Goal: Task Accomplishment & Management: Manage account settings

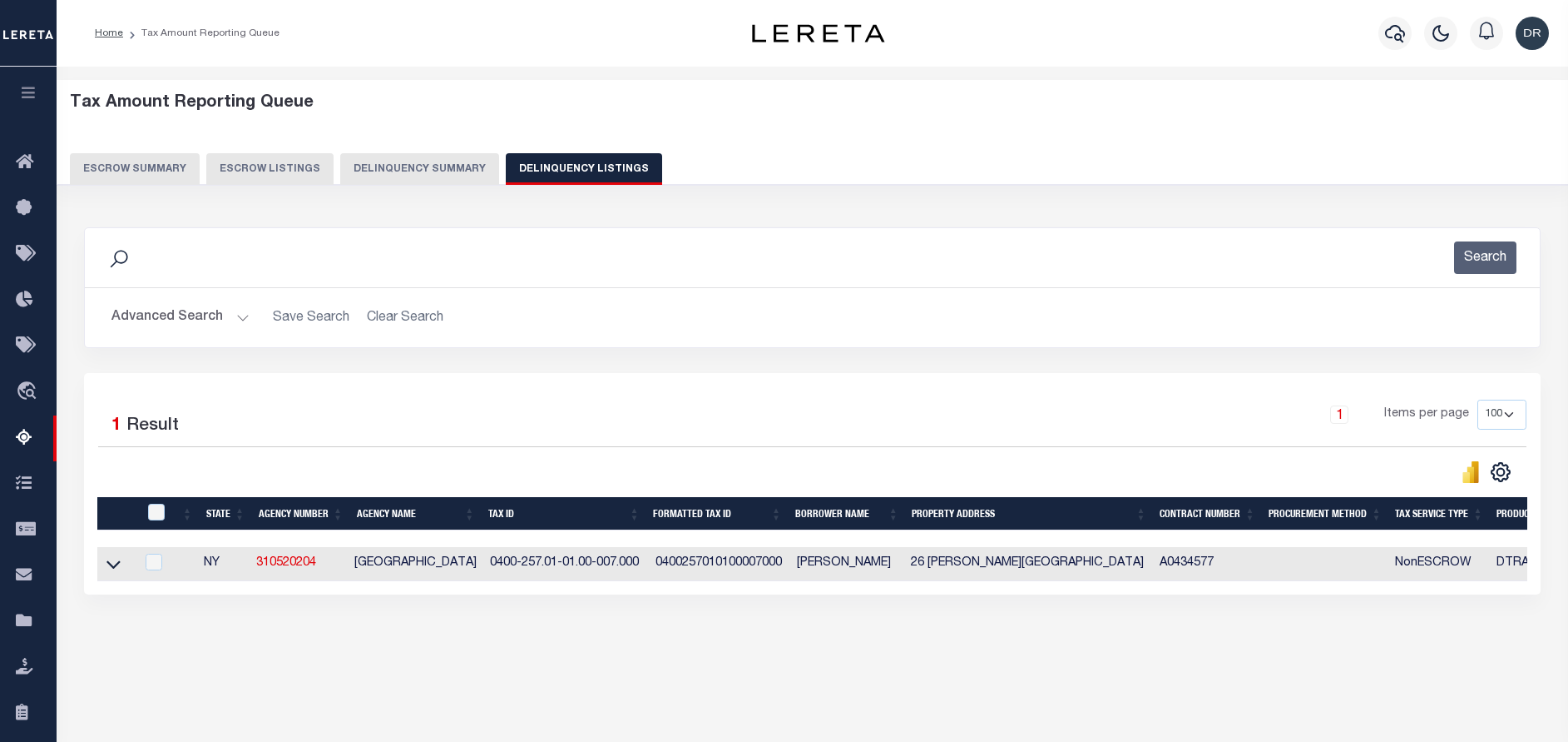
select select "NY"
select select "100"
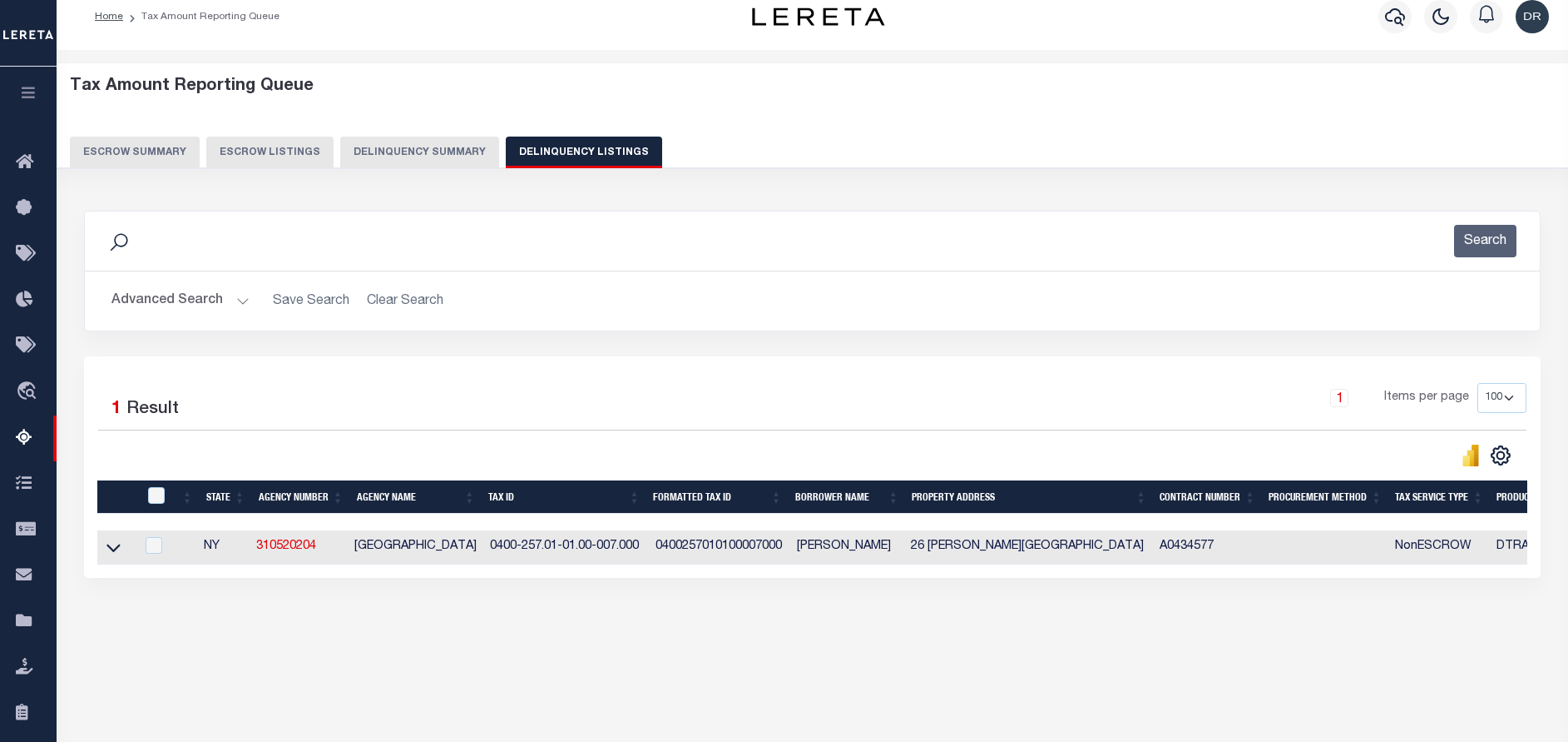
click at [157, 298] on button "Advanced Search" at bounding box center [181, 300] width 138 height 33
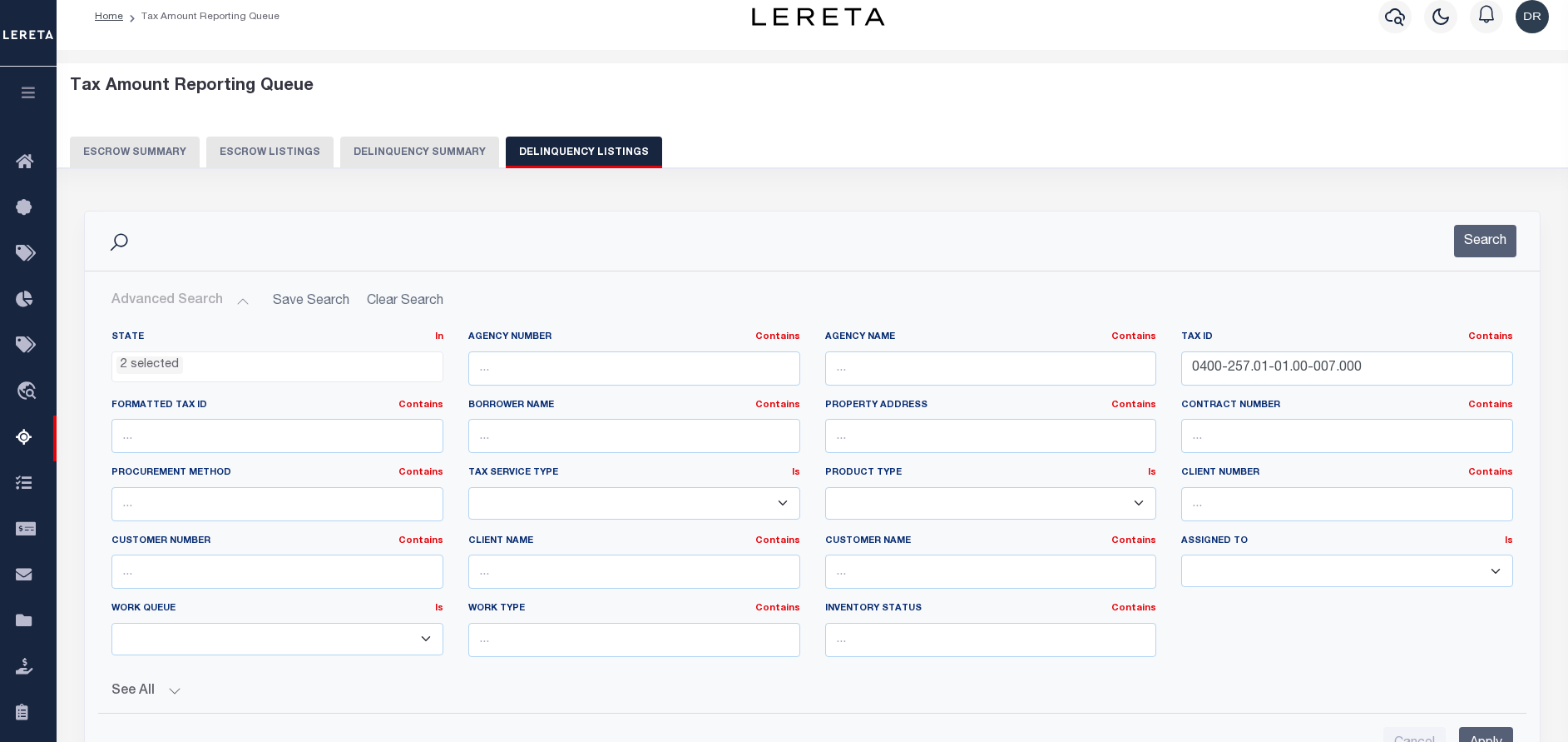
scroll to position [17, 0]
click at [1371, 354] on input "0400-257.01-01.00-007.000" at bounding box center [1347, 368] width 332 height 34
paste input "Retrieving data. Wait a few seconds and try to cut or copy again."
type input "Retrieving data. Wait a few seconds and try to cut or copy again."
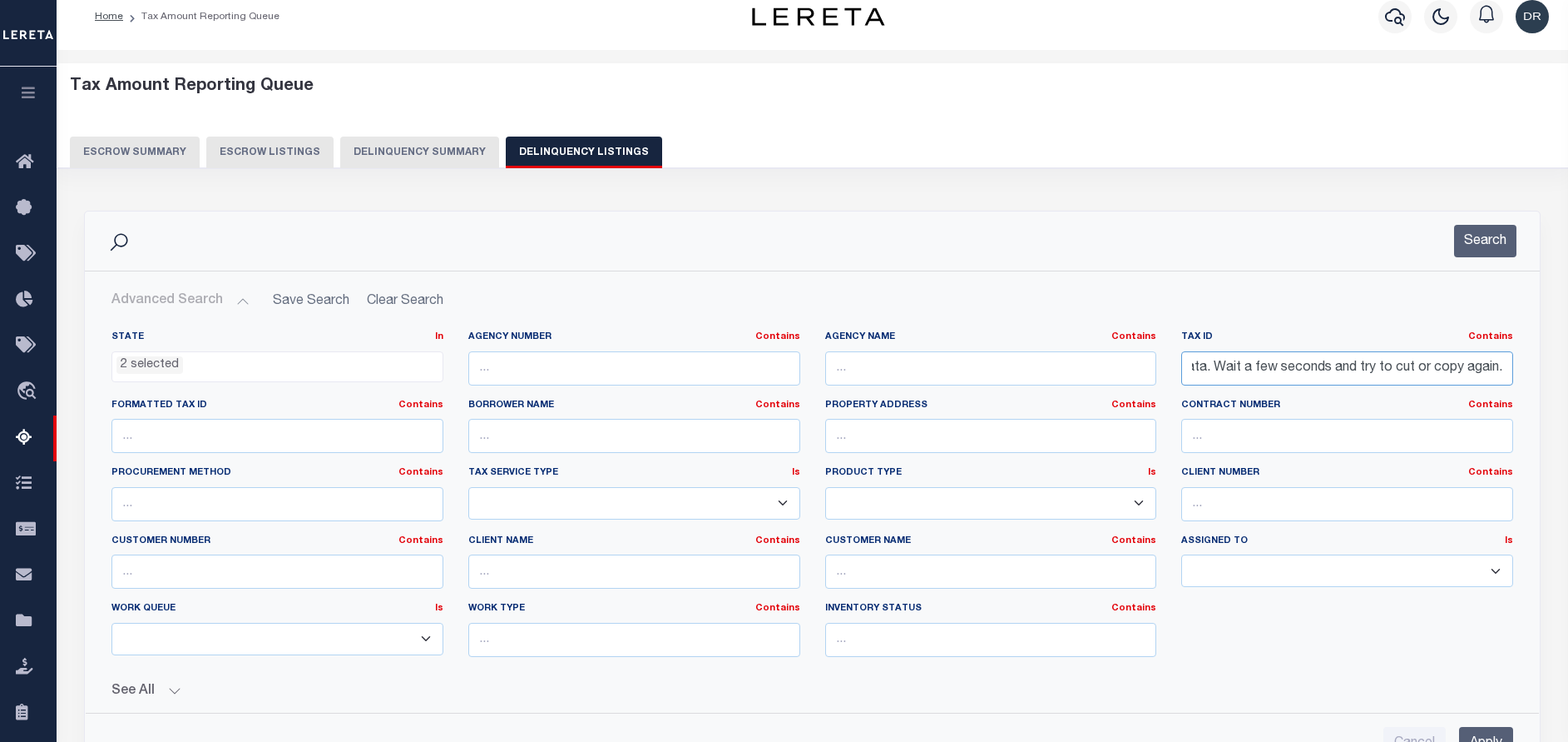
scroll to position [0, 0]
click at [1295, 372] on input "Retrieving data. Wait a few seconds and try to cut or copy again." at bounding box center [1347, 368] width 332 height 34
paste input "text"
type input "3"
click at [1286, 369] on input "text" at bounding box center [1347, 368] width 332 height 34
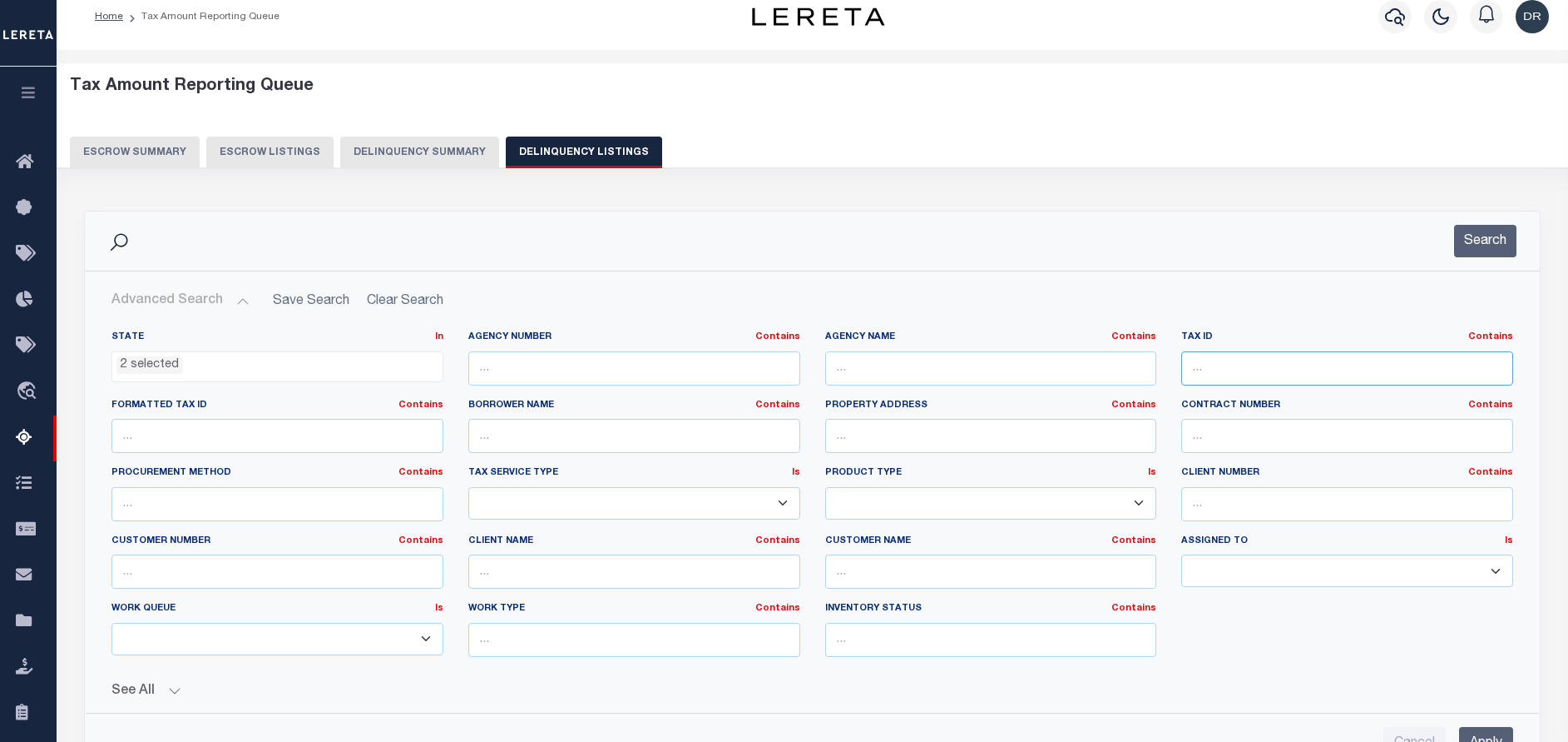
paste input "100600-109.52-3-34"
type input "100600-109.52-3-34"
click at [1474, 243] on button "Search" at bounding box center [1485, 241] width 62 height 33
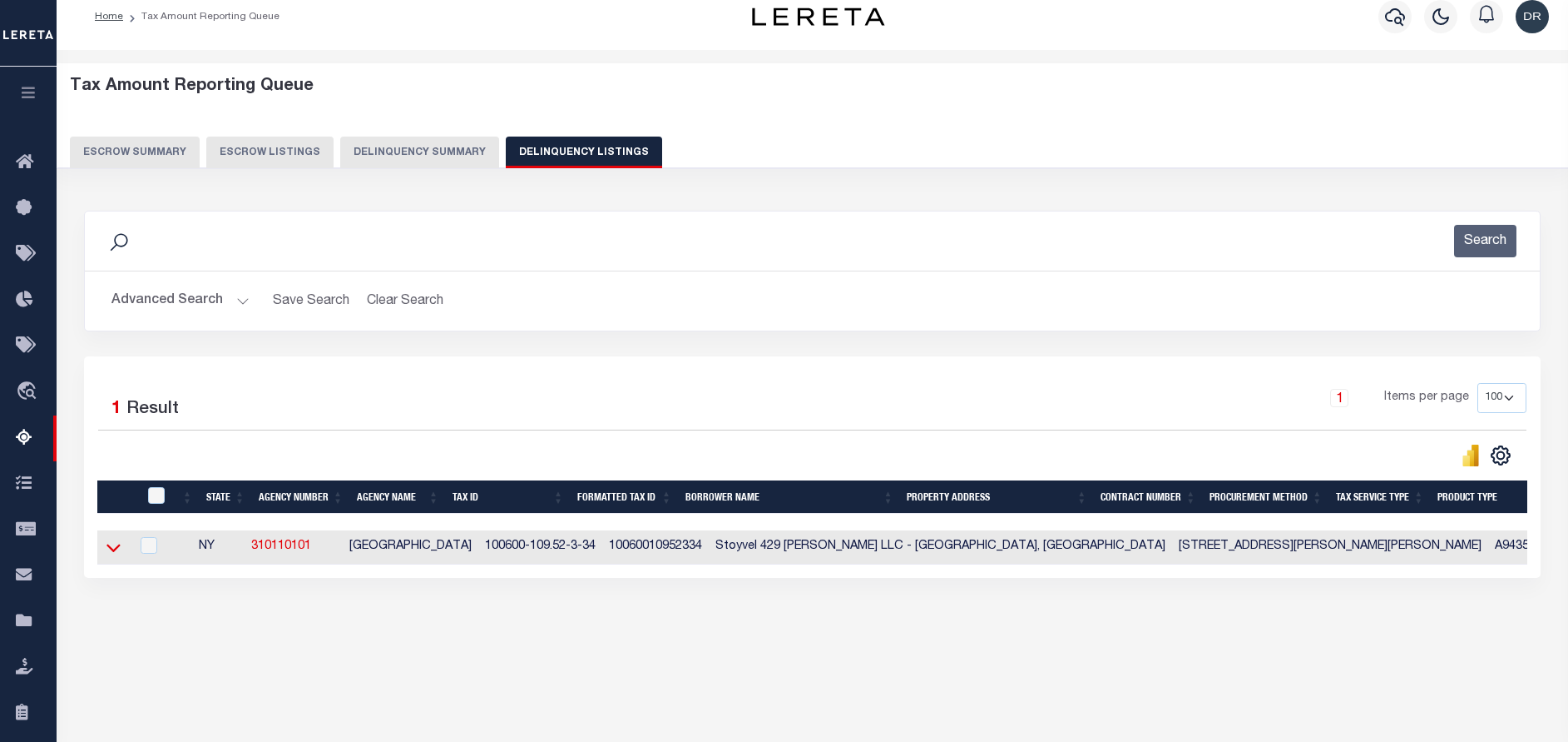
click at [108, 555] on icon at bounding box center [113, 547] width 14 height 18
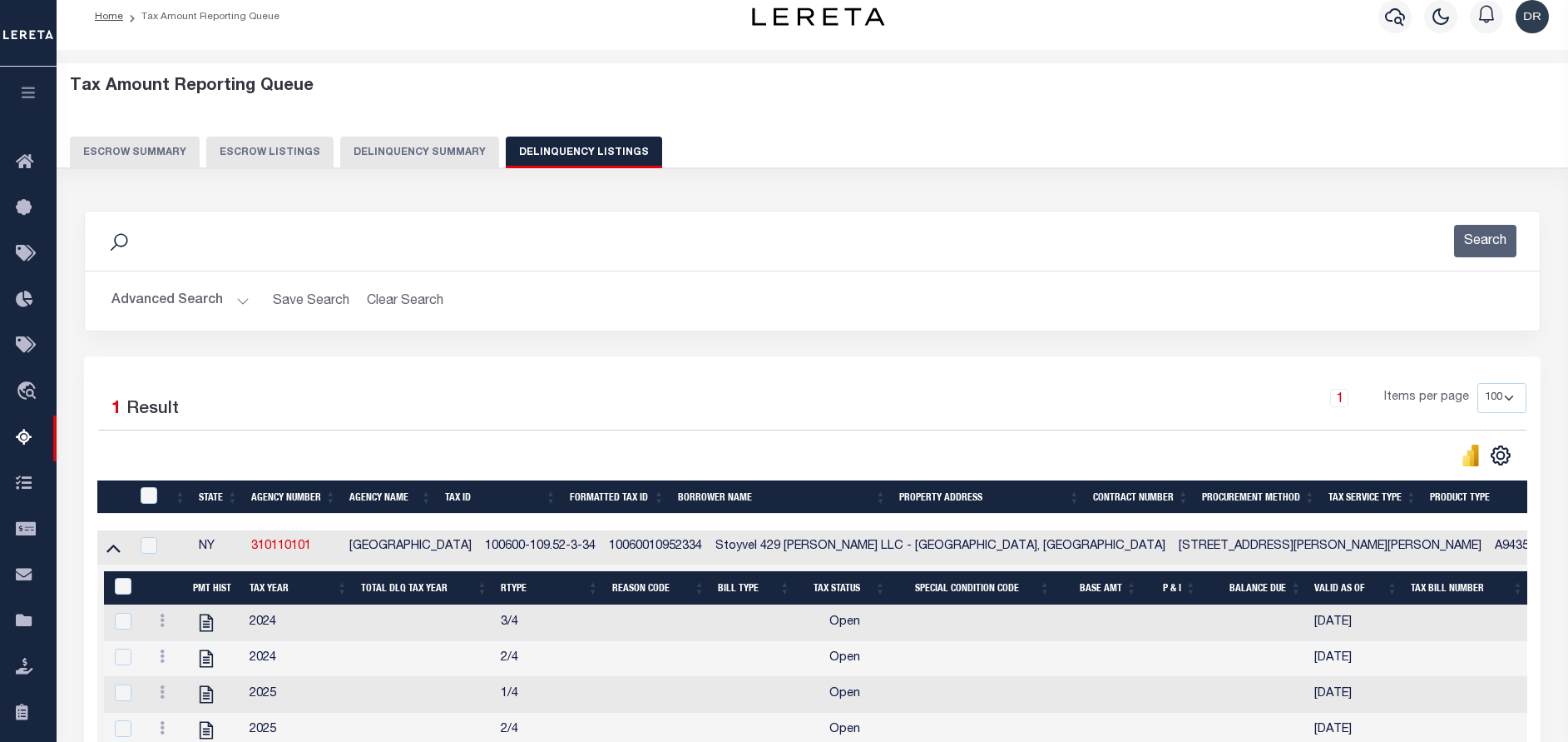
scroll to position [142, 0]
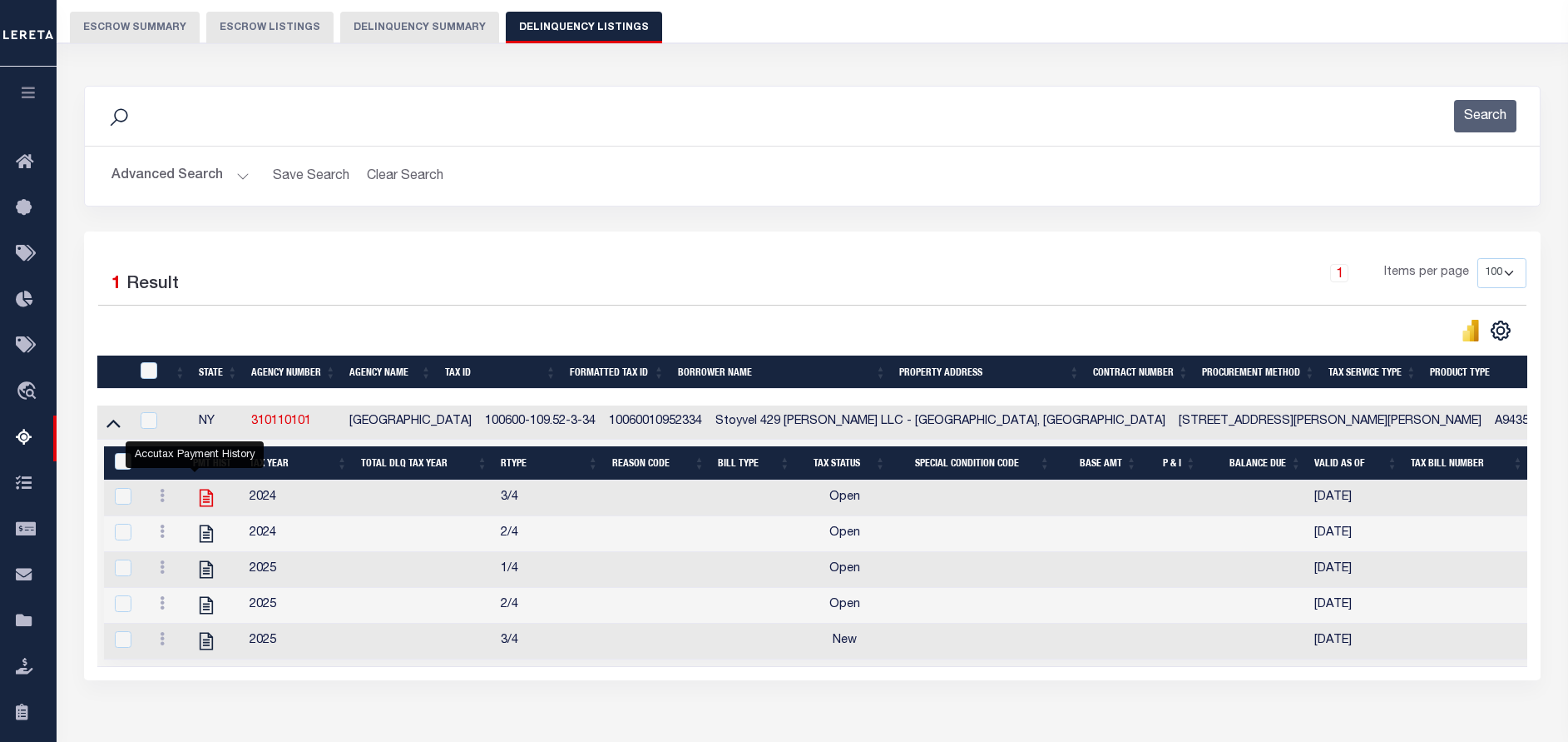
click at [200, 504] on icon "" at bounding box center [207, 498] width 13 height 18
checkbox input "false"
checkbox input "true"
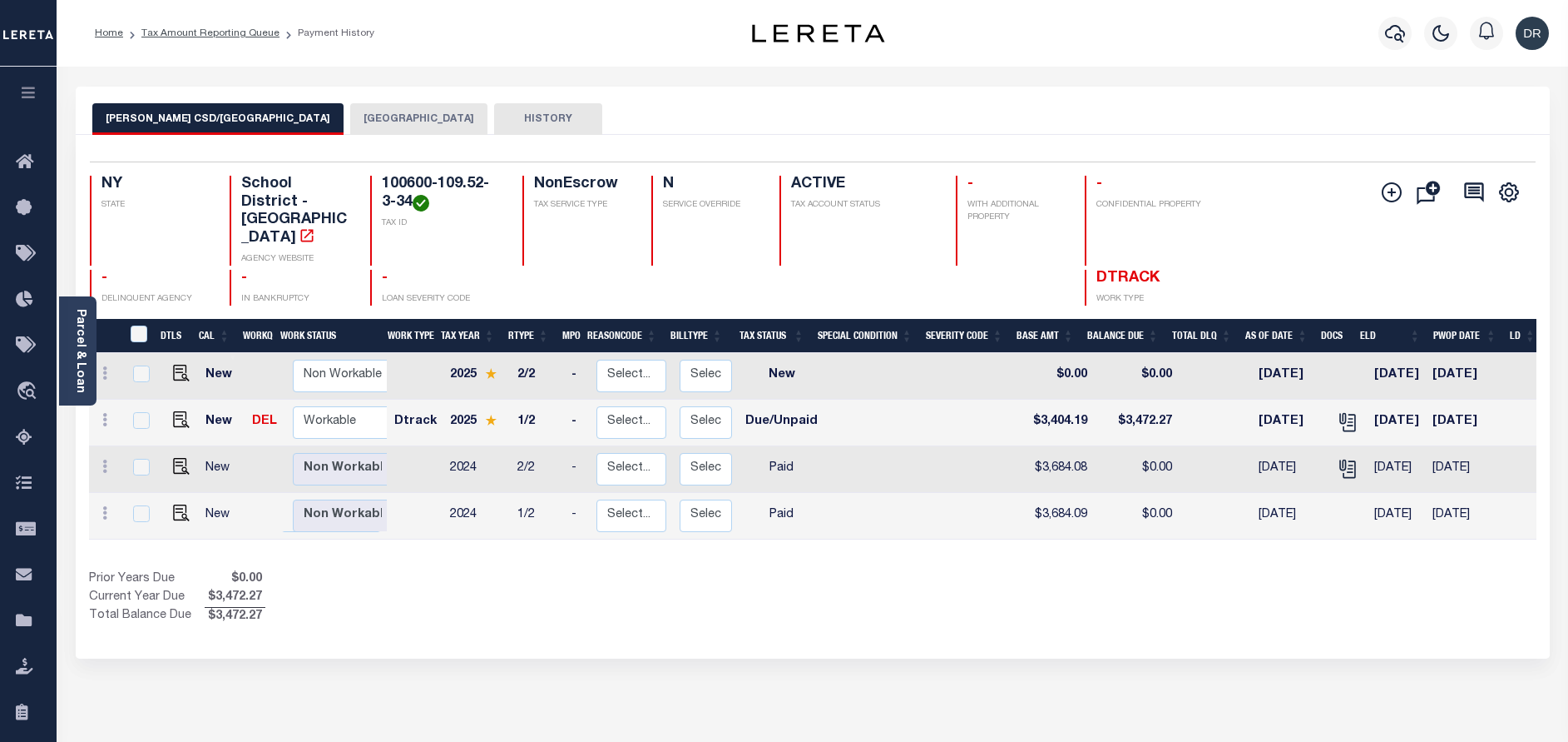
click at [350, 134] on button "[GEOGRAPHIC_DATA]" at bounding box center [418, 119] width 137 height 32
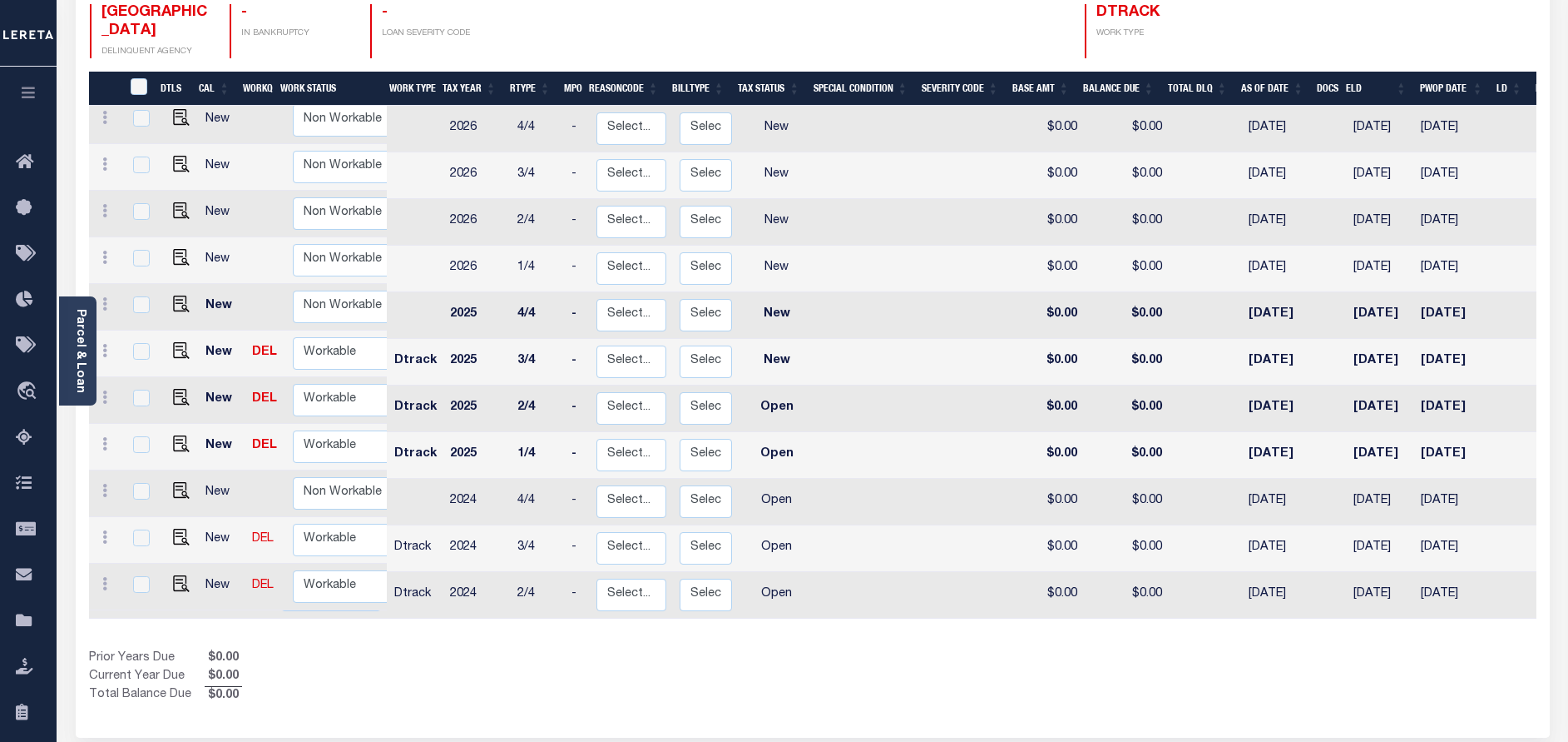
scroll to position [250, 0]
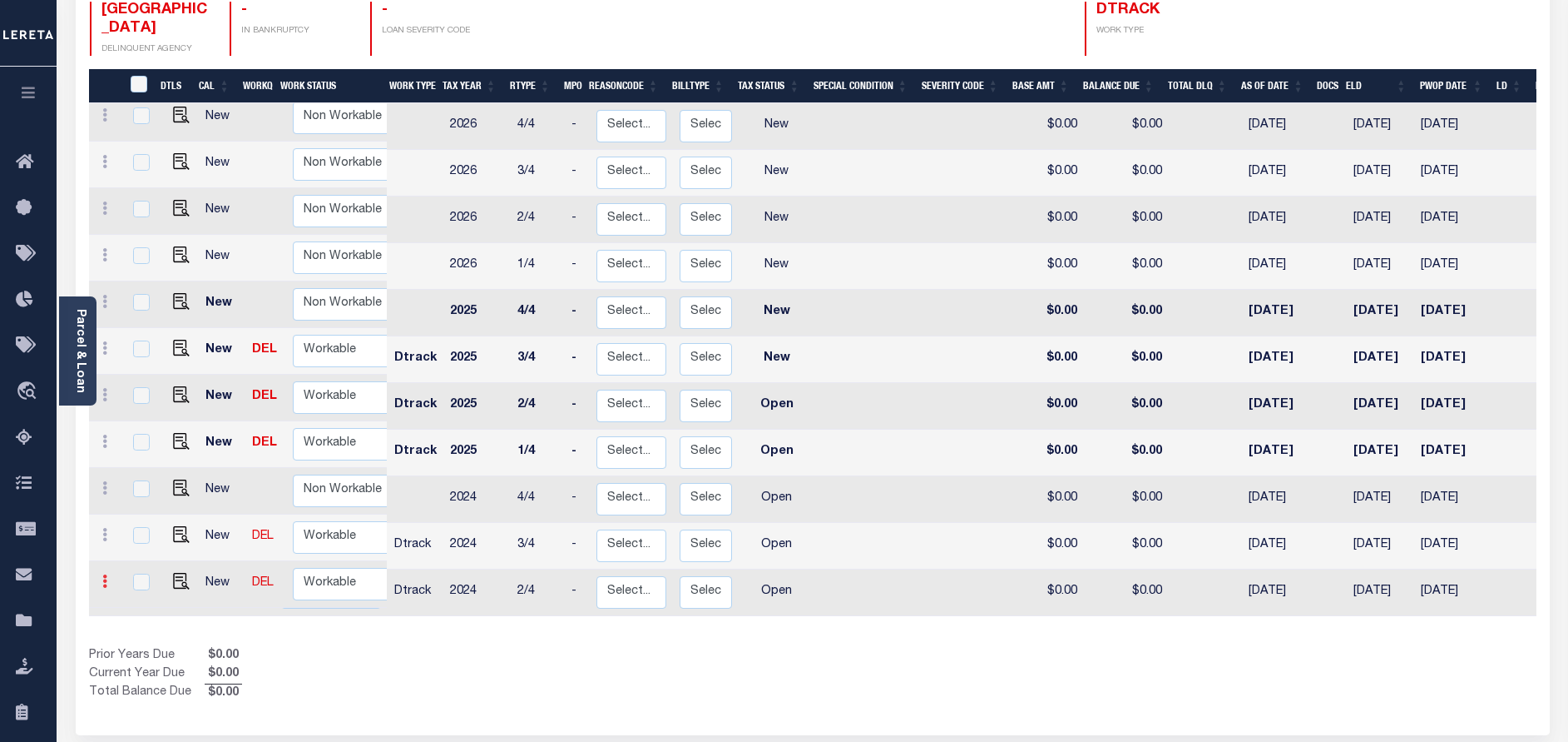
click at [107, 574] on icon at bounding box center [105, 581] width 5 height 13
click at [145, 512] on img at bounding box center [145, 520] width 17 height 17
checkbox input "true"
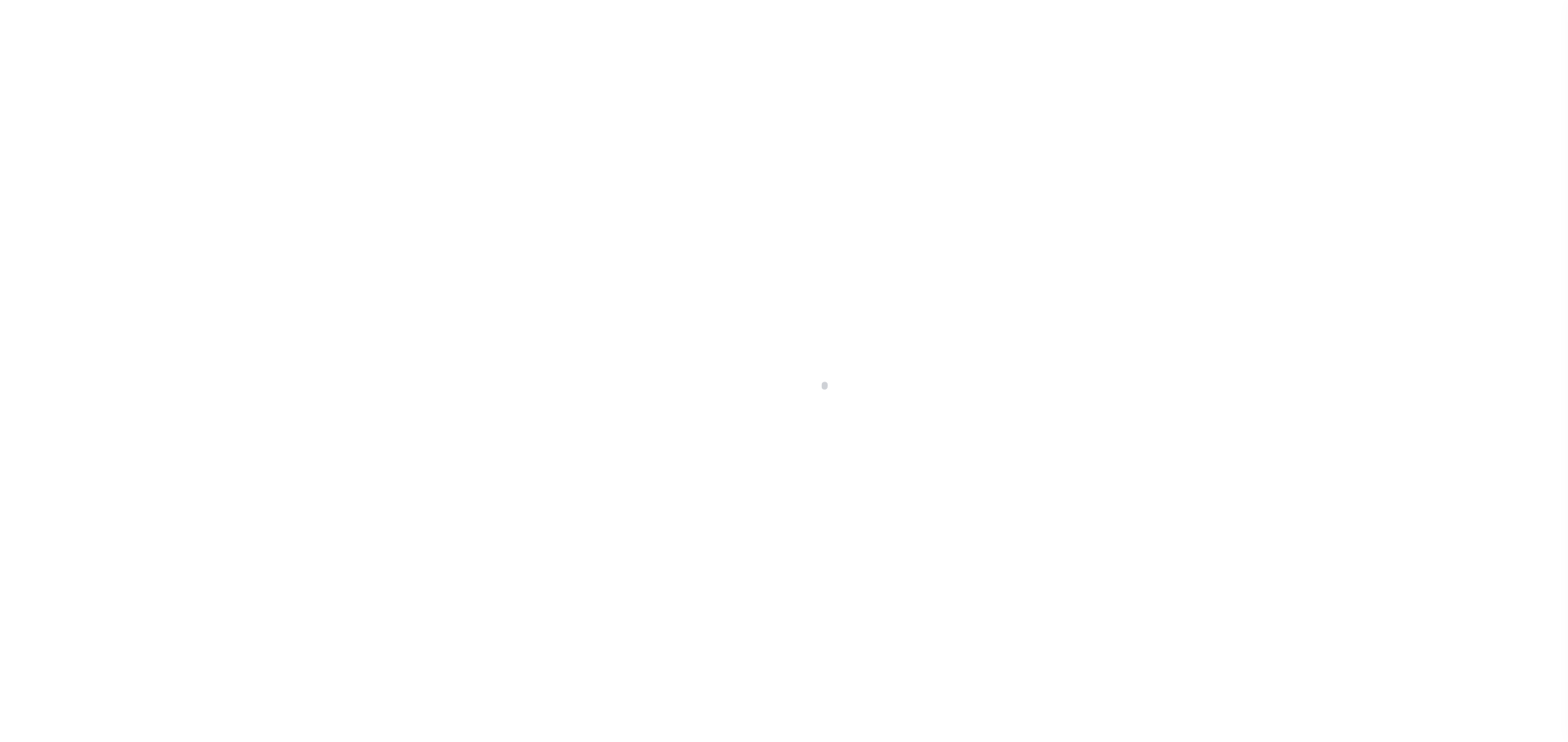
select select "OP2"
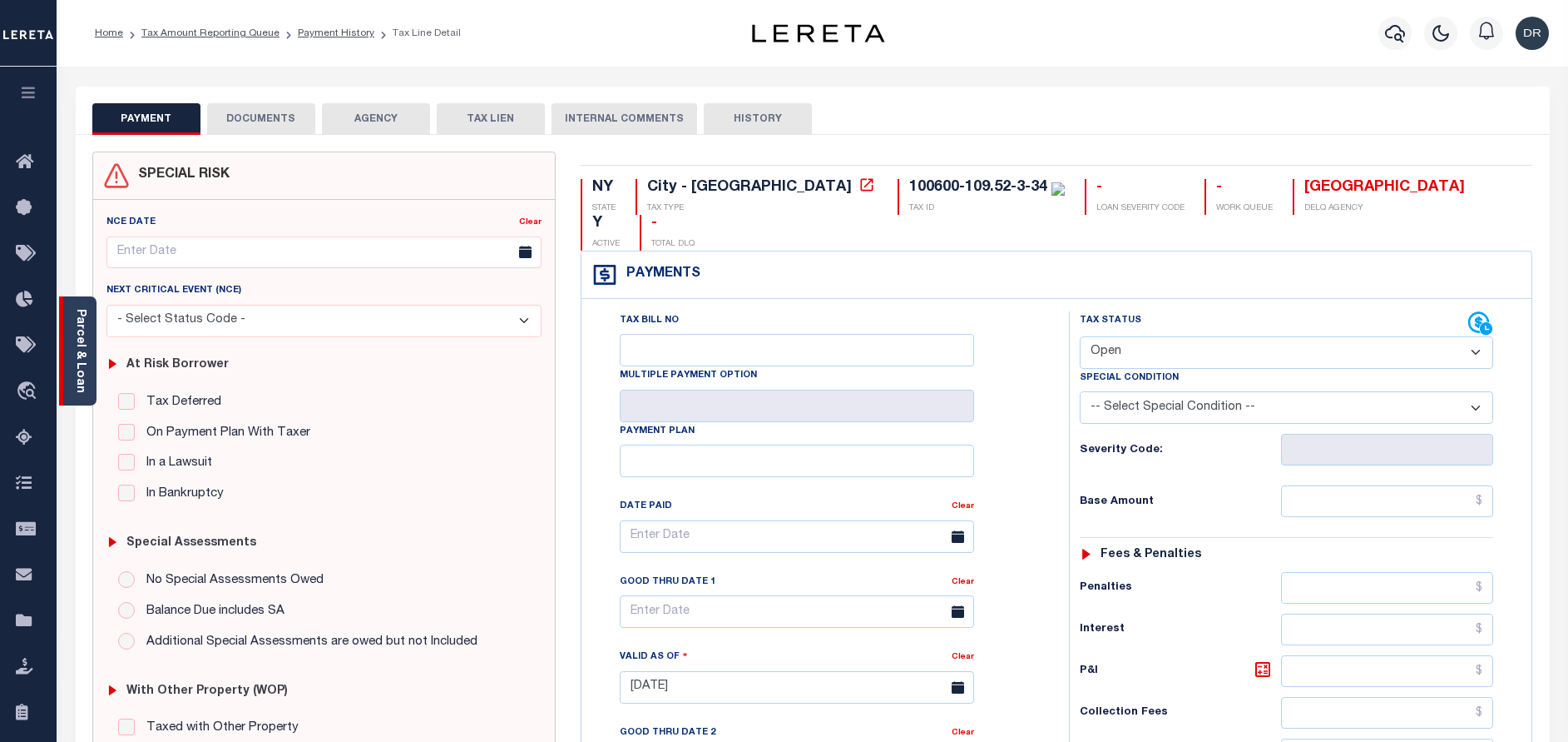
click at [88, 358] on div "Parcel & Loan" at bounding box center [77, 350] width 37 height 109
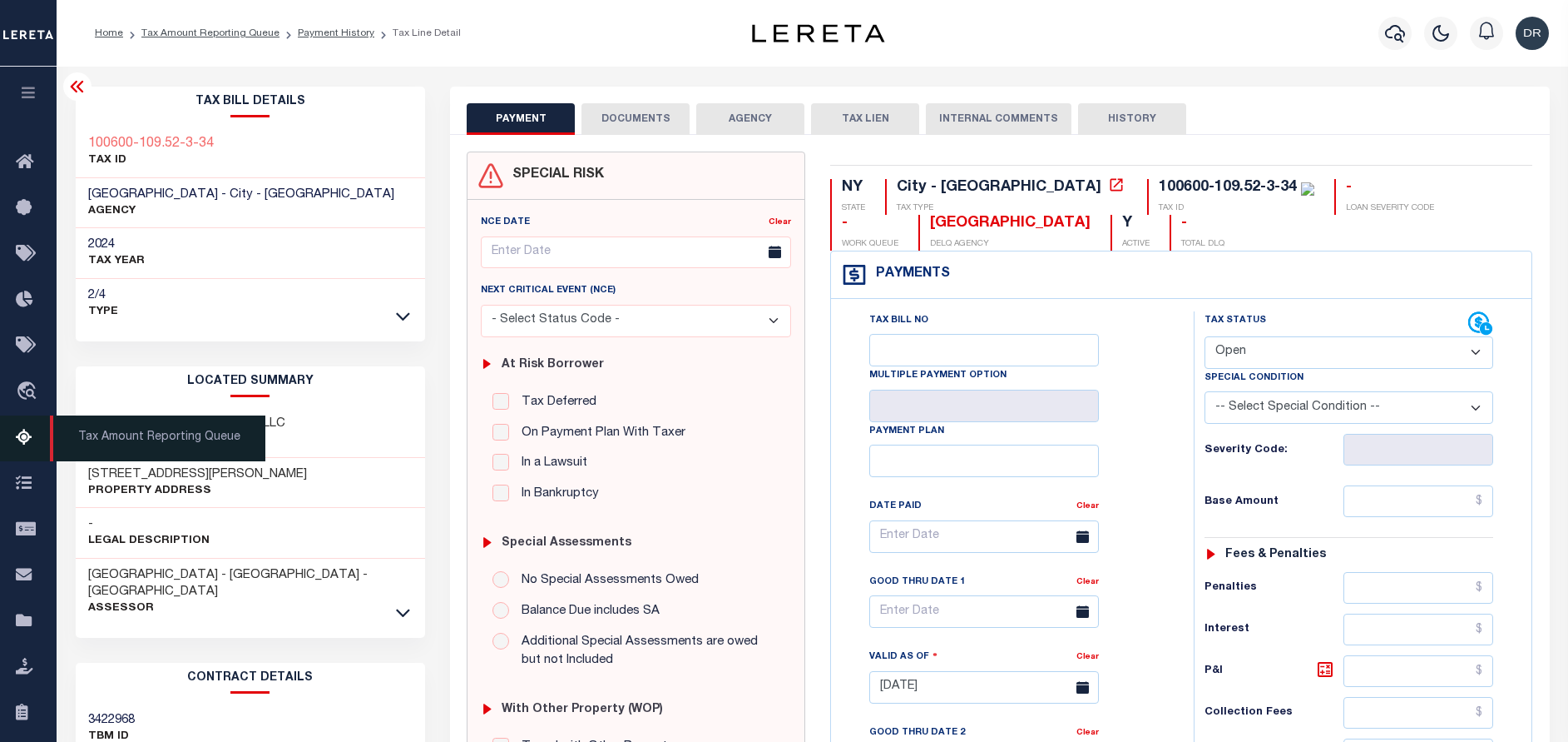
click at [18, 439] on icon at bounding box center [29, 438] width 27 height 21
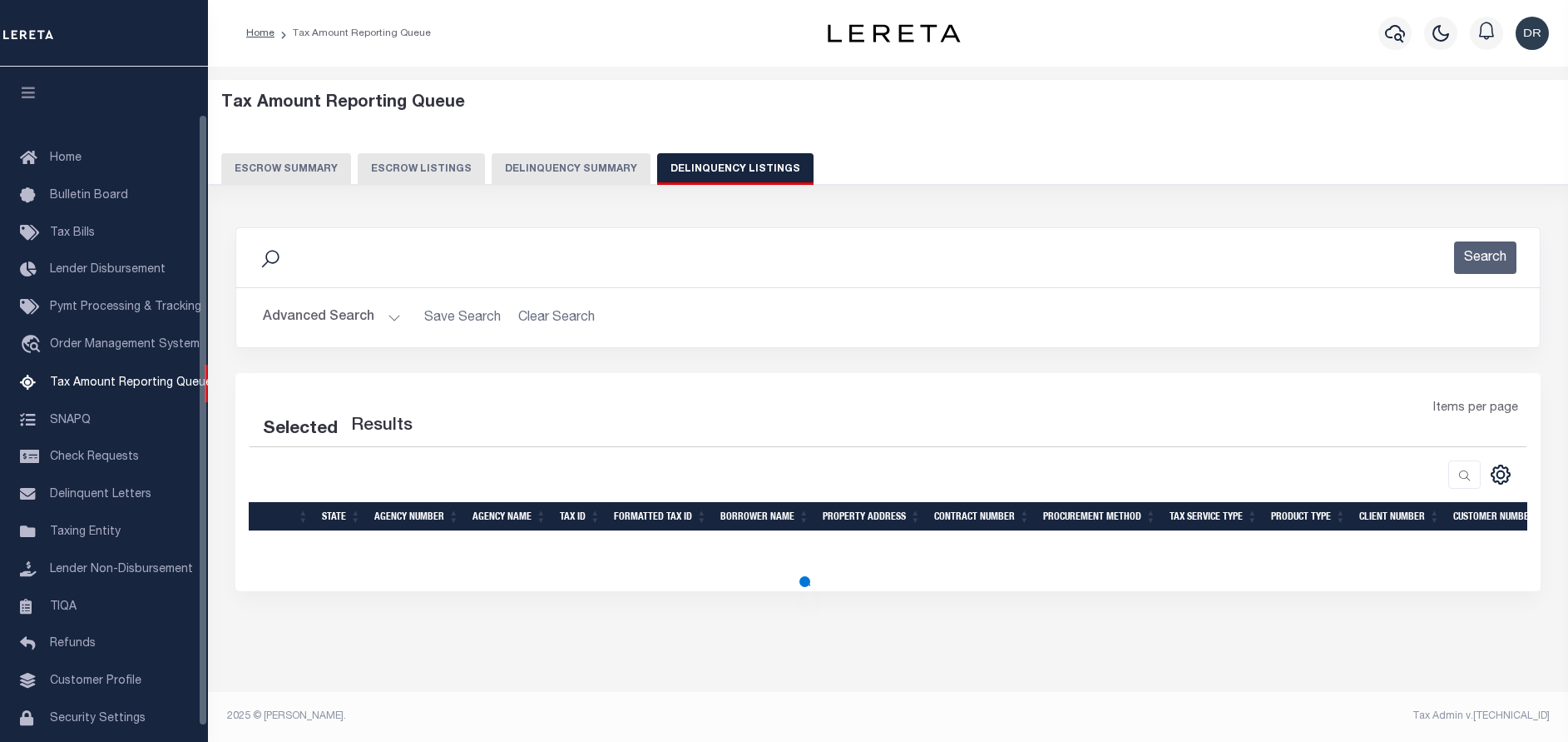
select select "100"
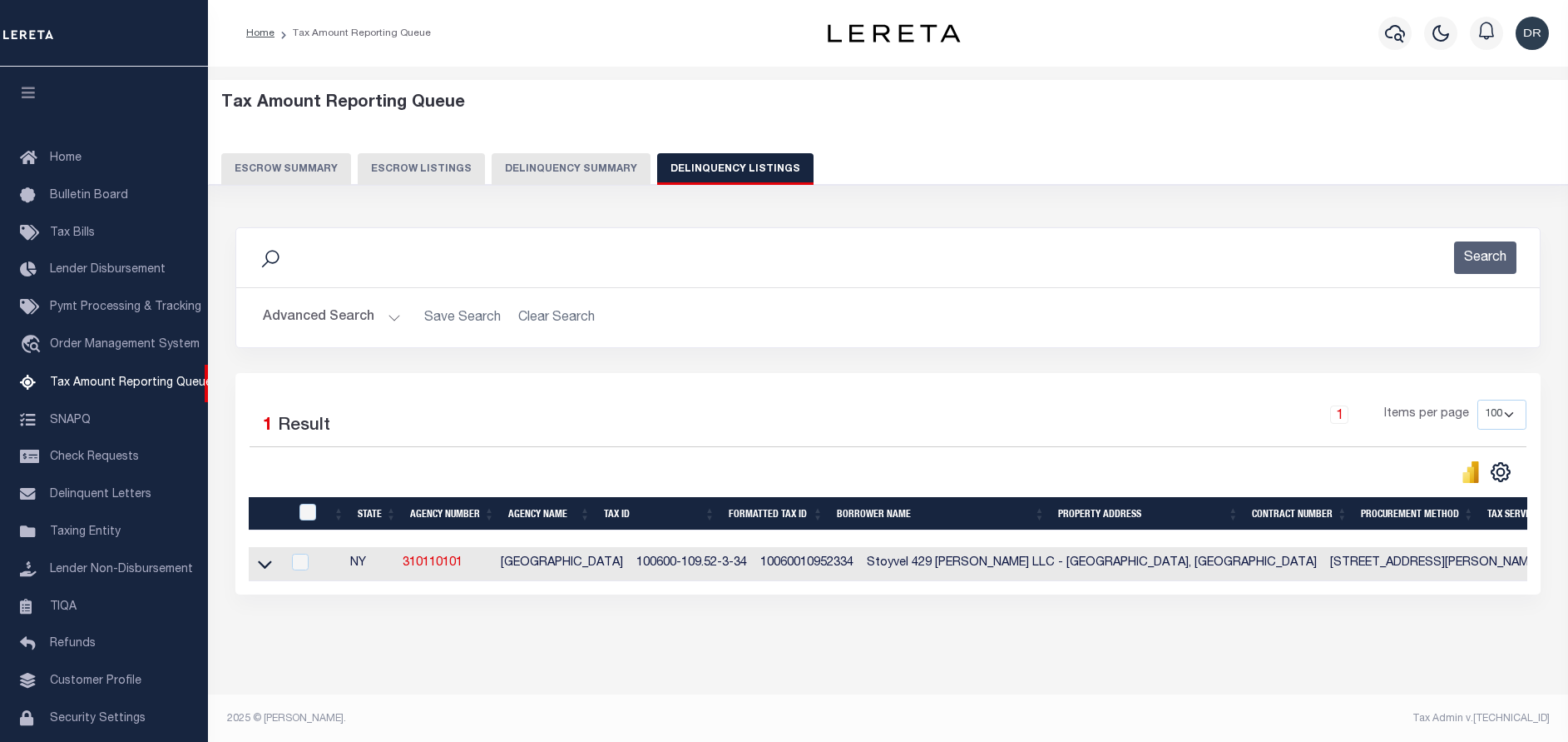
scroll to position [53, 0]
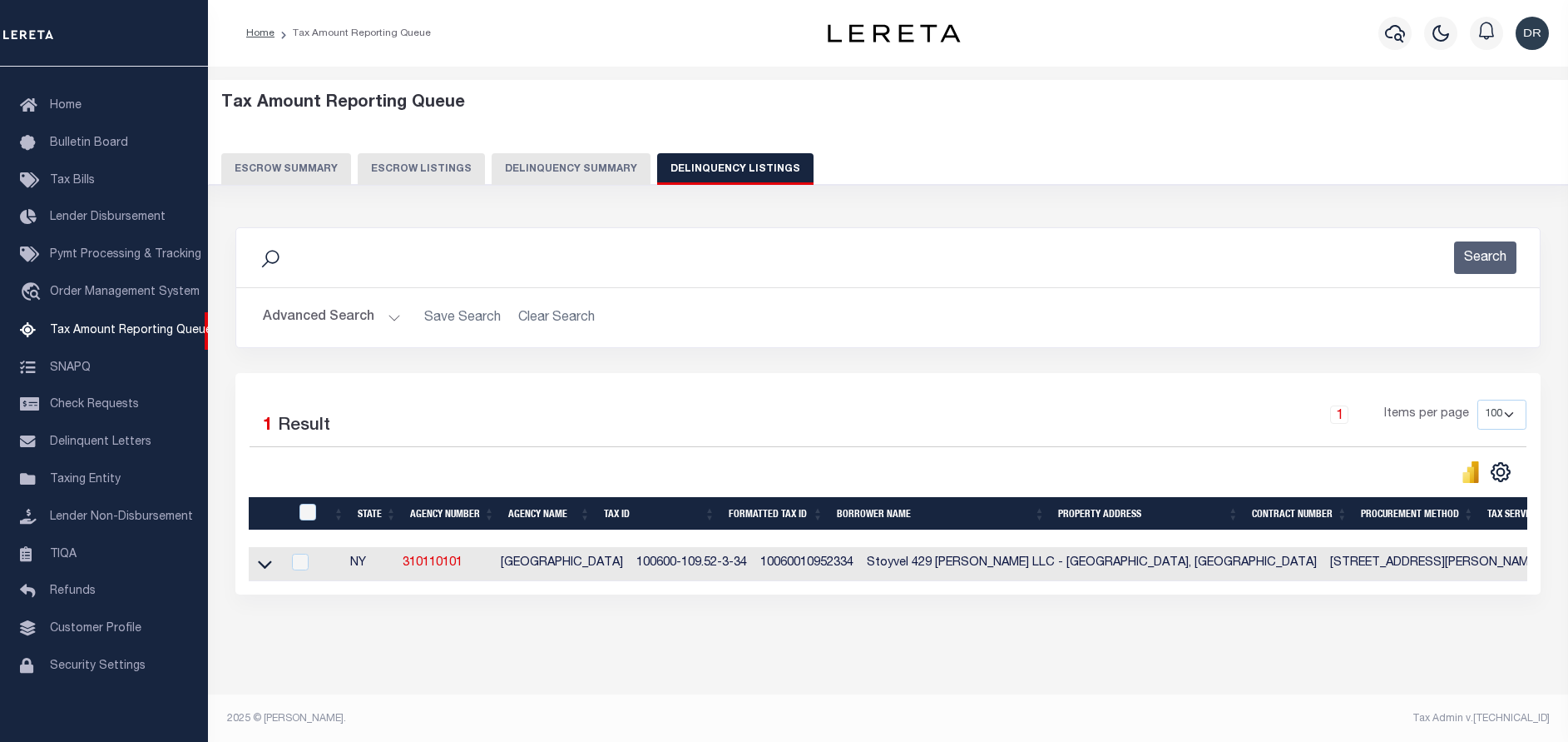
click at [349, 331] on button "Advanced Search" at bounding box center [332, 317] width 138 height 33
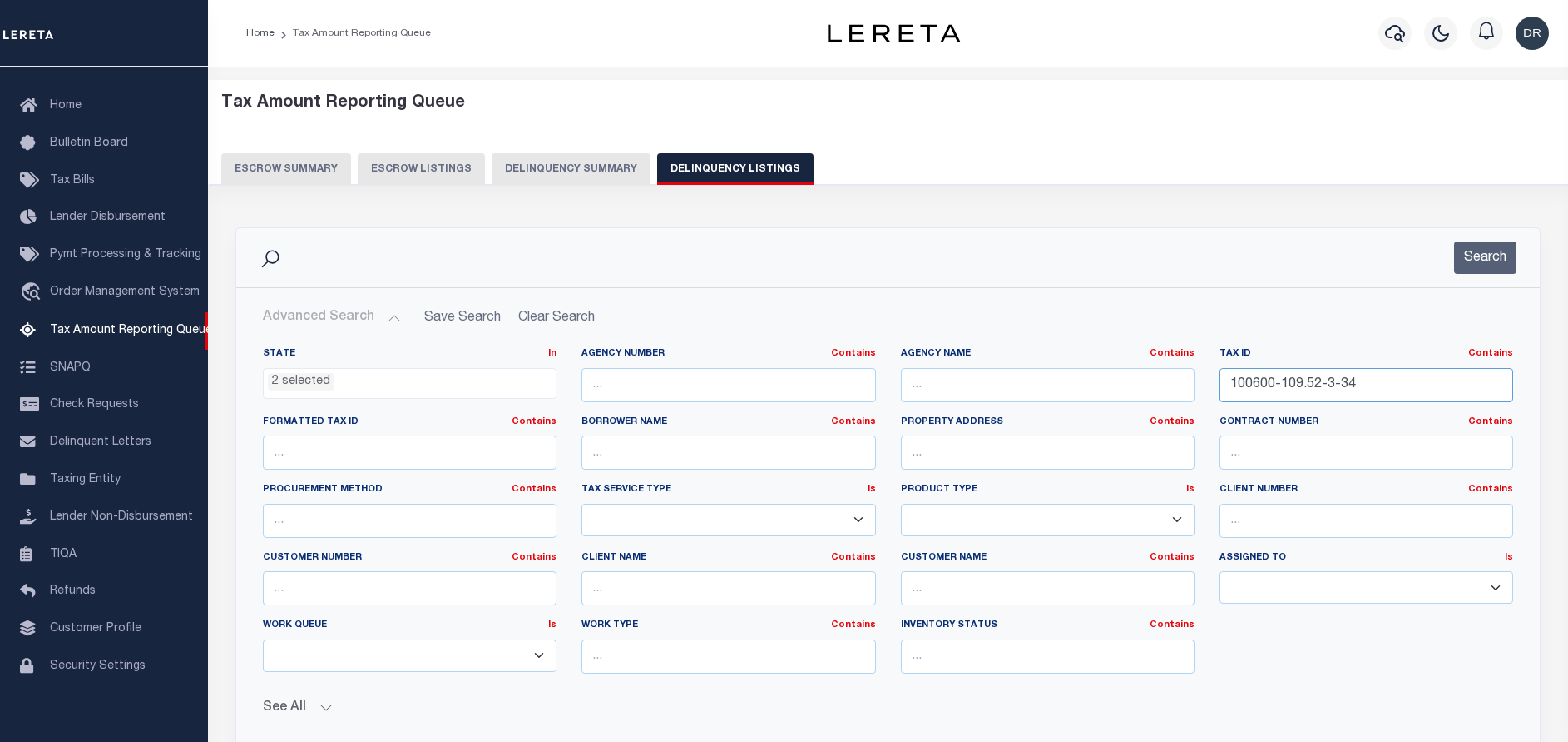
click at [1391, 389] on input "100600-109.52-3-34" at bounding box center [1366, 384] width 293 height 34
paste input "33200-6164-01-482601-0000"
type input "133200-6164-01-482601-0000"
click at [1468, 257] on button "Search" at bounding box center [1485, 258] width 62 height 33
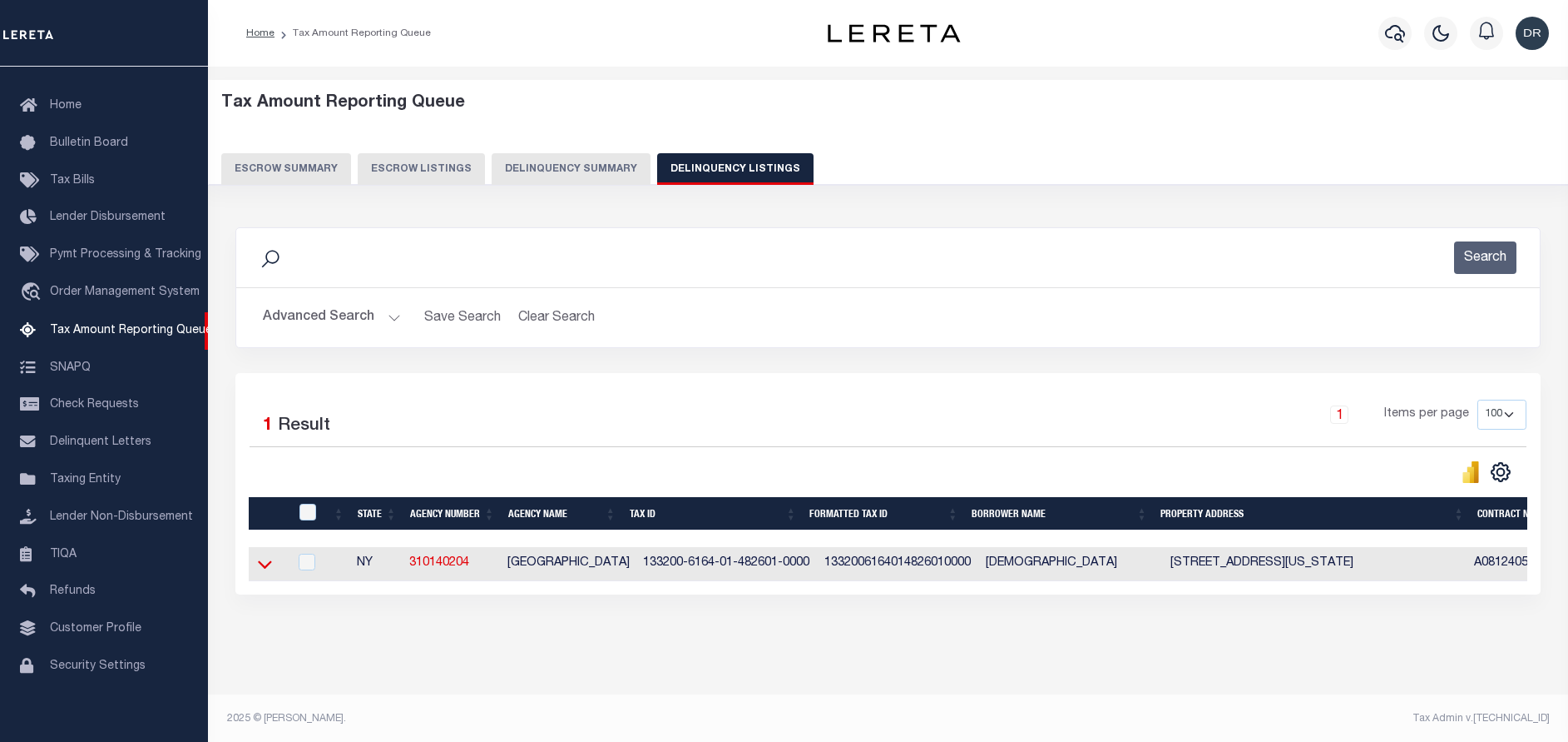
click at [258, 569] on icon at bounding box center [265, 564] width 14 height 18
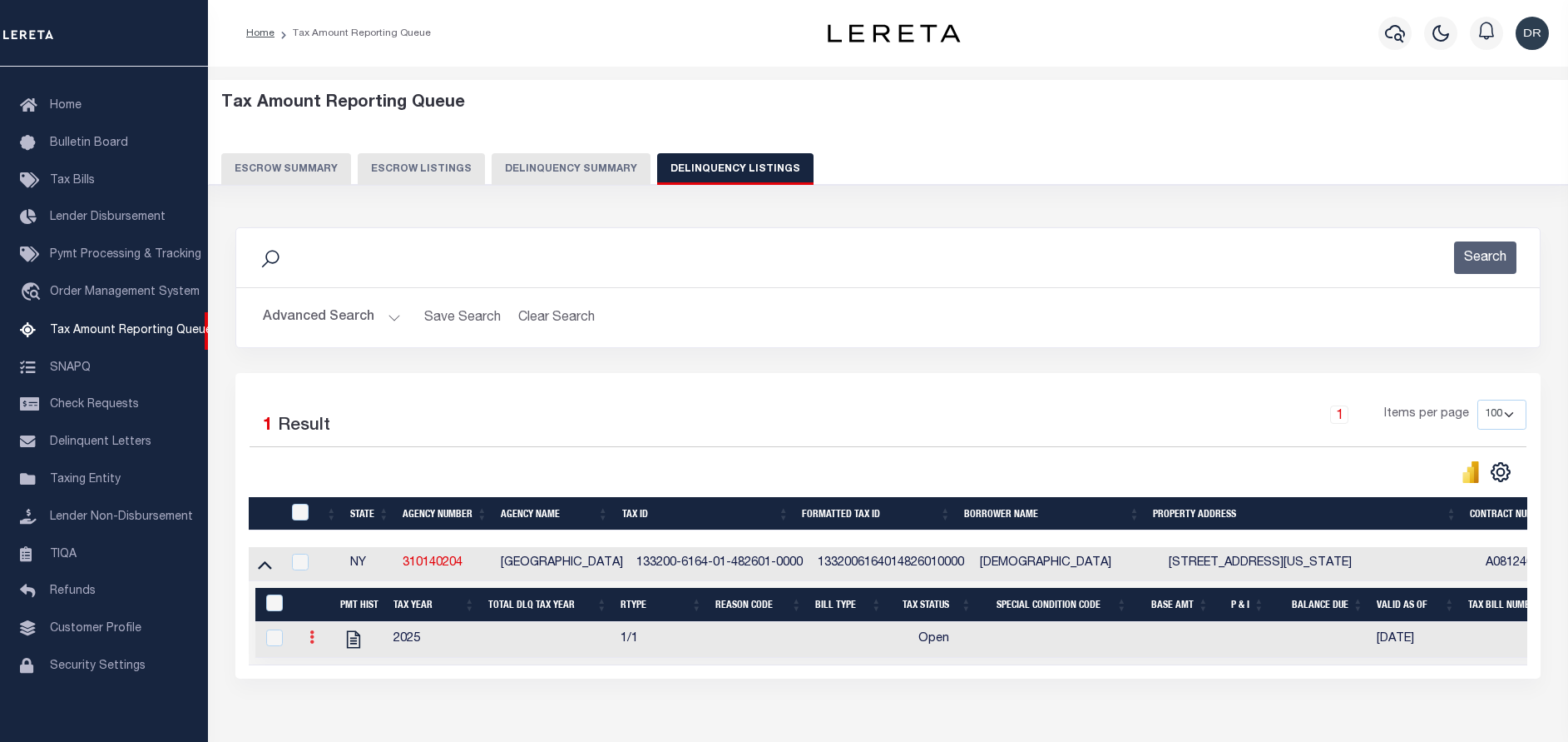
scroll to position [102, 0]
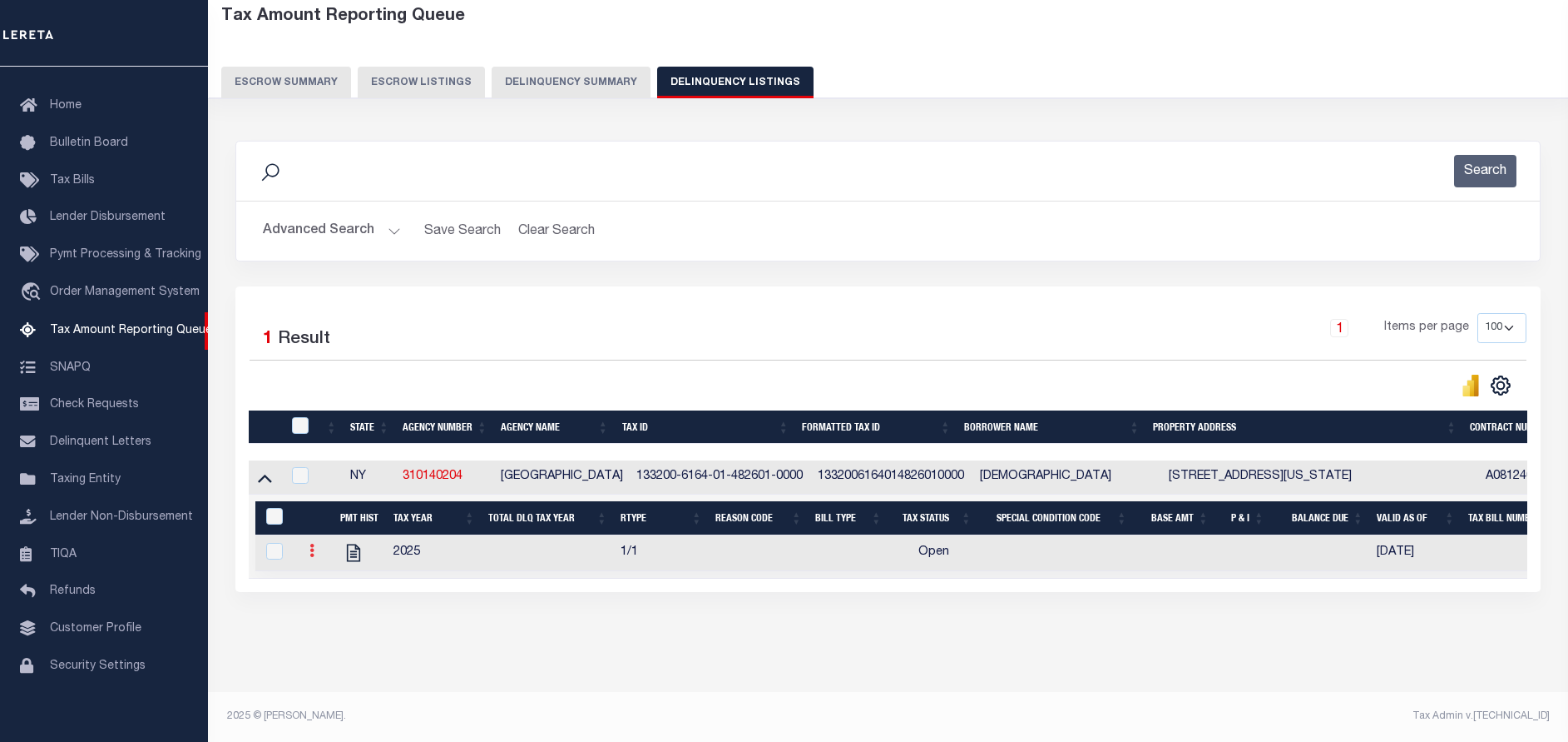
click at [310, 544] on icon at bounding box center [312, 550] width 5 height 13
click at [333, 578] on img "" at bounding box center [332, 578] width 17 height 17
checkbox input "true"
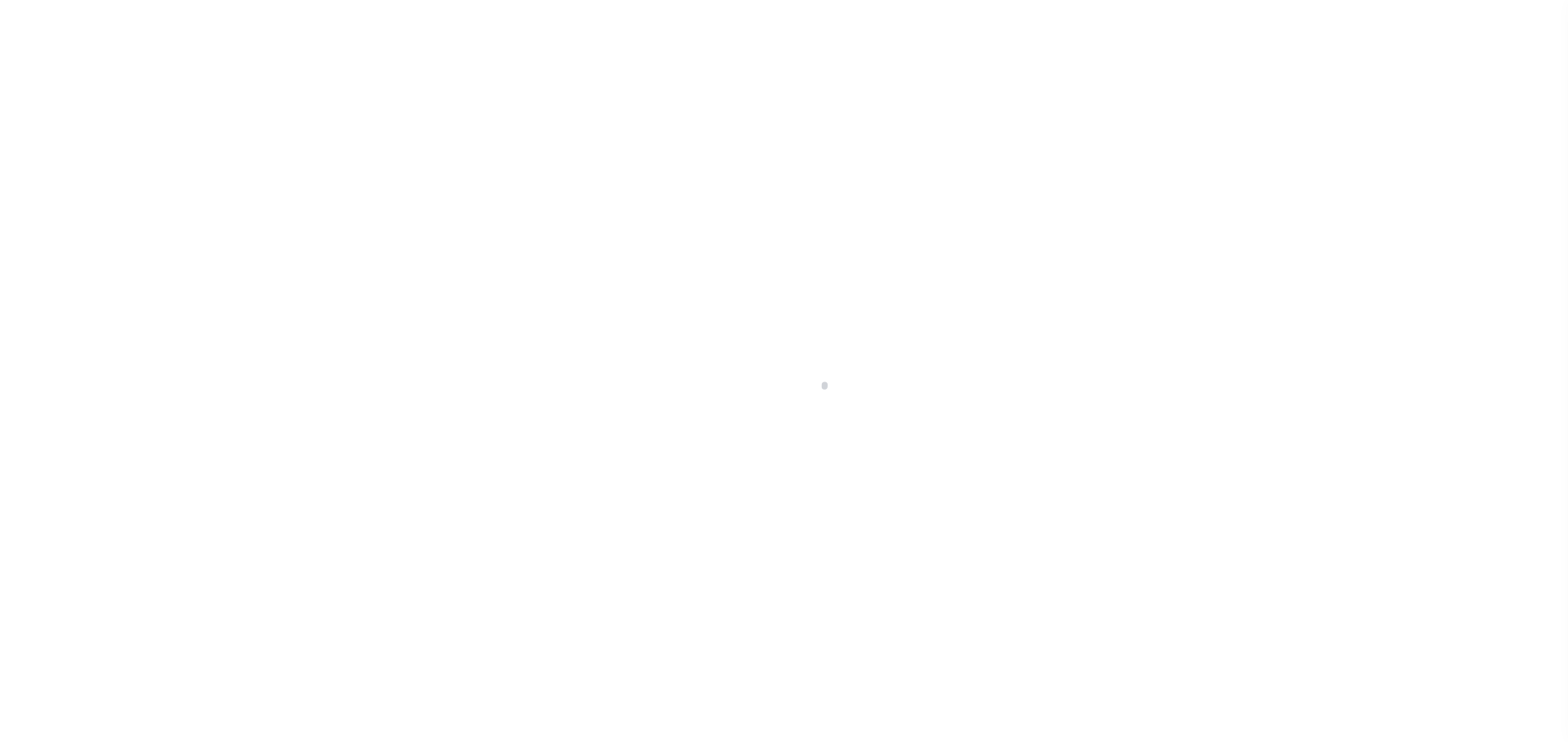
select select "OP2"
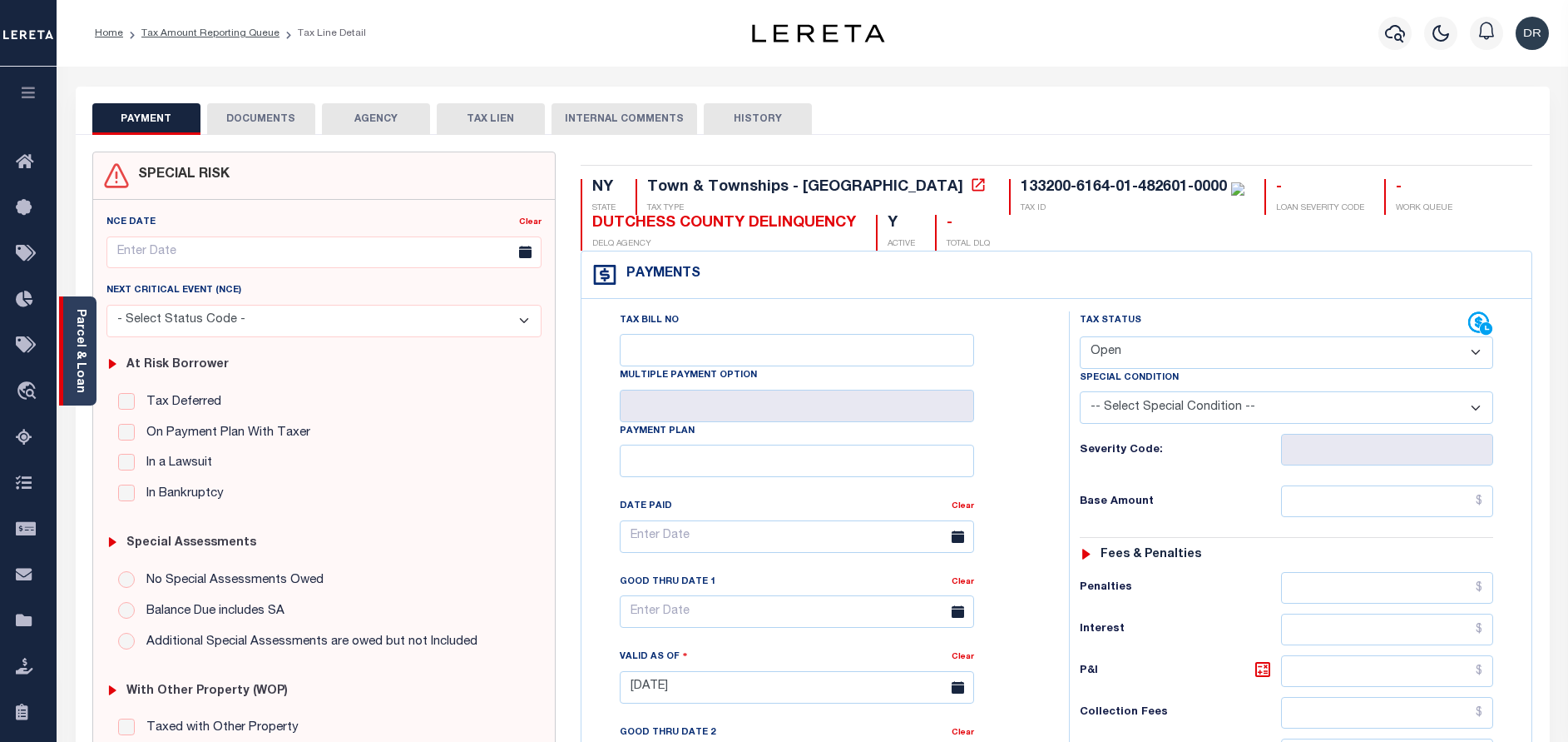
click at [78, 359] on link "Parcel & Loan" at bounding box center [80, 350] width 12 height 84
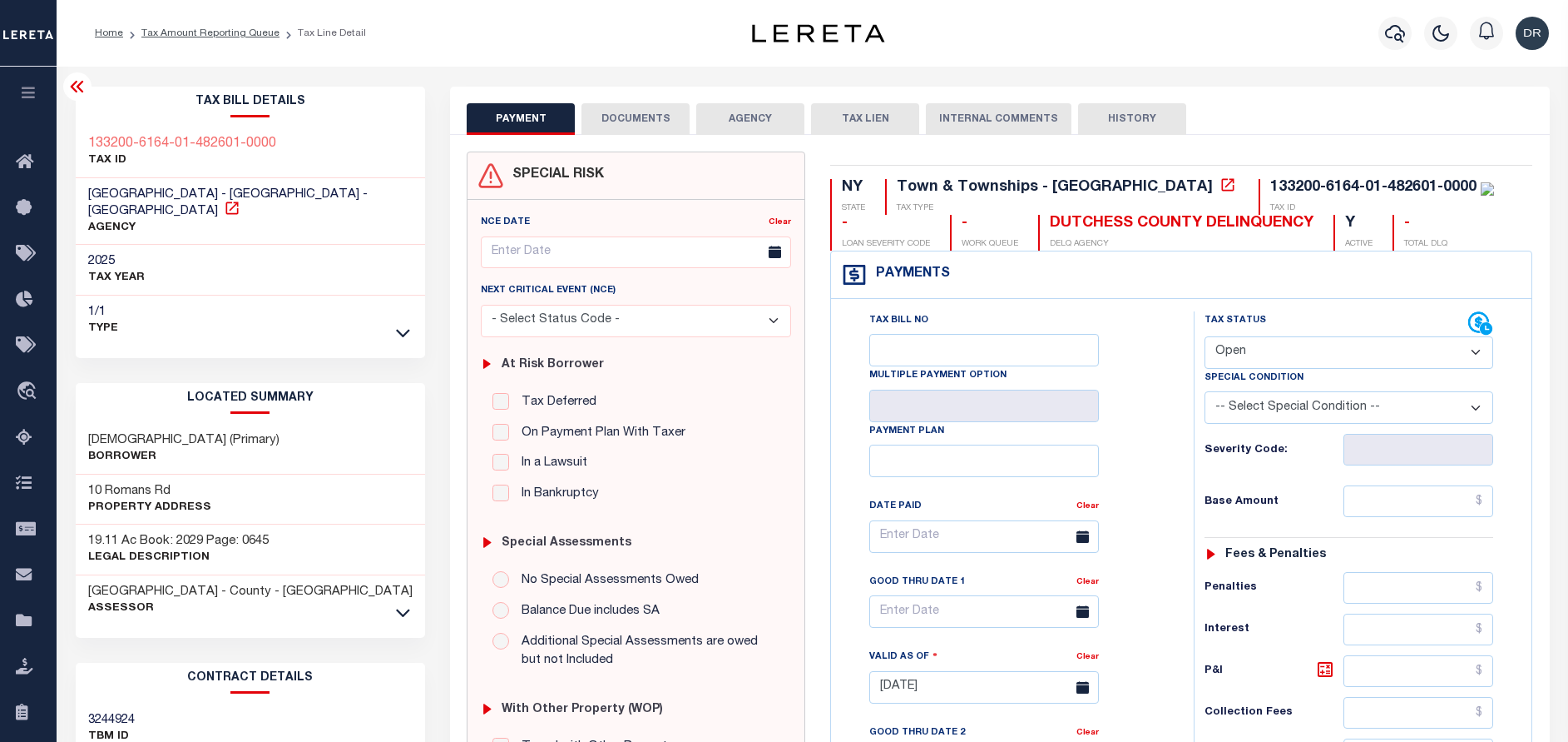
click at [241, 200] on icon at bounding box center [232, 208] width 17 height 17
drag, startPoint x: 202, startPoint y: 194, endPoint x: 62, endPoint y: 193, distance: 140.0
click at [63, 193] on div "Tax Bill Details 133200-6164-01-482601-0000 TAX ID AGENCY 2025 TAX YEAR 2025" at bounding box center [251, 673] width 375 height 1172
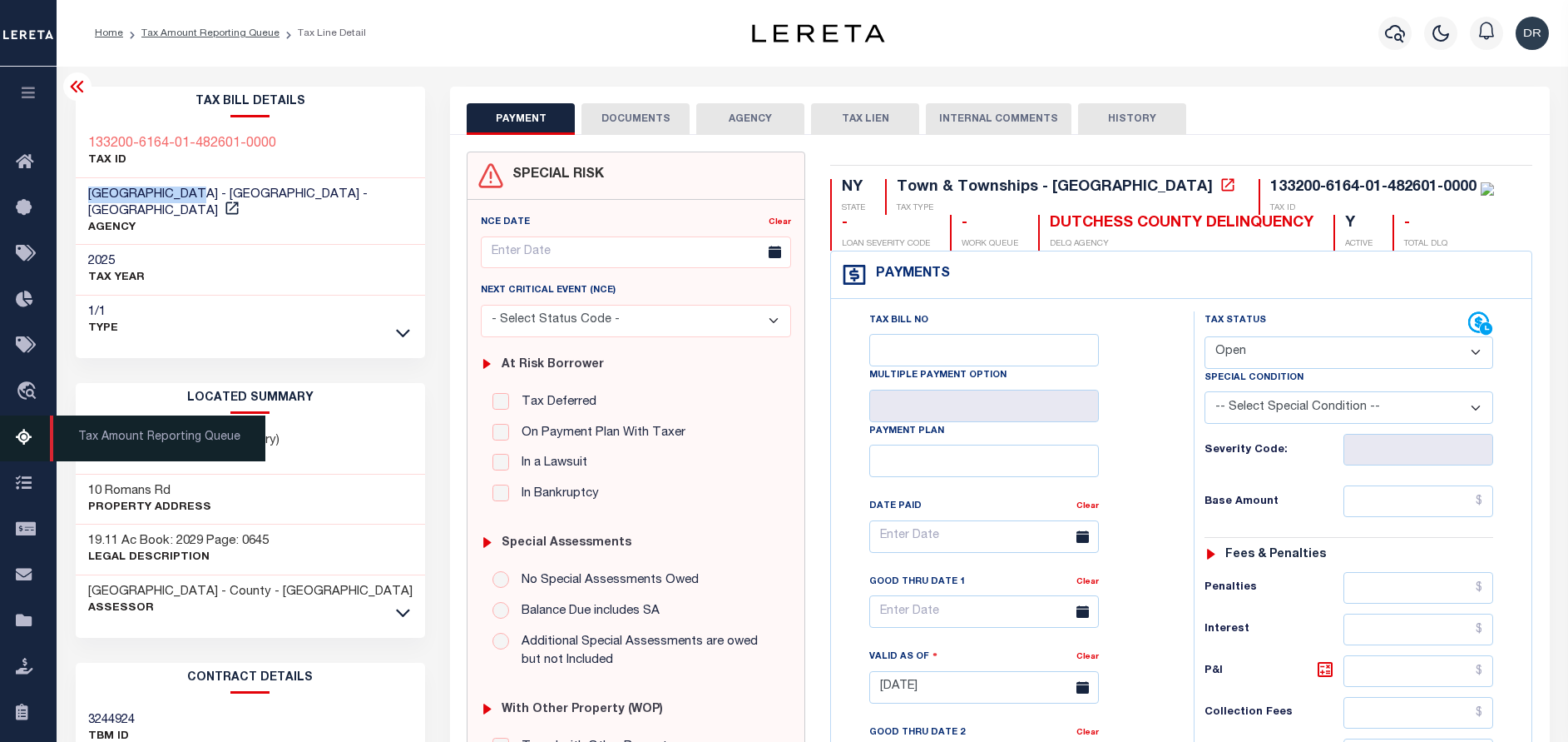
click at [13, 436] on link "Tax Amount Reporting Queue" at bounding box center [28, 438] width 57 height 46
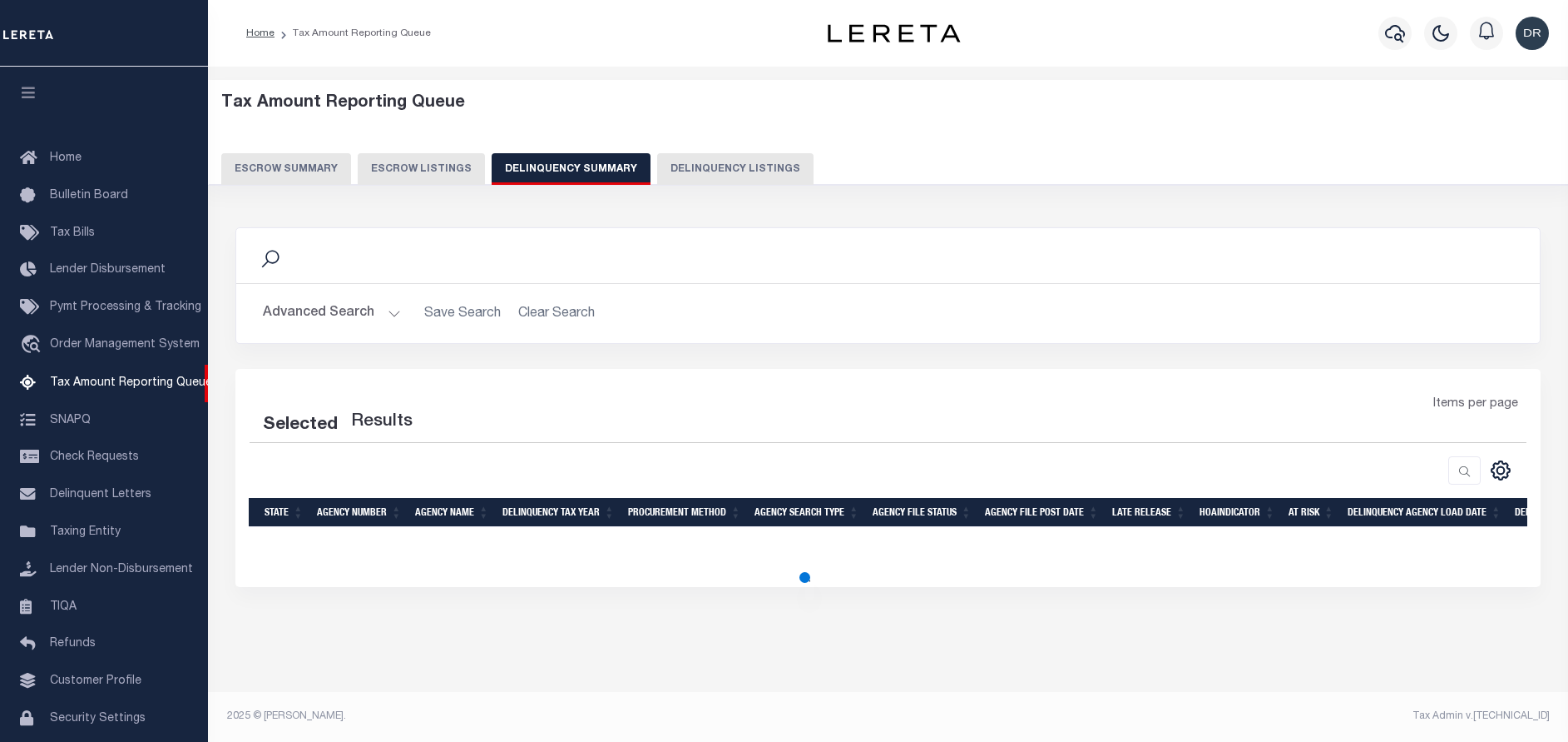
click at [675, 169] on button "Delinquency Listings" at bounding box center [736, 169] width 157 height 32
select select "100"
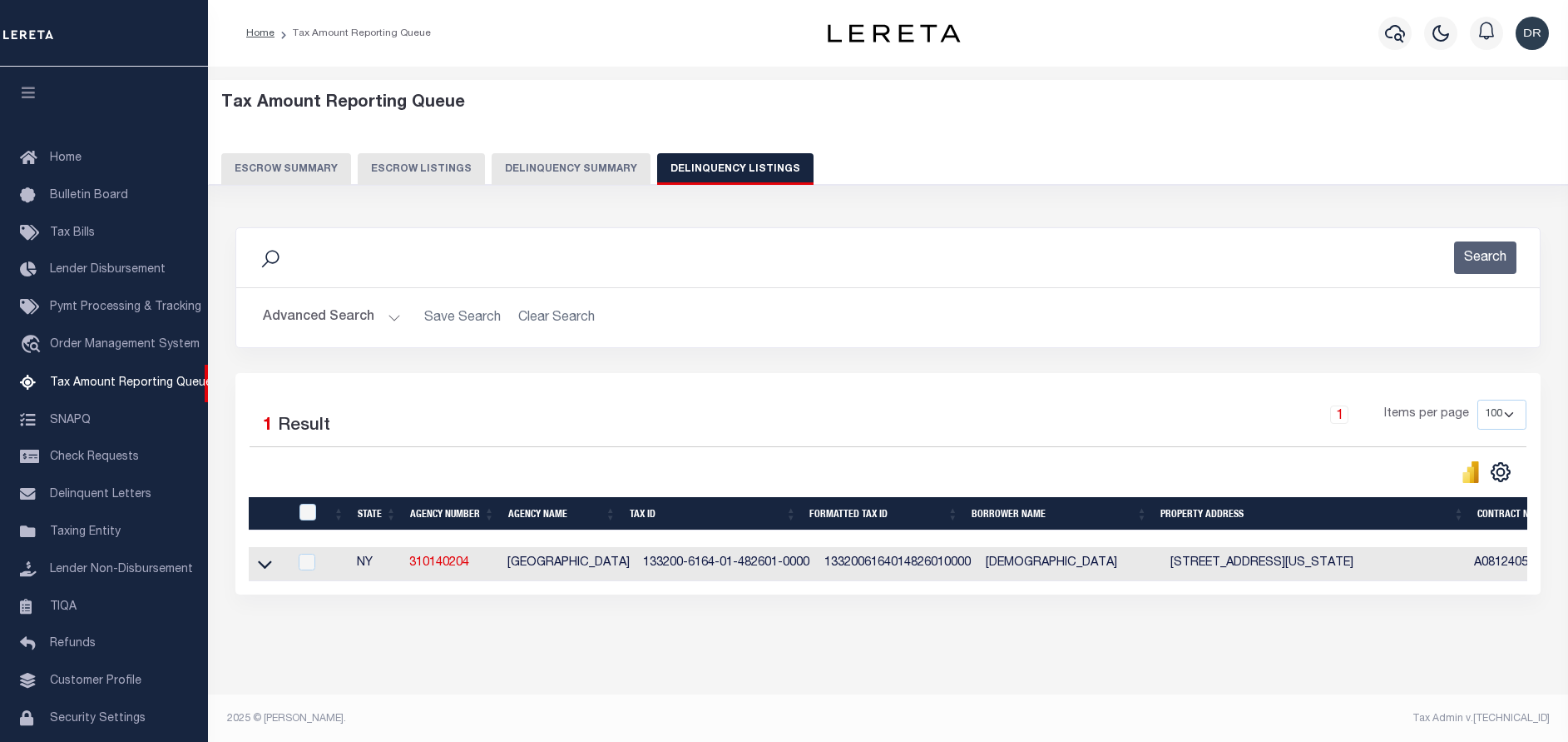
scroll to position [50, 0]
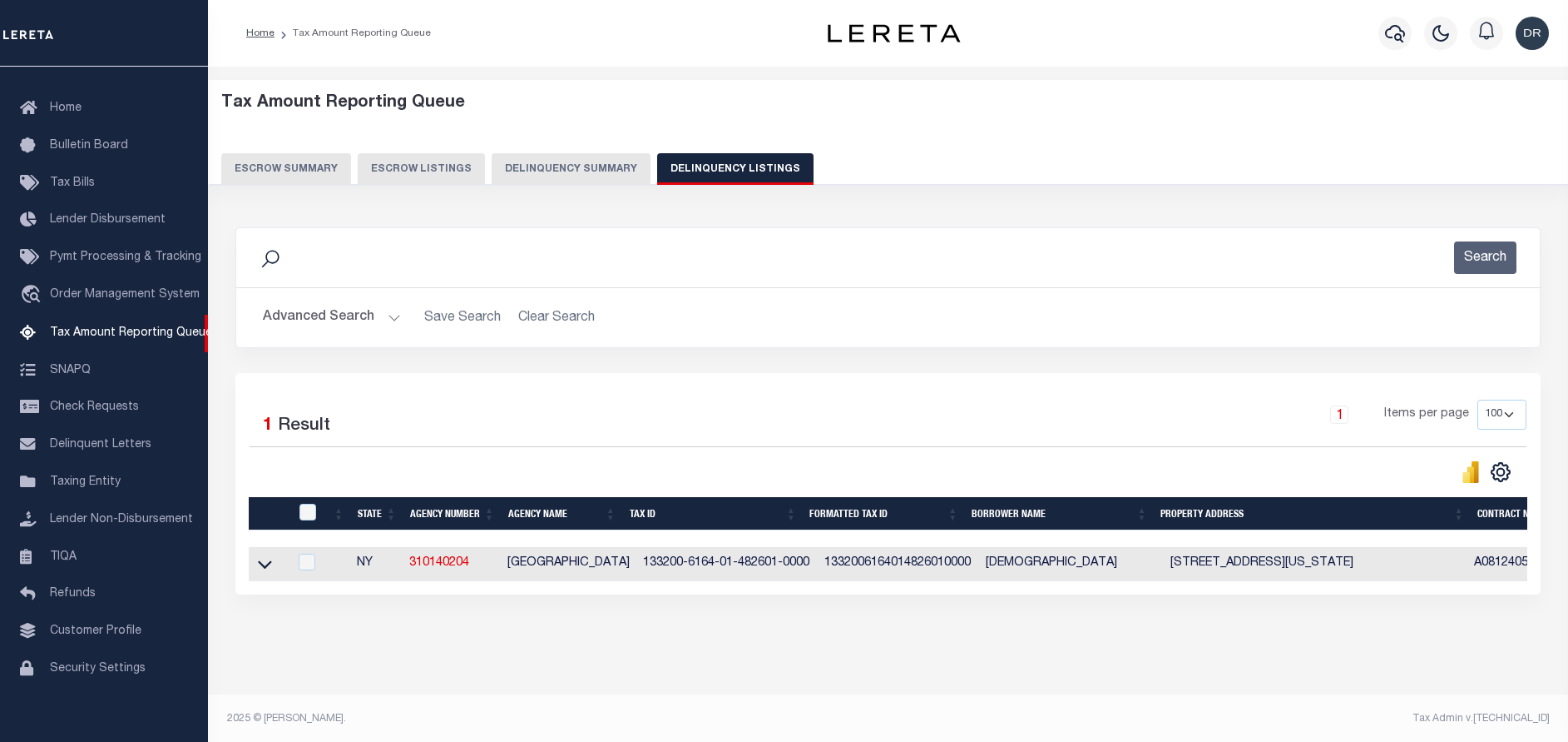
click at [351, 312] on button "Advanced Search" at bounding box center [332, 317] width 138 height 33
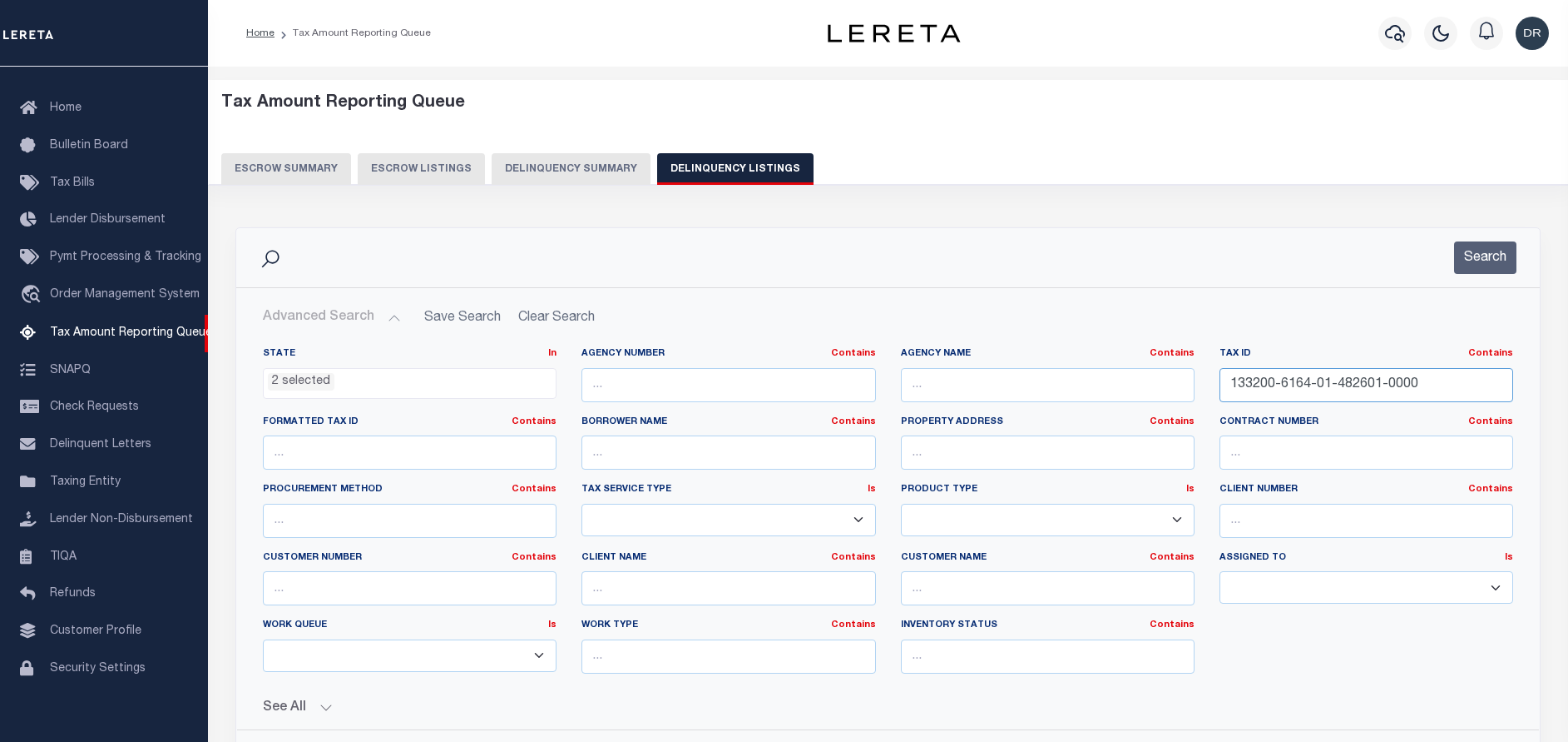
click at [1432, 386] on input "133200-6164-01-482601-0000" at bounding box center [1366, 384] width 293 height 34
paste input "0500394000200048002 12876"
type input "0500394000200048002 128760"
click at [1476, 258] on button "Search" at bounding box center [1485, 258] width 62 height 33
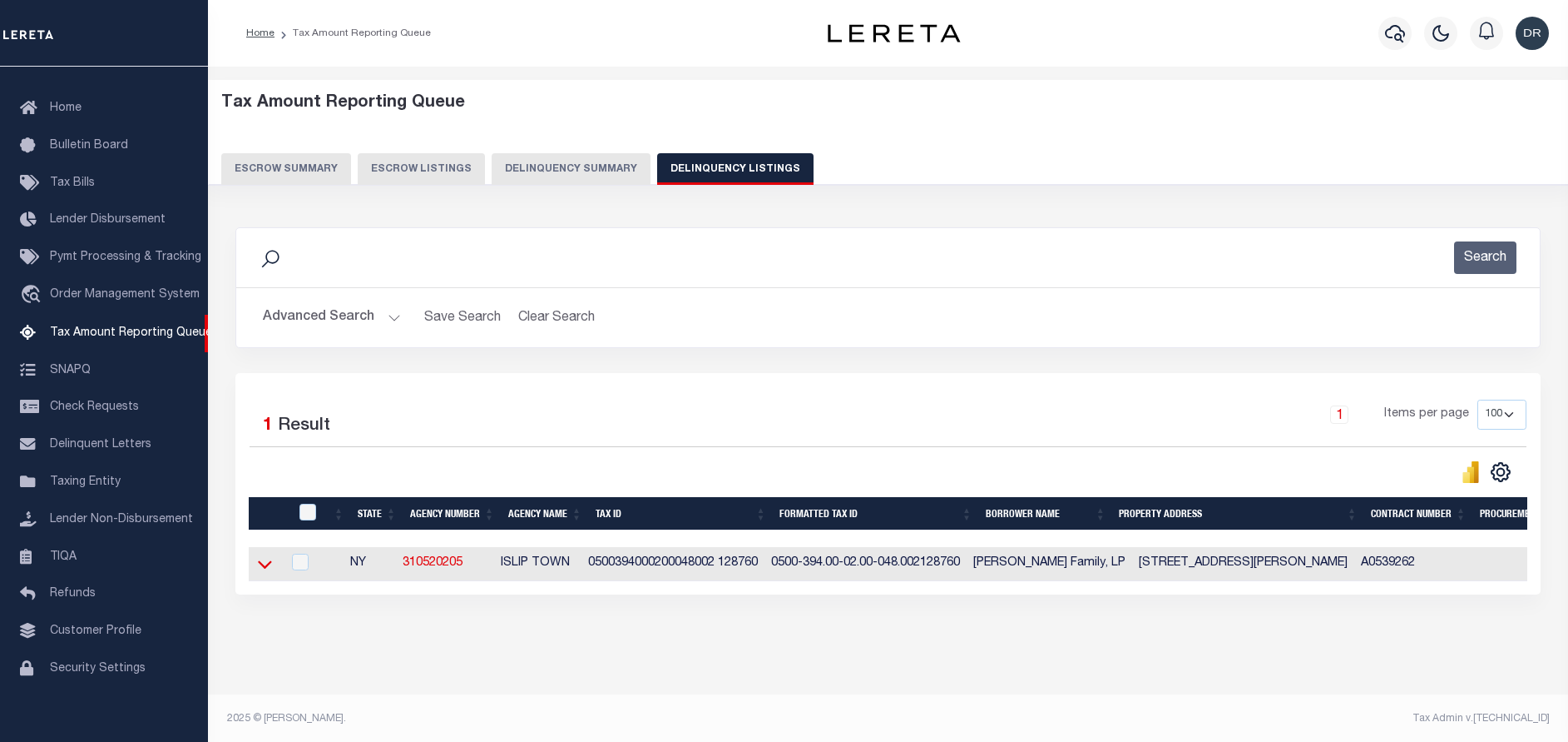
click at [264, 565] on icon at bounding box center [265, 564] width 14 height 18
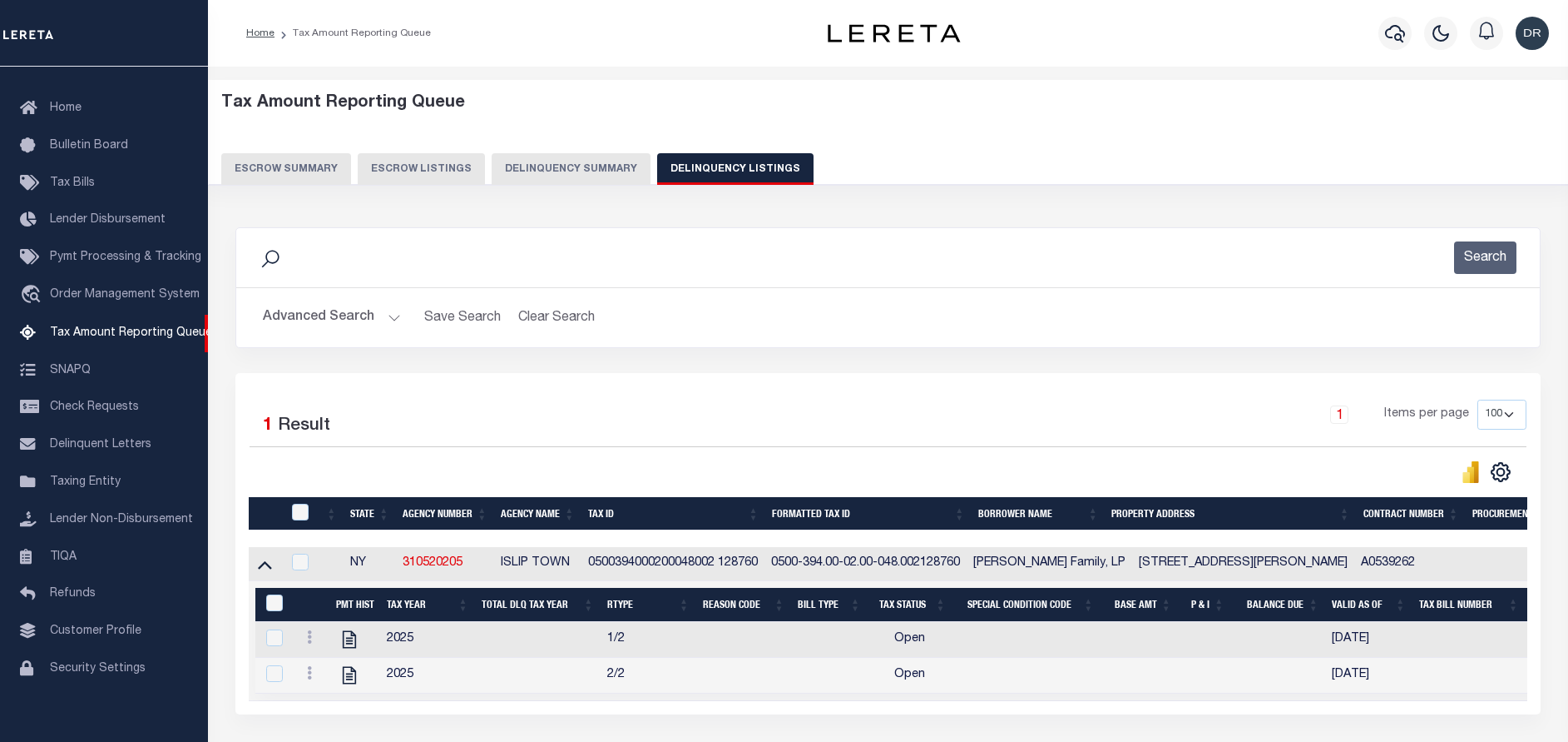
scroll to position [17, 0]
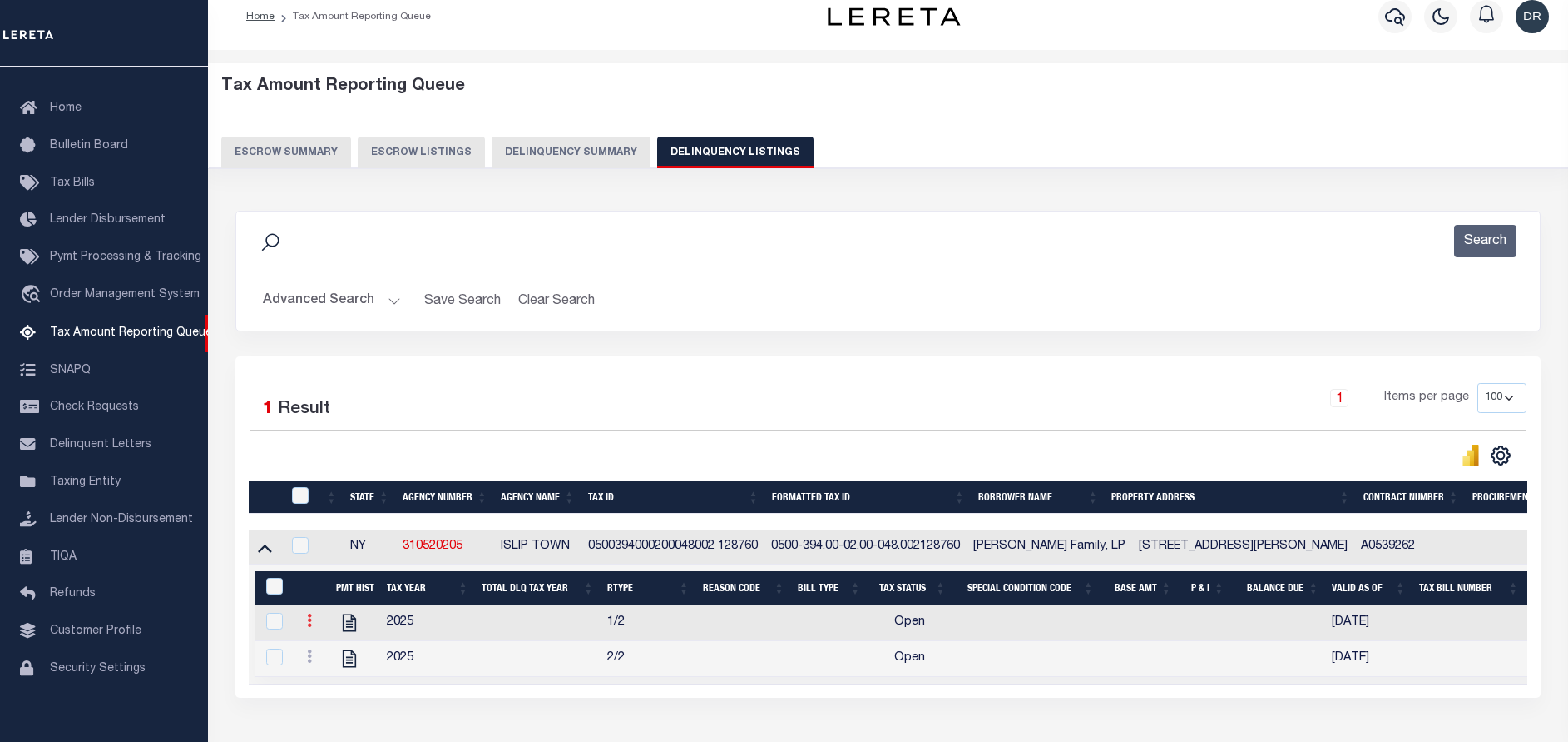
click at [302, 629] on link at bounding box center [309, 623] width 18 height 13
click at [337, 654] on link "" at bounding box center [329, 647] width 57 height 28
checkbox input "true"
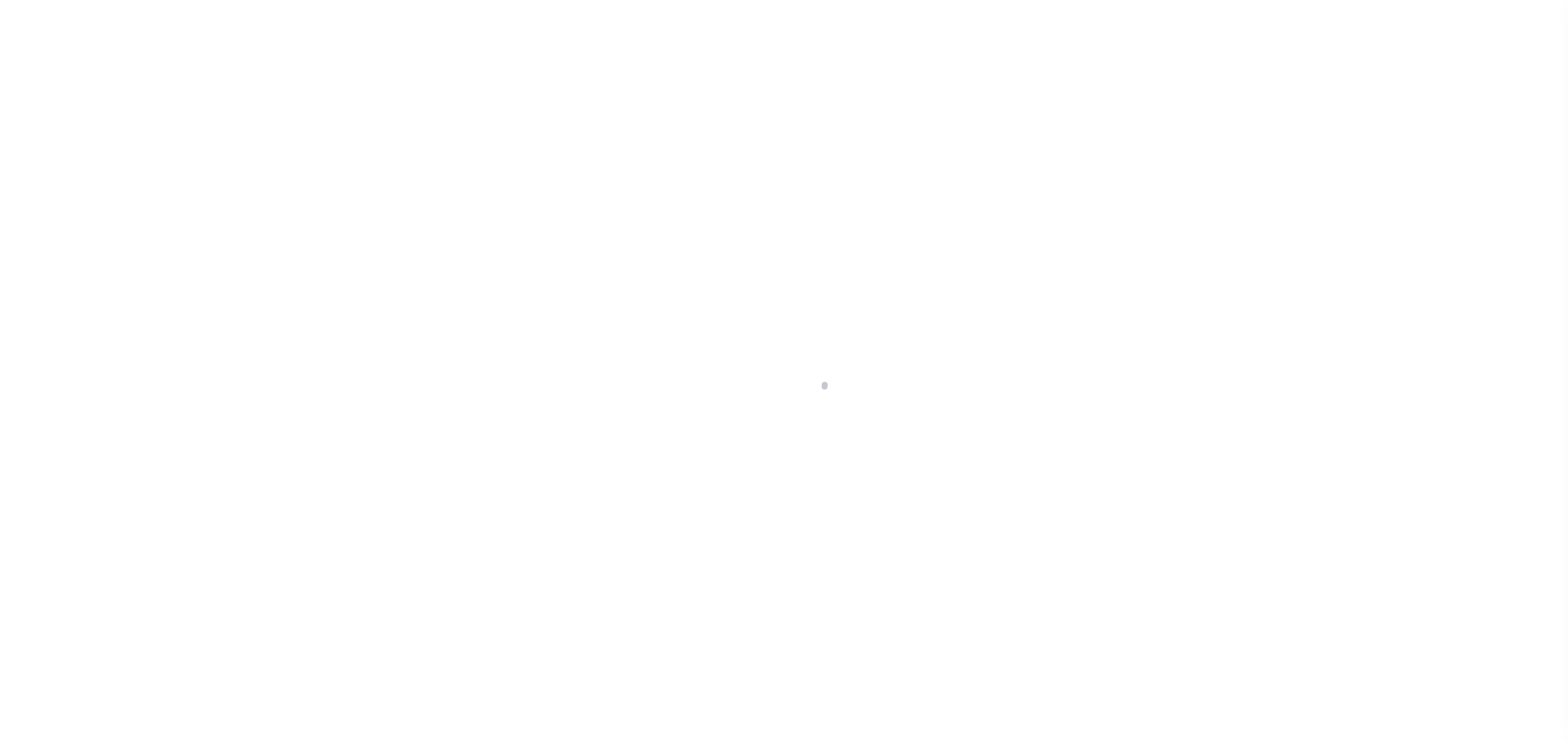
select select "OP2"
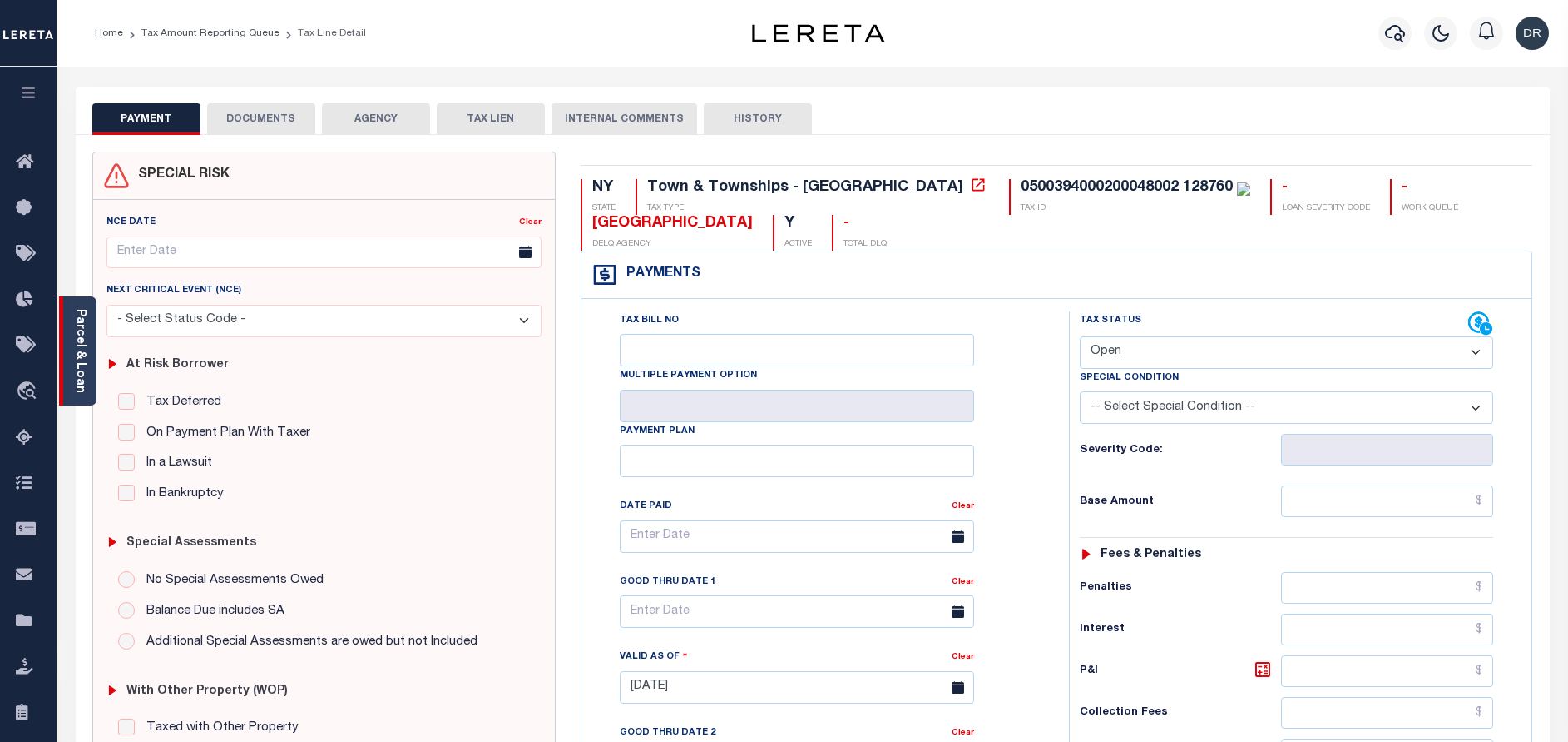
click at [90, 353] on div "Parcel & Loan" at bounding box center [77, 350] width 37 height 109
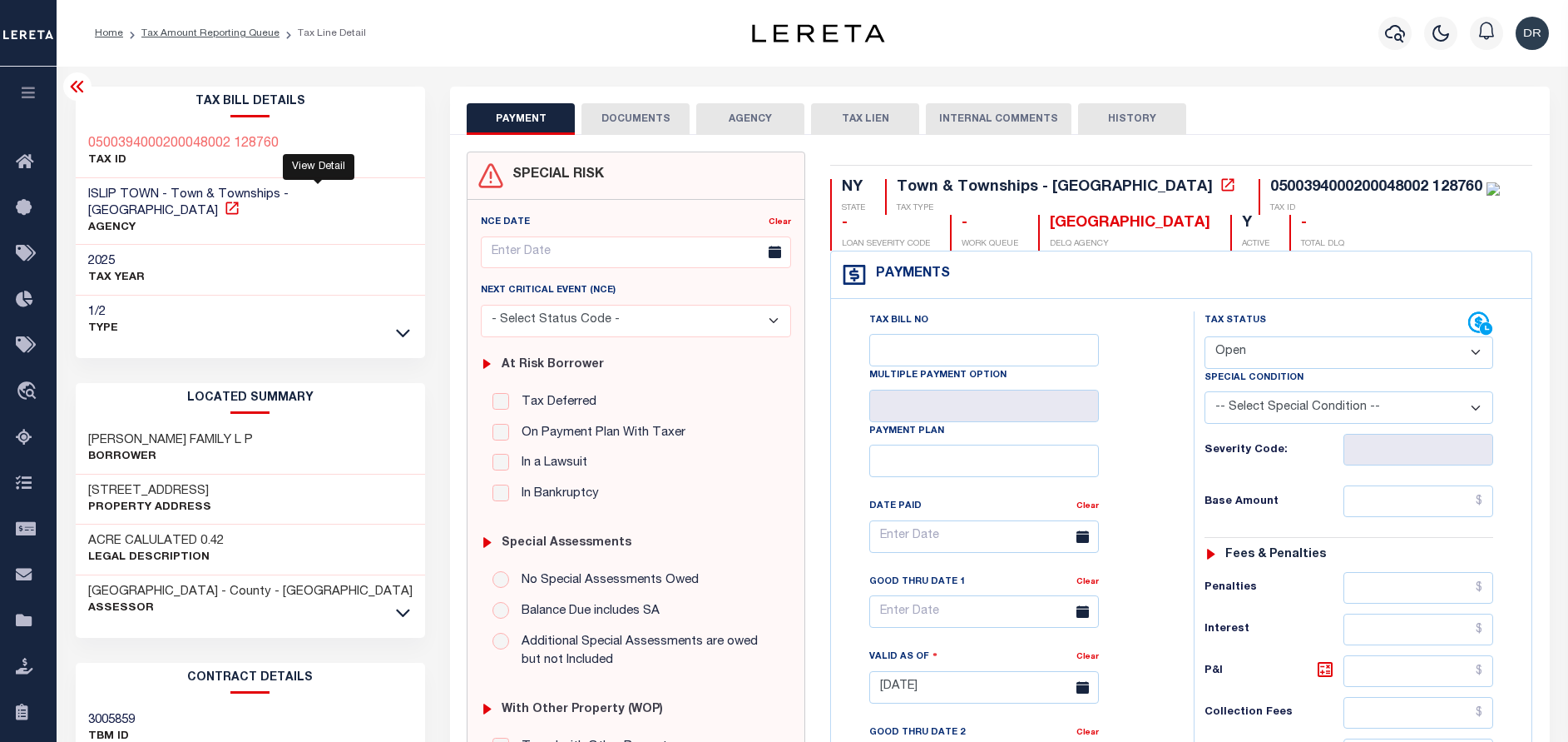
click at [238, 202] on icon at bounding box center [232, 208] width 12 height 13
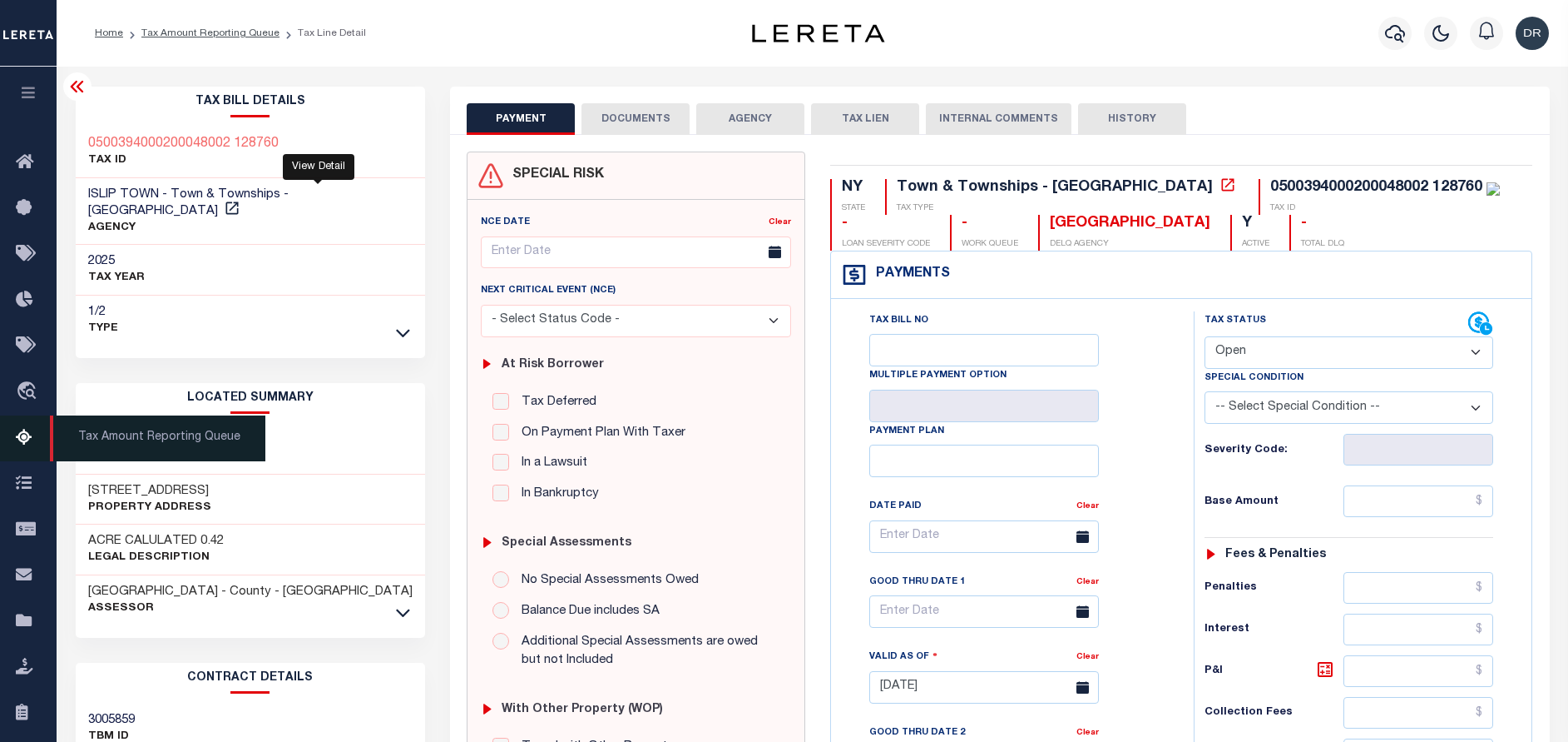
click at [15, 445] on link "Tax Amount Reporting Queue" at bounding box center [28, 438] width 57 height 46
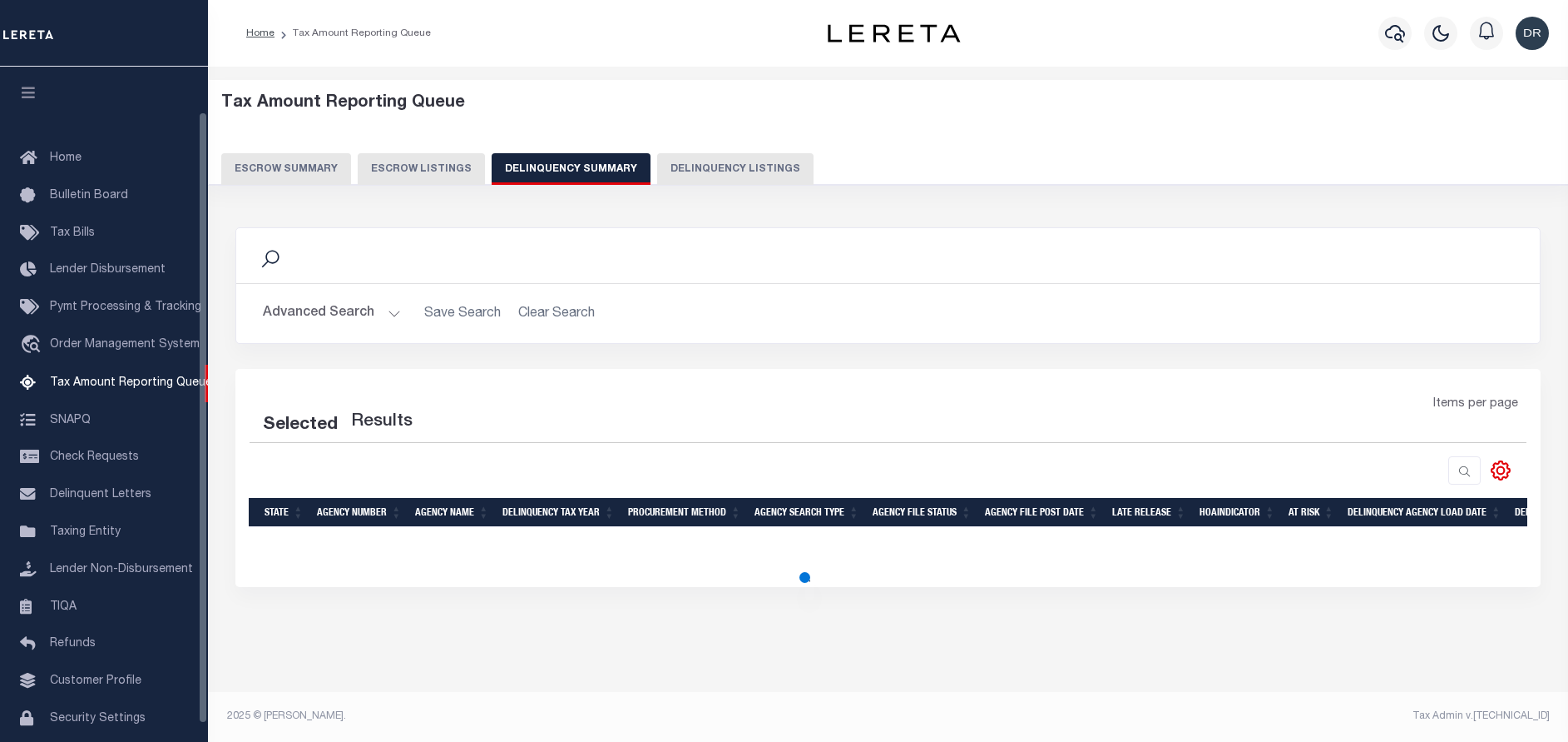
click at [663, 171] on button "Delinquency Listings" at bounding box center [736, 169] width 157 height 32
select select "100"
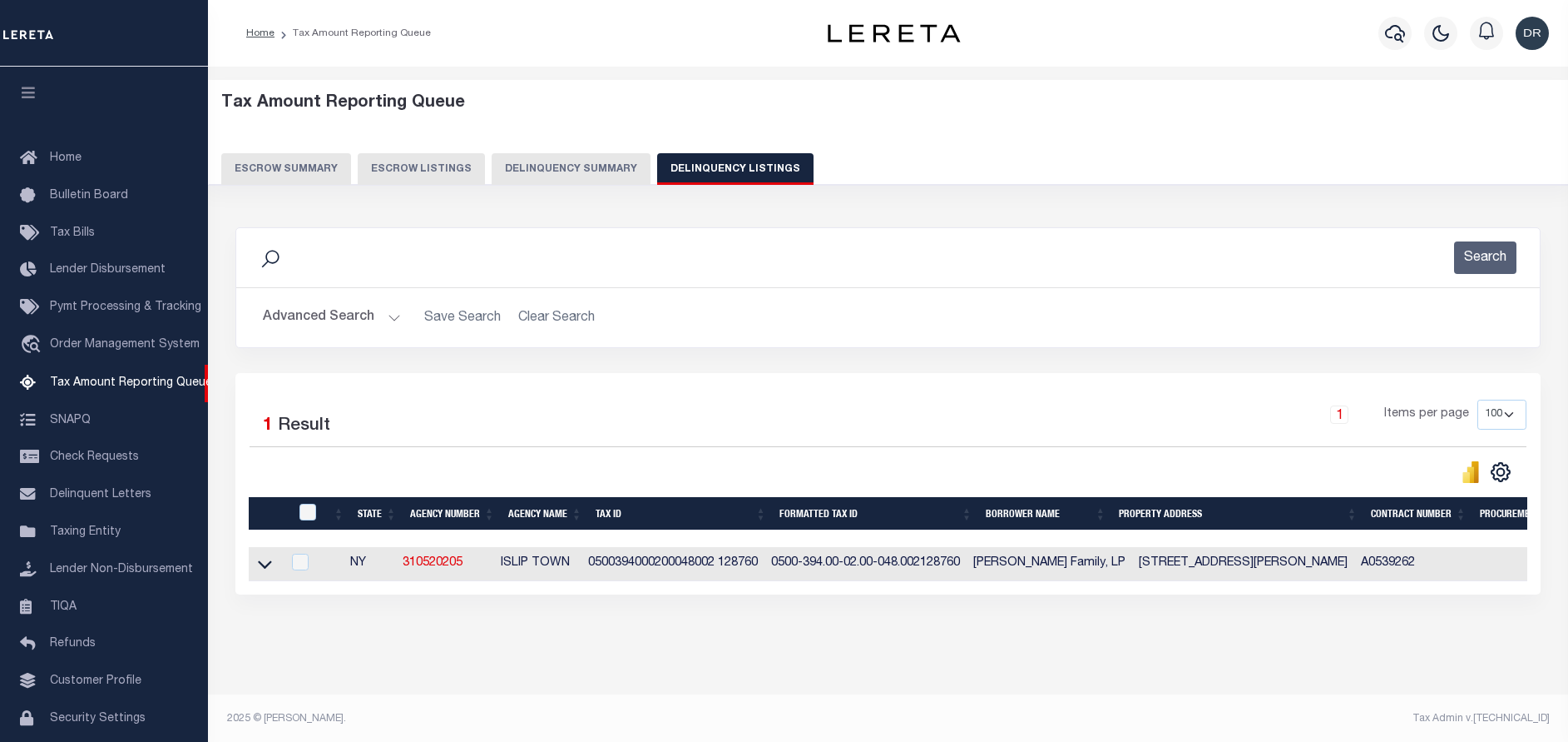
scroll to position [50, 0]
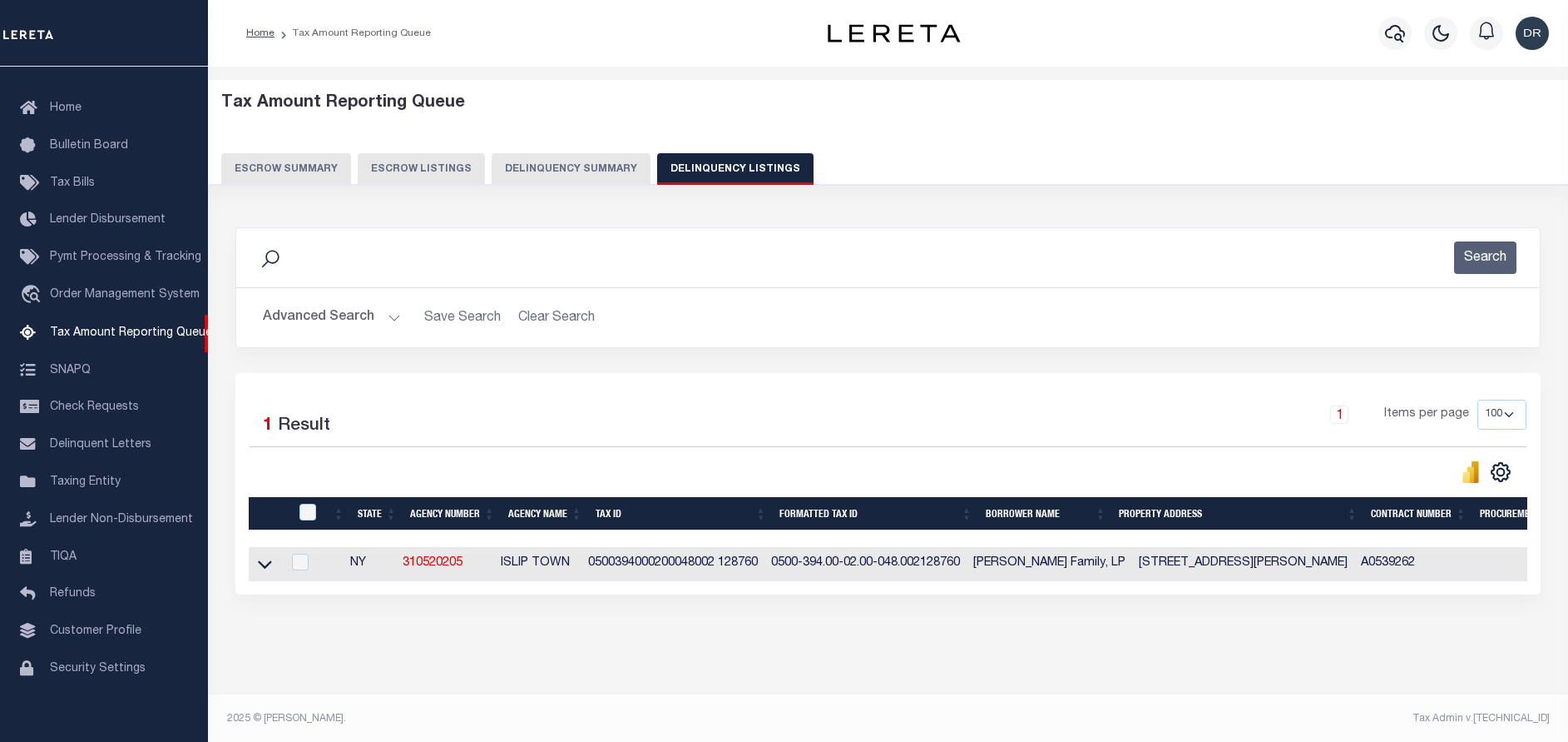
click at [347, 320] on button "Advanced Search" at bounding box center [332, 317] width 138 height 33
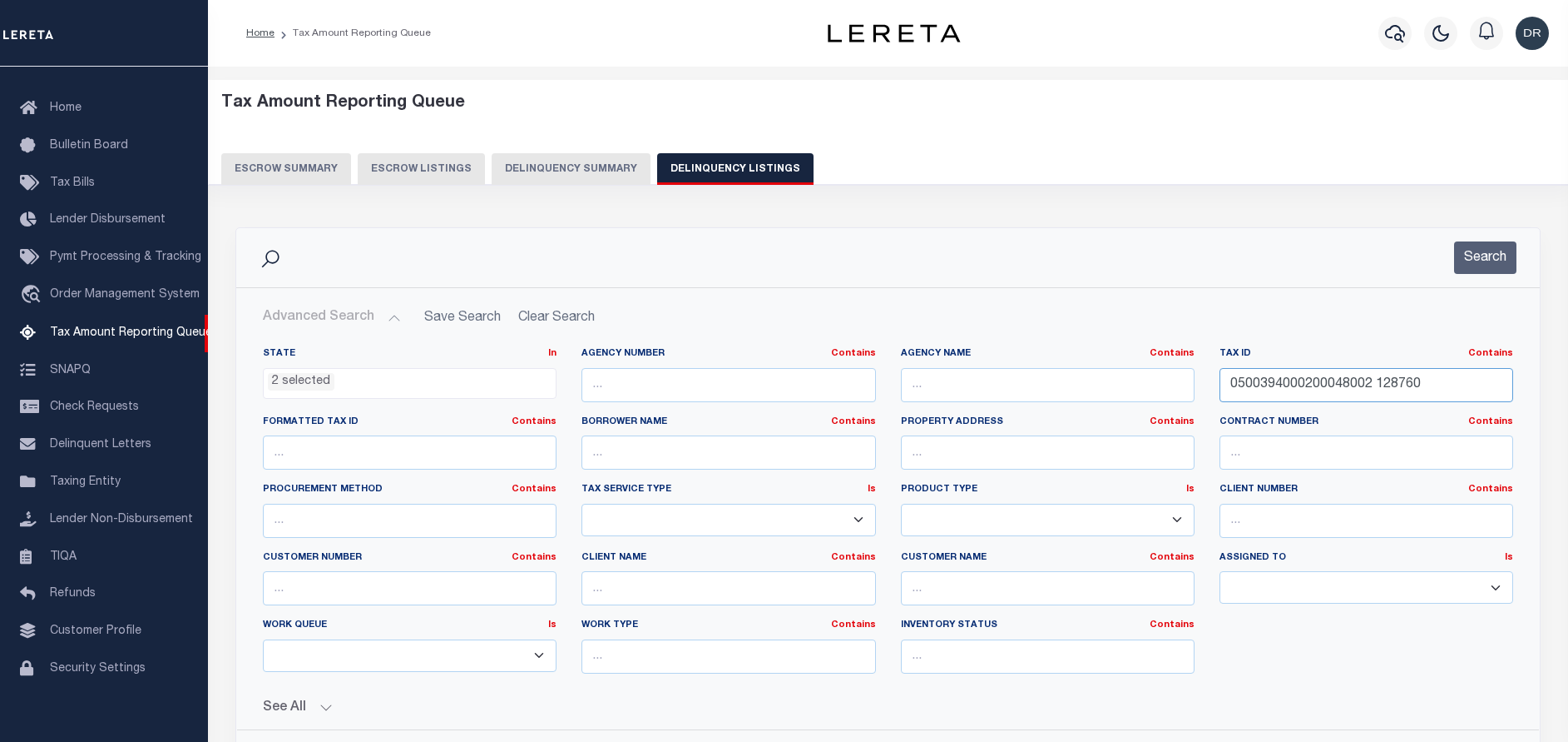
click at [1356, 375] on input "0500394000200048002 128760" at bounding box center [1366, 384] width 293 height 34
paste input "60800-35000701018000000"
type input "060800-350007010180000000"
click at [1478, 268] on button "Search" at bounding box center [1485, 258] width 62 height 33
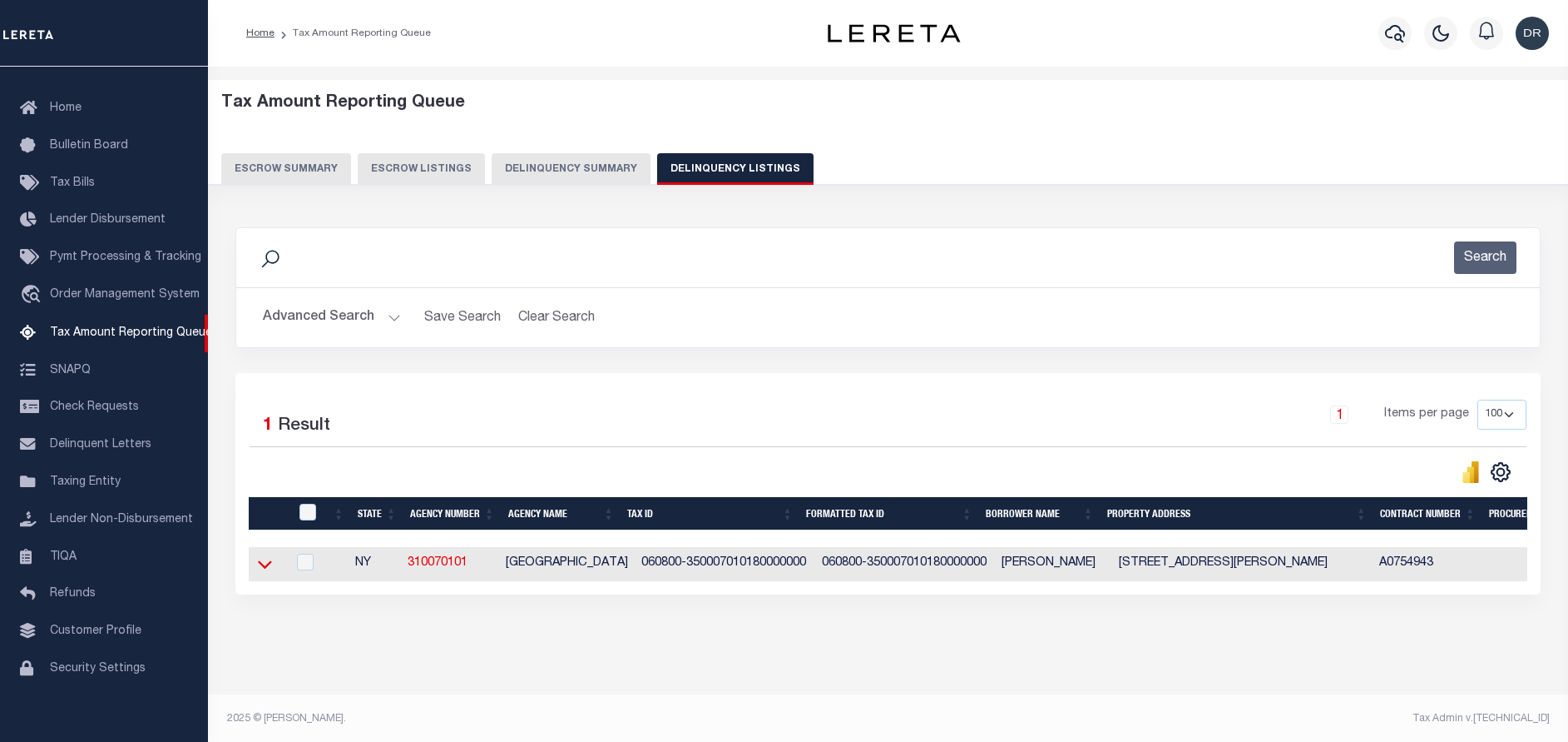
click at [259, 569] on icon at bounding box center [265, 564] width 14 height 18
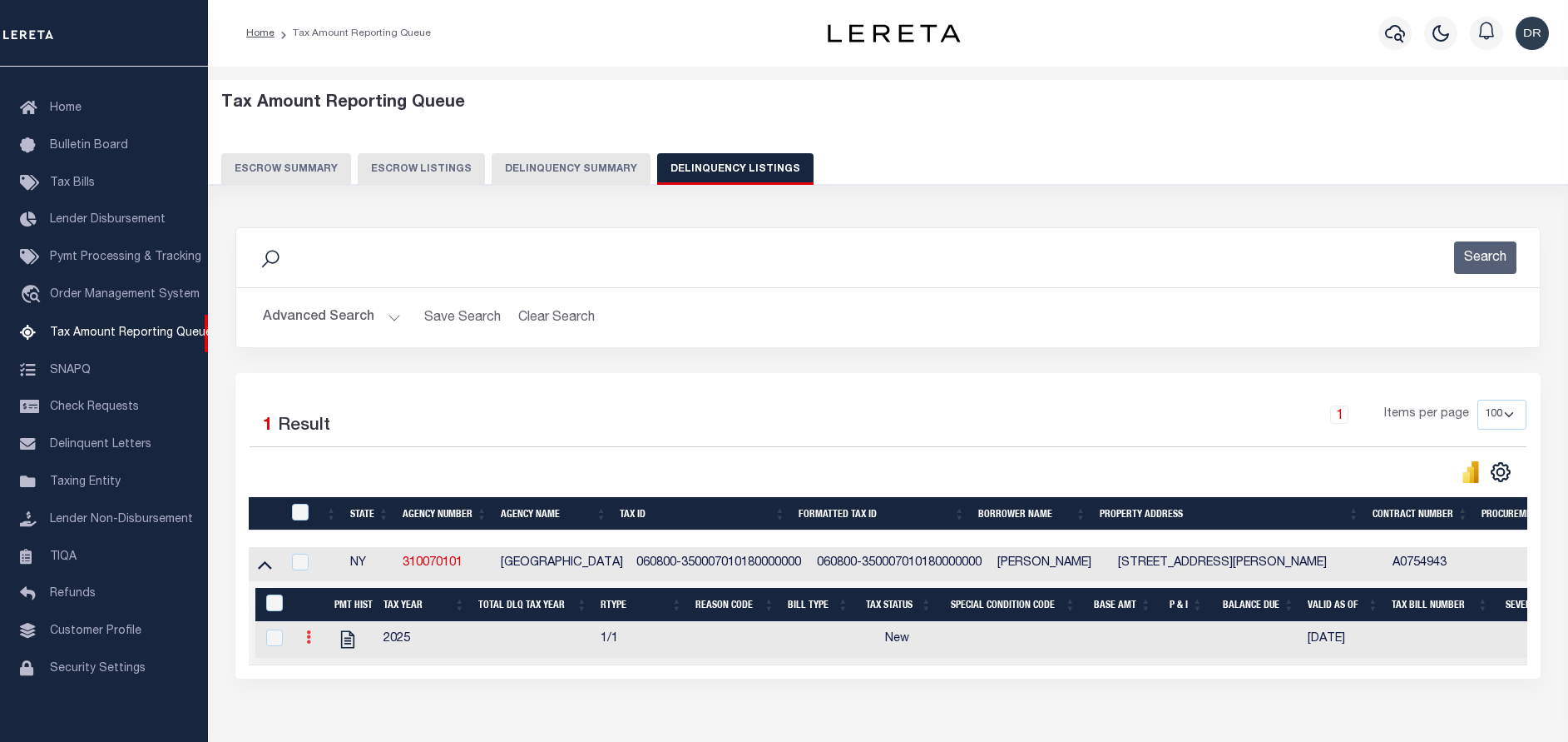
click at [307, 644] on icon at bounding box center [308, 637] width 5 height 13
click at [322, 672] on img "" at bounding box center [328, 664] width 17 height 17
checkbox input "true"
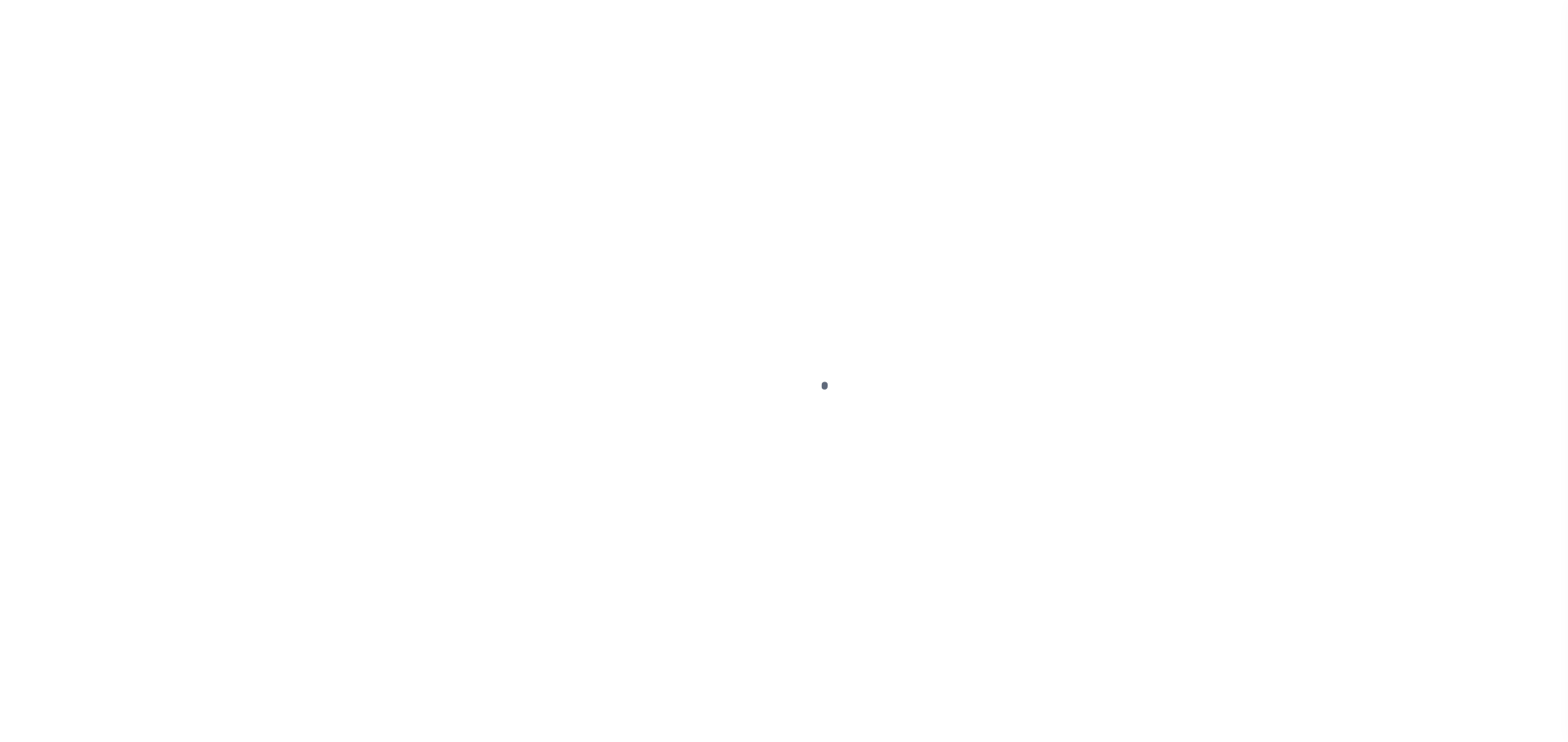
select select "NW2"
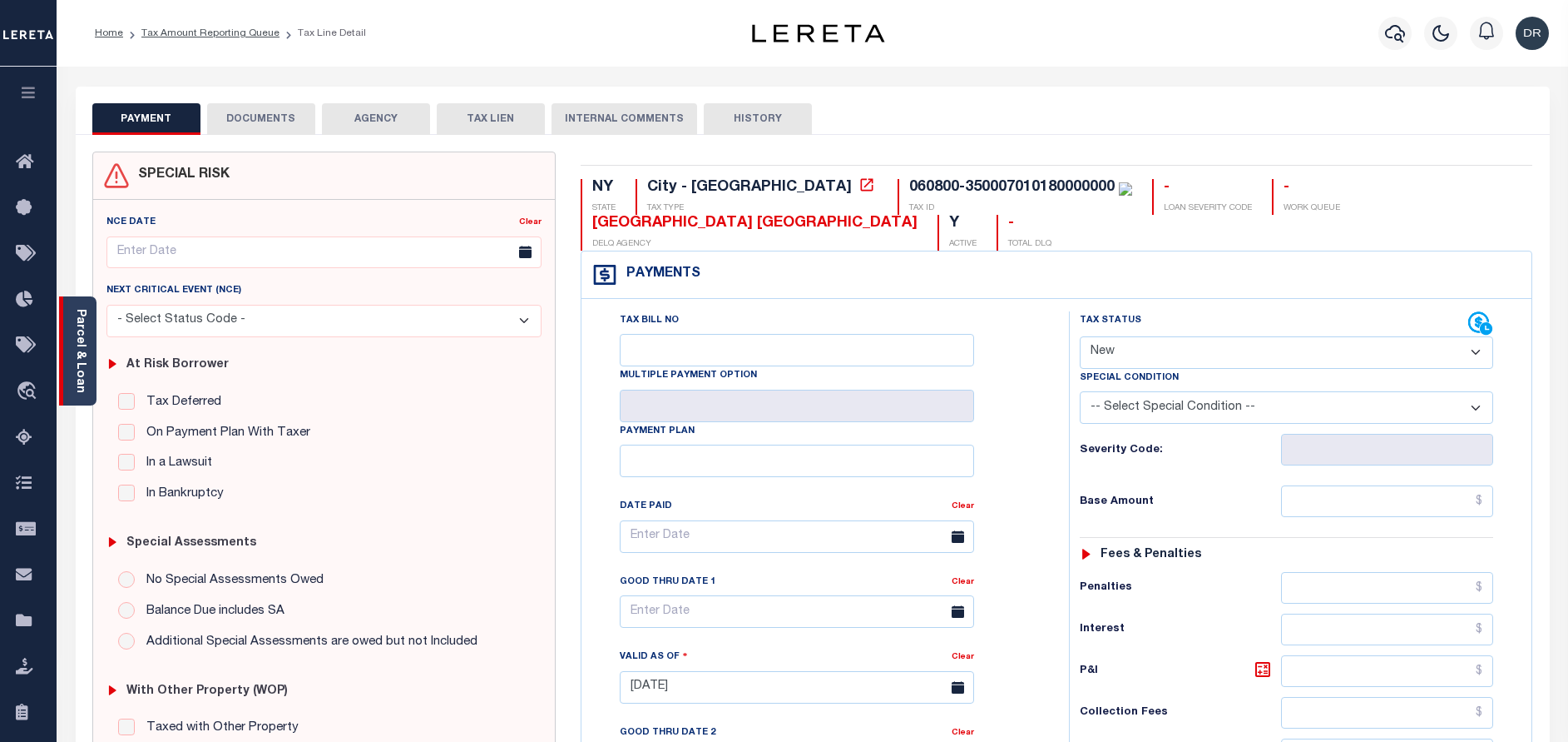
click at [86, 328] on link "Parcel & Loan" at bounding box center [80, 350] width 12 height 84
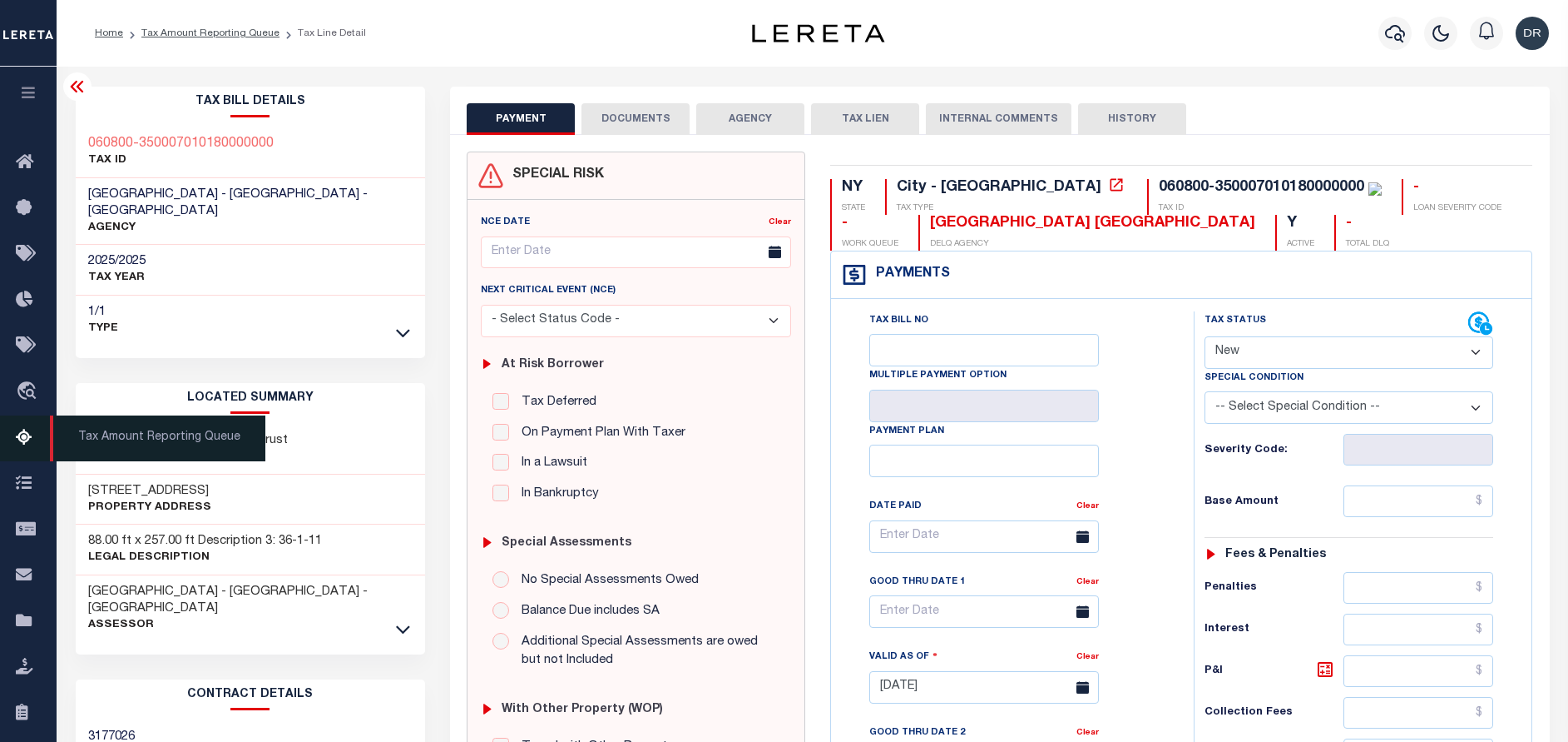
click at [24, 438] on icon at bounding box center [29, 438] width 27 height 21
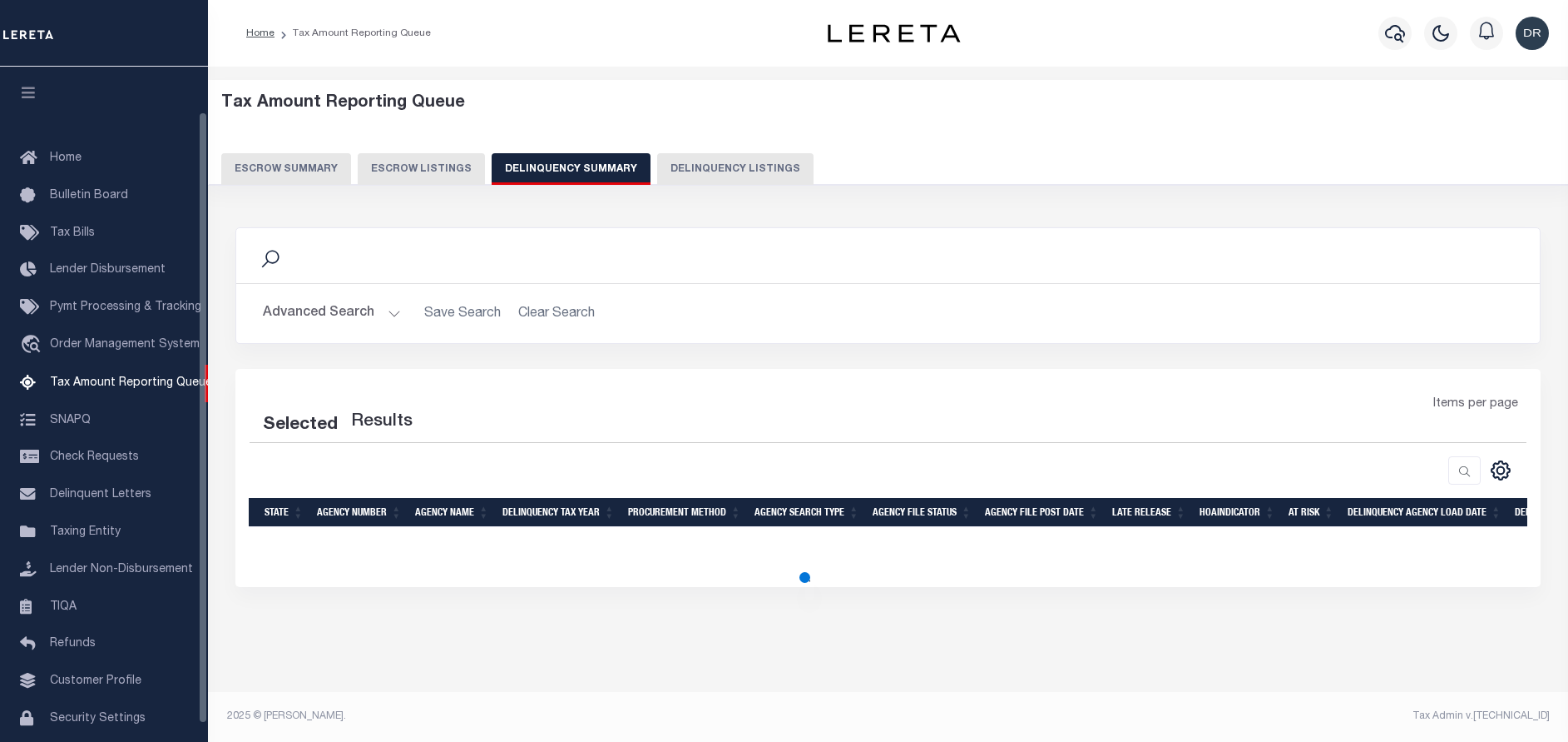
click at [693, 171] on button "Delinquency Listings" at bounding box center [736, 169] width 157 height 32
select select "100"
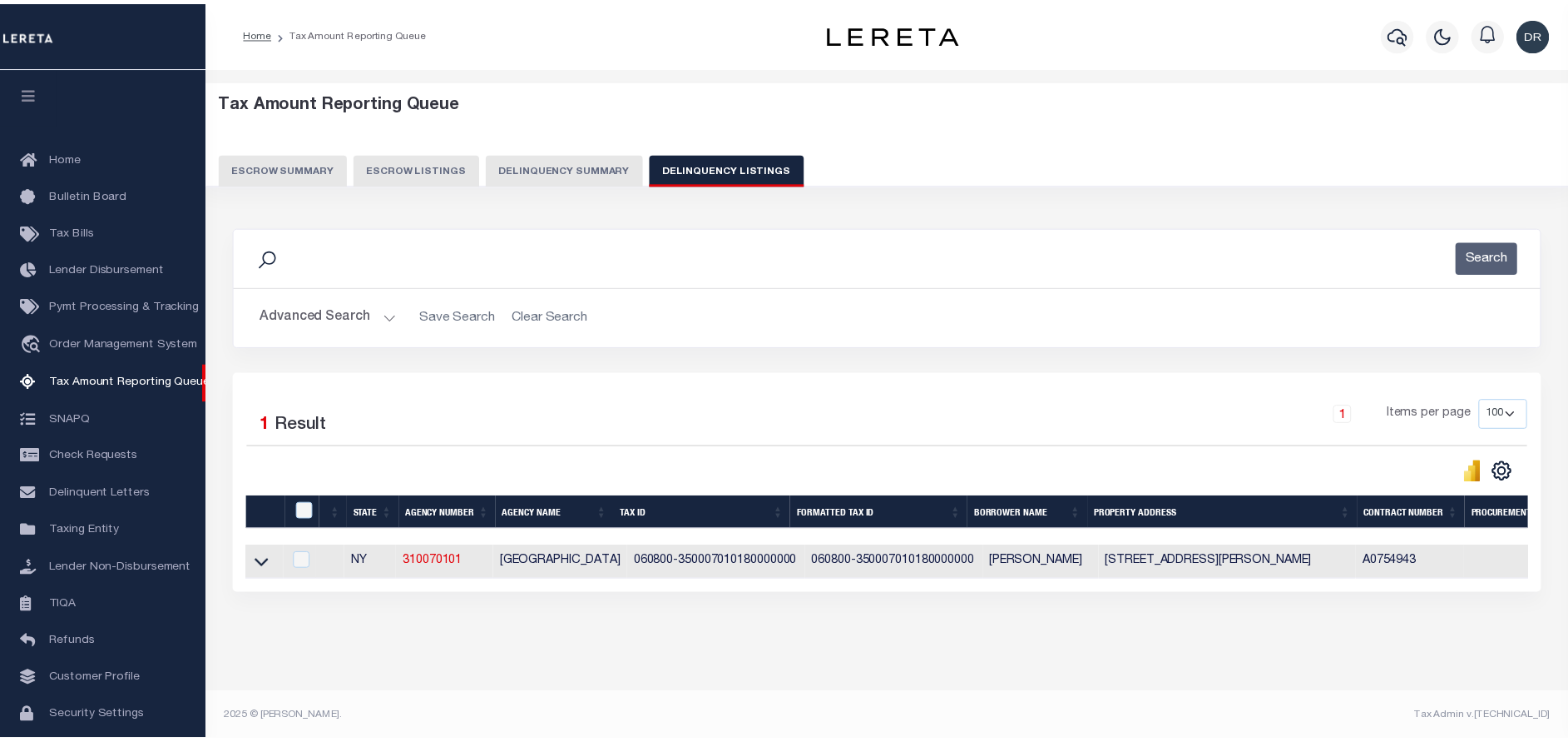
scroll to position [50, 0]
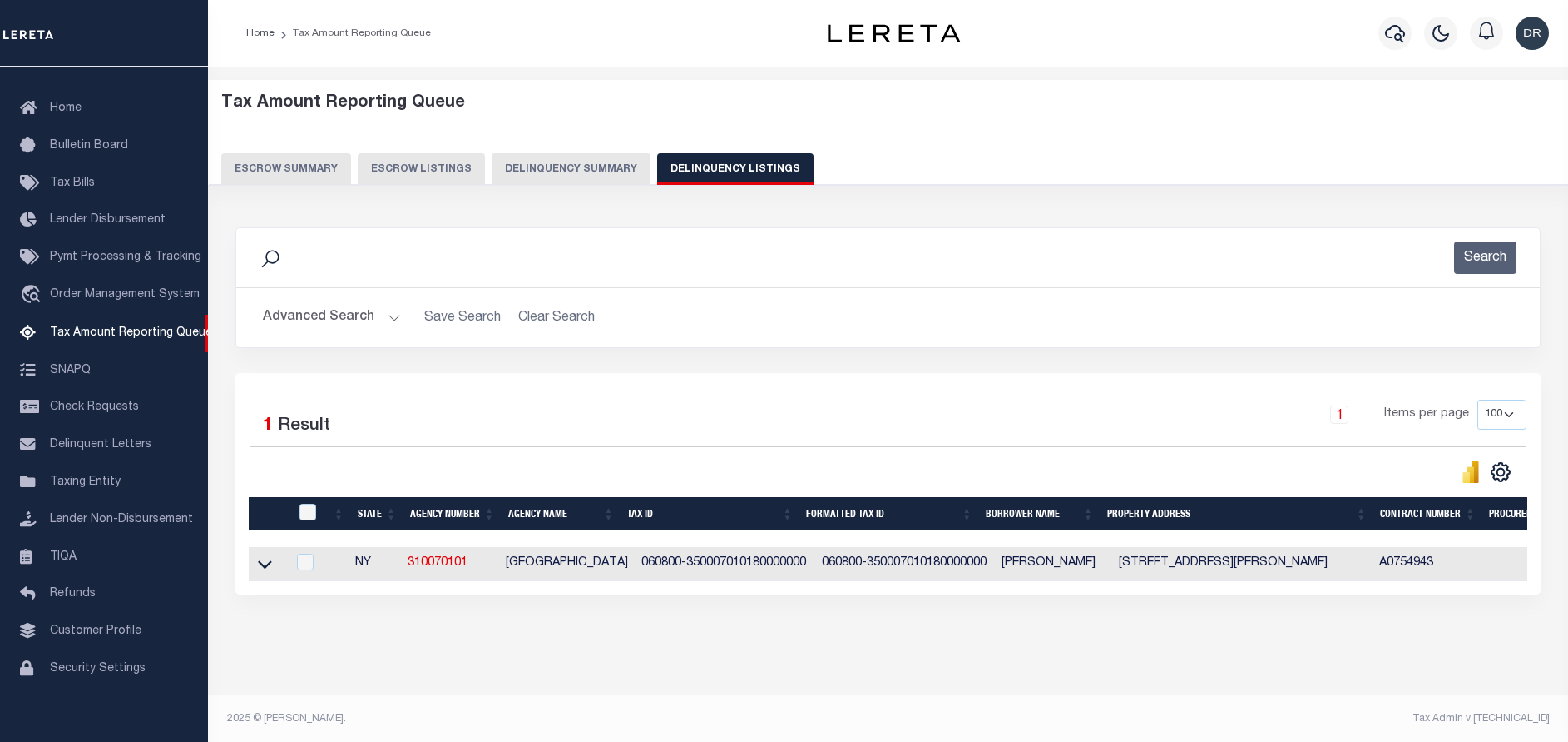
click at [334, 317] on button "Advanced Search" at bounding box center [332, 317] width 138 height 33
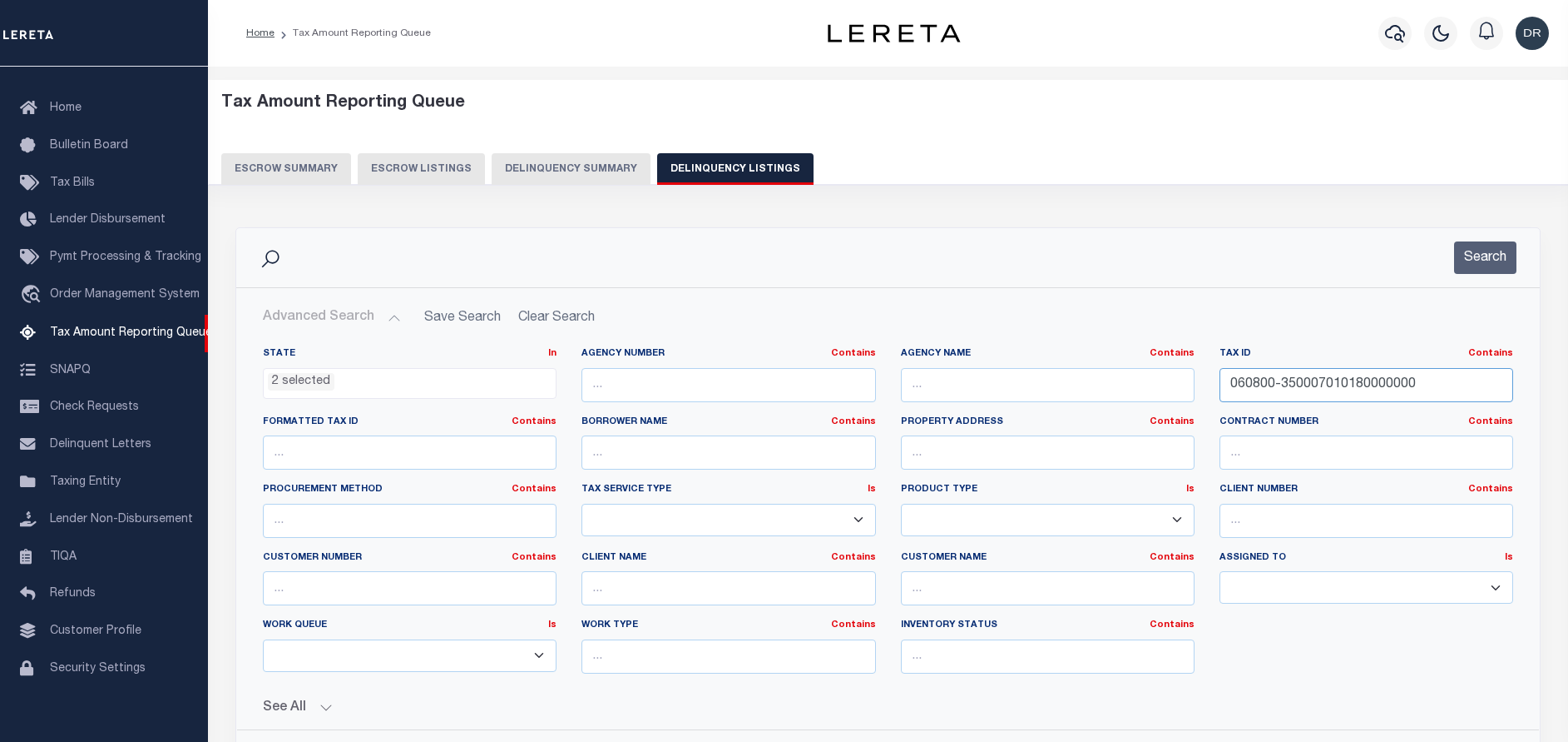
click at [1292, 386] on input "060800-350007010180000000" at bounding box center [1366, 384] width 293 height 34
paste input "372200-12.17-1-5"
type input "372200-12.17-1-5"
click at [1493, 256] on button "Search" at bounding box center [1485, 258] width 62 height 33
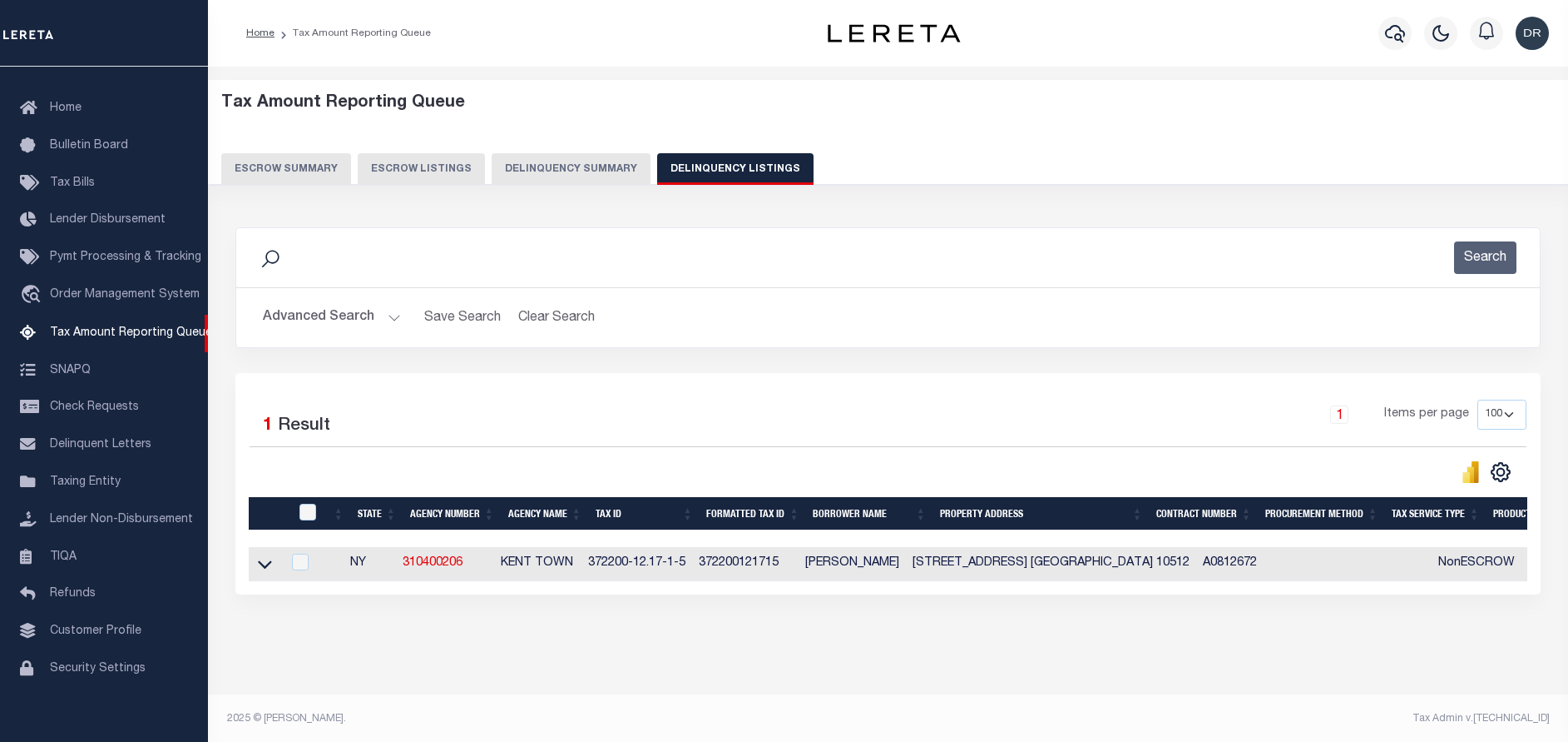
click at [252, 566] on td at bounding box center [265, 564] width 32 height 34
checkbox input "true"
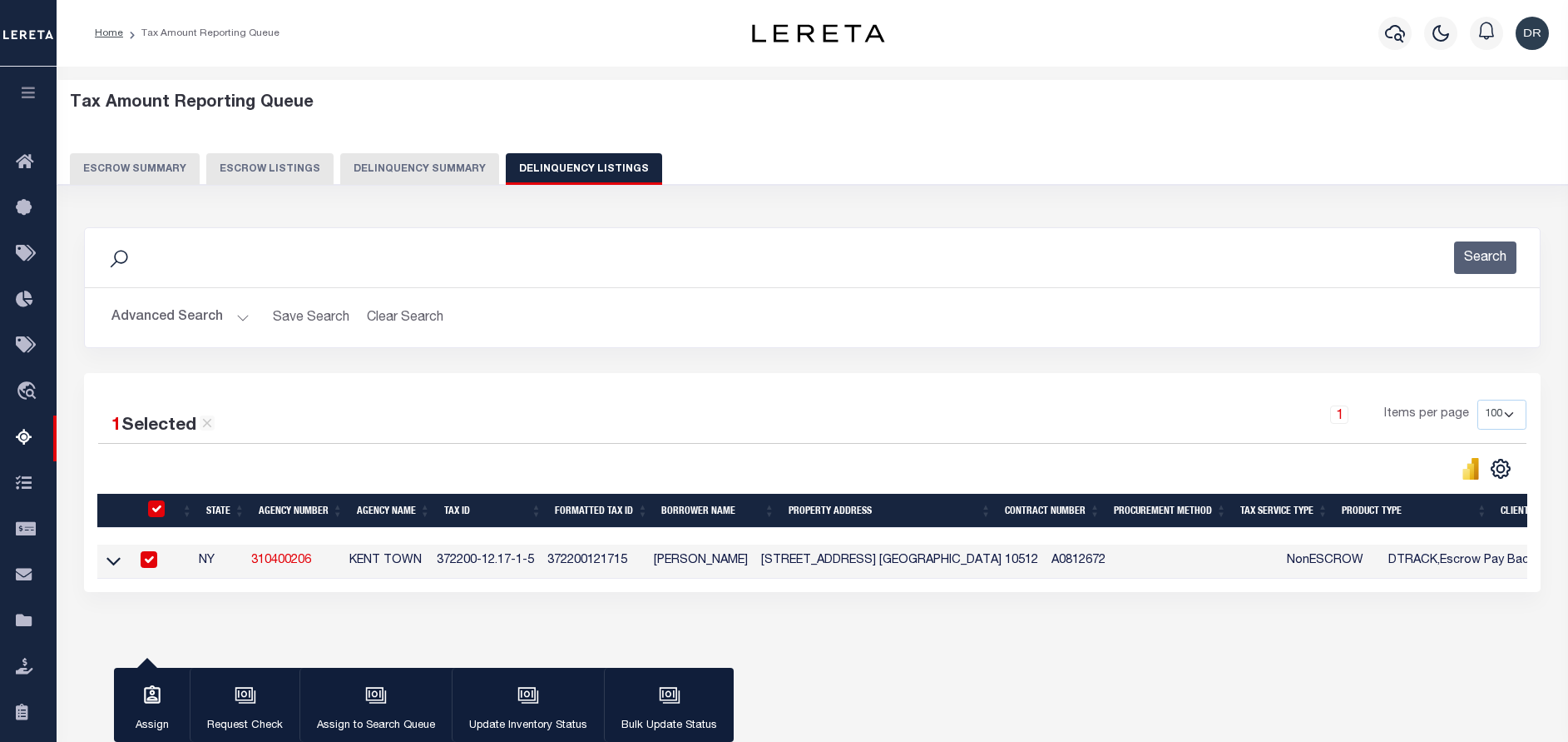
click at [152, 568] on input "checkbox" at bounding box center [149, 559] width 17 height 17
checkbox input "false"
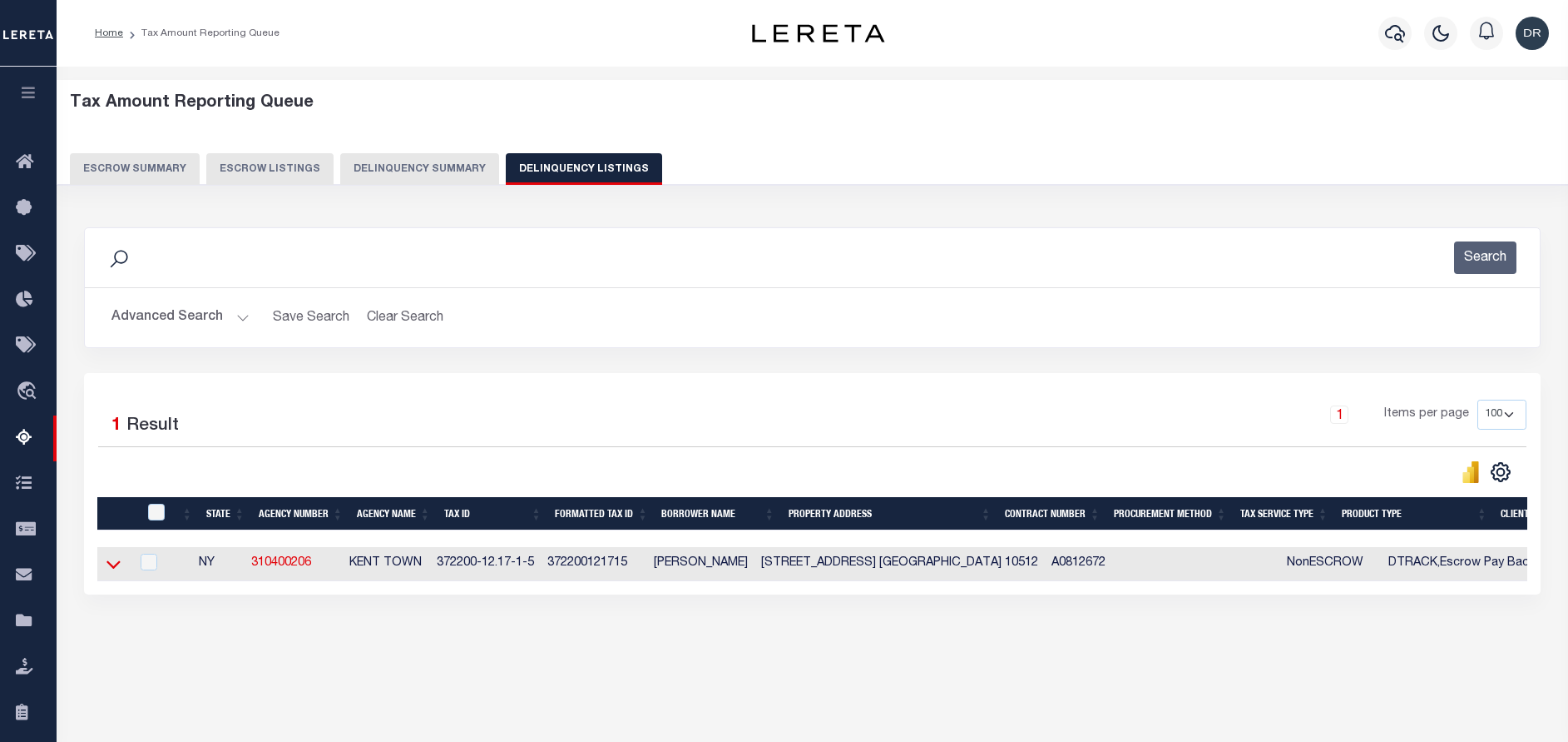
click at [111, 564] on icon at bounding box center [113, 564] width 14 height 18
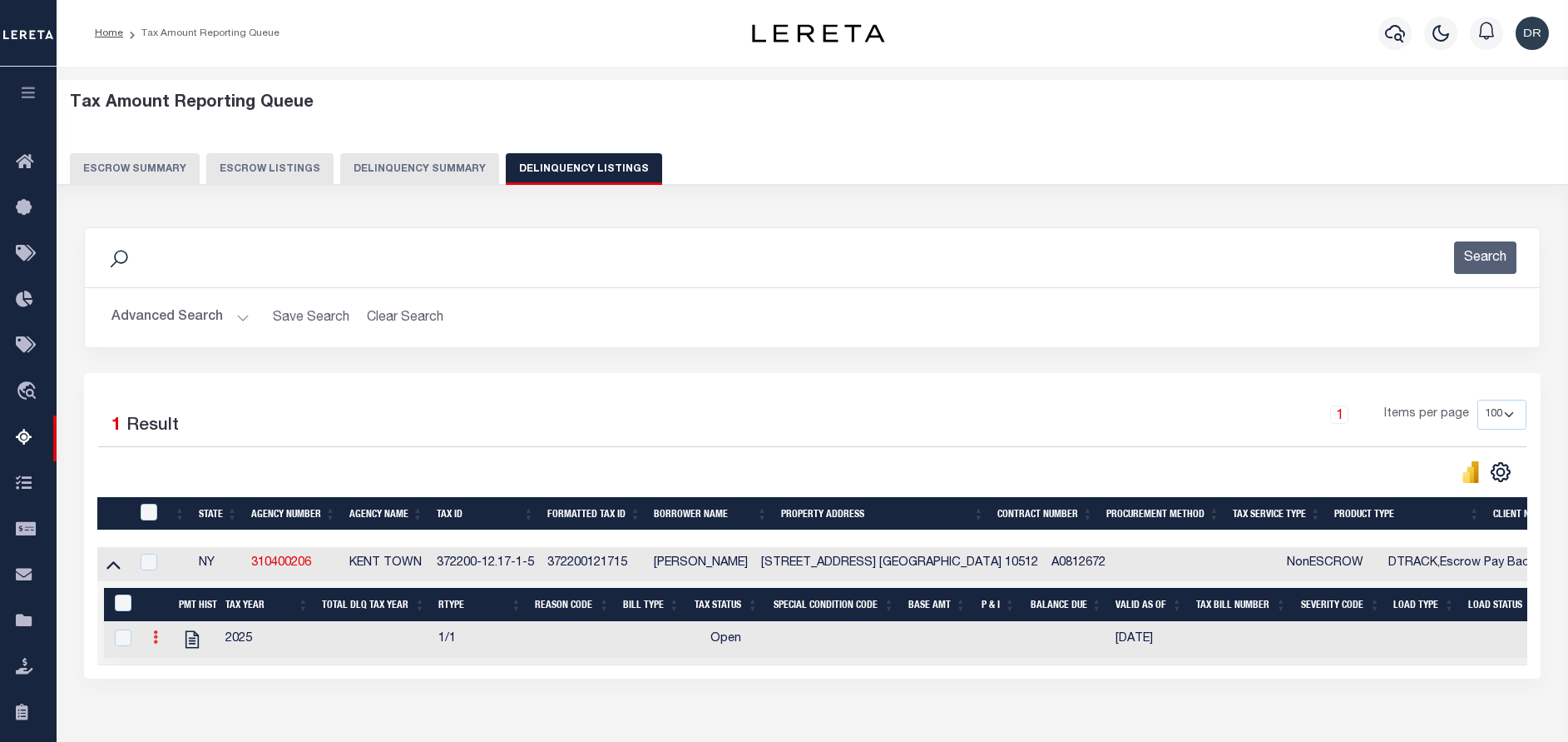
click at [159, 646] on link at bounding box center [156, 639] width 18 height 13
click at [184, 667] on link "" at bounding box center [176, 664] width 57 height 28
checkbox input "true"
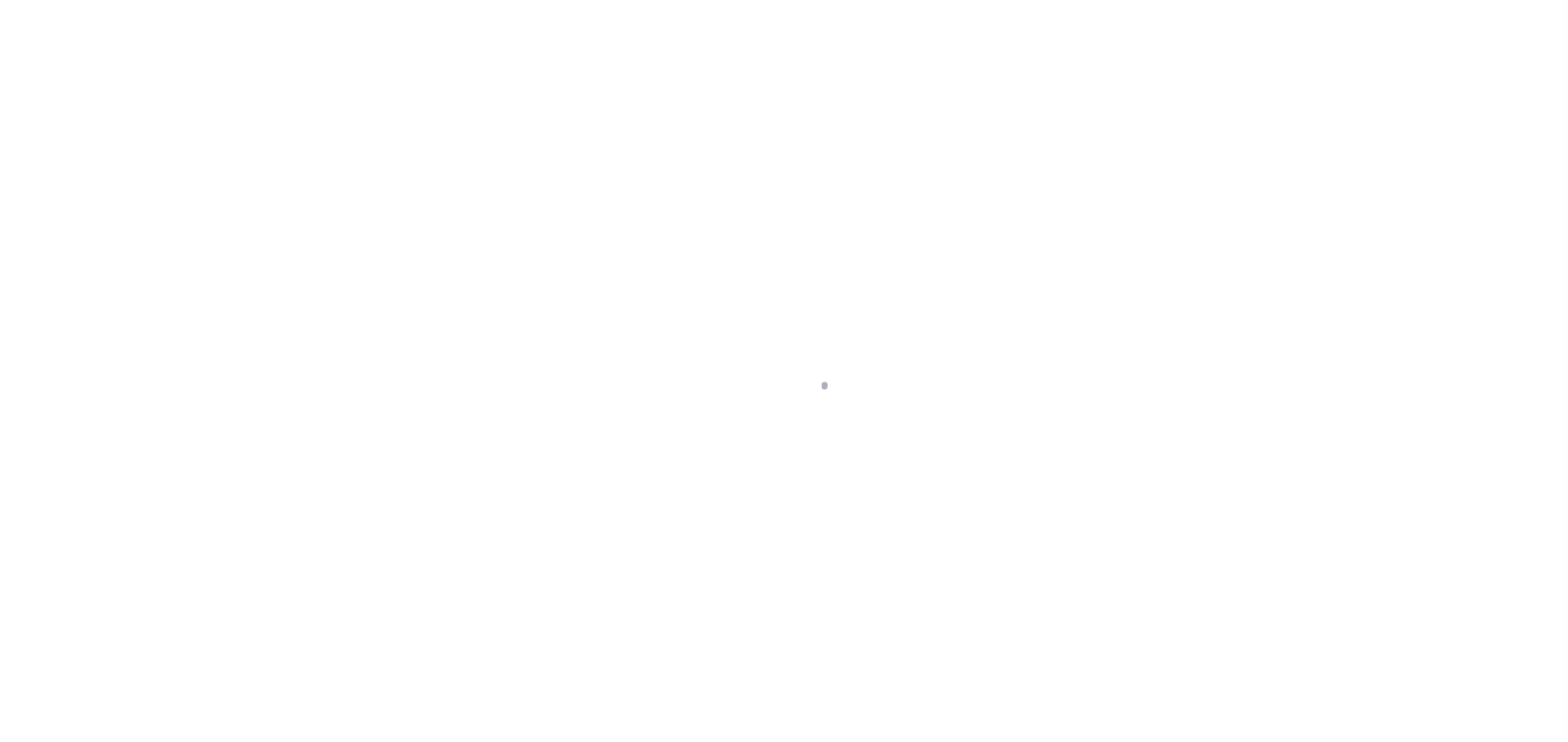
select select "OP2"
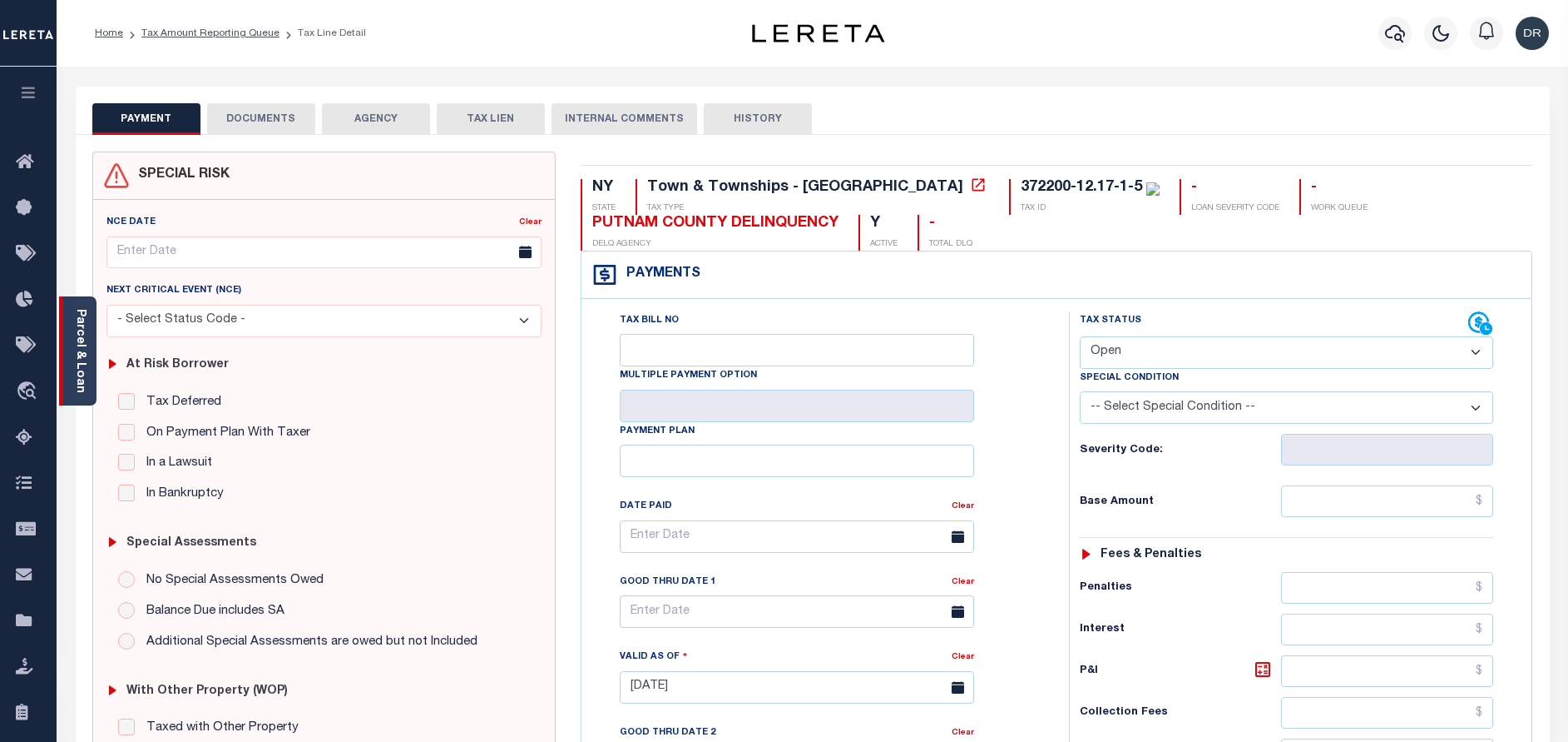
click at [66, 330] on div "Parcel & Loan" at bounding box center [77, 350] width 37 height 109
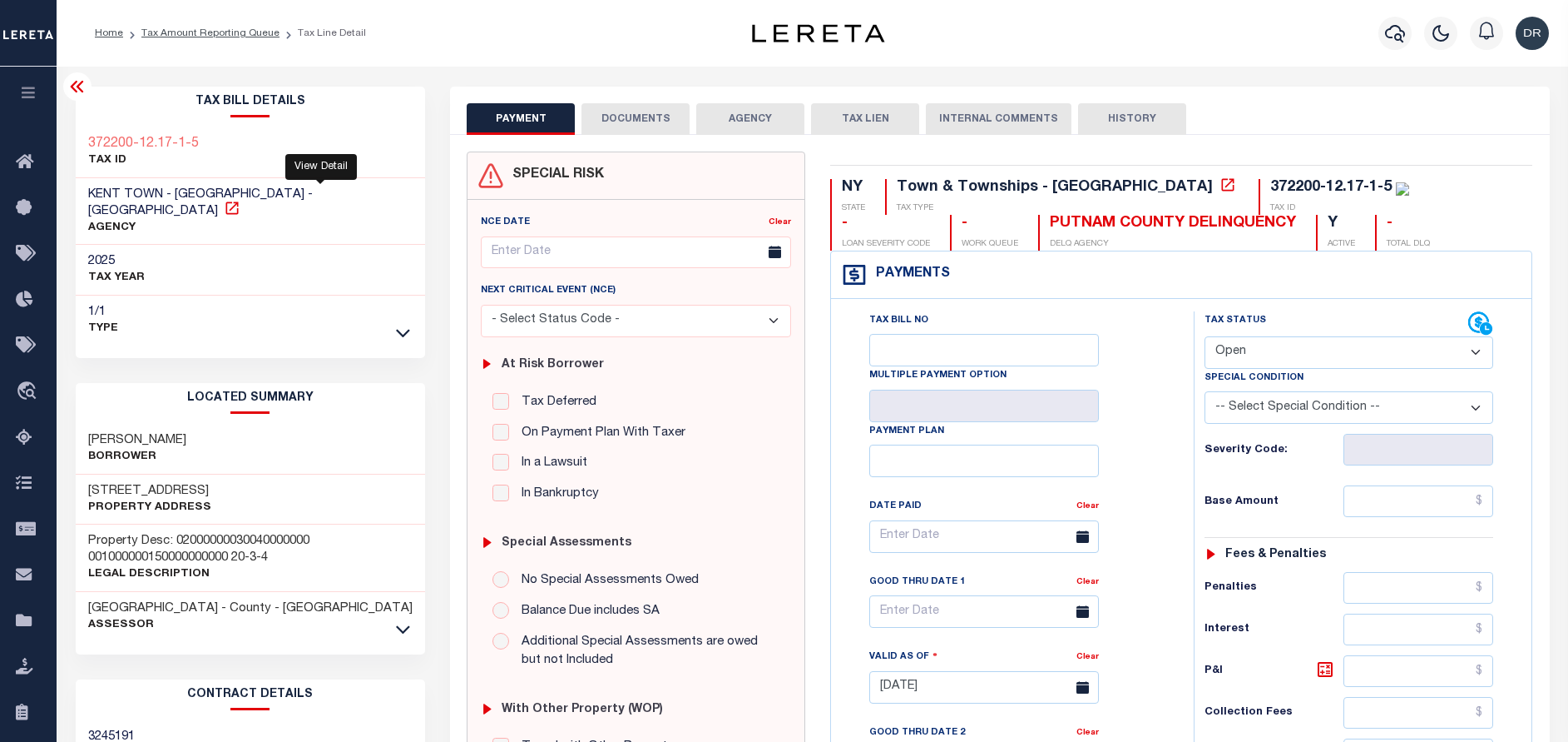
click at [241, 200] on icon at bounding box center [232, 208] width 17 height 17
drag, startPoint x: 163, startPoint y: 193, endPoint x: 79, endPoint y: 203, distance: 84.6
click at [79, 203] on div "KENT TOWN - [GEOGRAPHIC_DATA] - [GEOGRAPHIC_DATA] AGENCY" at bounding box center [251, 212] width 350 height 68
copy div "- [GEOGRAPHIC_DATA] - [GEOGRAPHIC_DATA]"
click at [232, 220] on p "AGENCY" at bounding box center [251, 228] width 325 height 17
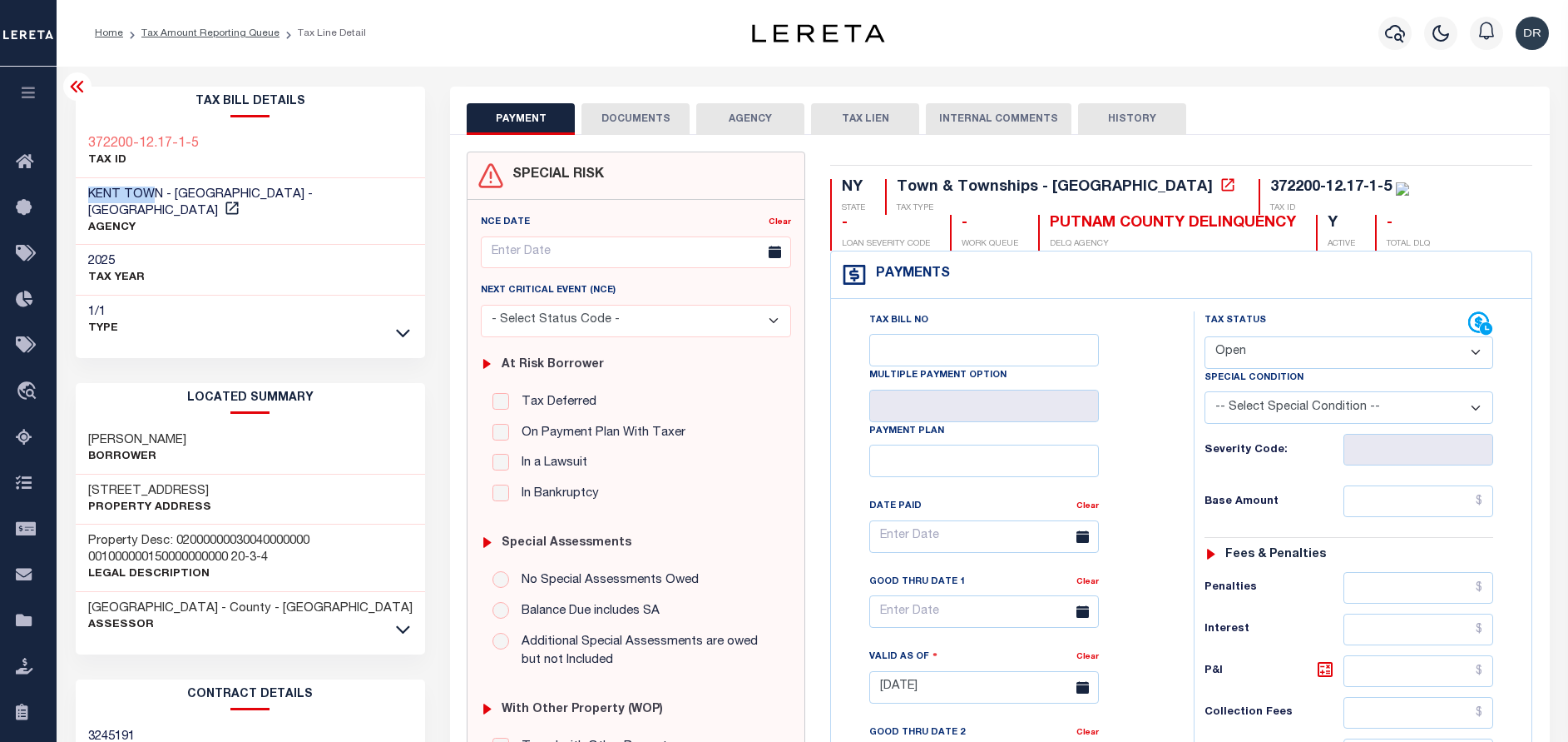
drag, startPoint x: 156, startPoint y: 192, endPoint x: 80, endPoint y: 194, distance: 76.0
click at [80, 194] on div "KENT TOWN - [GEOGRAPHIC_DATA] - [GEOGRAPHIC_DATA] AGENCY" at bounding box center [251, 212] width 350 height 68
click at [158, 188] on span "KENT TOWN - [GEOGRAPHIC_DATA] - [GEOGRAPHIC_DATA]" at bounding box center [201, 203] width 225 height 29
drag, startPoint x: 162, startPoint y: 189, endPoint x: 87, endPoint y: 188, distance: 75.0
click at [88, 188] on h3 "KENT TOWN - [GEOGRAPHIC_DATA] - [GEOGRAPHIC_DATA]" at bounding box center [251, 203] width 325 height 33
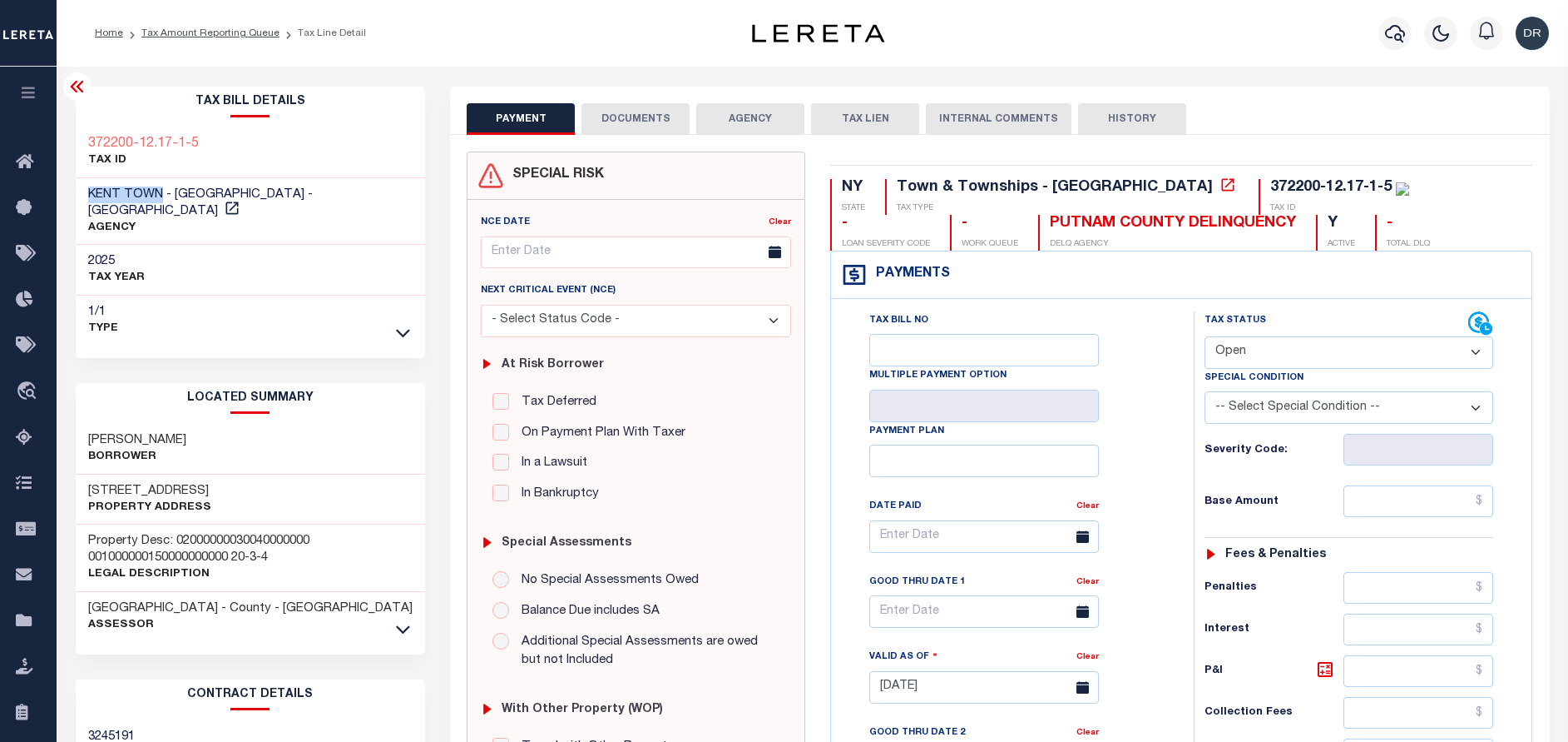
copy span "KENT TOWN"
drag, startPoint x: 152, startPoint y: 469, endPoint x: 69, endPoint y: 470, distance: 83.0
click at [69, 470] on div "Tax Bill Details 372200-12.17-1-5 TAX ID AGENCY 2025 TAX YEAR [DATE] 1/1 Type" at bounding box center [251, 673] width 375 height 1172
copy h3 "13 Fairview"
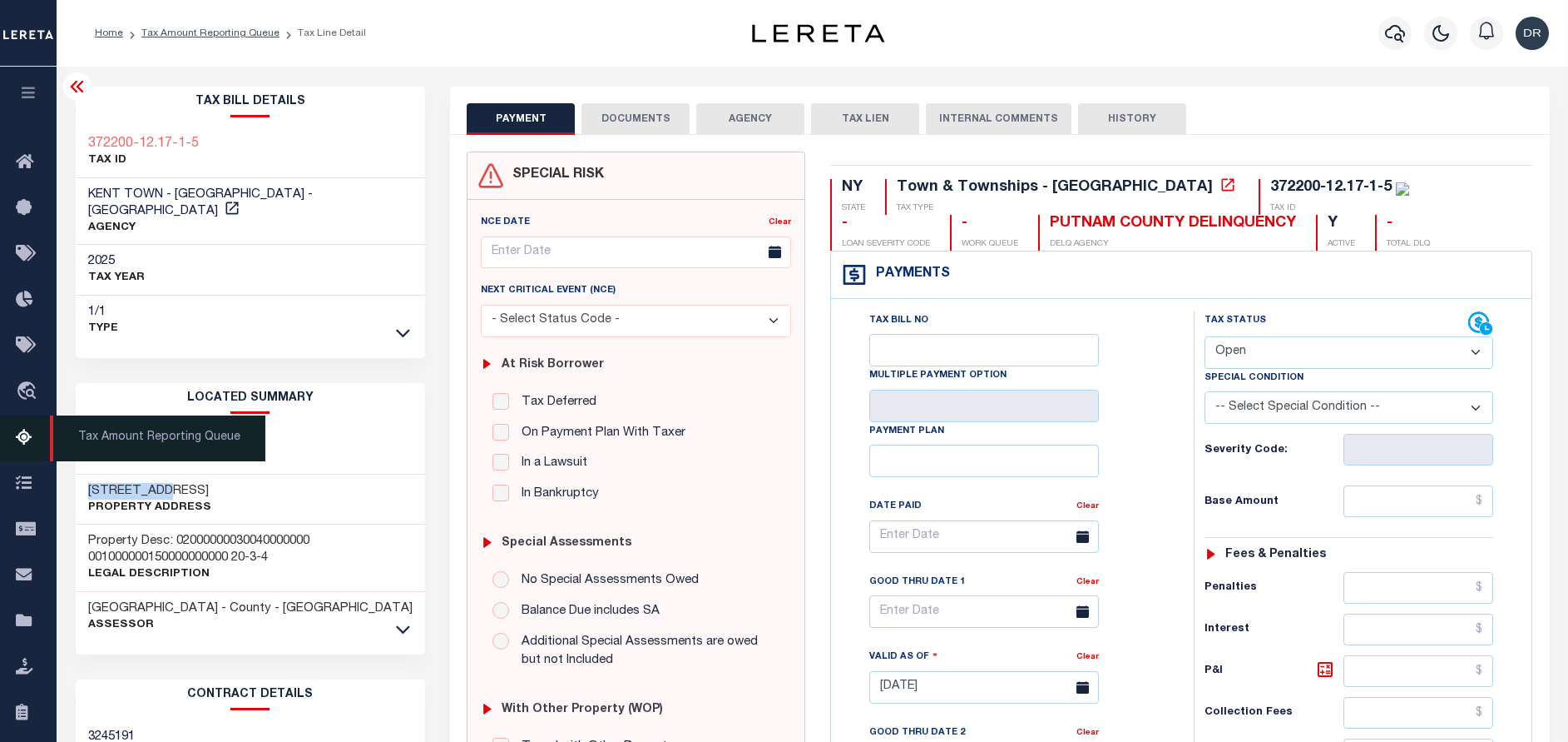
click at [12, 438] on link "Tax Amount Reporting Queue" at bounding box center [28, 438] width 57 height 46
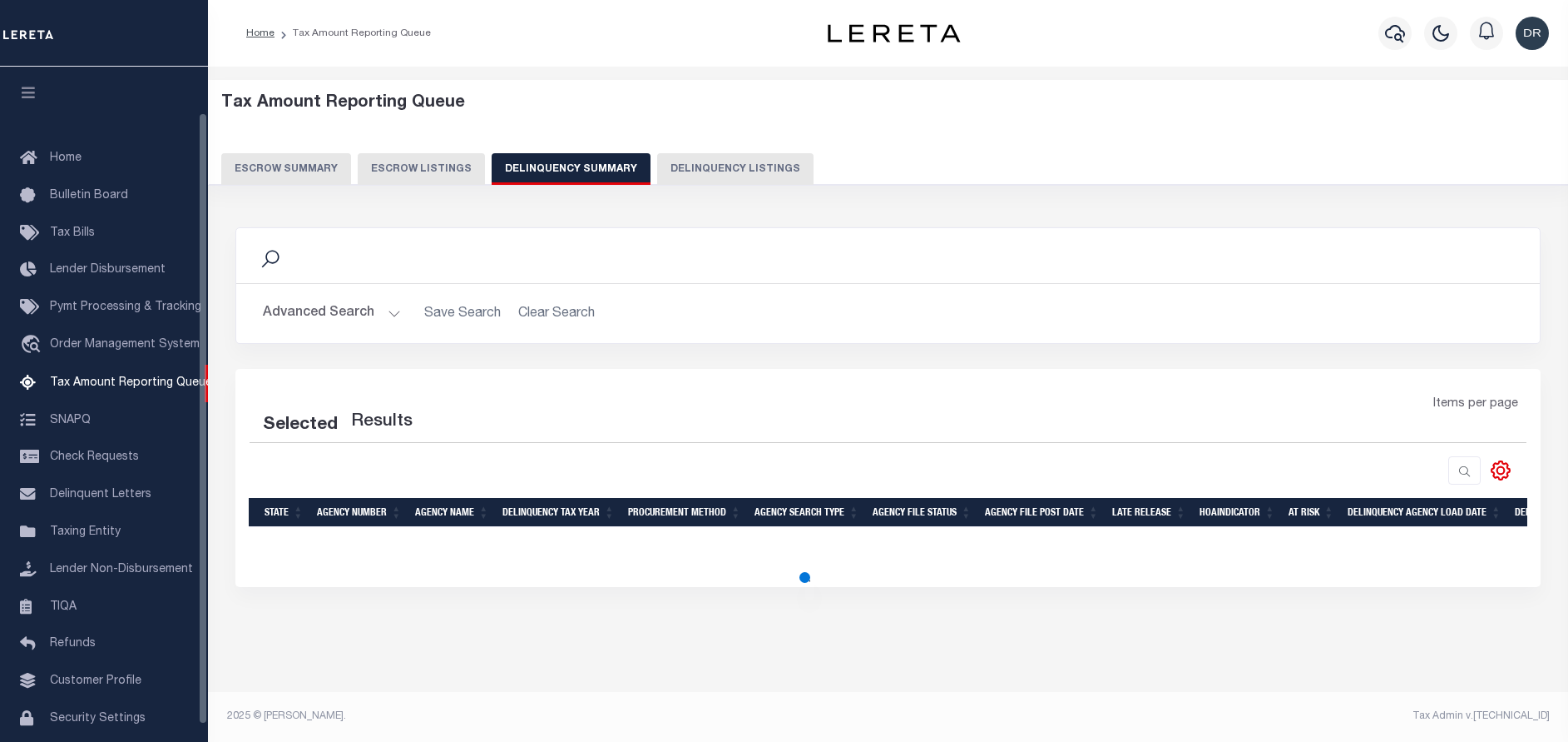
click at [691, 174] on button "Delinquency Listings" at bounding box center [736, 169] width 157 height 32
select select "100"
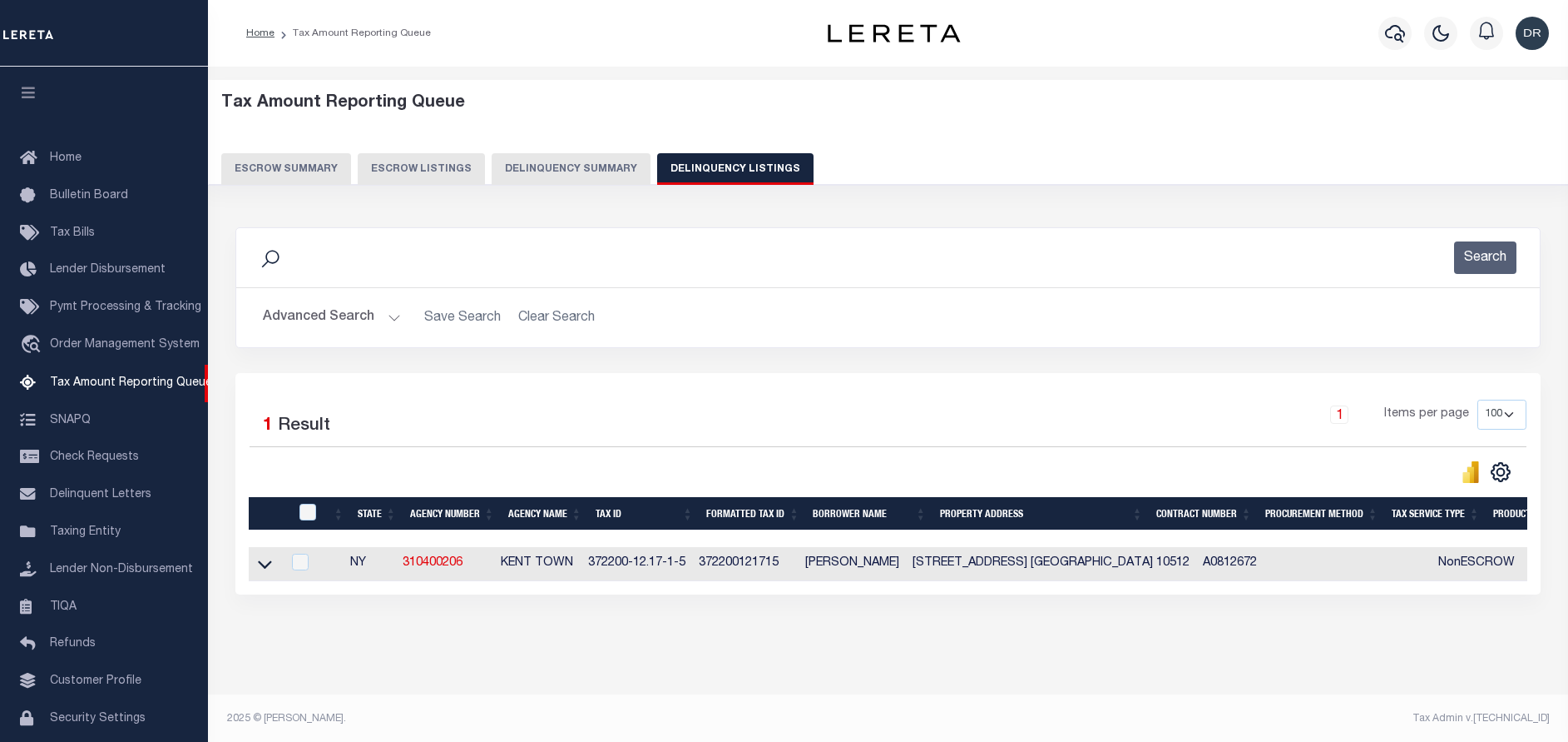
scroll to position [51, 0]
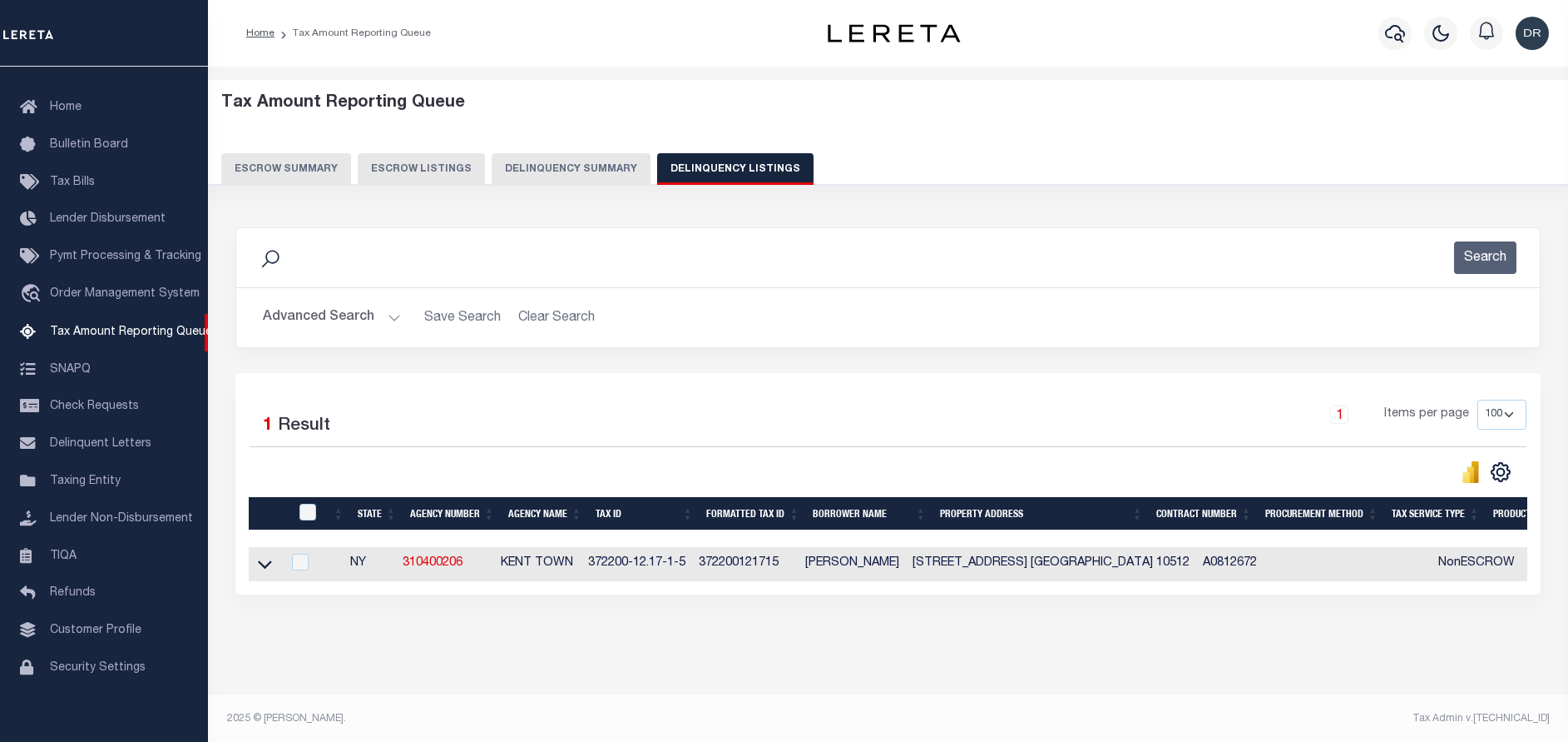
click at [337, 310] on button "Advanced Search" at bounding box center [332, 317] width 138 height 33
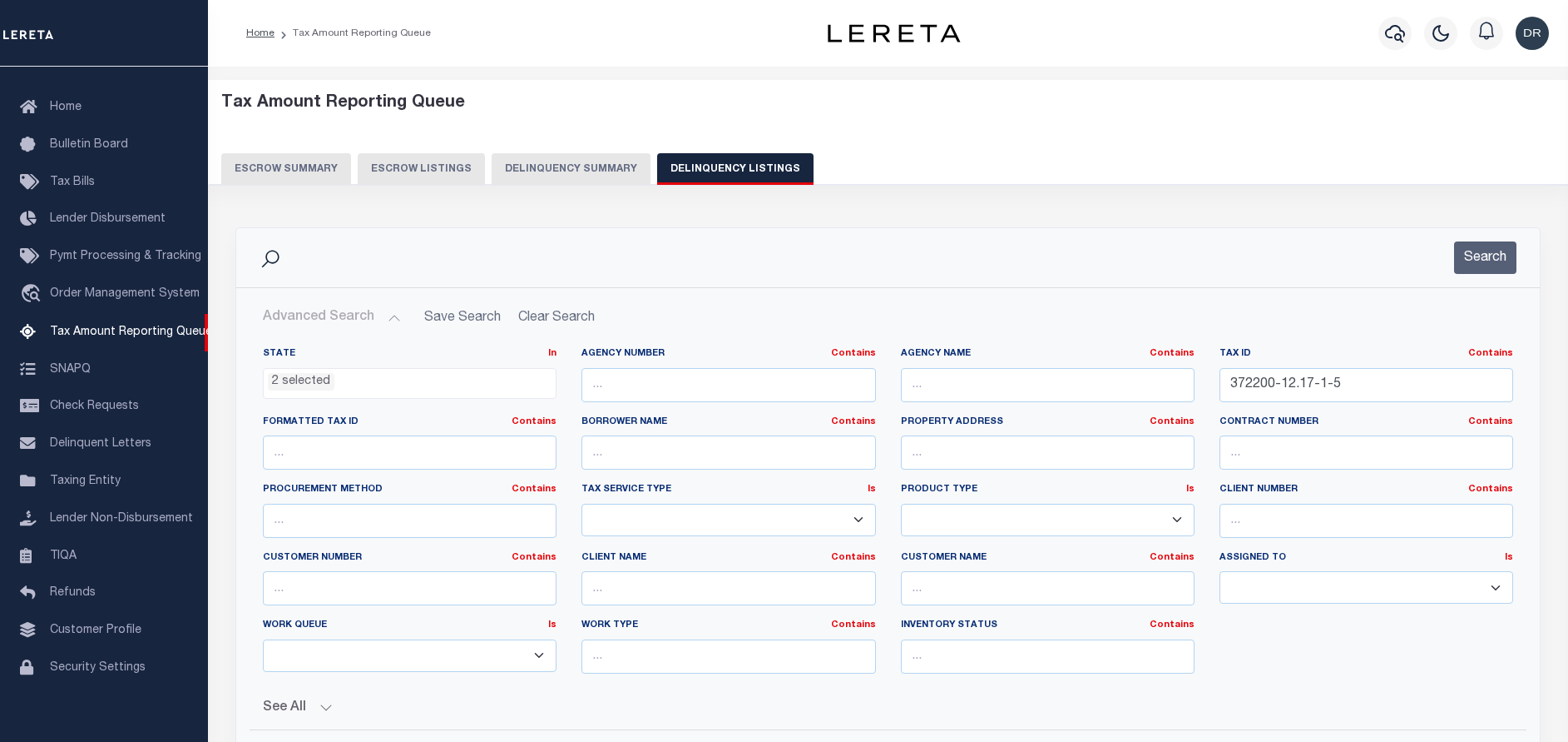
click at [1407, 365] on div "Tax ID Contains Contains Is 372200-12.17-1-5" at bounding box center [1366, 374] width 293 height 55
click at [1401, 379] on input "372200-12.17-1-5" at bounding box center [1366, 384] width 293 height 34
paste input "033400-146.04-1-56"
type input "033400-146.04-1-56"
click at [1484, 254] on button "Search" at bounding box center [1485, 258] width 62 height 33
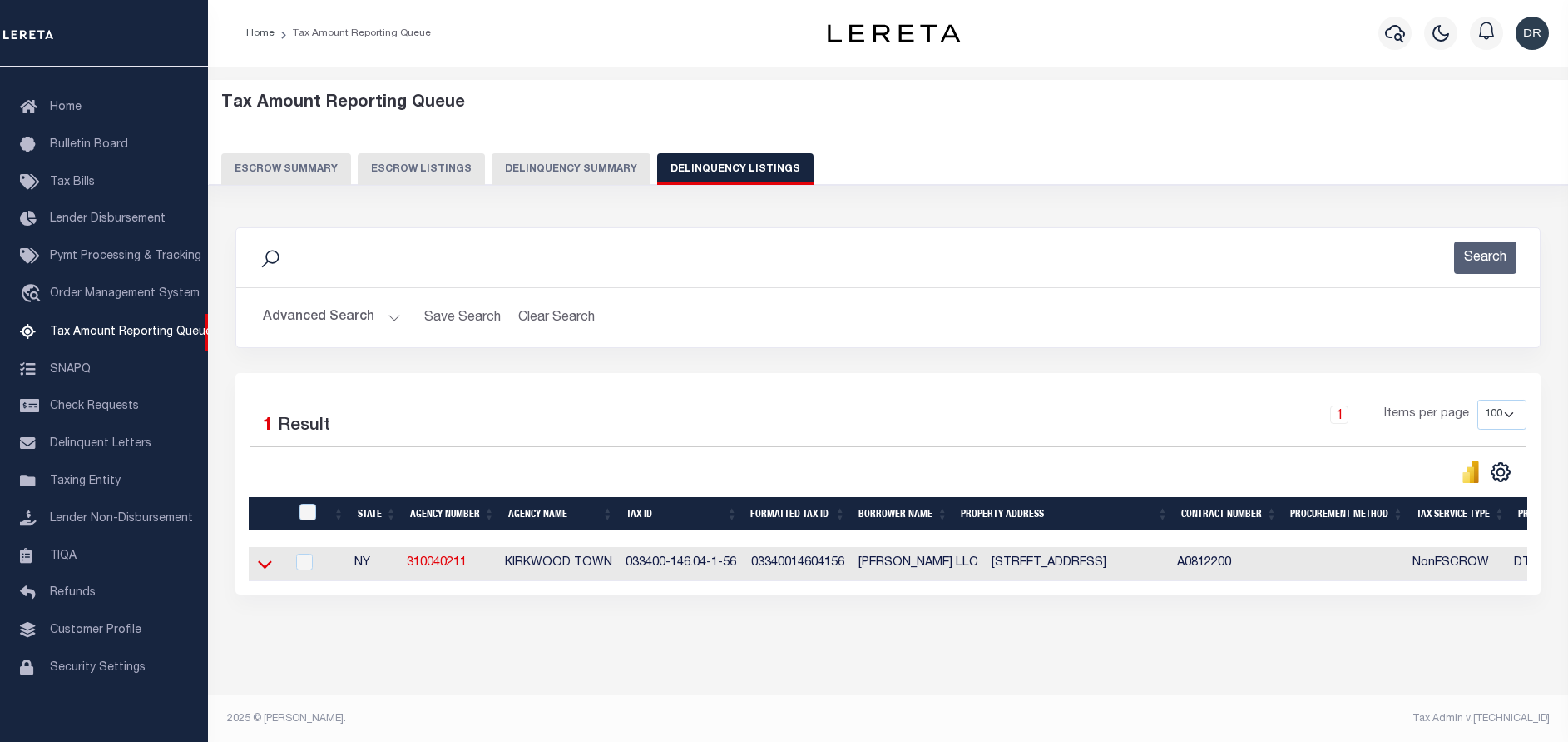
click at [260, 568] on icon at bounding box center [265, 564] width 14 height 18
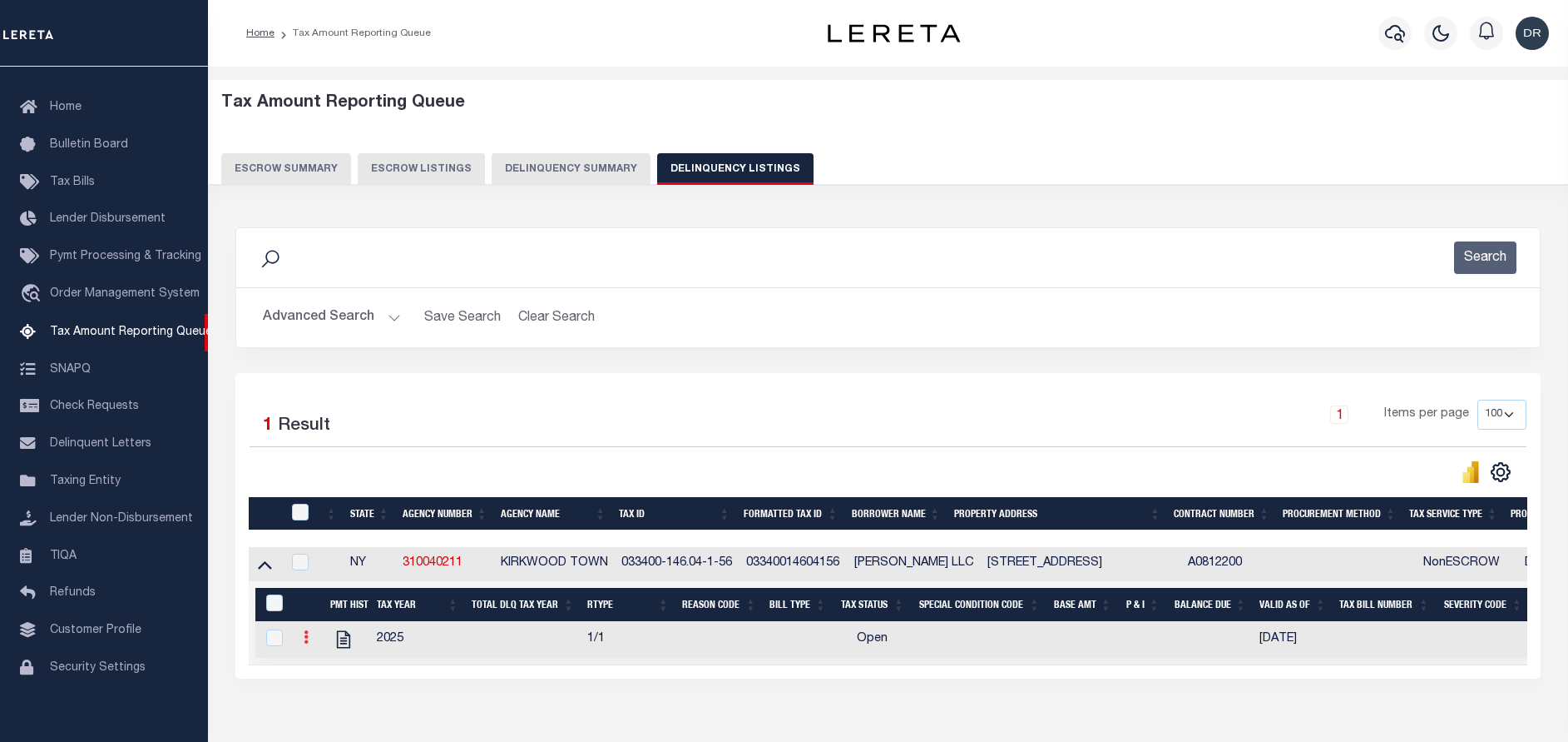
click at [302, 644] on link at bounding box center [306, 639] width 18 height 13
click at [315, 666] on link "" at bounding box center [326, 664] width 57 height 28
checkbox input "true"
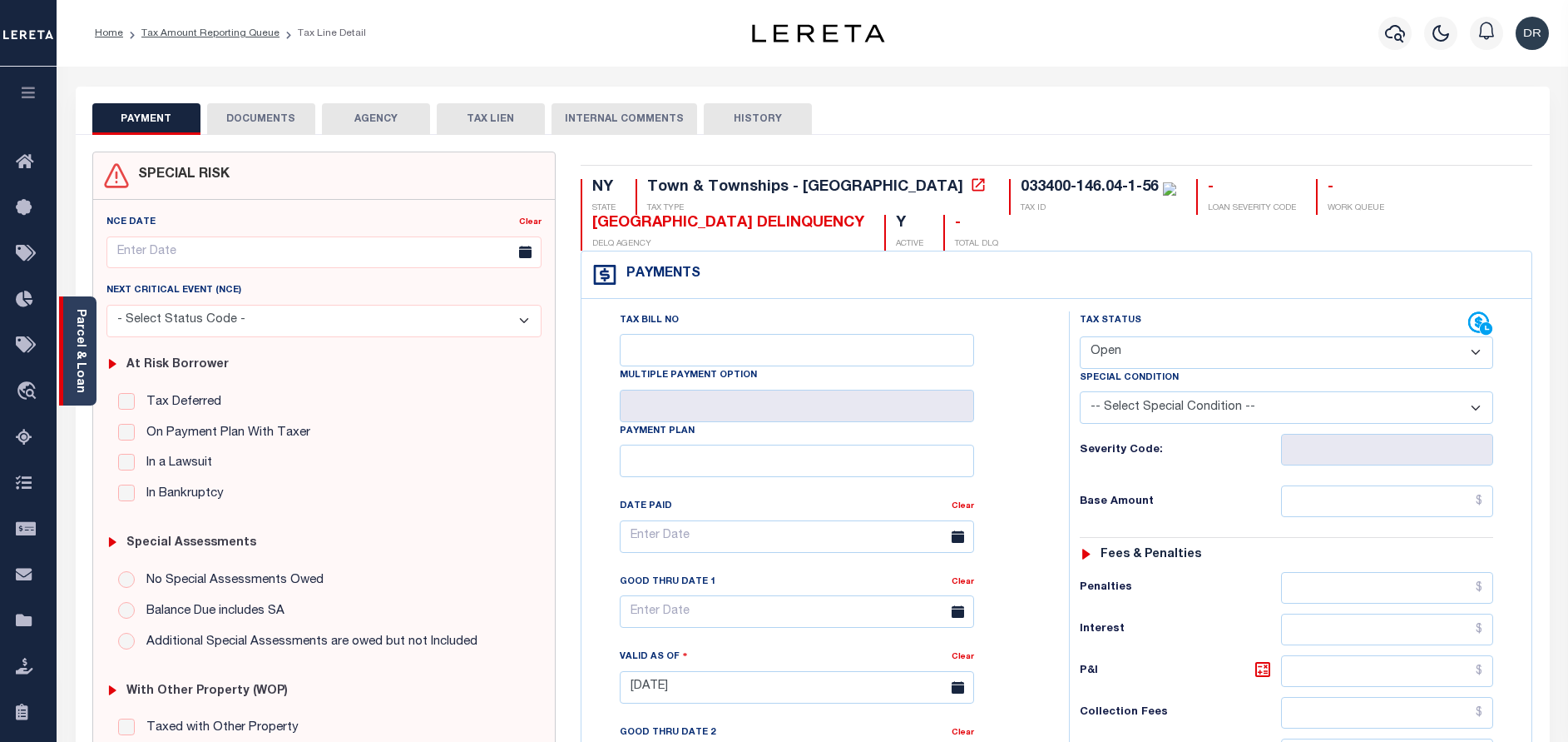
click at [92, 323] on div "Parcel & Loan" at bounding box center [77, 350] width 37 height 109
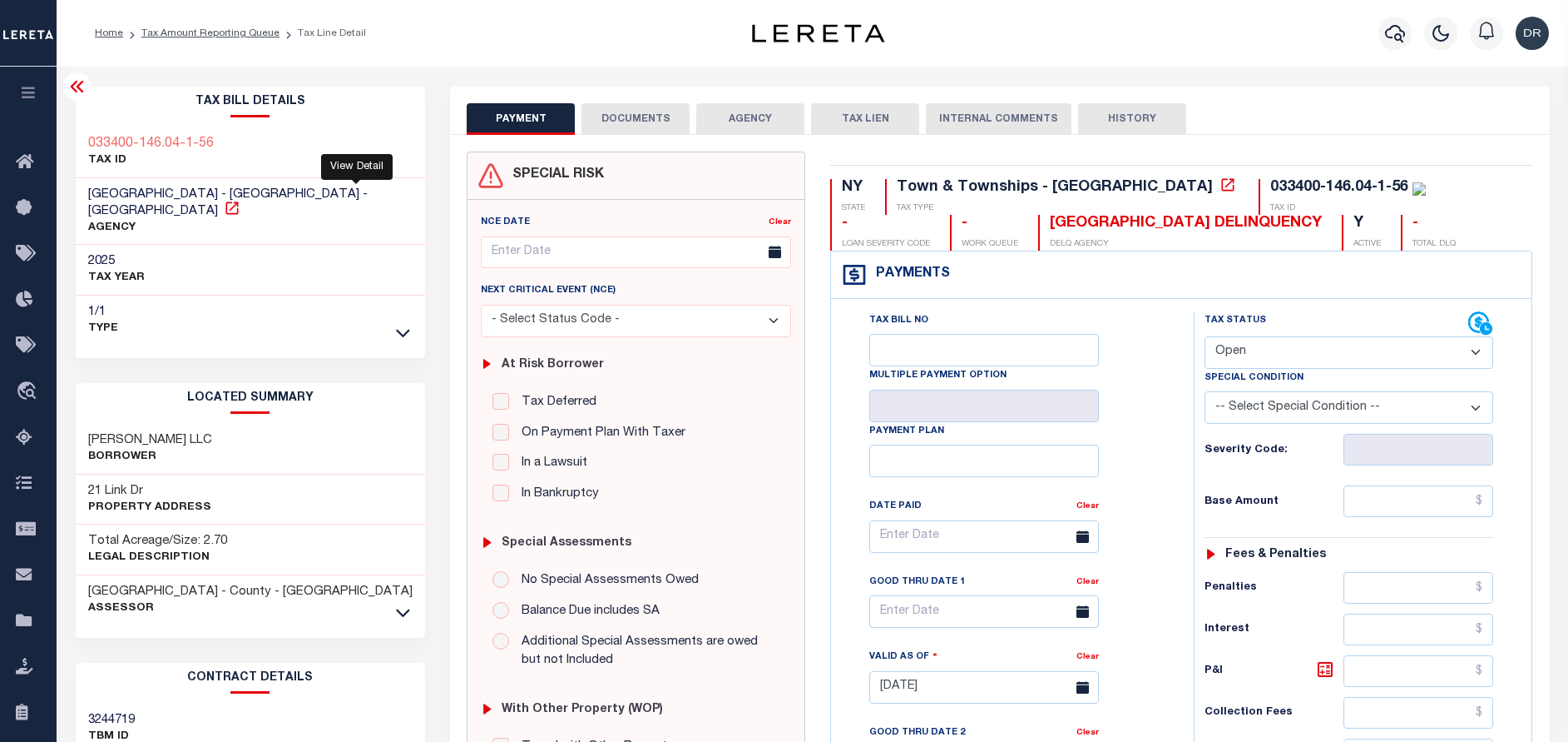
click at [241, 200] on icon at bounding box center [232, 208] width 17 height 17
drag, startPoint x: 127, startPoint y: 475, endPoint x: 67, endPoint y: 470, distance: 60.2
click at [67, 470] on div "Tax Bill Details 033400-146.04-1-56 TAX ID AGENCY 2025 TAX YEAR 2025 1/1 Type" at bounding box center [251, 673] width 375 height 1172
copy h3 "21 Link"
click at [1270, 355] on select "- Select Status Code - Open Due/Unpaid Paid Incomplete No Tax Due Internal Refu…" at bounding box center [1349, 352] width 288 height 33
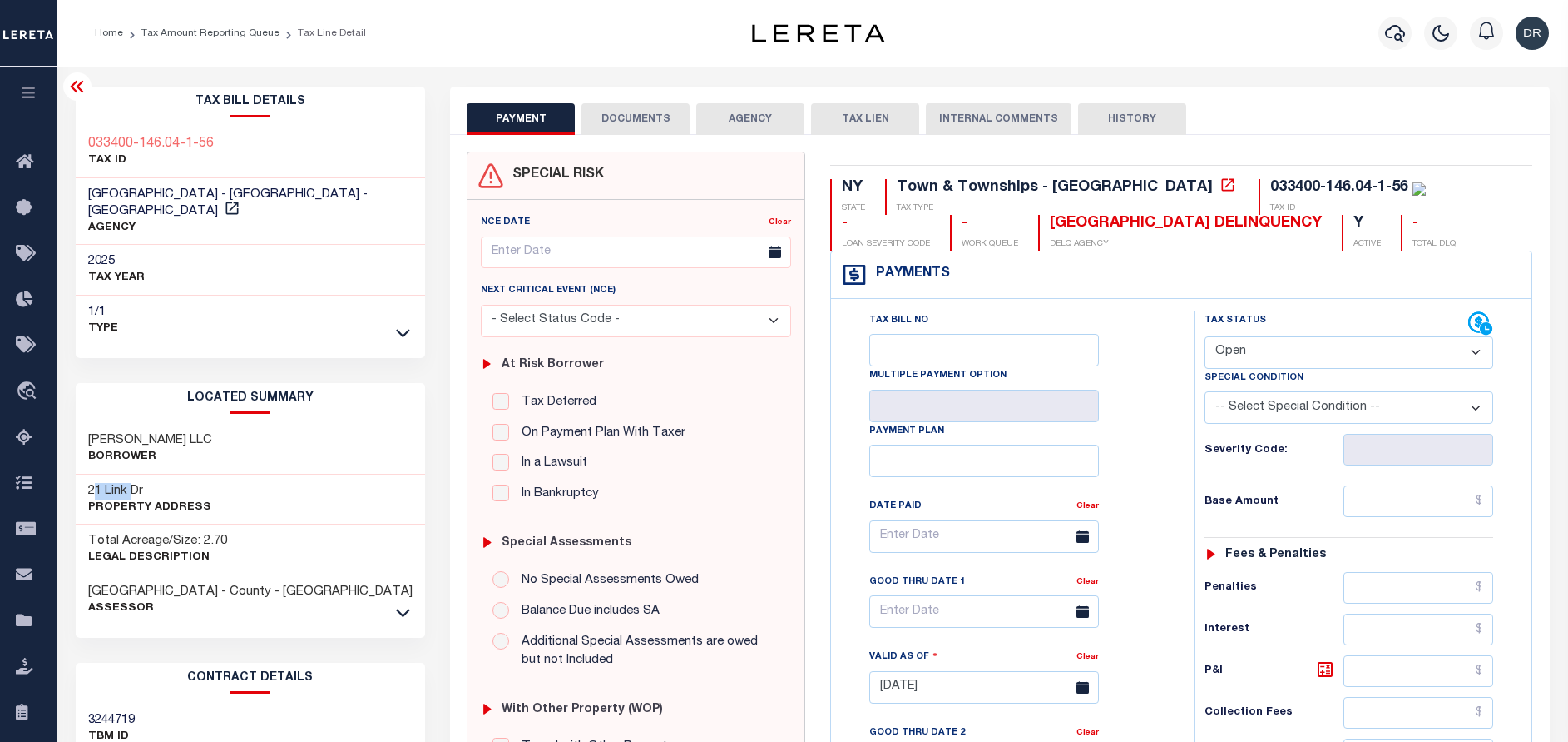
select select "PYD"
click at [1205, 337] on select "- Select Status Code - Open Due/Unpaid Paid Incomplete No Tax Due Internal Refu…" at bounding box center [1349, 352] width 288 height 33
type input "[DATE]"
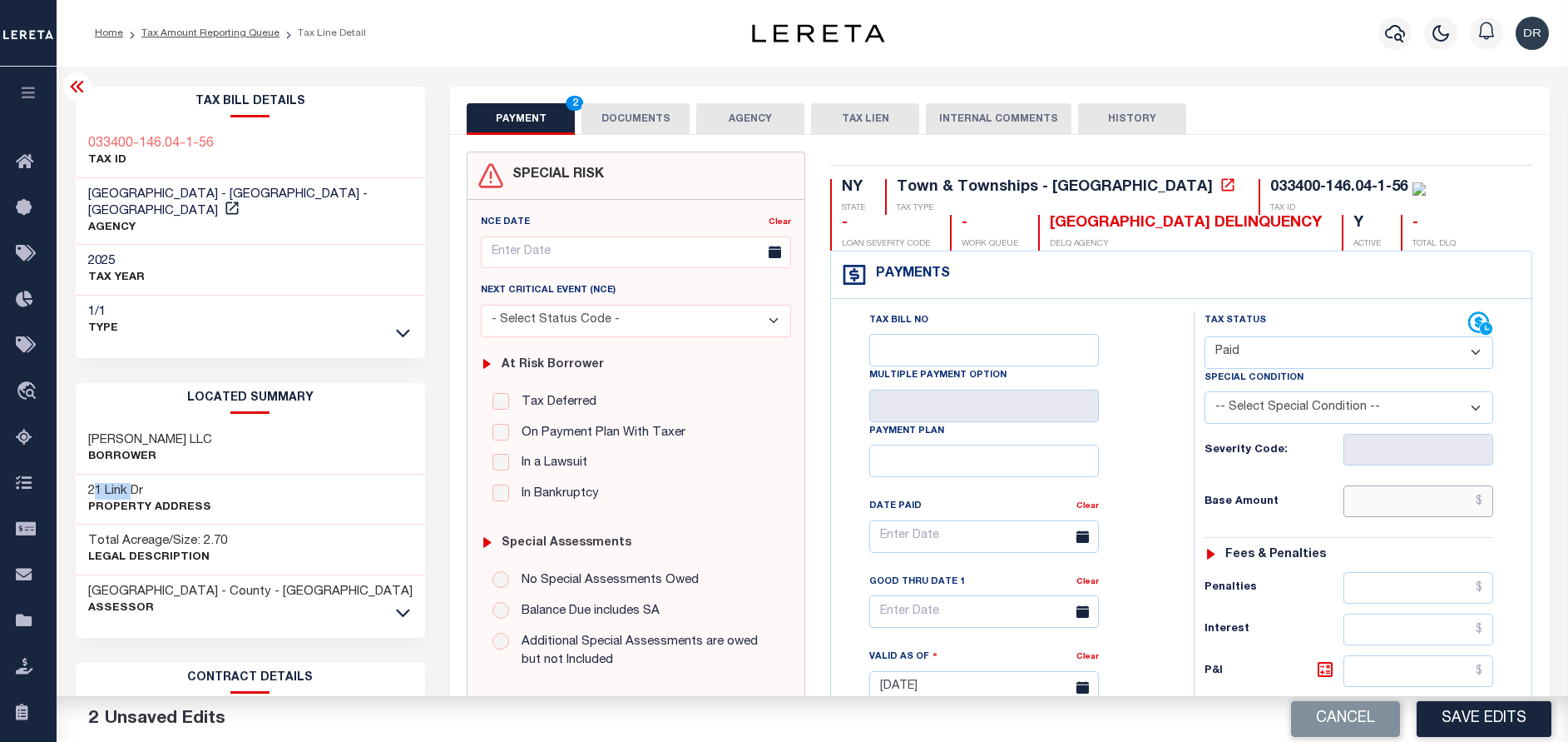
click at [1351, 489] on input "text" at bounding box center [1419, 501] width 150 height 32
paste input "12,698.58"
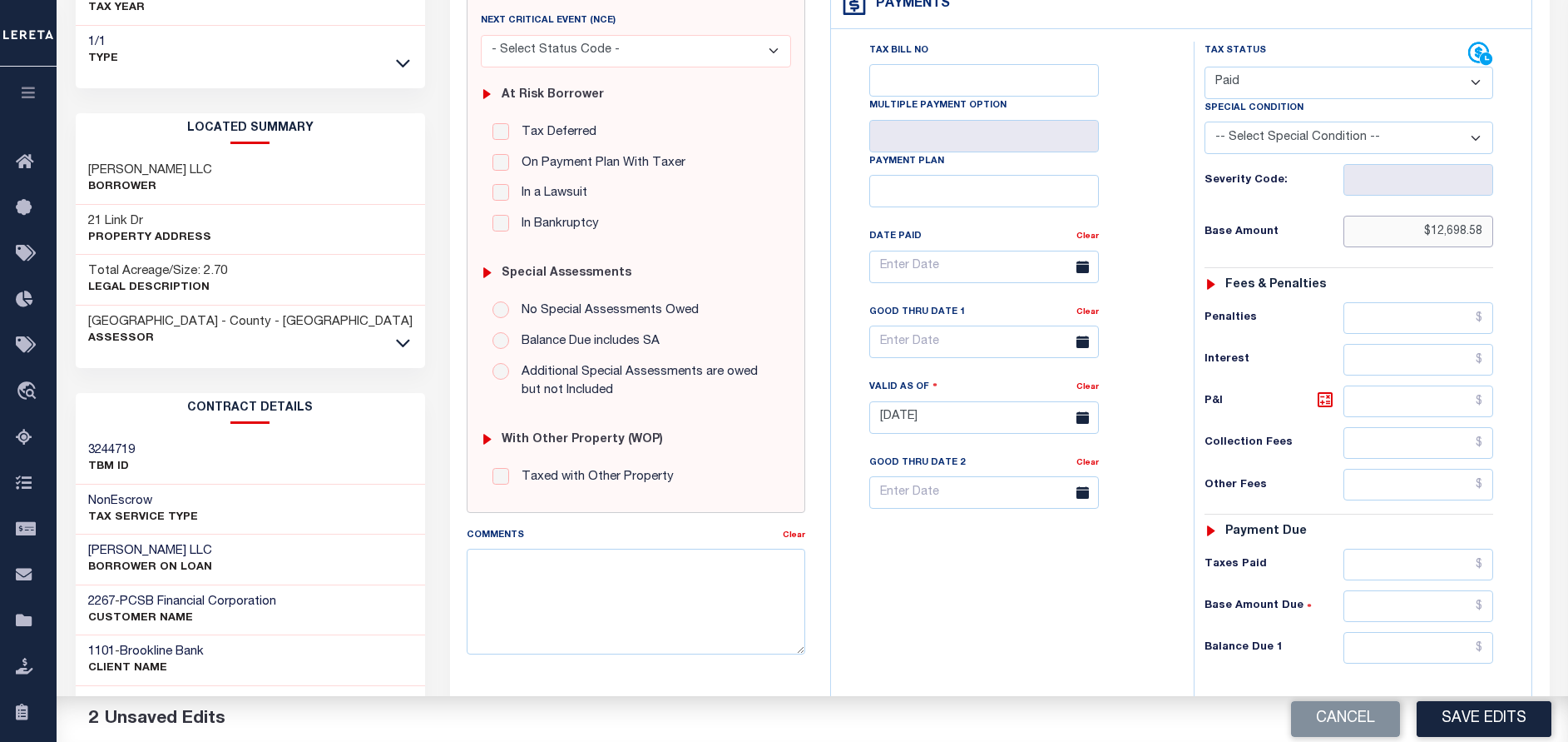
scroll to position [374, 0]
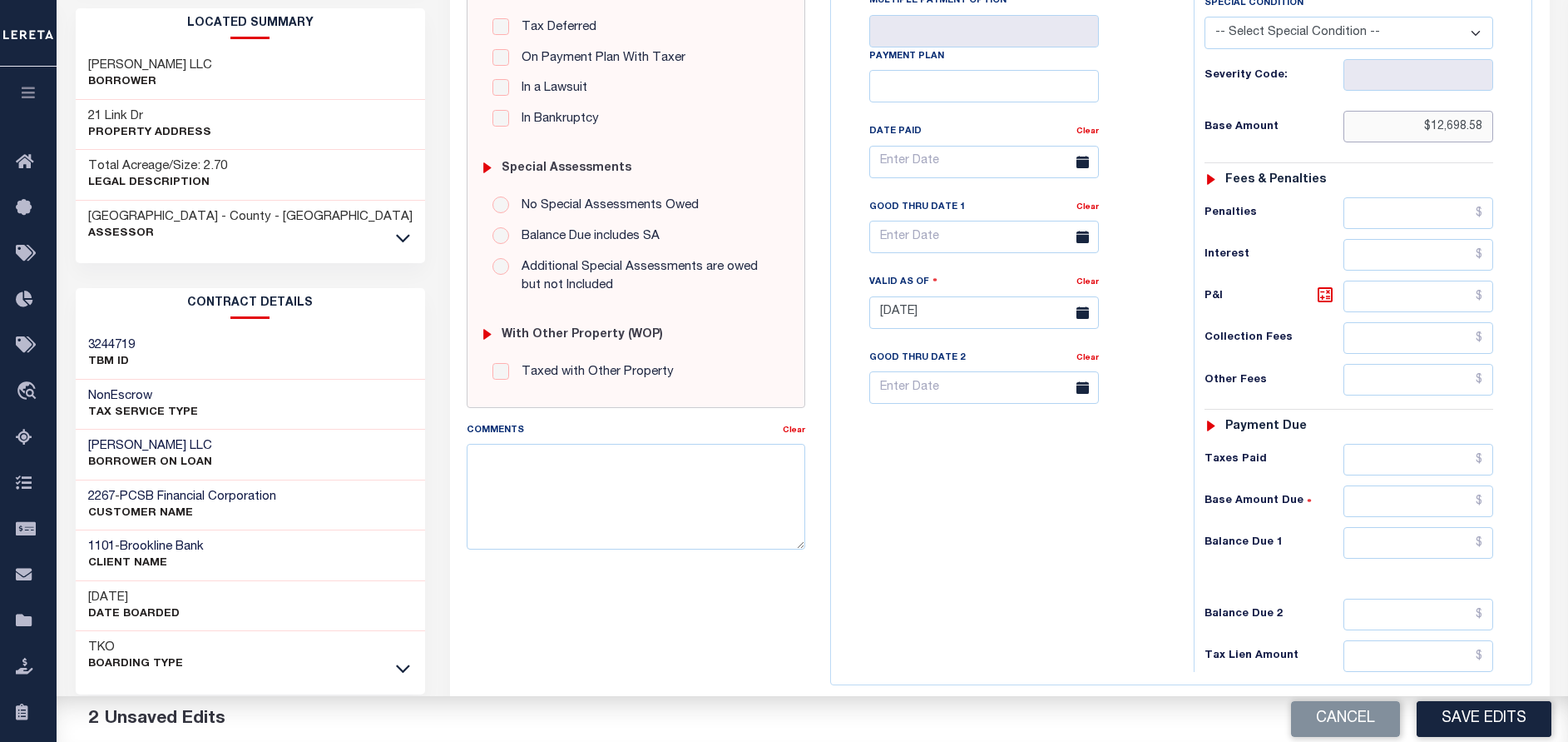
type input "$12,698.58"
click at [1368, 545] on input "text" at bounding box center [1419, 543] width 150 height 32
type input "$0.00"
click at [1461, 701] on div "Cancel Save Edits" at bounding box center [1191, 719] width 757 height 47
click at [1461, 722] on button "Save Edits" at bounding box center [1484, 719] width 135 height 36
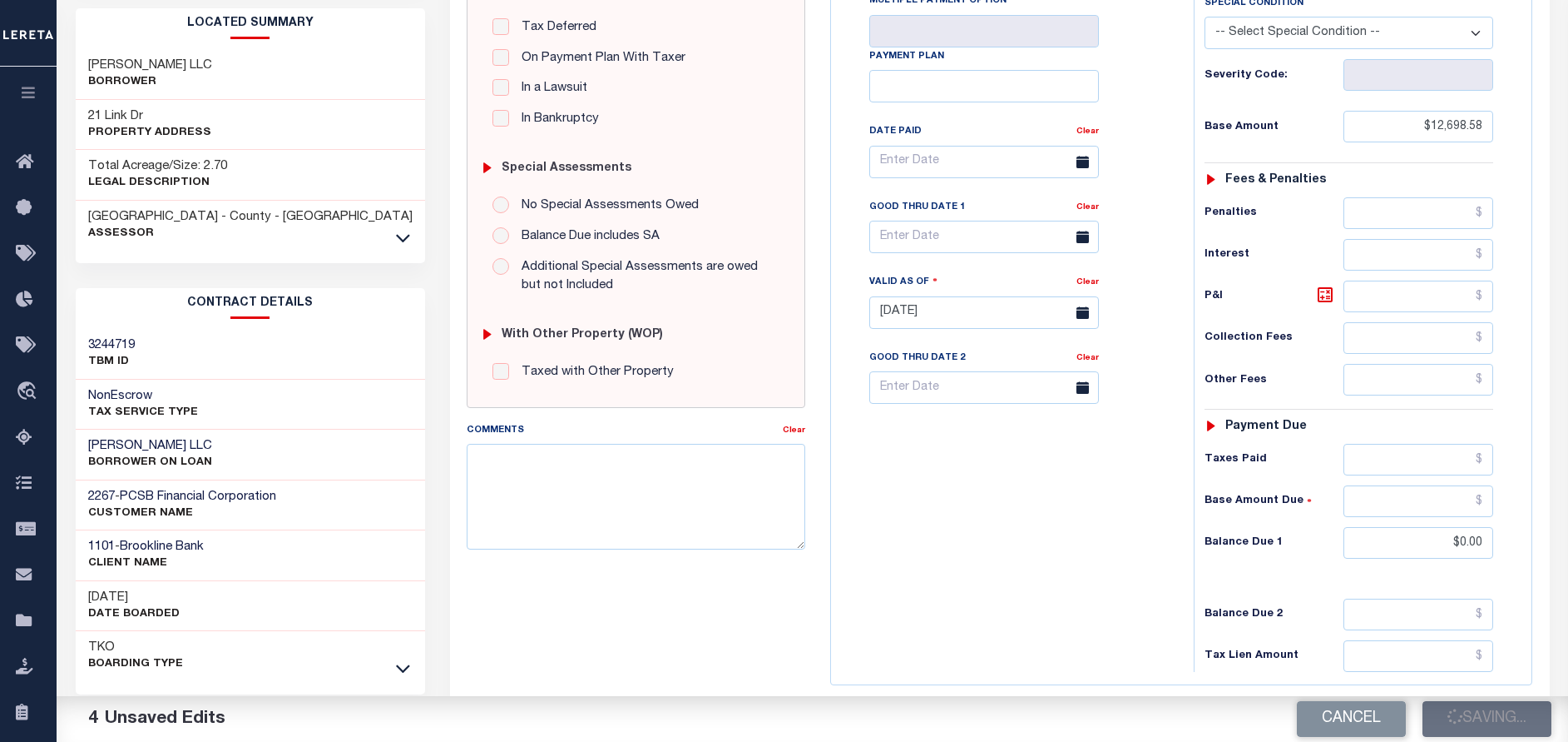
checkbox input "false"
type input "$12,698.58"
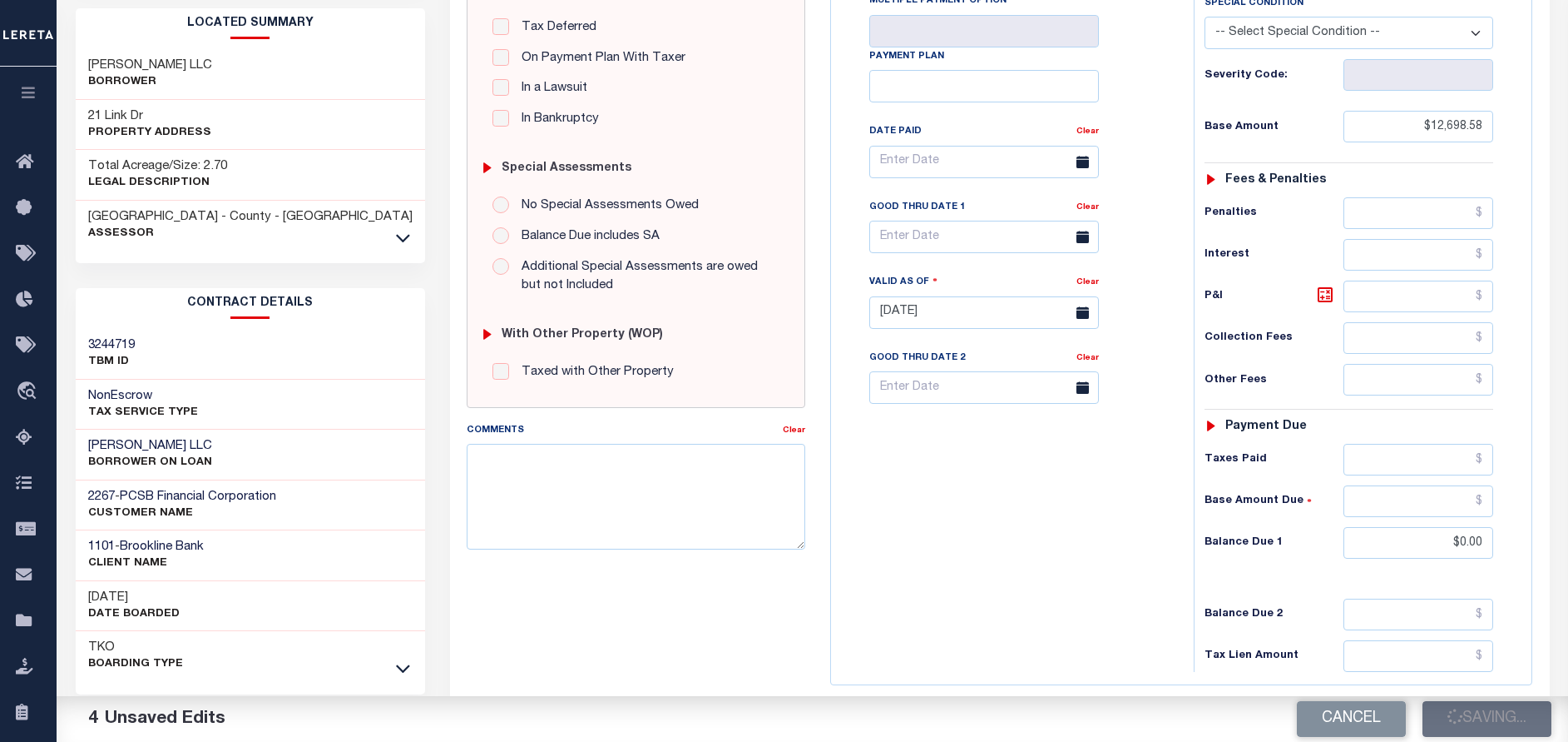
type input "$0"
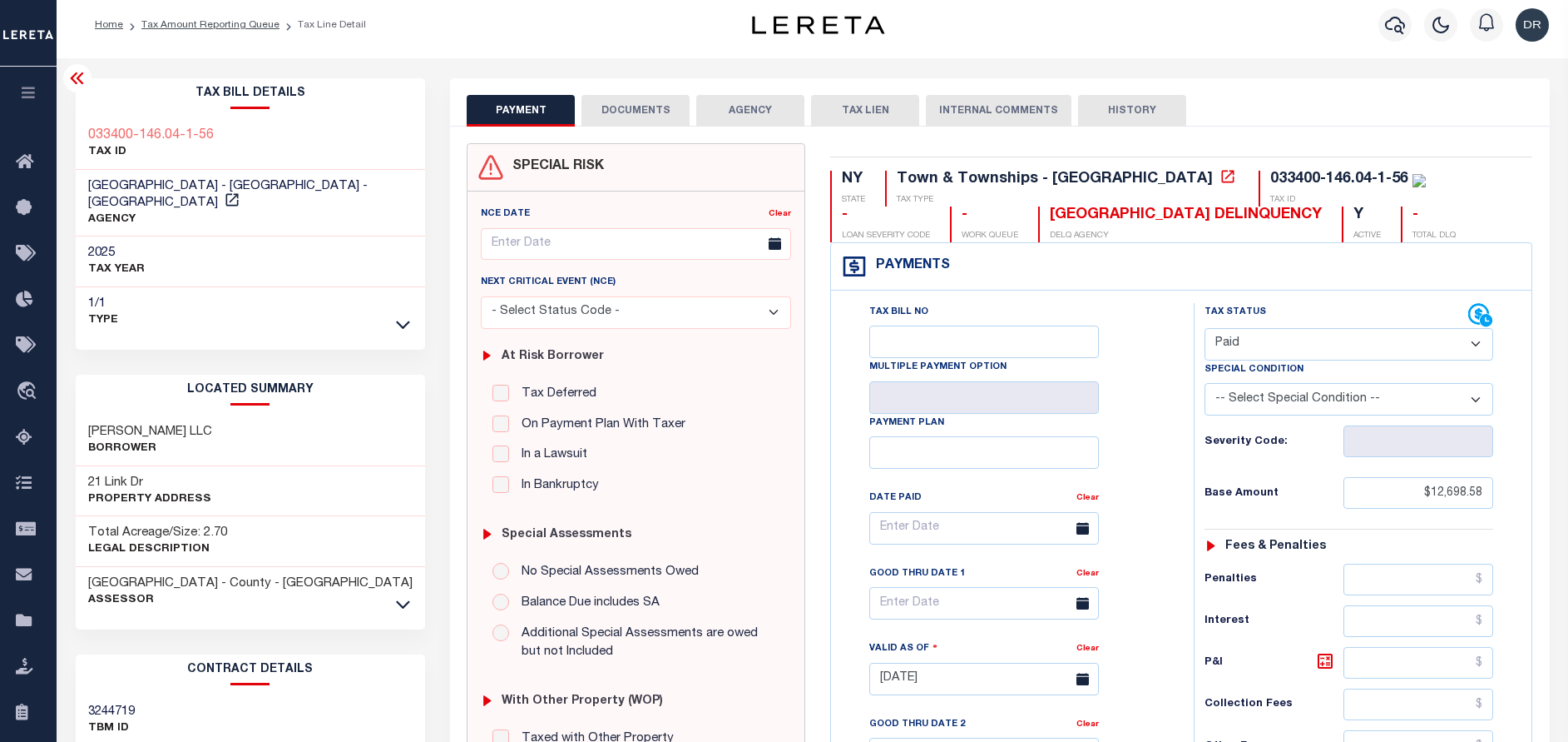
scroll to position [0, 0]
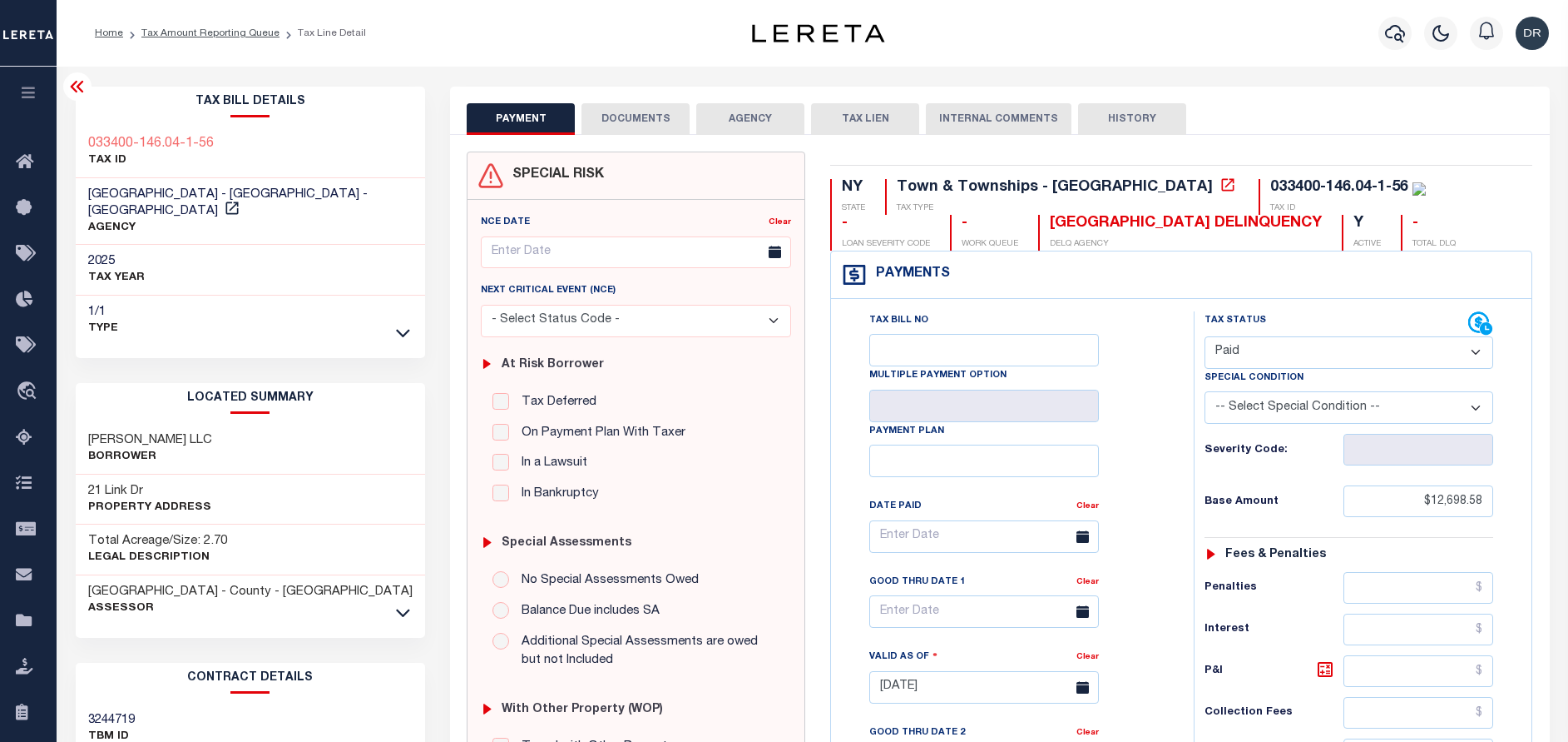
click at [607, 117] on button "DOCUMENTS" at bounding box center [636, 119] width 108 height 32
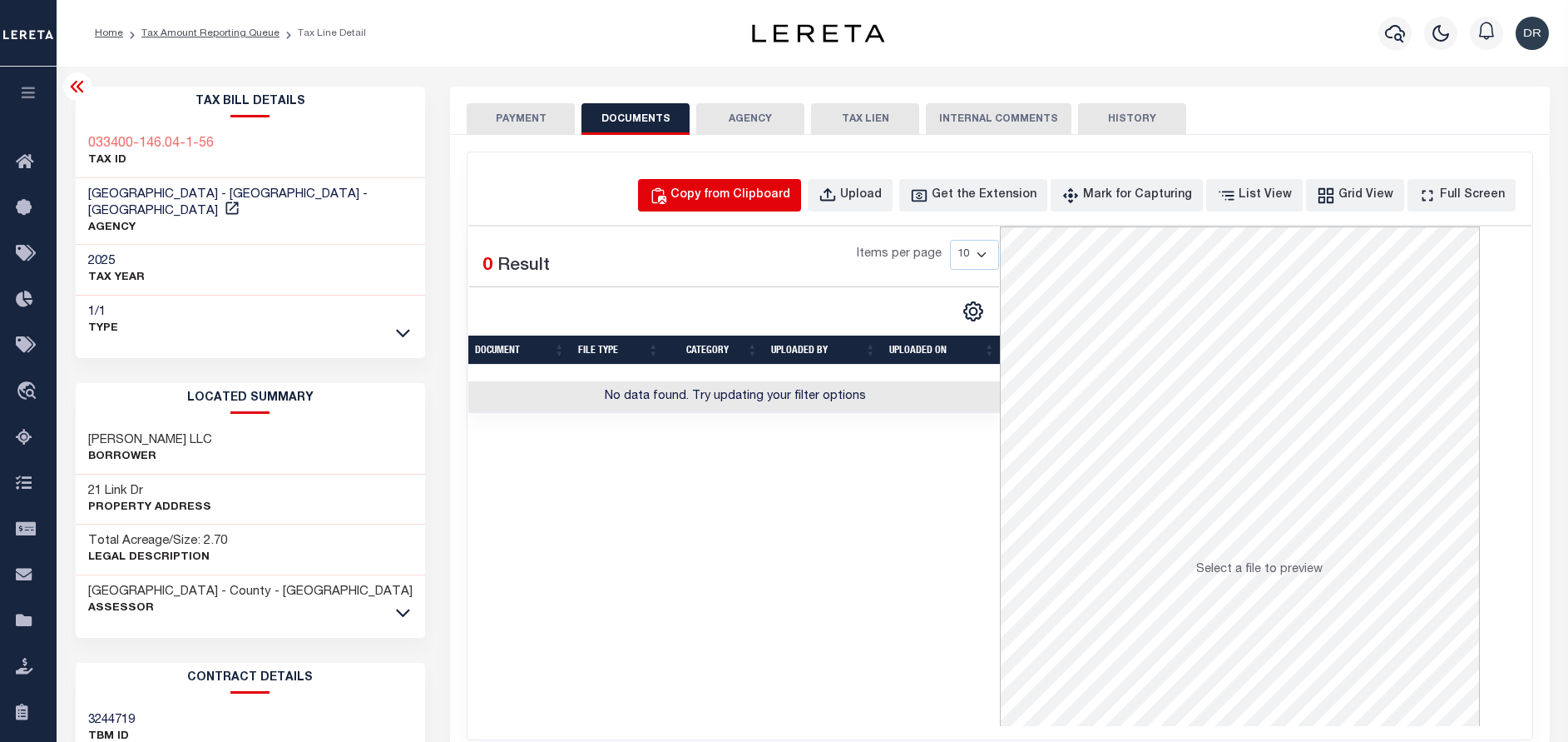
click at [758, 199] on div "Copy from Clipboard" at bounding box center [731, 196] width 120 height 18
select select "POP"
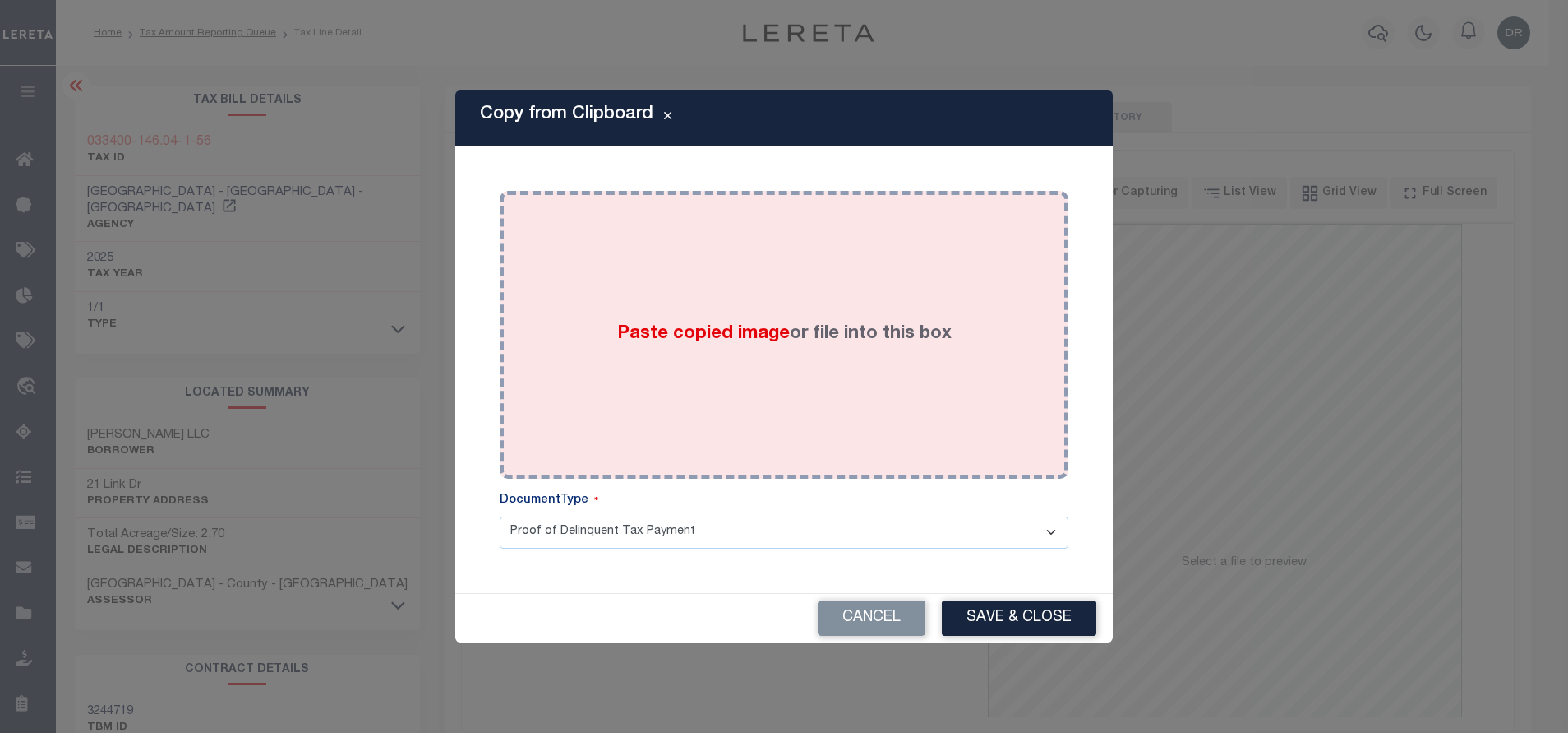
click at [770, 277] on div "Paste copied image or file into this box" at bounding box center [784, 335] width 544 height 264
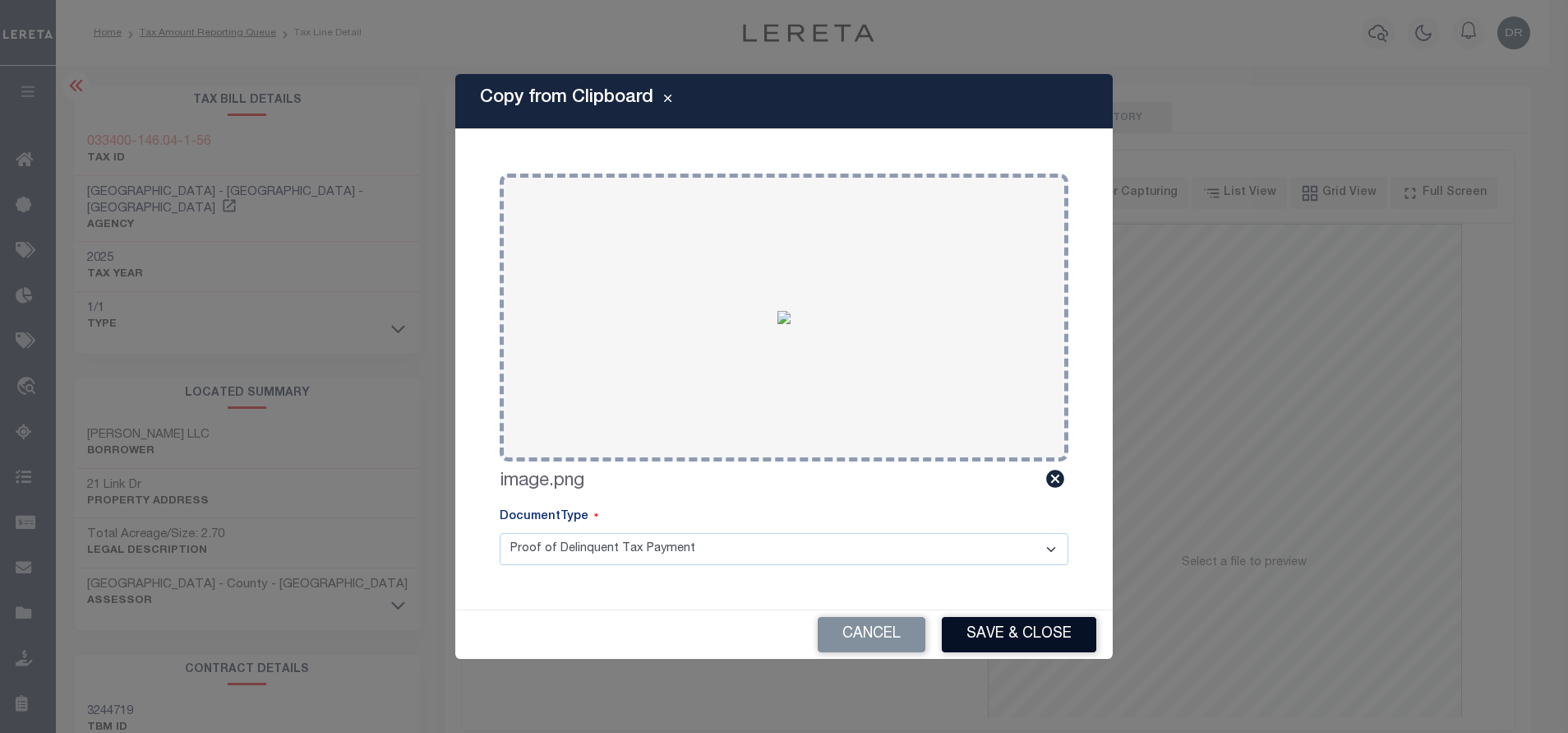
click at [984, 628] on button "Save & Close" at bounding box center [1019, 634] width 155 height 35
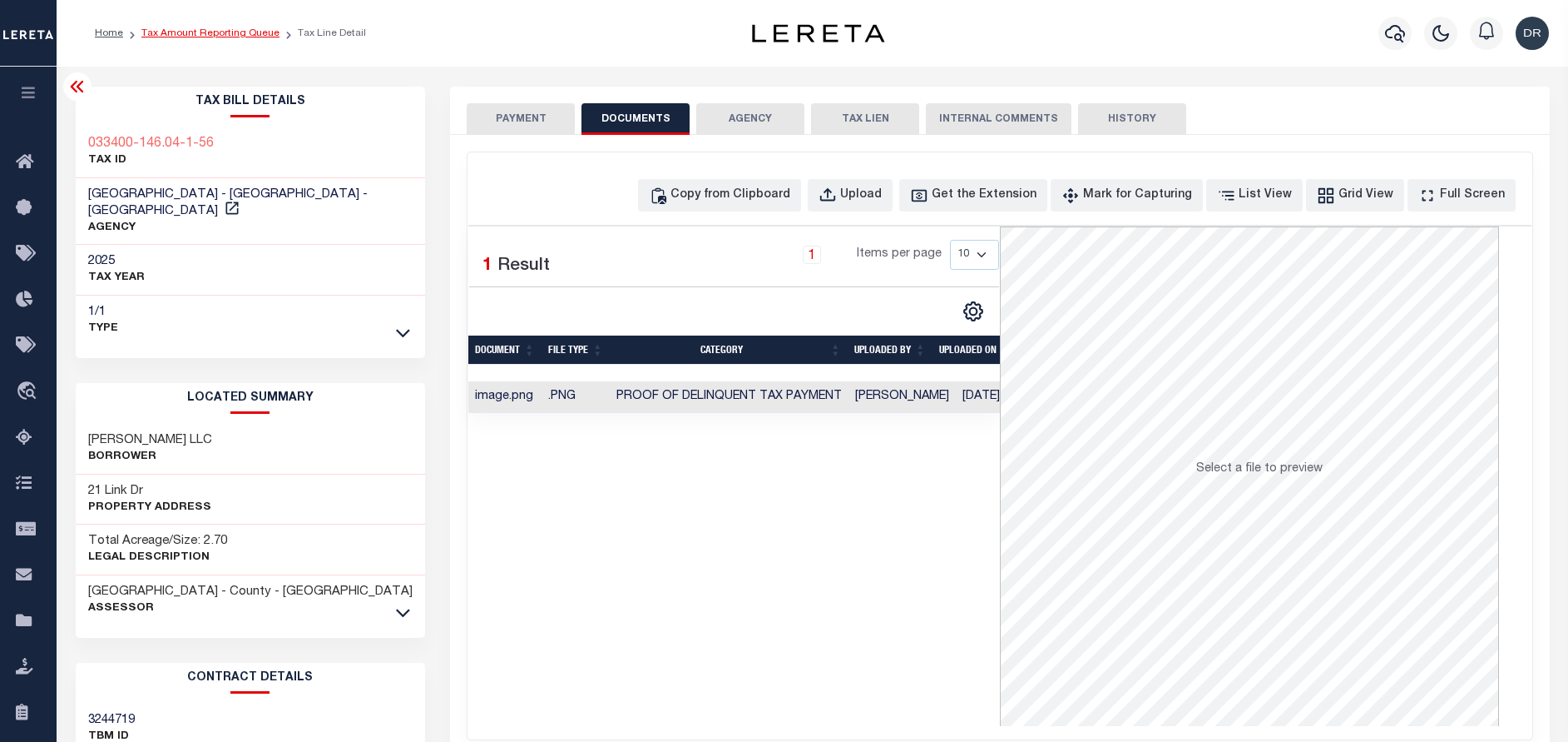
click at [182, 37] on link "Tax Amount Reporting Queue" at bounding box center [211, 33] width 138 height 10
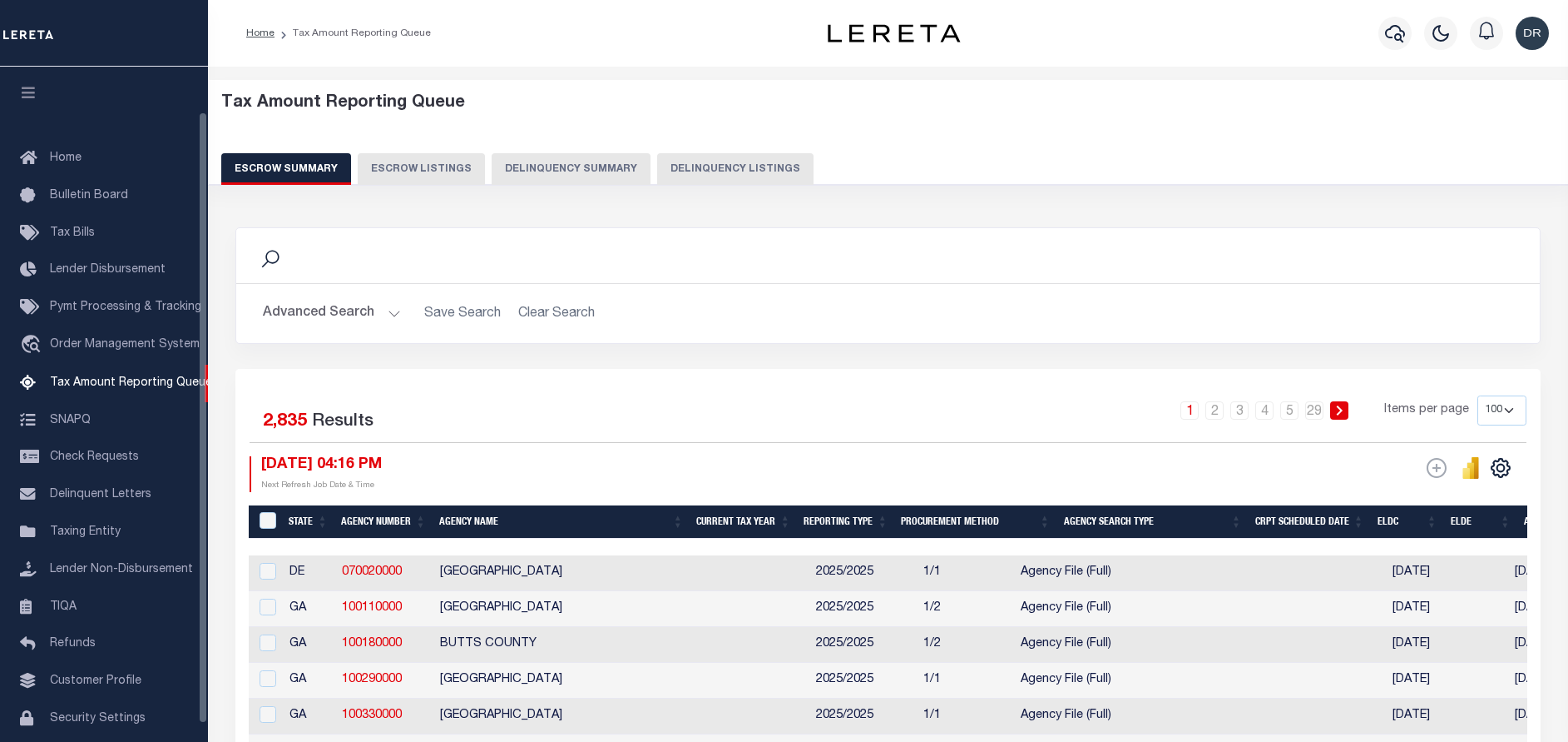
select select "100"
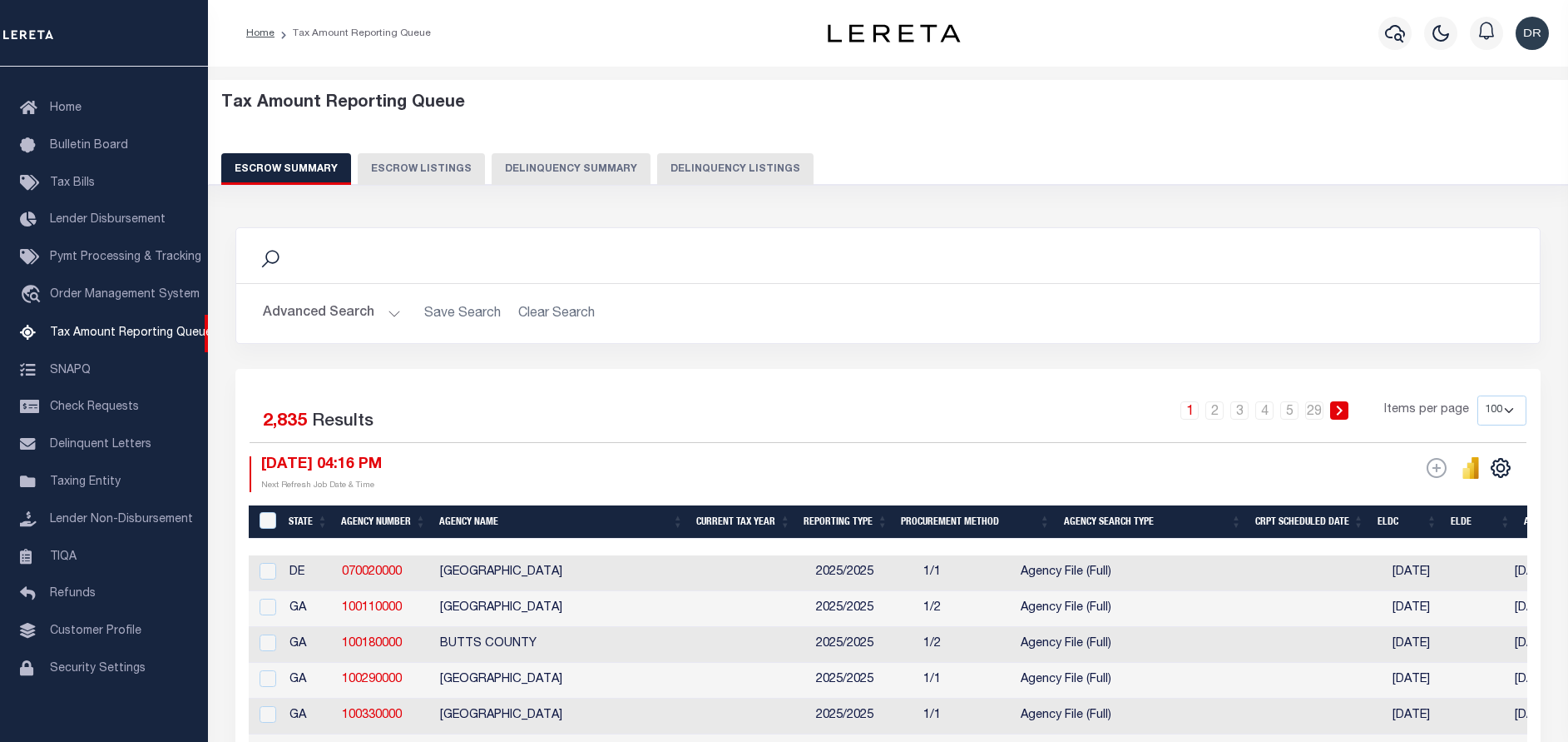
click at [693, 158] on button "Delinquency Listings" at bounding box center [736, 169] width 157 height 32
select select "100"
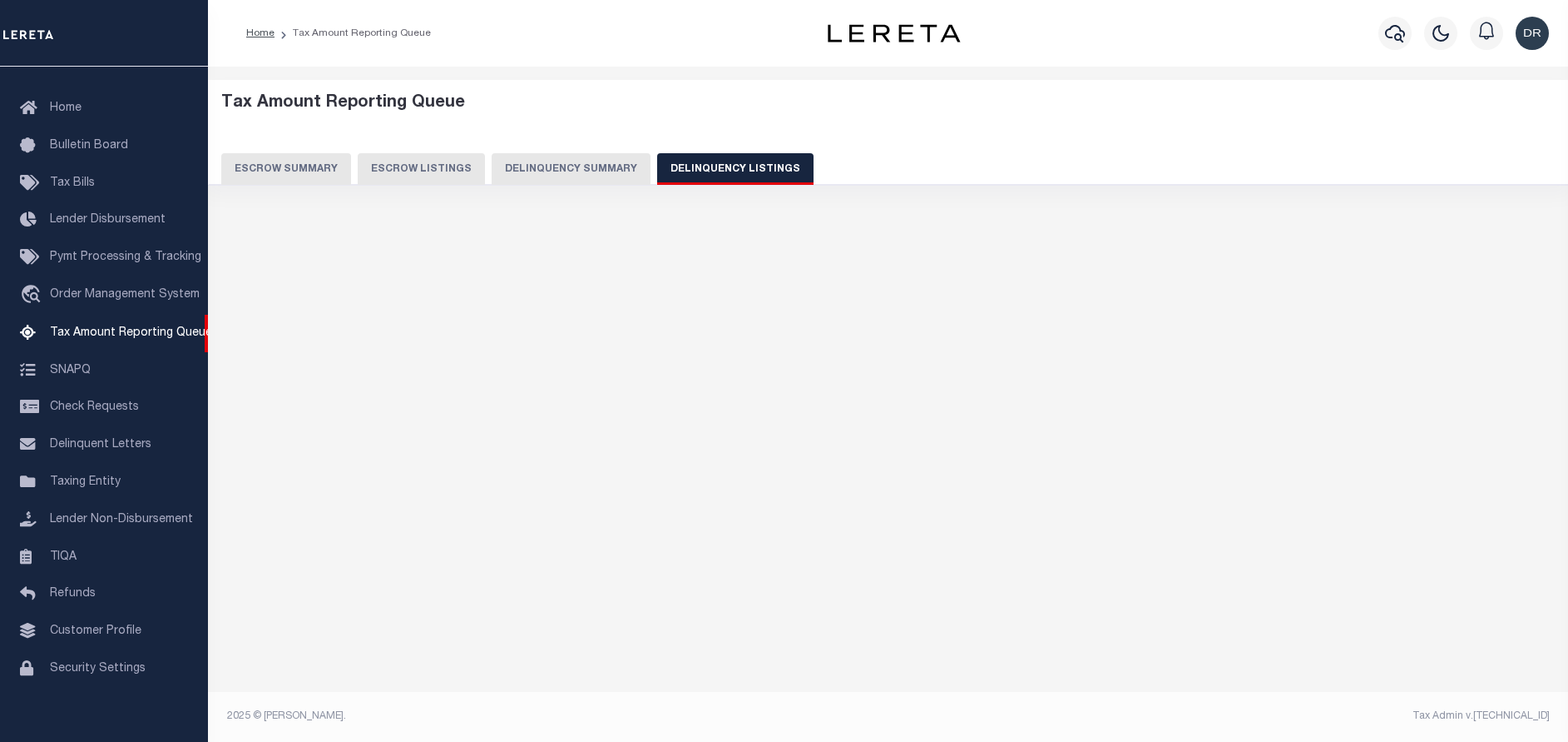
select select "100"
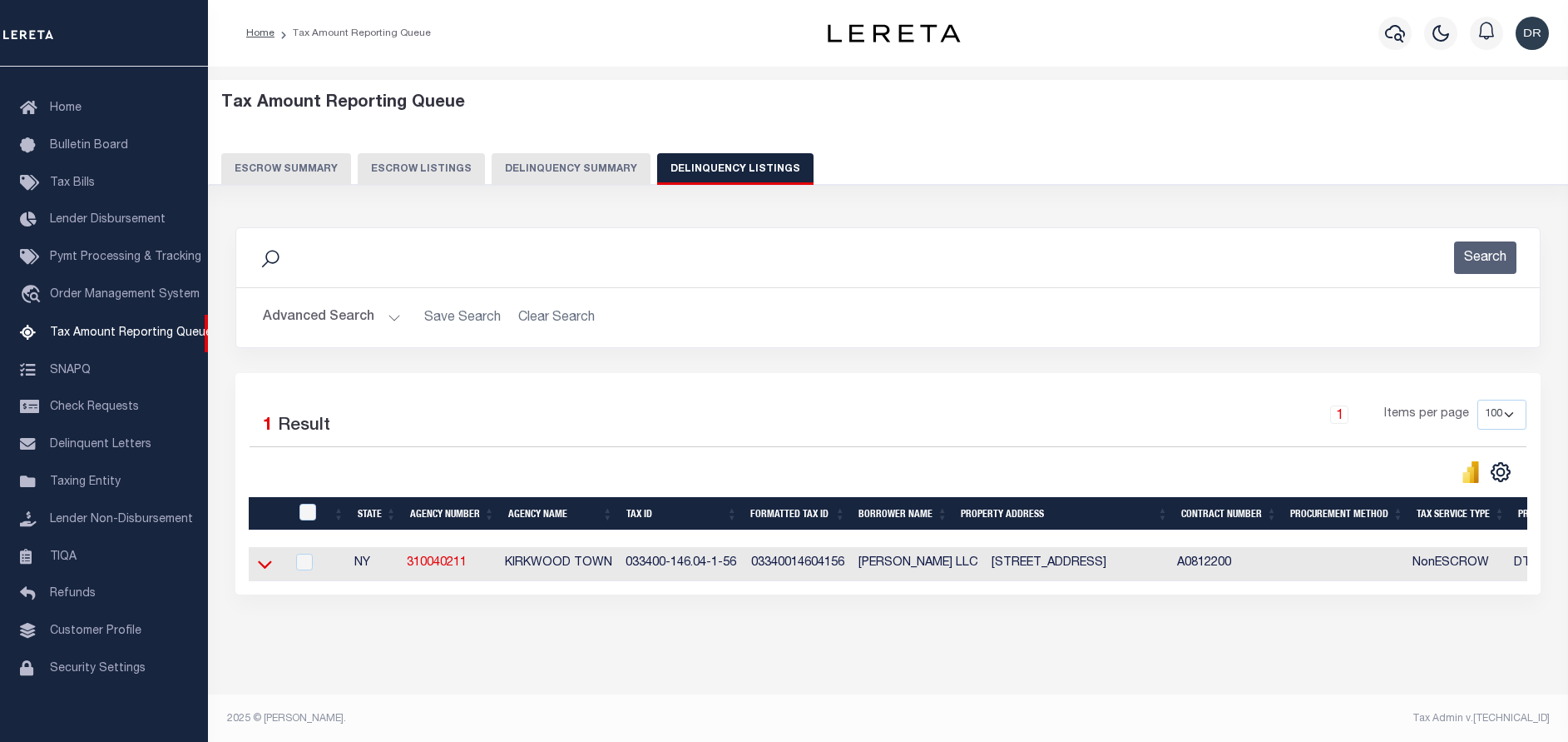
click at [264, 565] on icon at bounding box center [265, 564] width 14 height 18
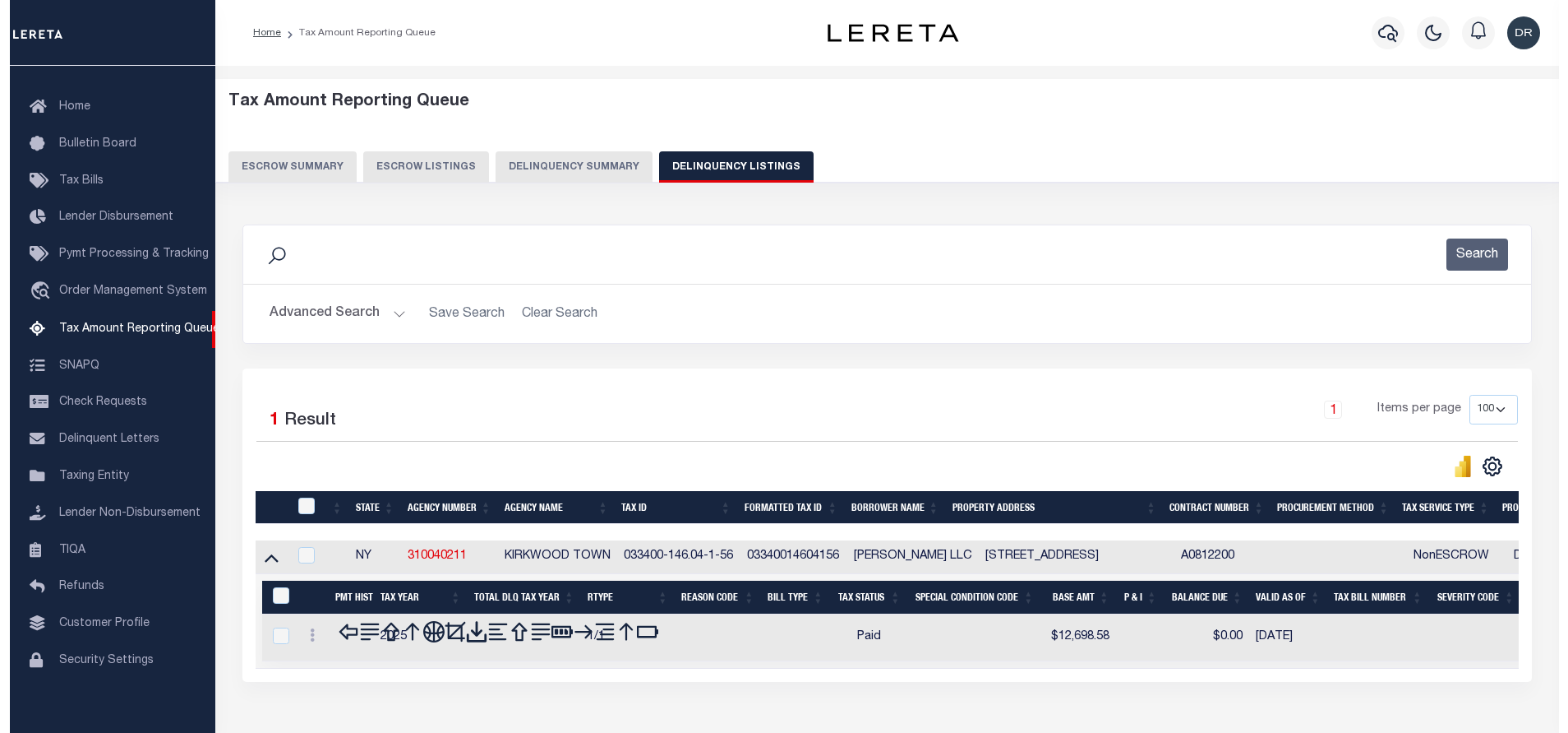
scroll to position [16, 0]
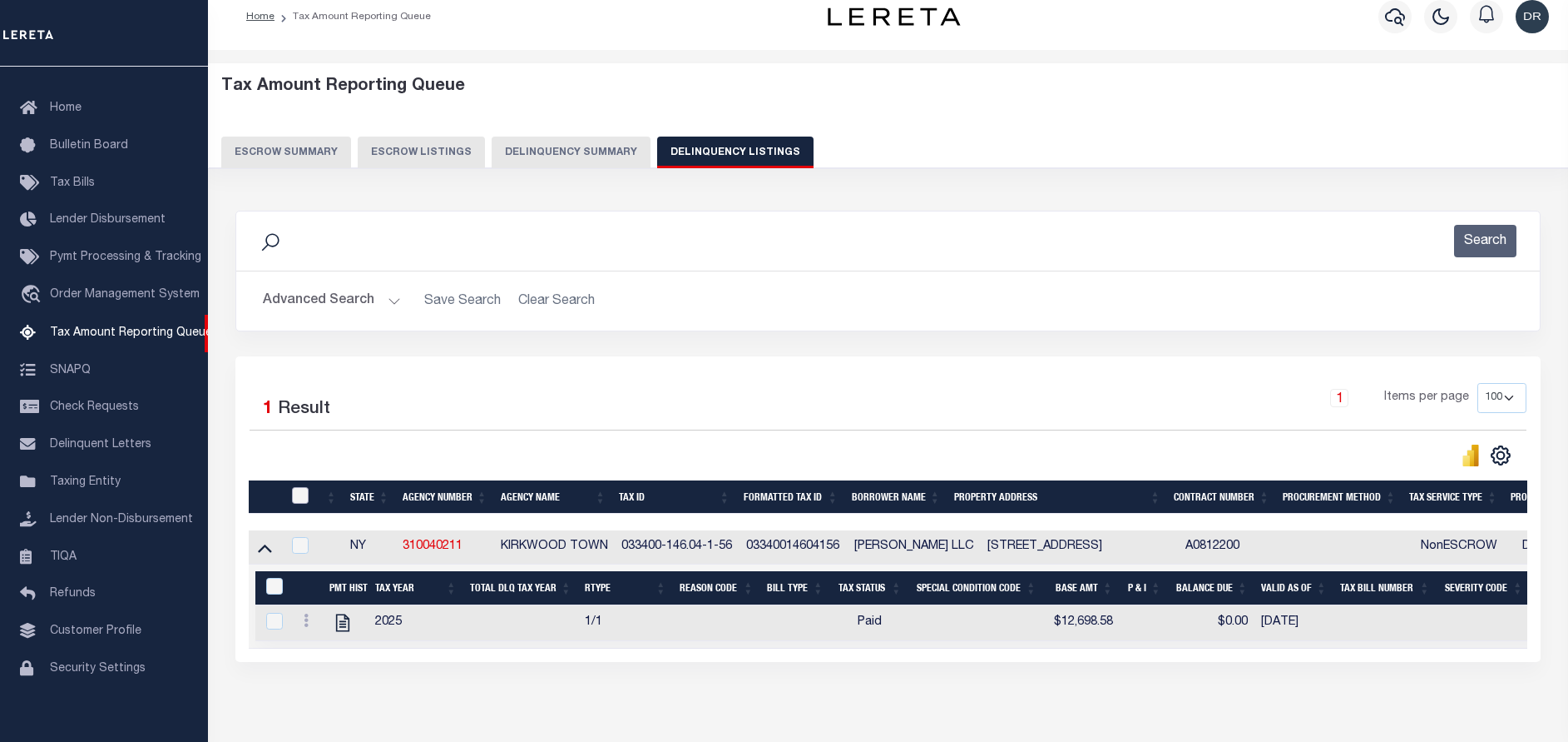
click at [302, 496] on input "checkbox" at bounding box center [300, 495] width 17 height 17
checkbox input "true"
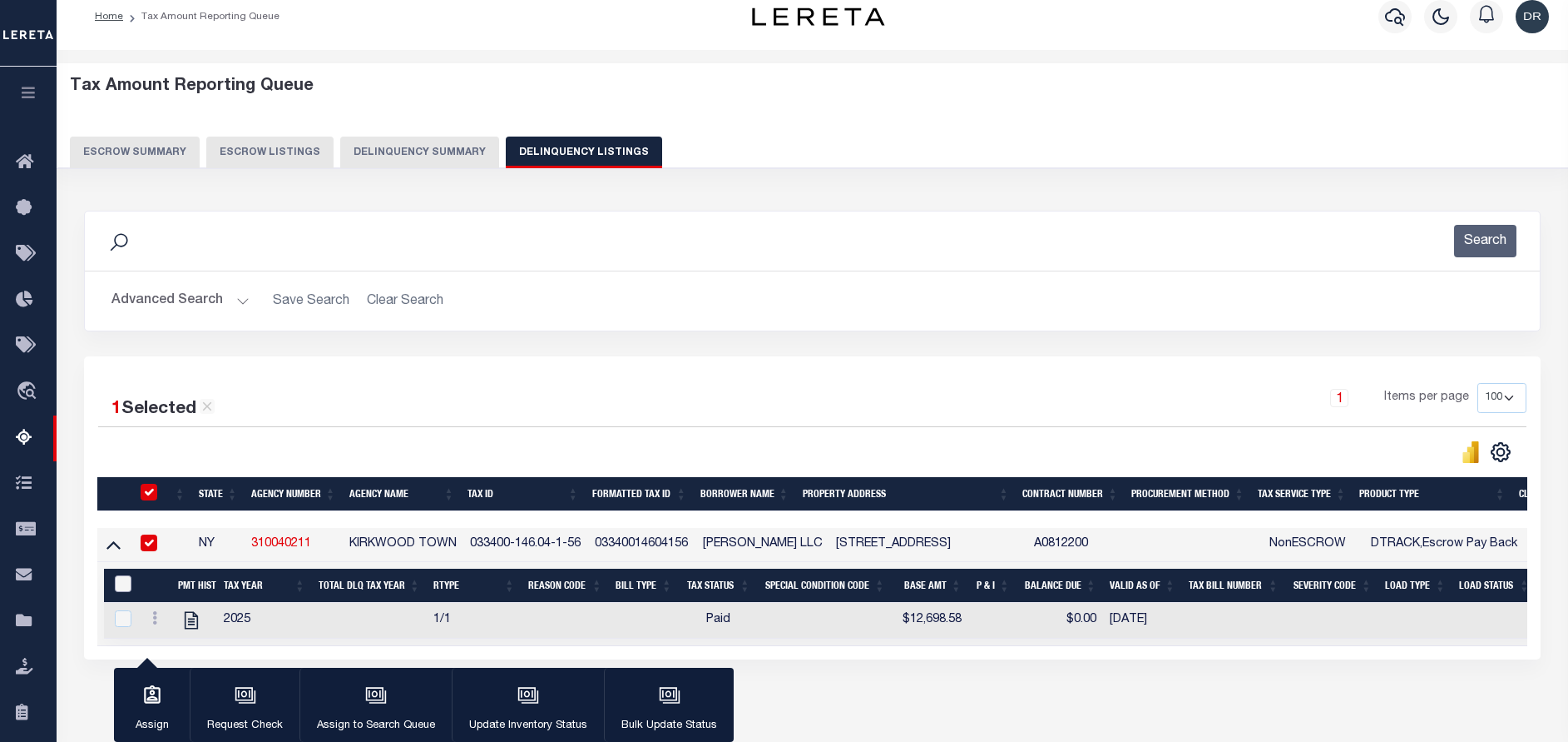
click at [127, 588] on input "&nbsp;" at bounding box center [123, 584] width 17 height 17
checkbox input "true"
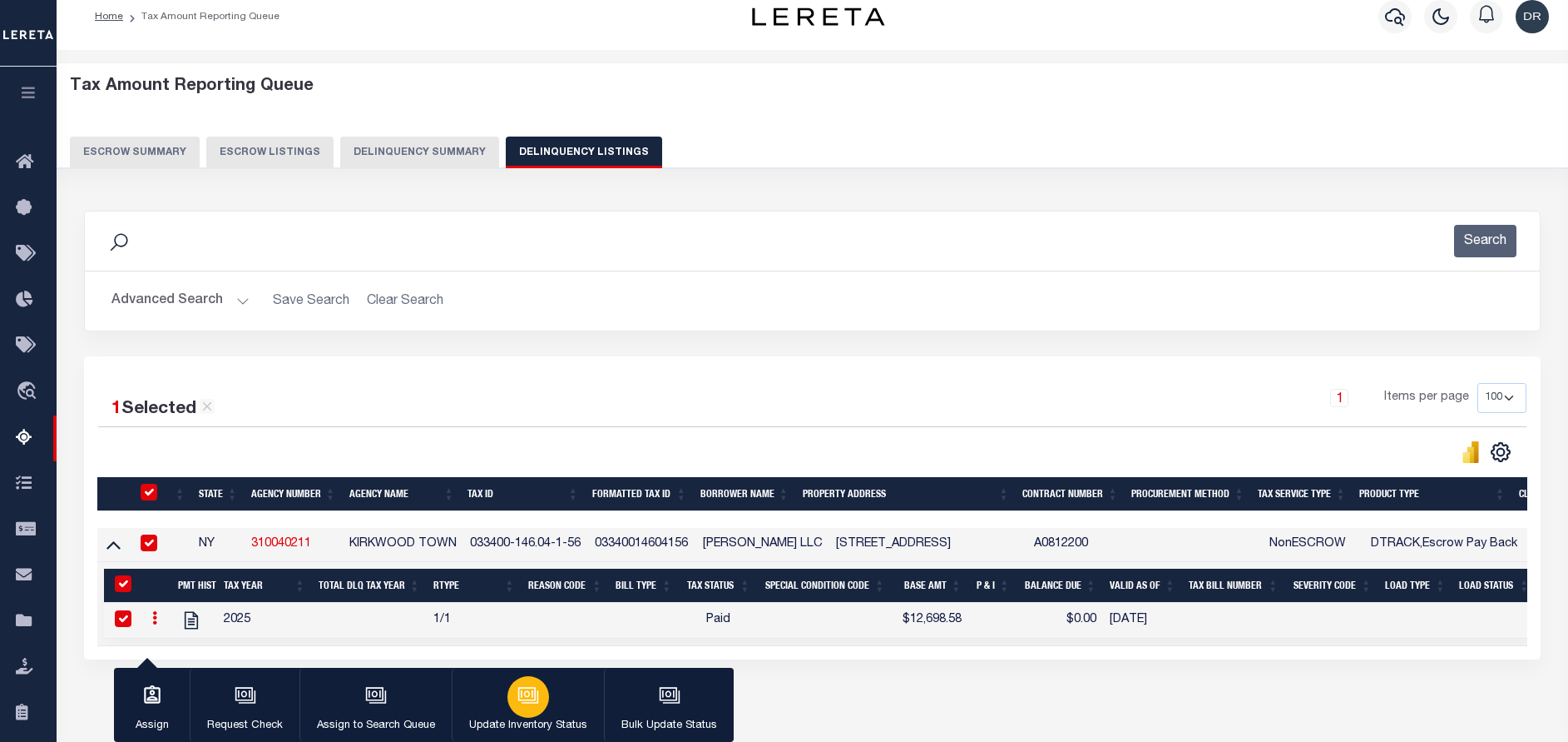
click at [512, 669] on button "Update Inventory Status" at bounding box center [527, 705] width 152 height 75
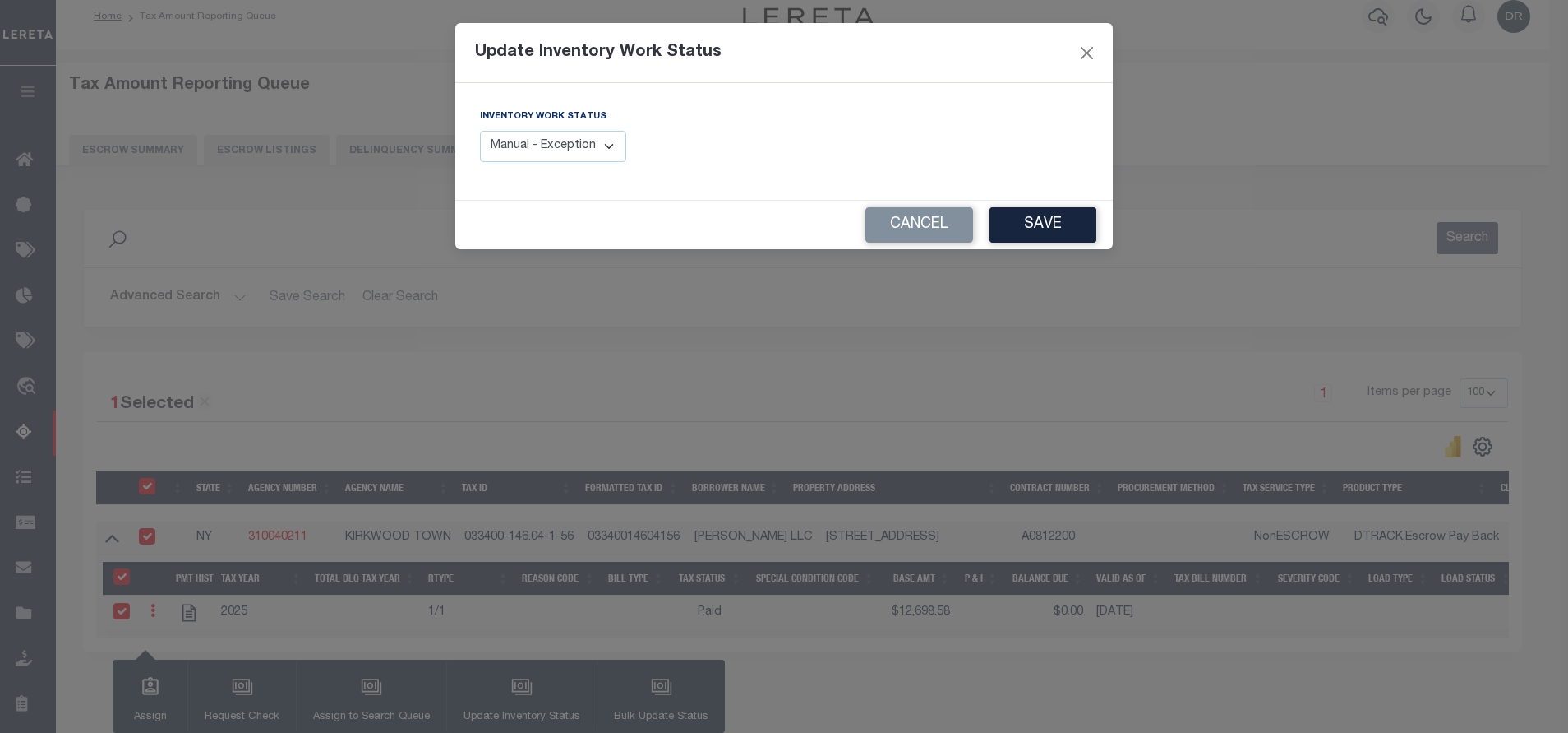
click at [572, 151] on select "Manual - Exception Pended - Awaiting Search Late Add Exception Completed" at bounding box center [553, 147] width 147 height 32
select select "4"
click at [480, 131] on select "Manual - Exception Pended - Awaiting Search Late Add Exception Completed" at bounding box center [553, 147] width 147 height 32
click at [1021, 234] on button "Save" at bounding box center [1043, 225] width 107 height 35
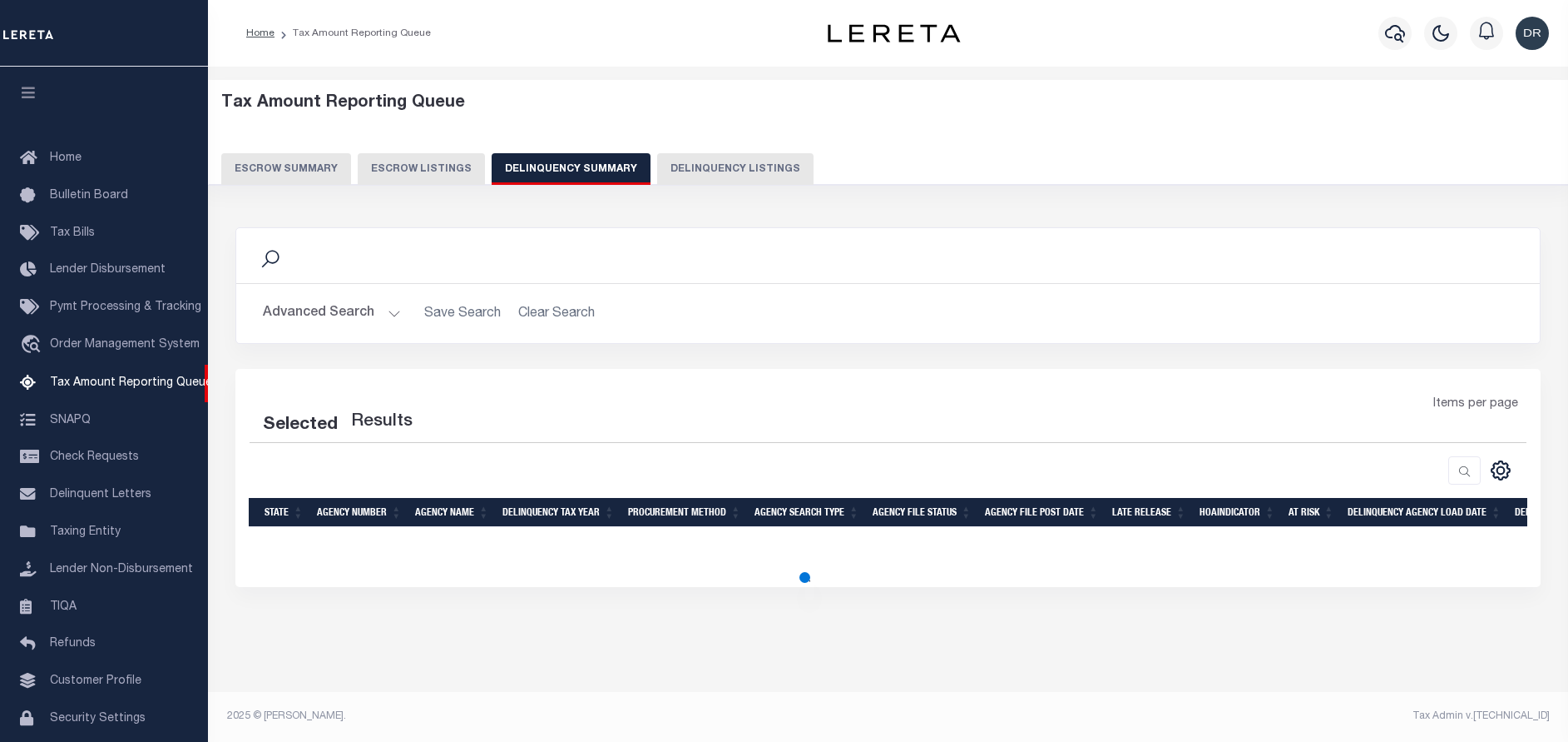
click at [677, 172] on button "Delinquency Listings" at bounding box center [736, 169] width 157 height 32
select select "100"
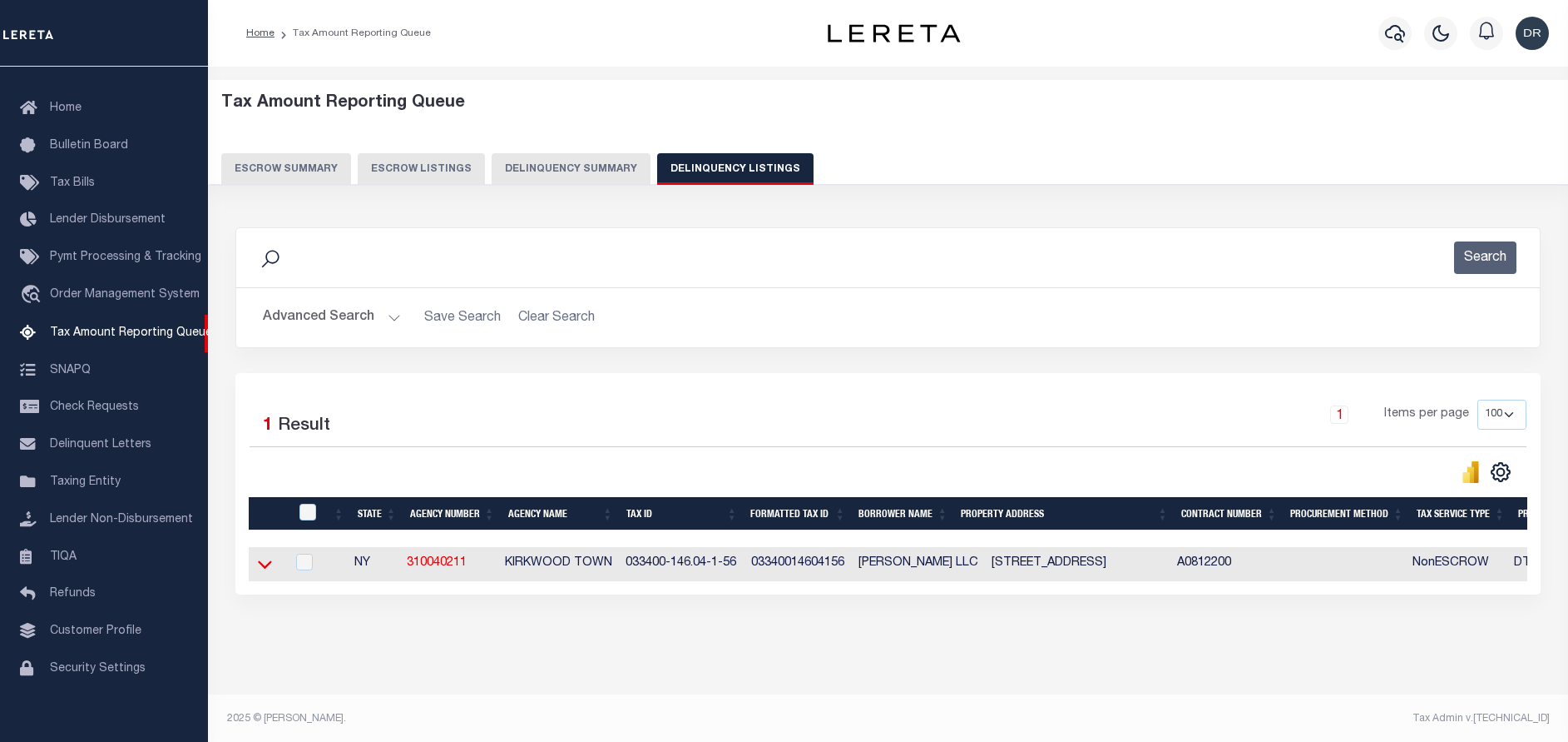
click at [267, 569] on icon at bounding box center [265, 565] width 14 height 8
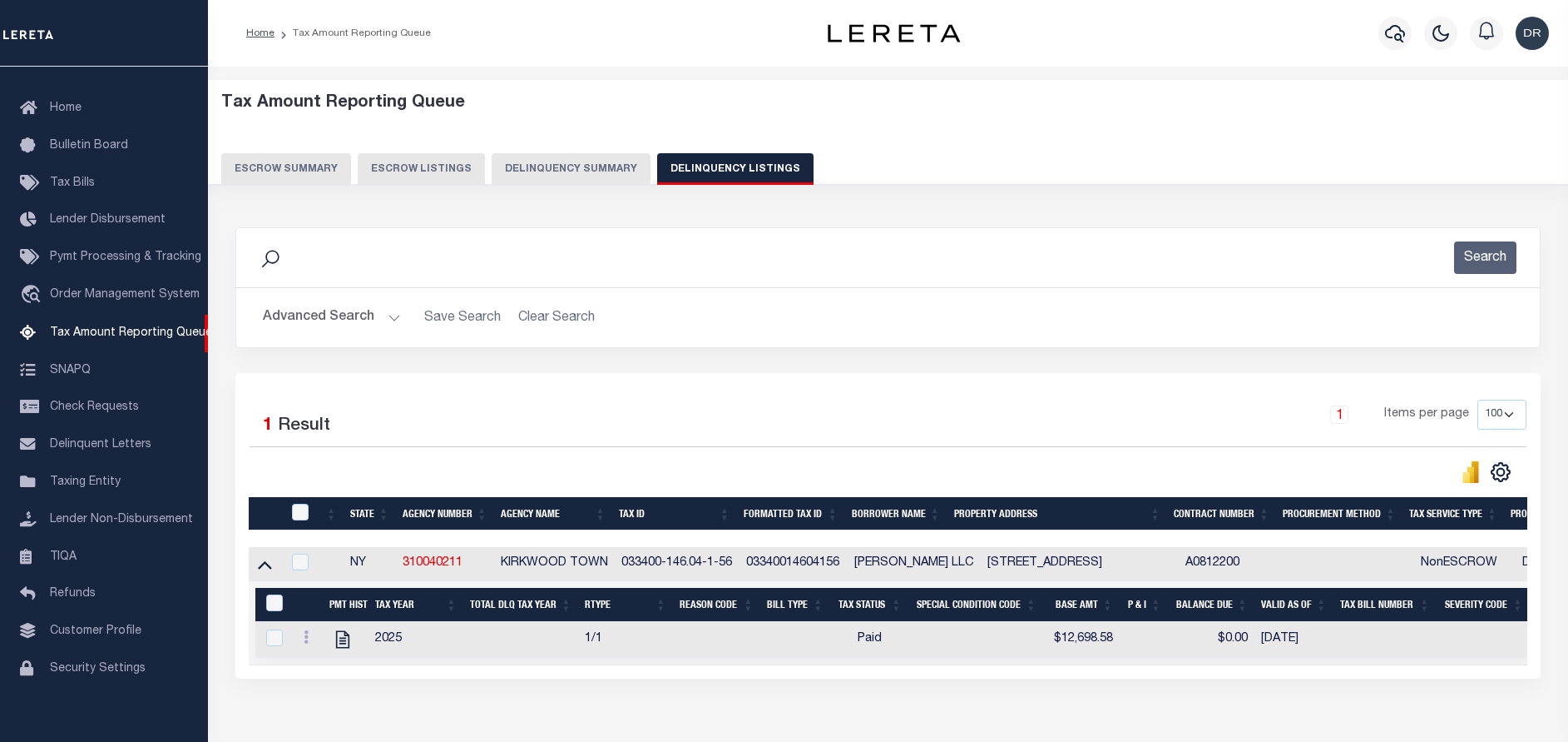
click at [309, 516] on div at bounding box center [301, 513] width 27 height 18
click at [298, 514] on input "checkbox" at bounding box center [300, 512] width 17 height 17
checkbox input "true"
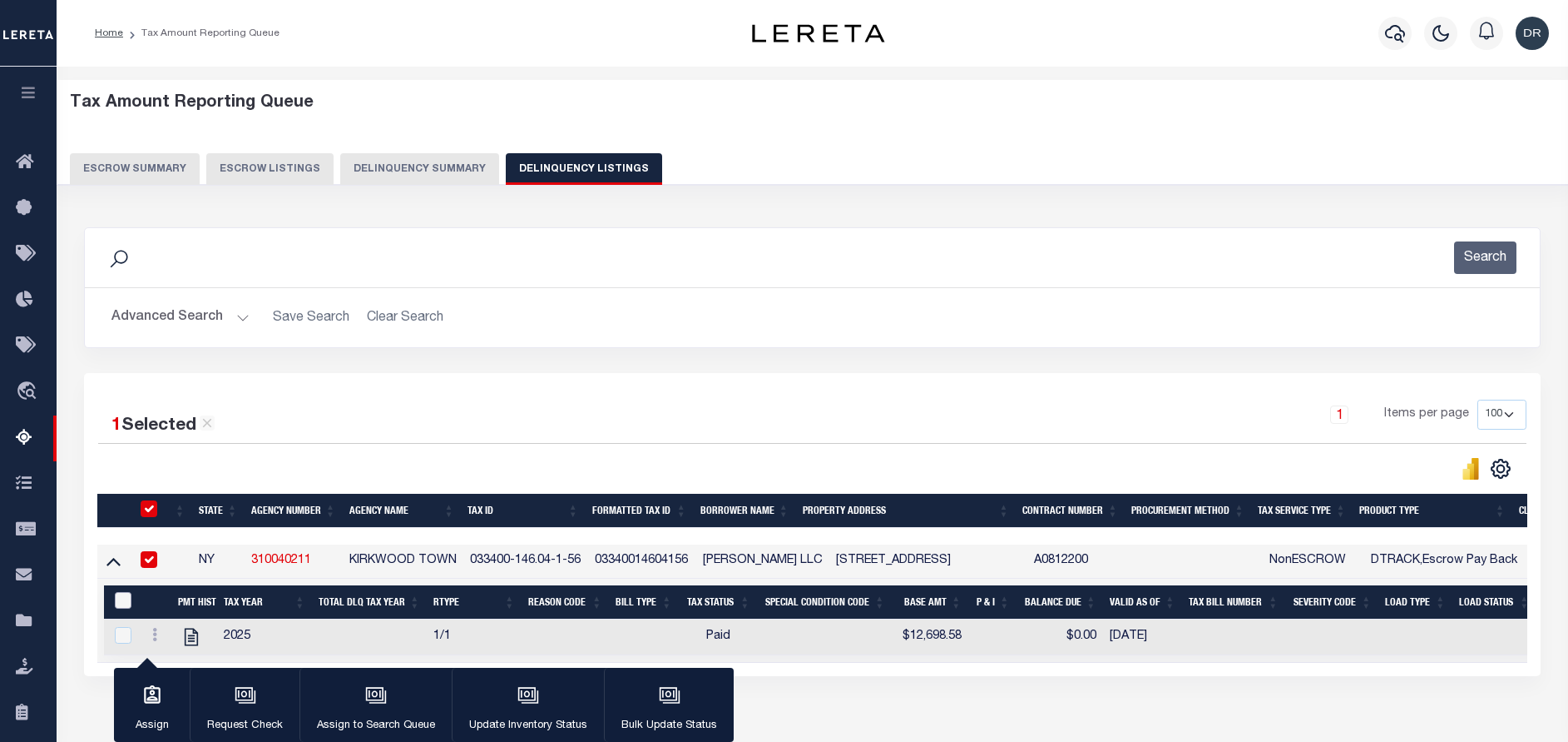
click at [126, 597] on input "&nbsp;" at bounding box center [123, 600] width 17 height 17
checkbox input "true"
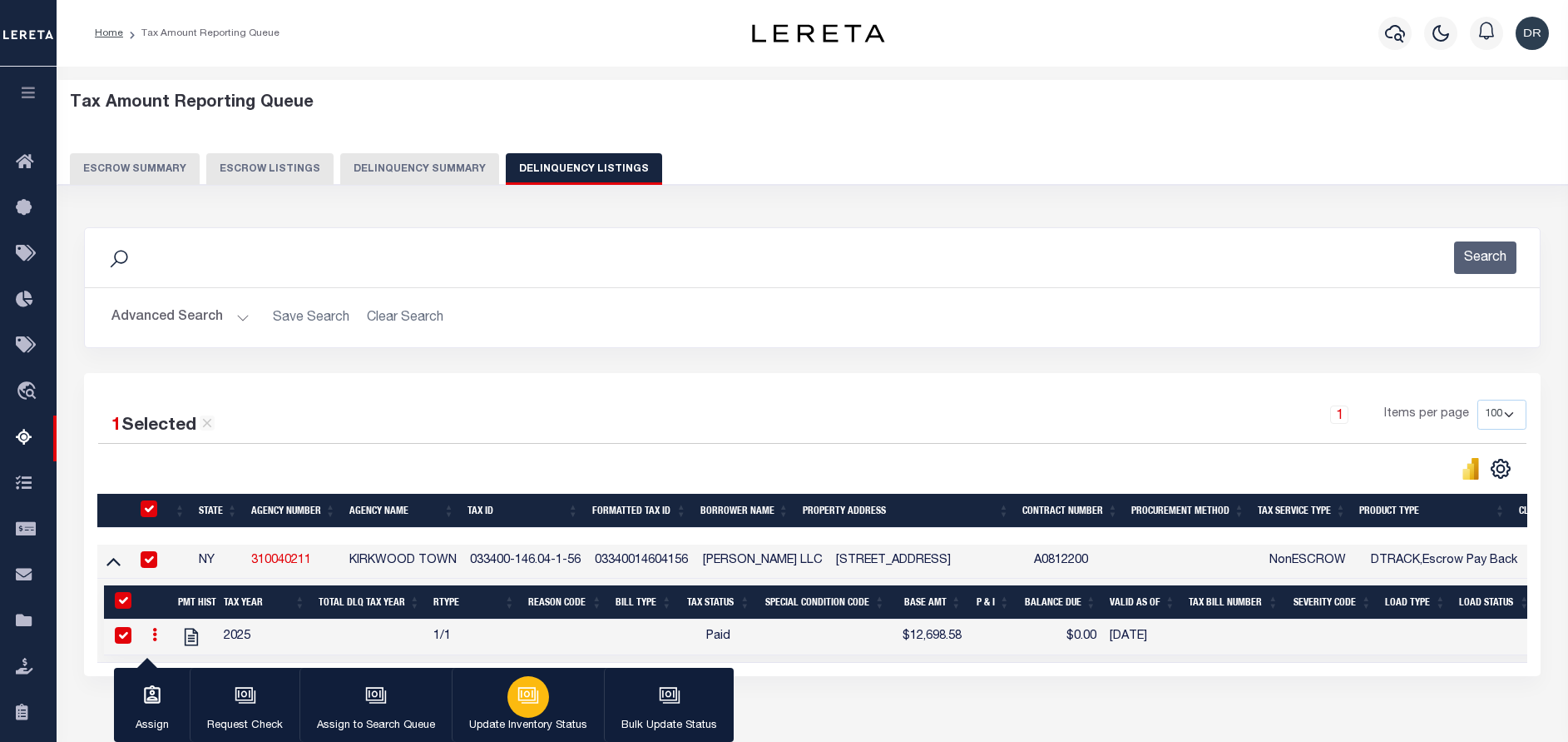
click at [507, 675] on button "Update Inventory Status" at bounding box center [527, 705] width 152 height 75
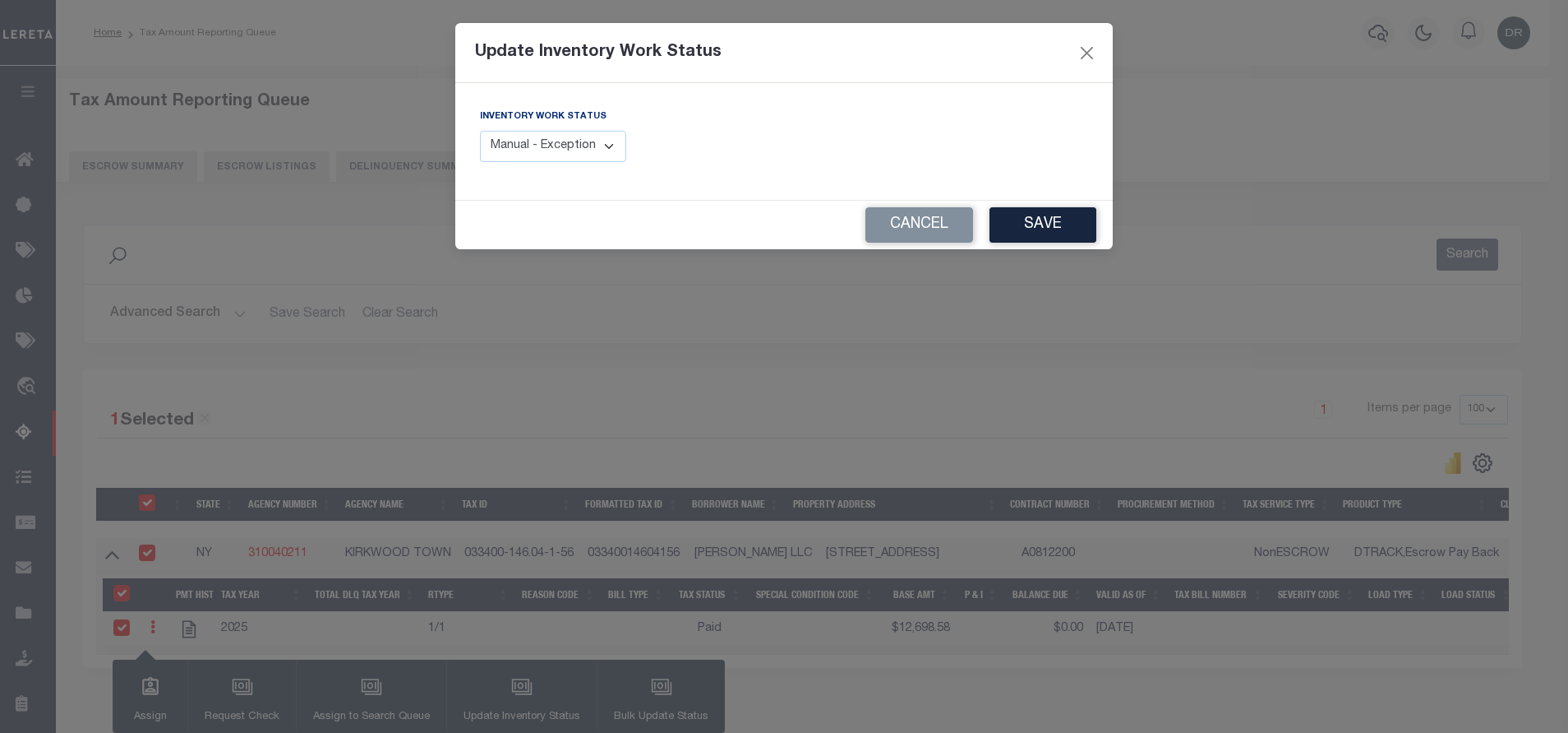
click at [571, 144] on select "Manual - Exception Pended - Awaiting Search Late Add Exception Completed" at bounding box center [553, 147] width 147 height 32
select select "4"
click at [480, 131] on select "Manual - Exception Pended - Awaiting Search Late Add Exception Completed" at bounding box center [553, 147] width 147 height 32
click at [999, 222] on button "Save" at bounding box center [1043, 225] width 107 height 35
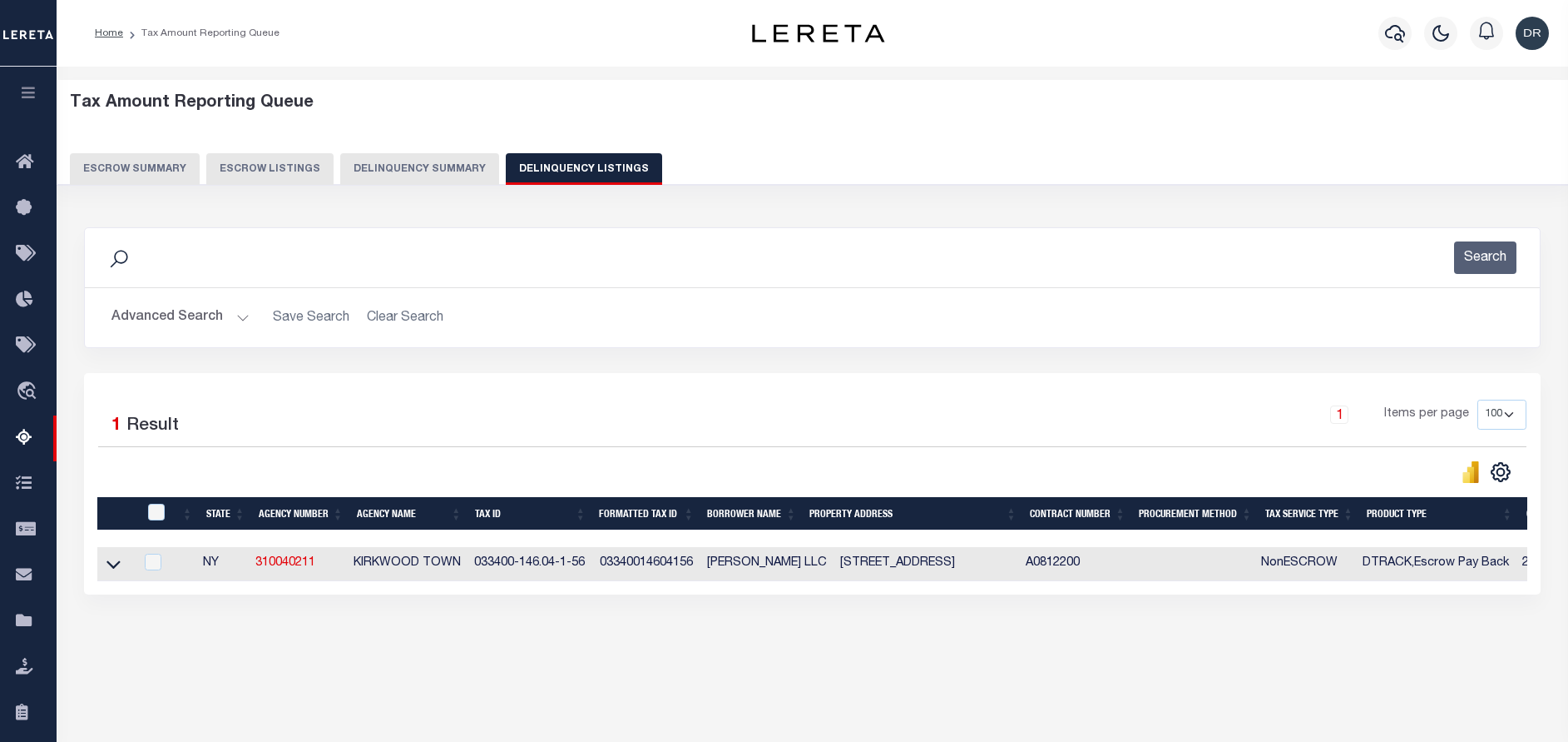
click at [216, 315] on button "Advanced Search" at bounding box center [181, 317] width 138 height 33
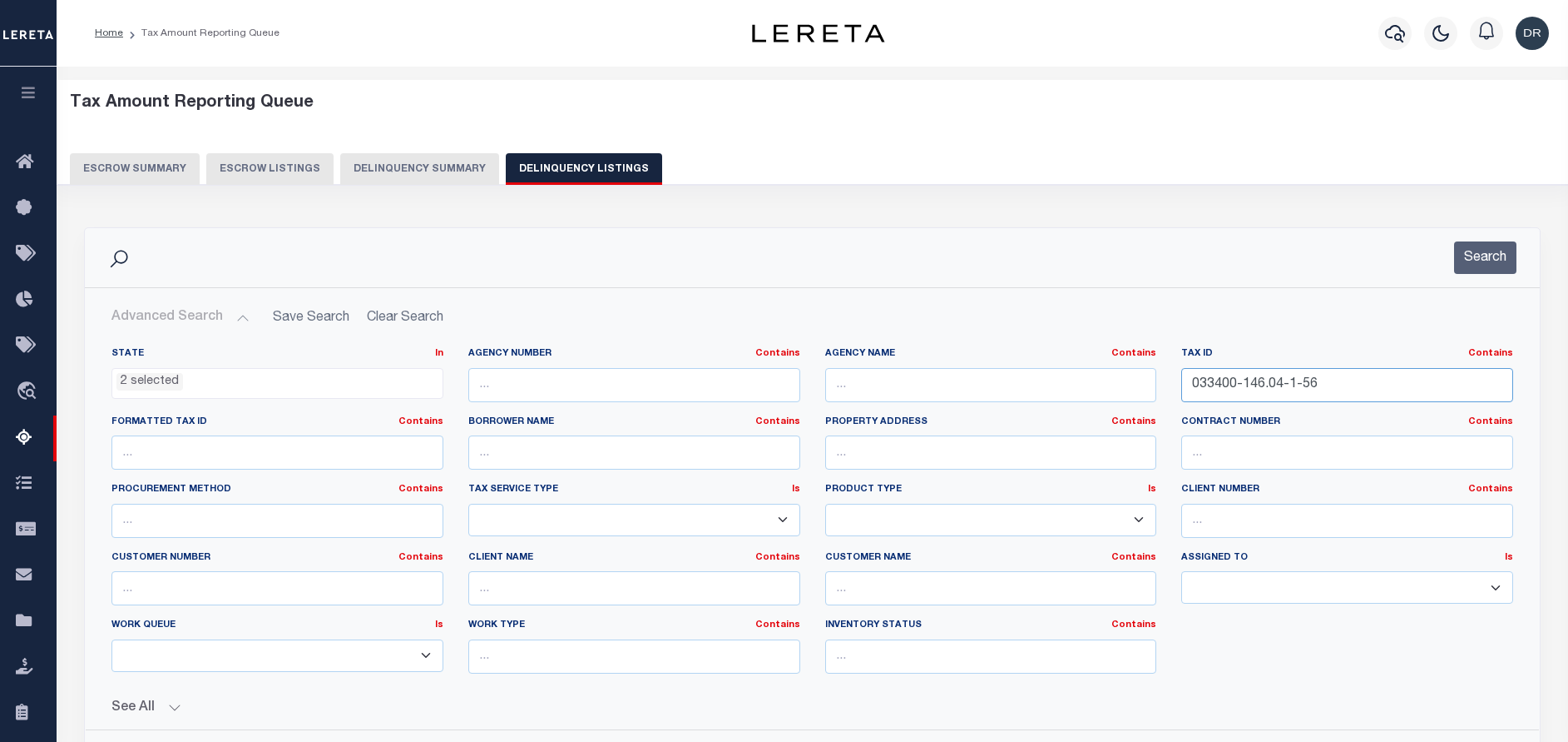
click at [1344, 386] on input "033400-146.04-1-56" at bounding box center [1347, 384] width 332 height 34
paste input "133400-6260-04-993280-0000"
type input "133400-6260-04-993280-0000"
click at [1481, 263] on button "Search" at bounding box center [1485, 258] width 62 height 33
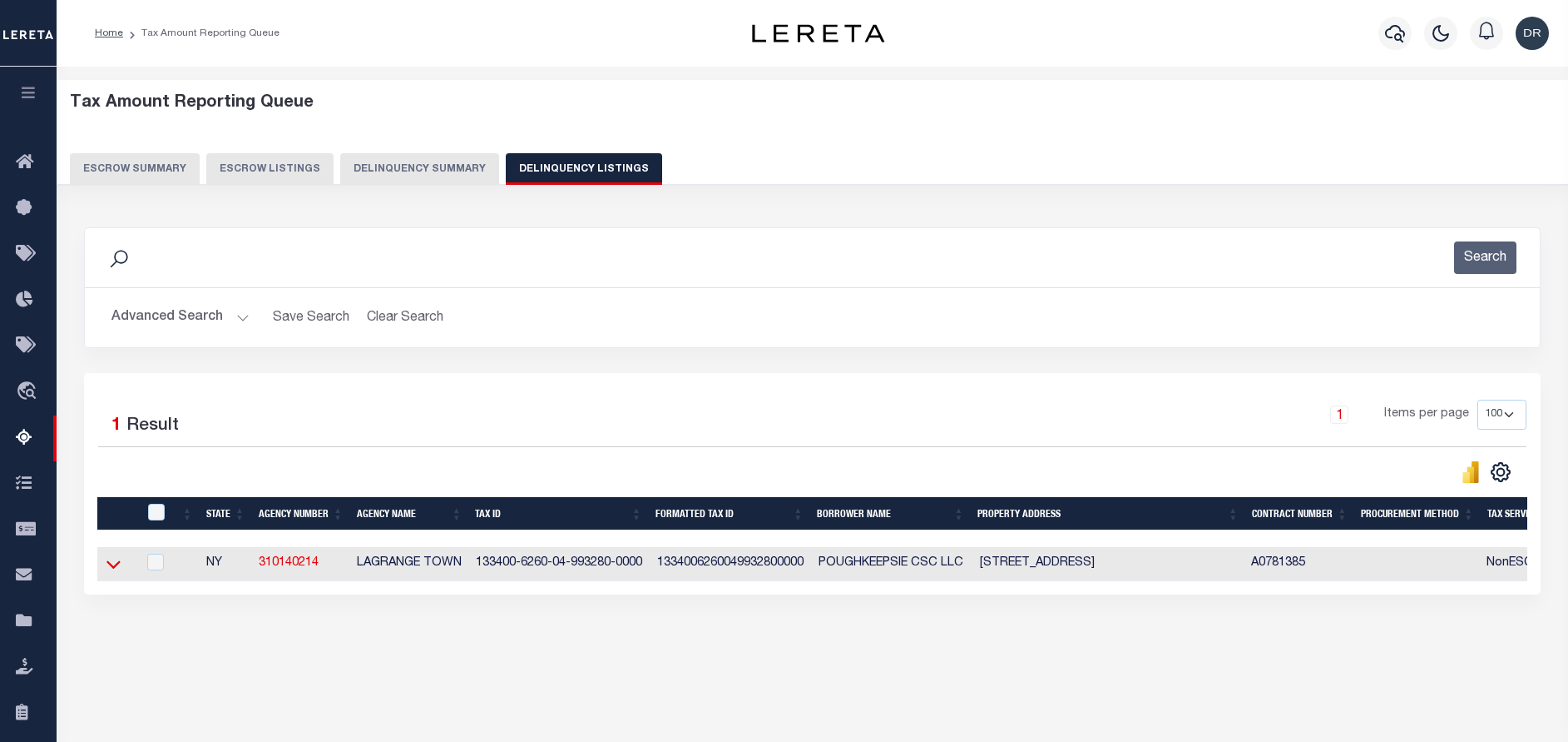
click at [116, 569] on icon at bounding box center [113, 565] width 14 height 8
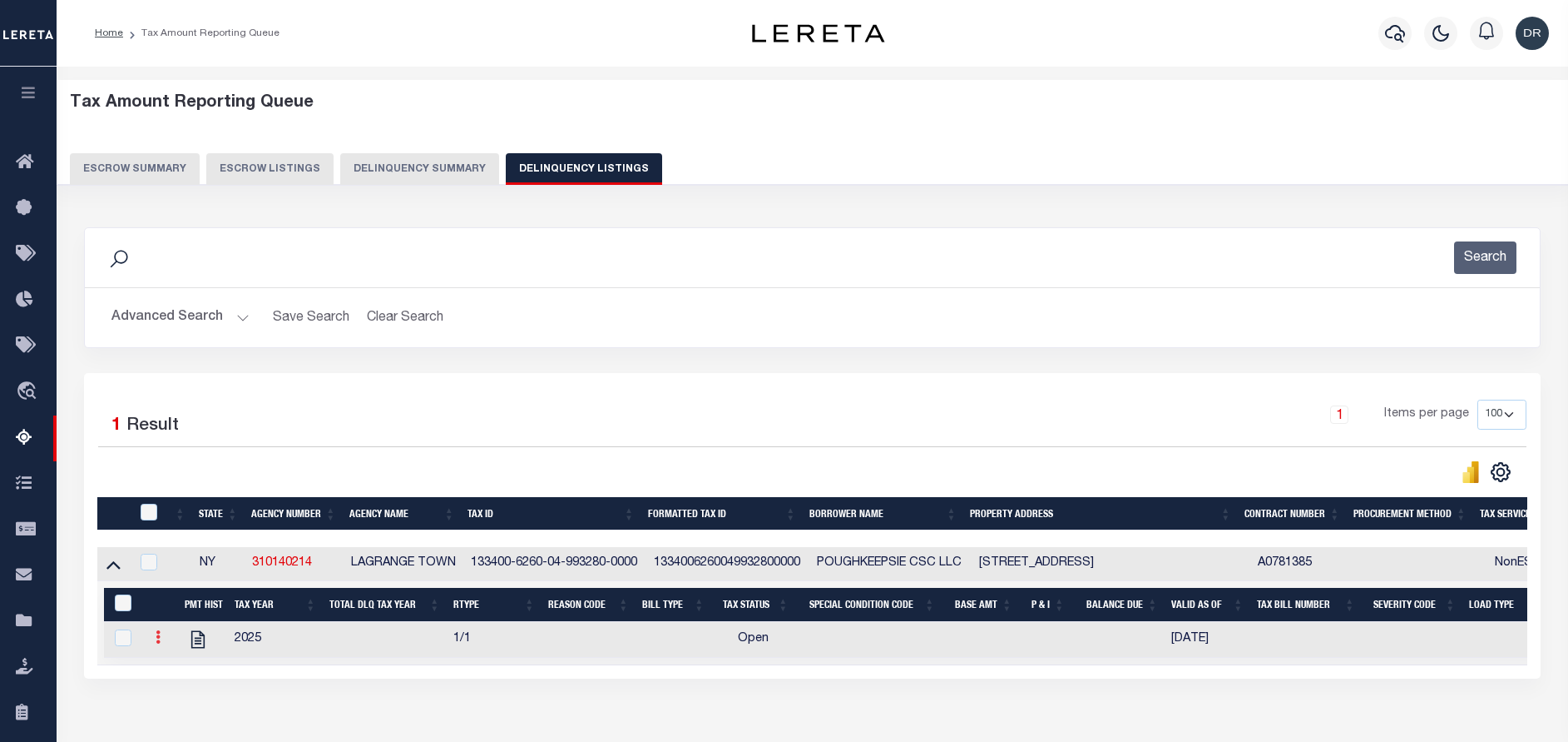
click at [161, 644] on link at bounding box center [158, 639] width 18 height 13
click at [185, 678] on link "" at bounding box center [178, 664] width 57 height 28
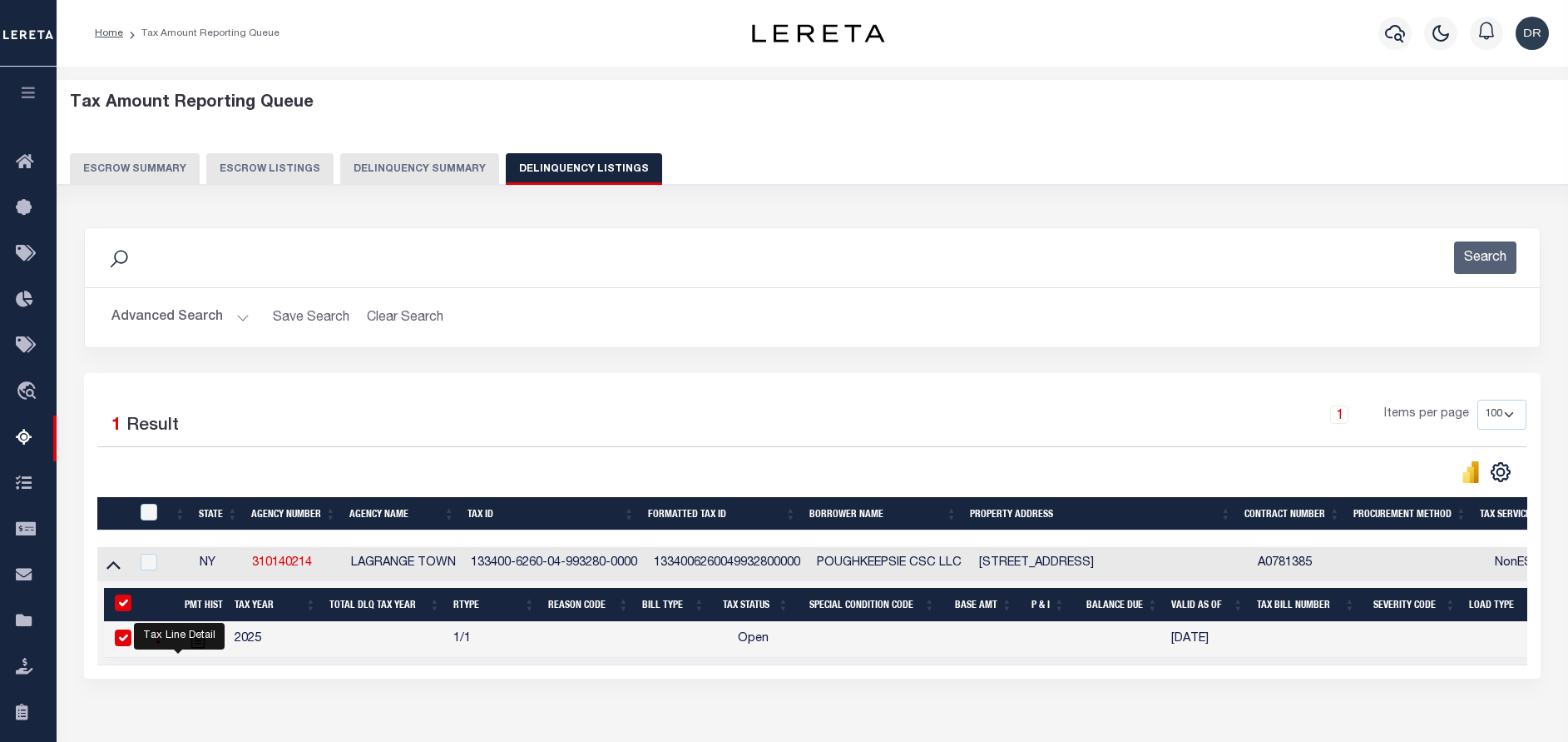
checkbox input "true"
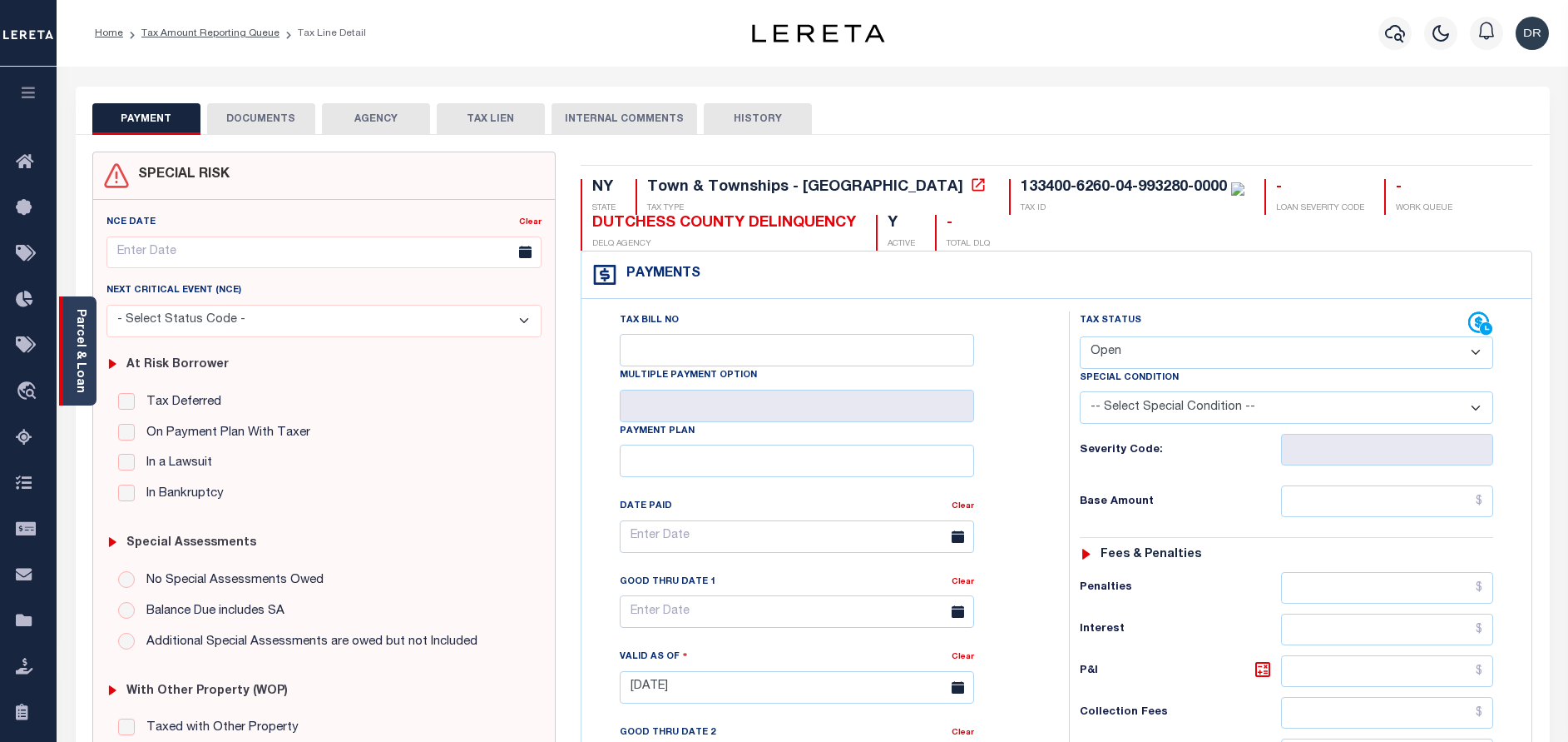
click at [83, 326] on link "Parcel & Loan" at bounding box center [80, 350] width 12 height 84
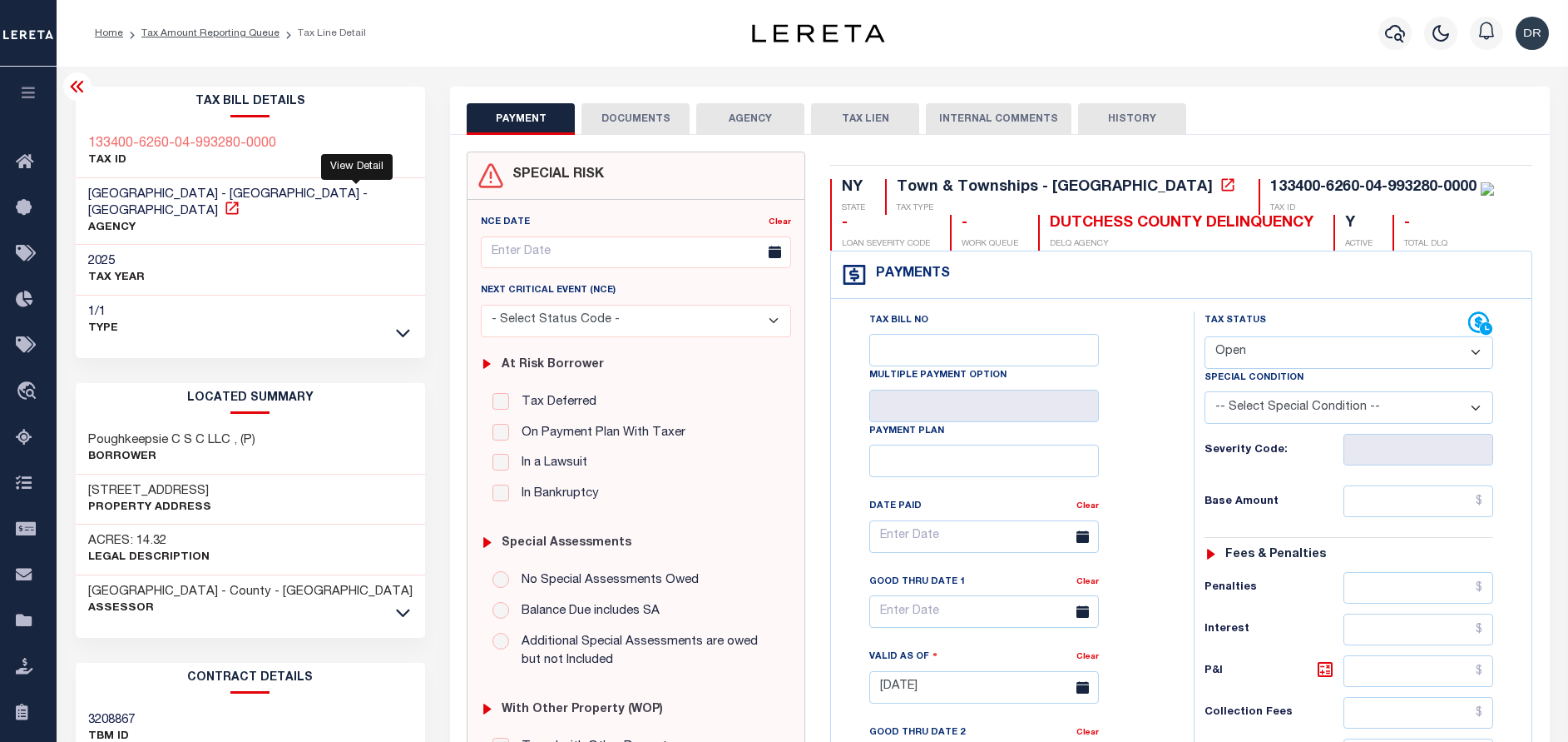
click at [238, 202] on icon at bounding box center [232, 208] width 12 height 13
drag, startPoint x: 199, startPoint y: 192, endPoint x: 87, endPoint y: 194, distance: 112.0
click at [88, 194] on h3 "[GEOGRAPHIC_DATA] - [GEOGRAPHIC_DATA] - [GEOGRAPHIC_DATA]" at bounding box center [251, 203] width 325 height 33
drag, startPoint x: 159, startPoint y: 478, endPoint x: 72, endPoint y: 472, distance: 87.2
click at [72, 472] on div "Tax Bill Details 133400-6260-04-993280-0000 TAX ID AGENCY 2025 TAX YEAR [DATE]" at bounding box center [251, 673] width 375 height 1172
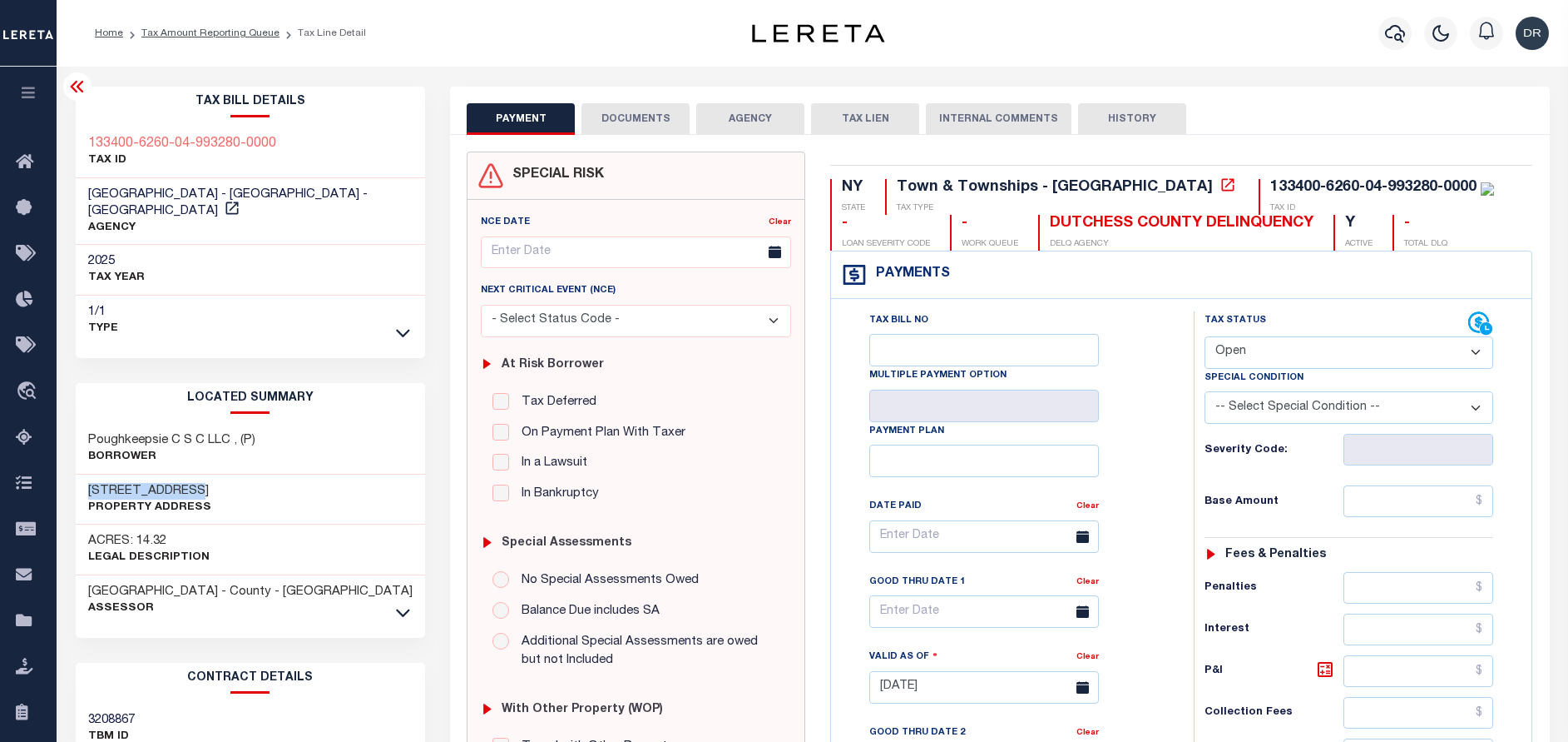
copy h3 "260 [GEOGRAPHIC_DATA]"
click at [1273, 354] on select "- Select Status Code - Open Due/Unpaid Paid Incomplete No Tax Due Internal Refu…" at bounding box center [1349, 352] width 288 height 33
select select "PYD"
click at [1205, 337] on select "- Select Status Code - Open Due/Unpaid Paid Incomplete No Tax Due Internal Refu…" at bounding box center [1349, 352] width 288 height 33
type input "[DATE]"
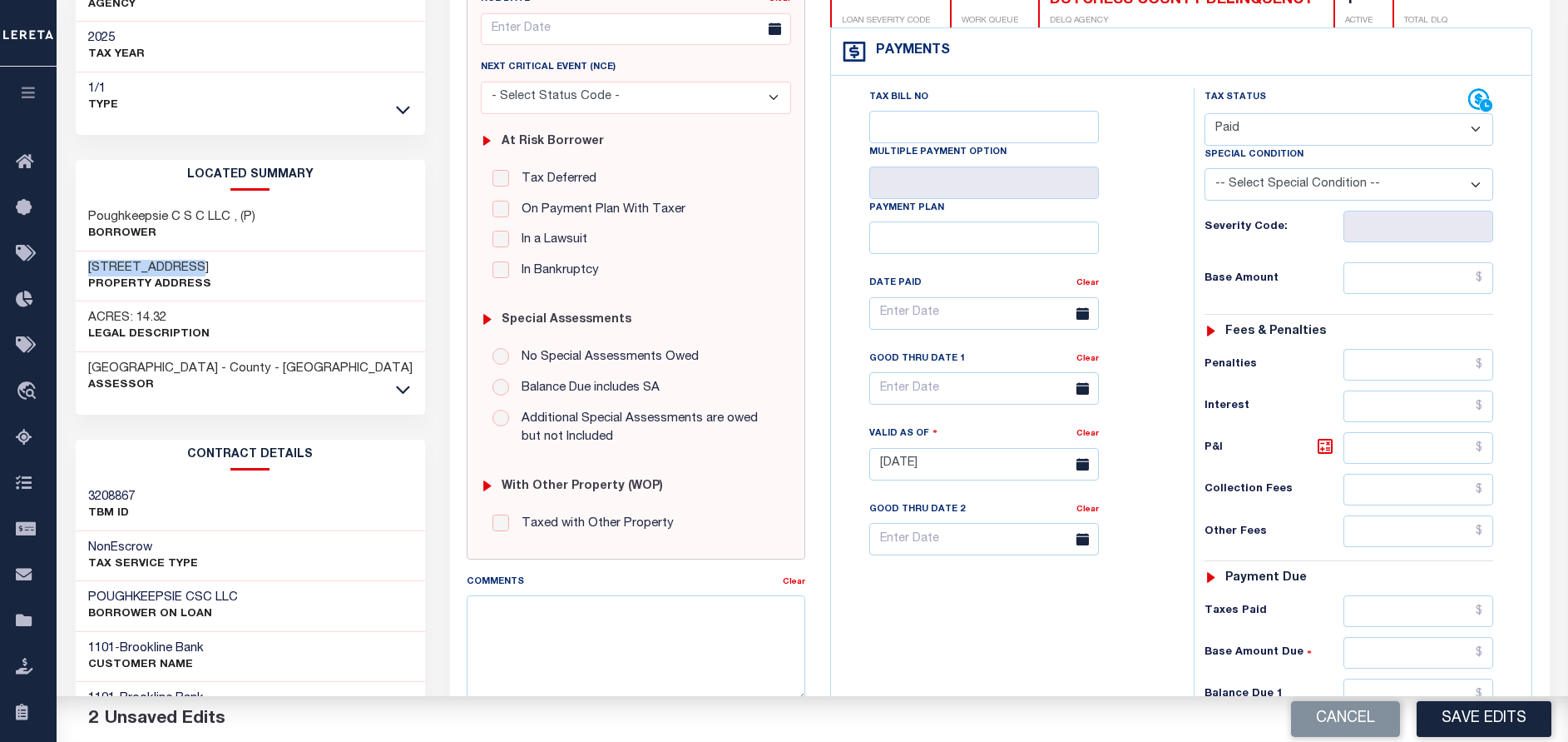
scroll to position [250, 0]
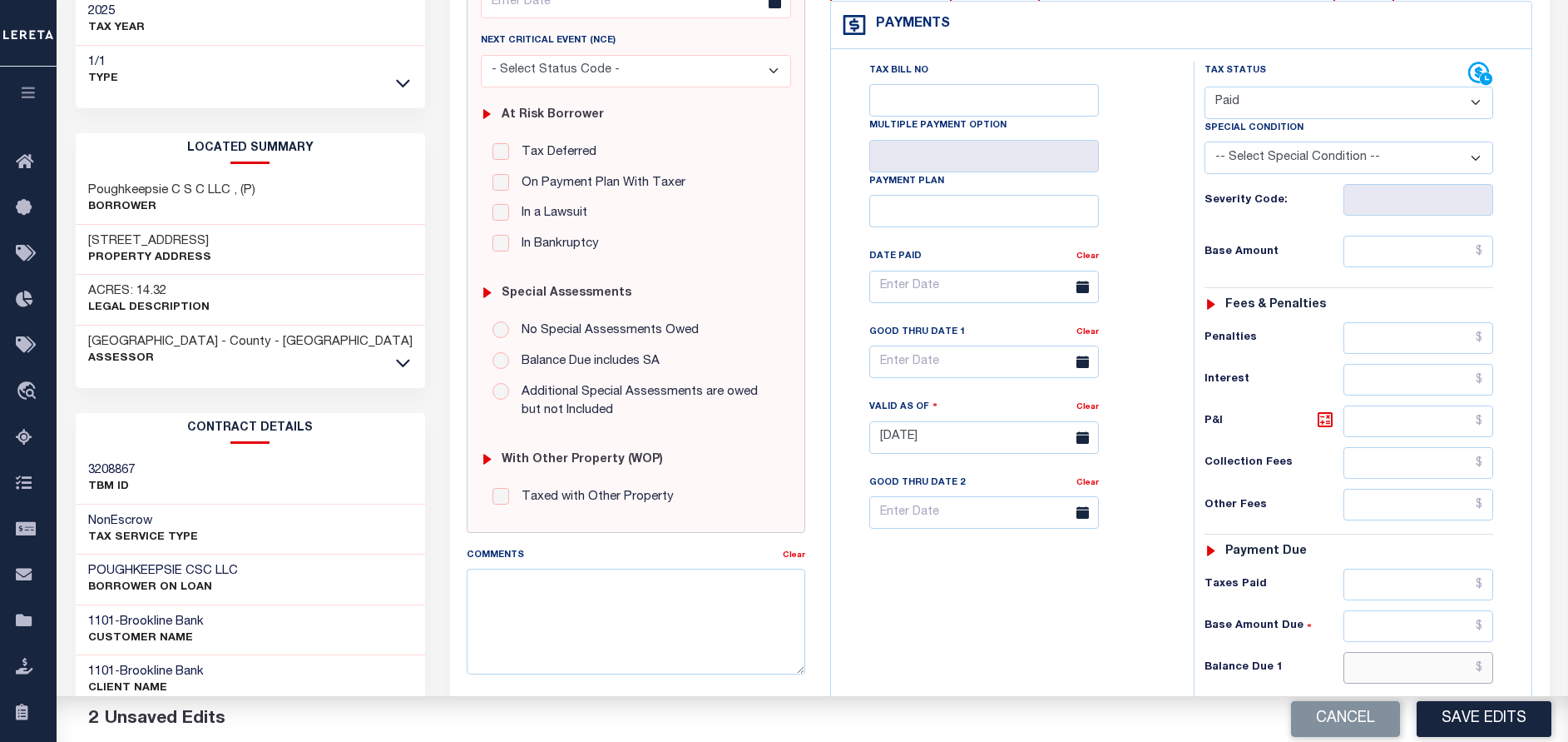
click at [1391, 665] on input "text" at bounding box center [1419, 668] width 150 height 32
type input "$0.00"
click at [1463, 713] on button "Save Edits" at bounding box center [1484, 719] width 135 height 36
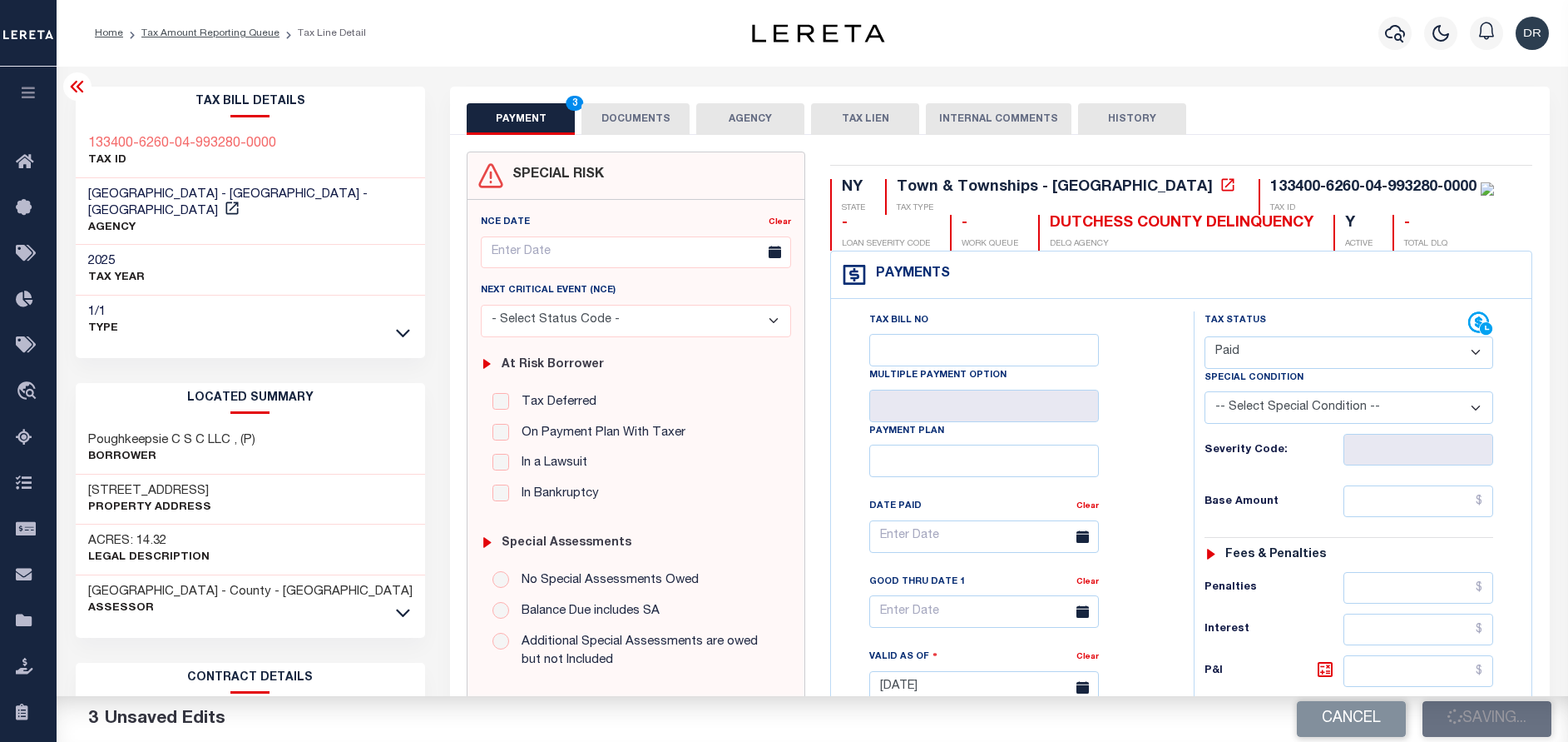
checkbox input "false"
type input "$0"
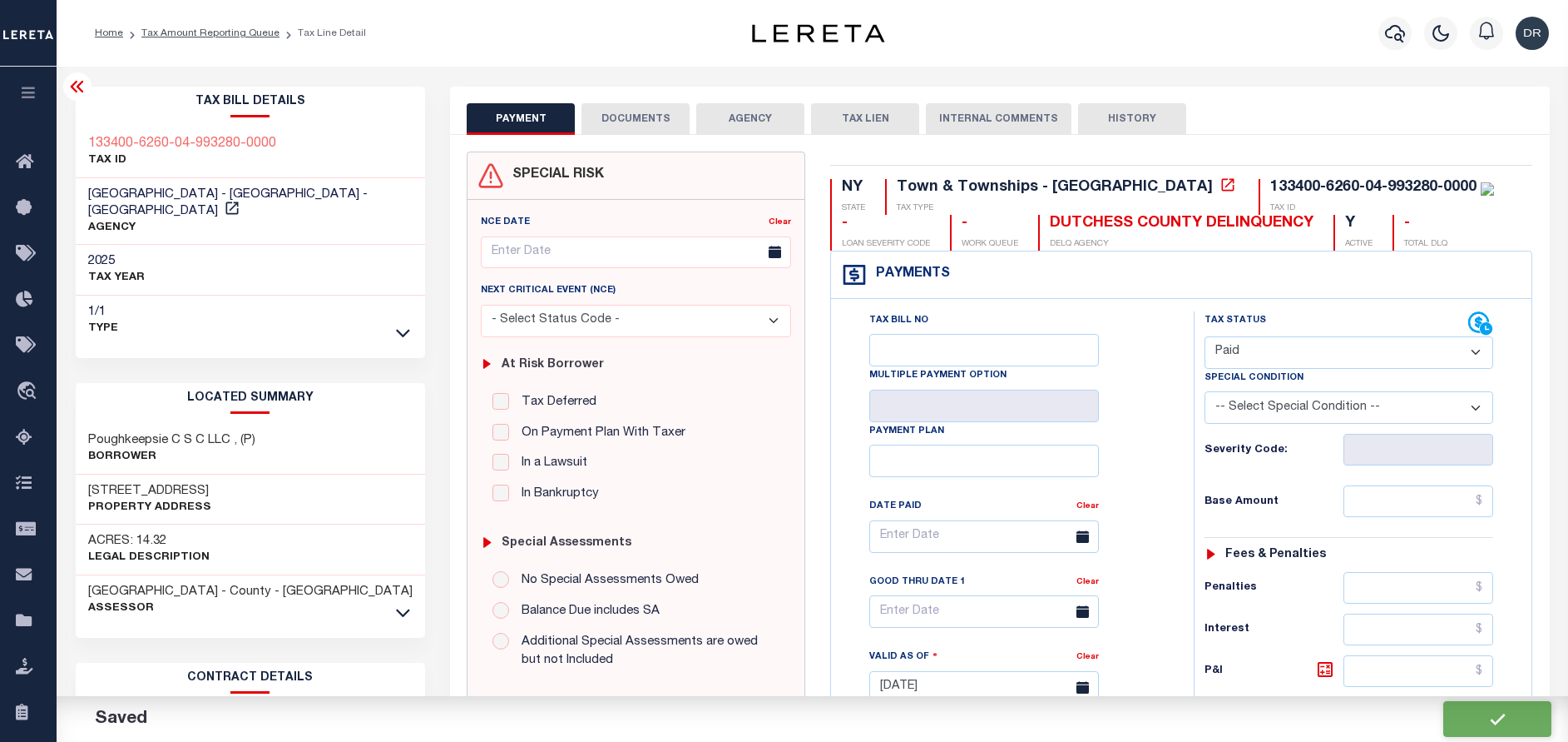
click at [617, 108] on button "DOCUMENTS" at bounding box center [636, 119] width 108 height 32
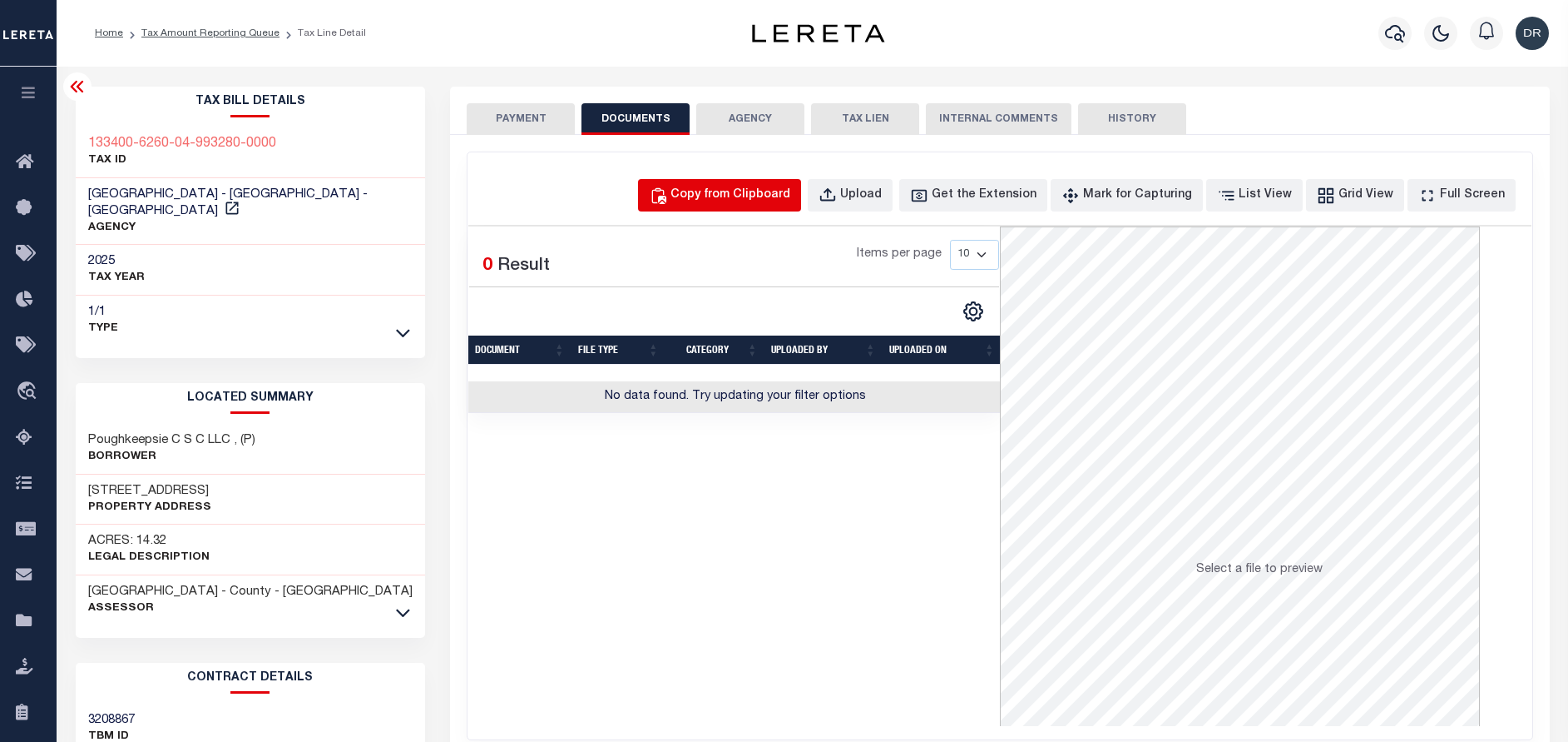
click at [732, 200] on div "Copy from Clipboard" at bounding box center [731, 196] width 120 height 18
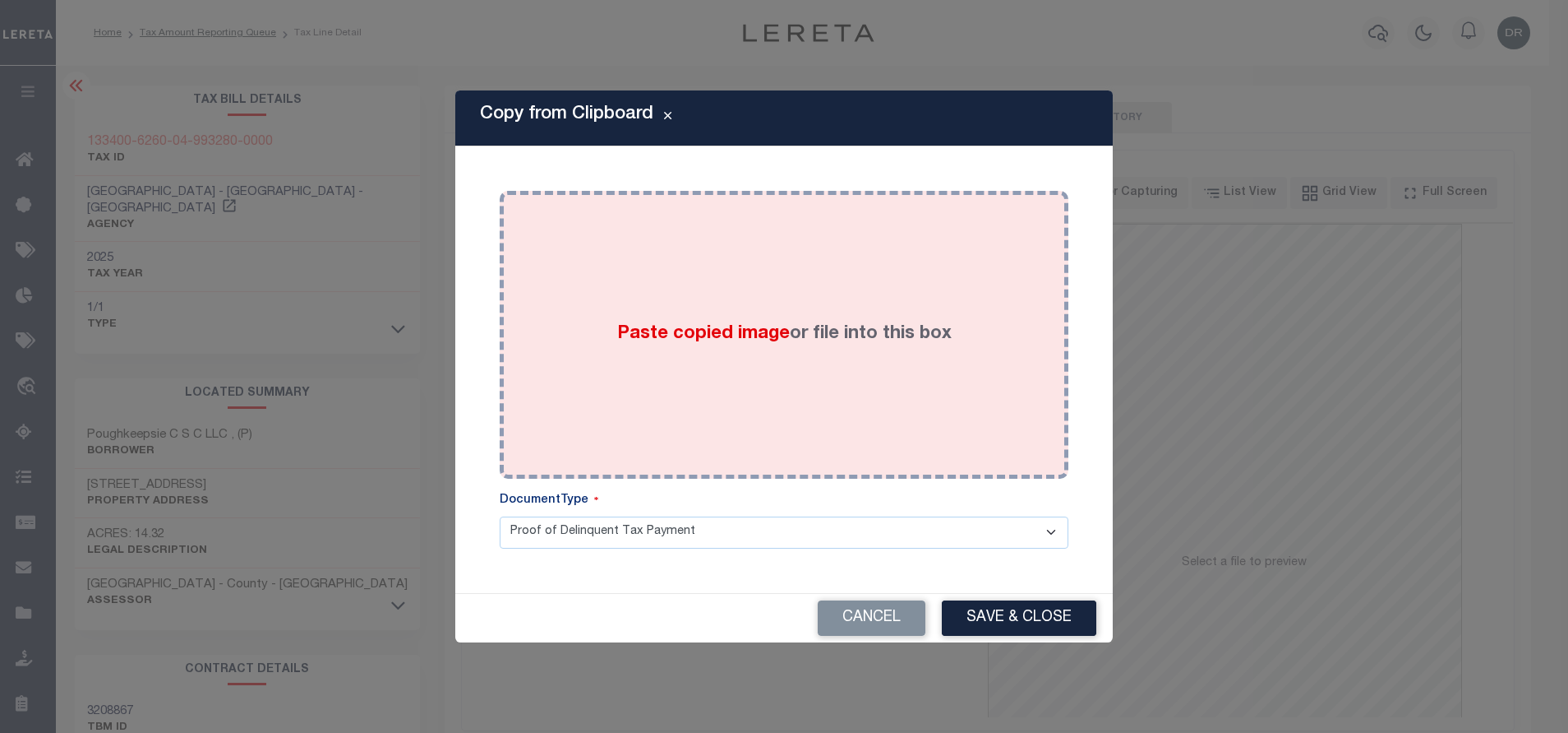
click at [750, 253] on div "Paste copied image or file into this box" at bounding box center [784, 335] width 544 height 264
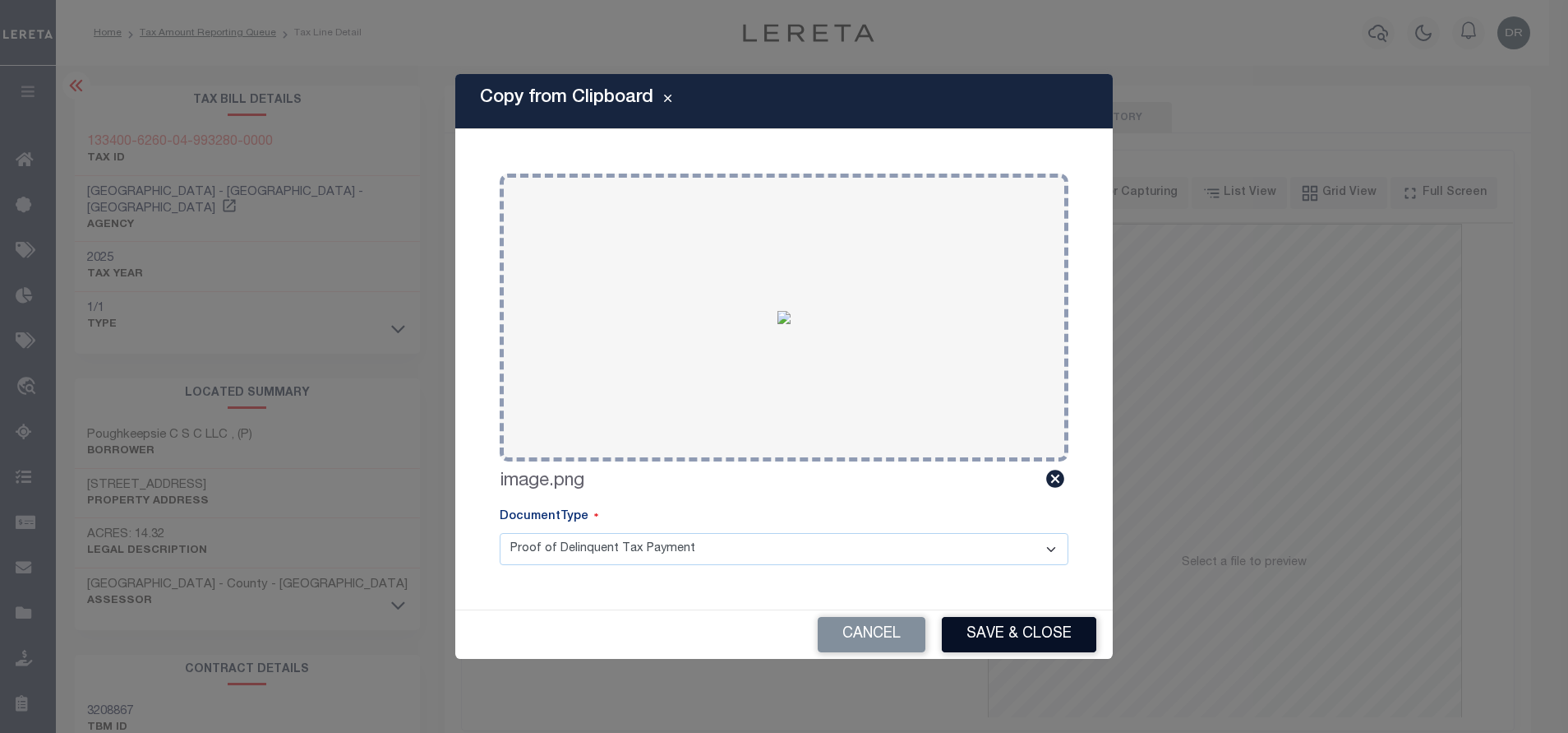
click at [986, 644] on button "Save & Close" at bounding box center [1019, 634] width 155 height 35
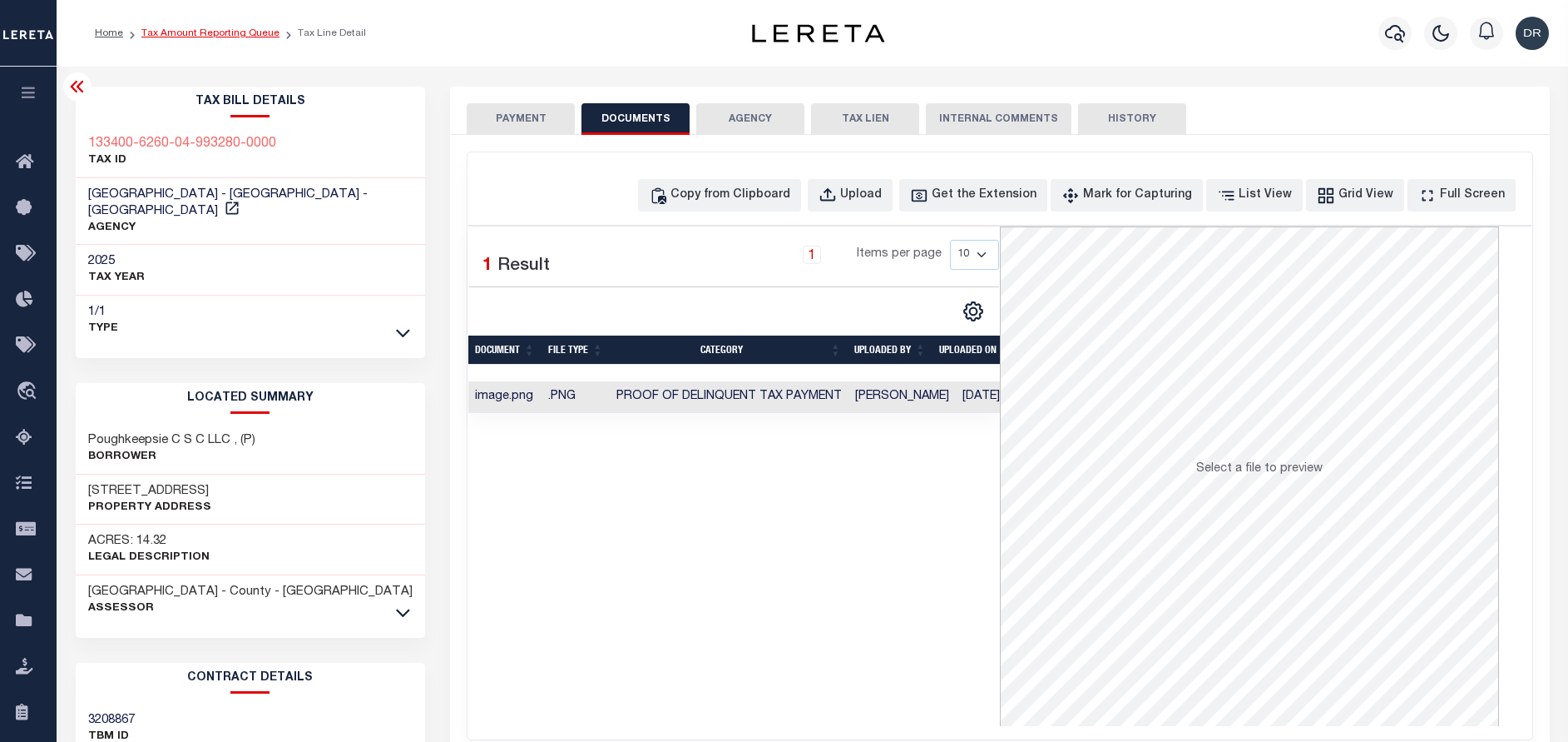
click at [242, 28] on link "Tax Amount Reporting Queue" at bounding box center [211, 33] width 138 height 10
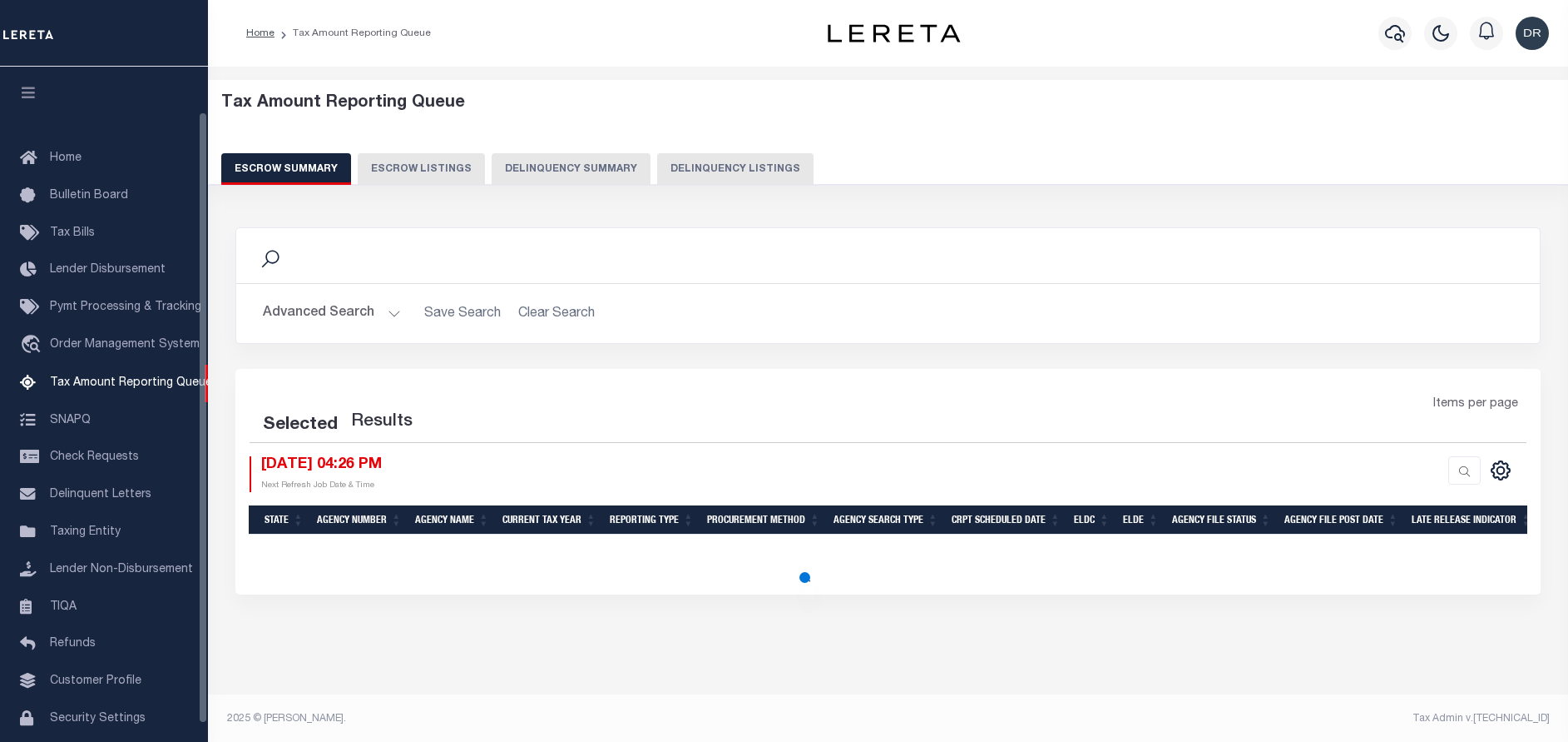
scroll to position [50, 0]
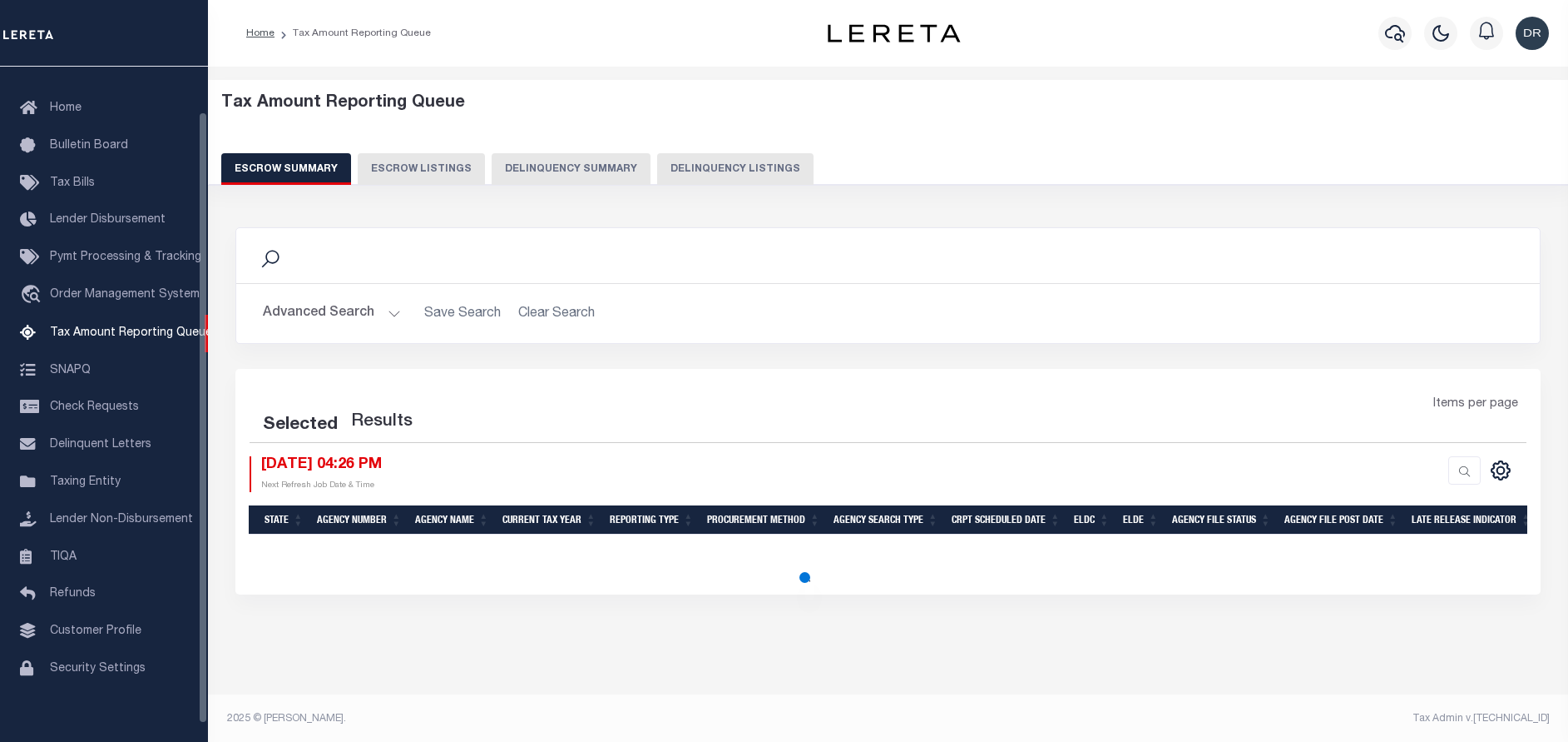
click at [680, 184] on button "Delinquency Listings" at bounding box center [736, 169] width 157 height 32
select select "100"
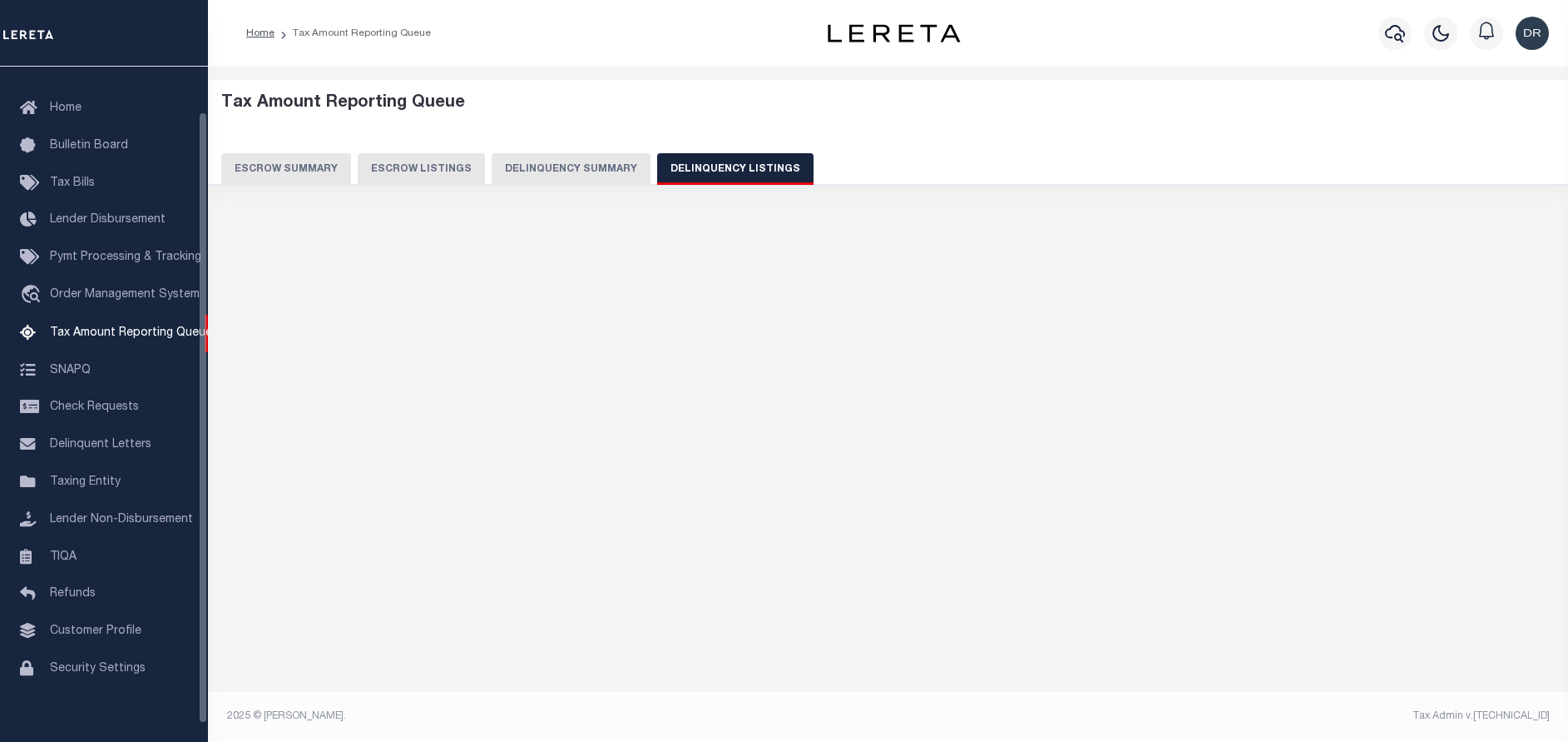
select select "100"
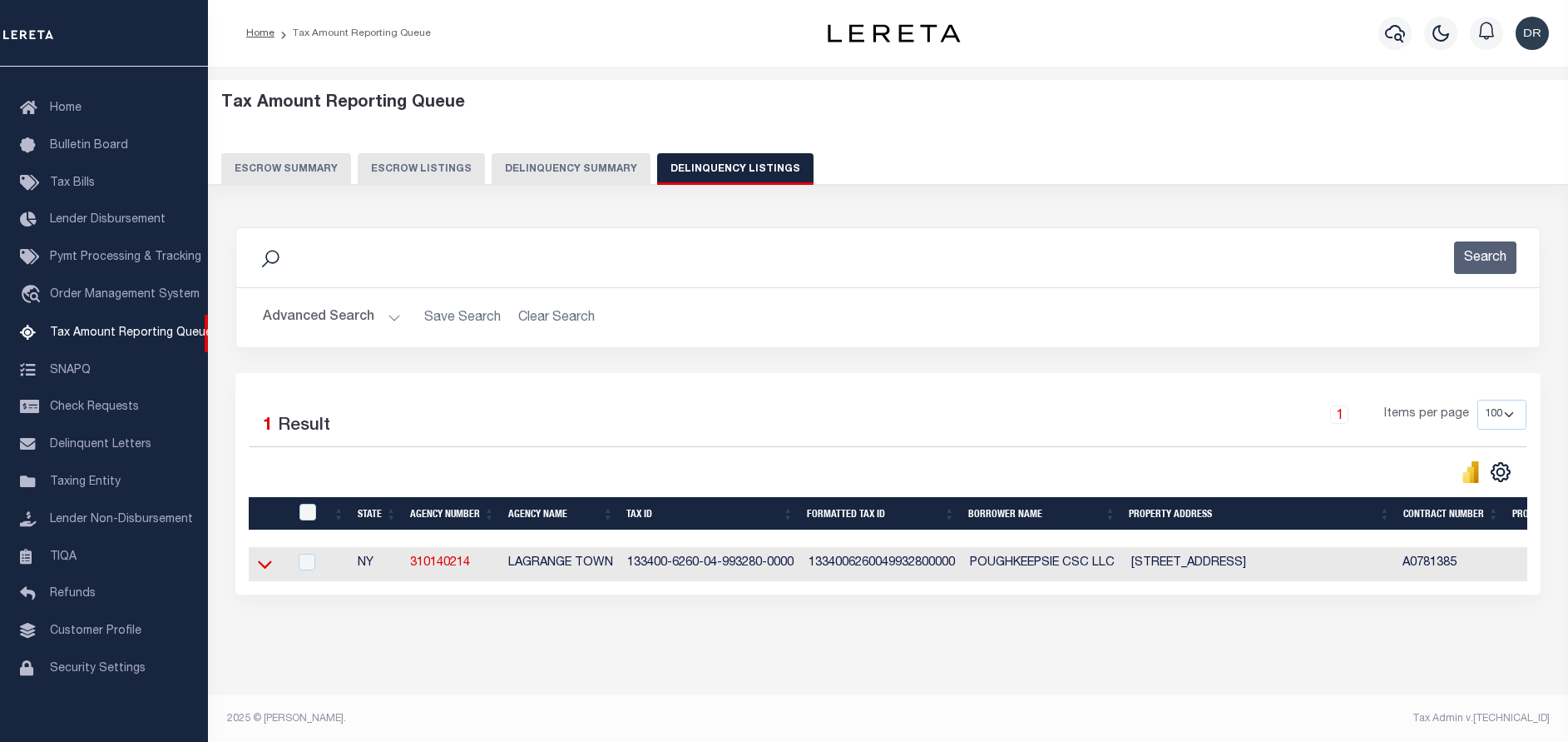
click at [259, 573] on icon at bounding box center [265, 564] width 14 height 18
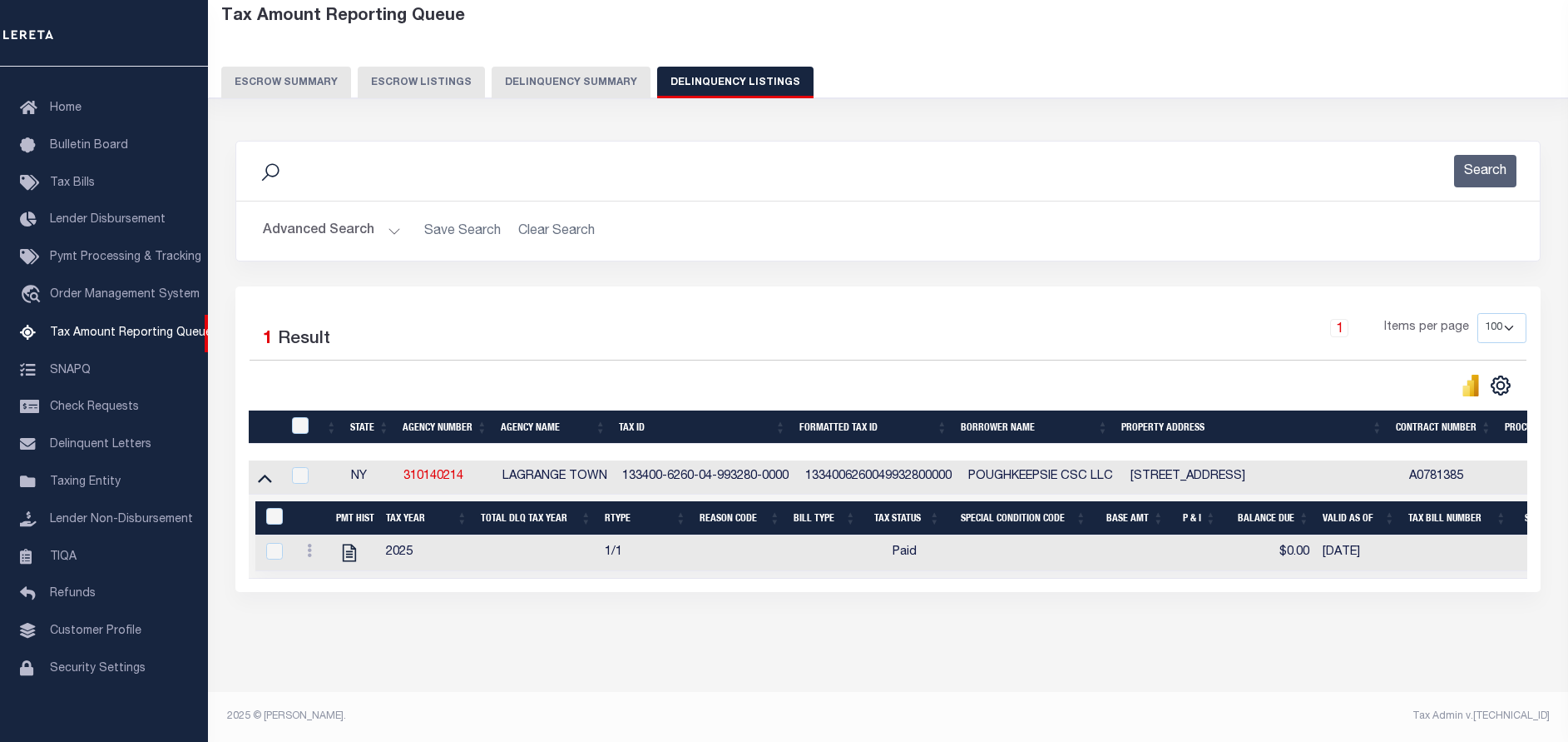
scroll to position [102, 0]
click at [305, 417] on input "checkbox" at bounding box center [300, 425] width 17 height 17
checkbox input "true"
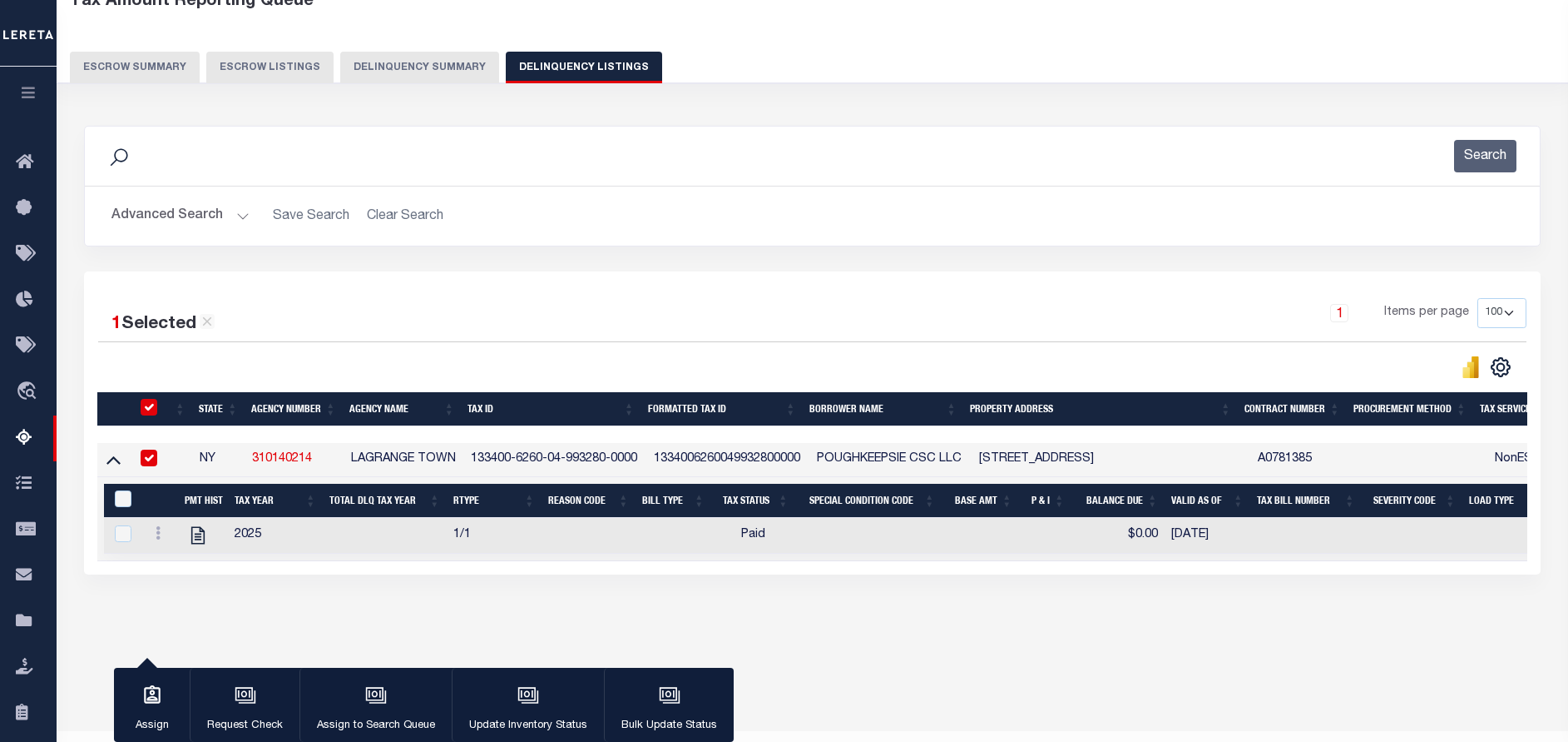
scroll to position [99, 0]
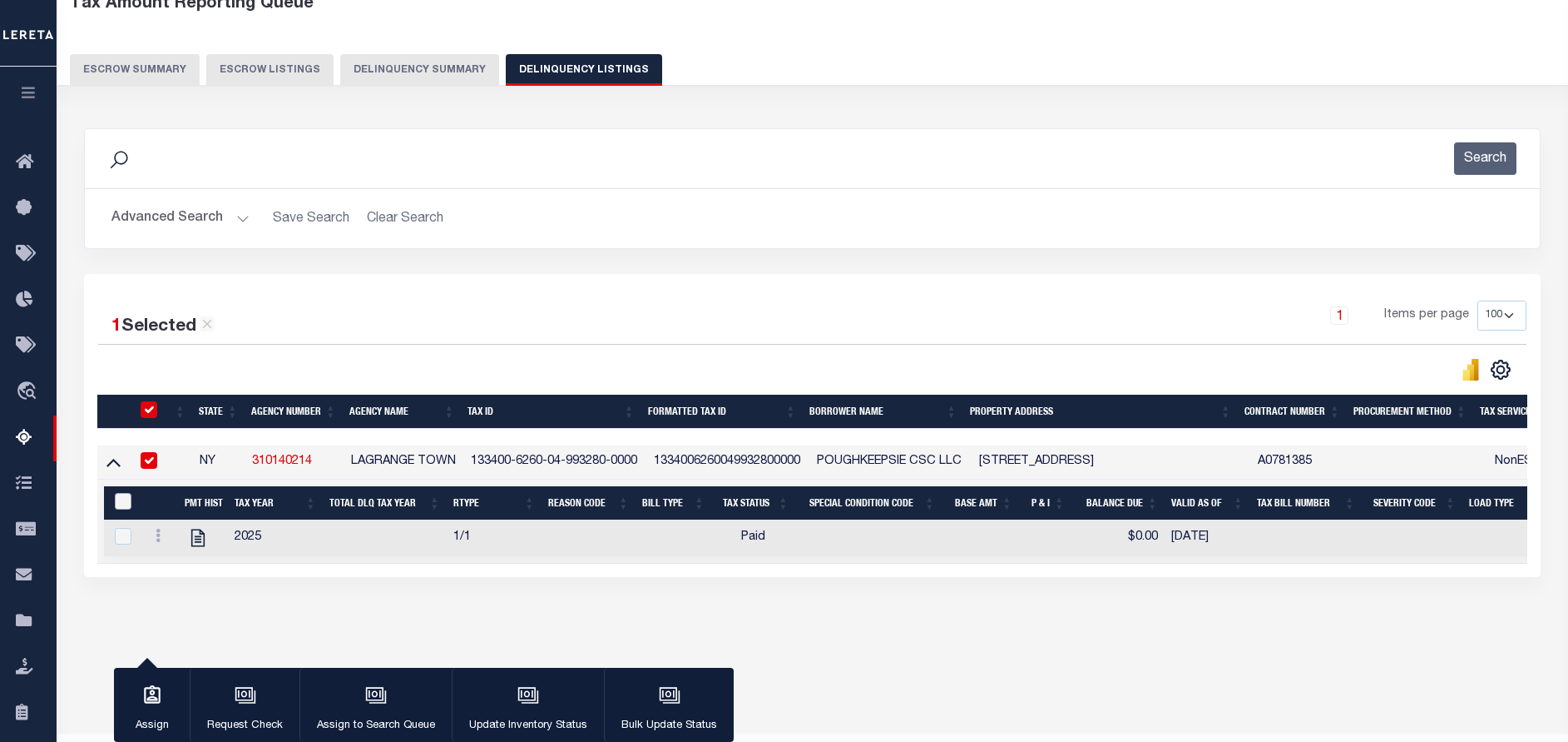
click at [119, 503] on input "&nbsp;" at bounding box center [123, 501] width 17 height 17
checkbox input "true"
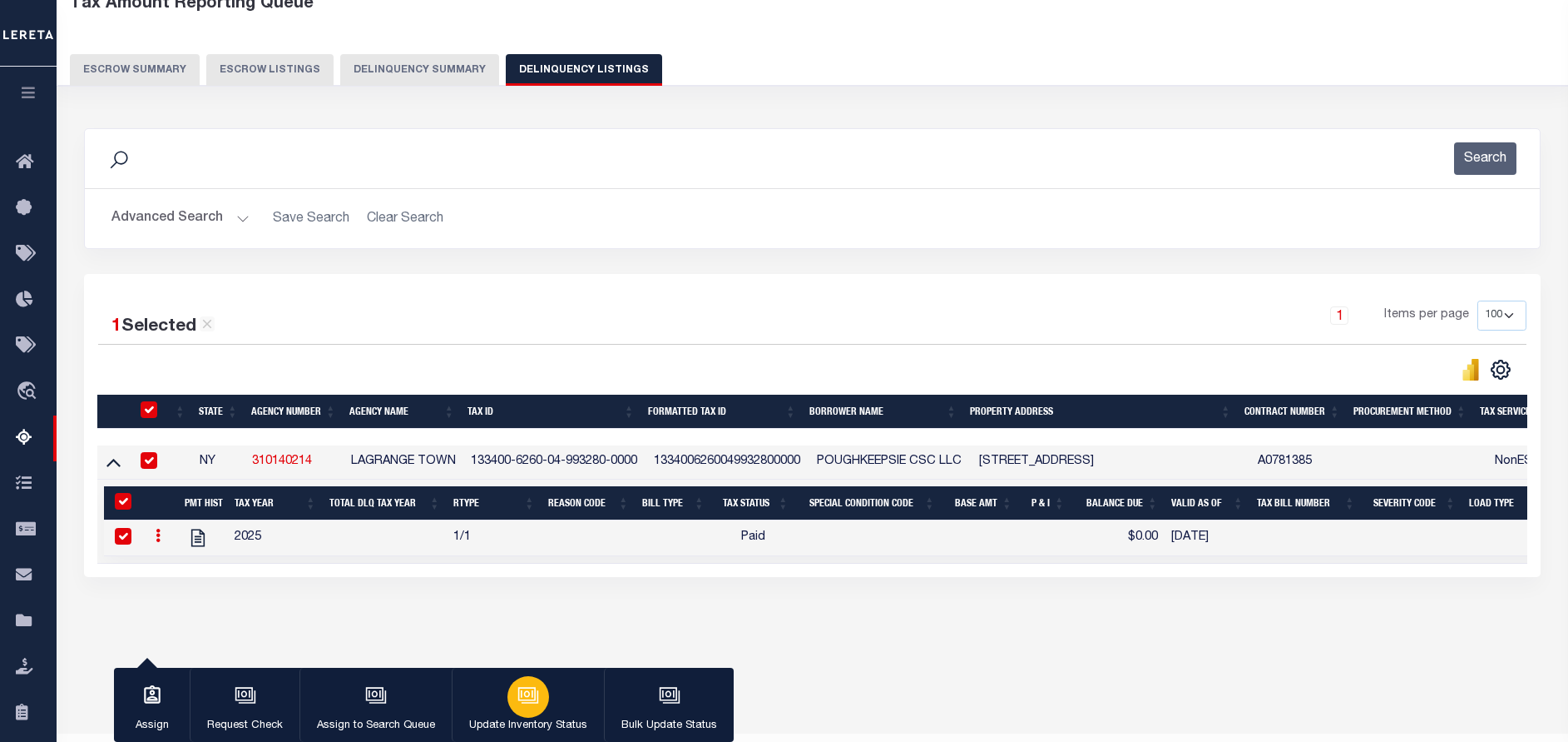
click at [522, 713] on div "button" at bounding box center [528, 697] width 42 height 42
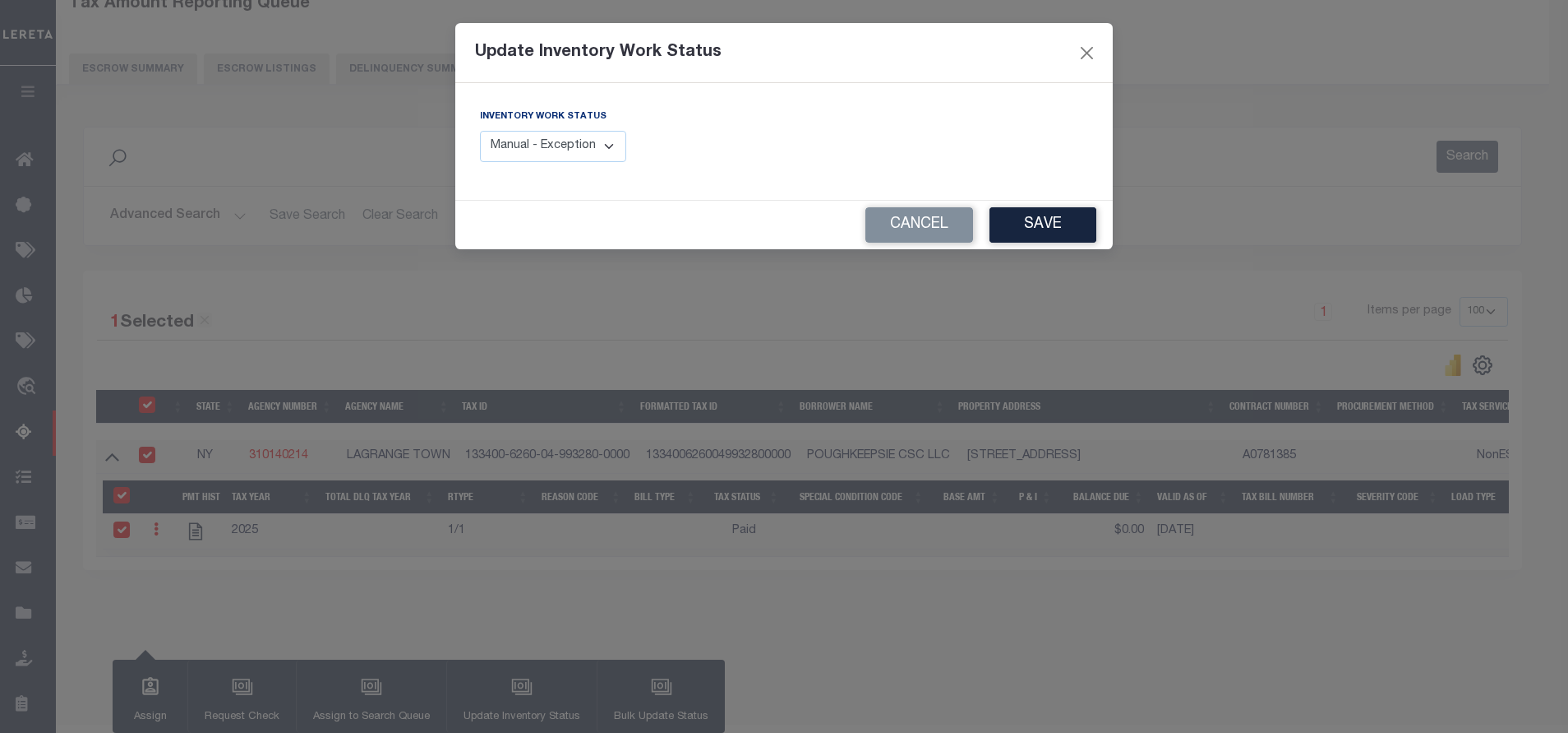
click at [509, 144] on select "Manual - Exception Pended - Awaiting Search Late Add Exception Completed" at bounding box center [553, 147] width 147 height 32
select select "4"
click at [480, 131] on select "Manual - Exception Pended - Awaiting Search Late Add Exception Completed" at bounding box center [553, 147] width 147 height 32
click at [1031, 214] on button "Save" at bounding box center [1043, 225] width 107 height 35
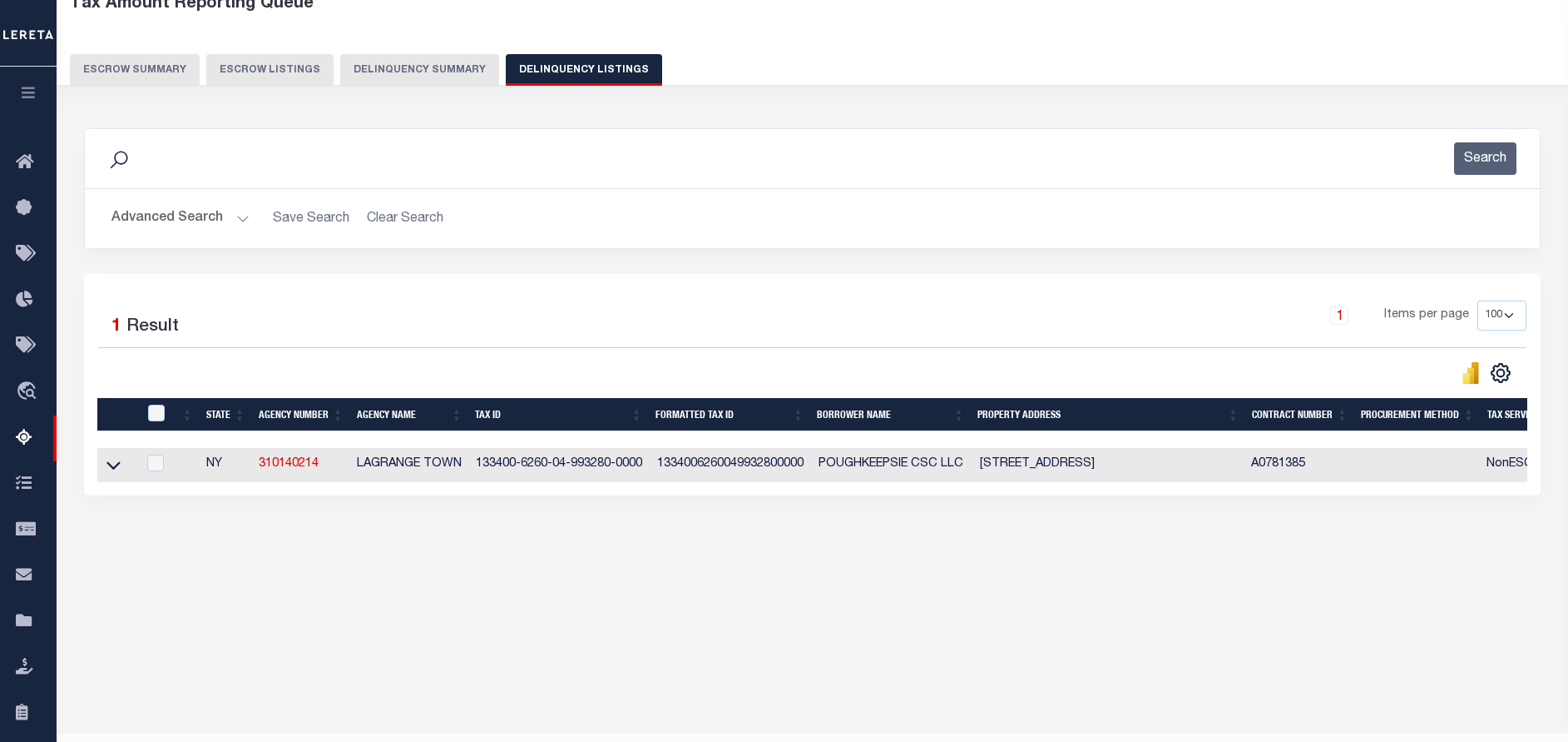
click at [222, 223] on button "Advanced Search" at bounding box center [181, 218] width 138 height 33
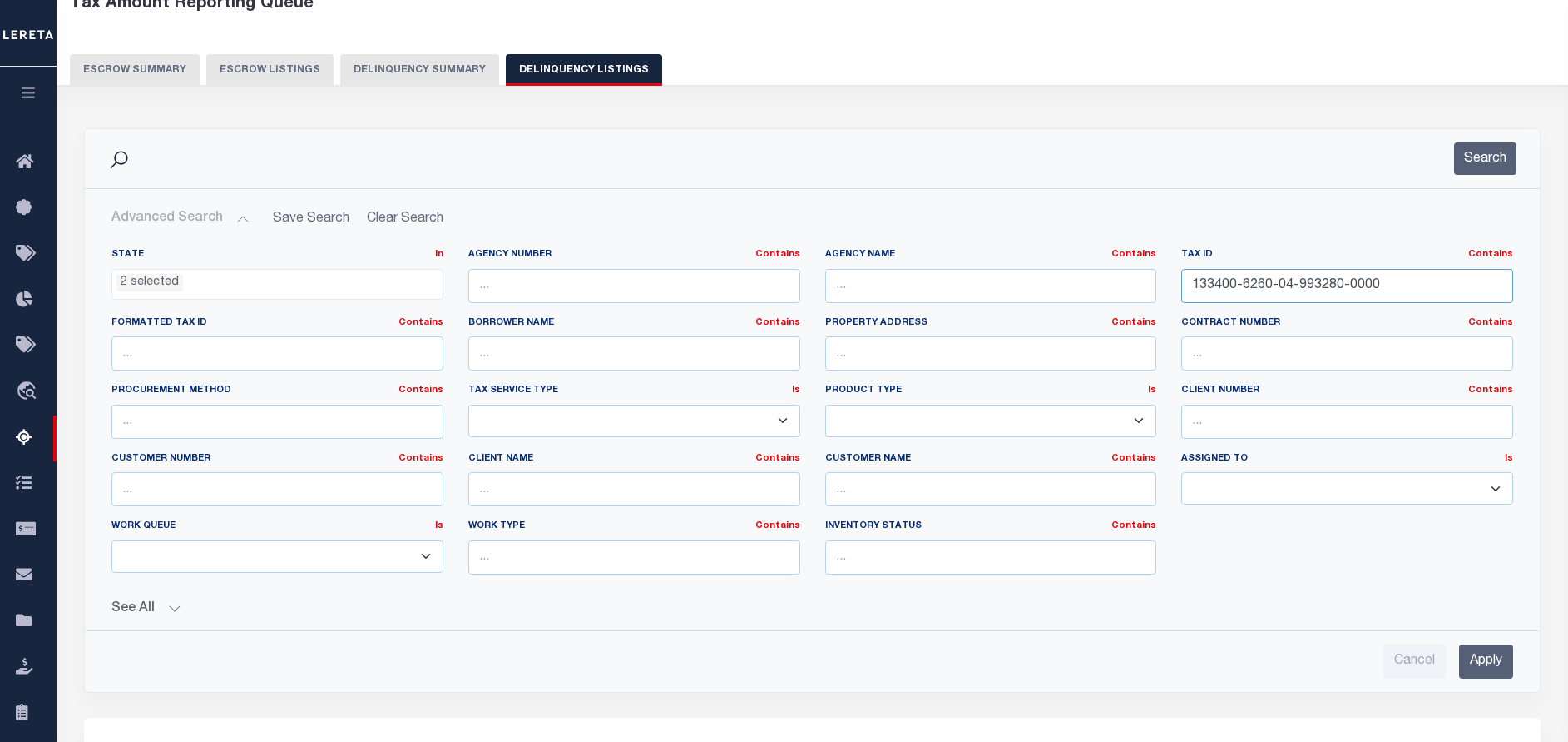
click at [1404, 294] on input "133400-6260-04-993280-0000" at bounding box center [1347, 286] width 332 height 34
paste input "459-02-893854"
type input "133400-6459-02-893854-0000"
click at [1476, 161] on button "Search" at bounding box center [1485, 158] width 62 height 33
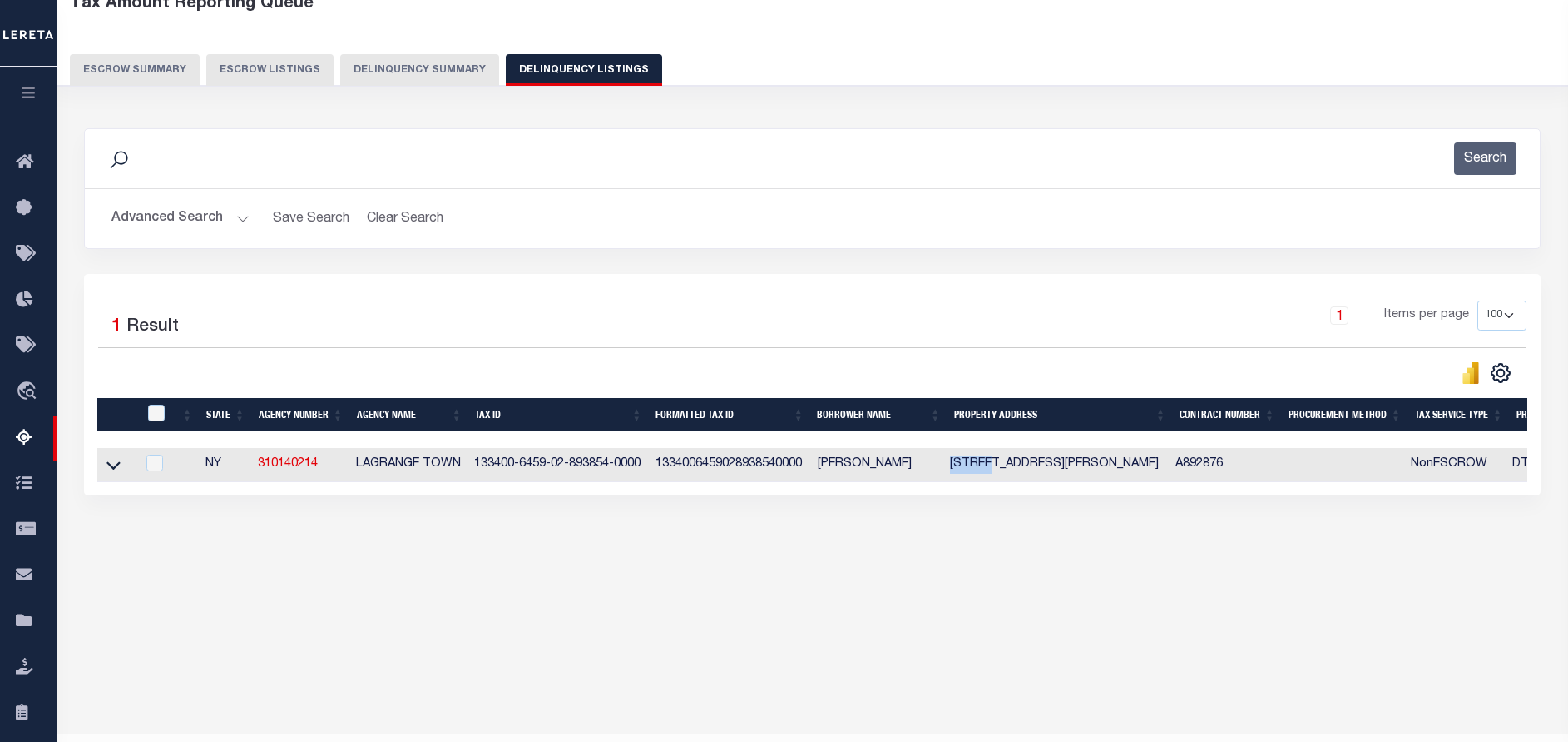
drag, startPoint x: 954, startPoint y: 470, endPoint x: 989, endPoint y: 467, distance: 35.1
click at [989, 467] on td "9 RITA LN LAGRANGEVILLE NY 12540" at bounding box center [1056, 464] width 226 height 34
checkbox input "true"
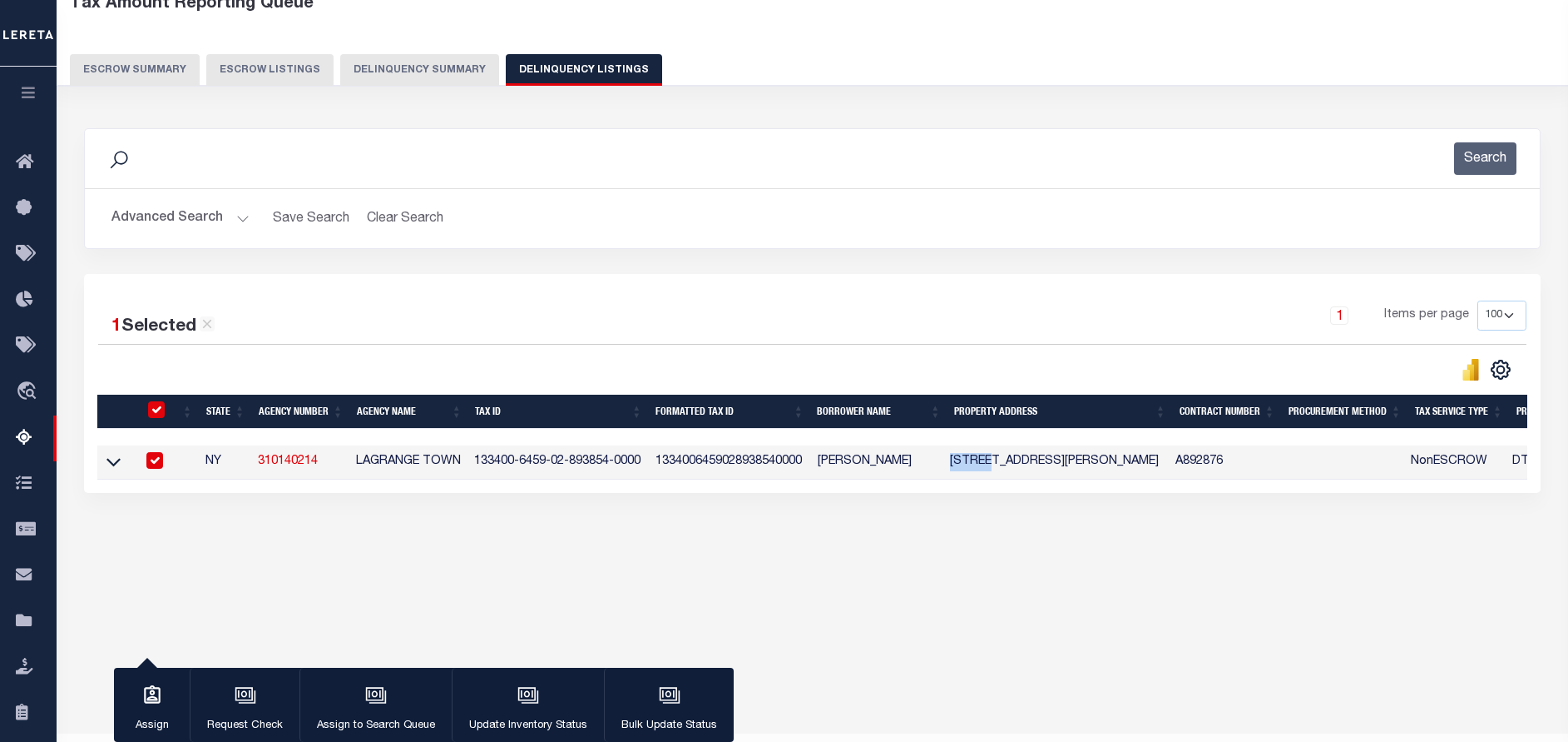
copy td "9 RITA"
click at [118, 463] on icon at bounding box center [113, 461] width 14 height 18
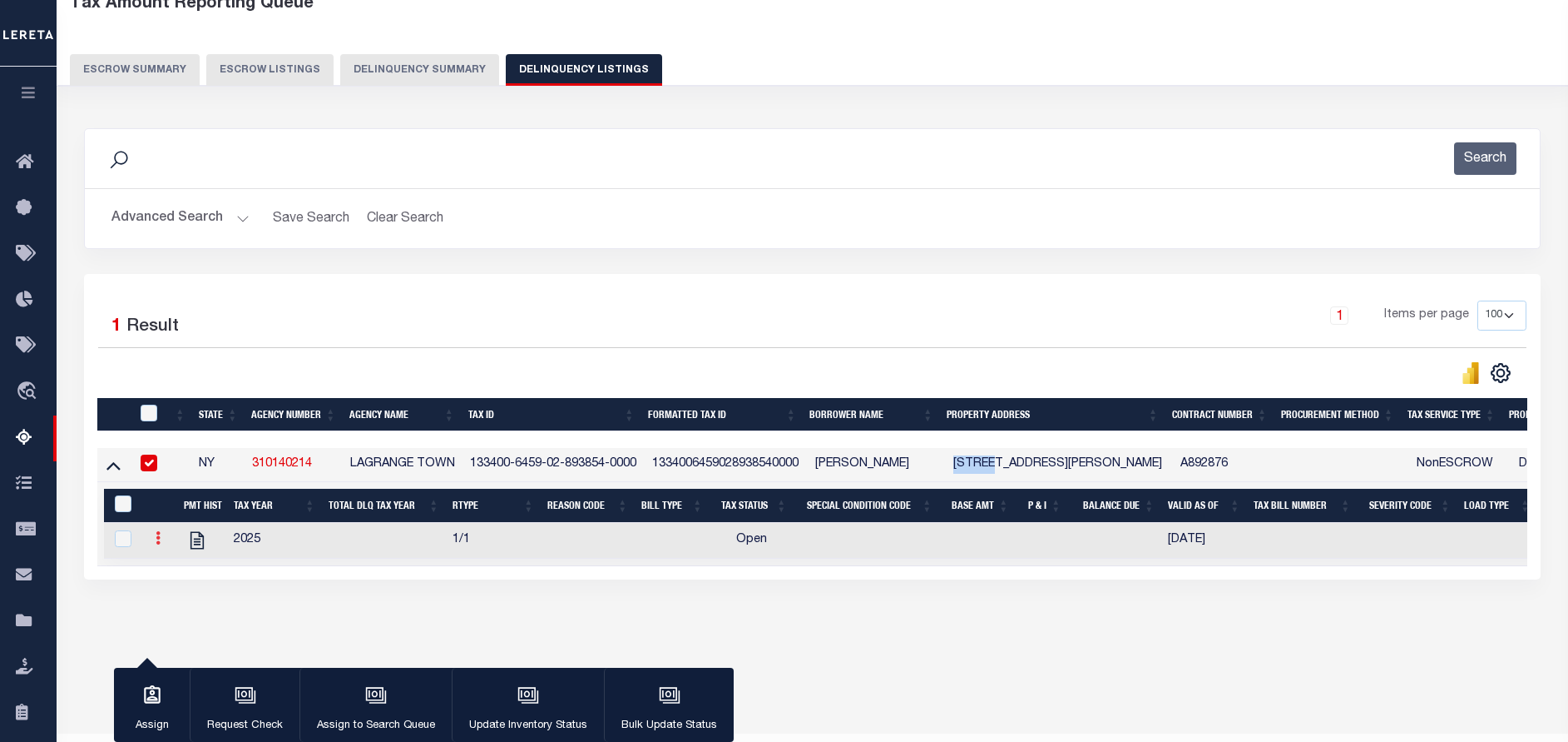
click at [154, 546] on link at bounding box center [158, 540] width 18 height 13
click at [180, 572] on img "" at bounding box center [178, 565] width 17 height 17
checkbox input "true"
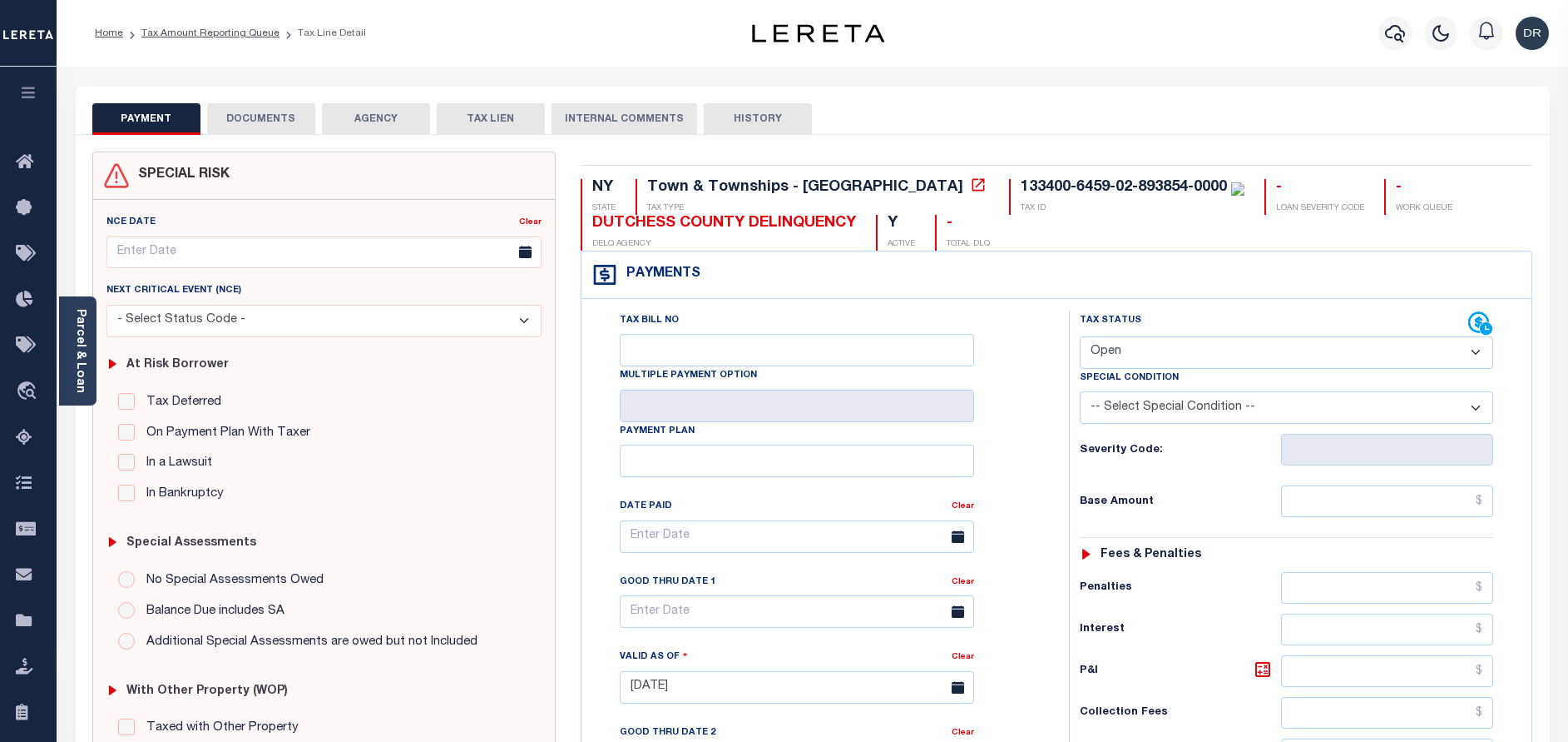
click at [1135, 342] on select "- Select Status Code - Open Due/Unpaid Paid Incomplete No Tax Due Internal Refu…" at bounding box center [1286, 352] width 413 height 33
select select "PYD"
click at [1080, 337] on select "- Select Status Code - Open Due/Unpaid Paid Incomplete No Tax Due Internal Refu…" at bounding box center [1286, 352] width 413 height 33
type input "[DATE]"
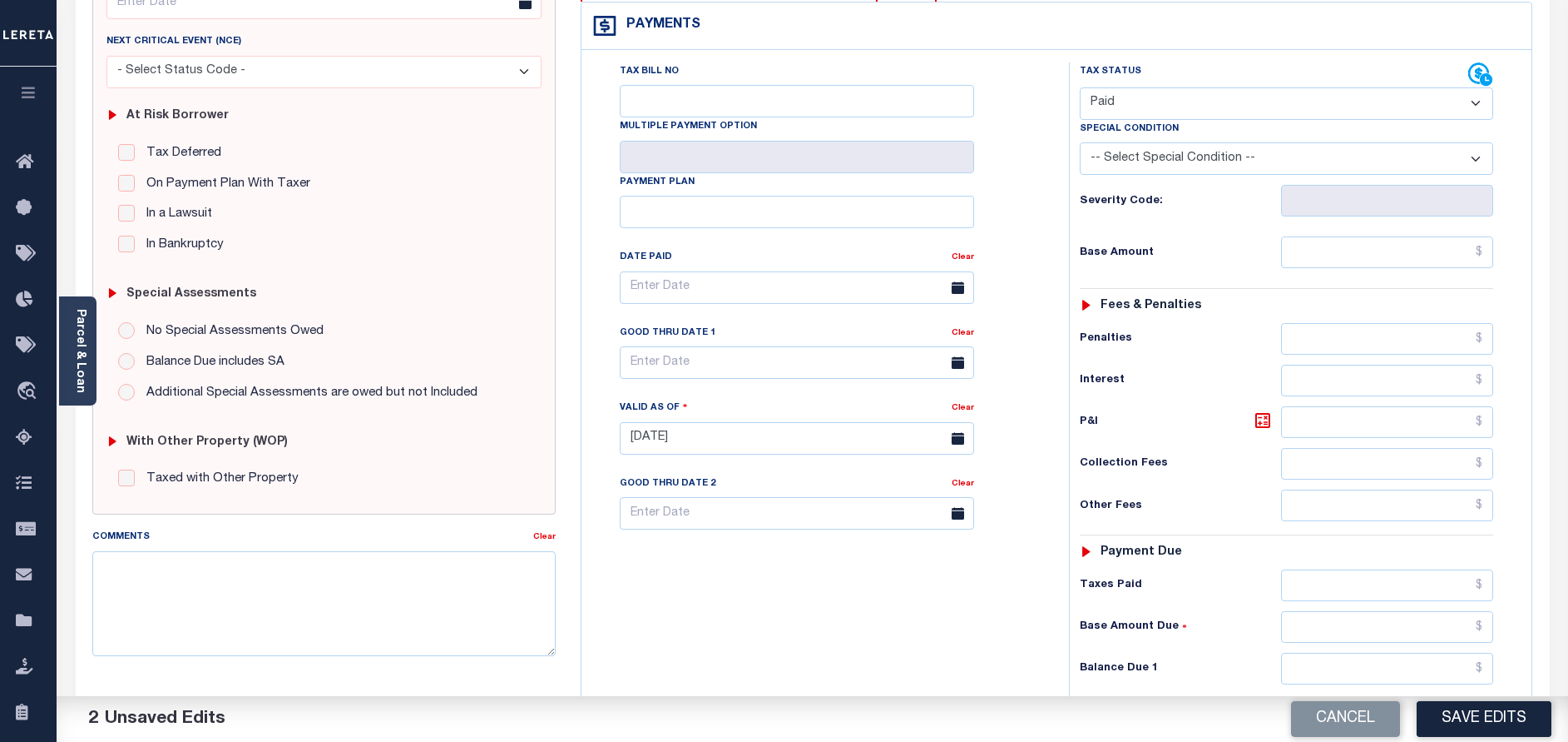
scroll to position [250, 0]
click at [1357, 663] on input "text" at bounding box center [1387, 668] width 212 height 32
type input "$0.00"
click at [1434, 714] on button "Save Edits" at bounding box center [1484, 719] width 135 height 36
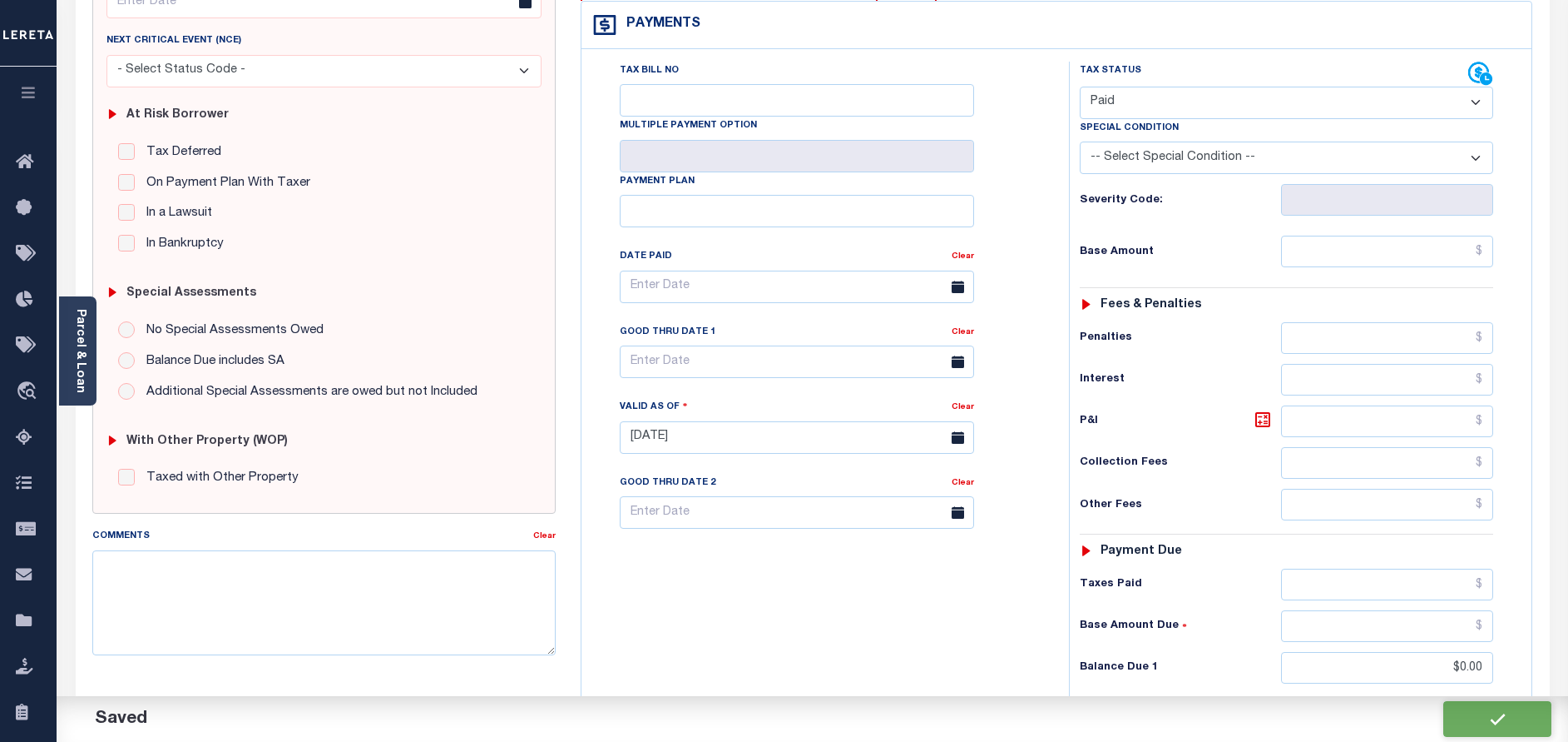
checkbox input "false"
type input "$0"
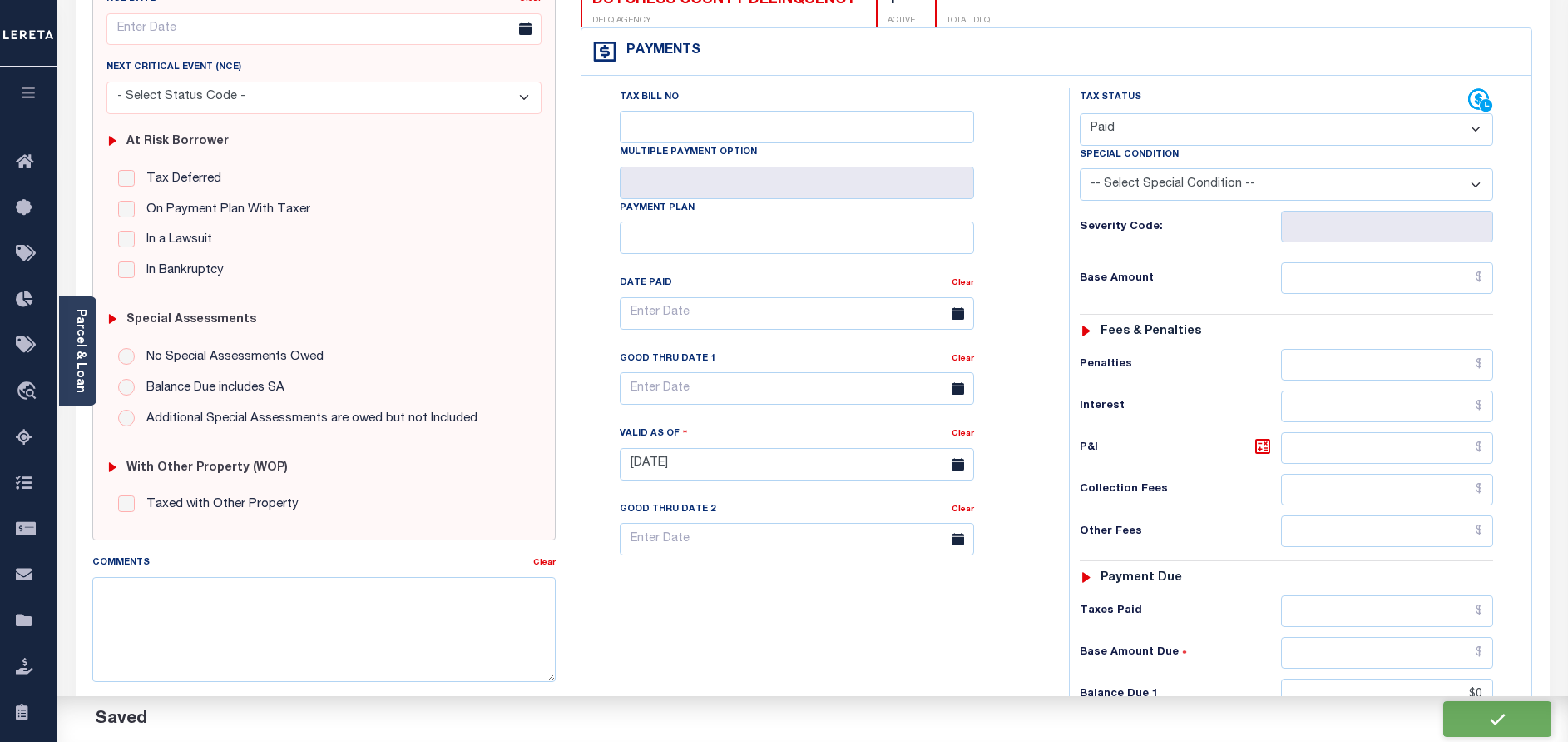
scroll to position [0, 0]
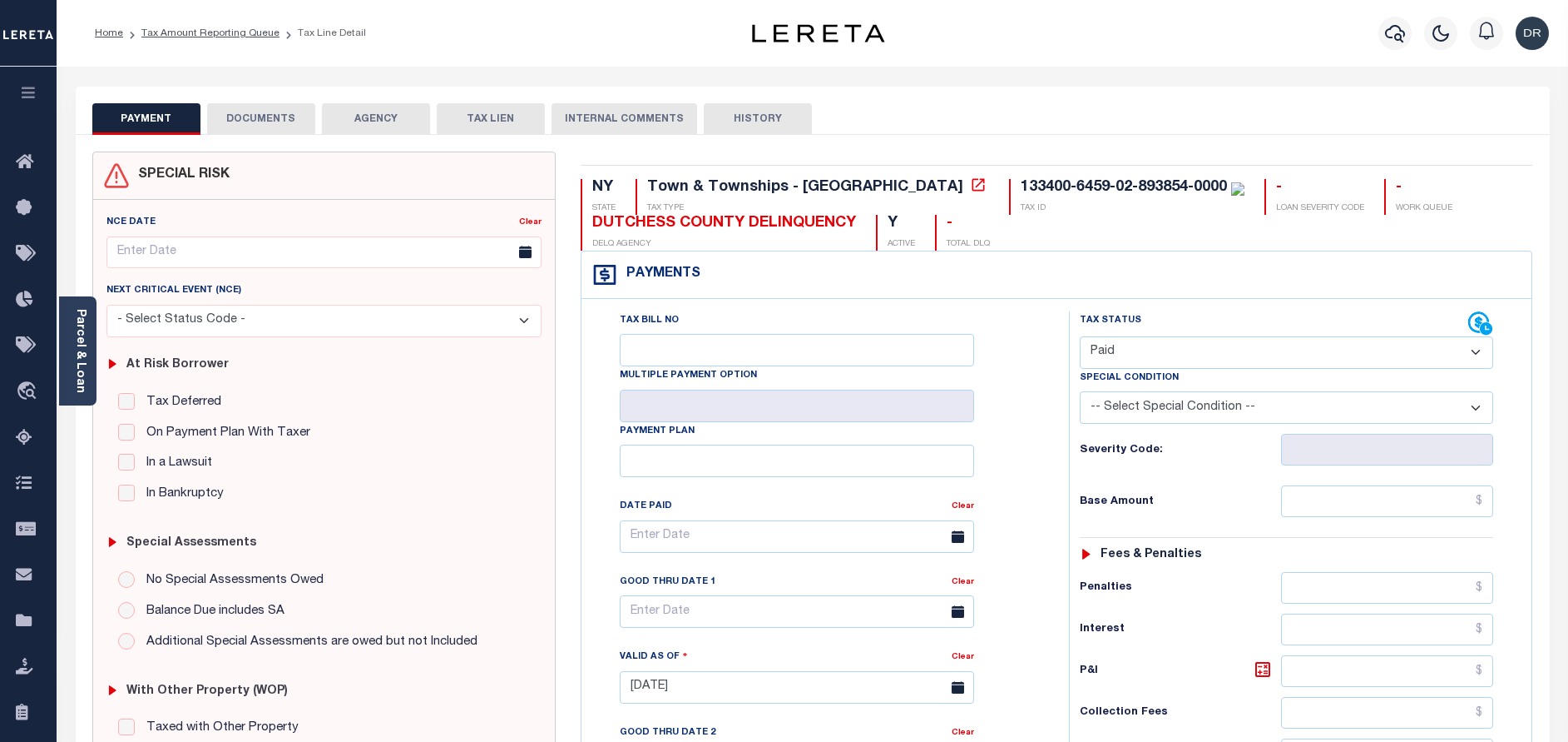
click at [288, 129] on button "DOCUMENTS" at bounding box center [262, 119] width 108 height 32
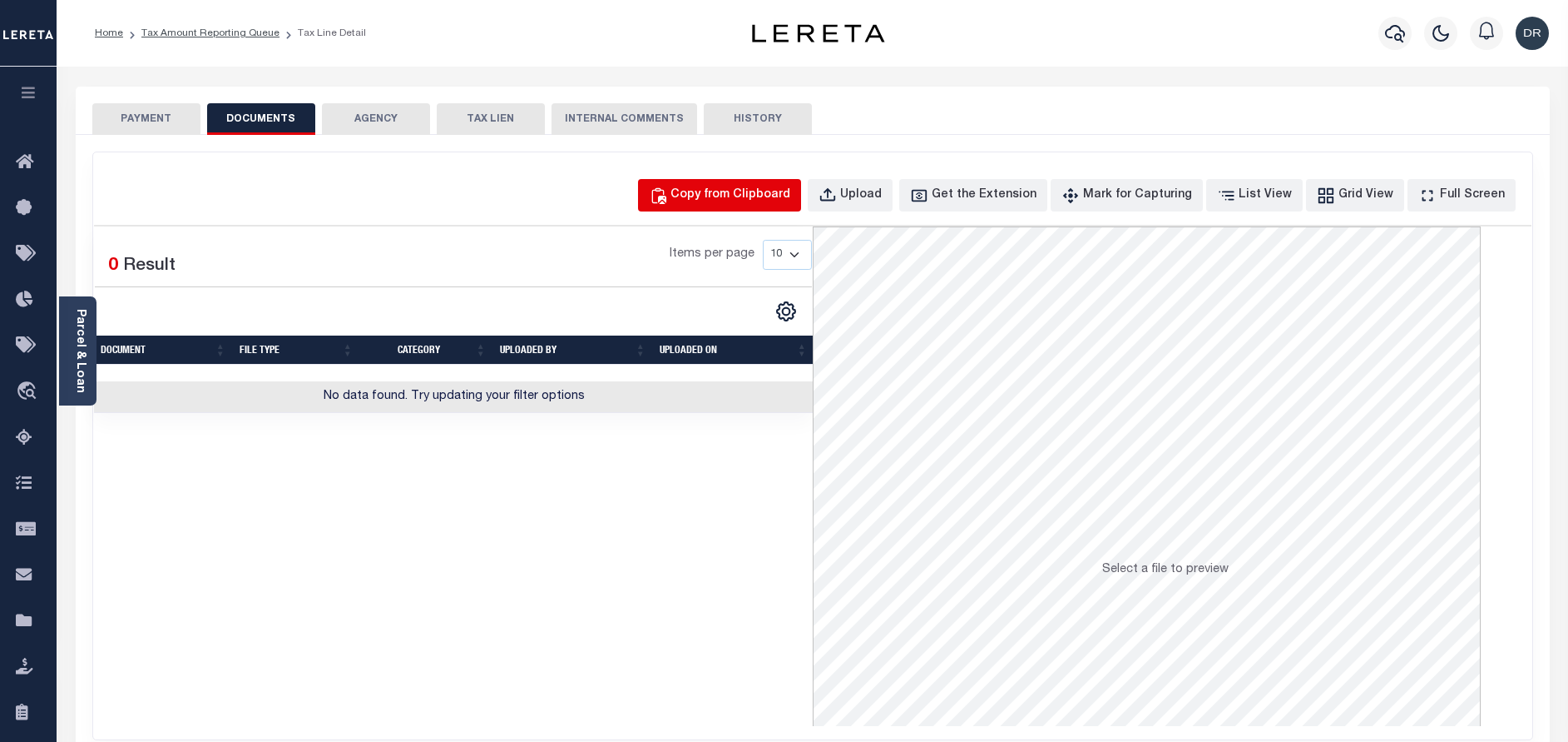
click at [712, 188] on div "Copy from Clipboard" at bounding box center [731, 196] width 120 height 18
select select "POP"
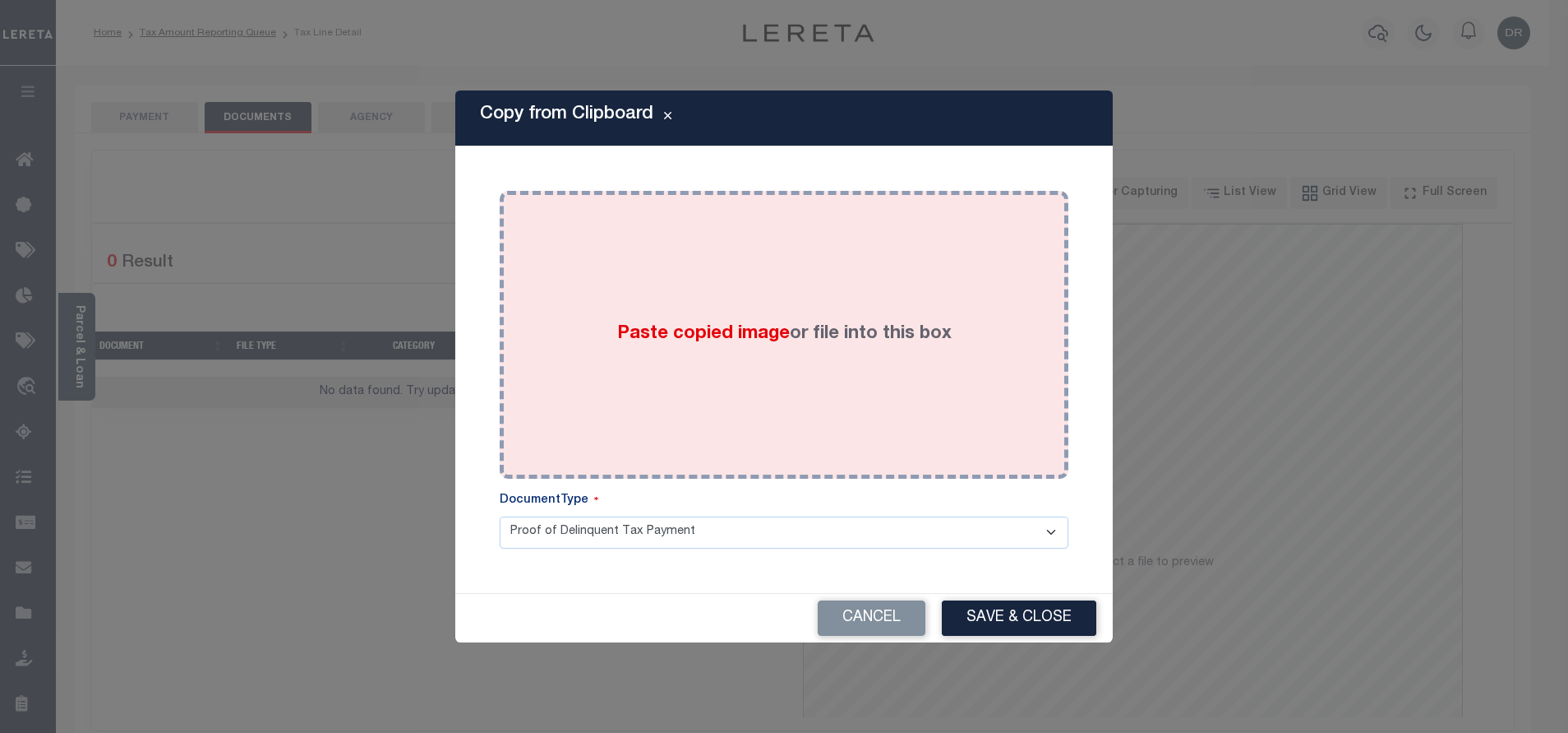
click at [719, 228] on div "Paste copied image or file into this box" at bounding box center [784, 335] width 544 height 264
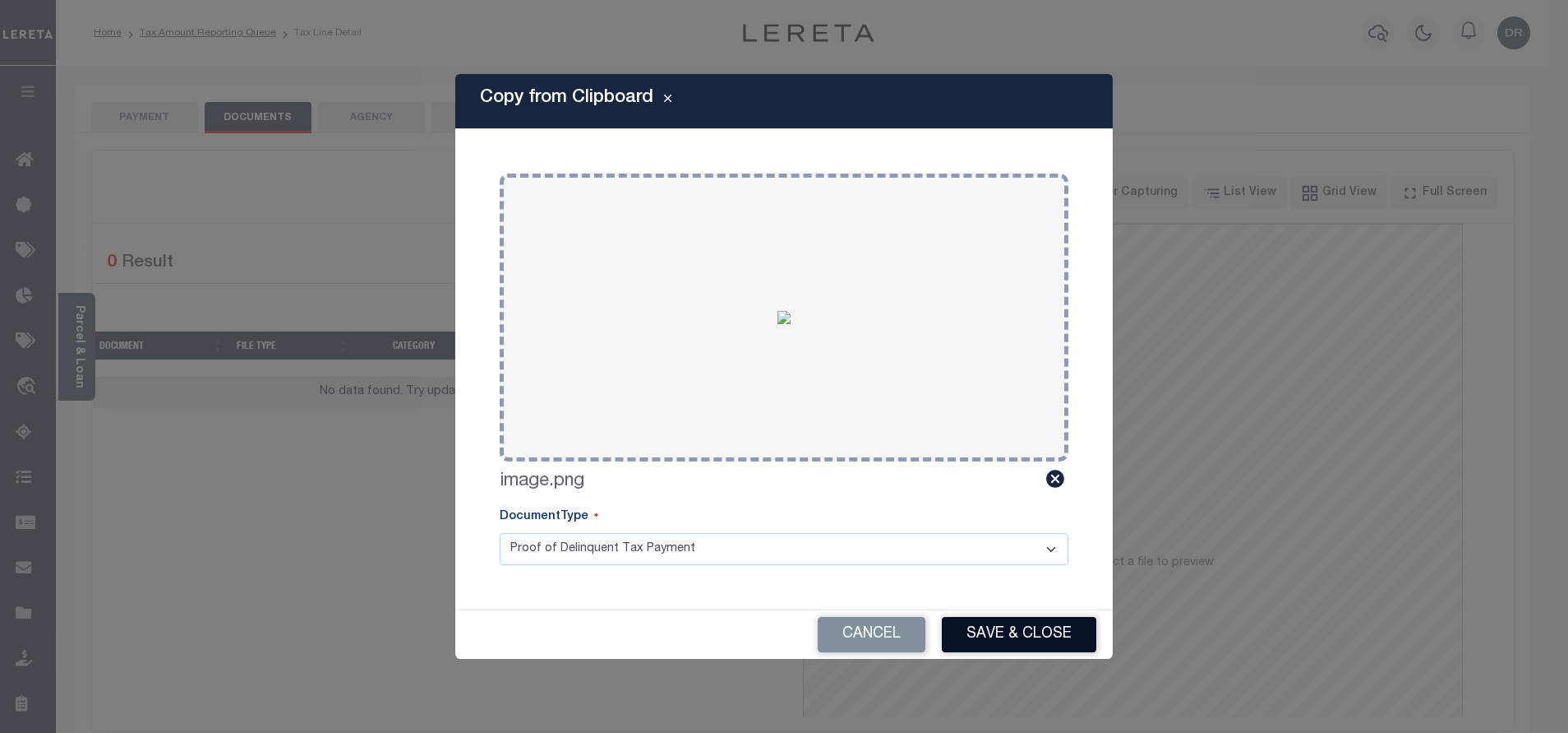
click at [1016, 642] on button "Save & Close" at bounding box center [1019, 634] width 155 height 35
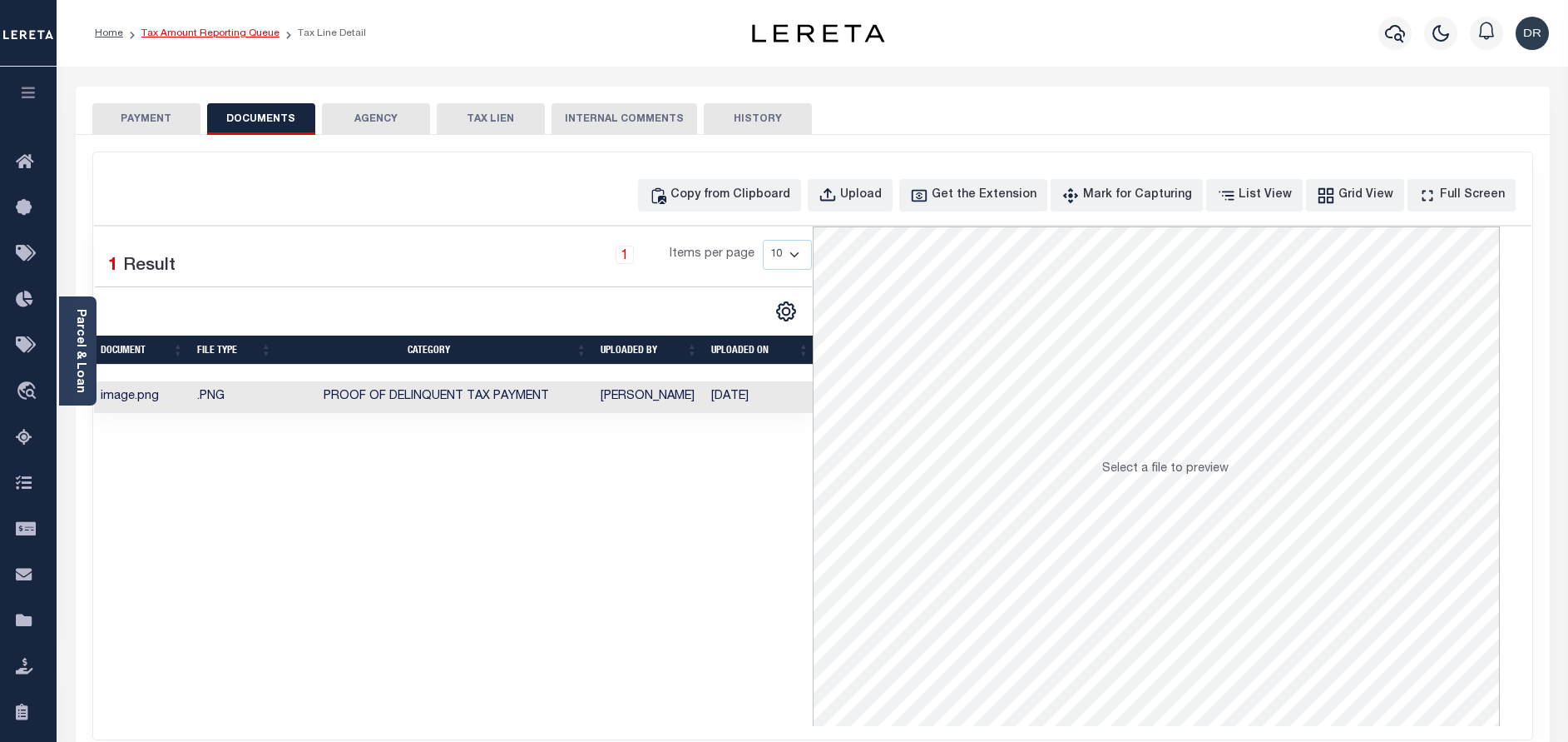
click at [217, 35] on link "Tax Amount Reporting Queue" at bounding box center [211, 33] width 138 height 10
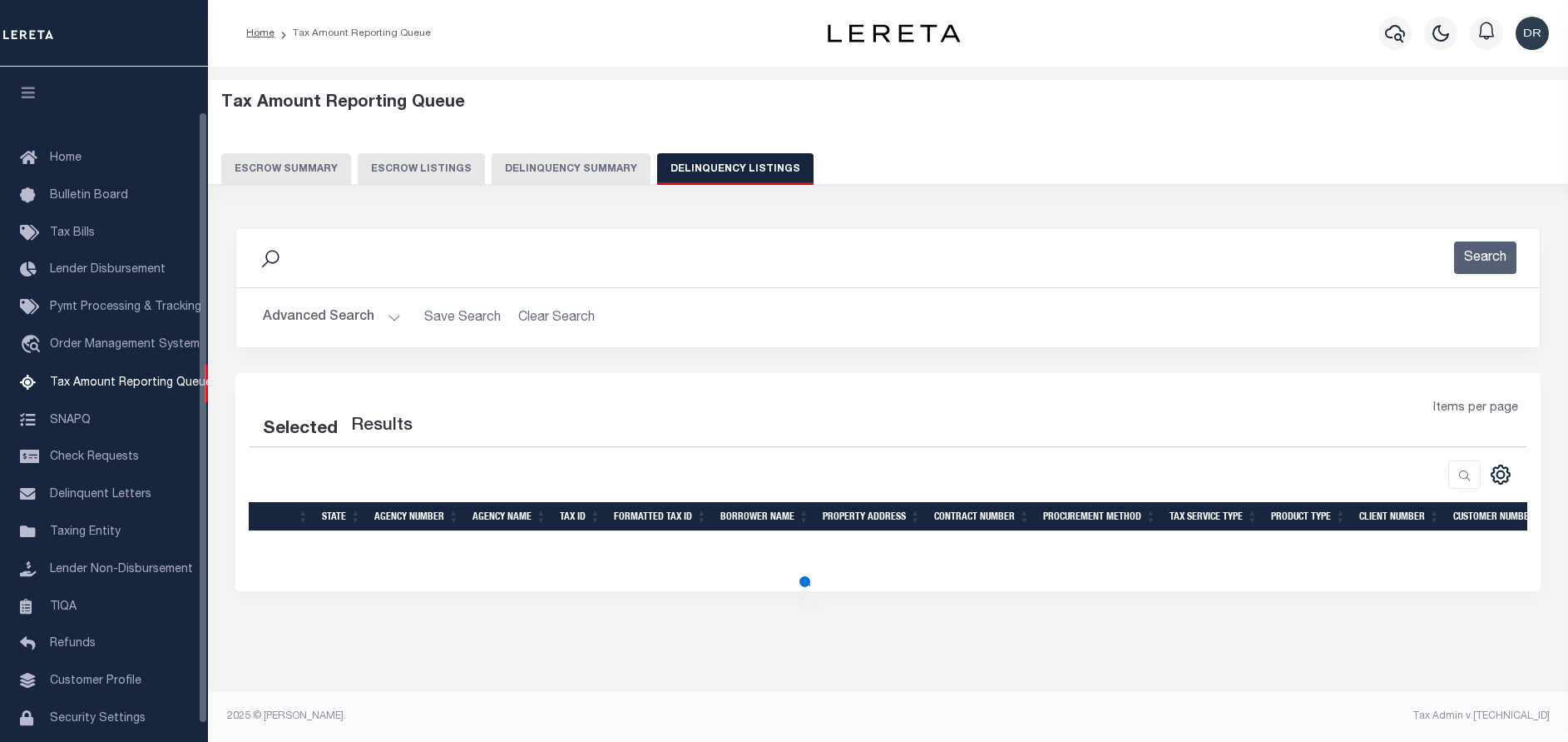
select select "100"
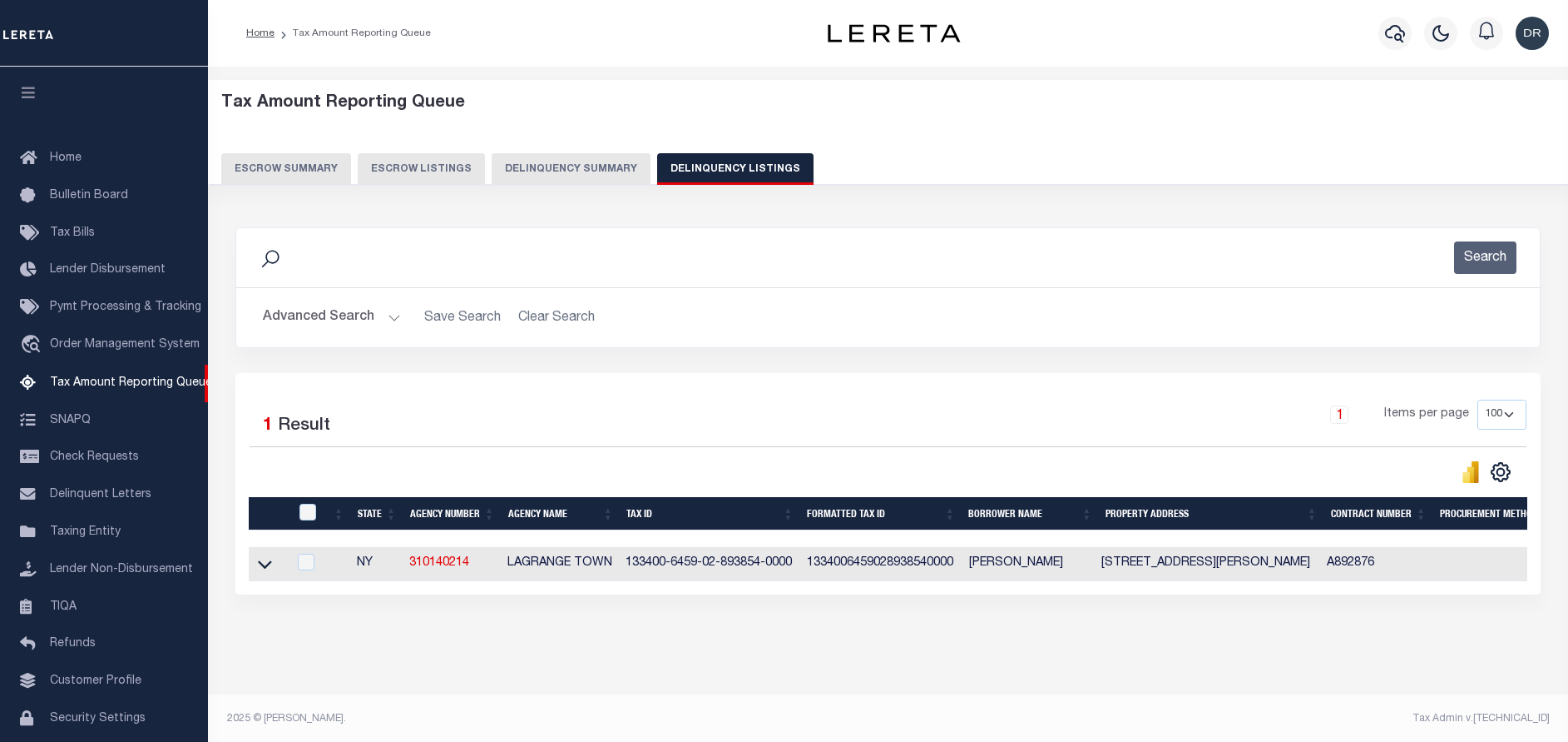
scroll to position [50, 0]
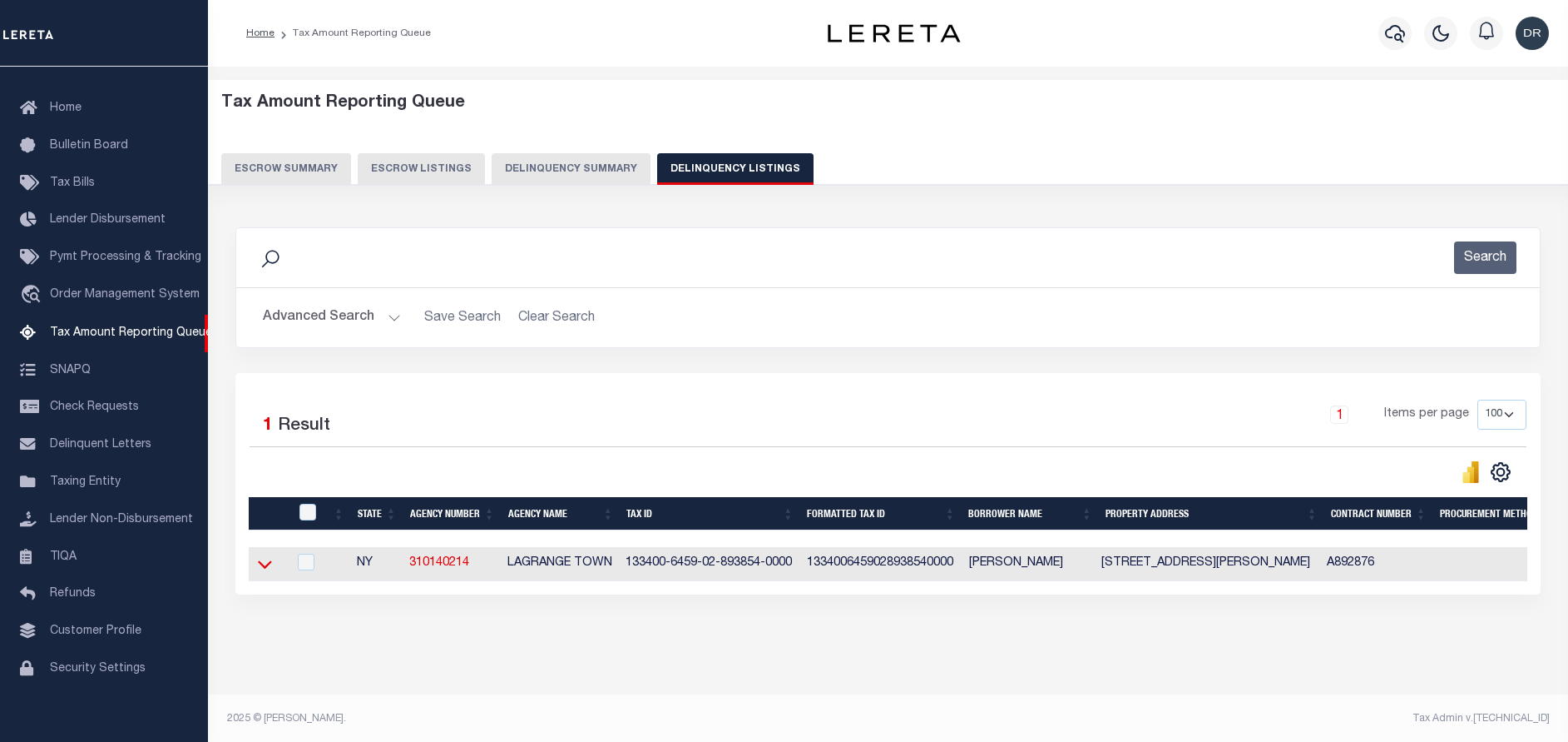
click at [267, 571] on icon at bounding box center [265, 564] width 14 height 18
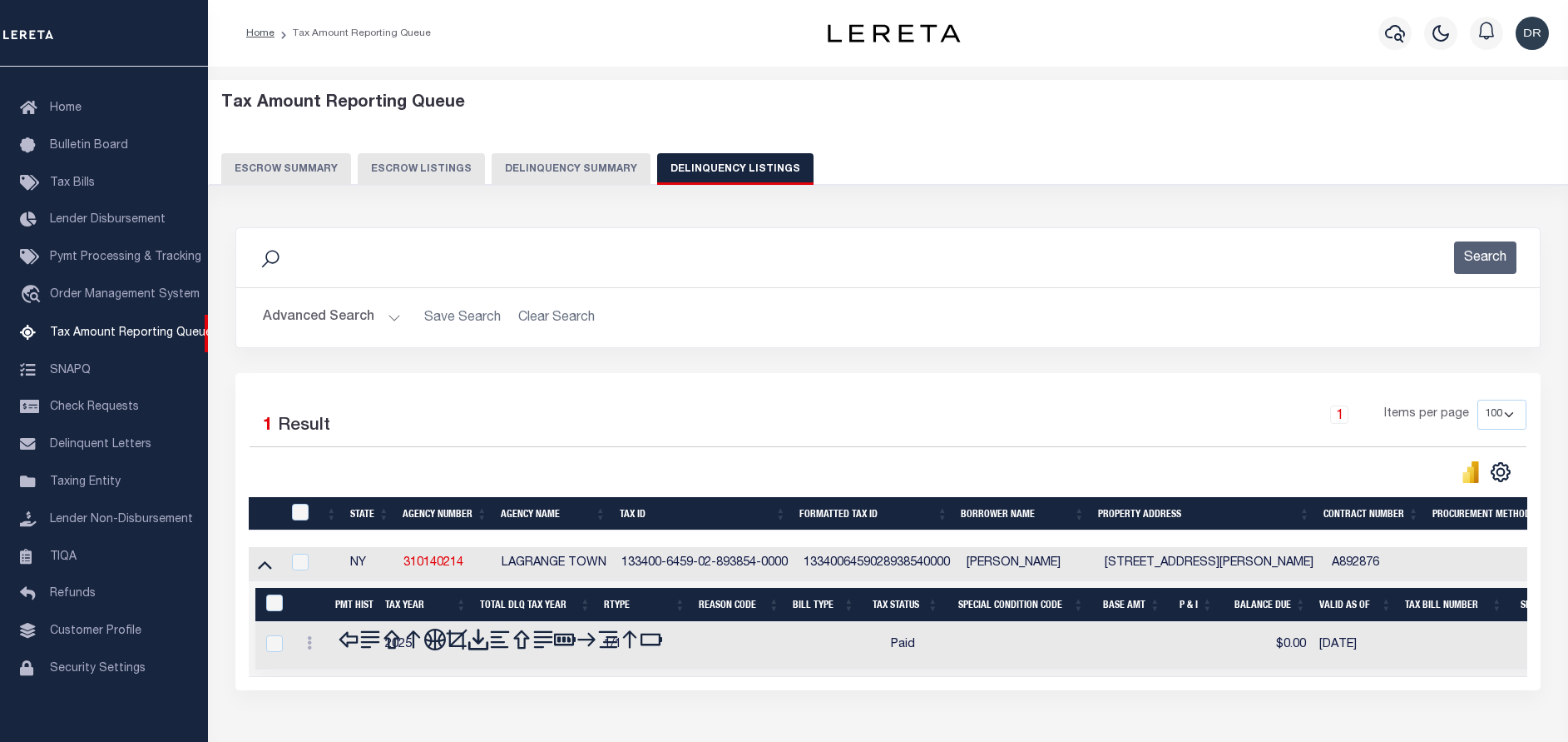
scroll to position [102, 0]
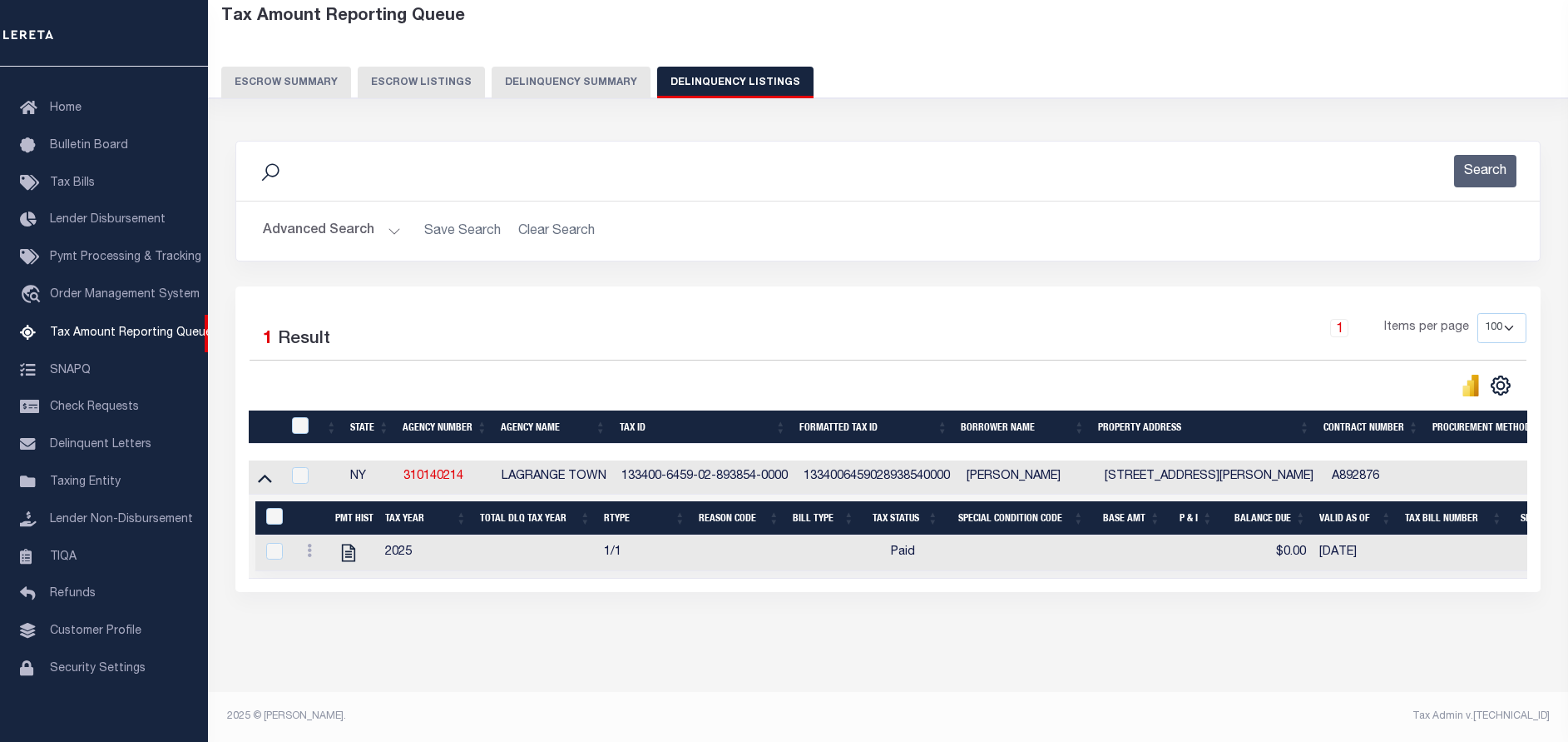
click at [305, 395] on div "Selected 1 Result 1 Items per page 10 25 50 100 500" at bounding box center [888, 439] width 1306 height 305
click at [304, 417] on input "checkbox" at bounding box center [300, 425] width 17 height 17
checkbox input "true"
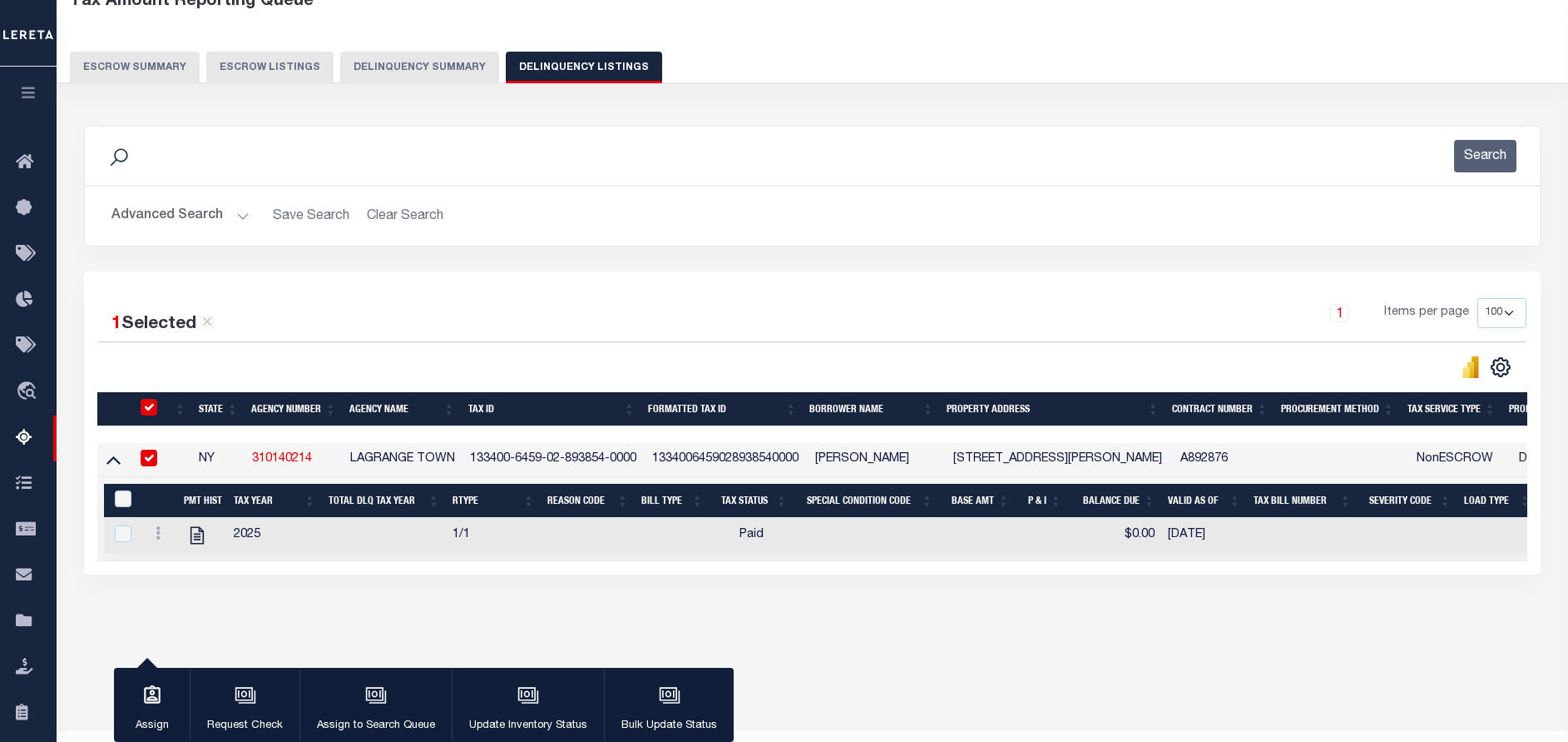
scroll to position [99, 0]
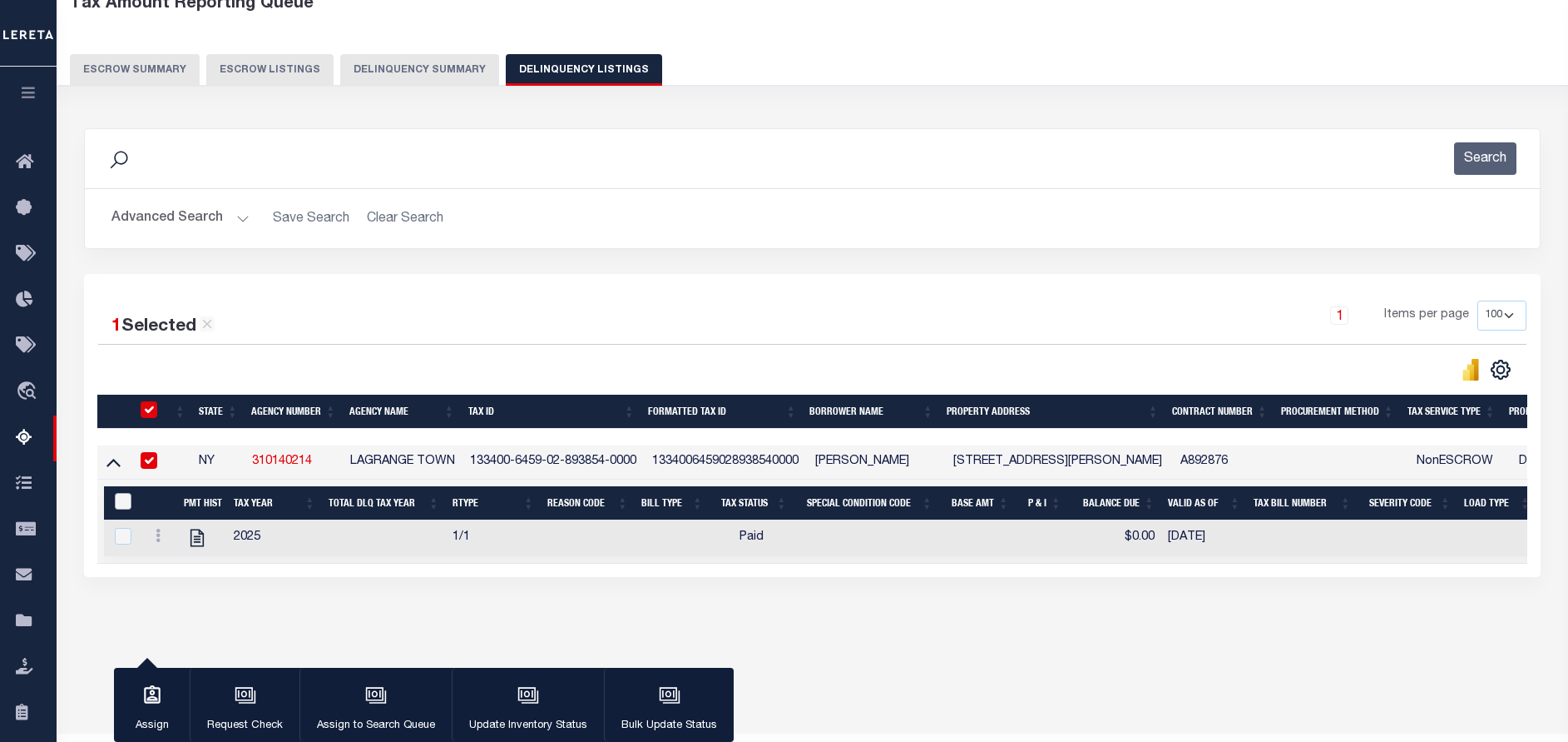
click at [124, 508] on input "&nbsp;" at bounding box center [123, 501] width 17 height 17
checkbox input "true"
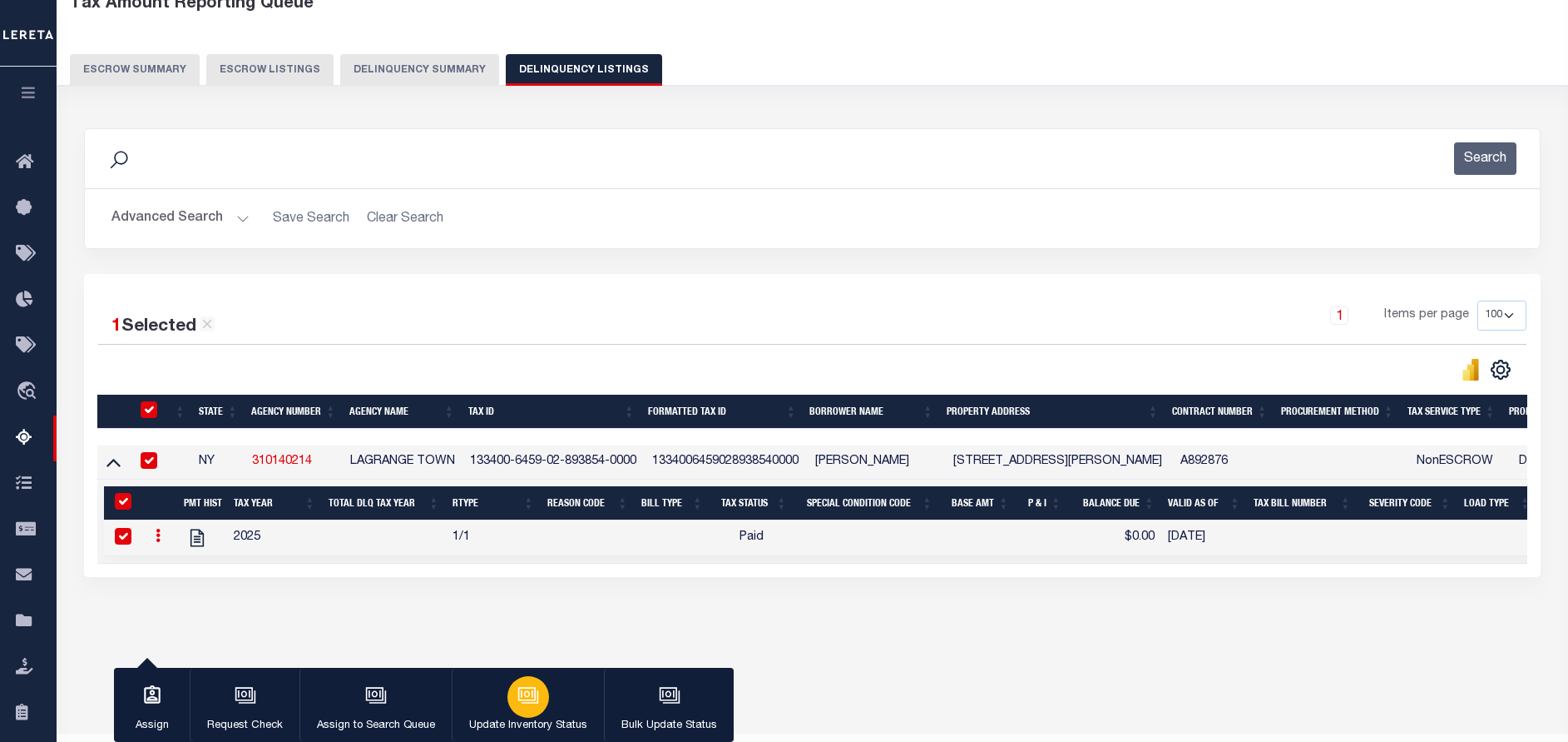
click at [547, 701] on button "Update Inventory Status" at bounding box center [527, 705] width 152 height 75
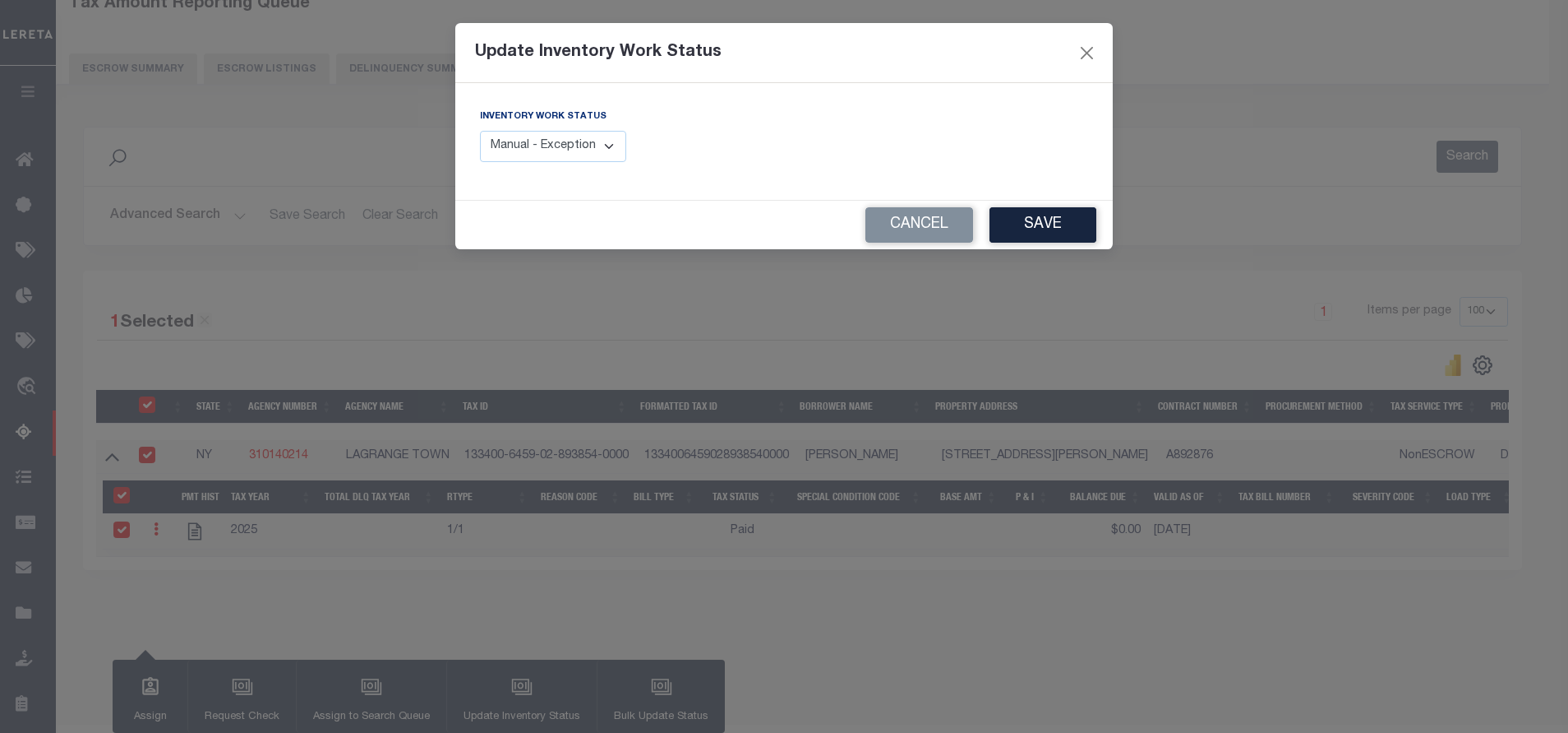
click at [565, 141] on select "Manual - Exception Pended - Awaiting Search Late Add Exception Completed" at bounding box center [553, 147] width 147 height 32
select select "4"
click at [480, 131] on select "Manual - Exception Pended - Awaiting Search Late Add Exception Completed" at bounding box center [553, 147] width 147 height 32
click at [1042, 222] on button "Save" at bounding box center [1043, 225] width 107 height 35
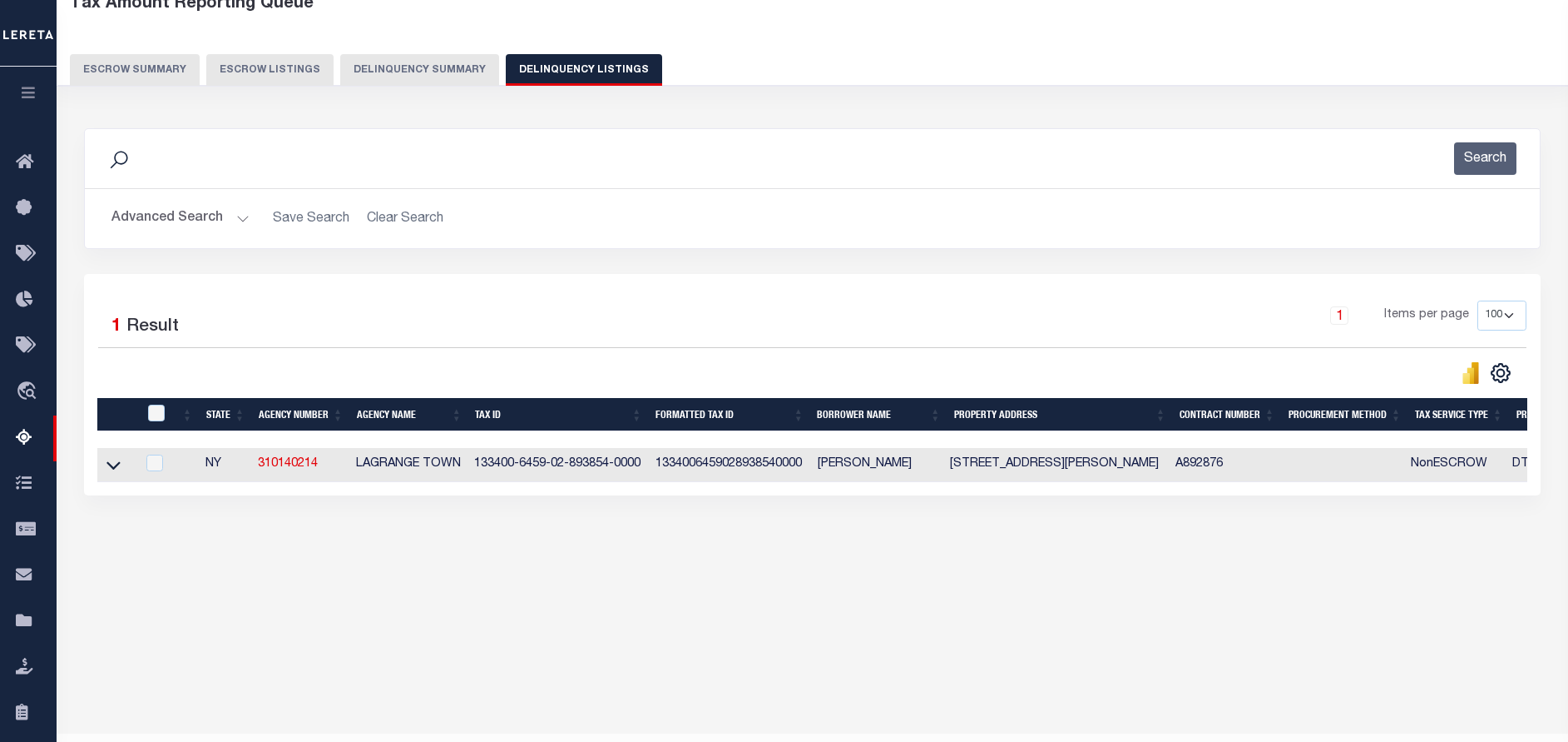
click at [236, 208] on button "Advanced Search" at bounding box center [181, 218] width 138 height 33
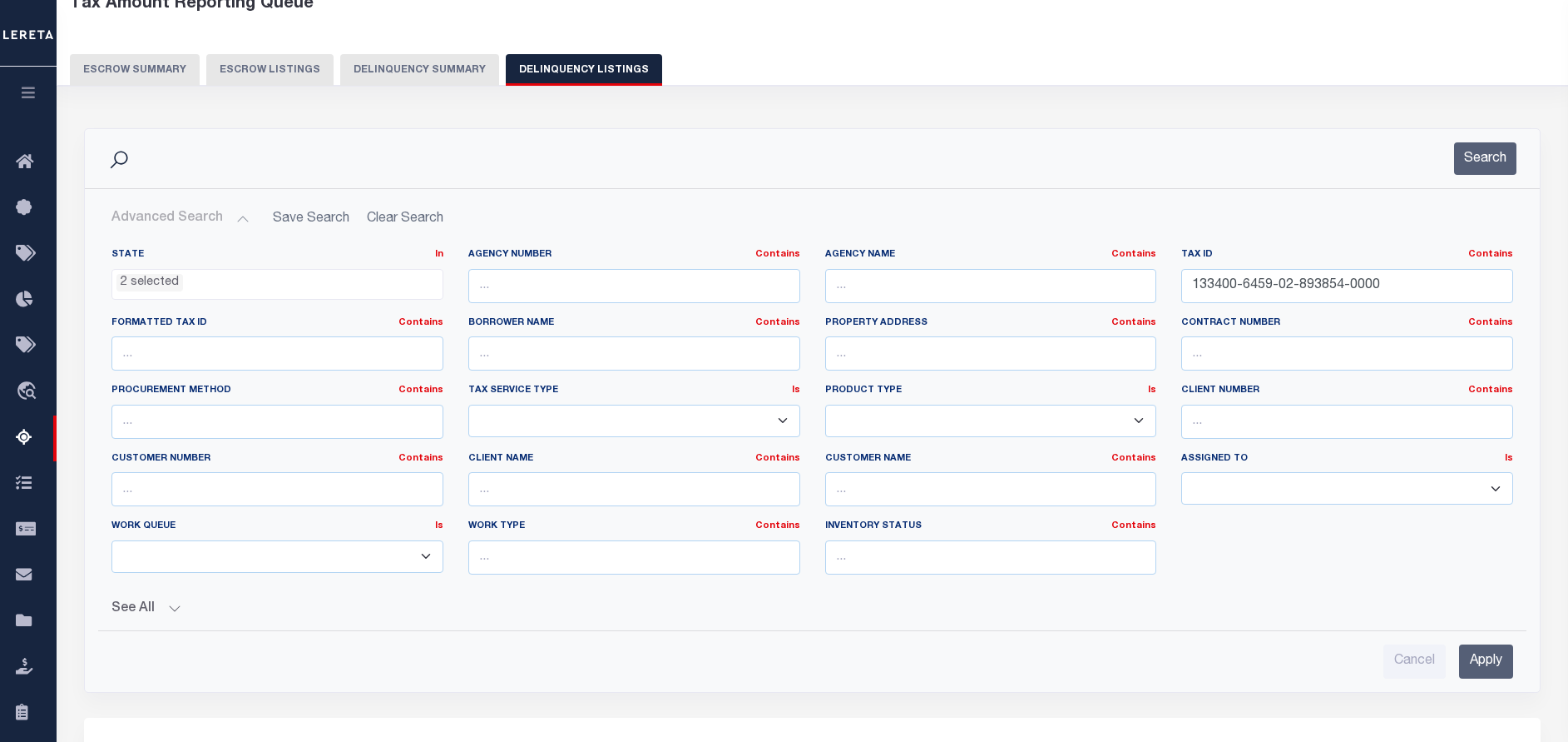
click at [235, 223] on button "Advanced Search" at bounding box center [181, 218] width 138 height 33
click at [1253, 282] on input "133400-6459-02-893854-0000" at bounding box center [1347, 286] width 332 height 34
paste input "553201-6-2-834"
type input "553201-6-2-834"
click at [1506, 163] on button "Search" at bounding box center [1485, 158] width 62 height 33
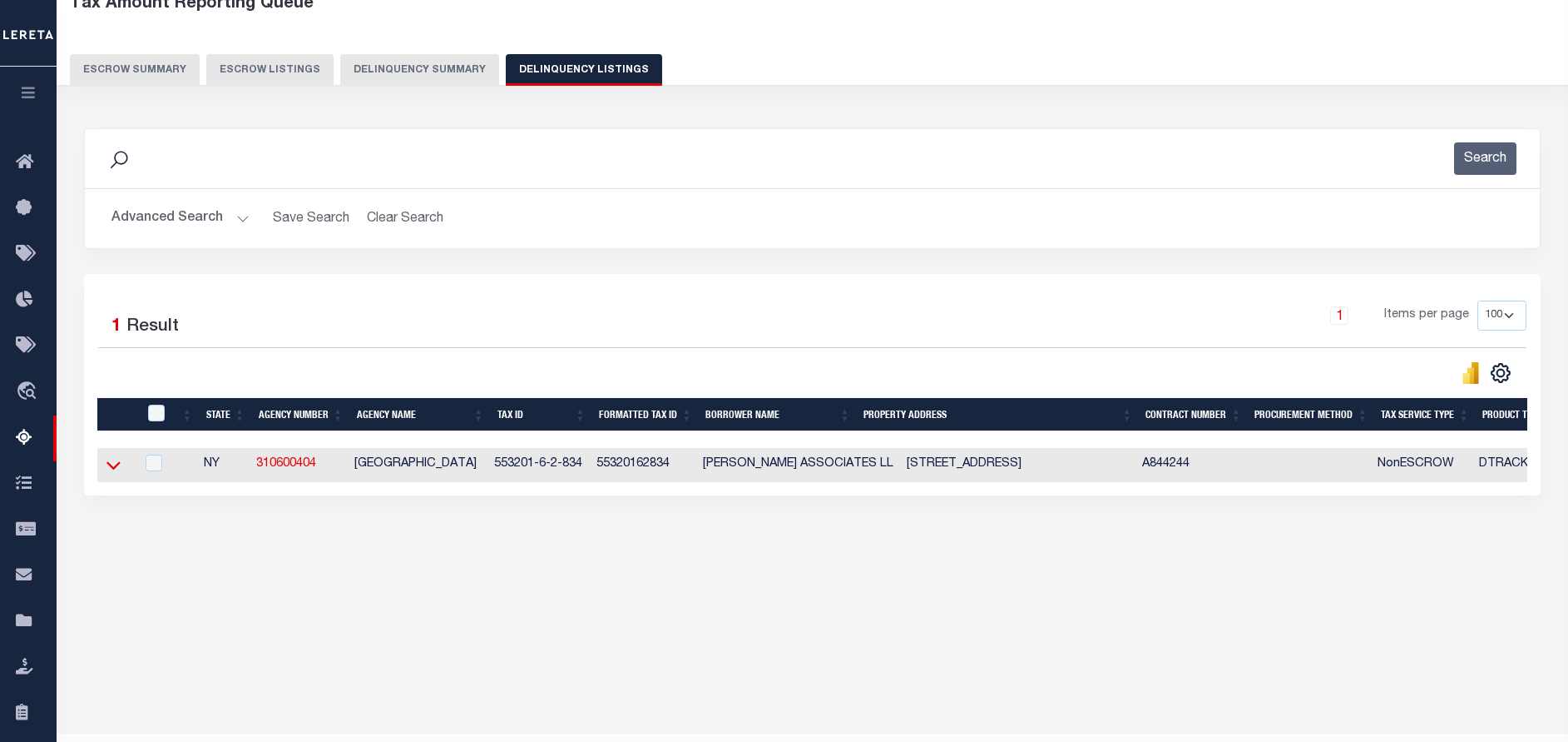
click at [116, 464] on icon at bounding box center [113, 464] width 14 height 18
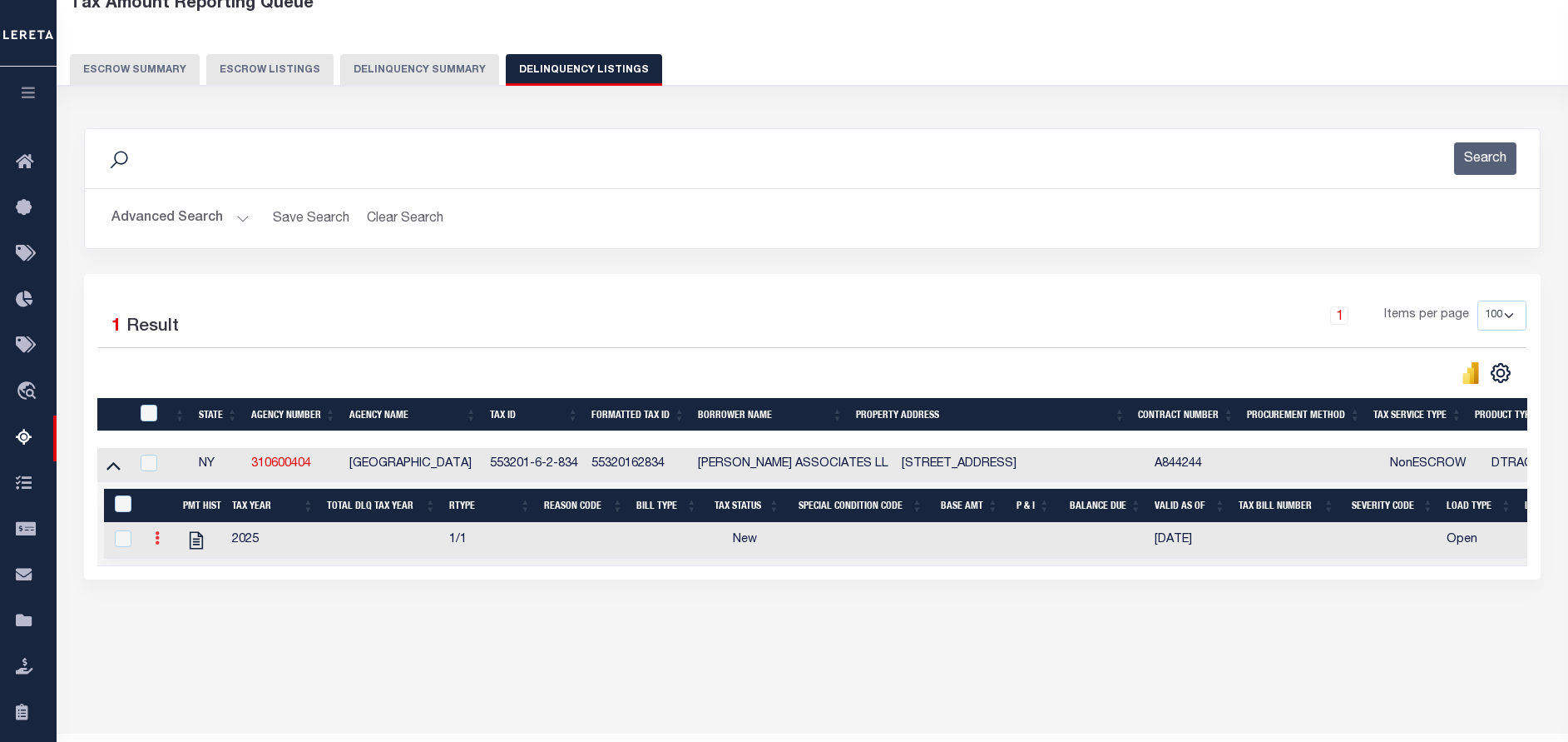
click at [154, 547] on link at bounding box center [157, 540] width 18 height 13
click at [175, 569] on img "" at bounding box center [177, 565] width 17 height 17
checkbox input "true"
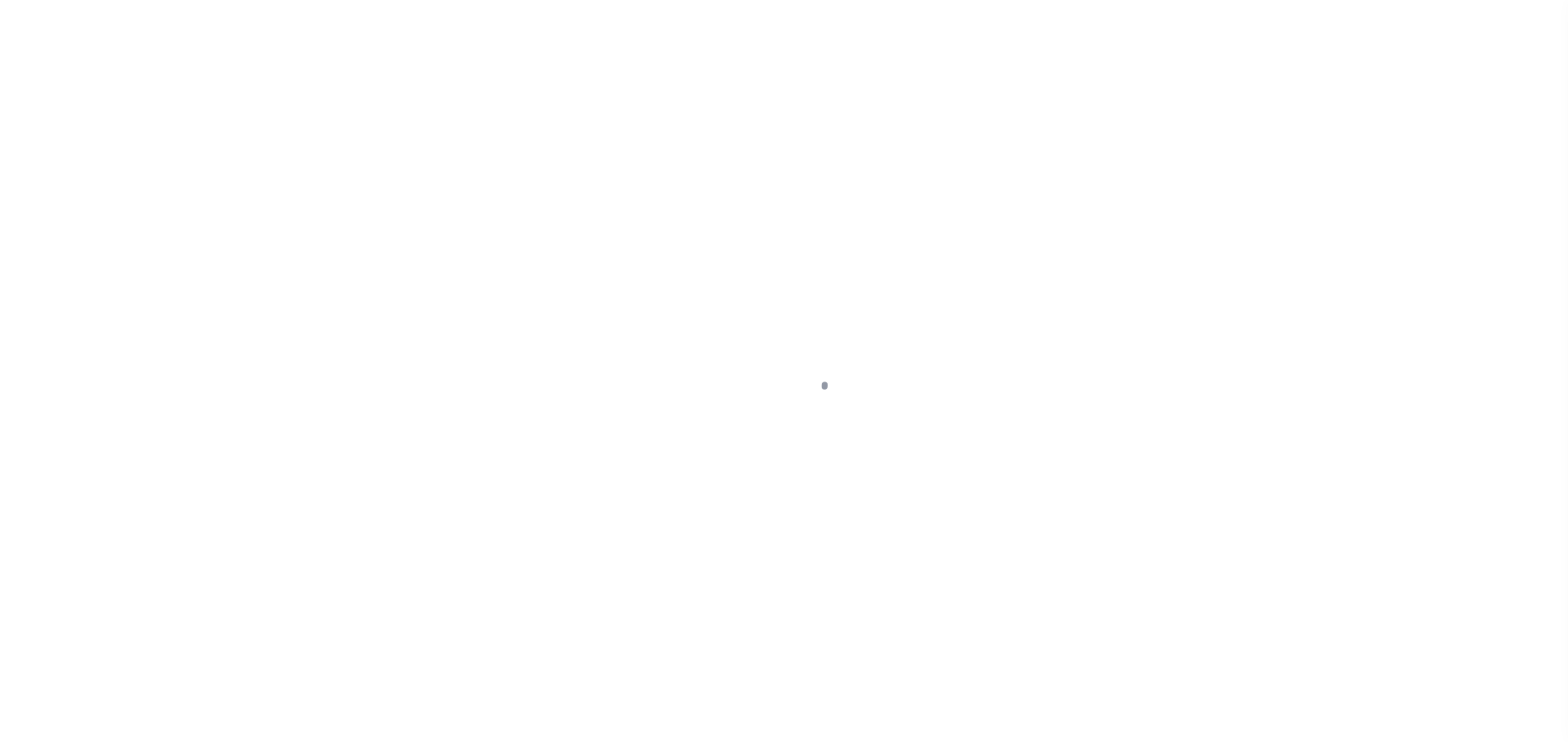
select select "NW2"
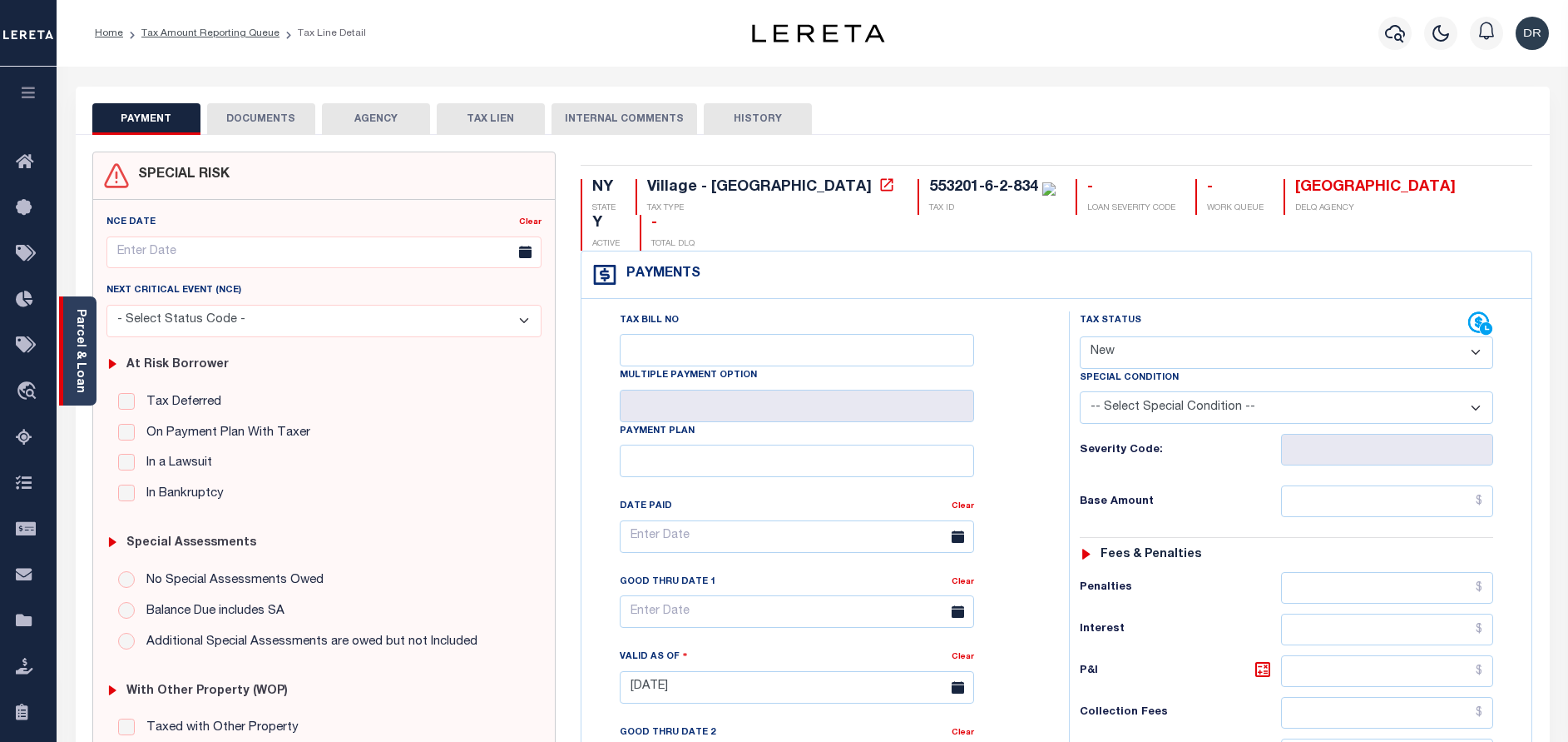
click at [78, 323] on link "Parcel & Loan" at bounding box center [80, 350] width 12 height 84
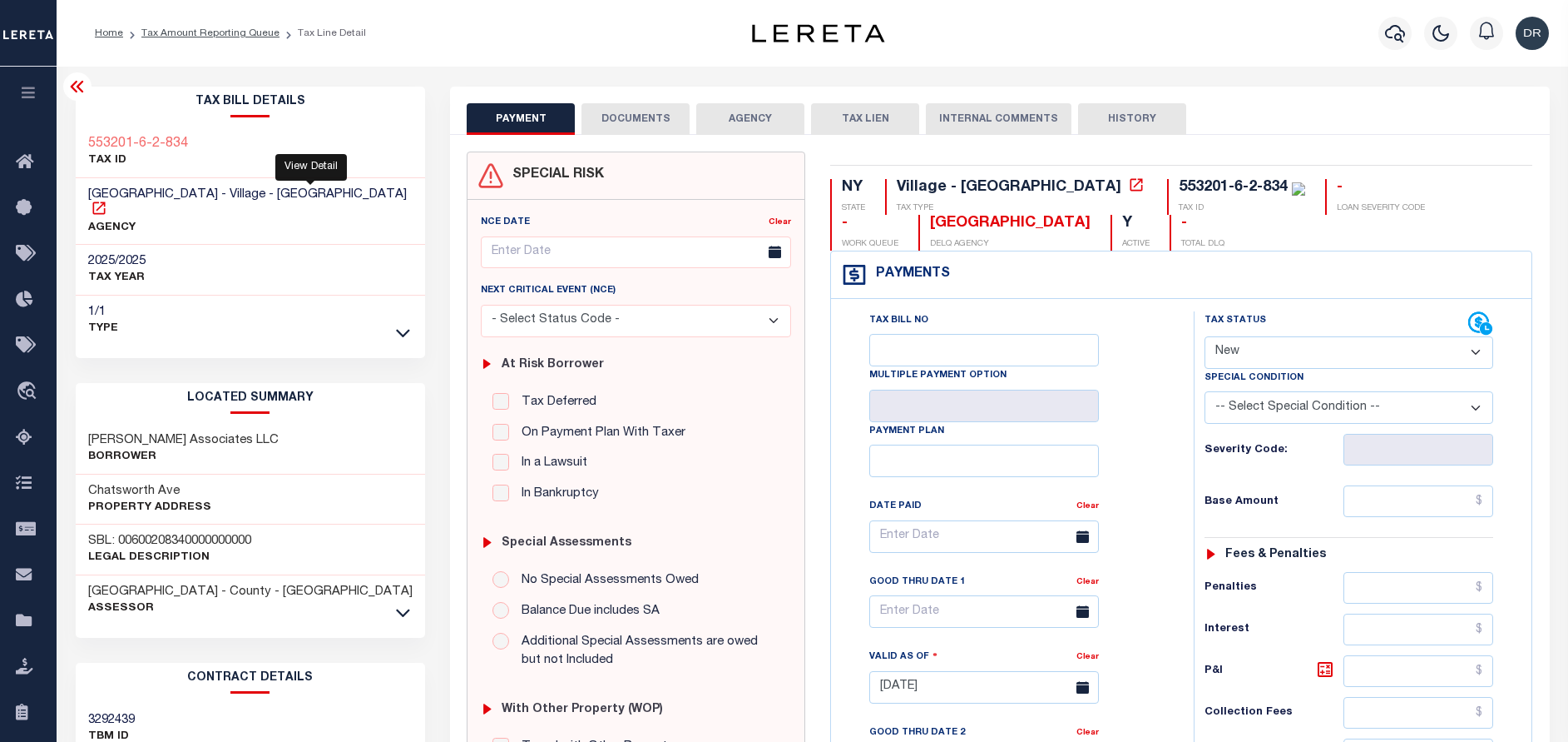
click at [107, 200] on icon at bounding box center [99, 208] width 17 height 17
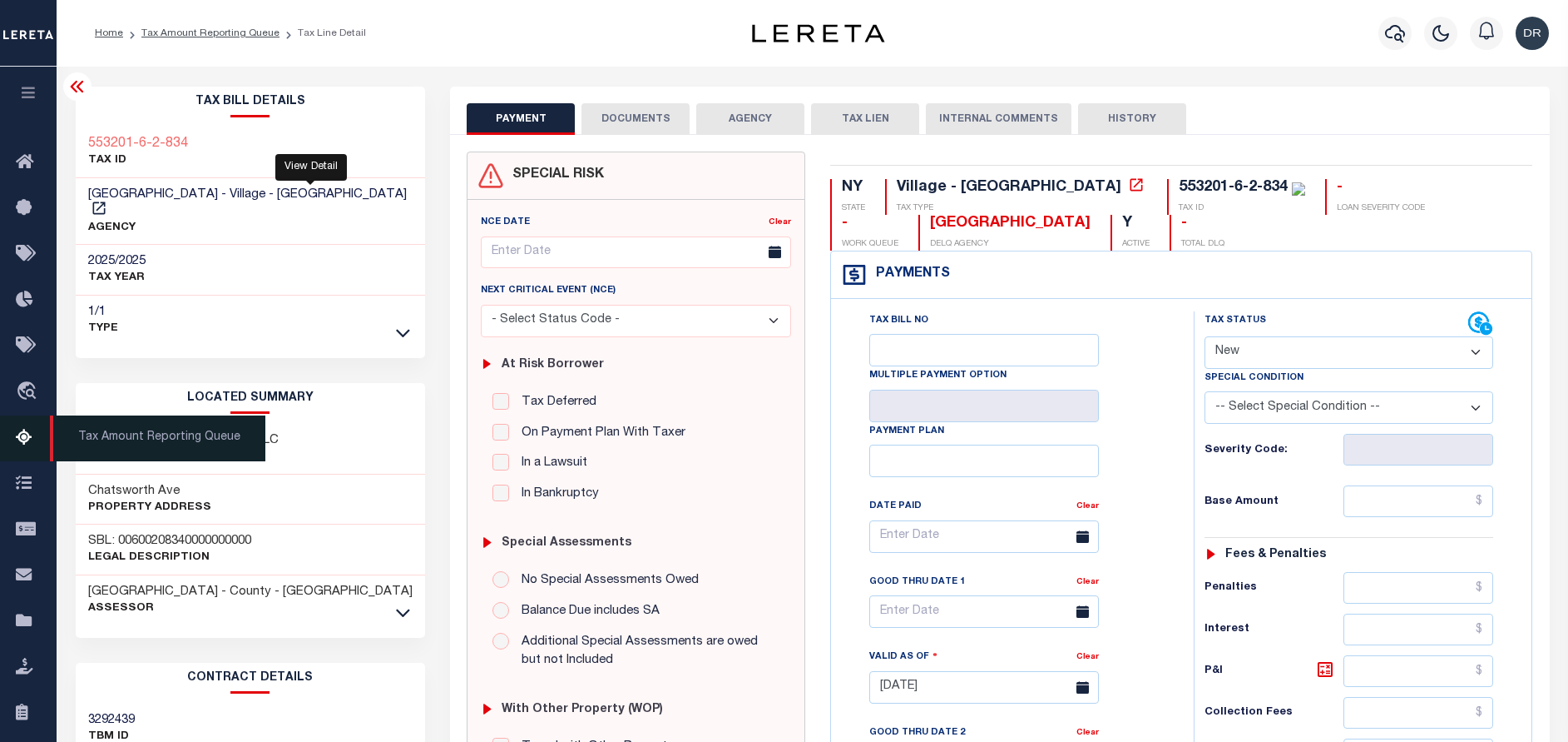
click at [36, 439] on icon at bounding box center [29, 438] width 27 height 21
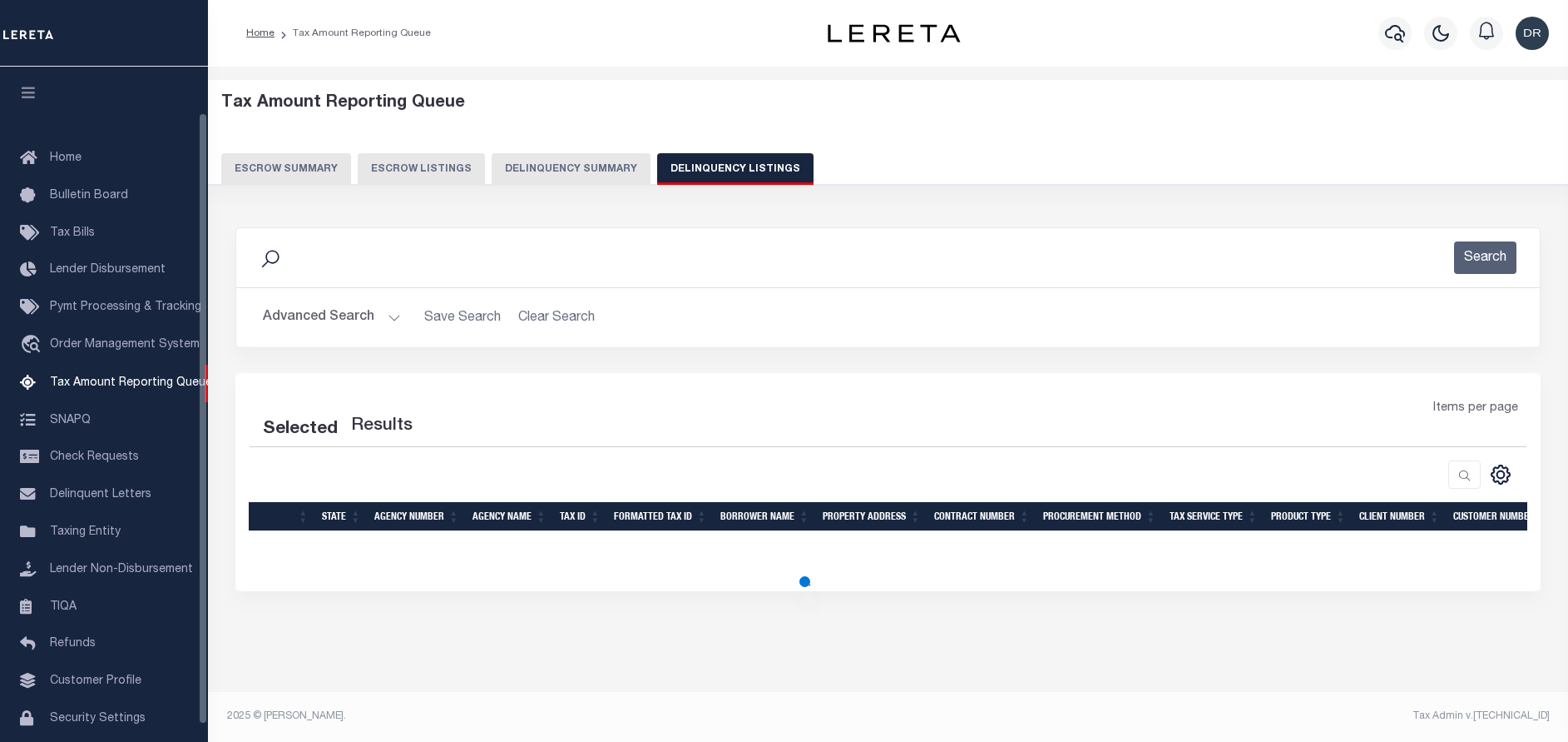
select select "100"
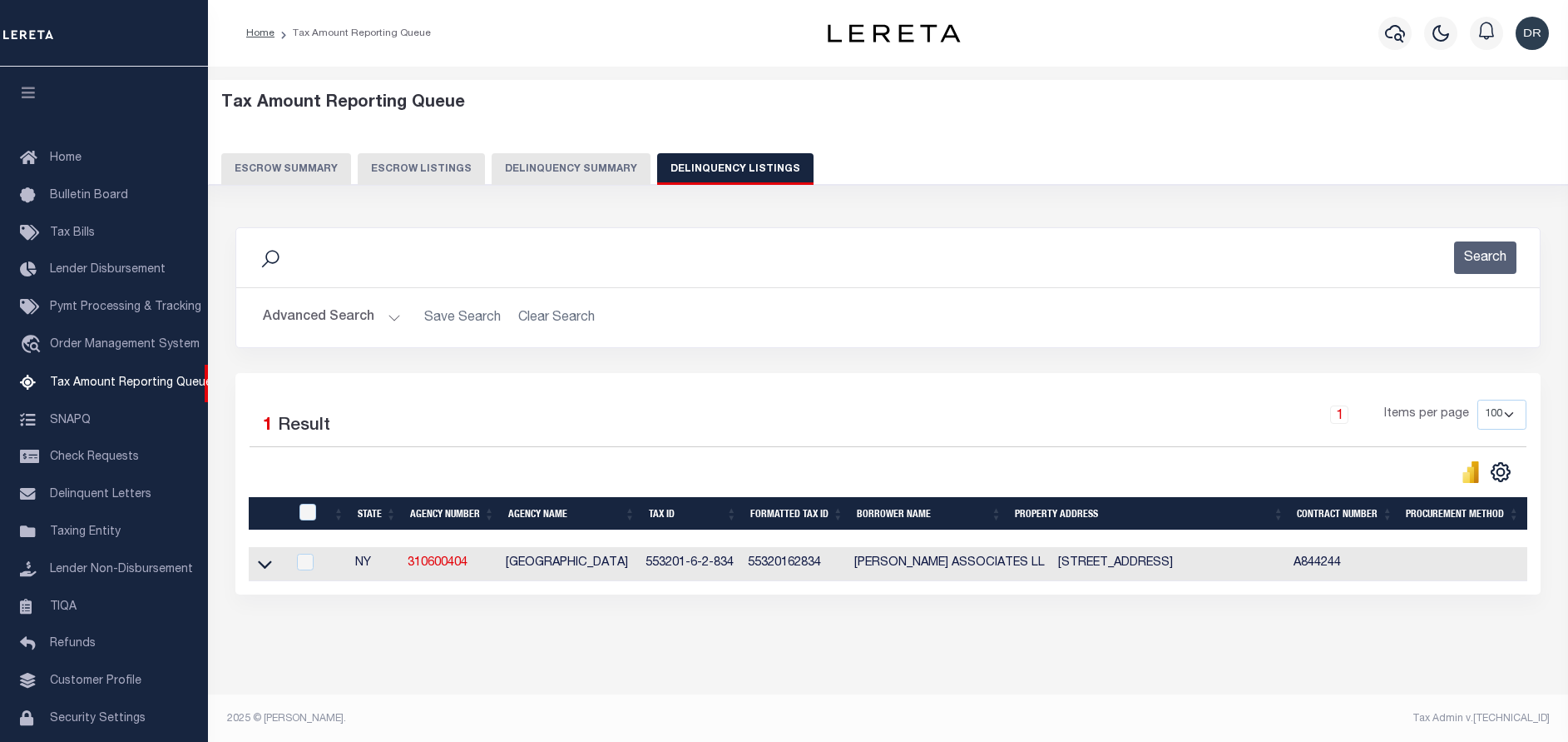
scroll to position [51, 0]
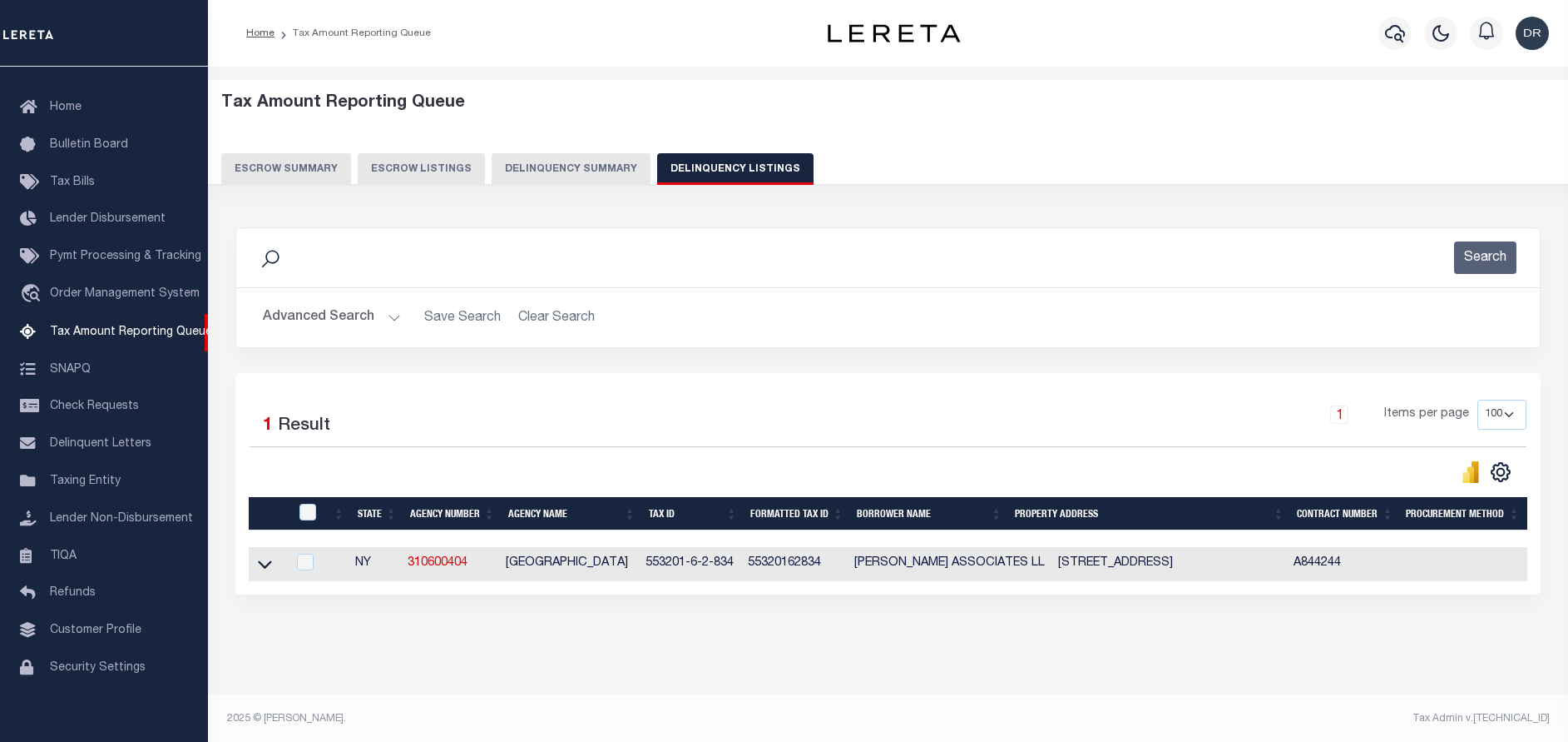
click at [327, 331] on button "Advanced Search" at bounding box center [332, 317] width 138 height 33
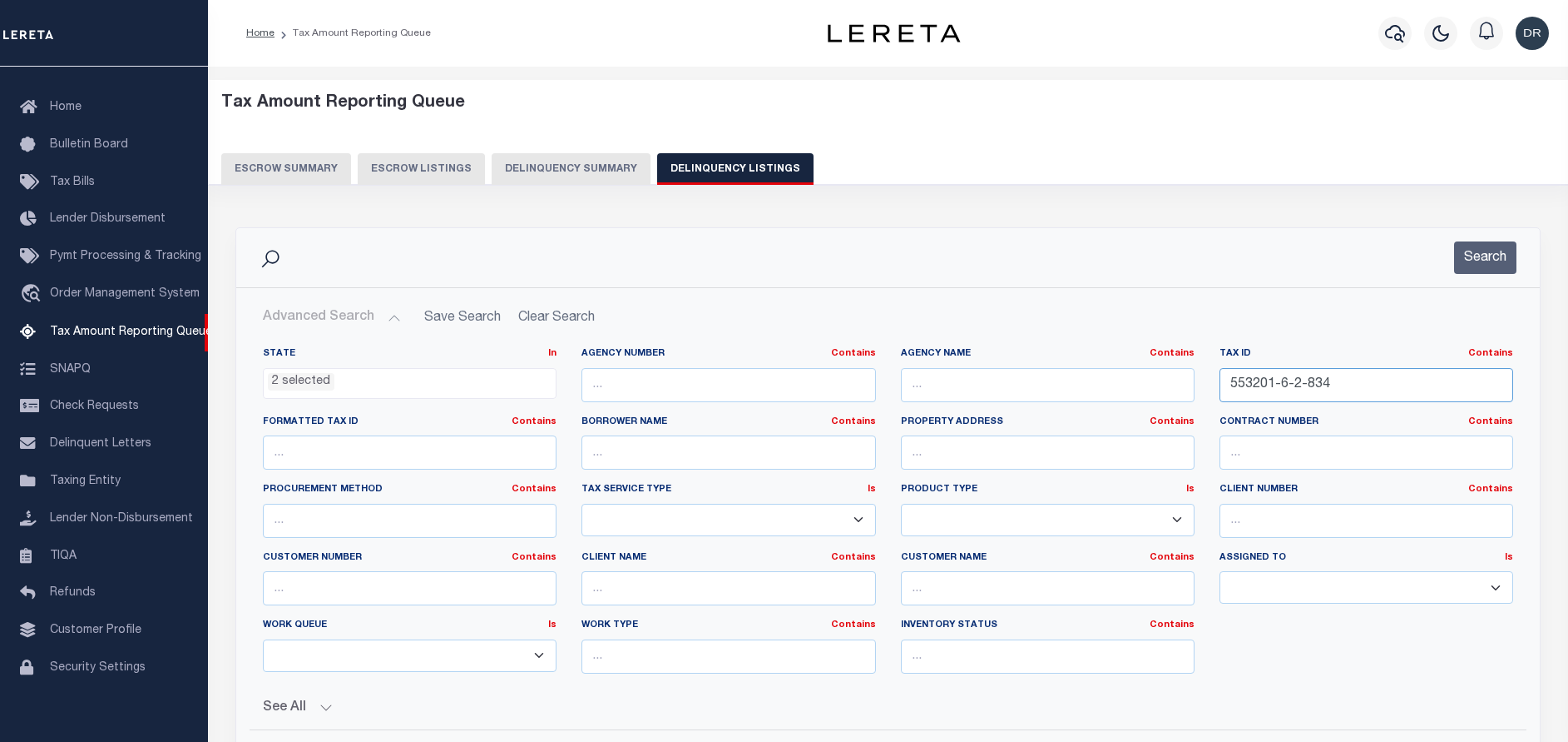
click at [1359, 387] on input "553201-6-2-834" at bounding box center [1366, 384] width 293 height 34
paste input "[PHONE_NUMBER]"
type input "[PHONE_NUMBER]"
click at [1474, 269] on button "Search" at bounding box center [1485, 258] width 62 height 33
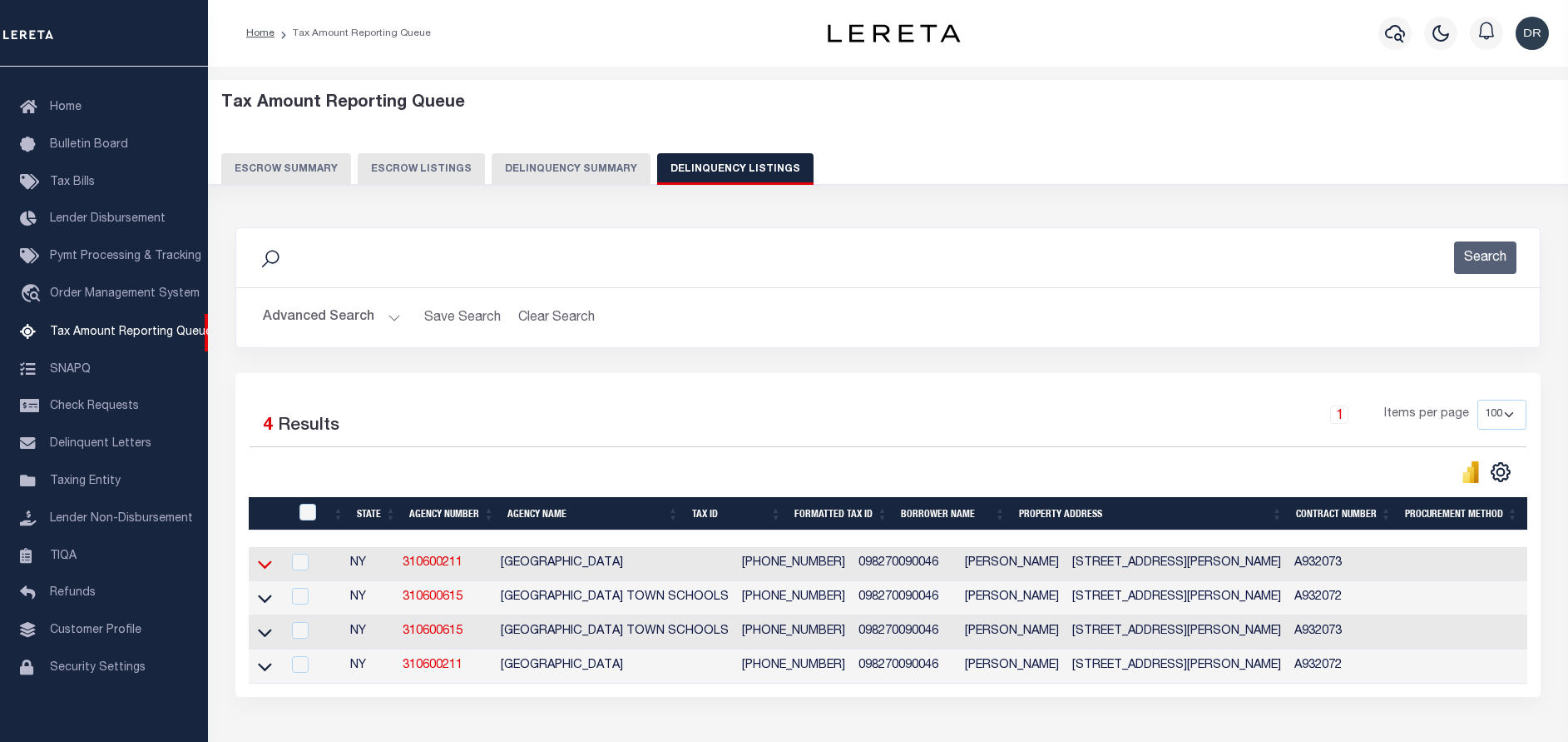
click at [267, 573] on icon at bounding box center [265, 564] width 14 height 18
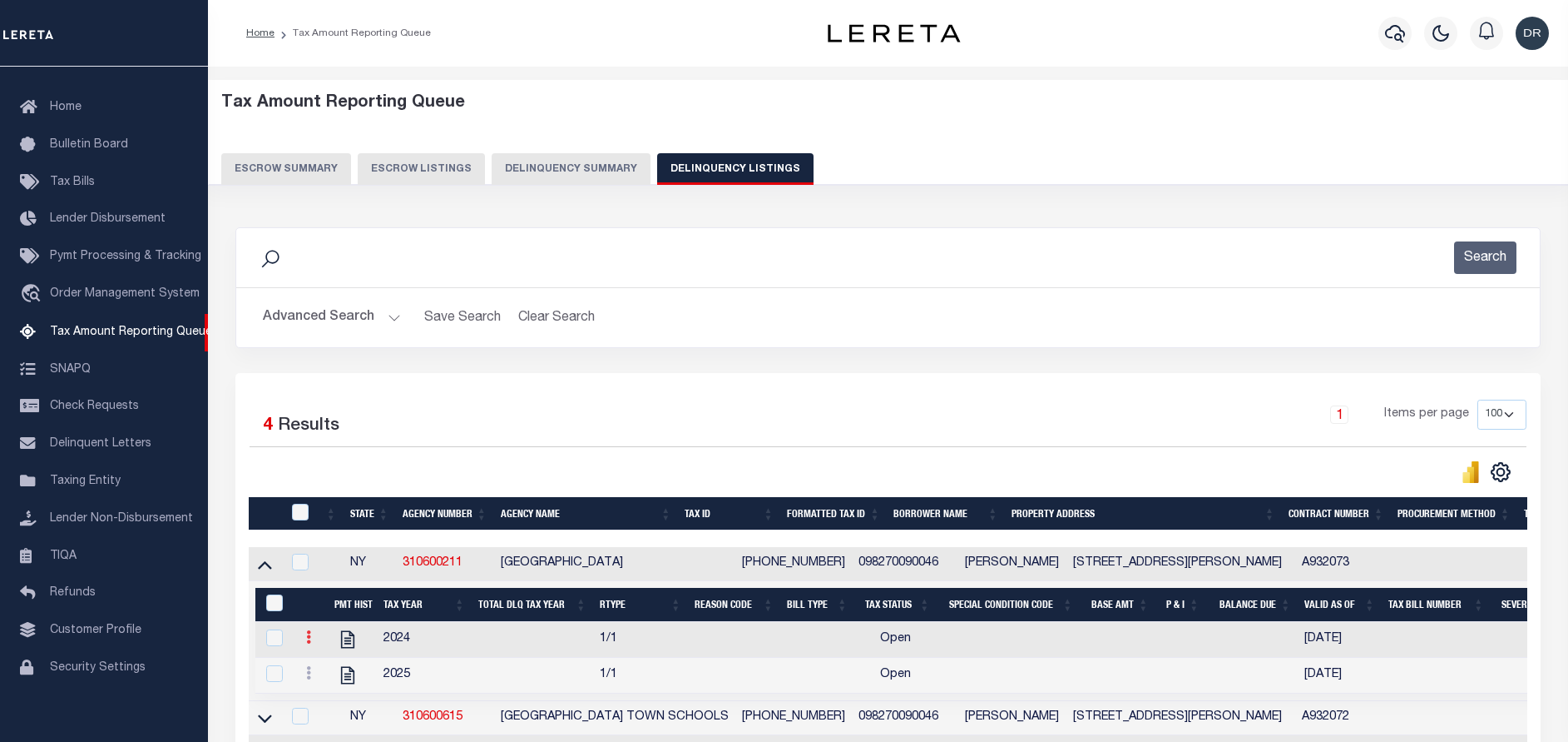
click at [310, 644] on icon at bounding box center [308, 637] width 5 height 13
click at [331, 665] on img "" at bounding box center [328, 664] width 17 height 17
checkbox input "true"
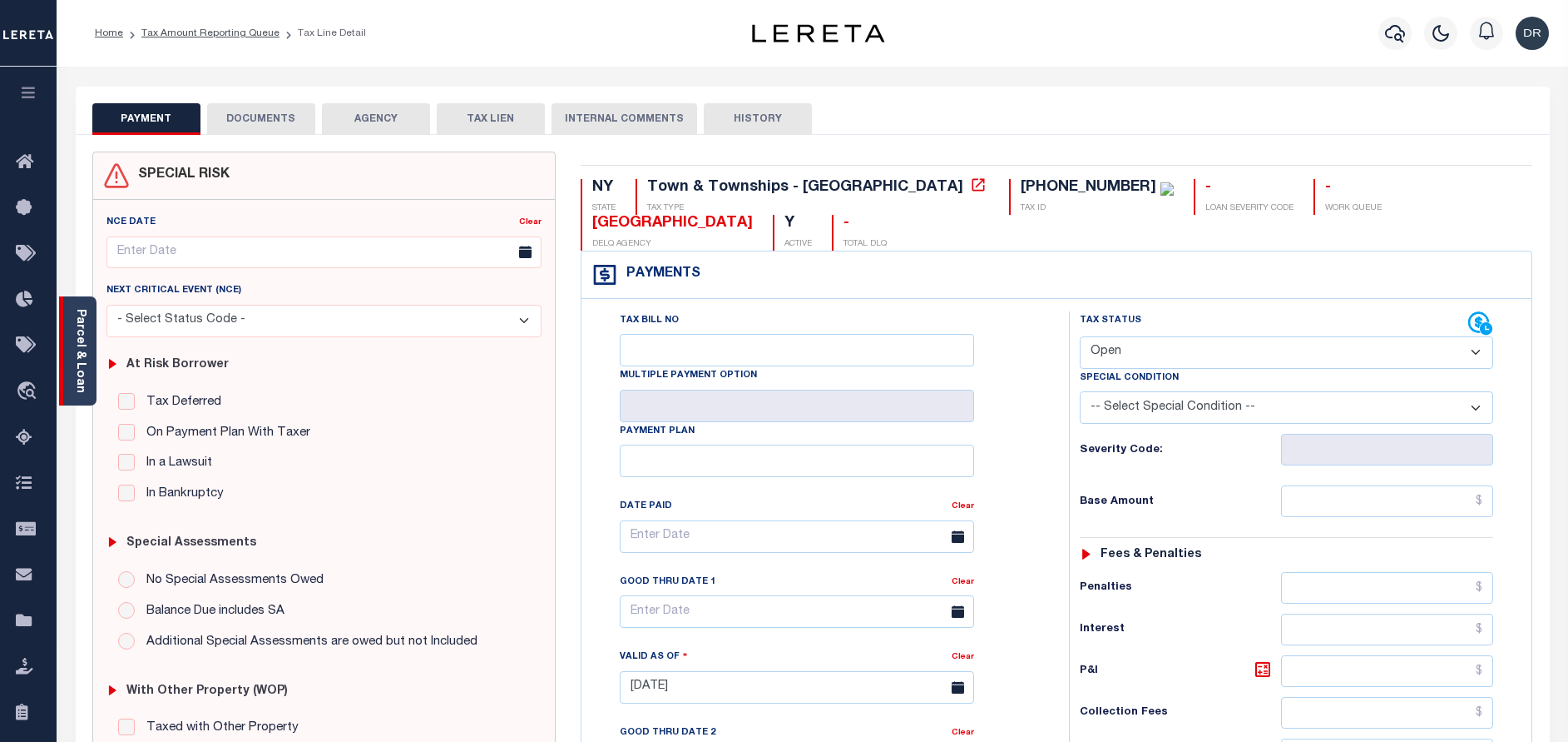
click at [83, 323] on link "Parcel & Loan" at bounding box center [80, 350] width 12 height 84
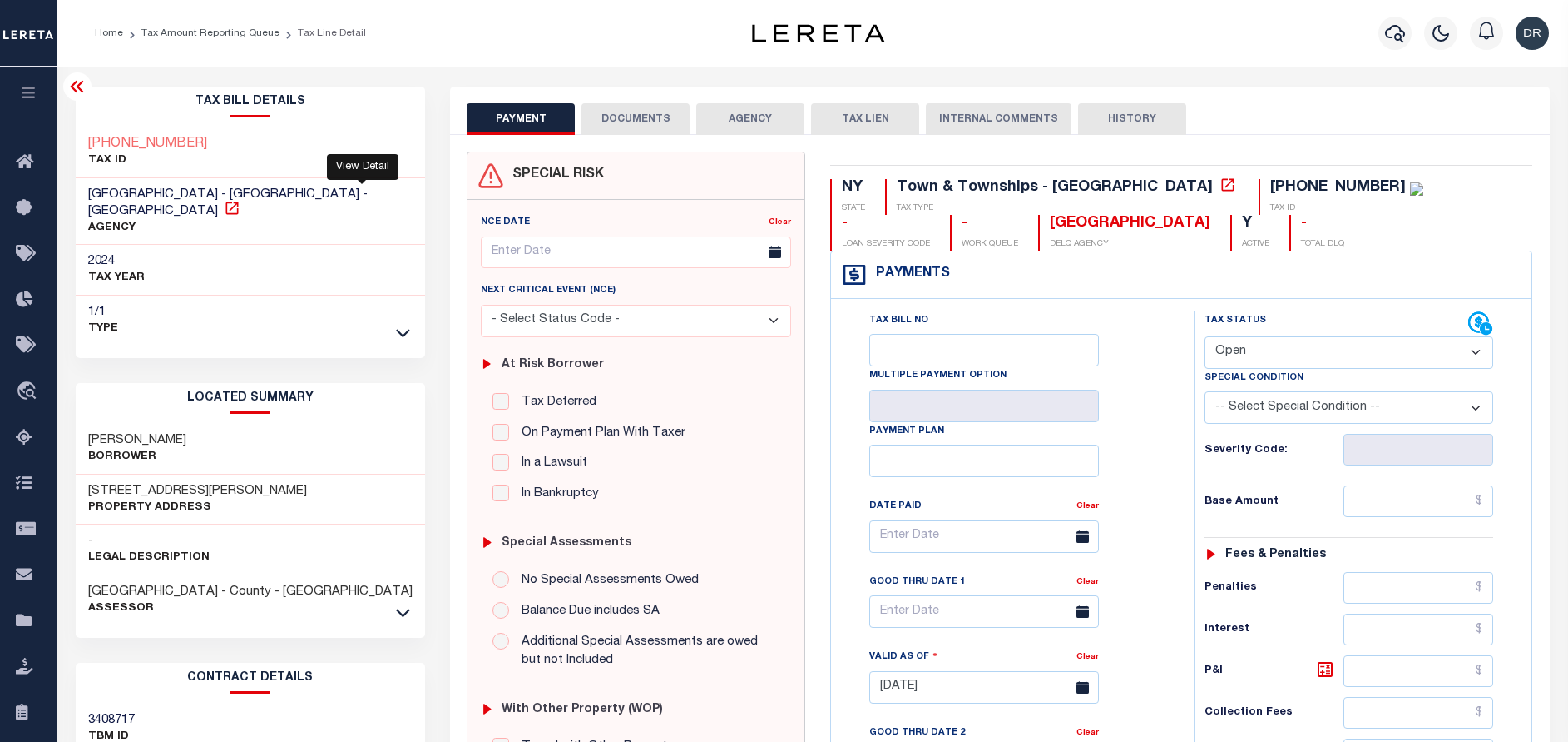
click at [241, 200] on icon at bounding box center [232, 208] width 17 height 17
drag, startPoint x: 197, startPoint y: 474, endPoint x: 78, endPoint y: 483, distance: 119.3
click at [78, 483] on div "228 SMITH RIDGE RD Property Address" at bounding box center [251, 499] width 350 height 51
click at [179, 483] on h3 "228 SMITH RIDGE RD" at bounding box center [197, 491] width 219 height 17
drag, startPoint x: 178, startPoint y: 474, endPoint x: 86, endPoint y: 479, distance: 92.1
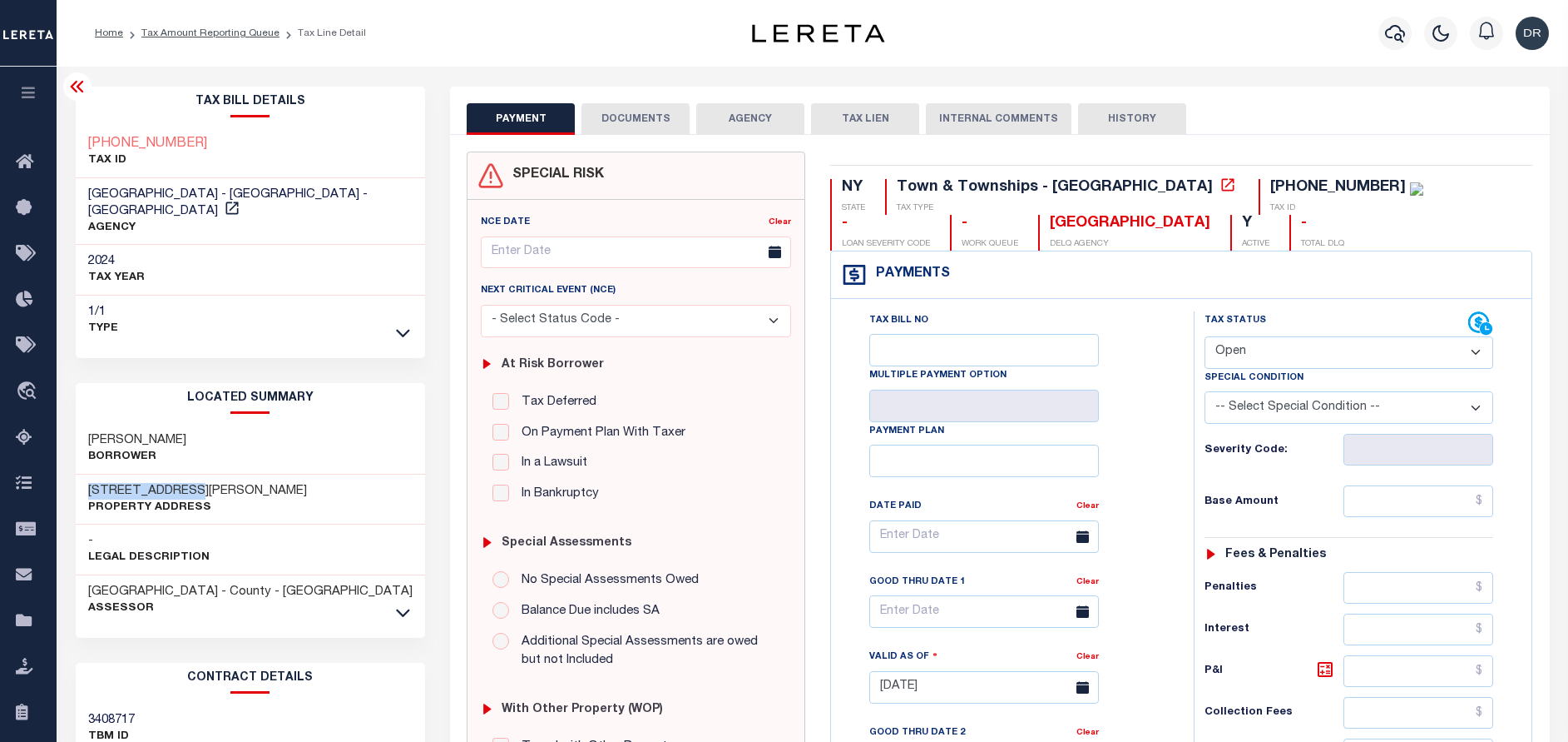
click at [86, 479] on div "228 SMITH RIDGE RD Property Address" at bounding box center [251, 499] width 350 height 51
copy h3 "228 SMITH RIDGE"
click at [82, 89] on icon at bounding box center [77, 87] width 20 height 20
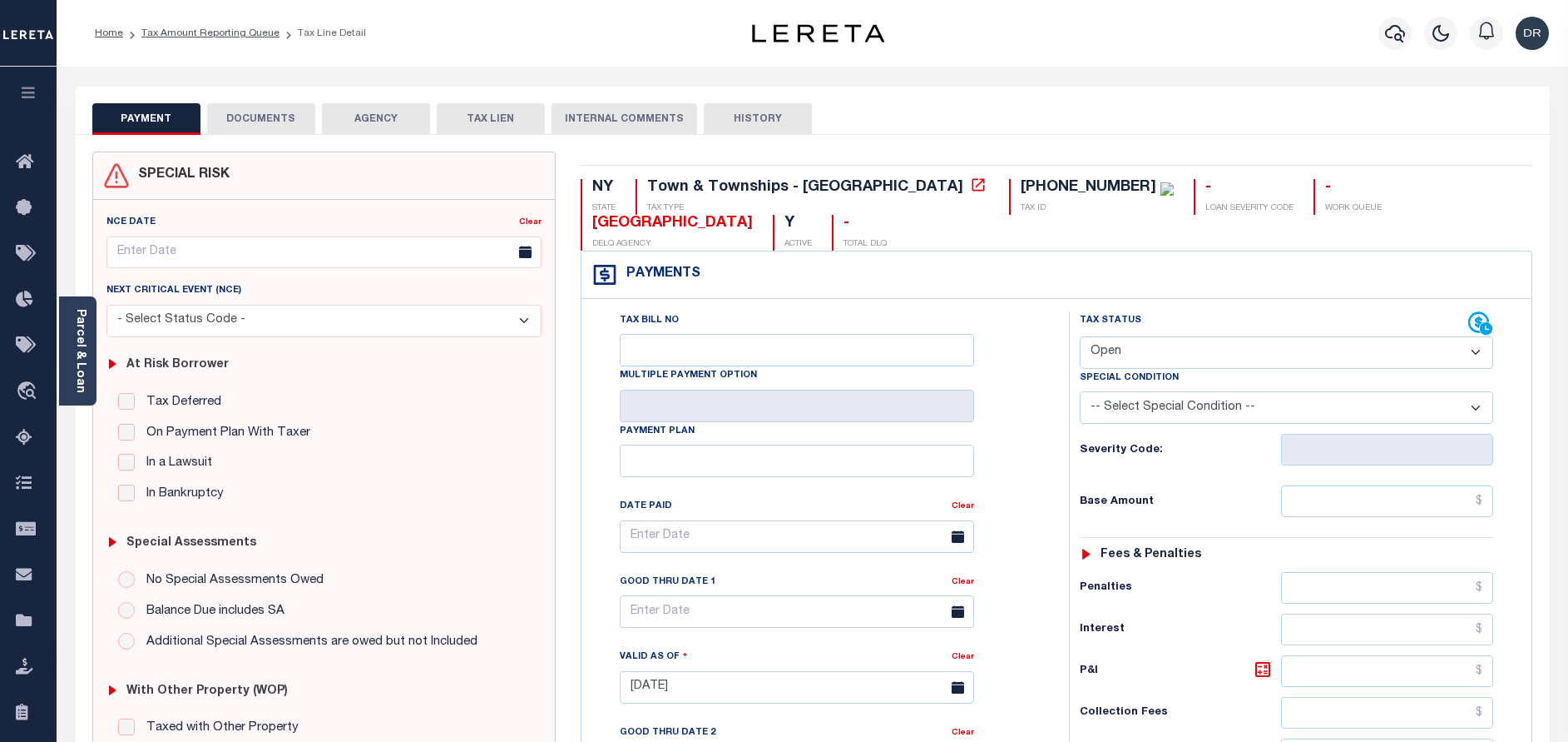
click at [1258, 358] on select "- Select Status Code - Open Due/Unpaid Paid Incomplete No Tax Due Internal Refu…" at bounding box center [1286, 352] width 413 height 33
select select "PYD"
click at [1080, 337] on select "- Select Status Code - Open Due/Unpaid Paid Incomplete No Tax Due Internal Refu…" at bounding box center [1286, 352] width 413 height 33
type input "[DATE]"
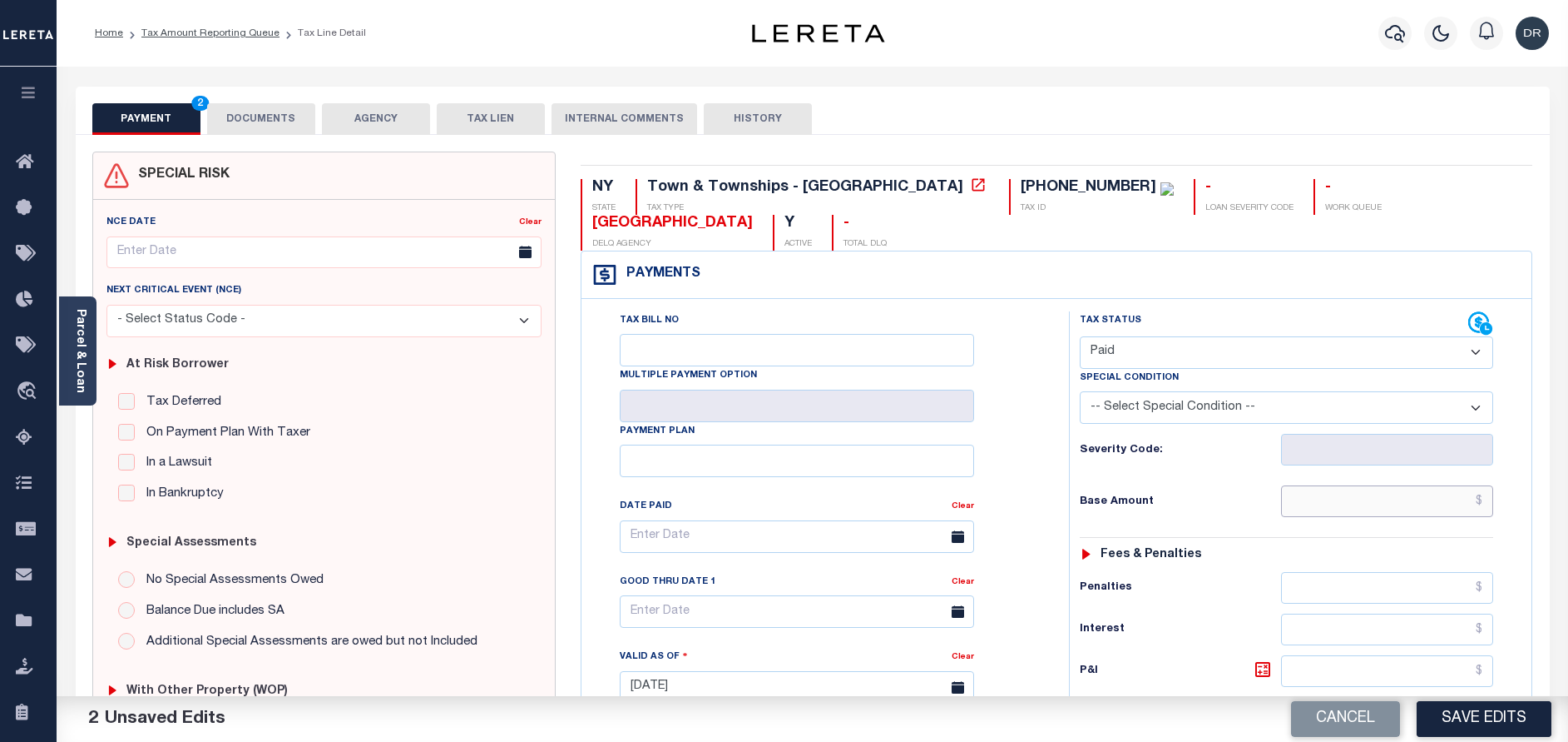
click at [1377, 509] on input "text" at bounding box center [1387, 501] width 212 height 32
paste input "2,484.47"
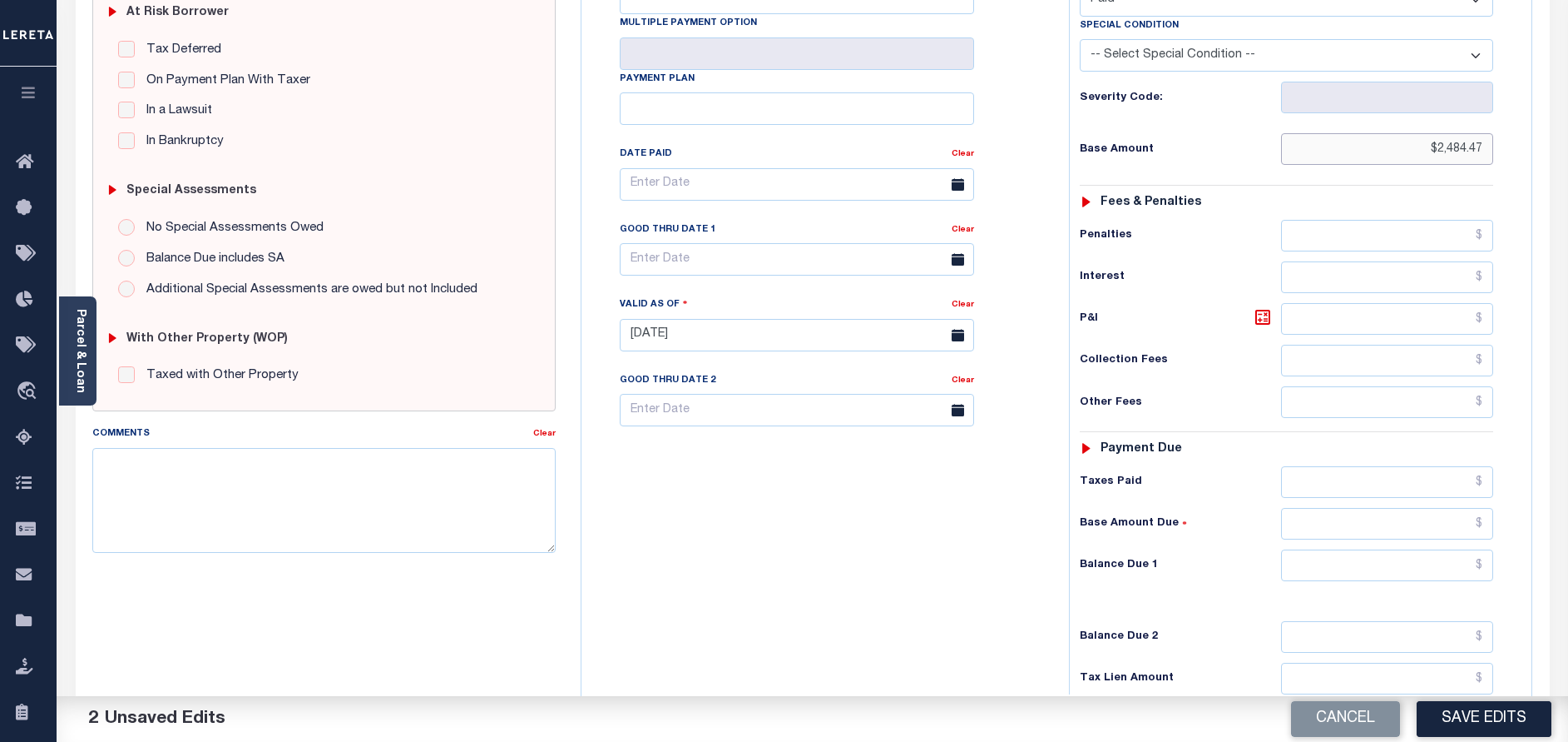
scroll to position [374, 0]
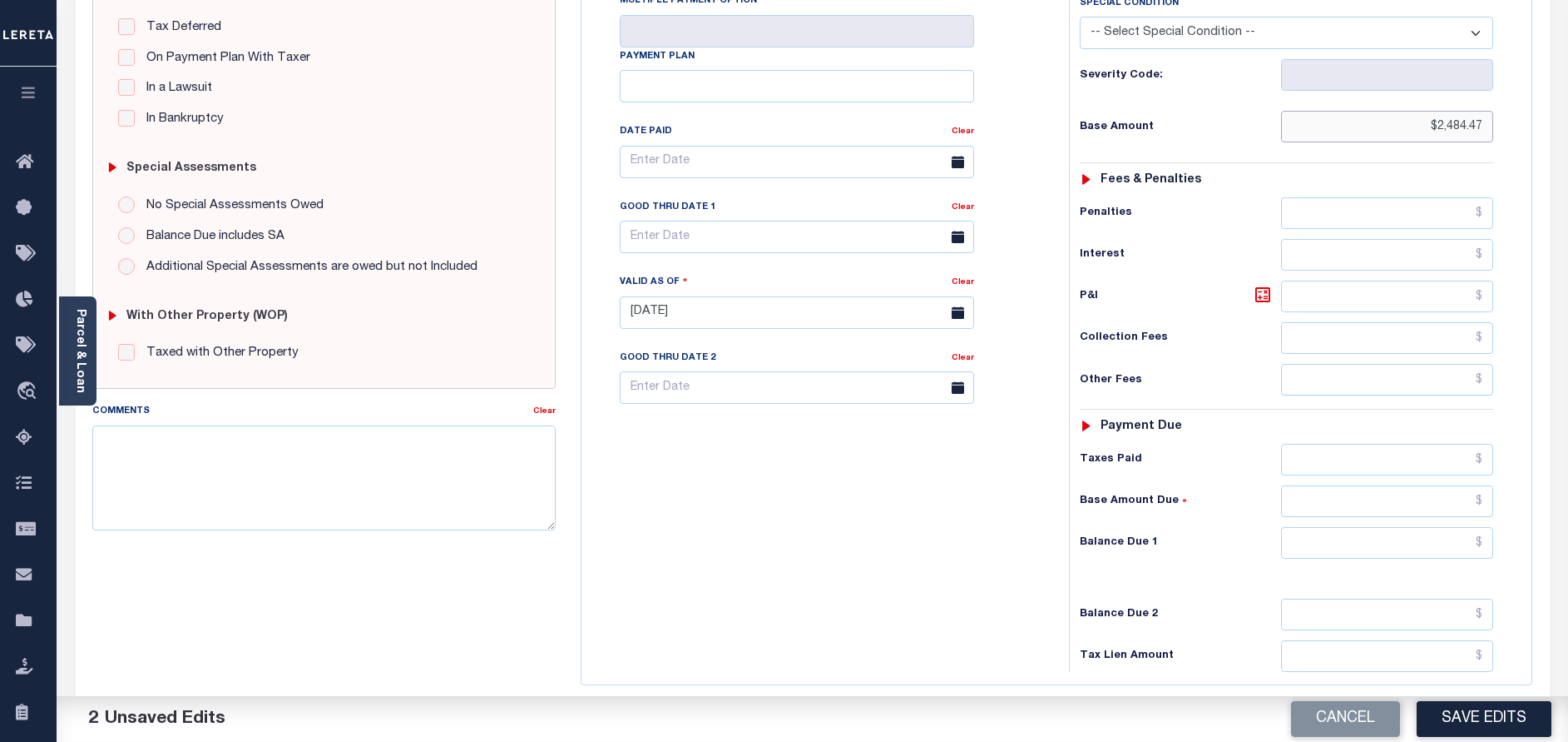
type input "$2,484.47"
click at [1381, 540] on input "text" at bounding box center [1387, 543] width 212 height 32
type input "$0.00"
click at [1505, 711] on button "Save Edits" at bounding box center [1484, 719] width 135 height 36
checkbox input "false"
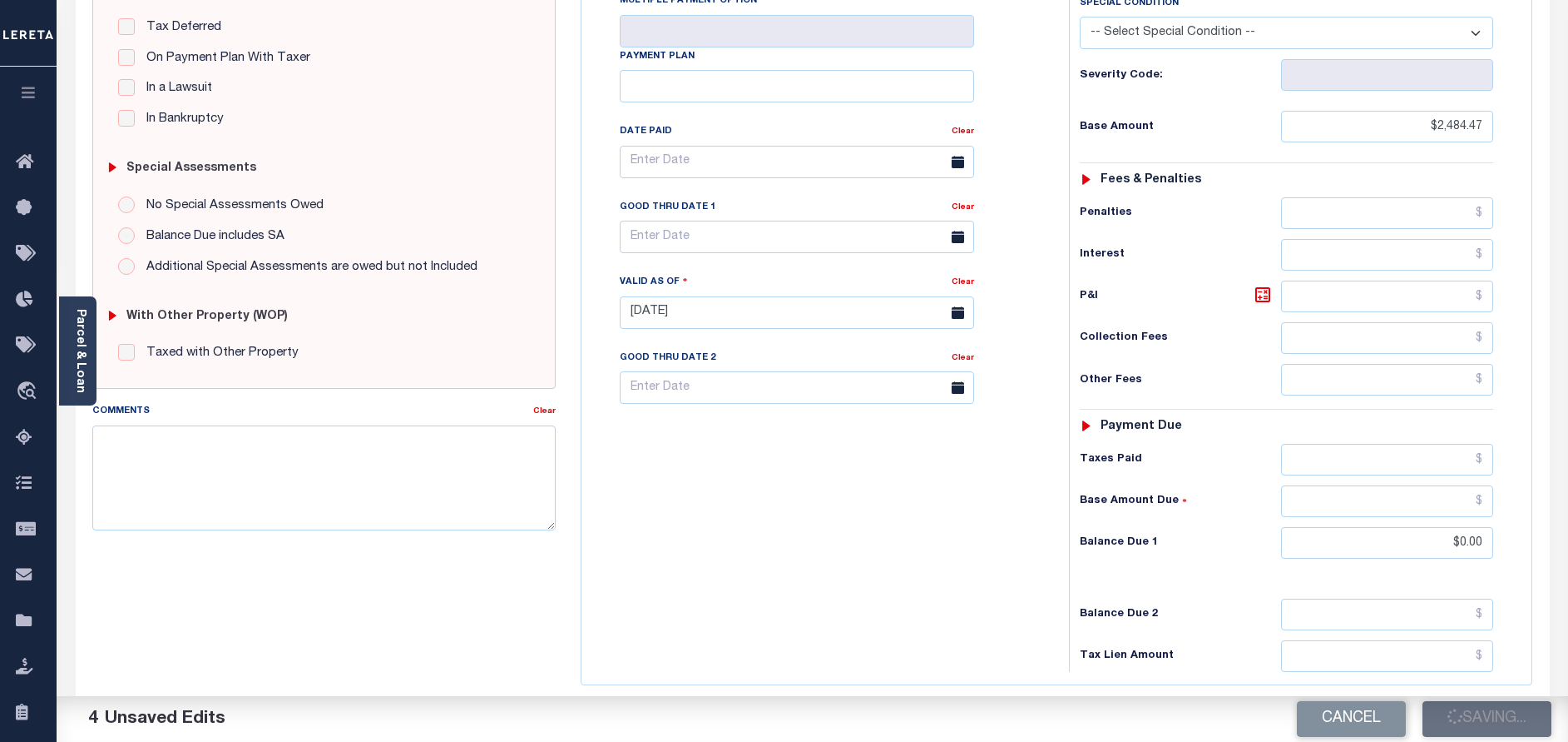
checkbox input "false"
type input "$2,484.47"
type input "$0"
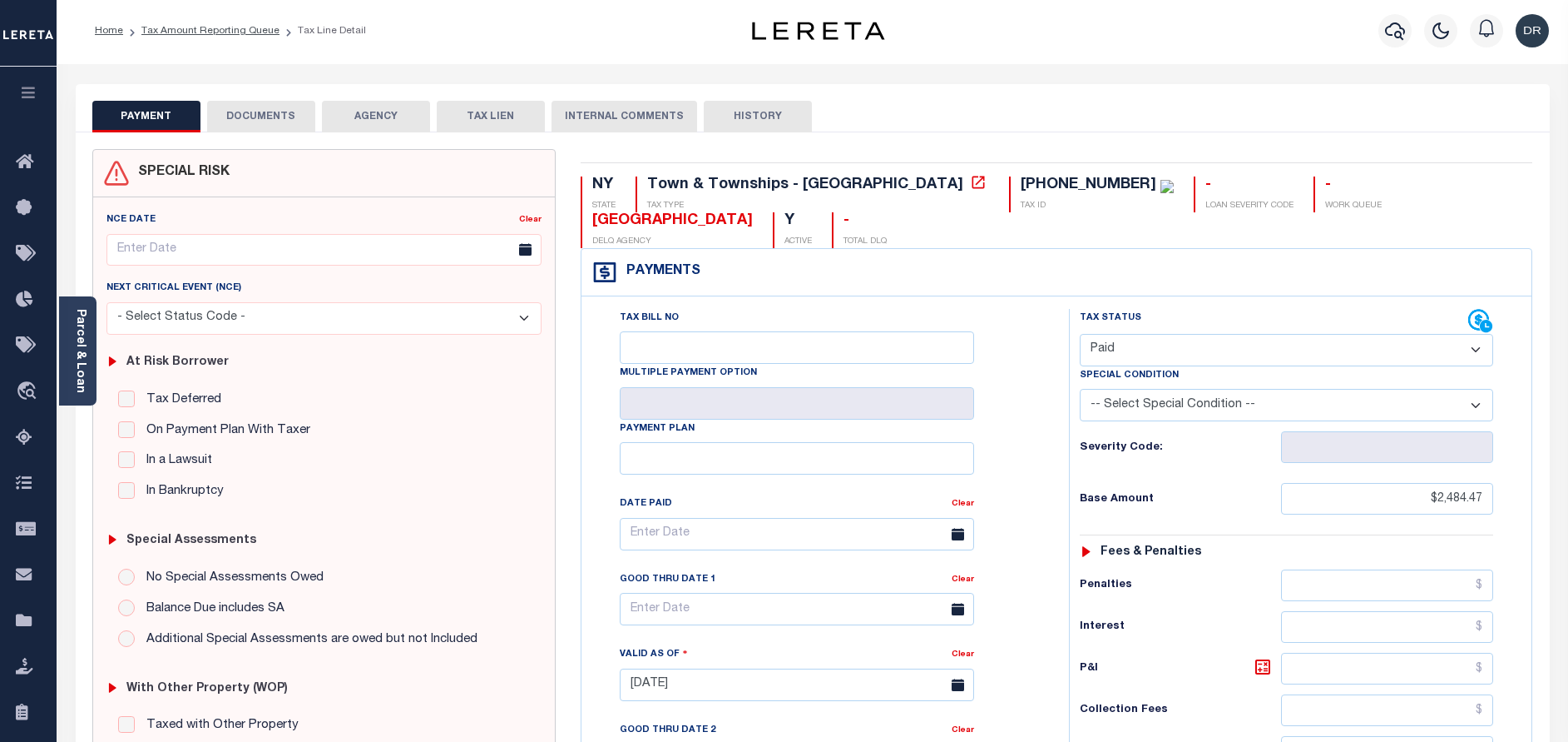
scroll to position [0, 0]
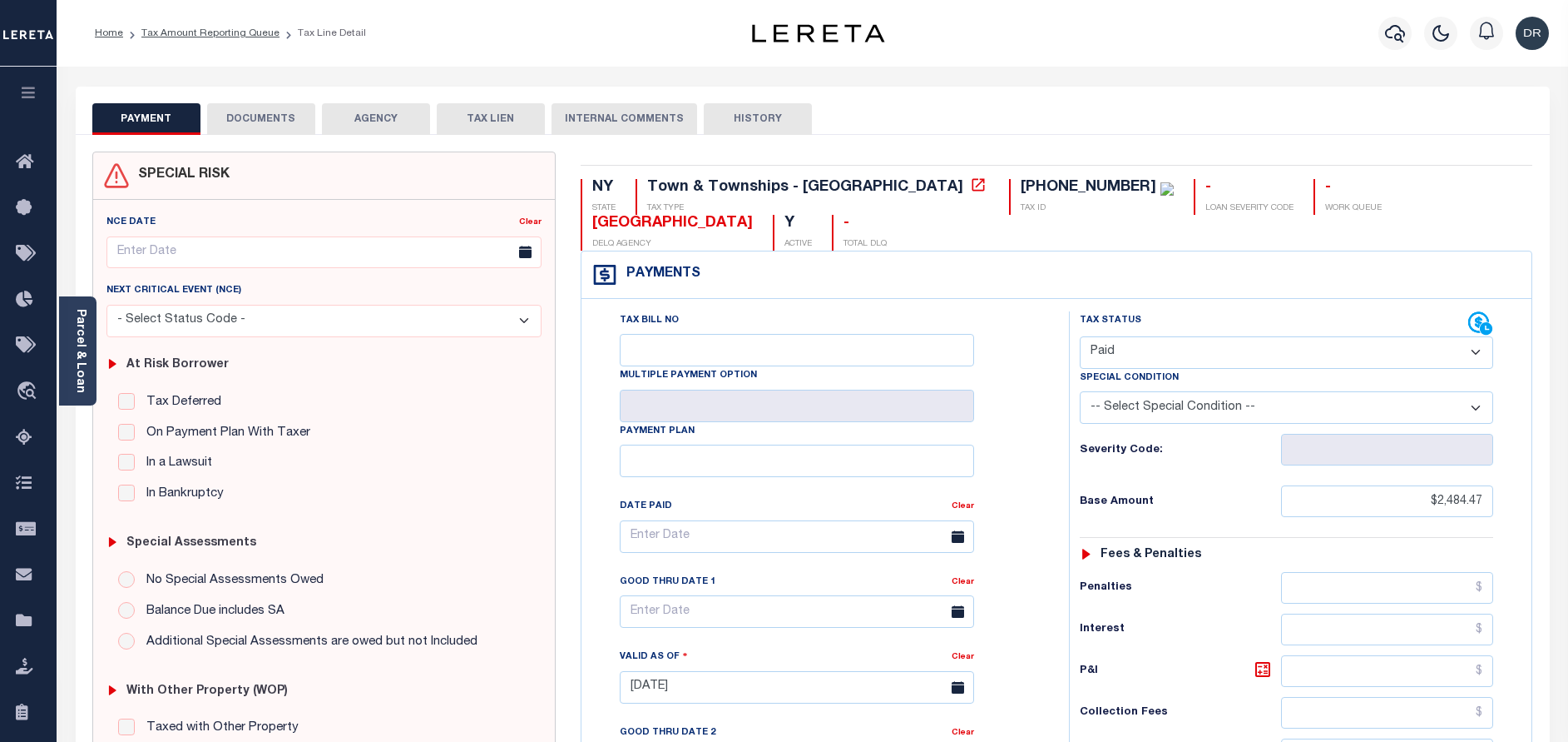
click at [293, 115] on button "DOCUMENTS" at bounding box center [262, 119] width 108 height 32
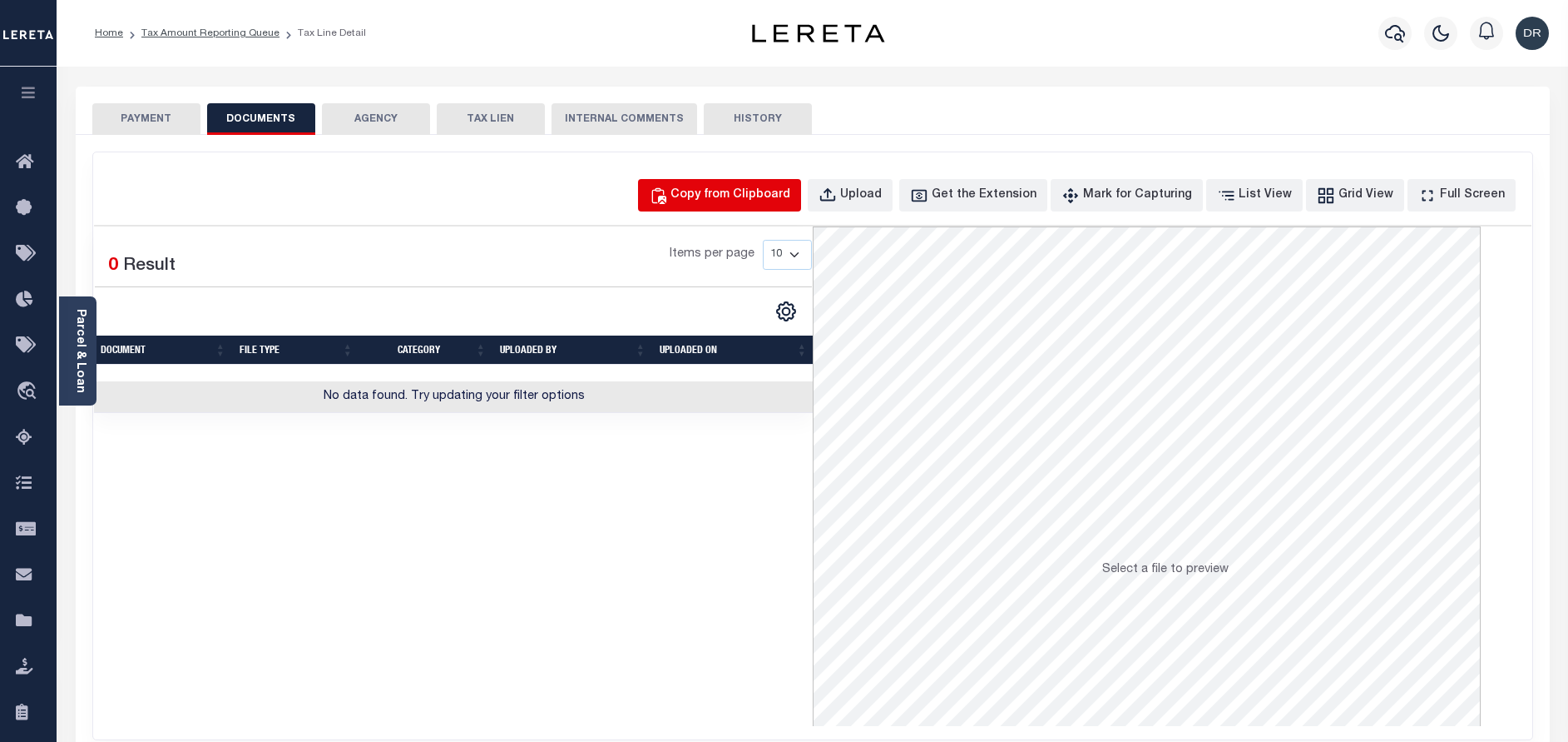
click at [725, 199] on div "Copy from Clipboard" at bounding box center [731, 196] width 120 height 18
select select "POP"
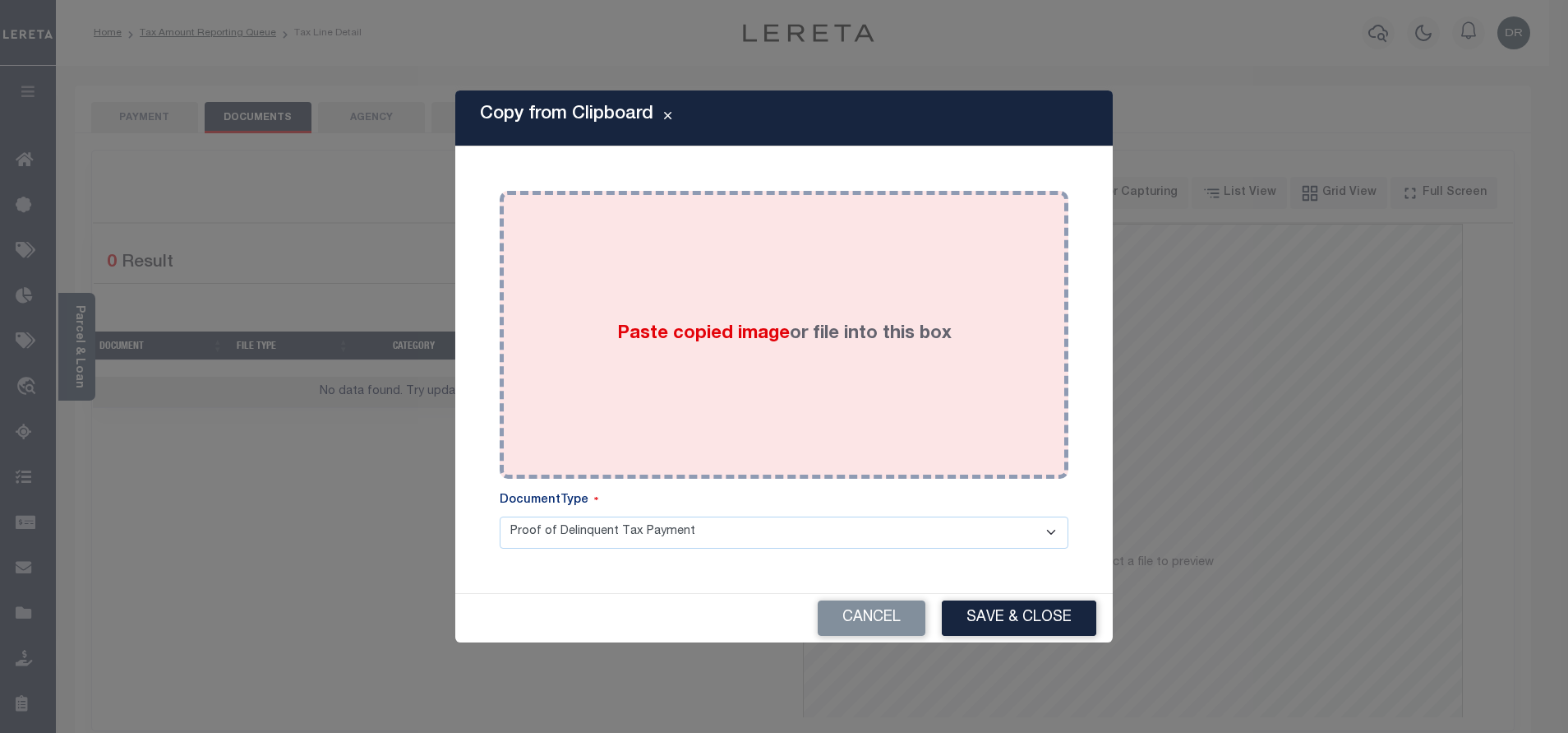
click at [768, 334] on span "Paste copied image" at bounding box center [704, 334] width 173 height 18
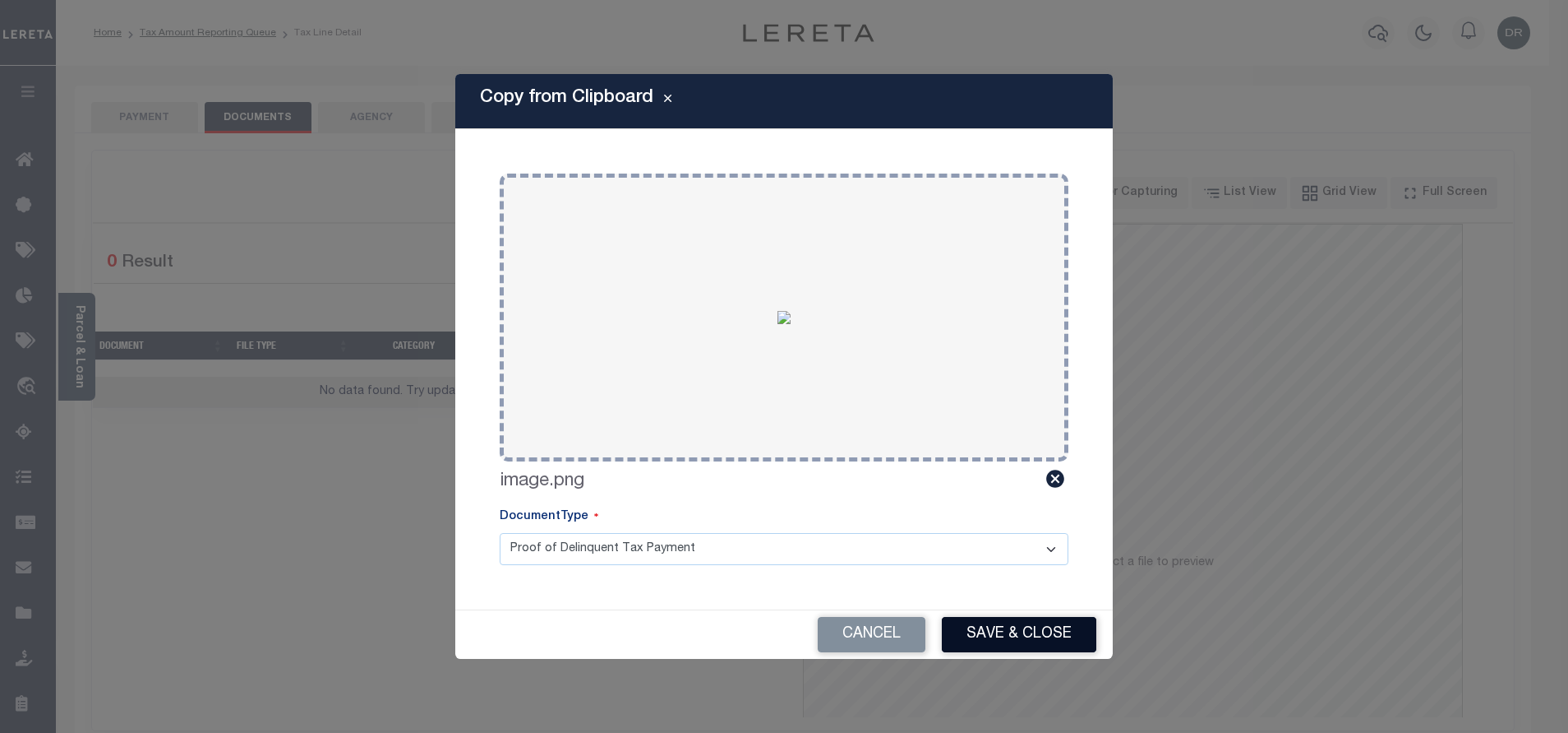
click at [1003, 632] on button "Save & Close" at bounding box center [1019, 634] width 155 height 35
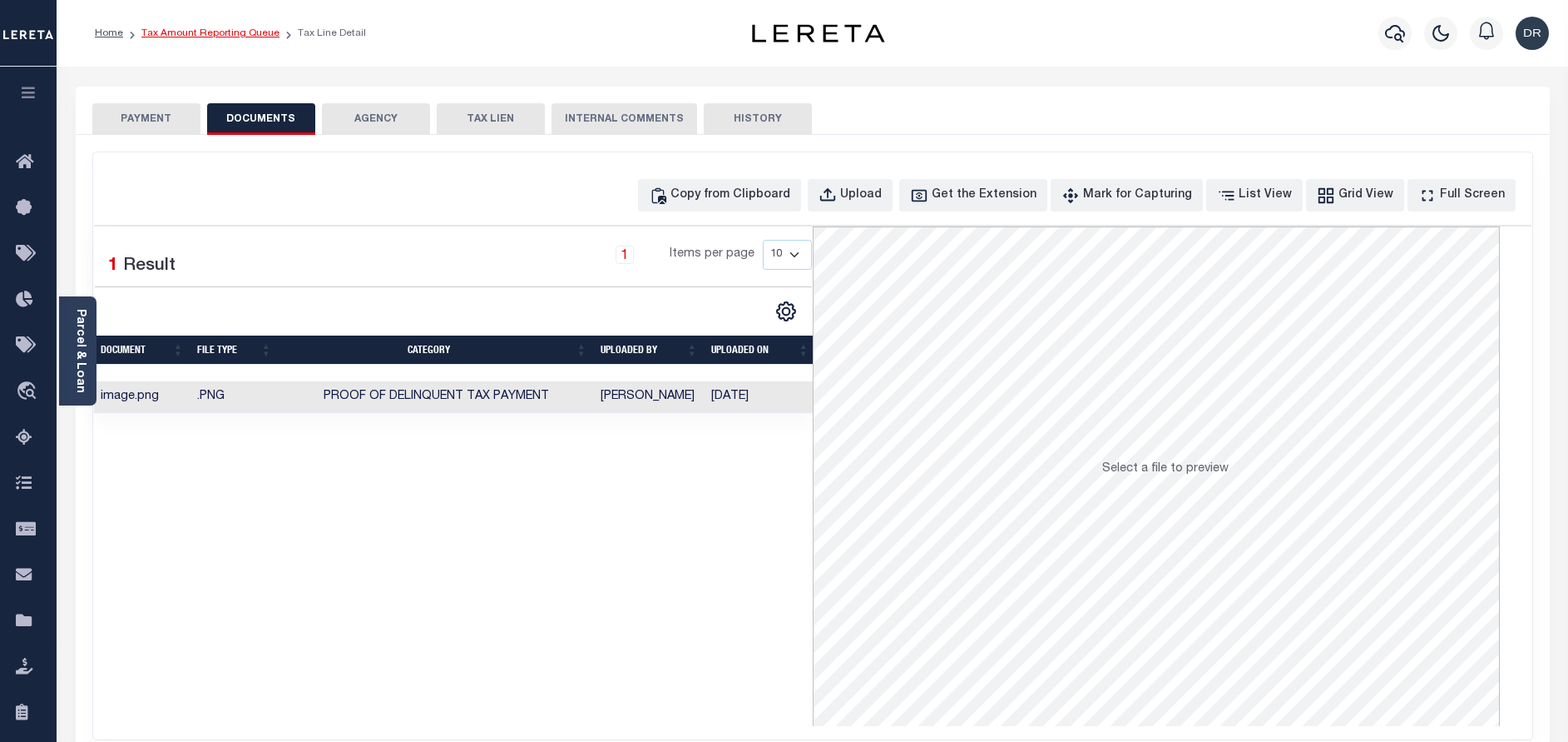
click at [262, 36] on link "Tax Amount Reporting Queue" at bounding box center [211, 33] width 138 height 10
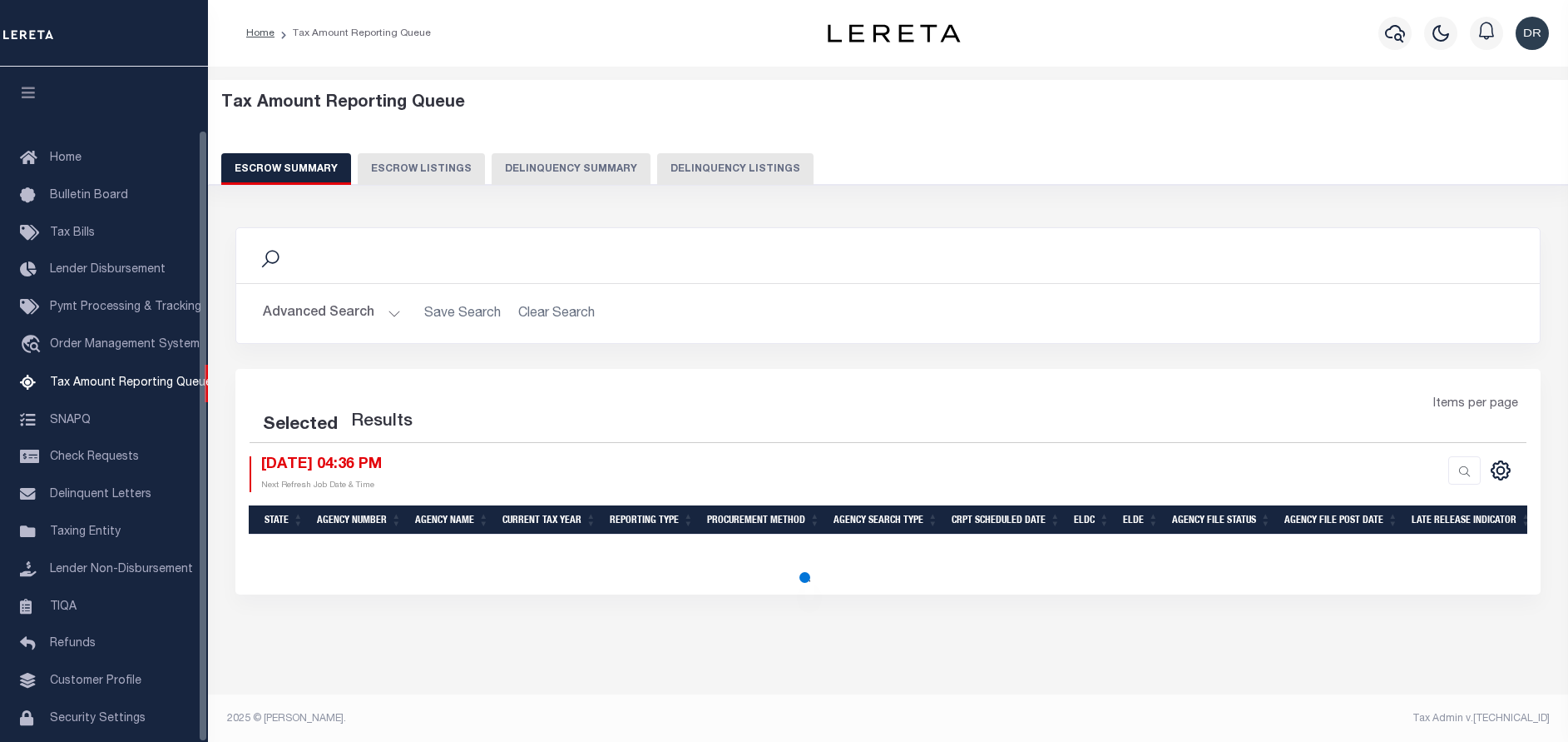
click at [691, 173] on button "Delinquency Listings" at bounding box center [736, 169] width 157 height 32
select select "100"
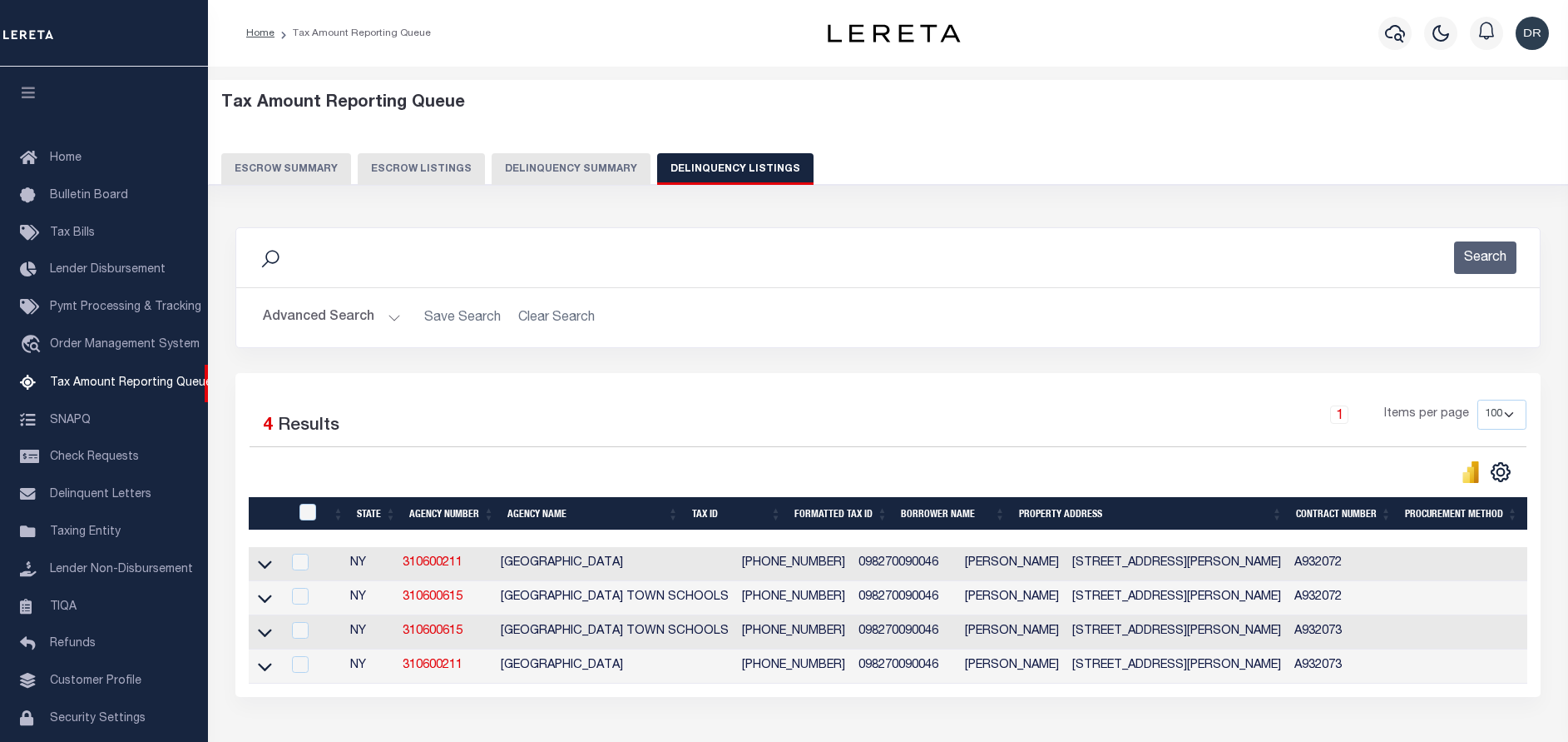
scroll to position [69, 0]
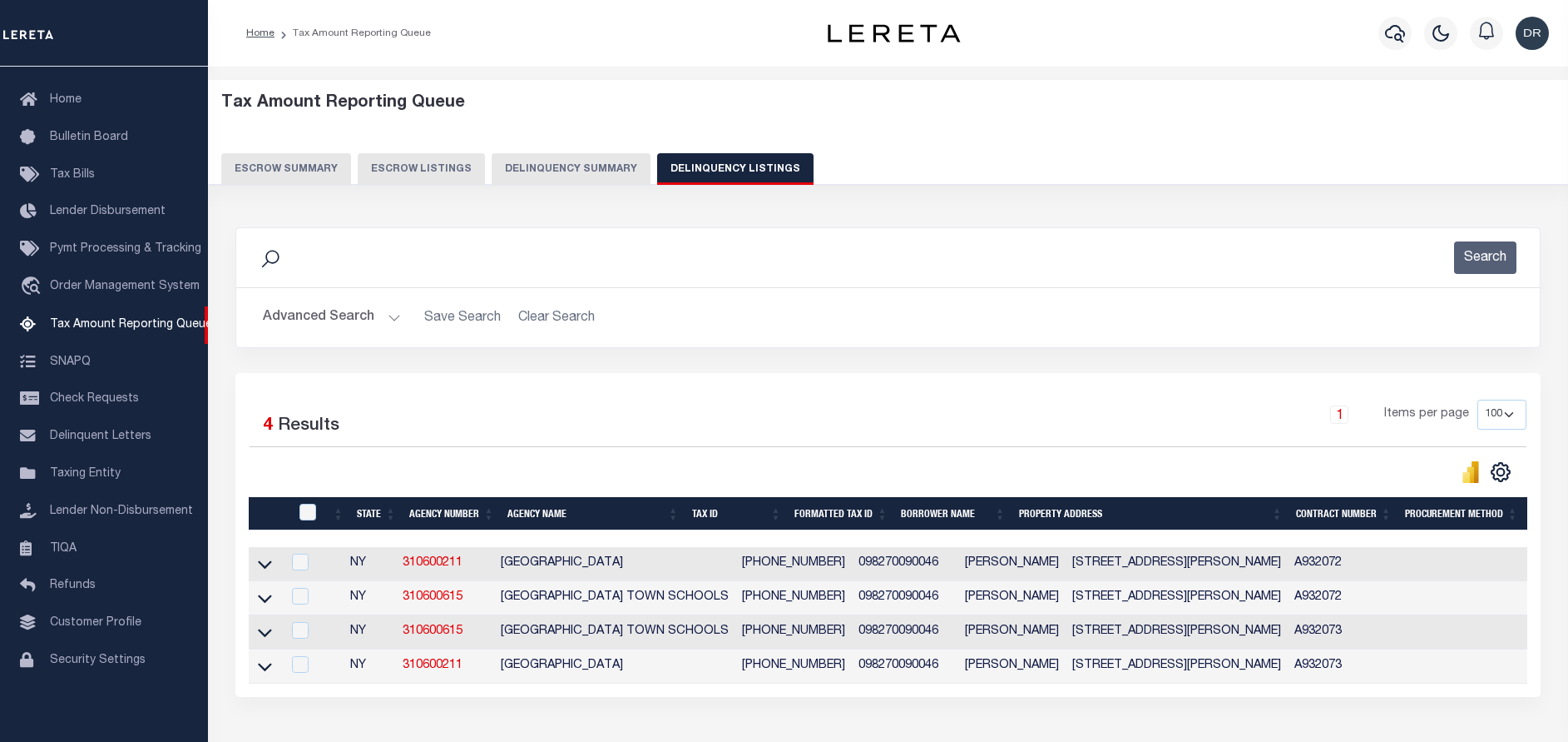
click at [257, 567] on link at bounding box center [265, 563] width 19 height 12
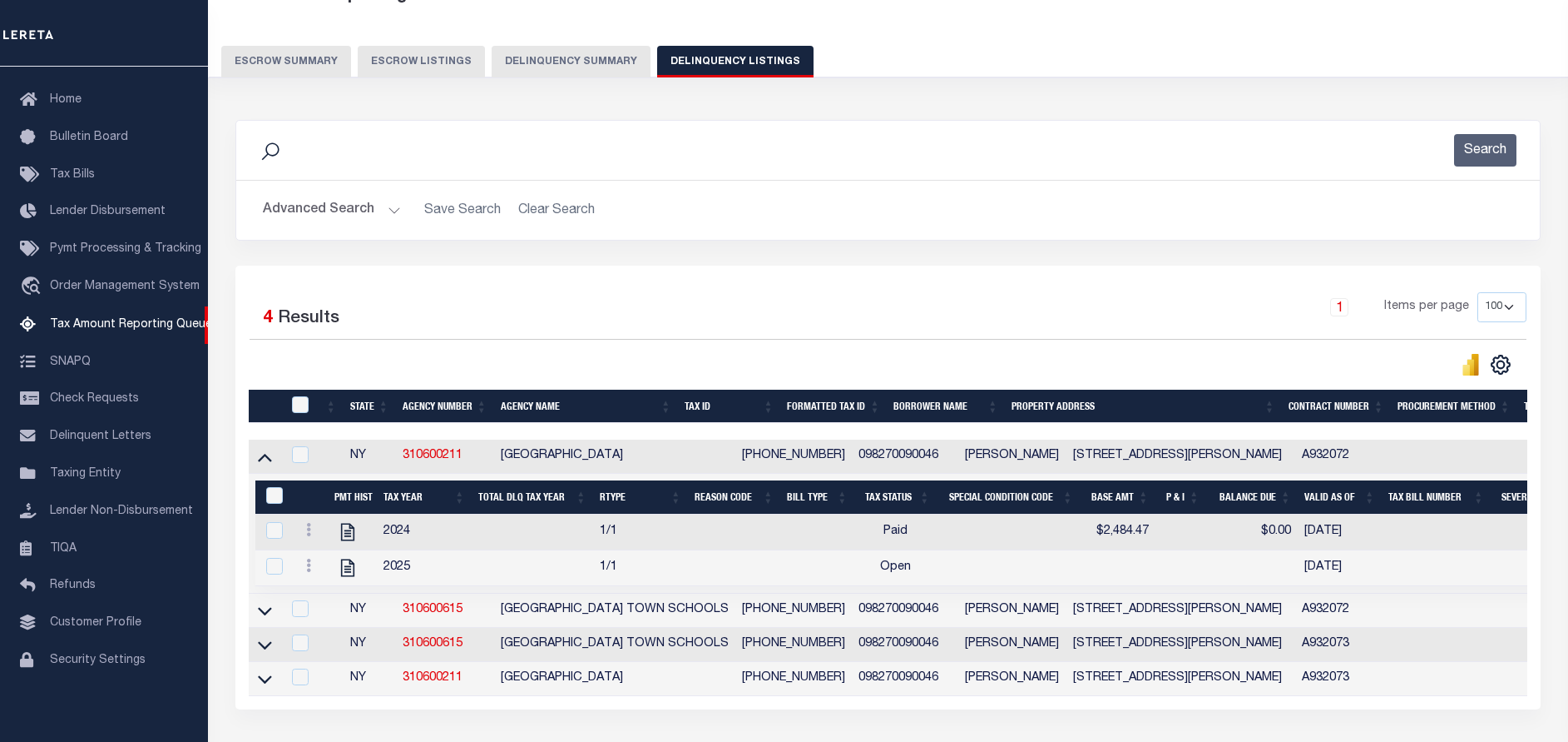
scroll to position [125, 0]
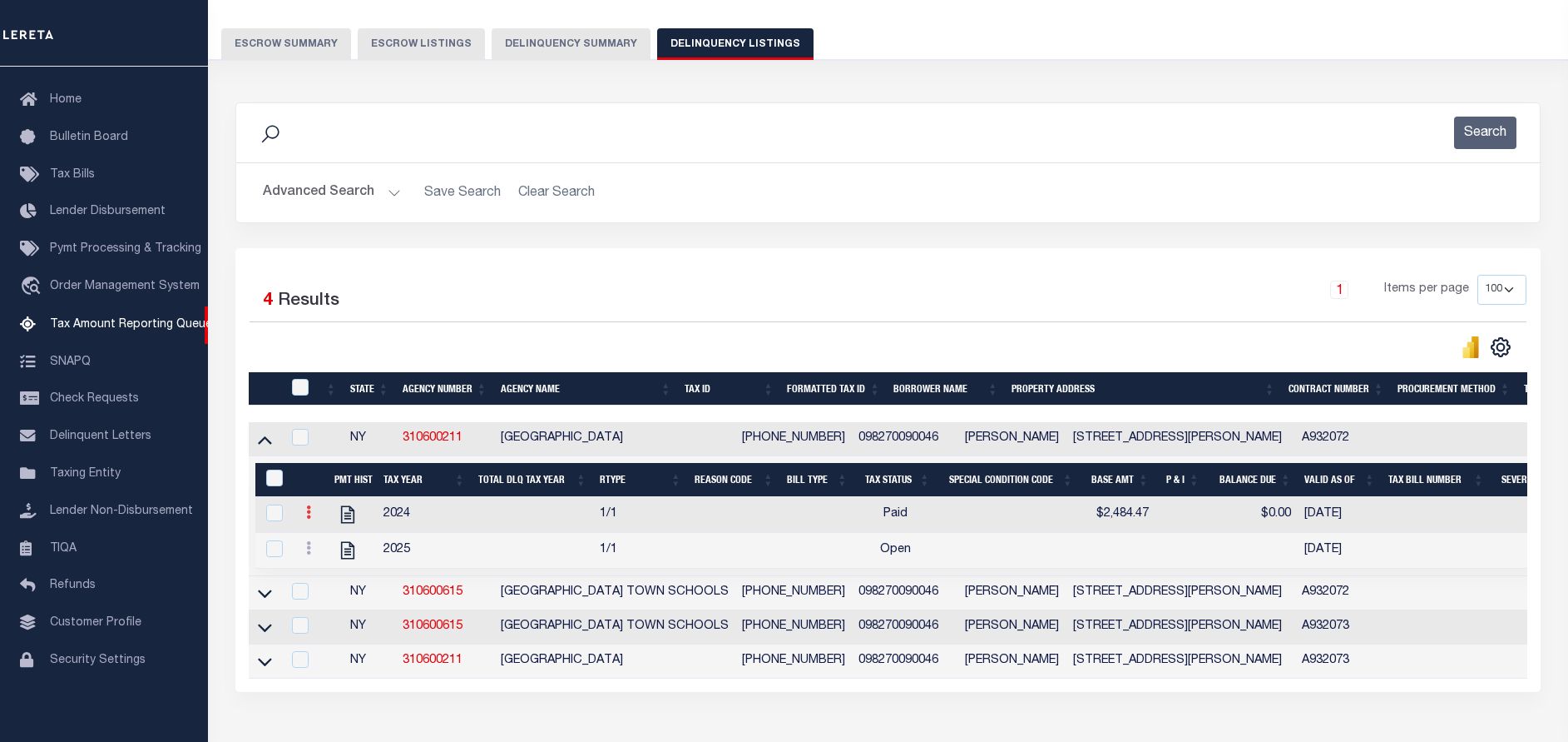
click at [311, 520] on link at bounding box center [308, 514] width 18 height 13
click at [343, 553] on link "" at bounding box center [328, 539] width 57 height 28
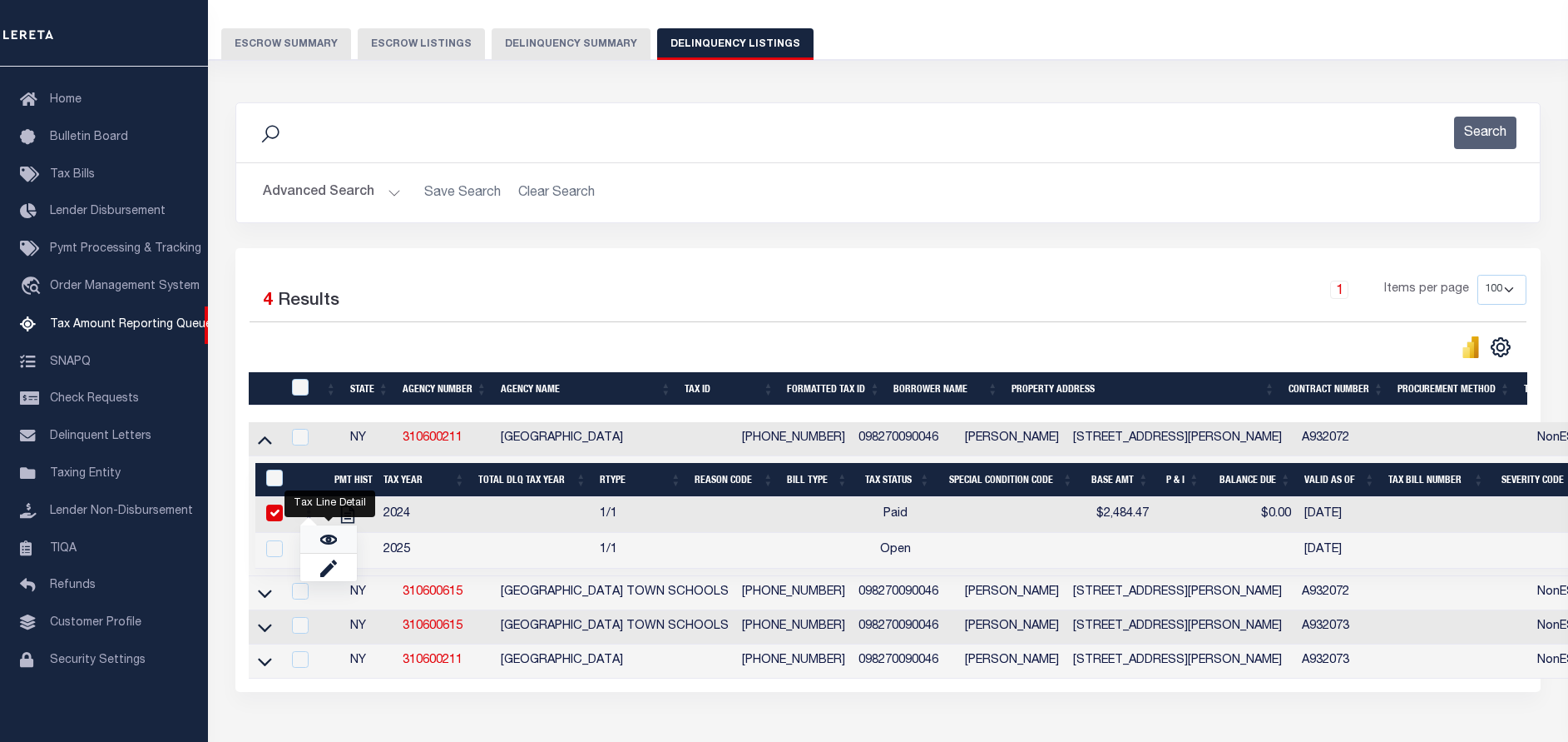
checkbox input "true"
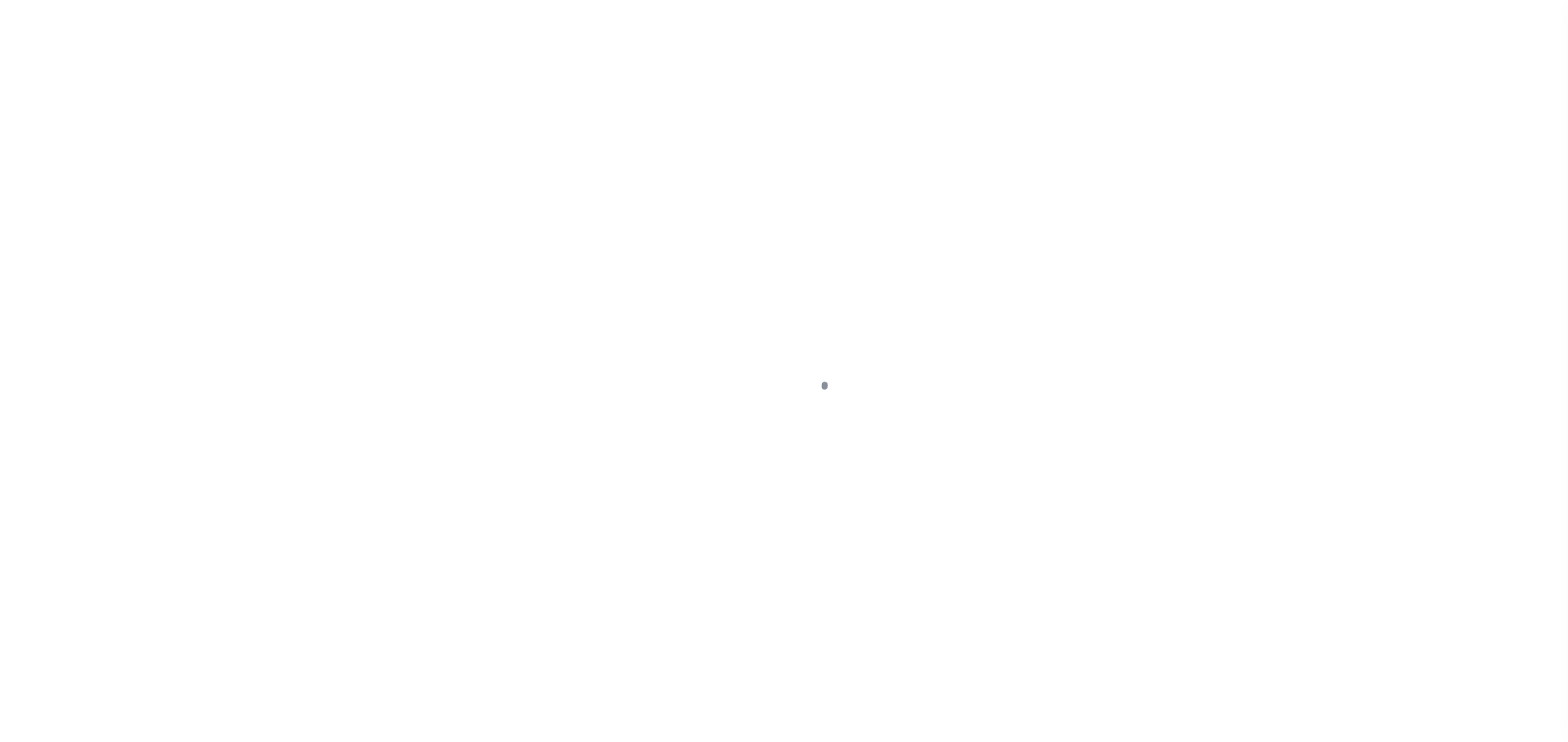
select select "PYD"
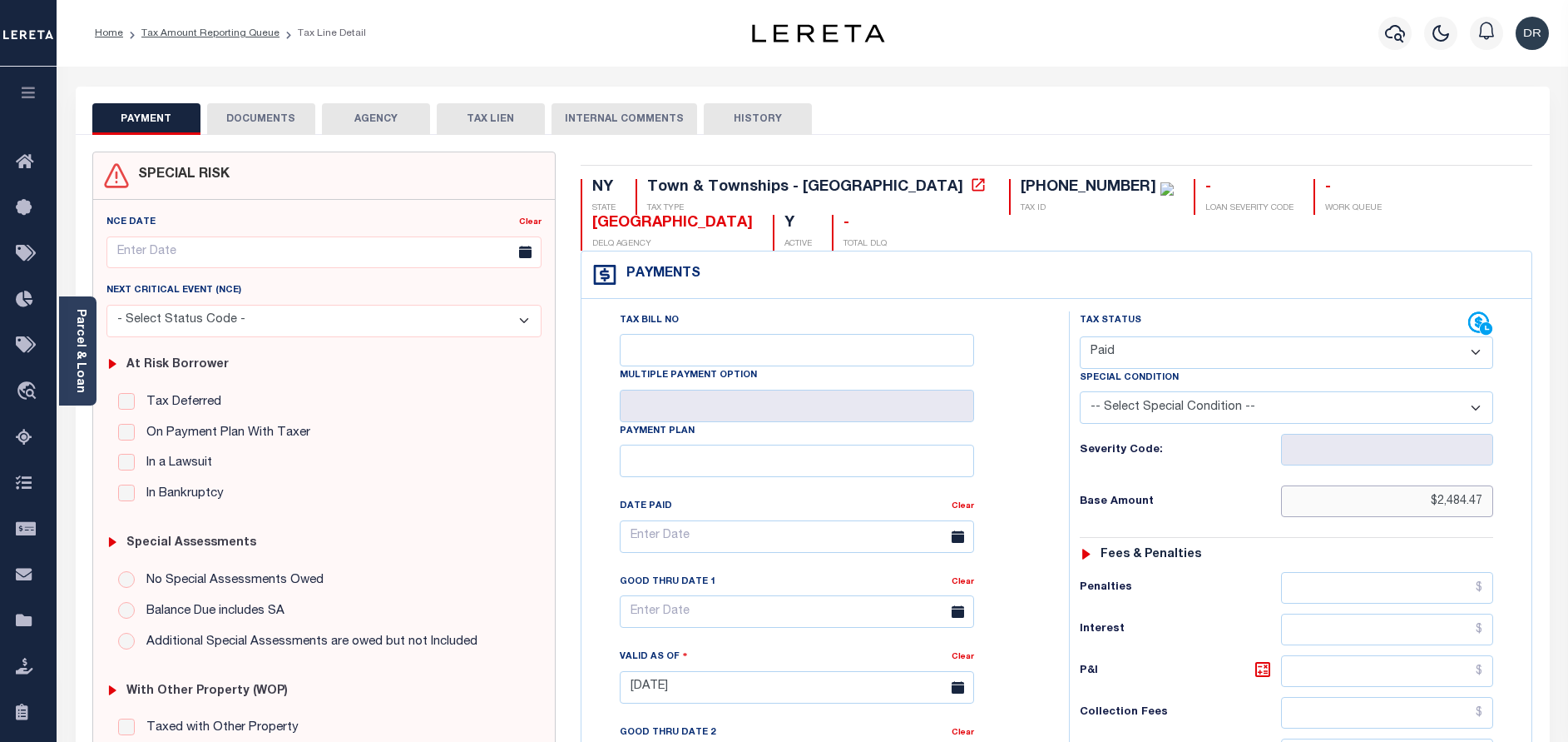
drag, startPoint x: 1383, startPoint y: 501, endPoint x: 1523, endPoint y: 503, distance: 140.0
click at [1523, 503] on div "Tax Status Status" at bounding box center [1291, 679] width 471 height 735
paste input "1,242.23"
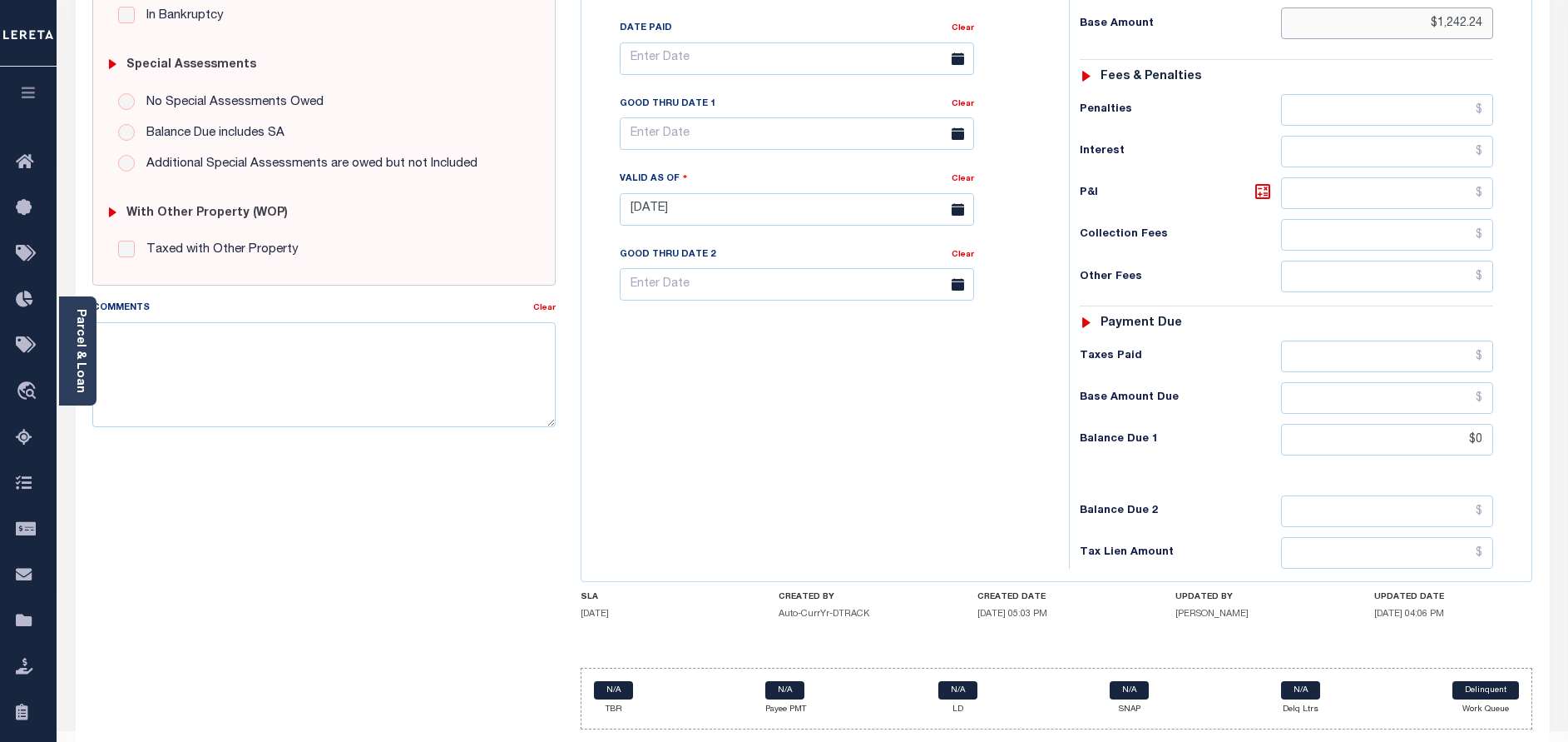
scroll to position [499, 0]
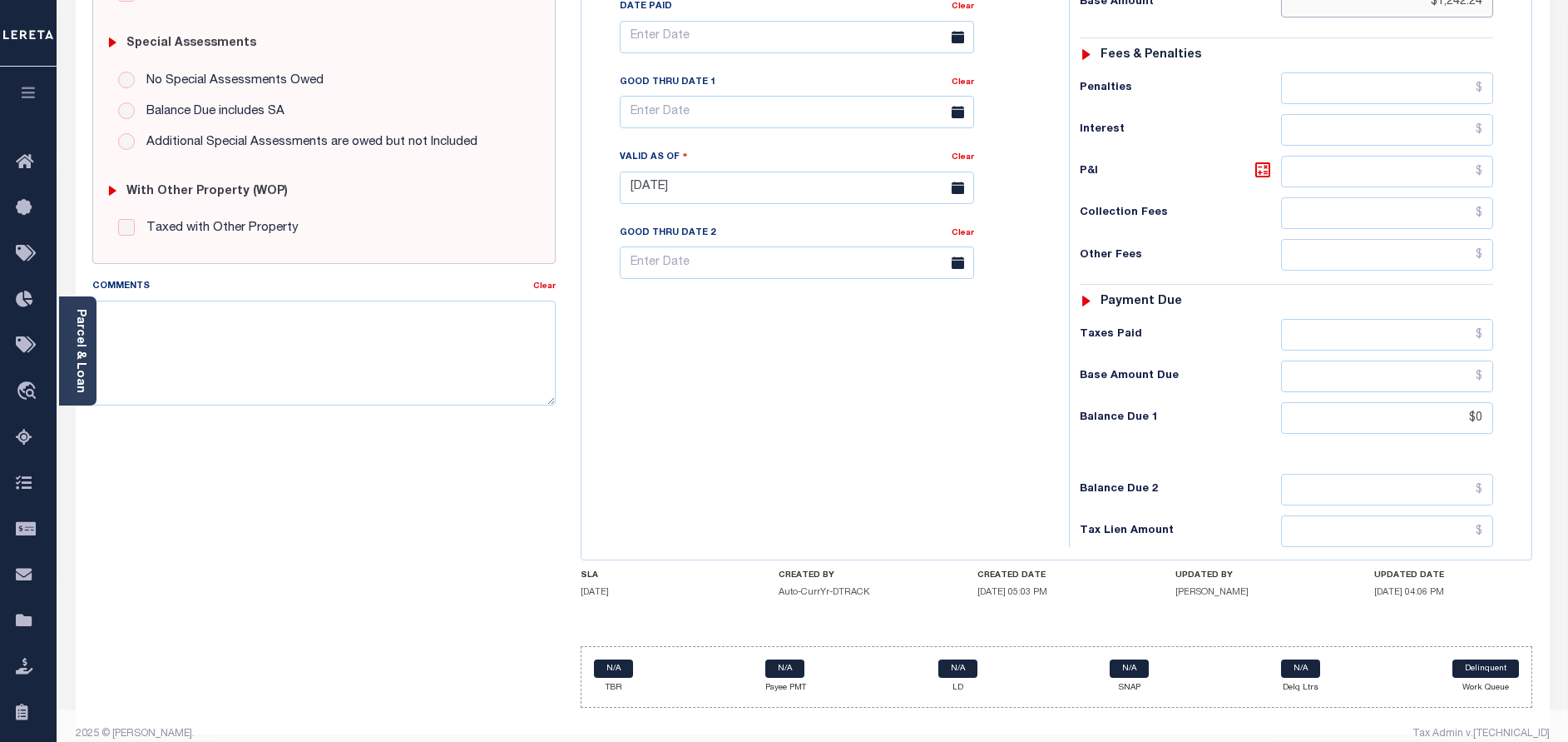
type input "$1,242.24"
click at [1440, 741] on div "Parcel & Loan Tax Bill Details [PHONE_NUMBER] TAX ID AGENCY 2024 2025" at bounding box center [812, 163] width 1511 height 1192
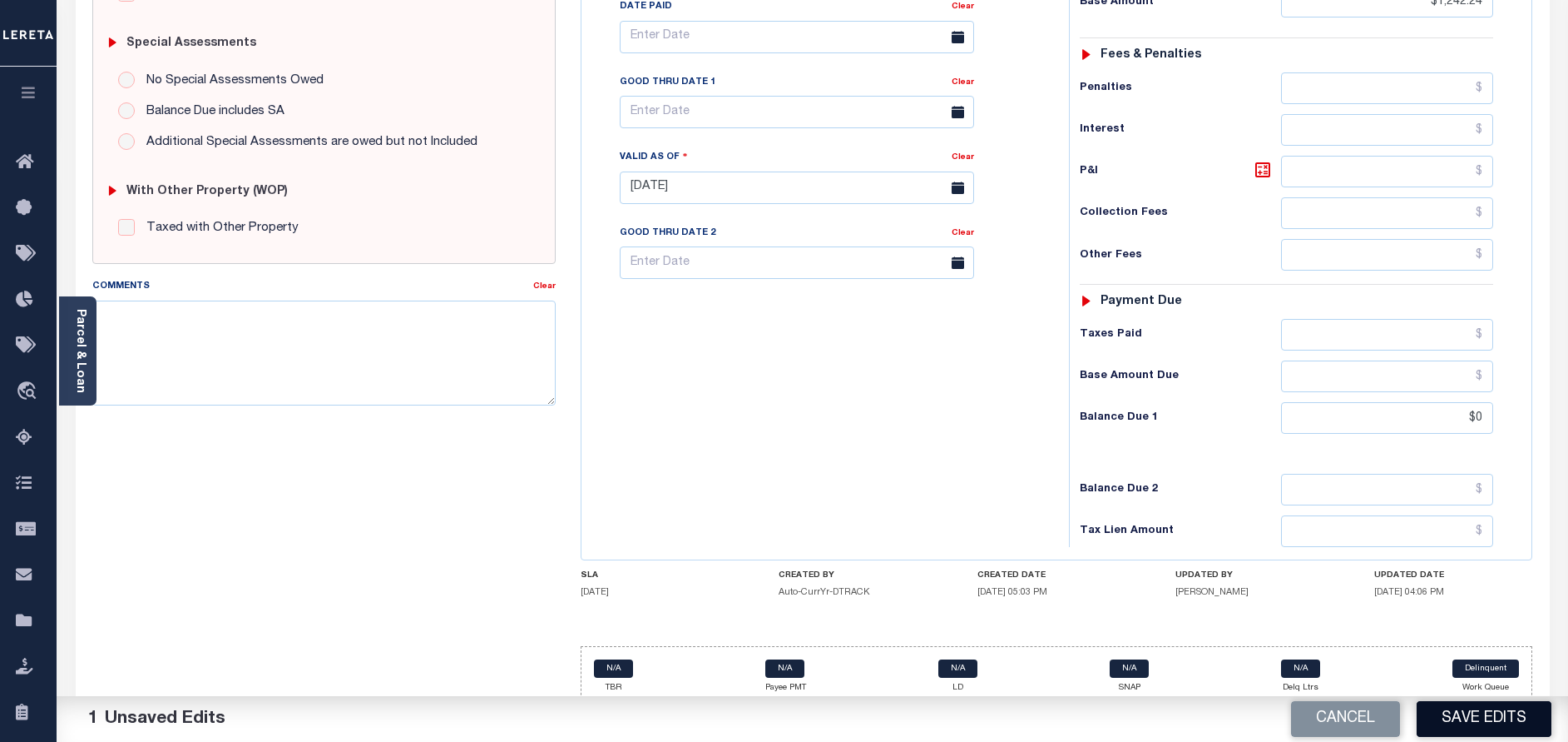
click at [1465, 714] on button "Save Edits" at bounding box center [1484, 719] width 135 height 36
checkbox input "false"
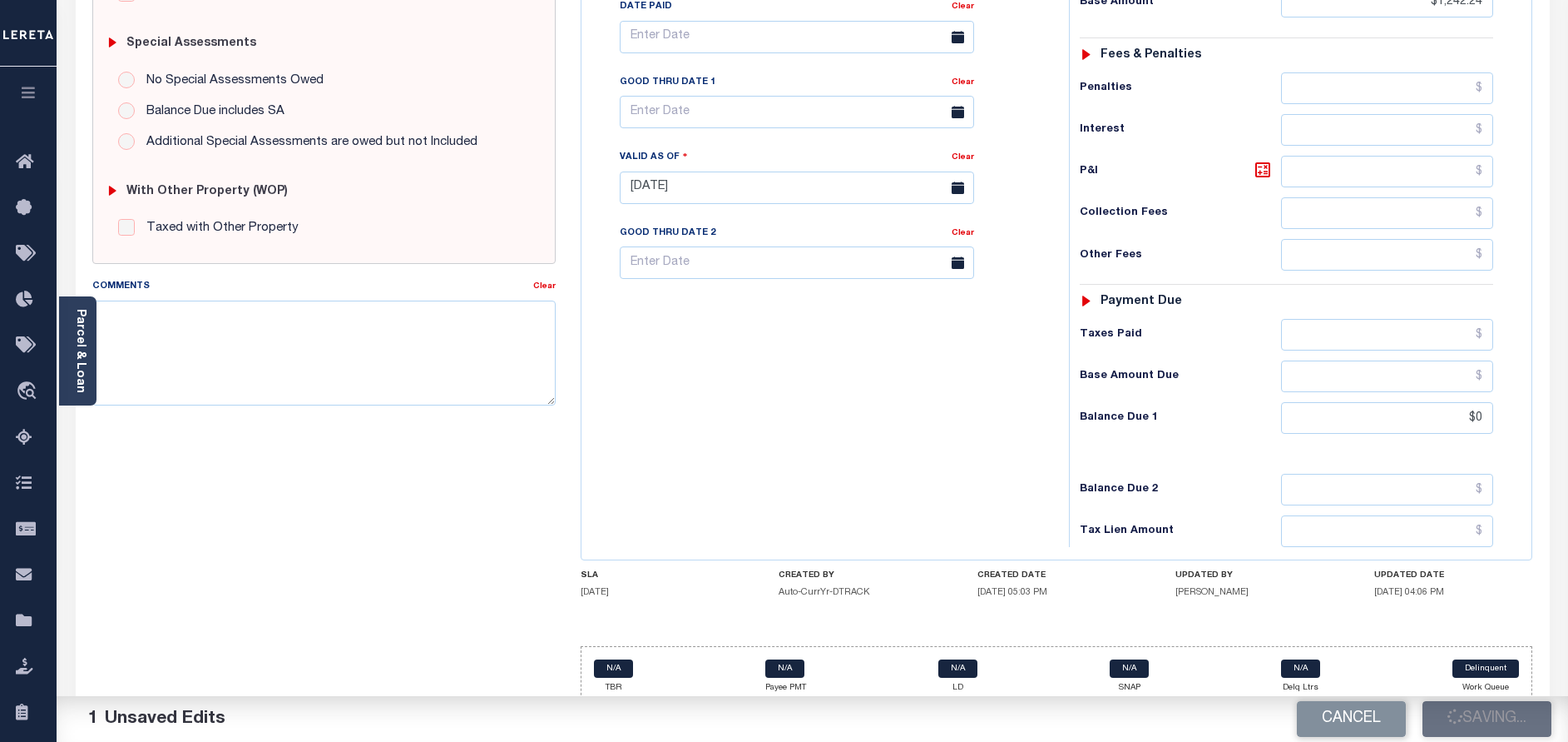
type input "$1,242.24"
type input "$0"
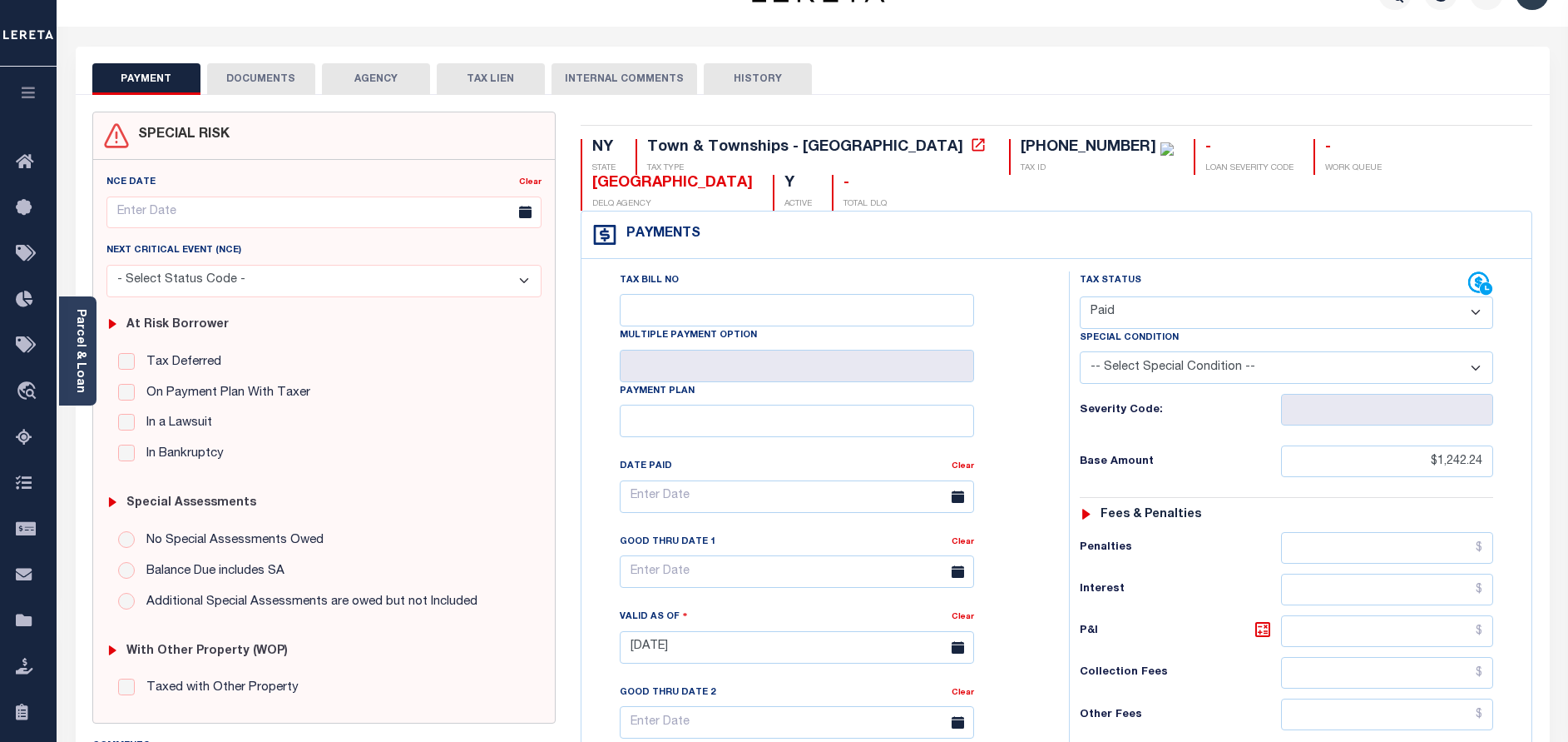
scroll to position [0, 0]
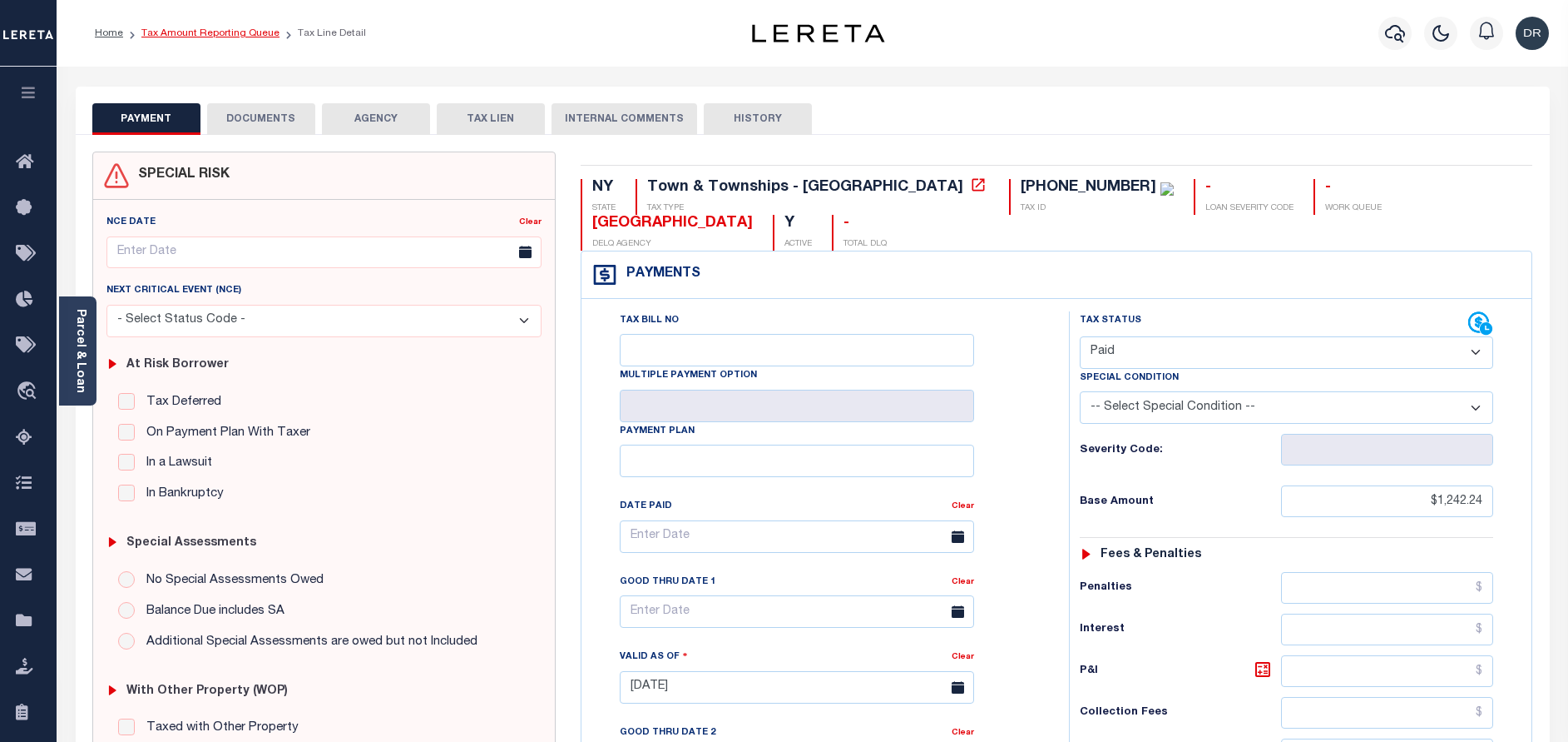
click at [212, 37] on link "Tax Amount Reporting Queue" at bounding box center [211, 33] width 138 height 10
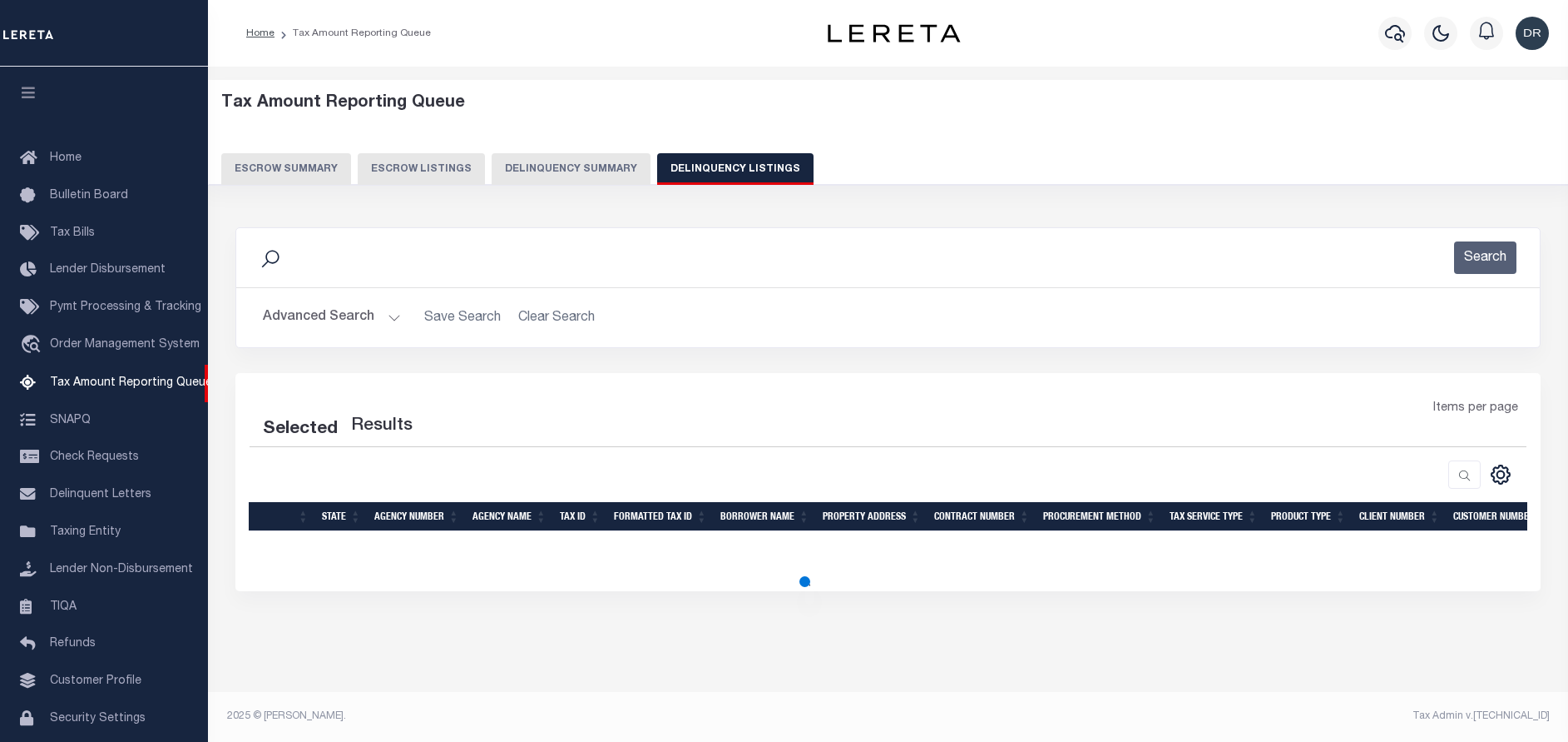
select select "100"
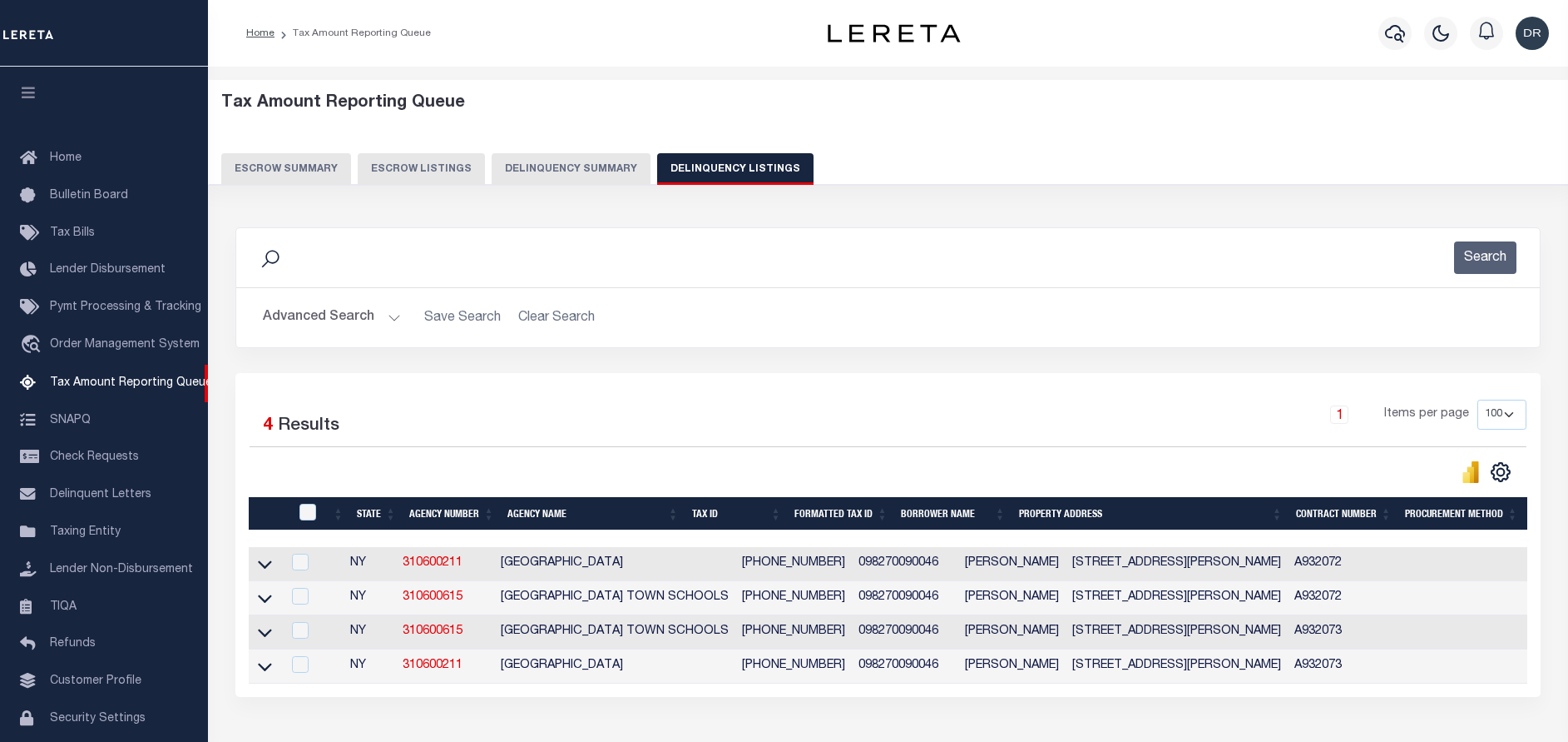
scroll to position [50, 0]
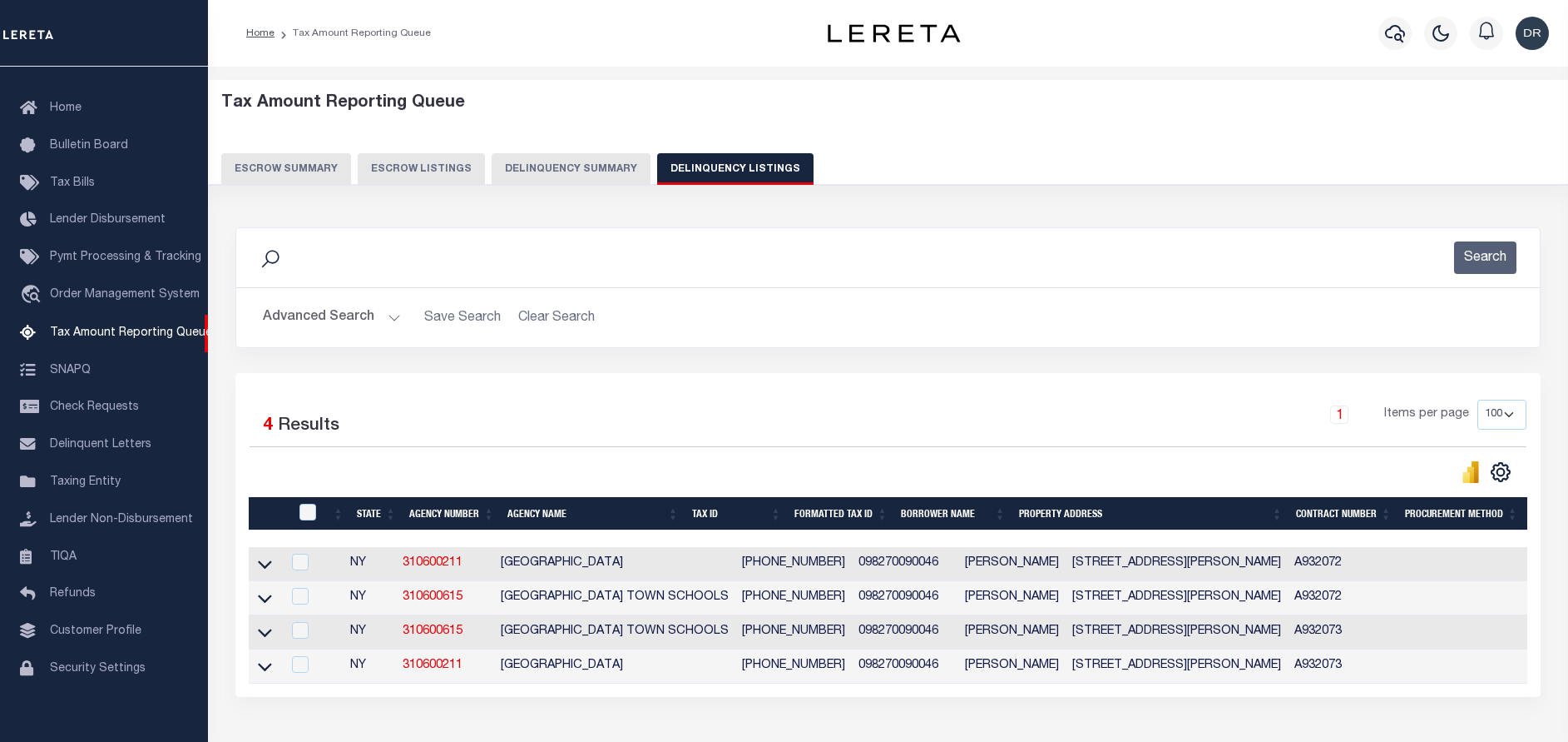
click at [257, 559] on link at bounding box center [265, 563] width 19 height 12
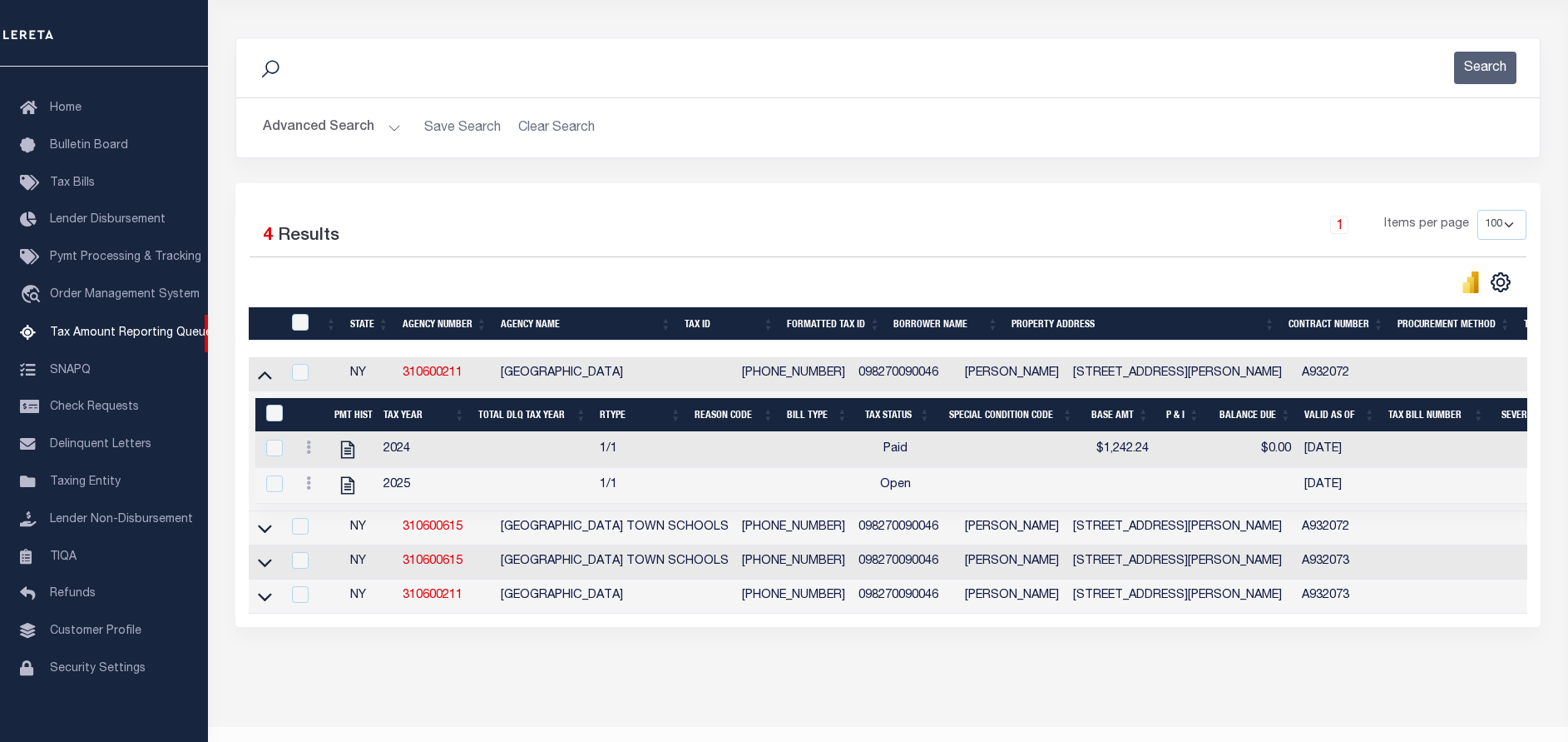
scroll to position [243, 0]
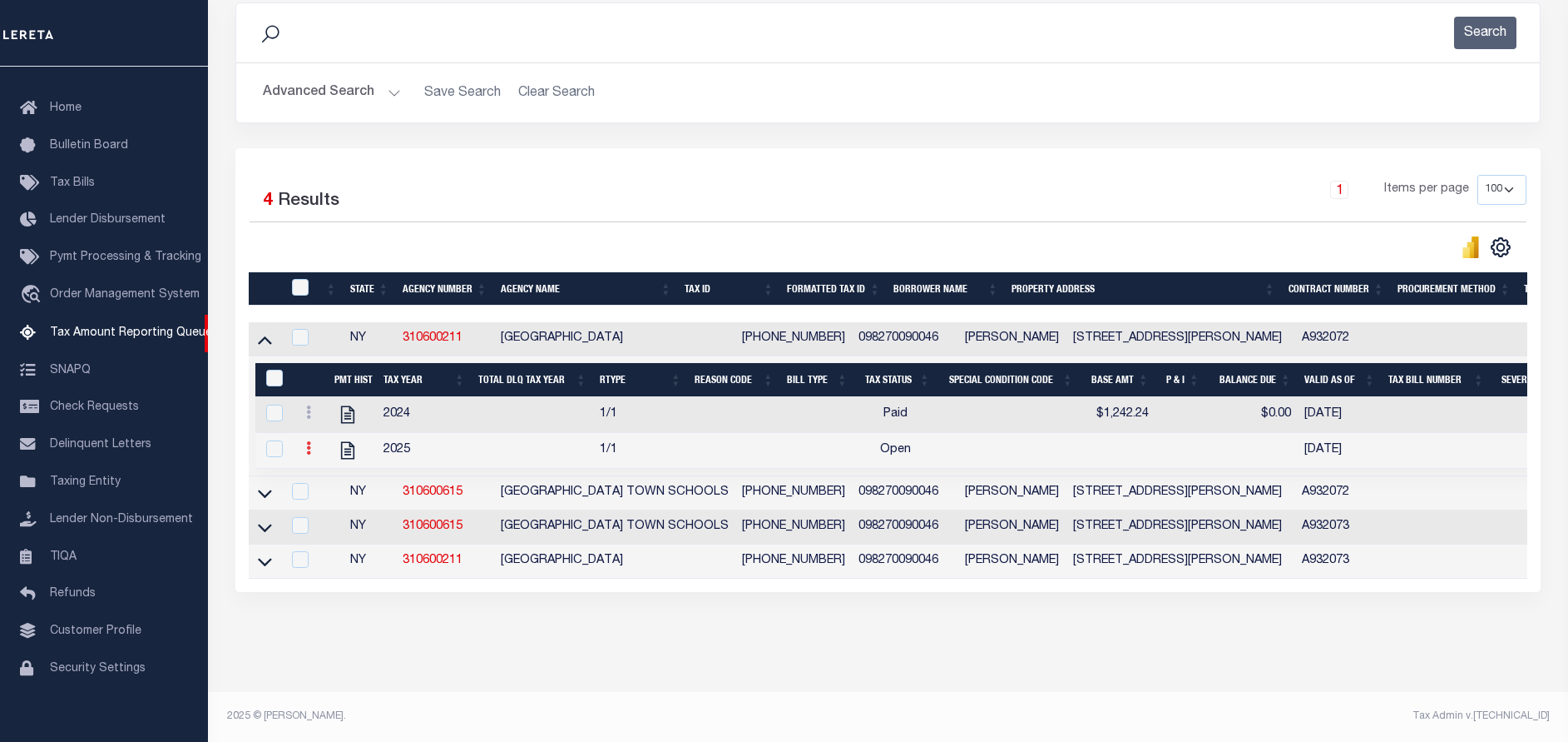
click at [313, 444] on link at bounding box center [308, 450] width 18 height 13
click at [328, 465] on link "" at bounding box center [328, 474] width 57 height 28
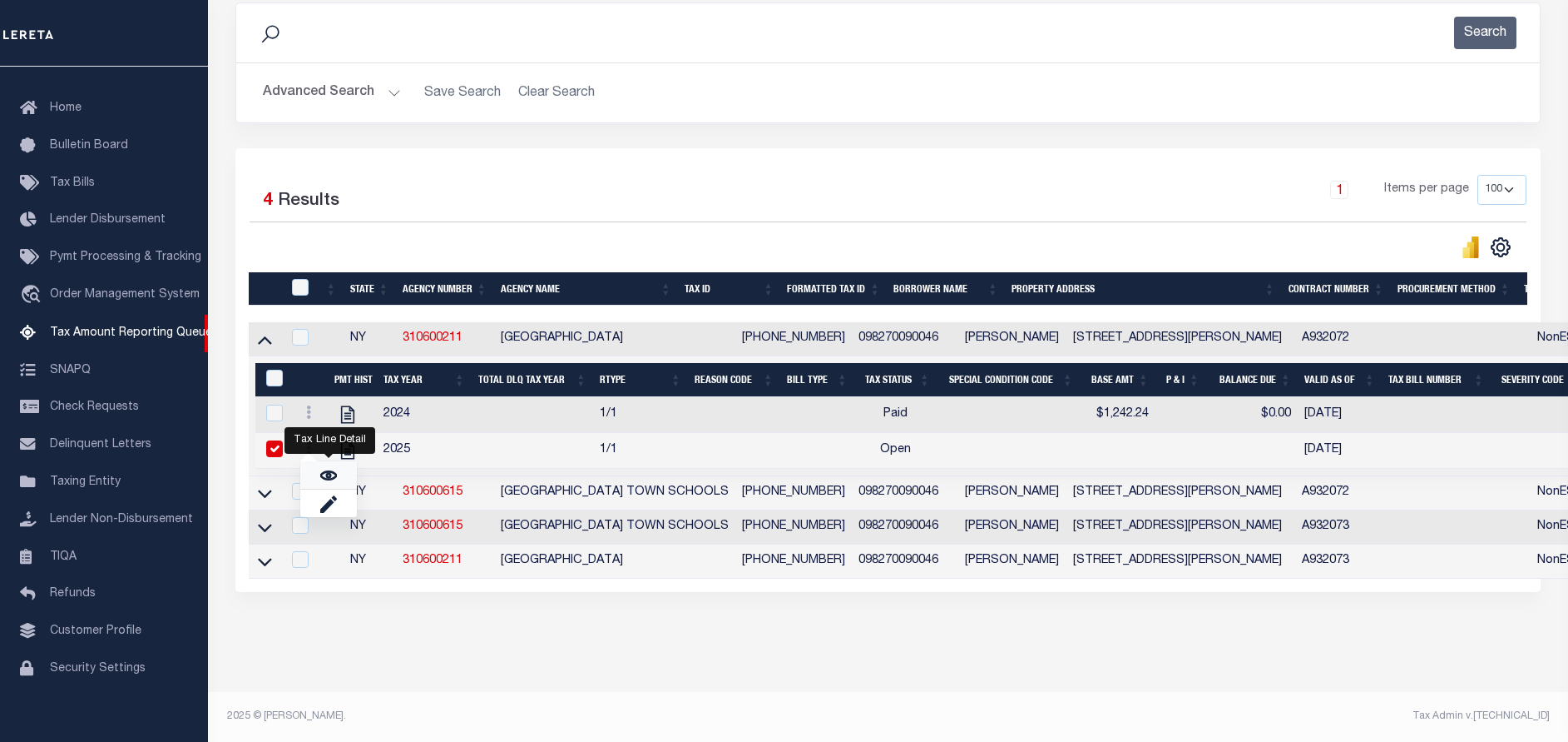
checkbox input "true"
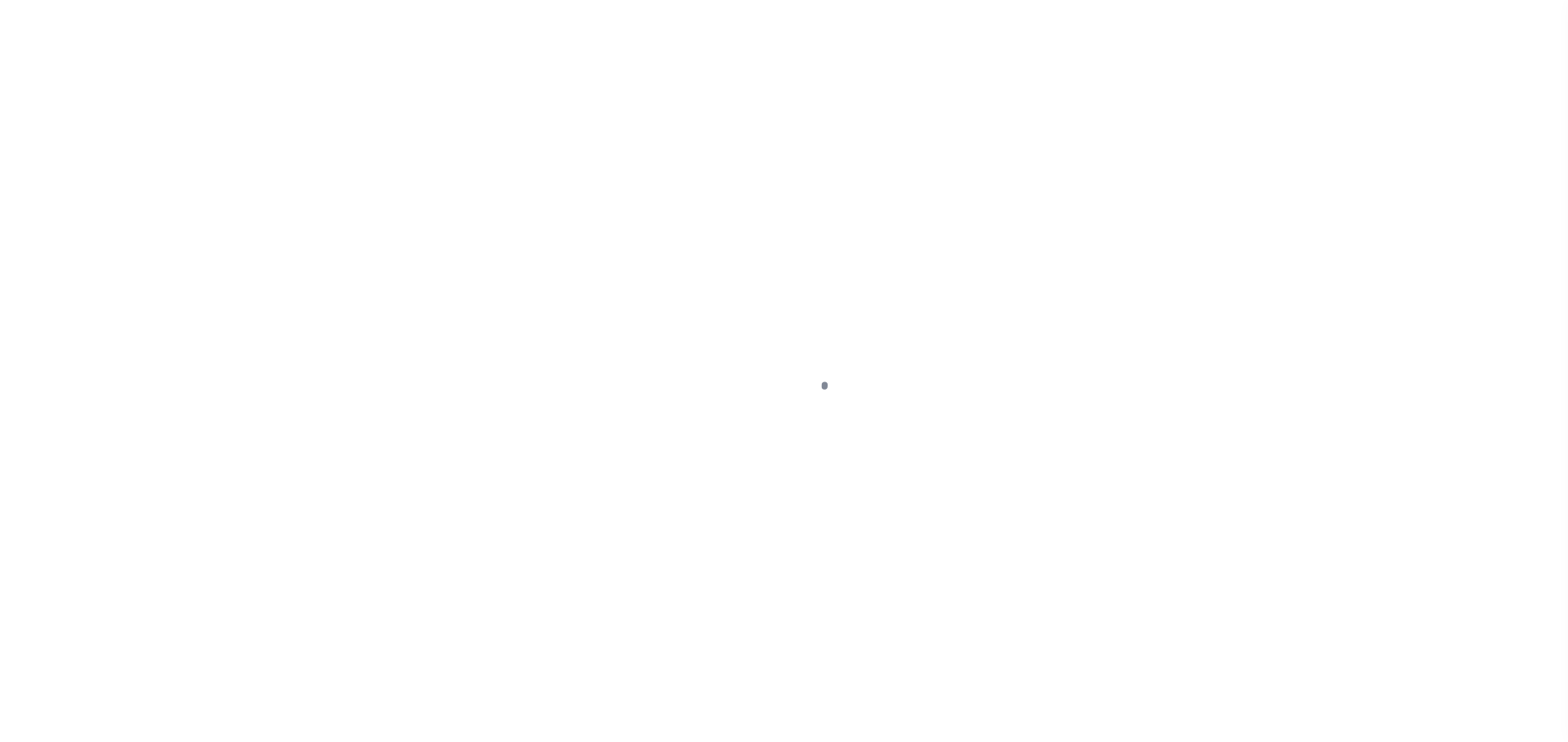
select select "OP2"
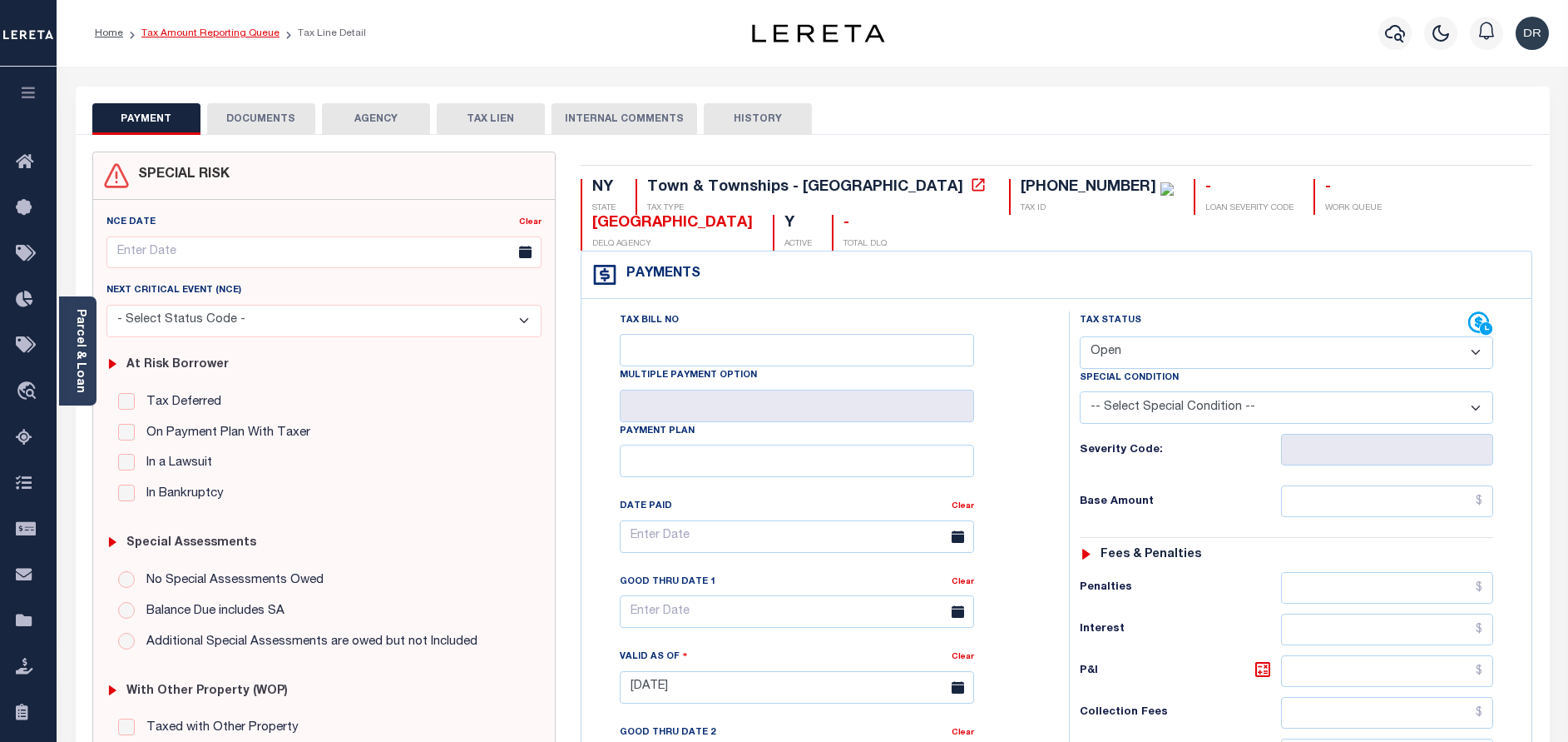
click at [257, 37] on link "Tax Amount Reporting Queue" at bounding box center [211, 33] width 138 height 10
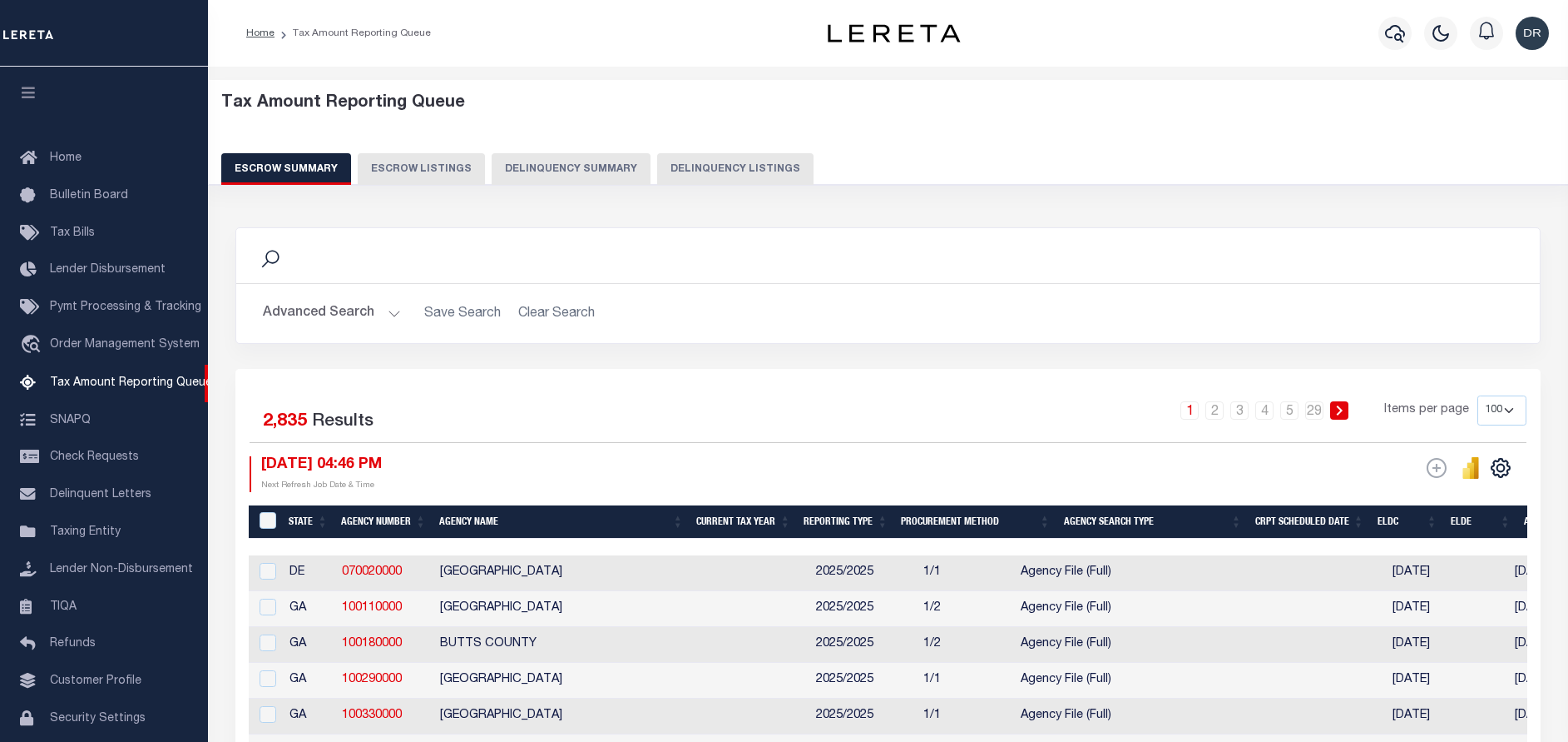
select select "100"
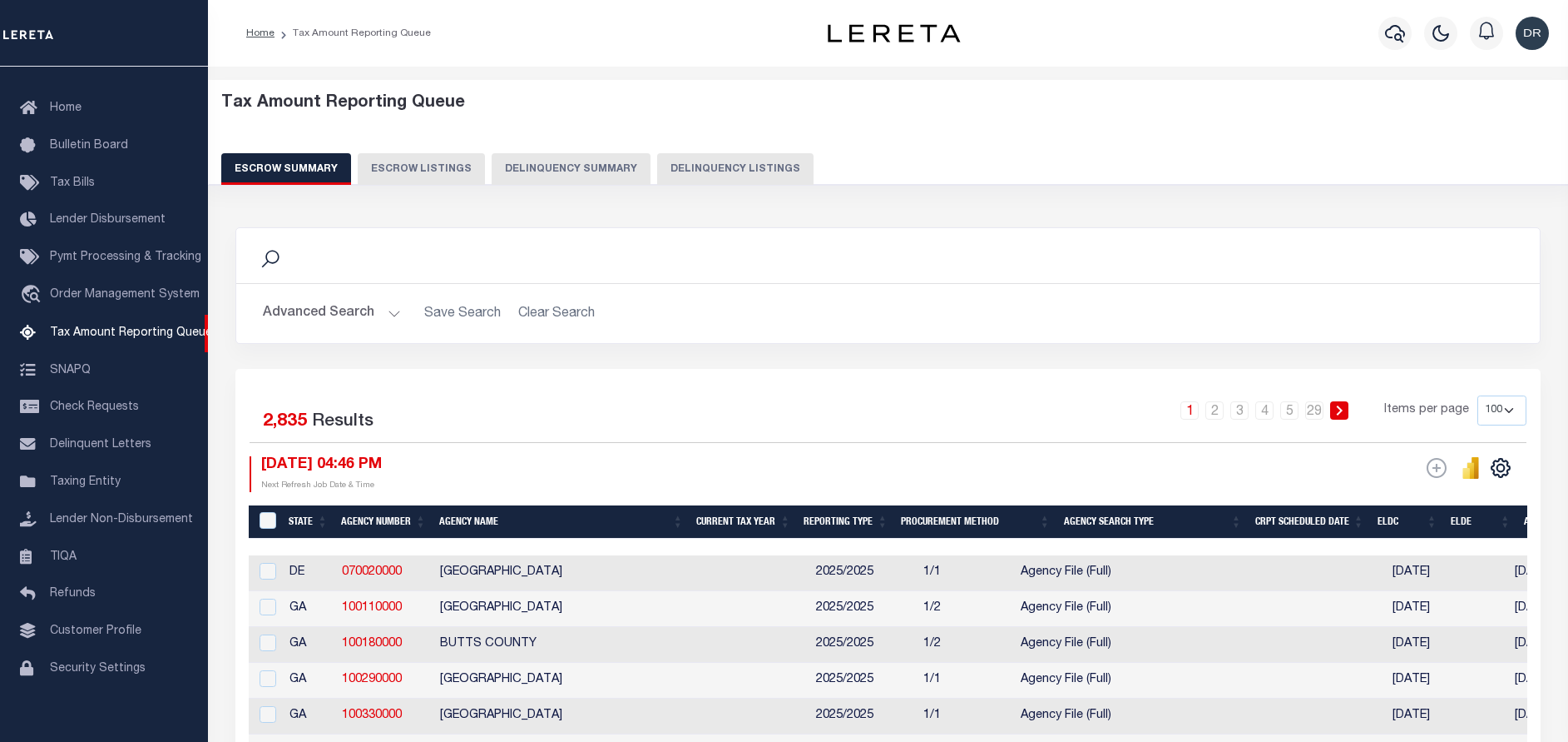
click at [699, 190] on div "Tax Amount Reporting Queue Escrow Summary Escrow Listings Delinquency Summary" at bounding box center [888, 145] width 1392 height 131
click at [708, 170] on button "Delinquency Listings" at bounding box center [736, 169] width 157 height 32
select select "100"
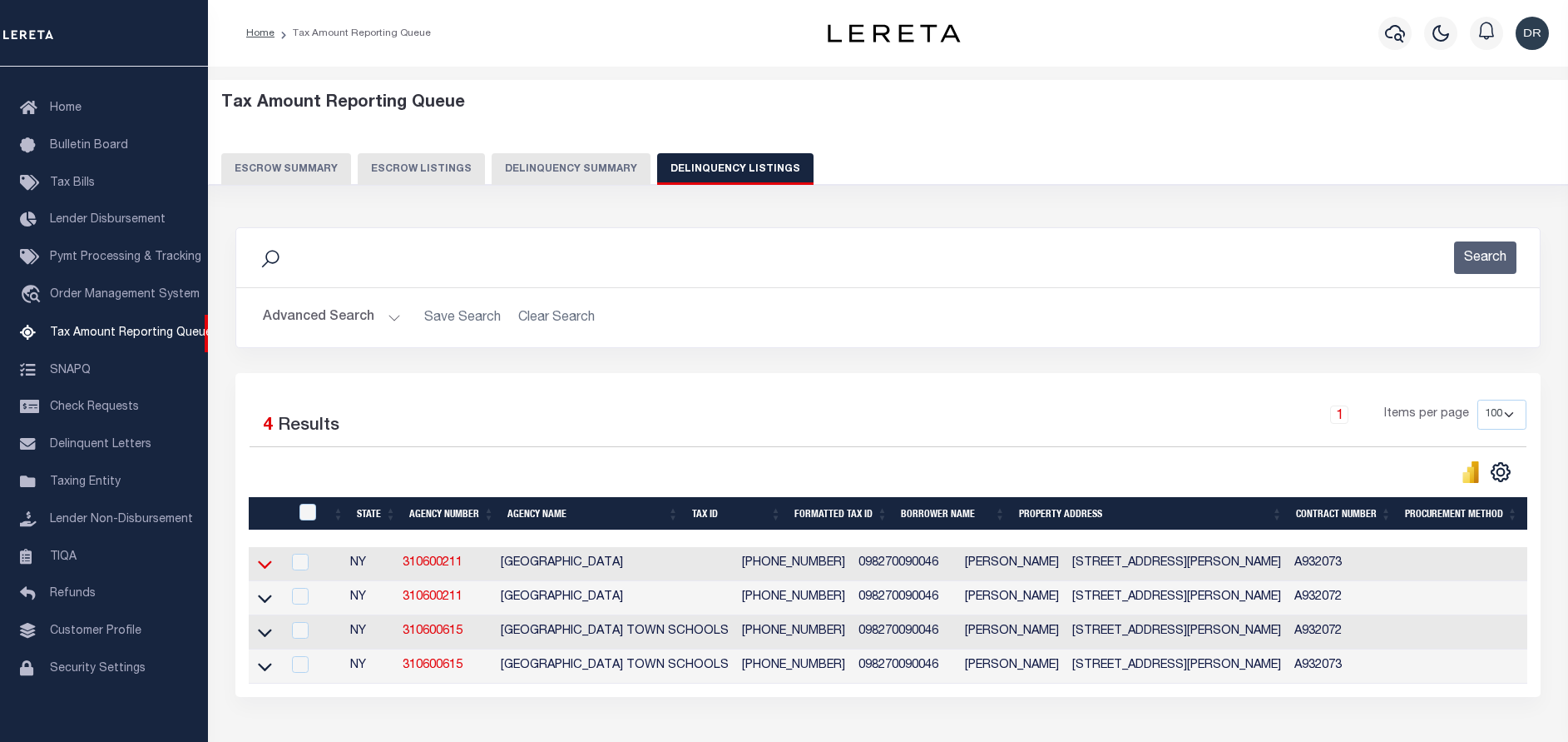
click at [267, 568] on icon at bounding box center [265, 564] width 14 height 18
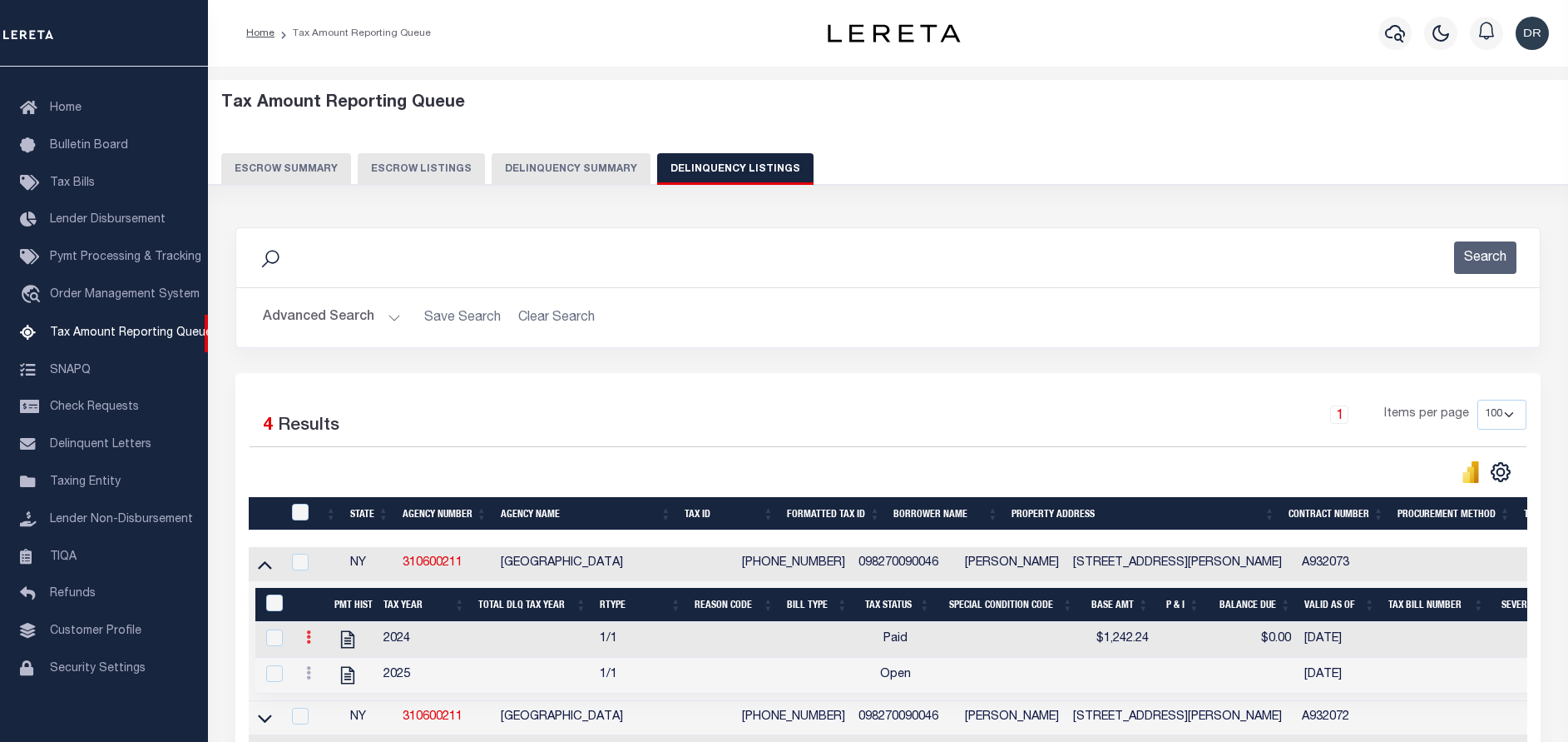
click at [307, 642] on icon at bounding box center [308, 637] width 5 height 13
click at [324, 654] on body "Home Tax Amount Reporting Queue Profile" at bounding box center [784, 483] width 1568 height 966
click at [309, 644] on icon at bounding box center [308, 637] width 5 height 13
click at [327, 673] on img "" at bounding box center [328, 664] width 17 height 17
checkbox input "true"
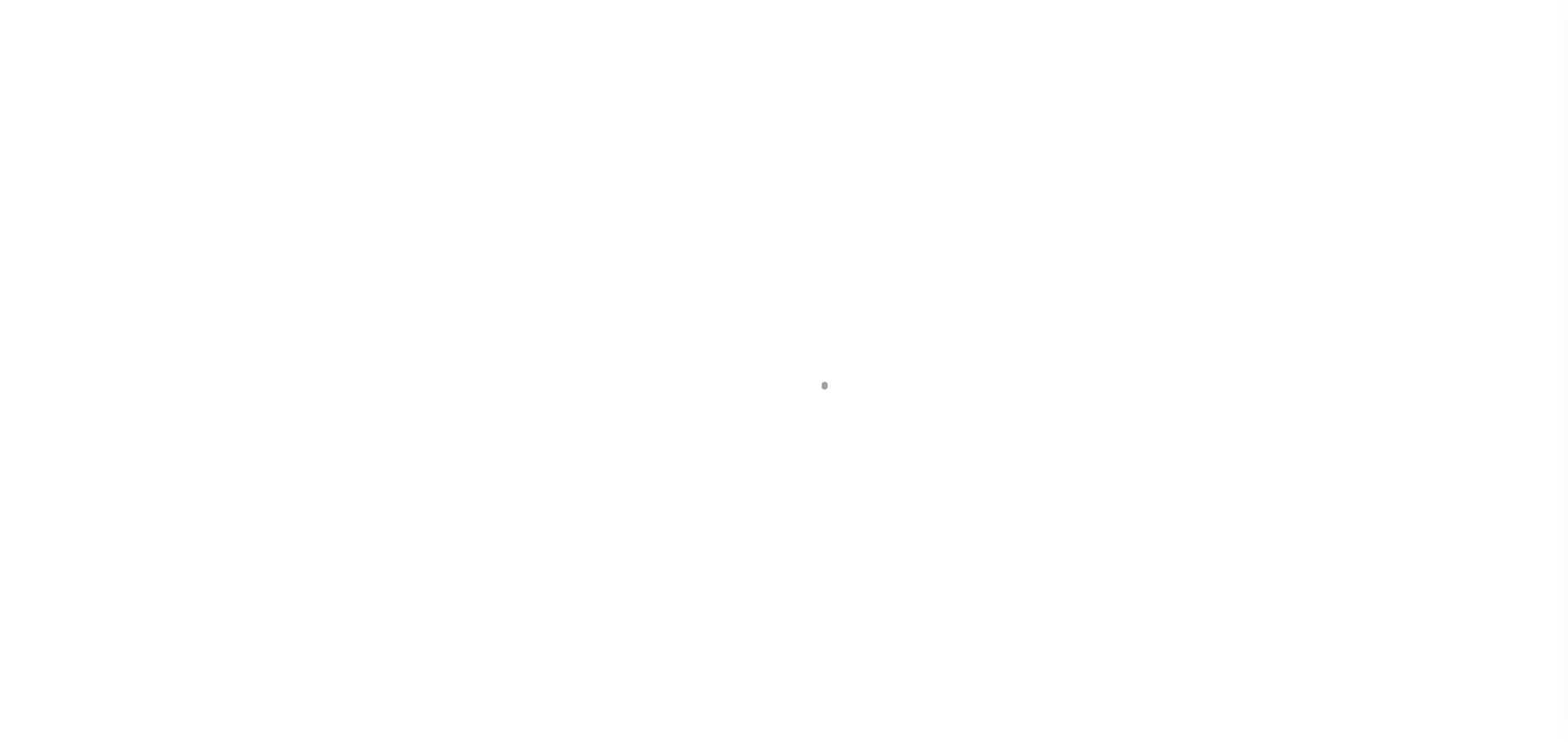
select select "PYD"
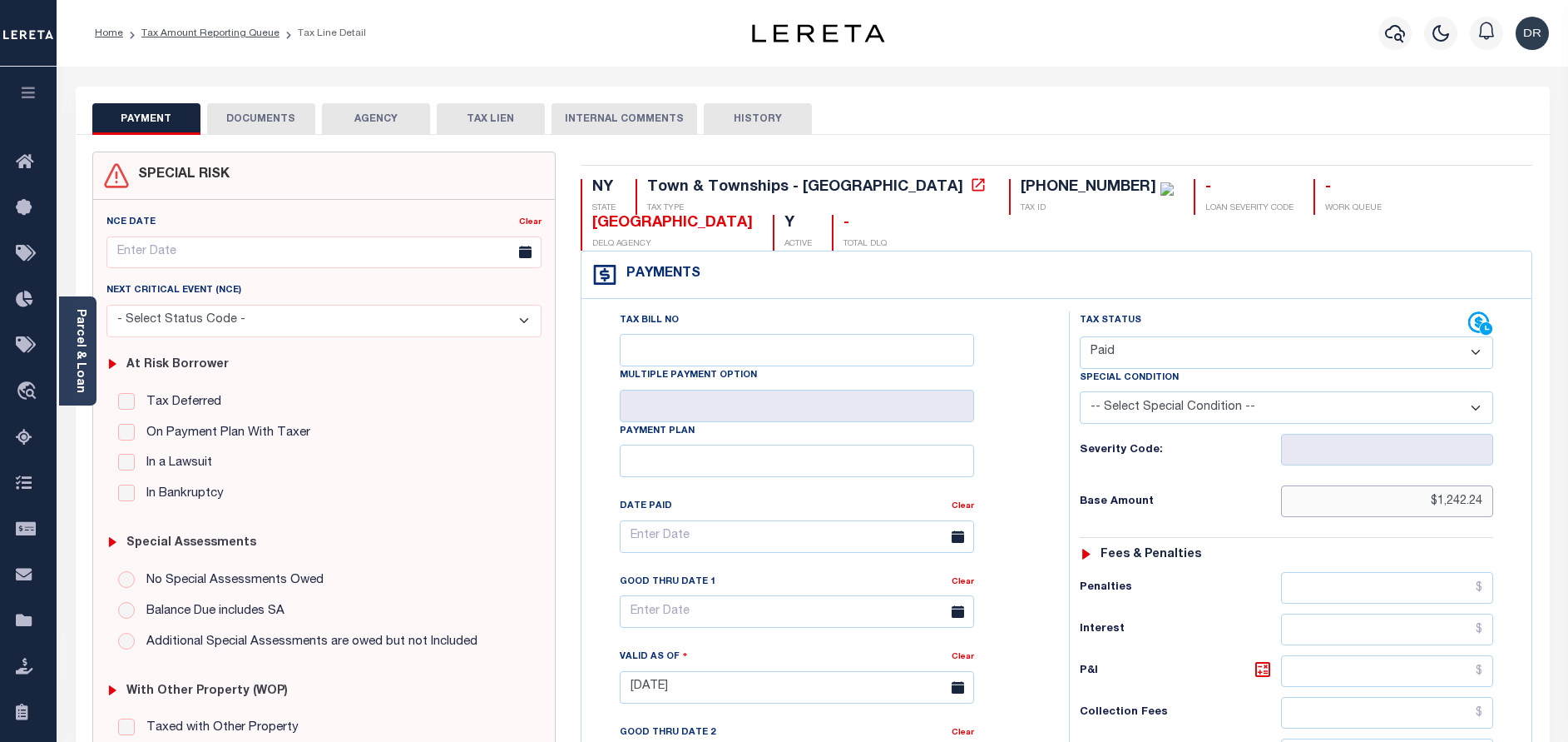
drag, startPoint x: 1395, startPoint y: 502, endPoint x: 1531, endPoint y: 496, distance: 136.1
click at [1531, 496] on div "Tax Bill No Multiple Payment Option Payment Plan" at bounding box center [1056, 679] width 951 height 760
paste input "2,395.85"
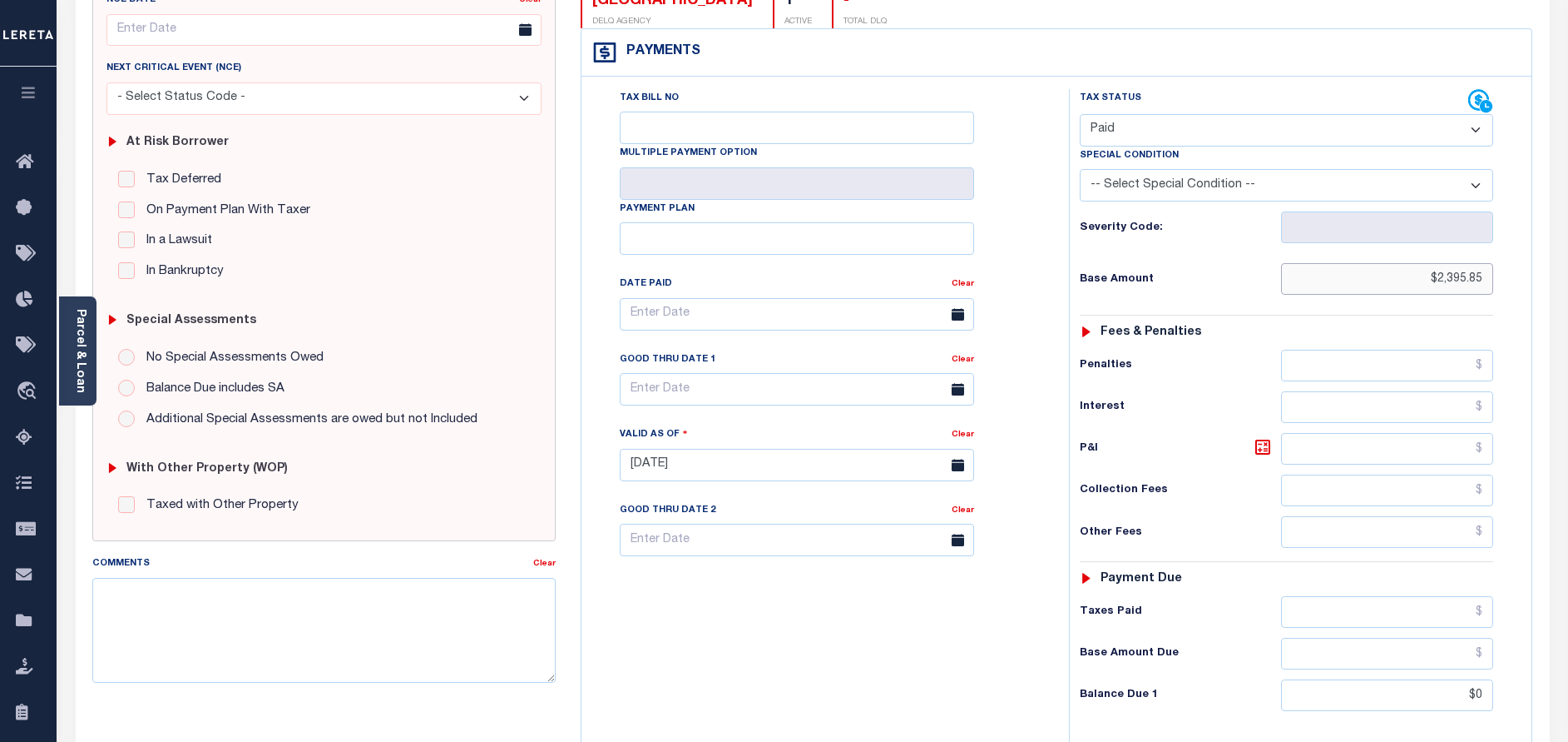
scroll to position [250, 0]
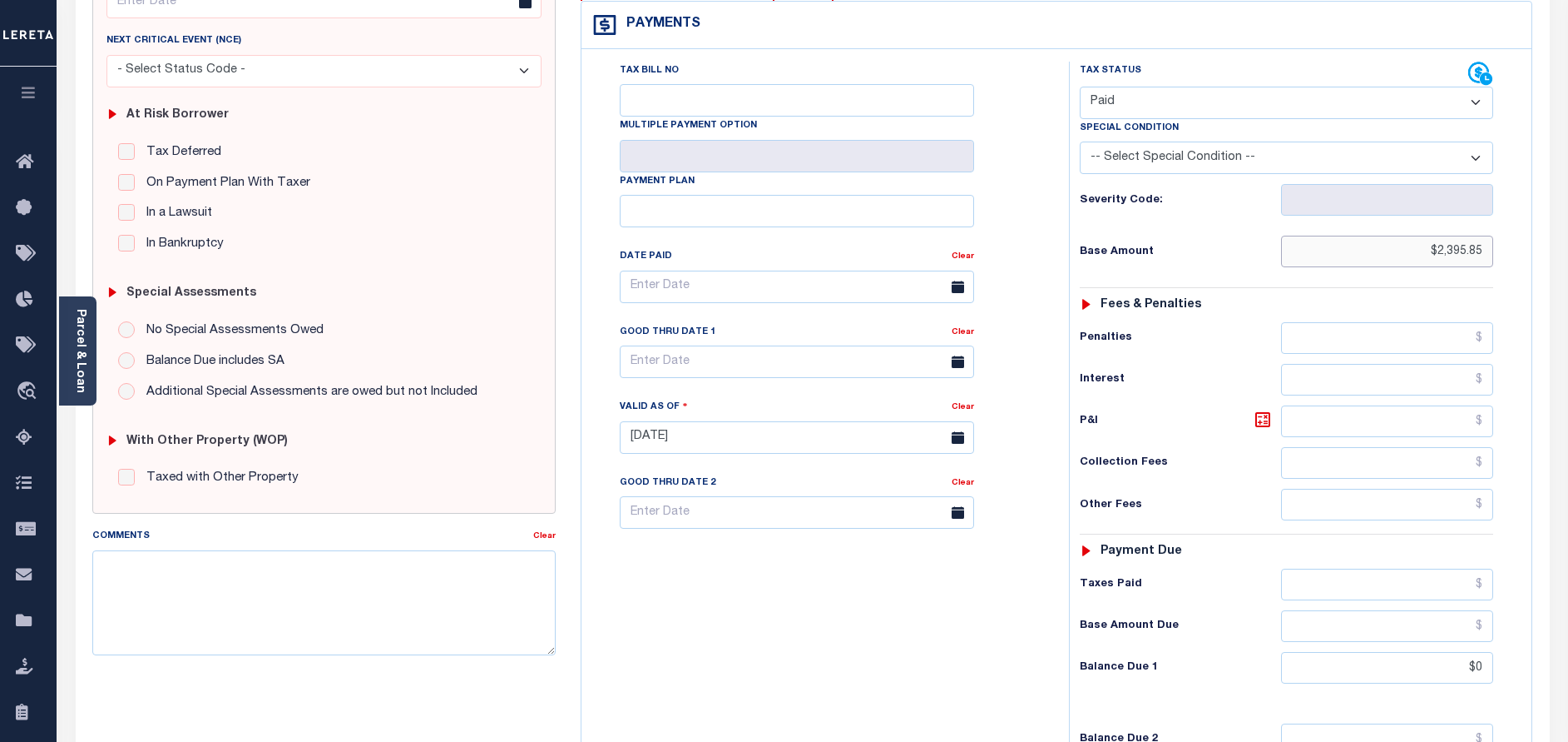
type input "$2,395.85"
click at [1341, 669] on input "$0" at bounding box center [1387, 668] width 212 height 32
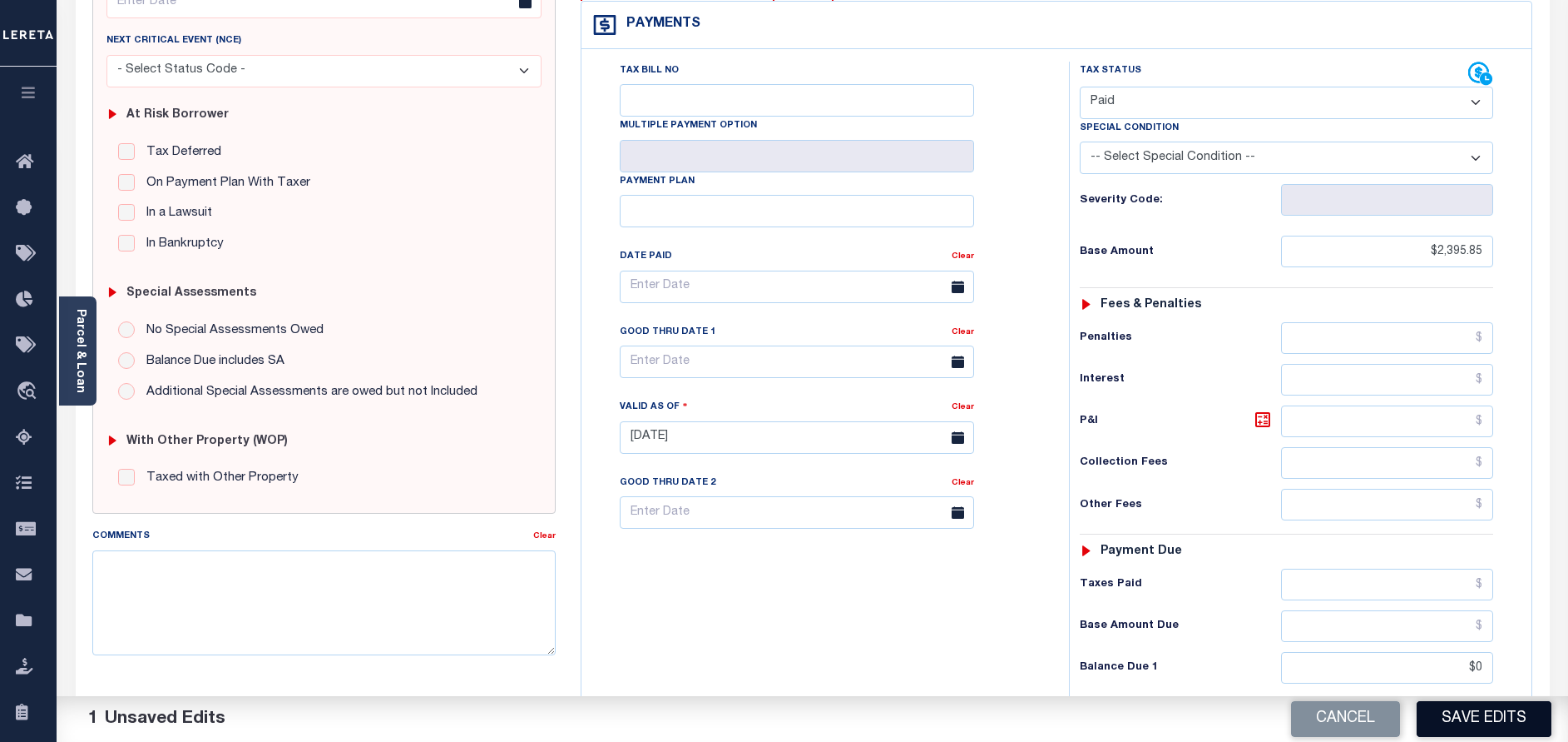
type input "$0.00"
click at [1474, 729] on button "Save Edits" at bounding box center [1484, 719] width 135 height 36
checkbox input "false"
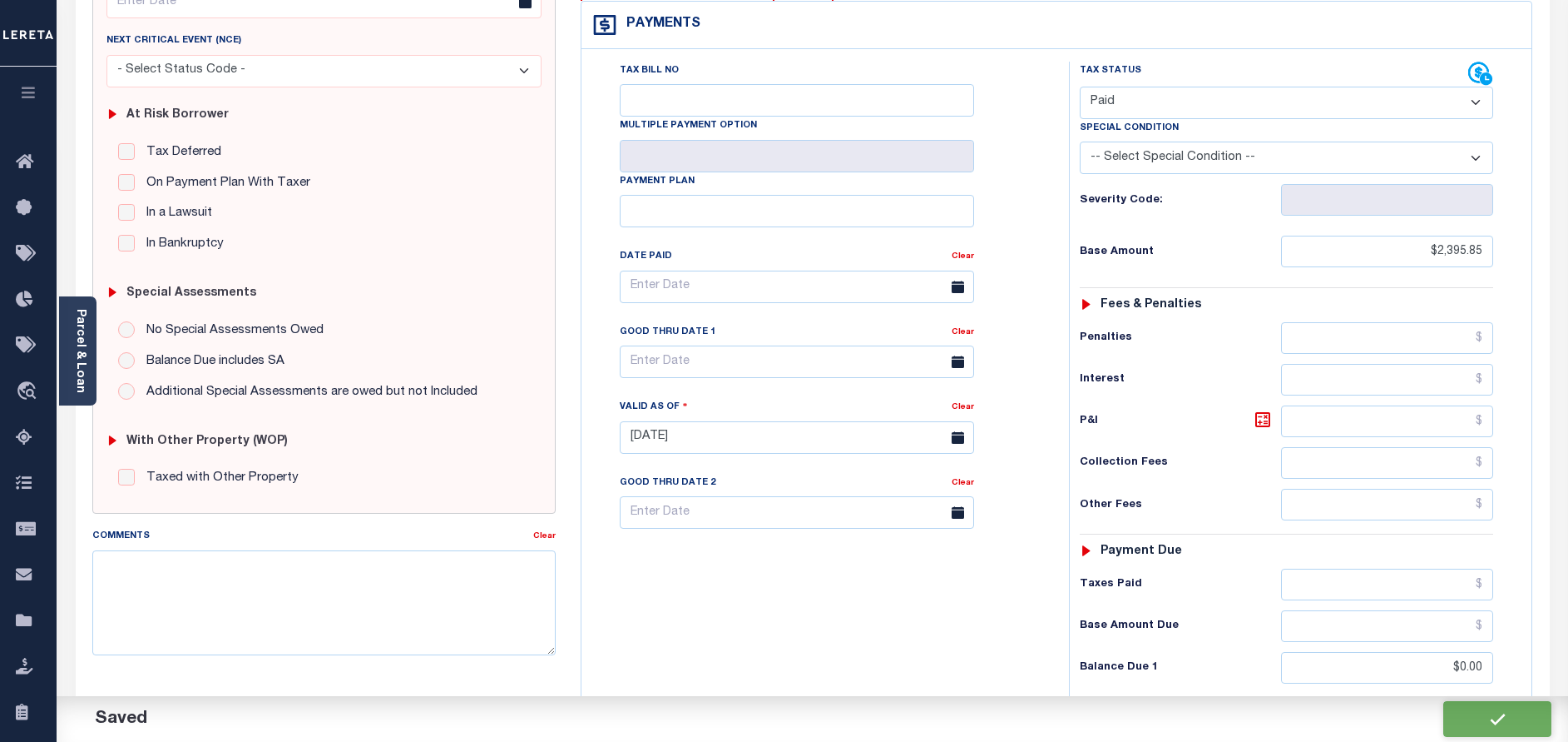
checkbox input "false"
type input "$2,395.85"
type input "$0"
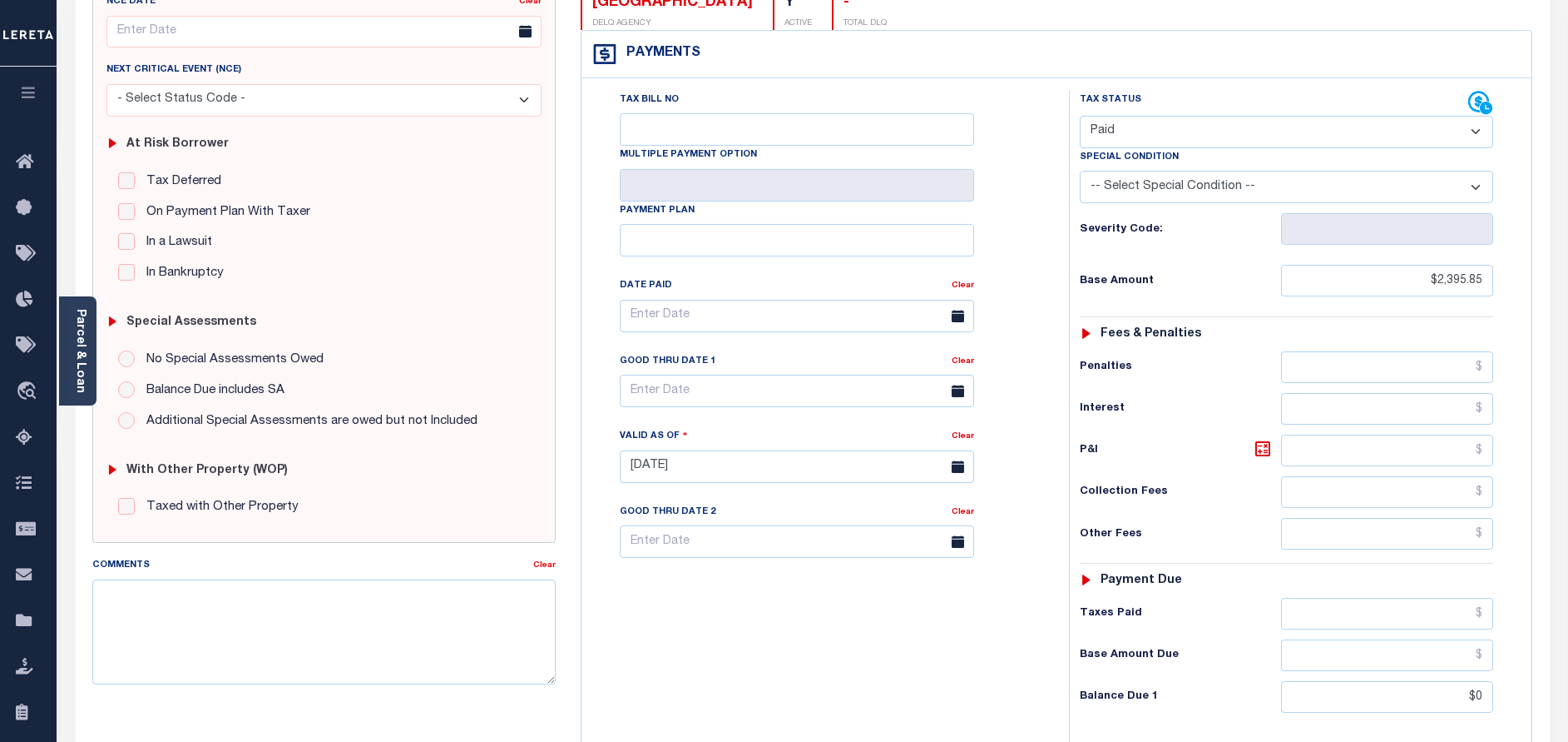
scroll to position [0, 0]
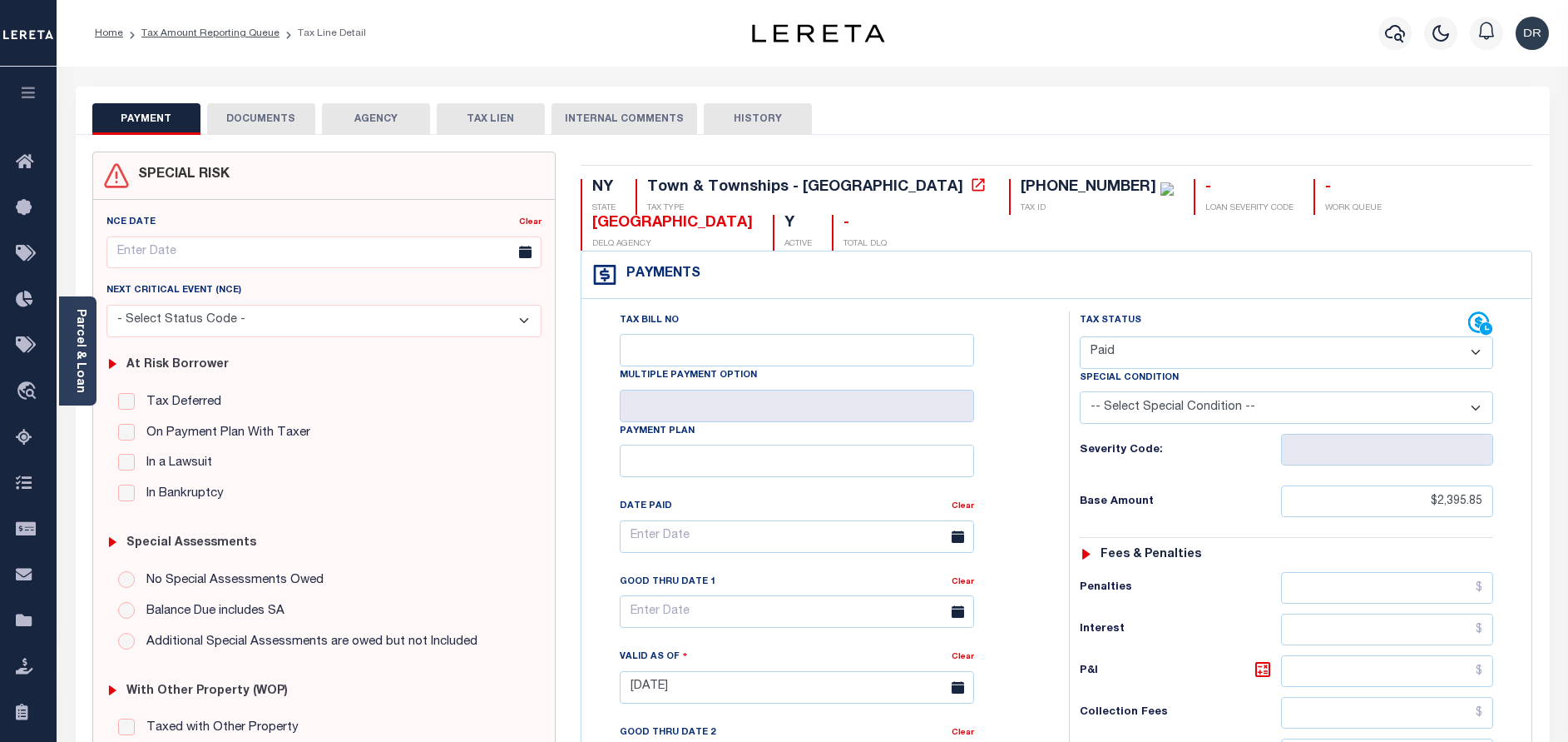
click at [292, 127] on button "DOCUMENTS" at bounding box center [262, 119] width 108 height 32
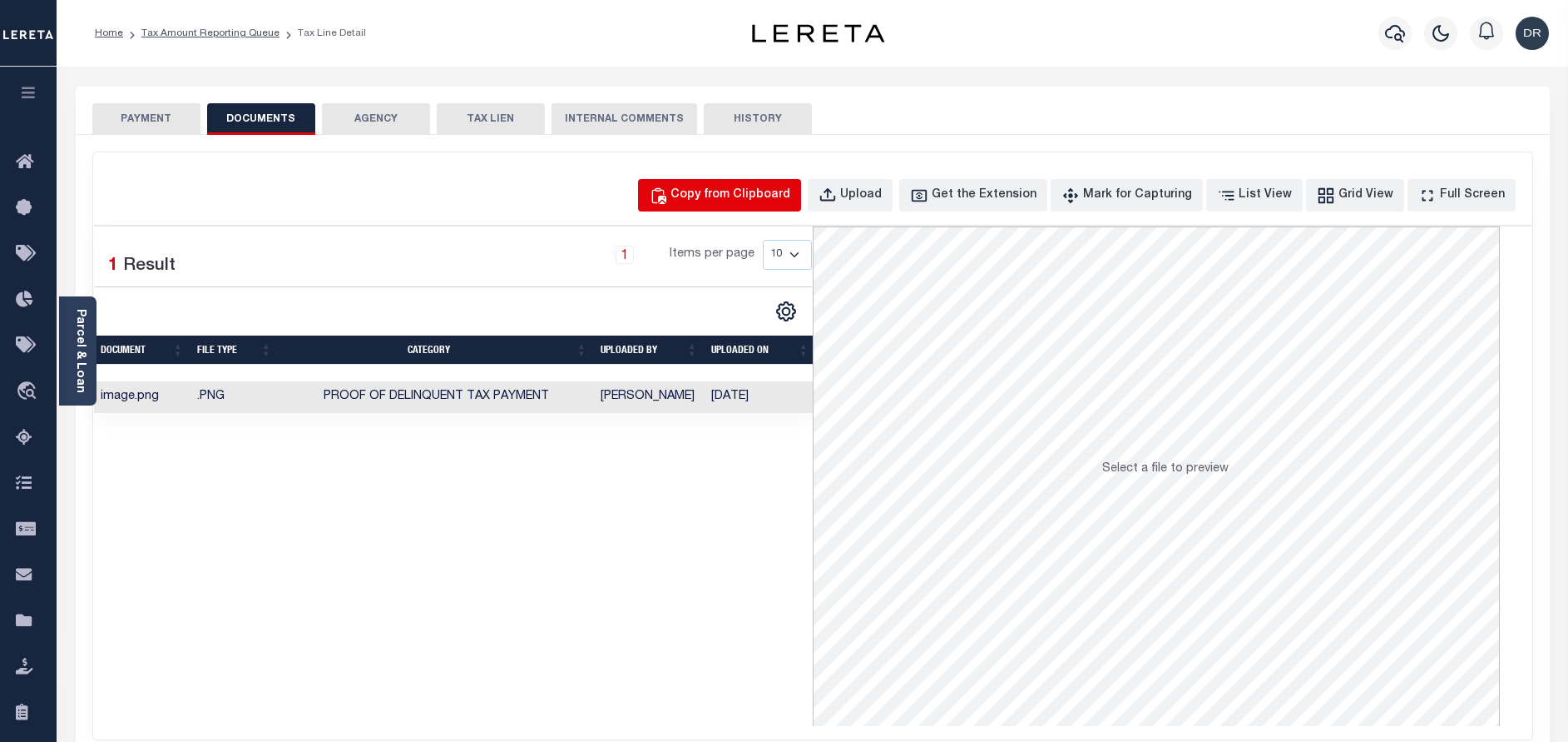
click at [752, 204] on div "Copy from Clipboard" at bounding box center [731, 196] width 120 height 18
select select "POP"
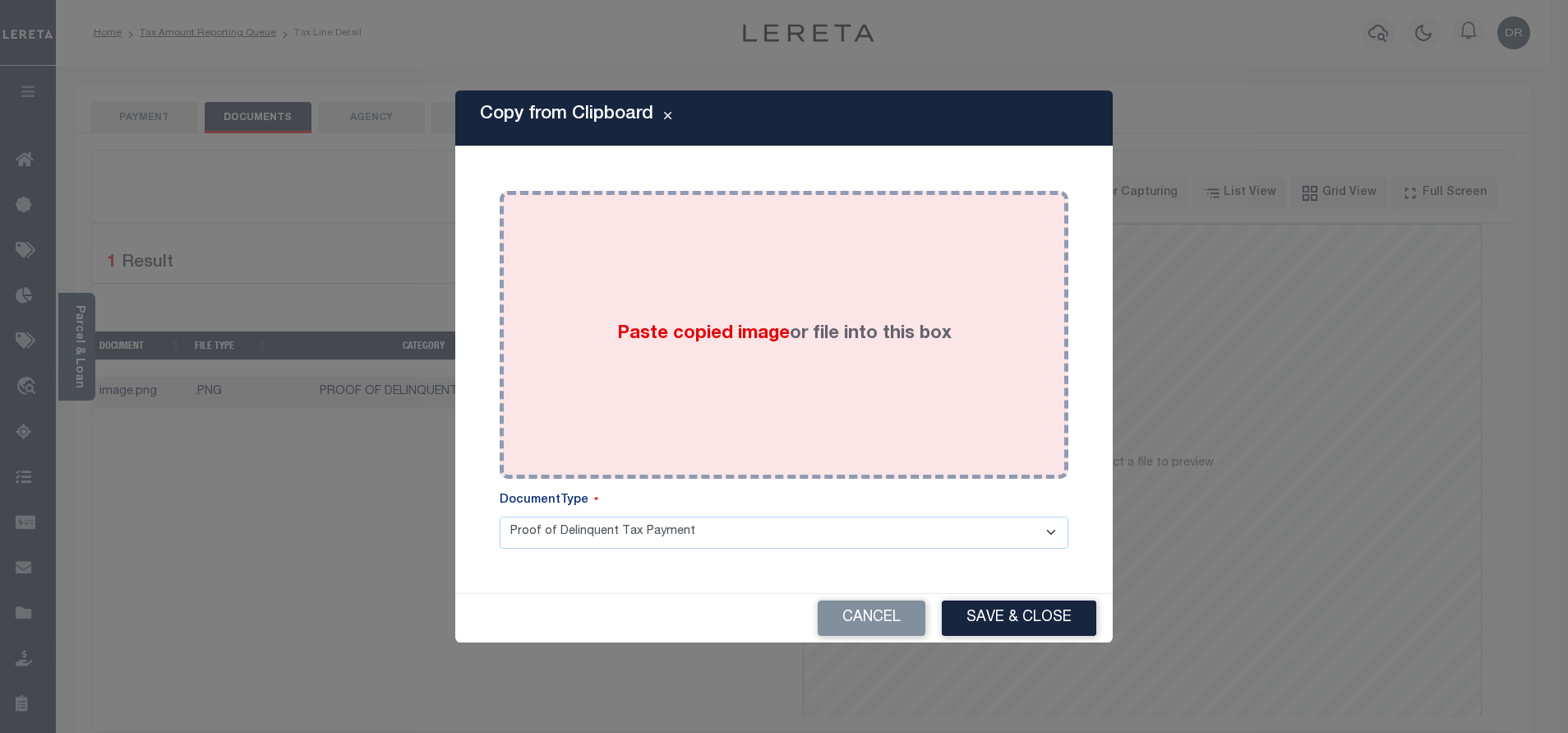
click at [761, 262] on div "Paste copied image or file into this box" at bounding box center [784, 335] width 544 height 264
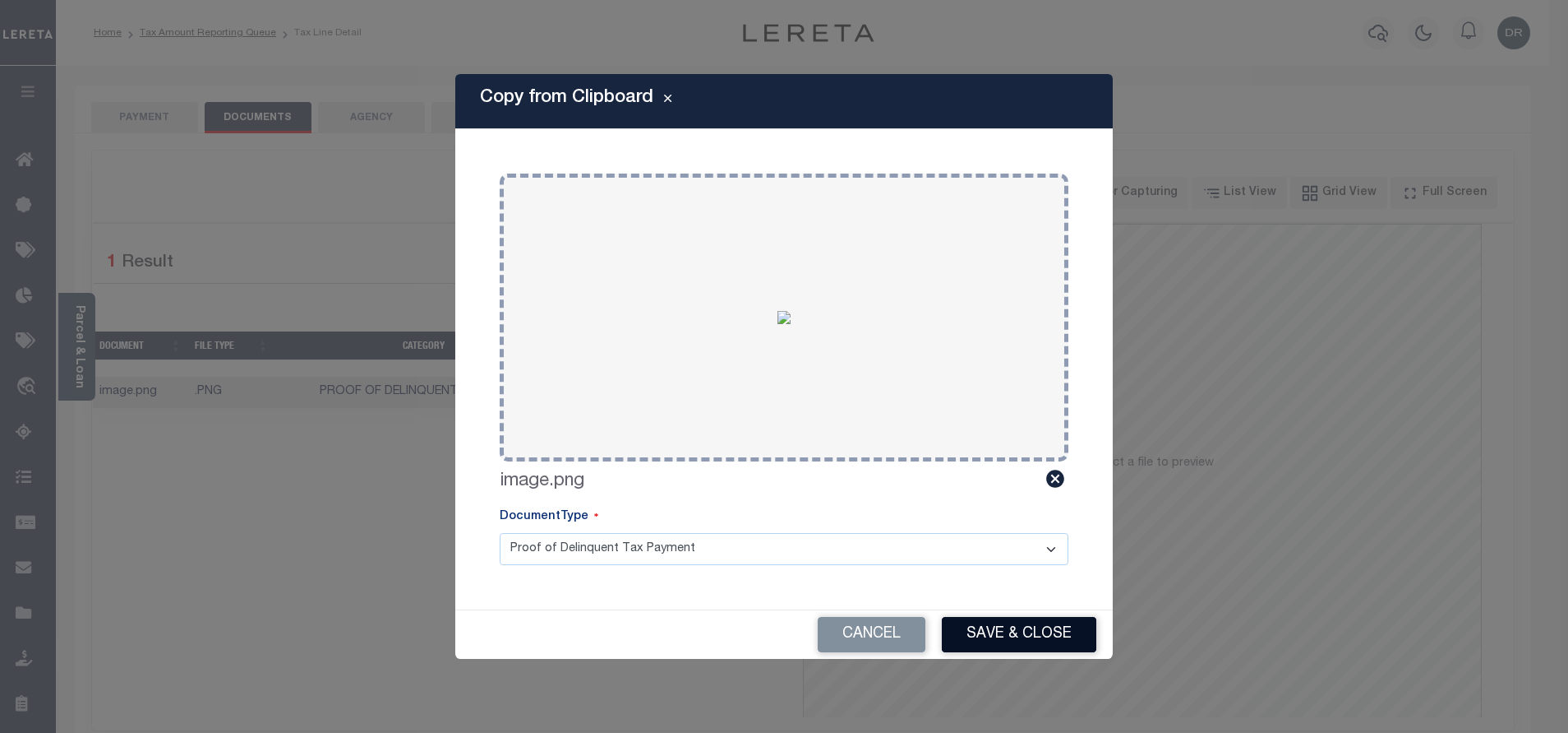
click at [989, 633] on button "Save & Close" at bounding box center [1019, 634] width 155 height 35
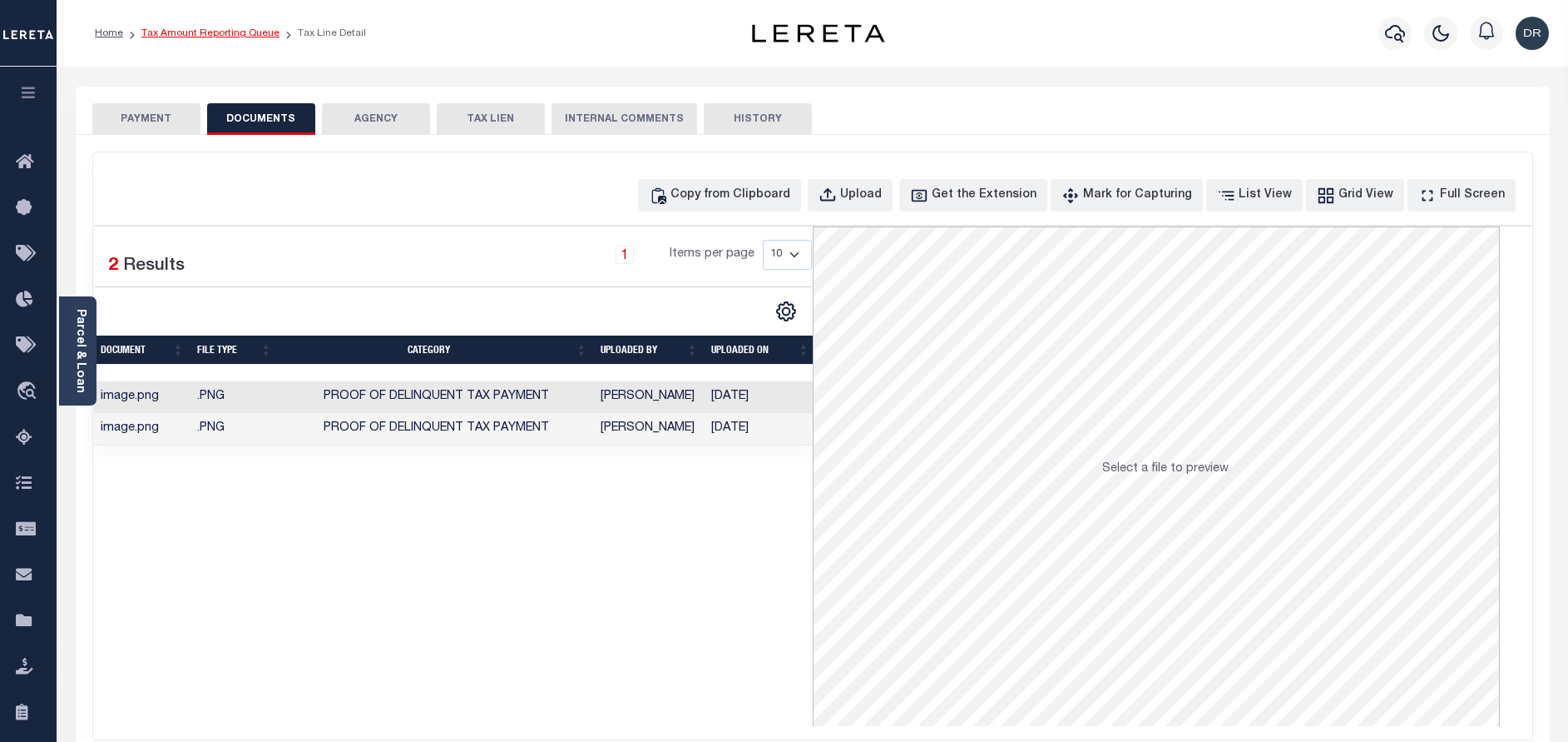
click at [237, 34] on link "Tax Amount Reporting Queue" at bounding box center [211, 33] width 138 height 10
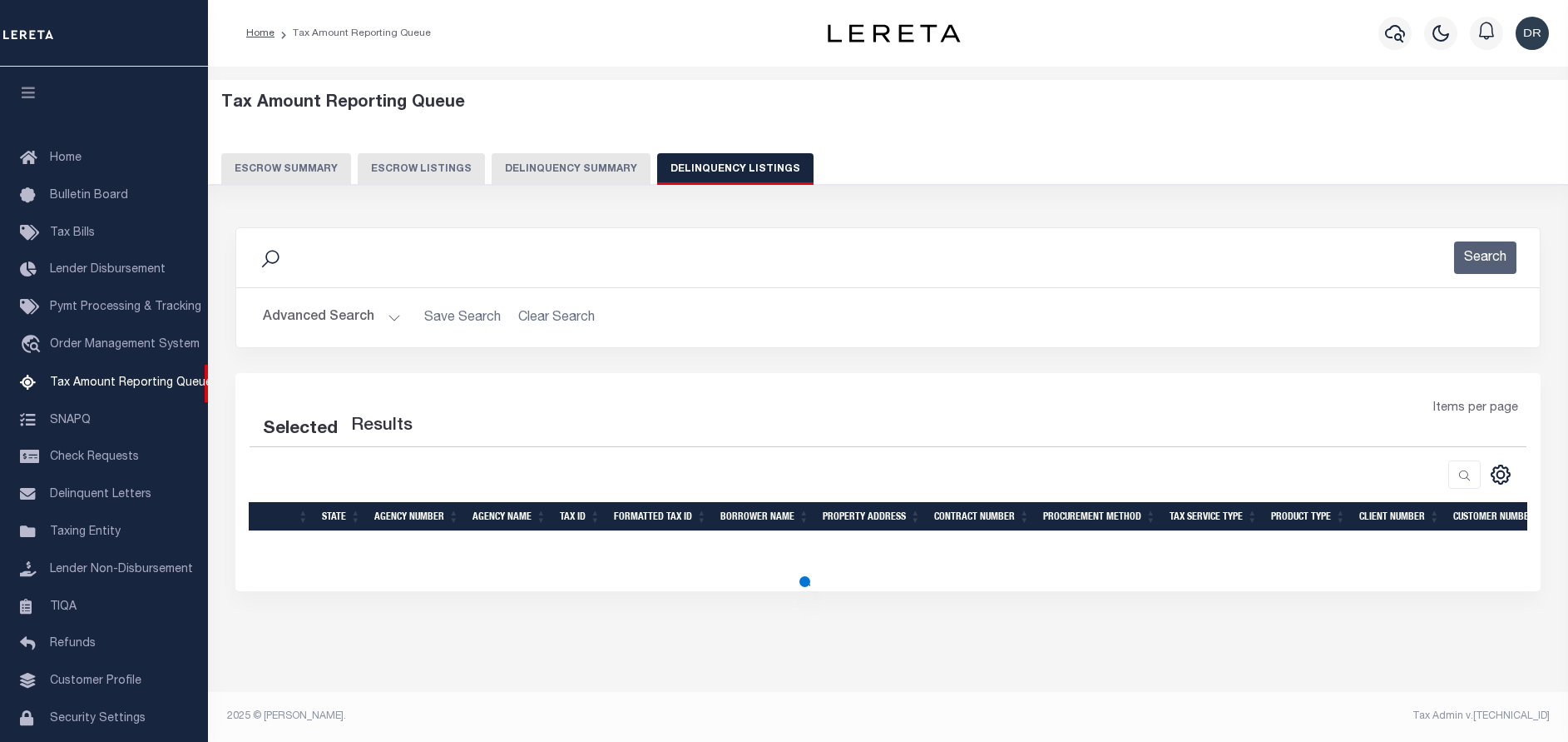
select select "100"
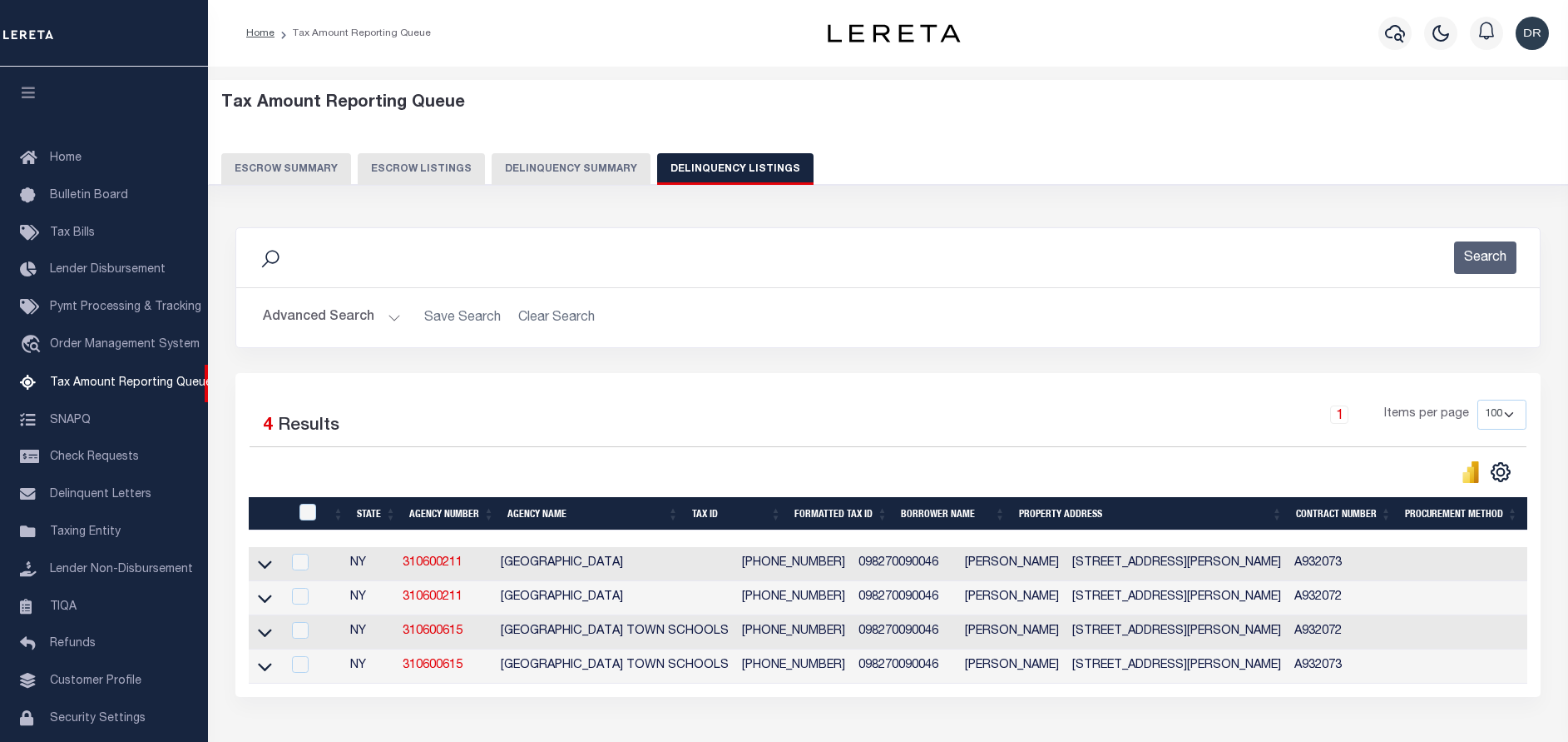
scroll to position [50, 0]
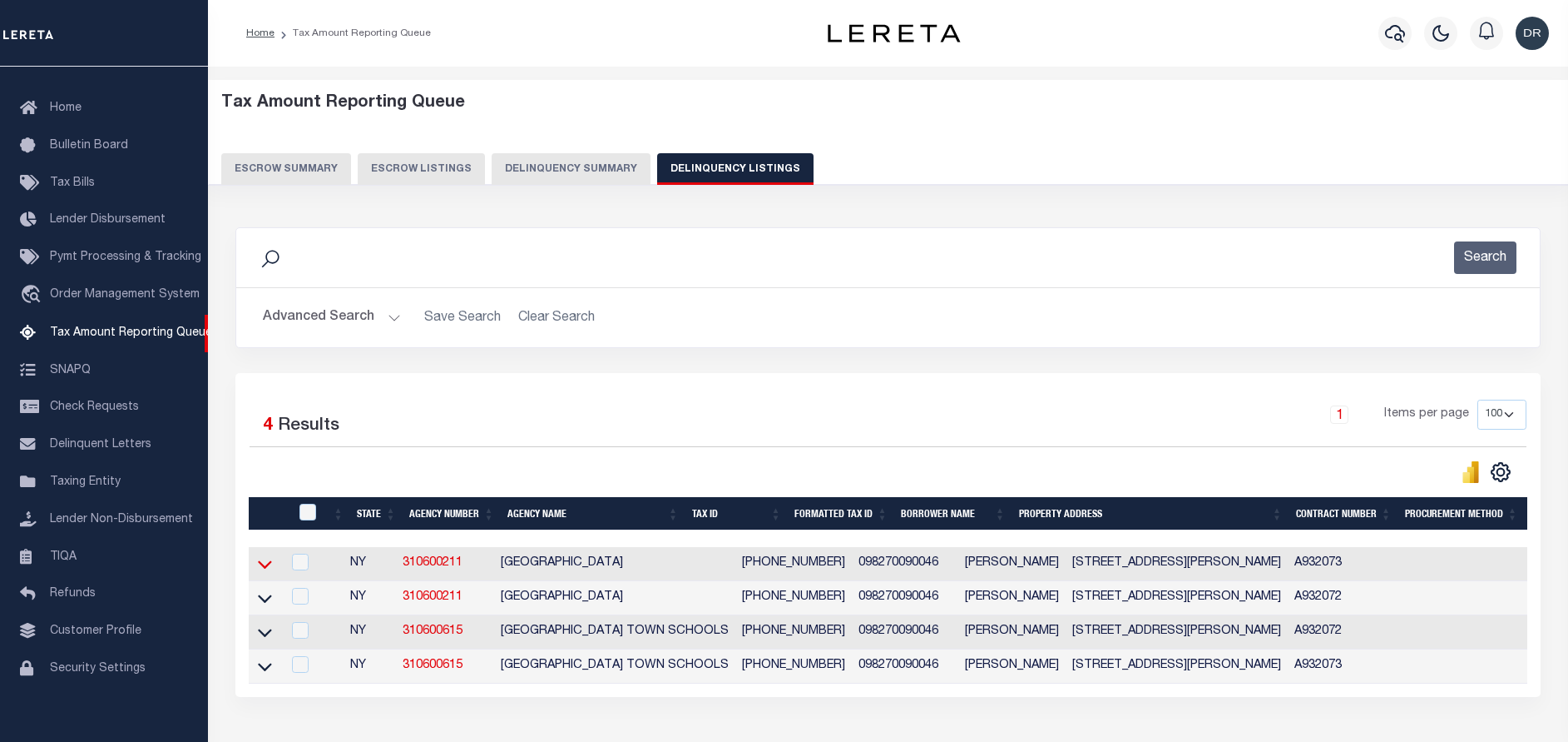
click at [265, 569] on icon at bounding box center [265, 565] width 14 height 8
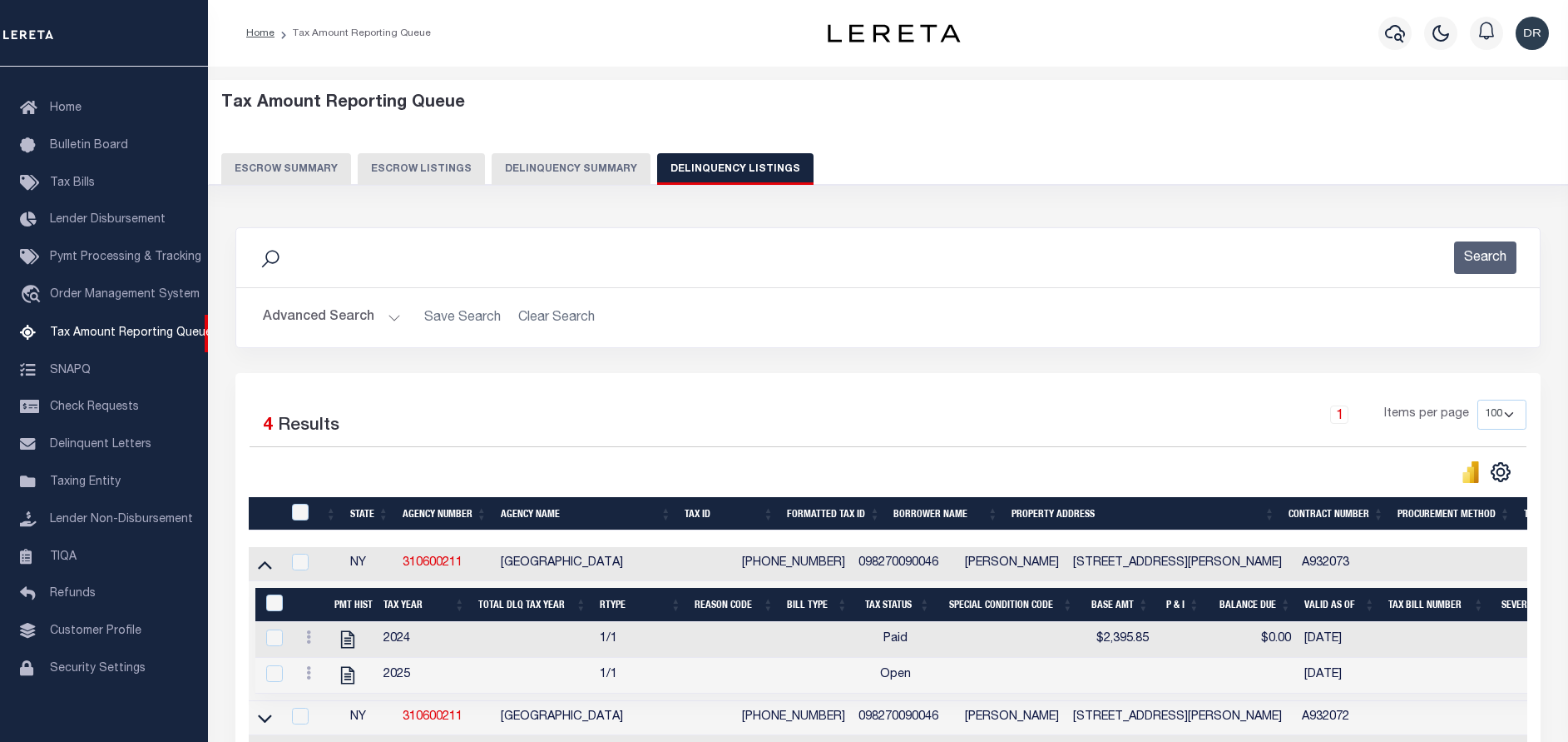
click at [312, 669] on div at bounding box center [310, 675] width 22 height 20
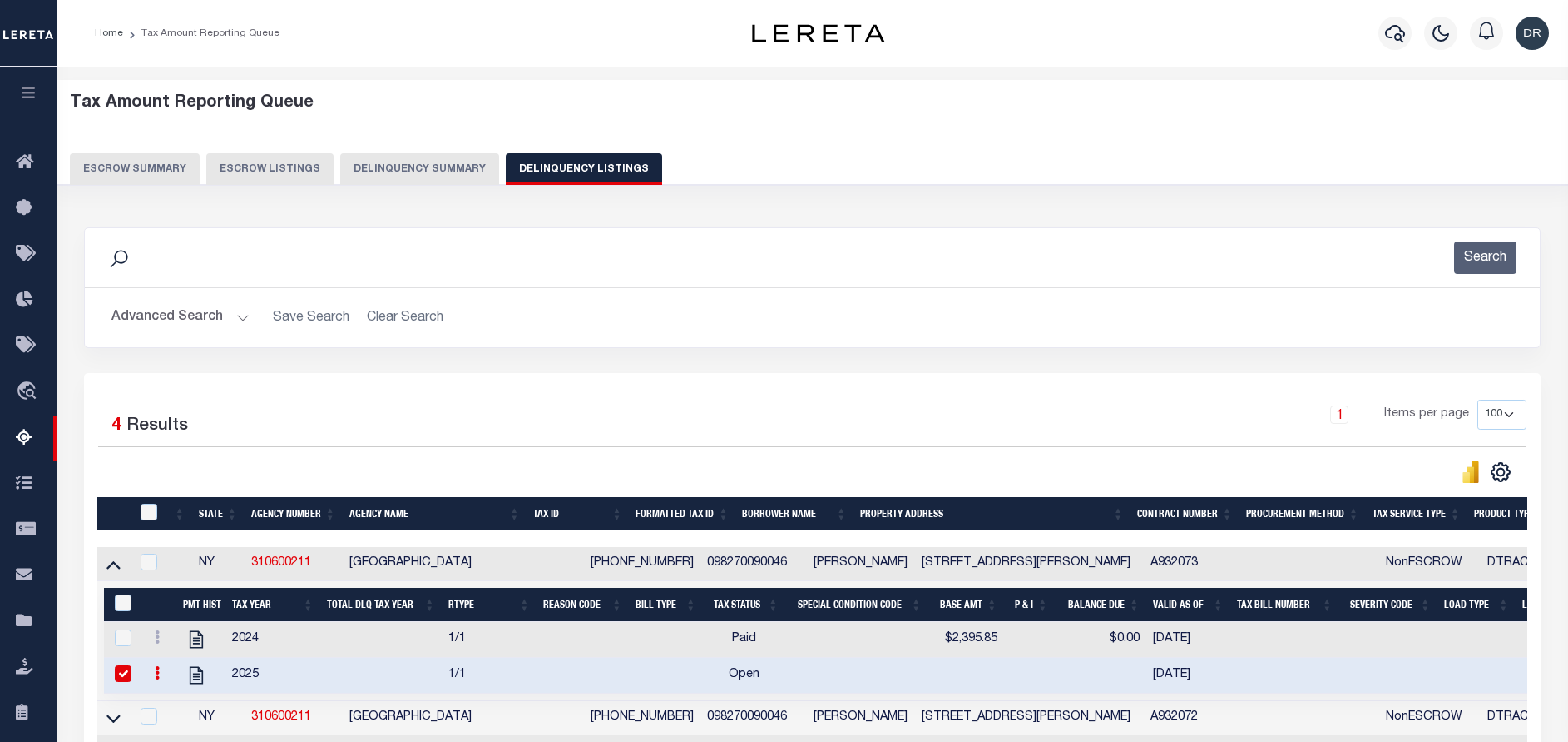
click at [156, 679] on icon at bounding box center [157, 673] width 5 height 13
click at [176, 697] on link "" at bounding box center [177, 699] width 57 height 28
checkbox input "false"
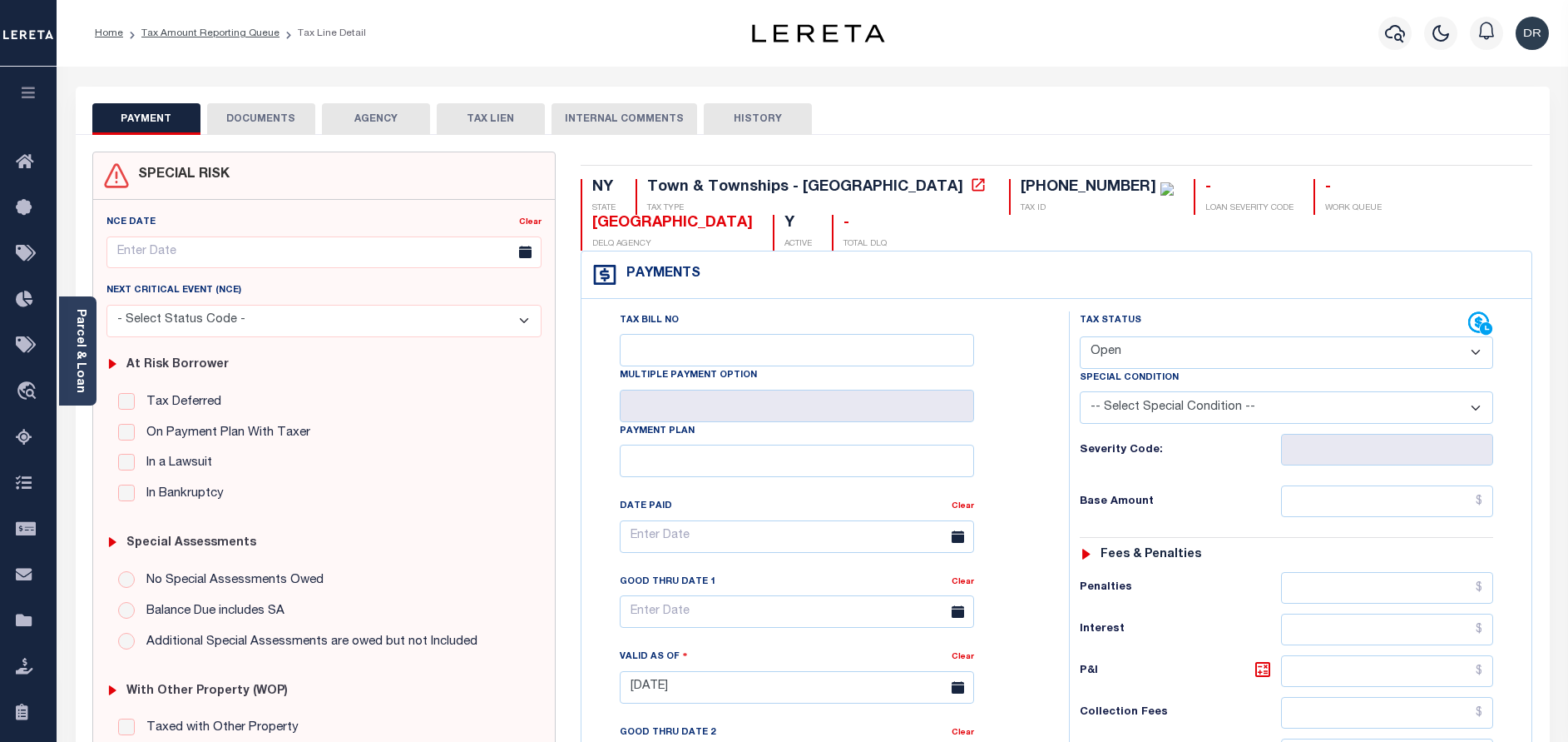
click at [1121, 353] on select "- Select Status Code - Open Due/Unpaid Paid Incomplete No Tax Due Internal Refu…" at bounding box center [1286, 352] width 413 height 33
select select "PYD"
click at [1080, 337] on select "- Select Status Code - Open Due/Unpaid Paid Incomplete No Tax Due Internal Refu…" at bounding box center [1286, 352] width 413 height 33
type input "[DATE]"
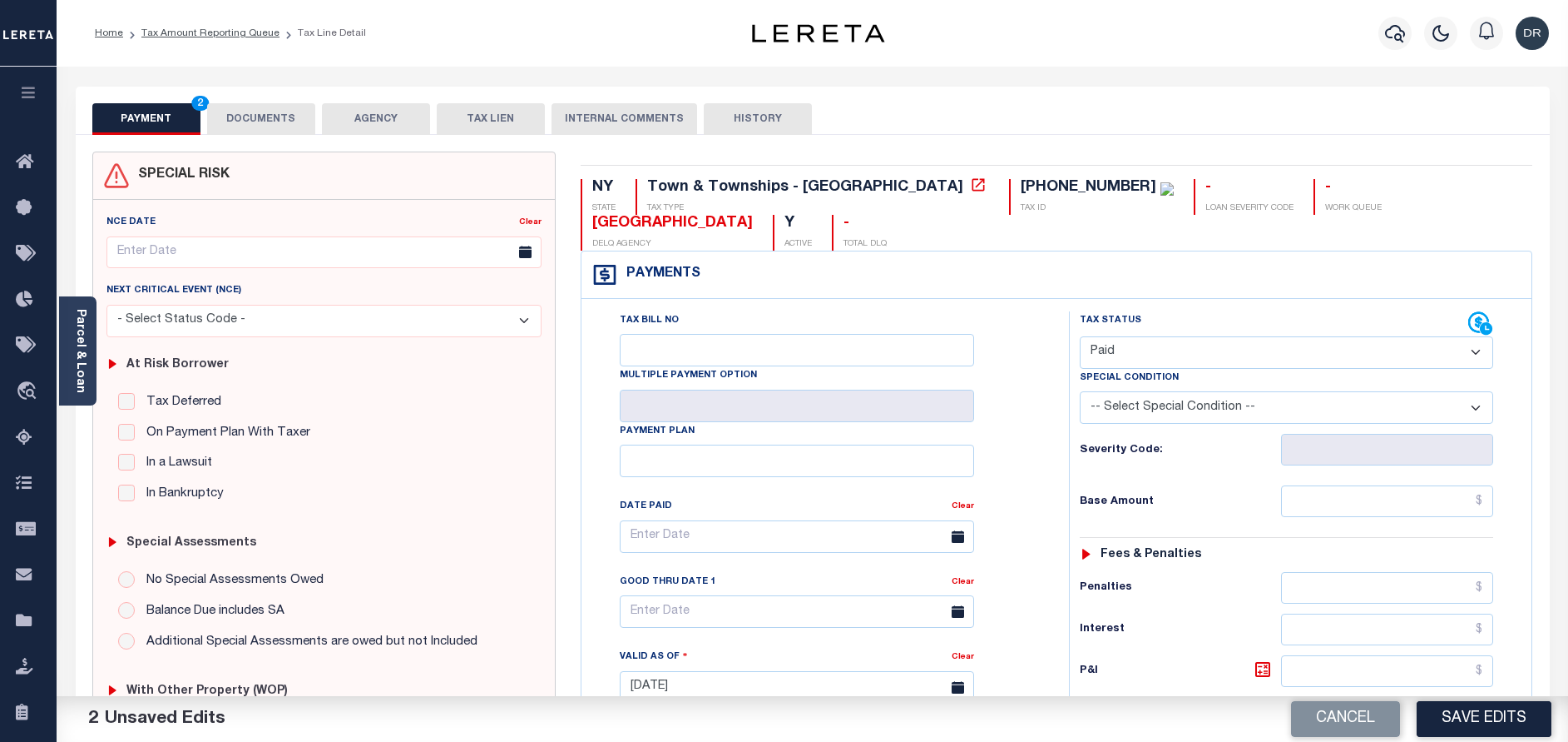
click at [1334, 481] on div "Tax Status Status - Select Status Code -" at bounding box center [1291, 679] width 446 height 735
click at [1351, 504] on input "text" at bounding box center [1387, 501] width 212 height 32
paste input "3,693.38"
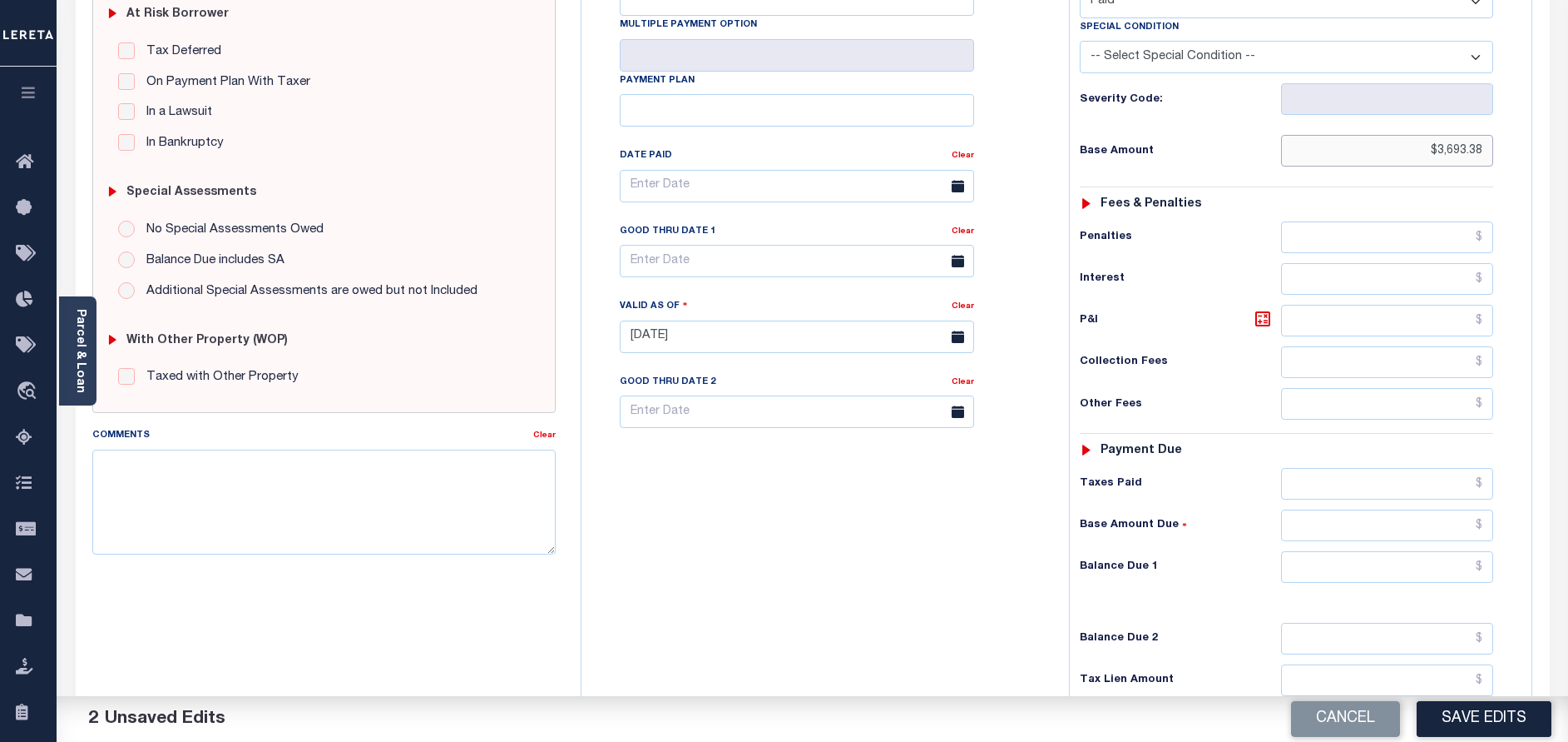
scroll to position [374, 0]
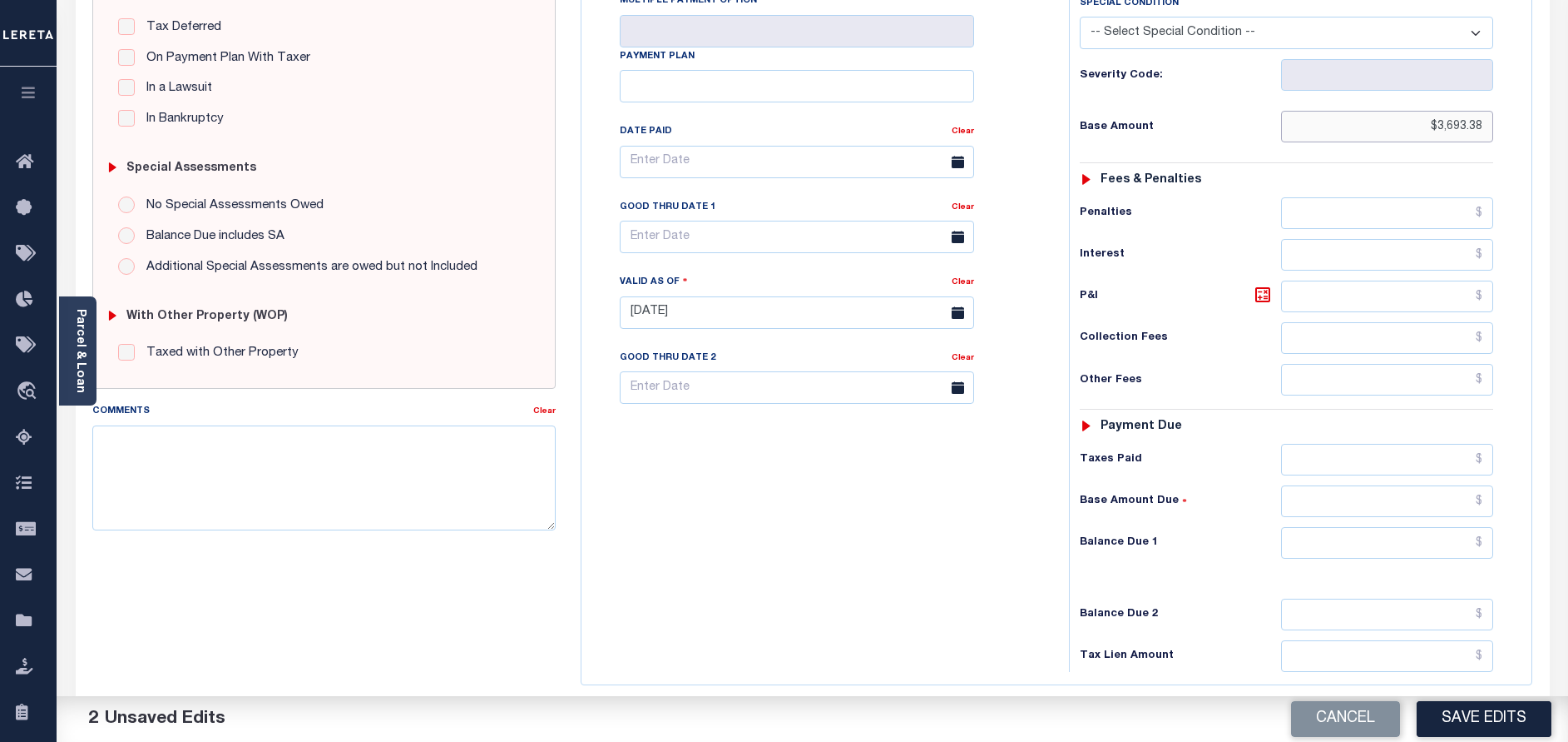
type input "$3,693.38"
click at [1340, 542] on input "text" at bounding box center [1387, 543] width 212 height 32
type input "$0.00"
click at [1478, 705] on button "Save Edits" at bounding box center [1484, 719] width 135 height 36
checkbox input "false"
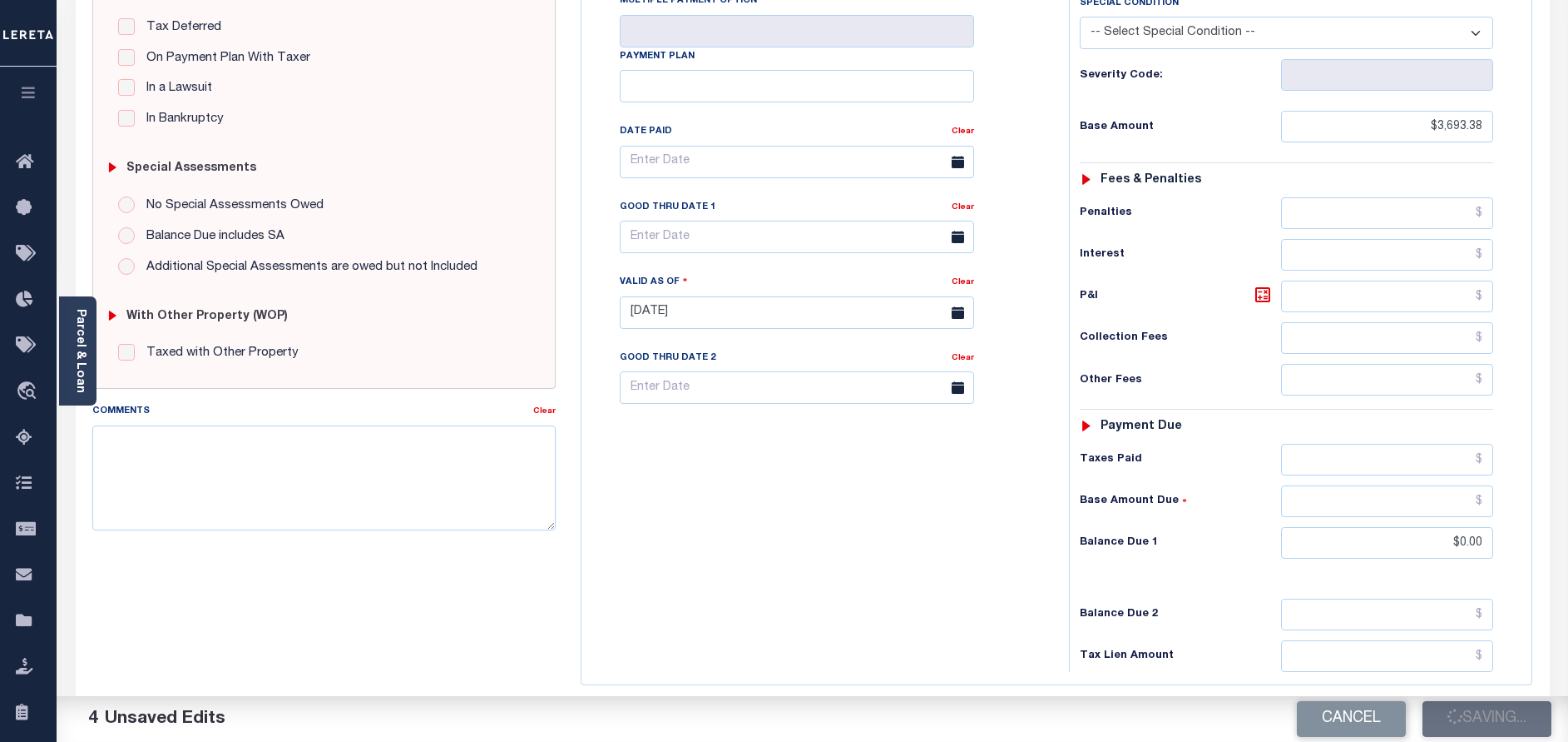
checkbox input "false"
type input "$3,693.38"
type input "$0"
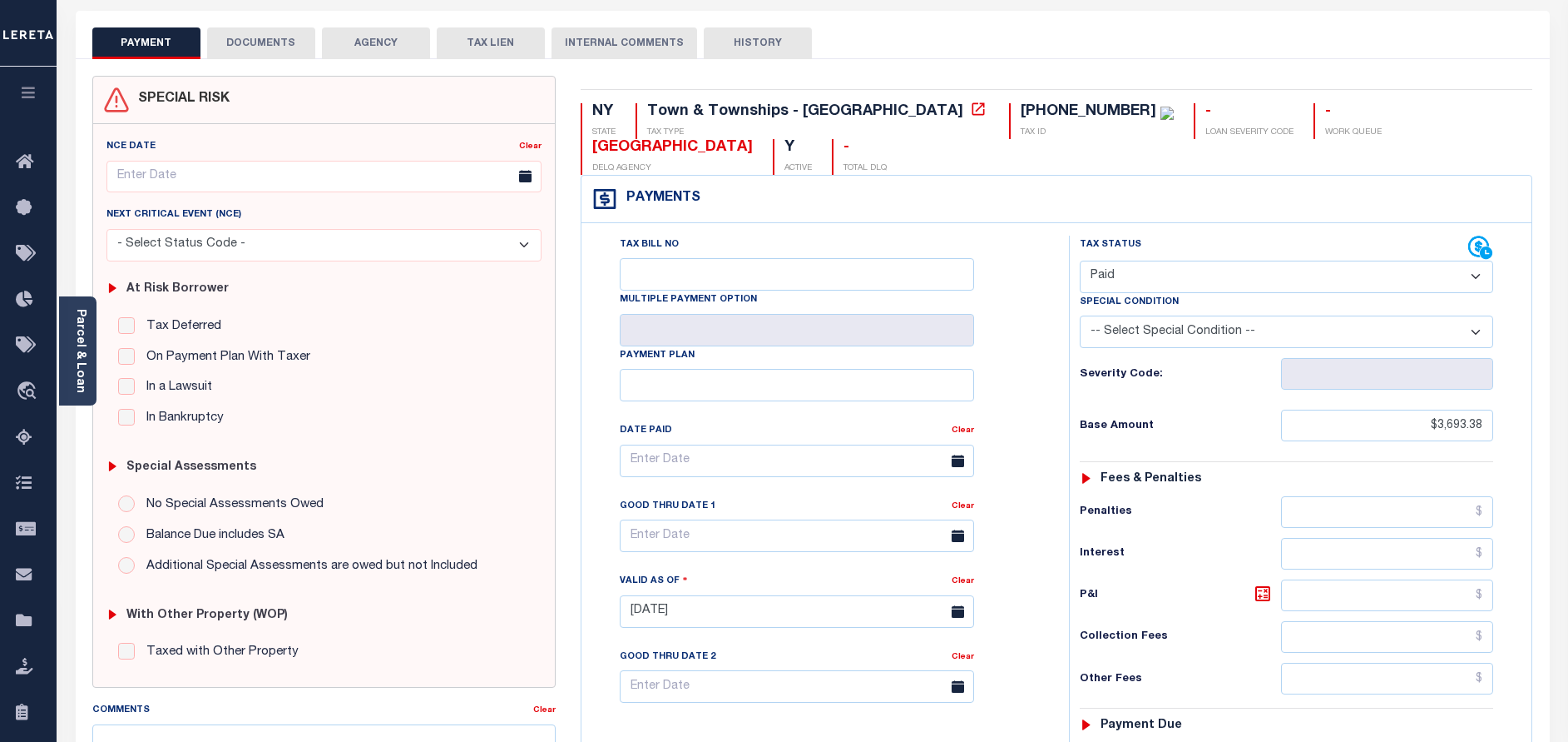
scroll to position [0, 0]
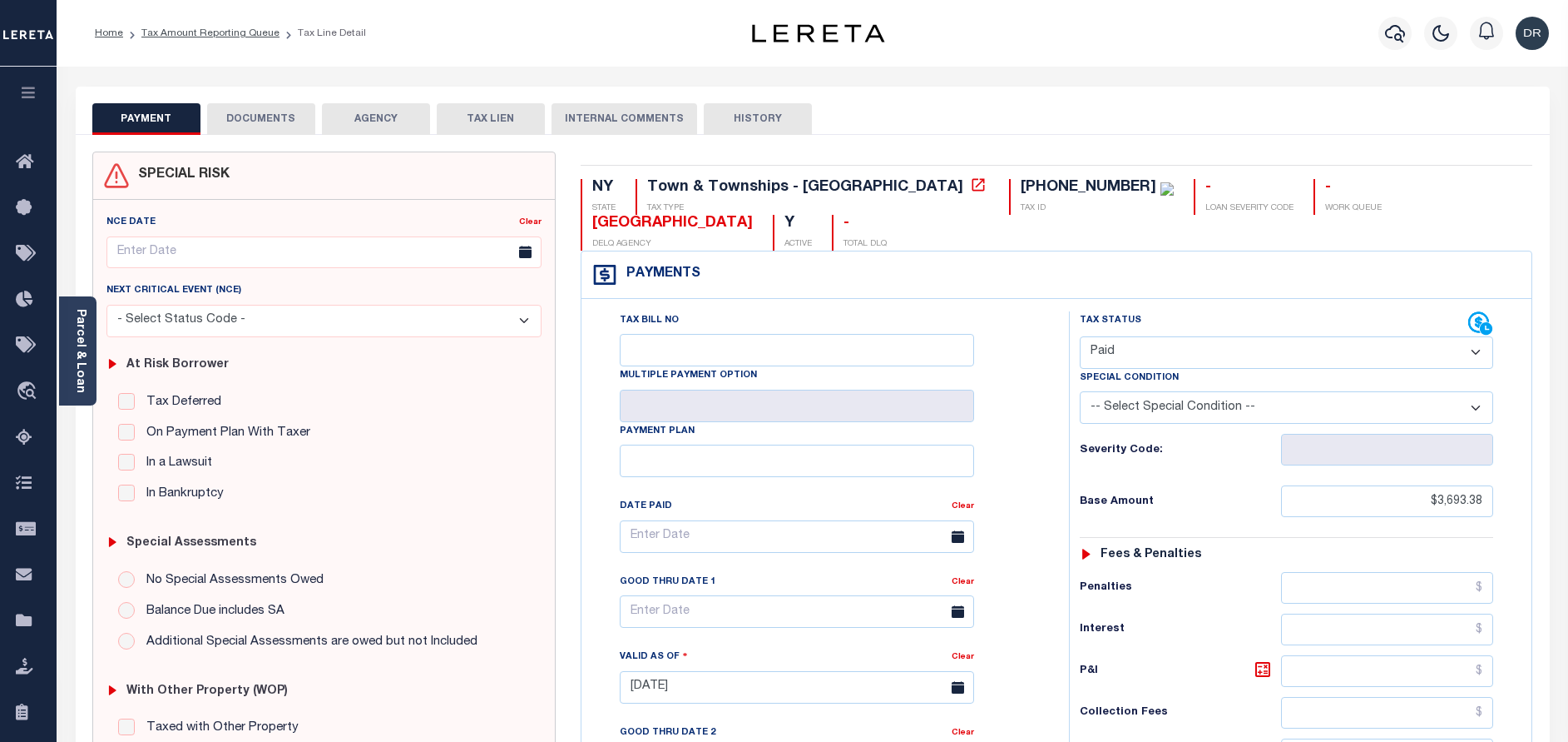
click at [292, 125] on button "DOCUMENTS" at bounding box center [262, 119] width 108 height 32
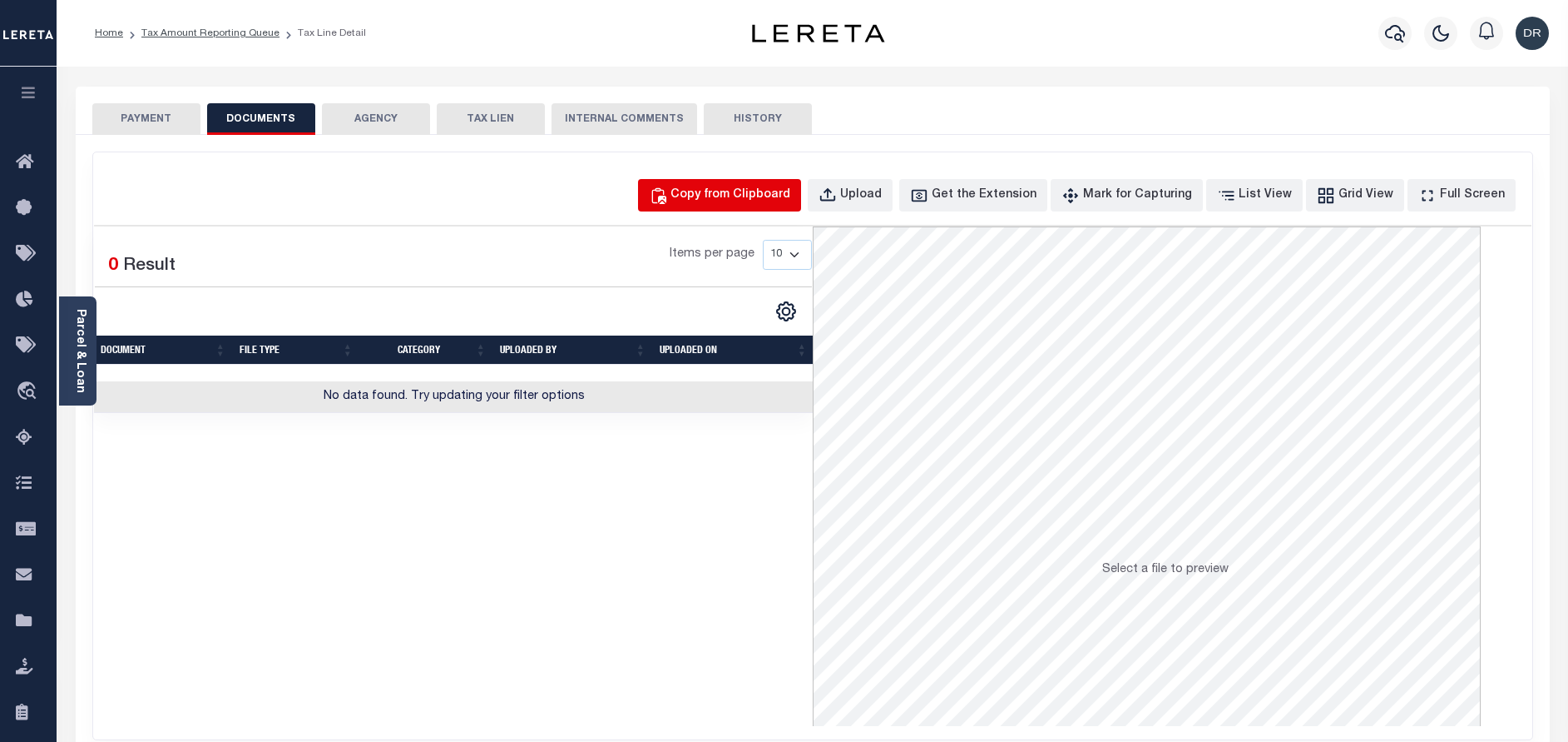
click at [735, 193] on div "Copy from Clipboard" at bounding box center [731, 196] width 120 height 18
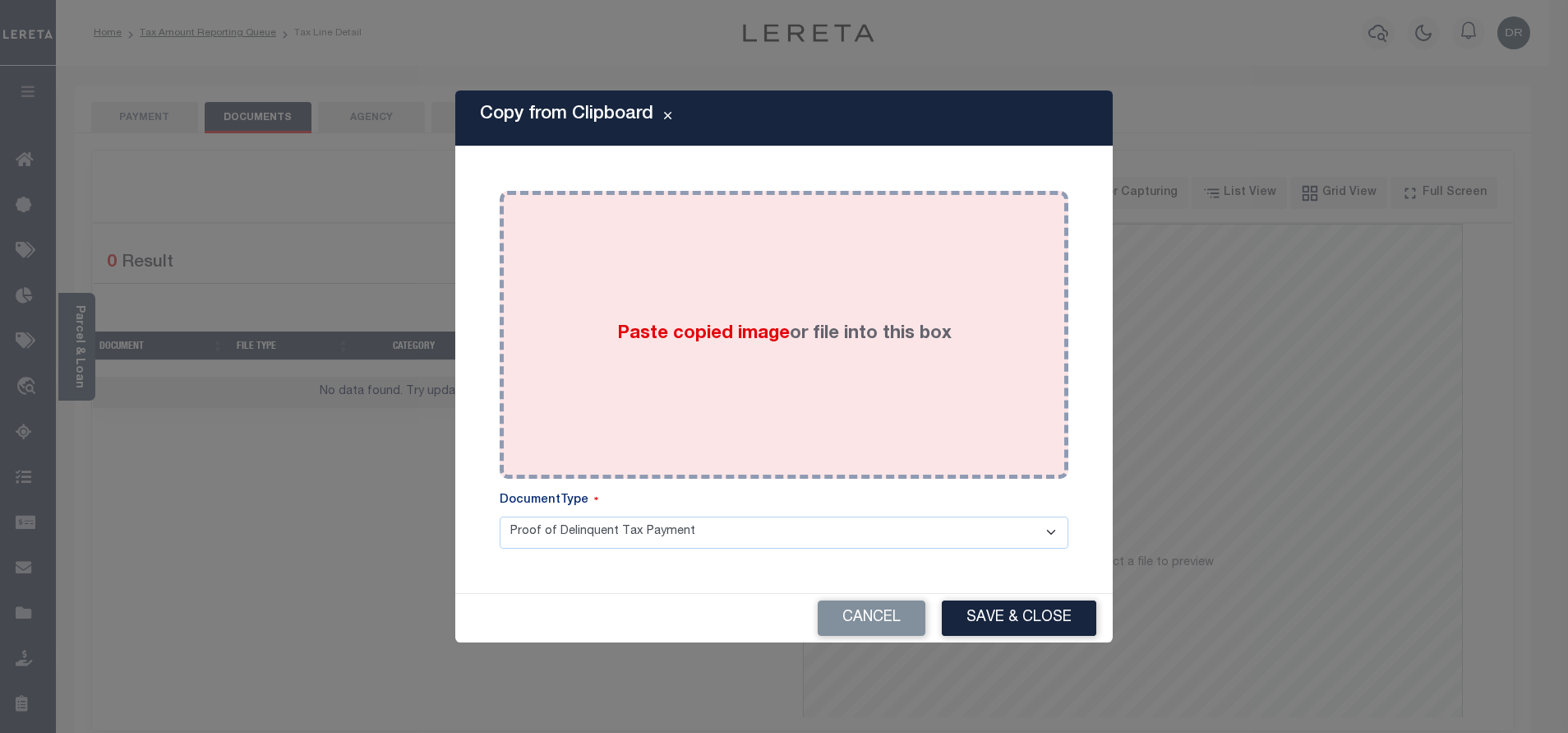
click at [791, 282] on div "Paste copied image or file into this box" at bounding box center [784, 335] width 544 height 264
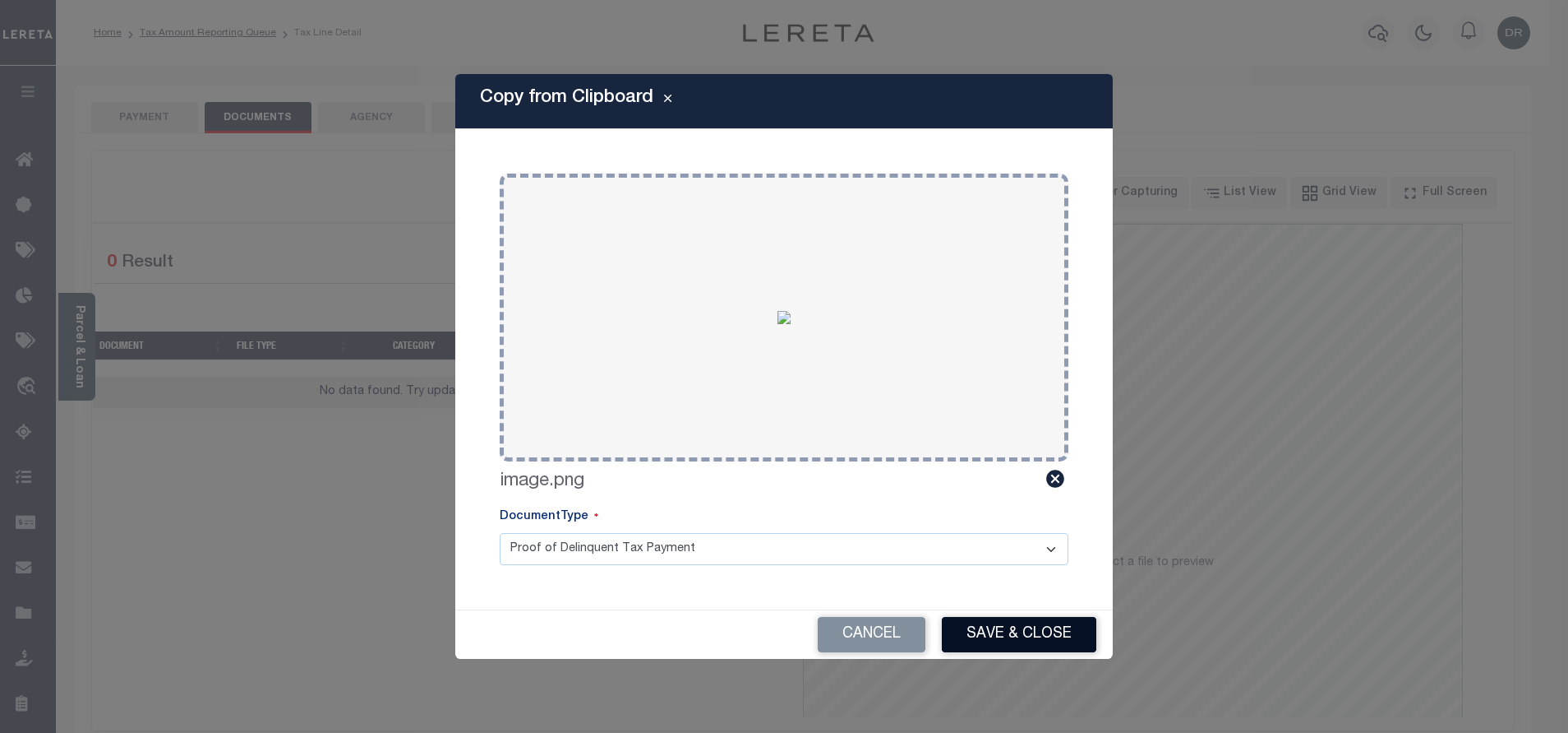
click at [1035, 638] on button "Save & Close" at bounding box center [1019, 634] width 155 height 35
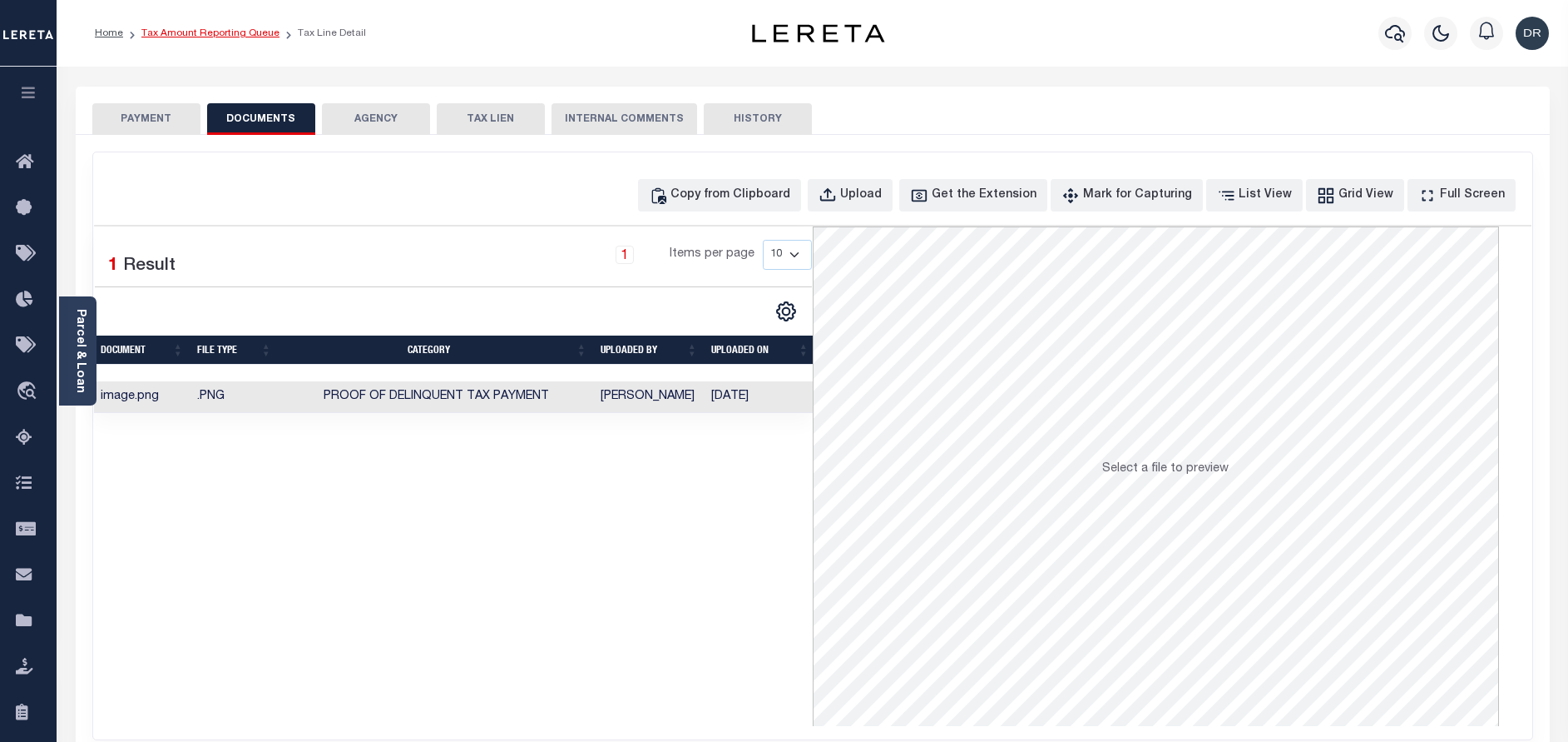
click at [212, 33] on link "Tax Amount Reporting Queue" at bounding box center [211, 33] width 138 height 10
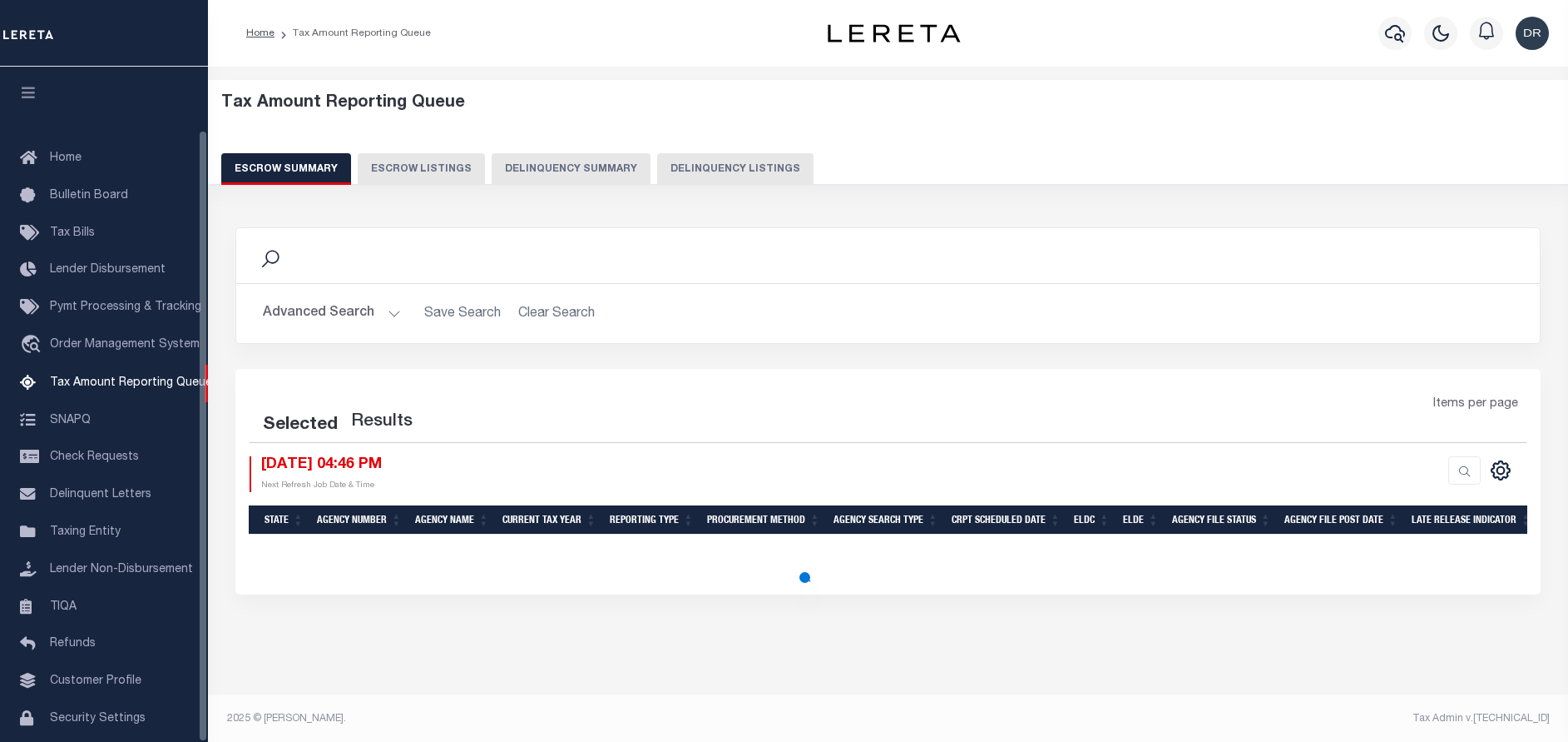
click at [679, 159] on button "Delinquency Listings" at bounding box center [736, 169] width 157 height 32
select select "100"
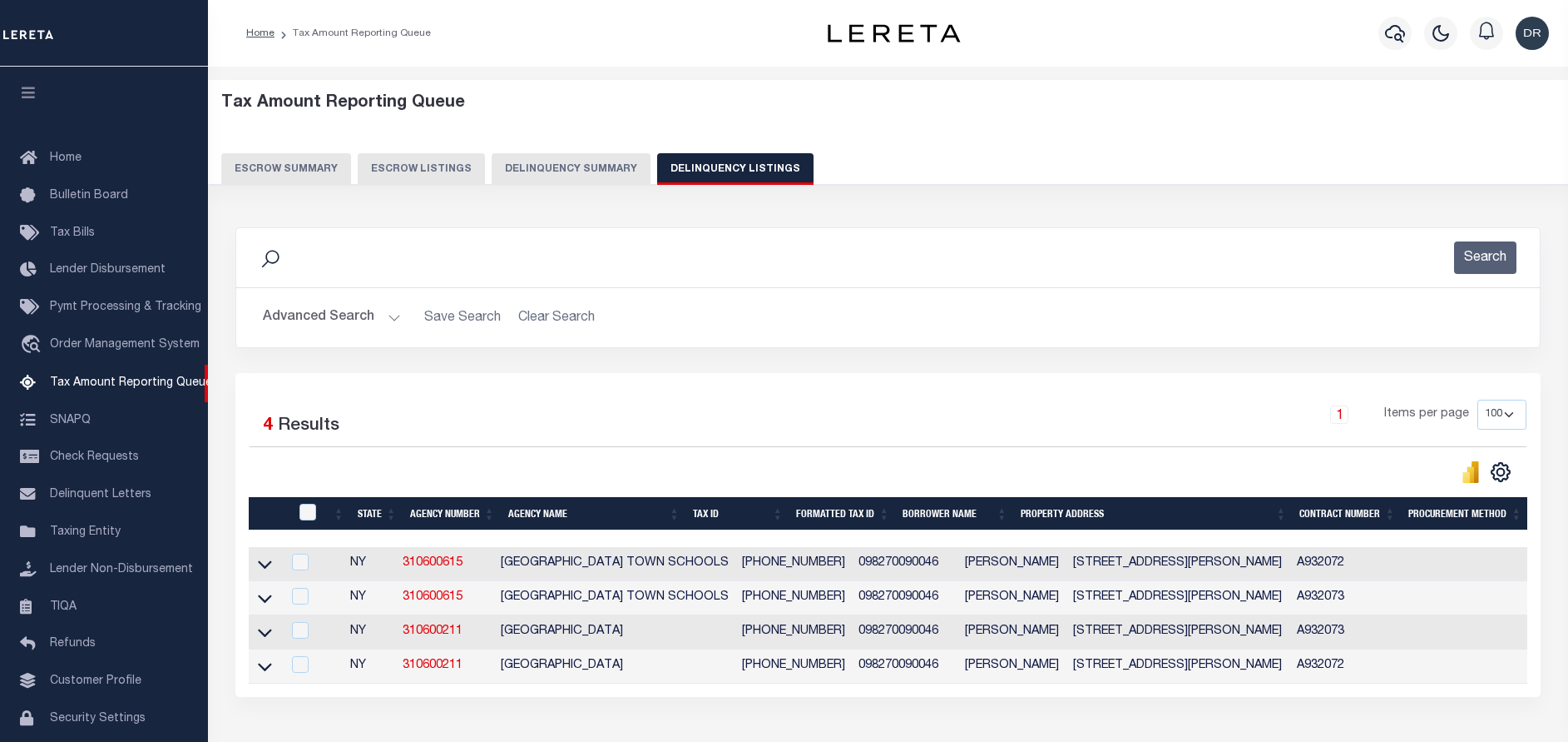
scroll to position [69, 0]
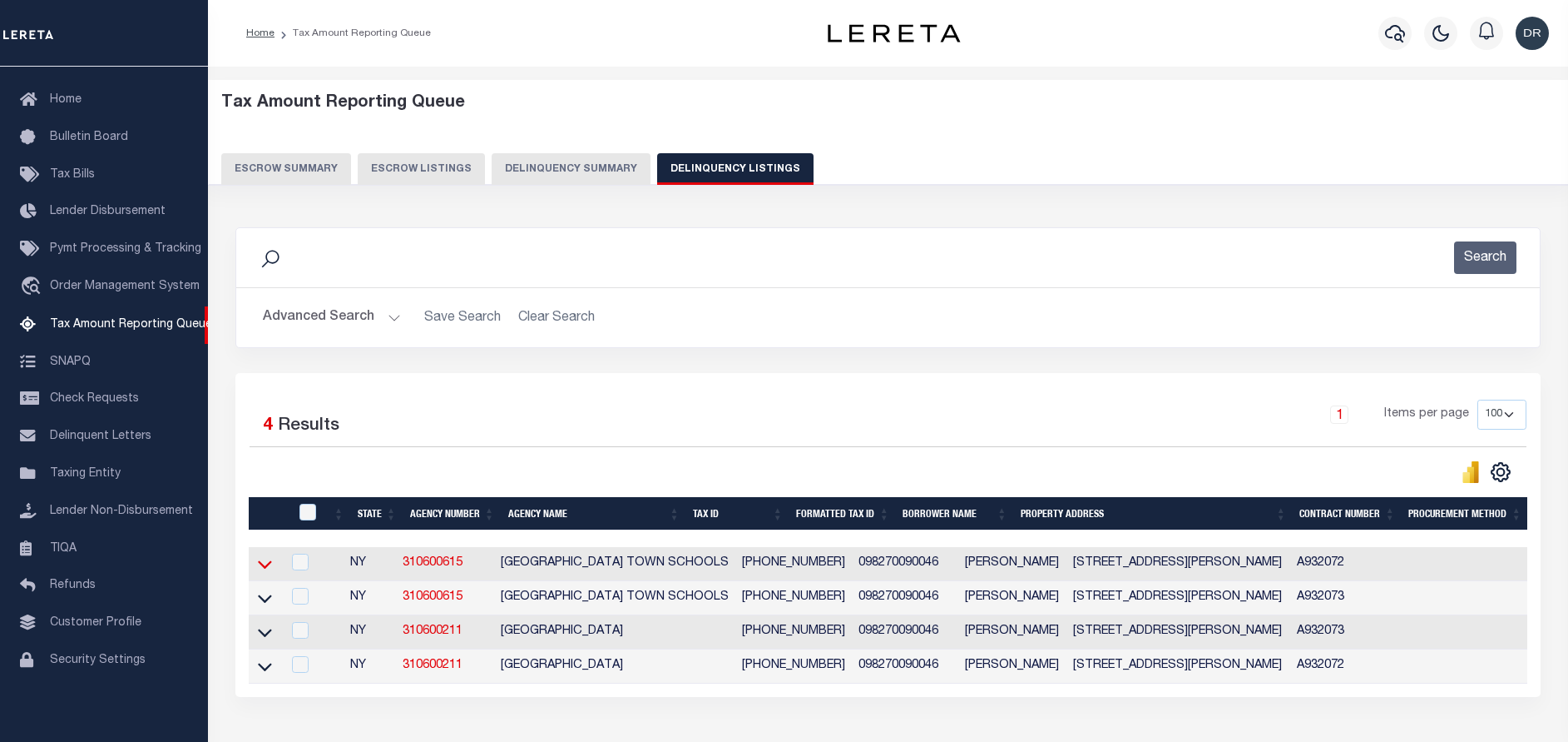
click at [266, 567] on icon at bounding box center [265, 564] width 14 height 18
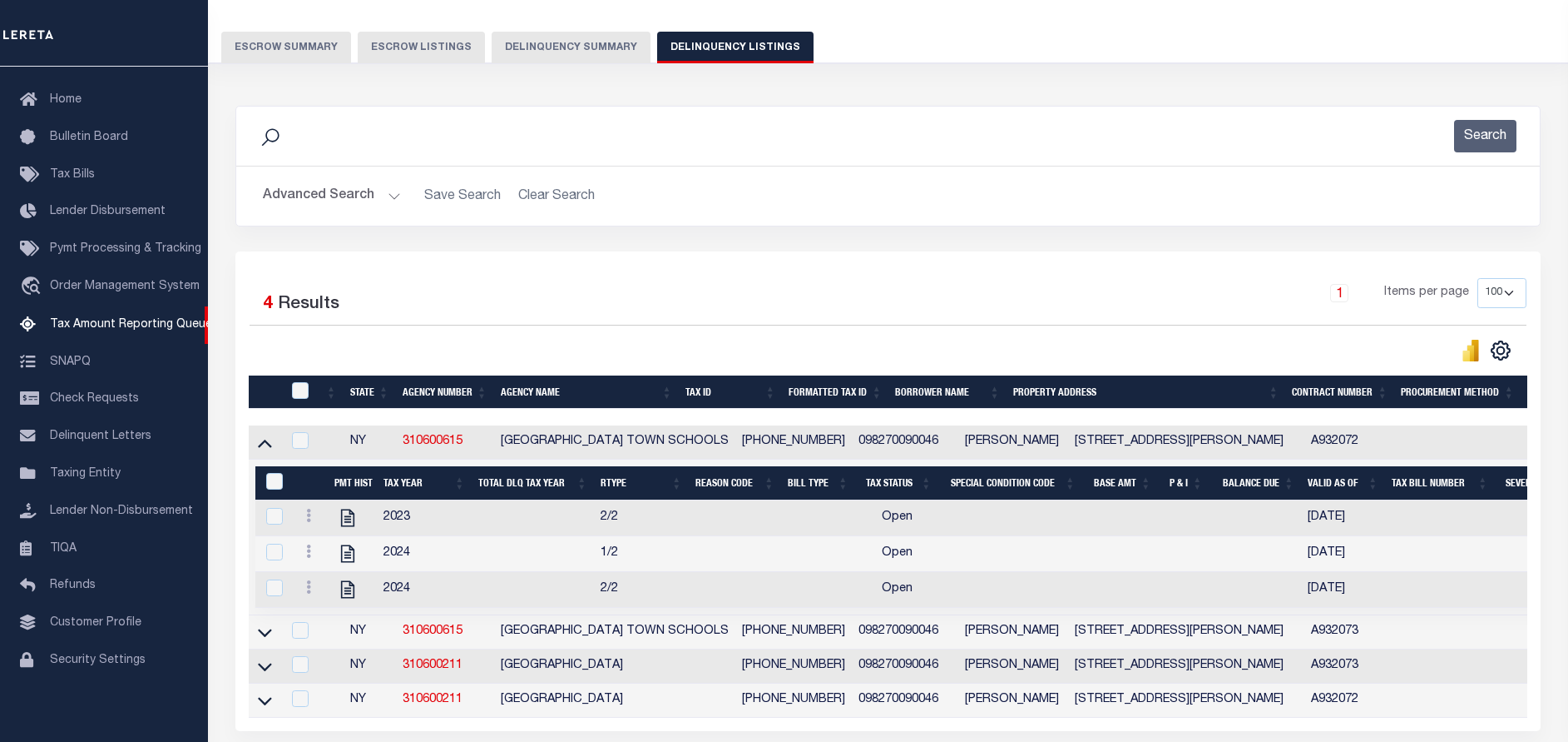
scroll to position [125, 0]
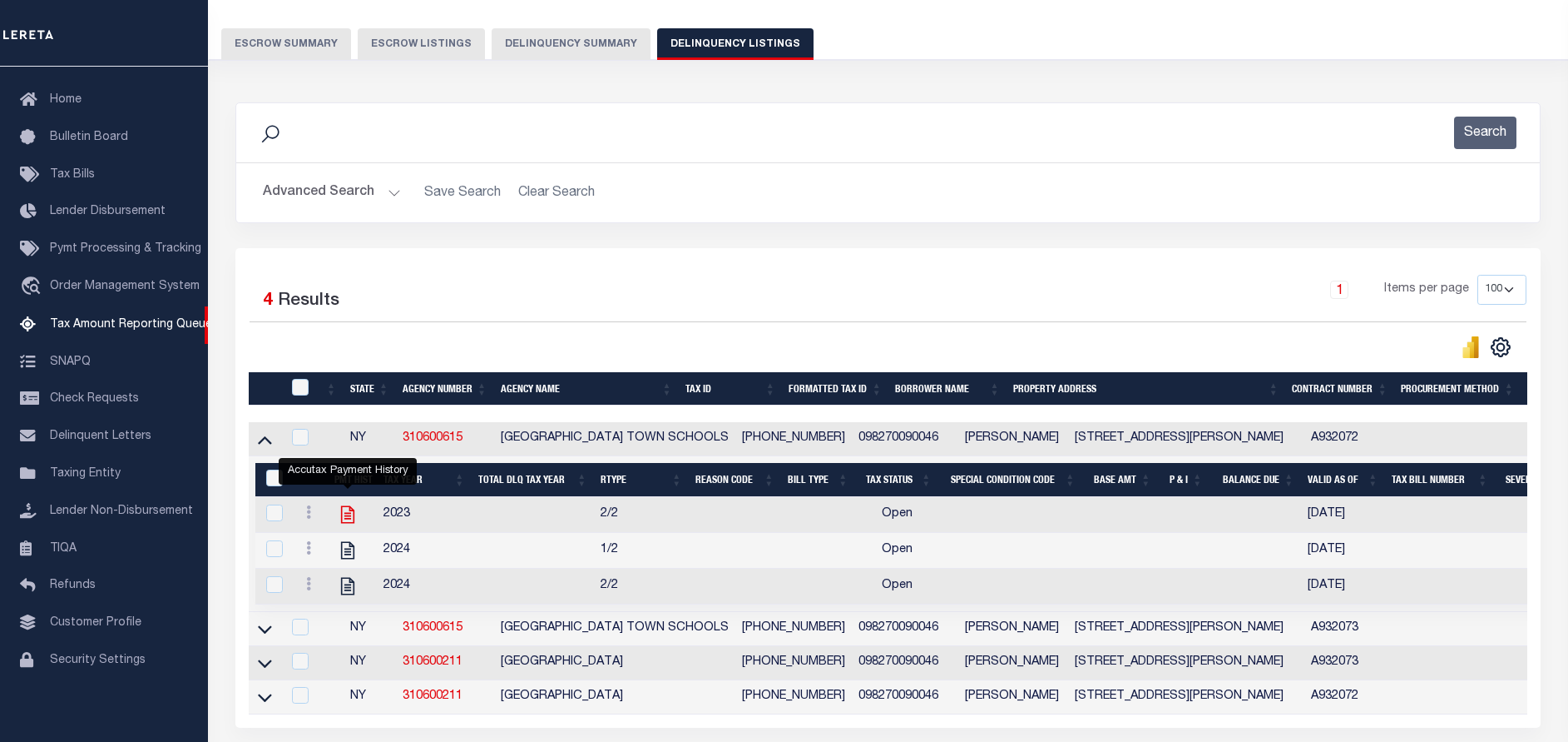
click at [349, 519] on icon "" at bounding box center [347, 514] width 22 height 22
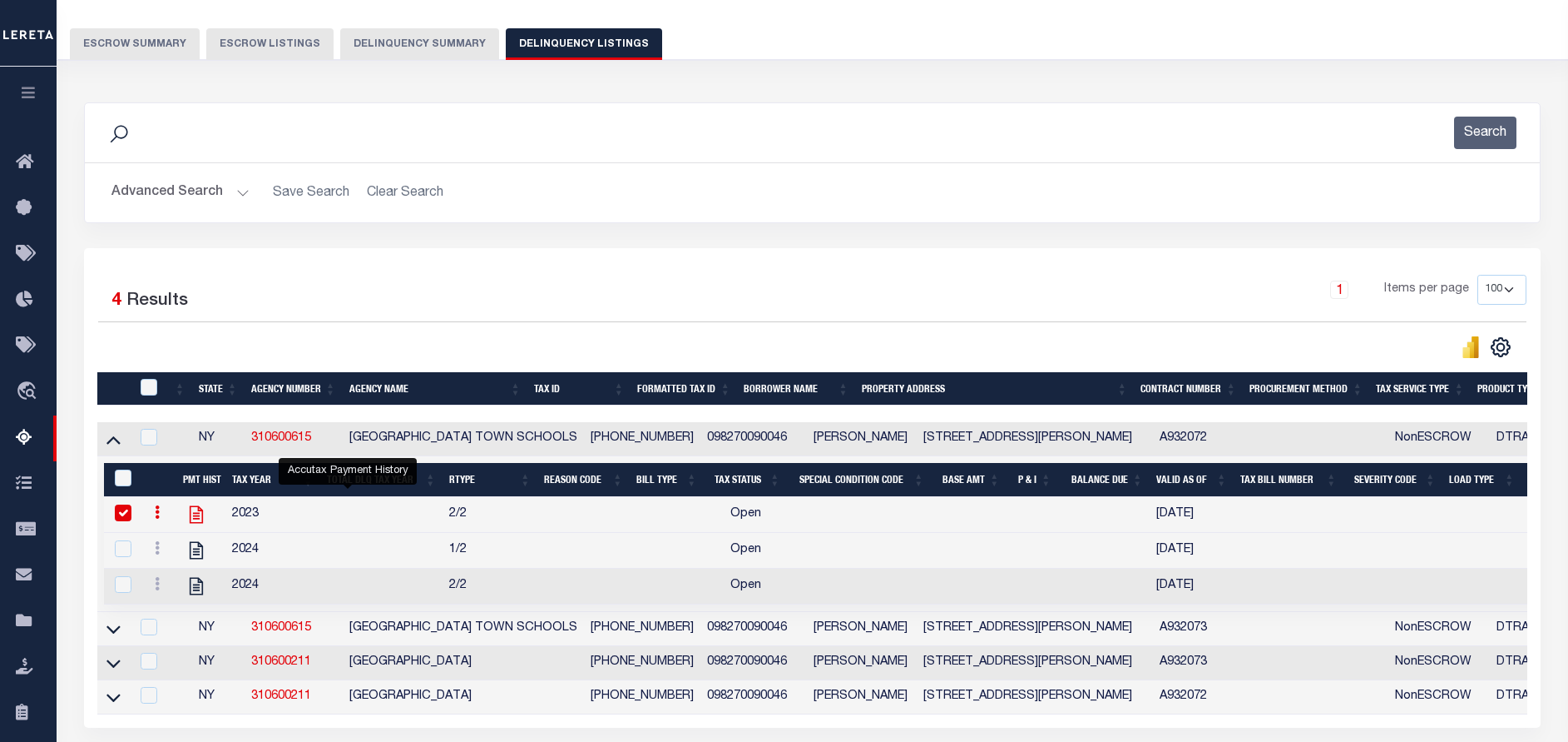
checkbox input "true"
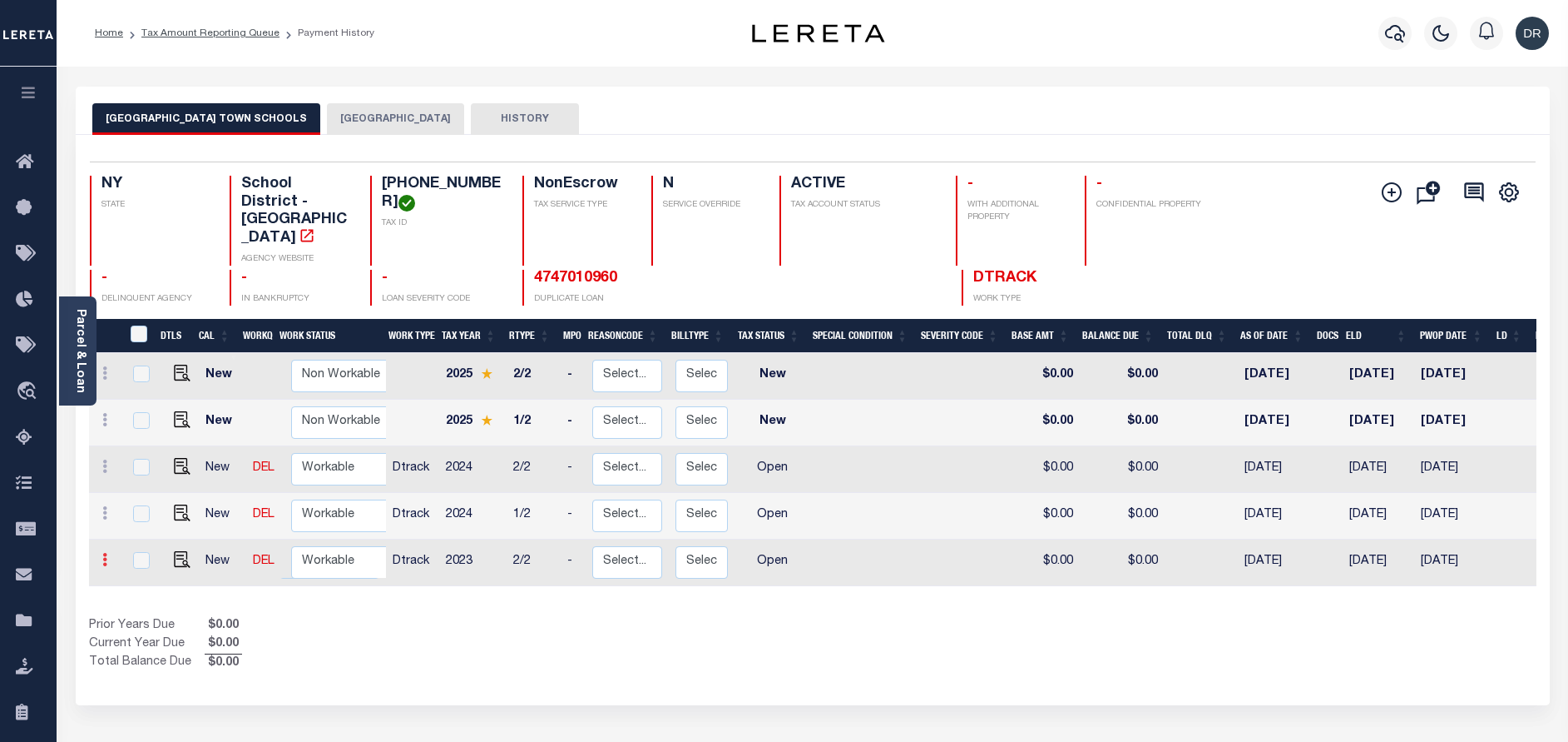
click at [104, 553] on icon at bounding box center [105, 559] width 5 height 13
click at [141, 484] on link at bounding box center [145, 498] width 57 height 28
checkbox input "true"
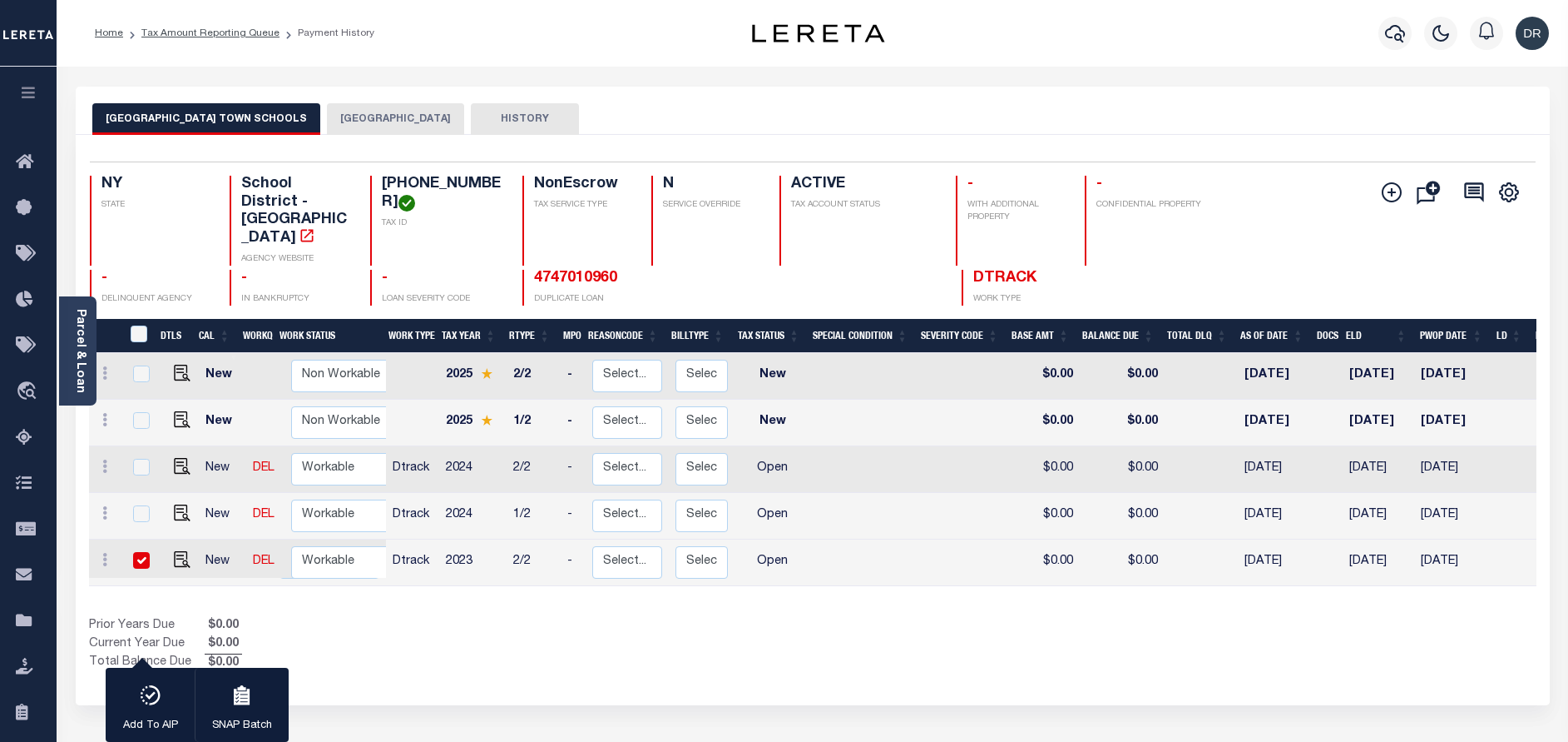
click at [134, 552] on input "checkbox" at bounding box center [142, 560] width 17 height 17
checkbox input "false"
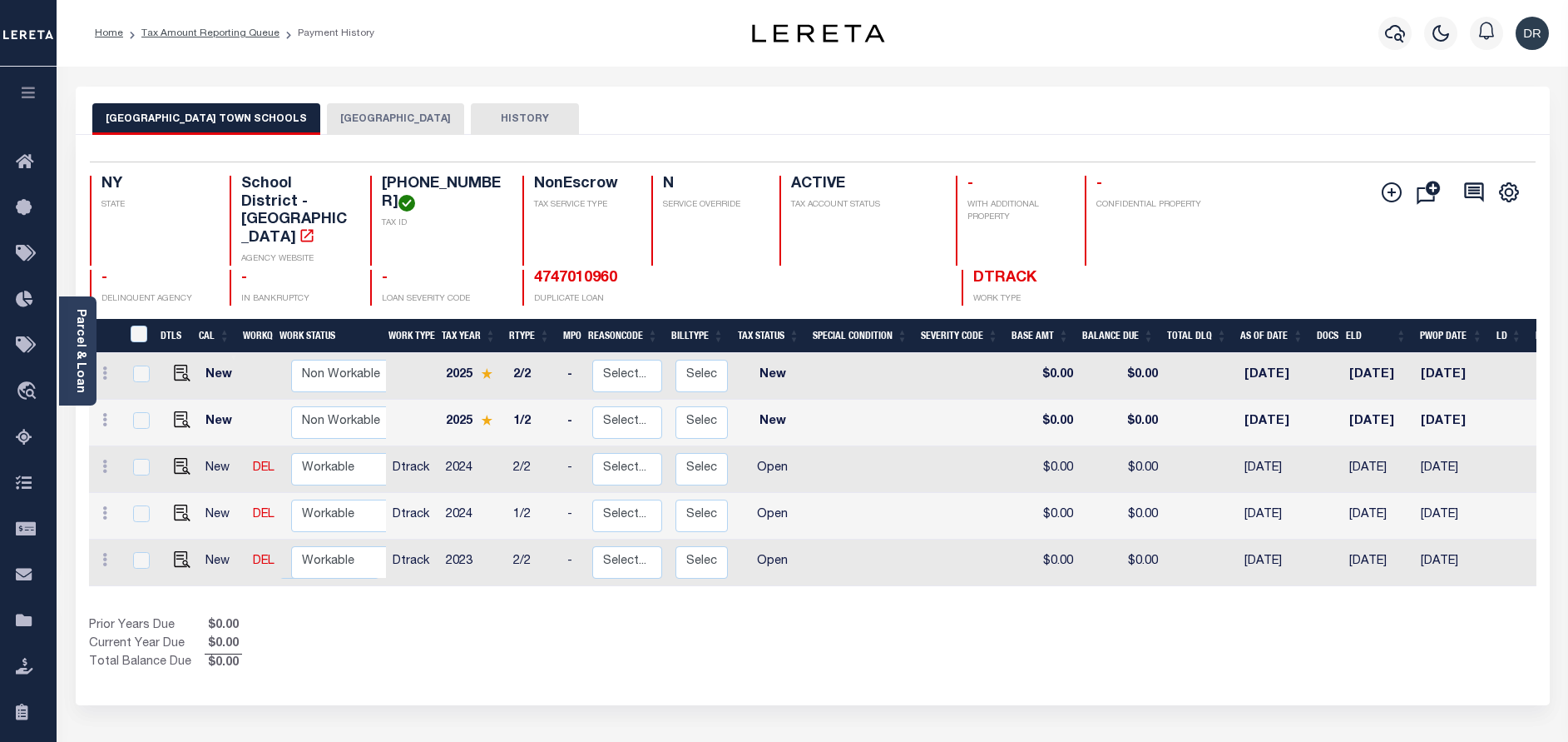
click at [332, 108] on button "LEWISBORO TOWN" at bounding box center [395, 119] width 137 height 32
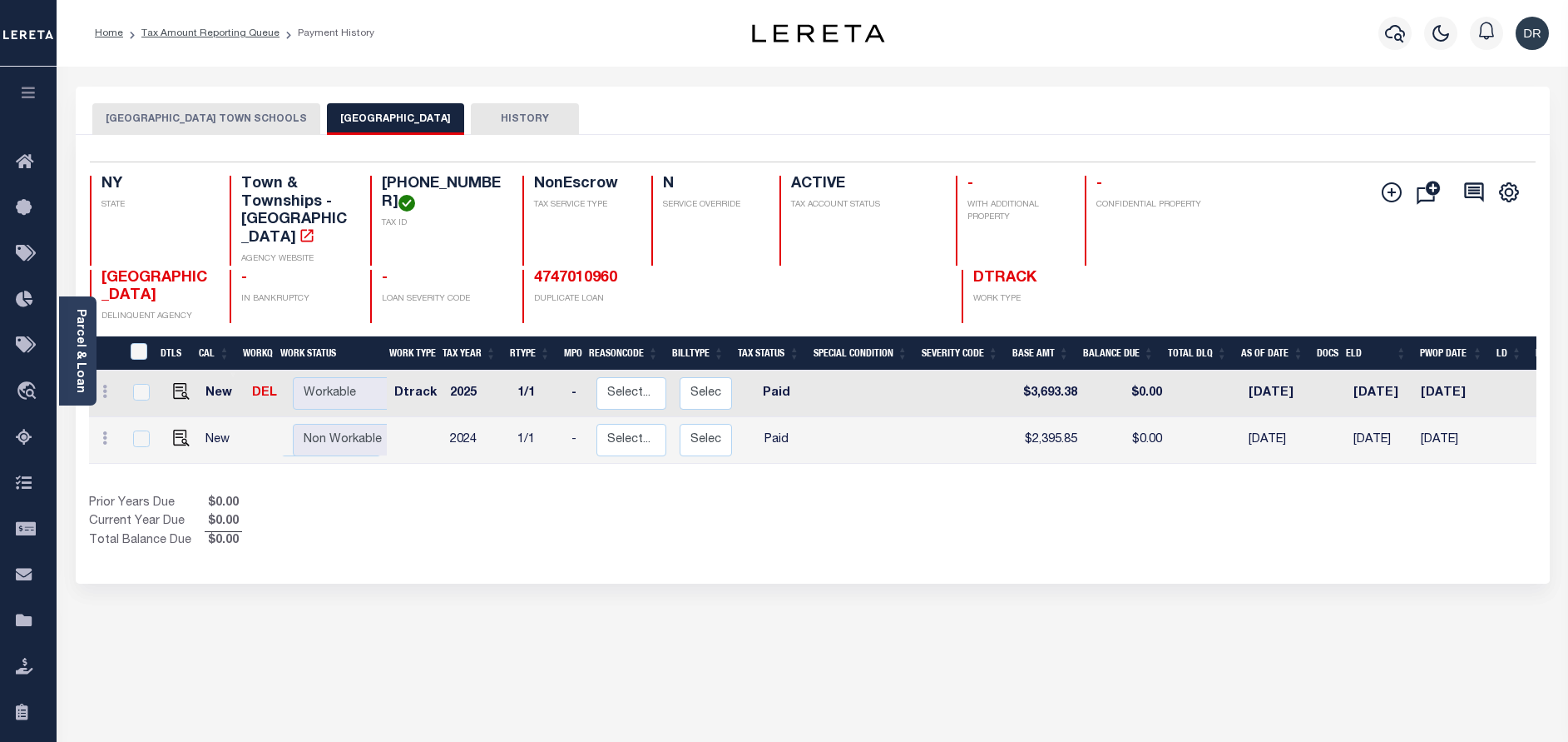
click at [187, 111] on button "LEWISBORO TOWN SCHOOLS" at bounding box center [207, 119] width 228 height 32
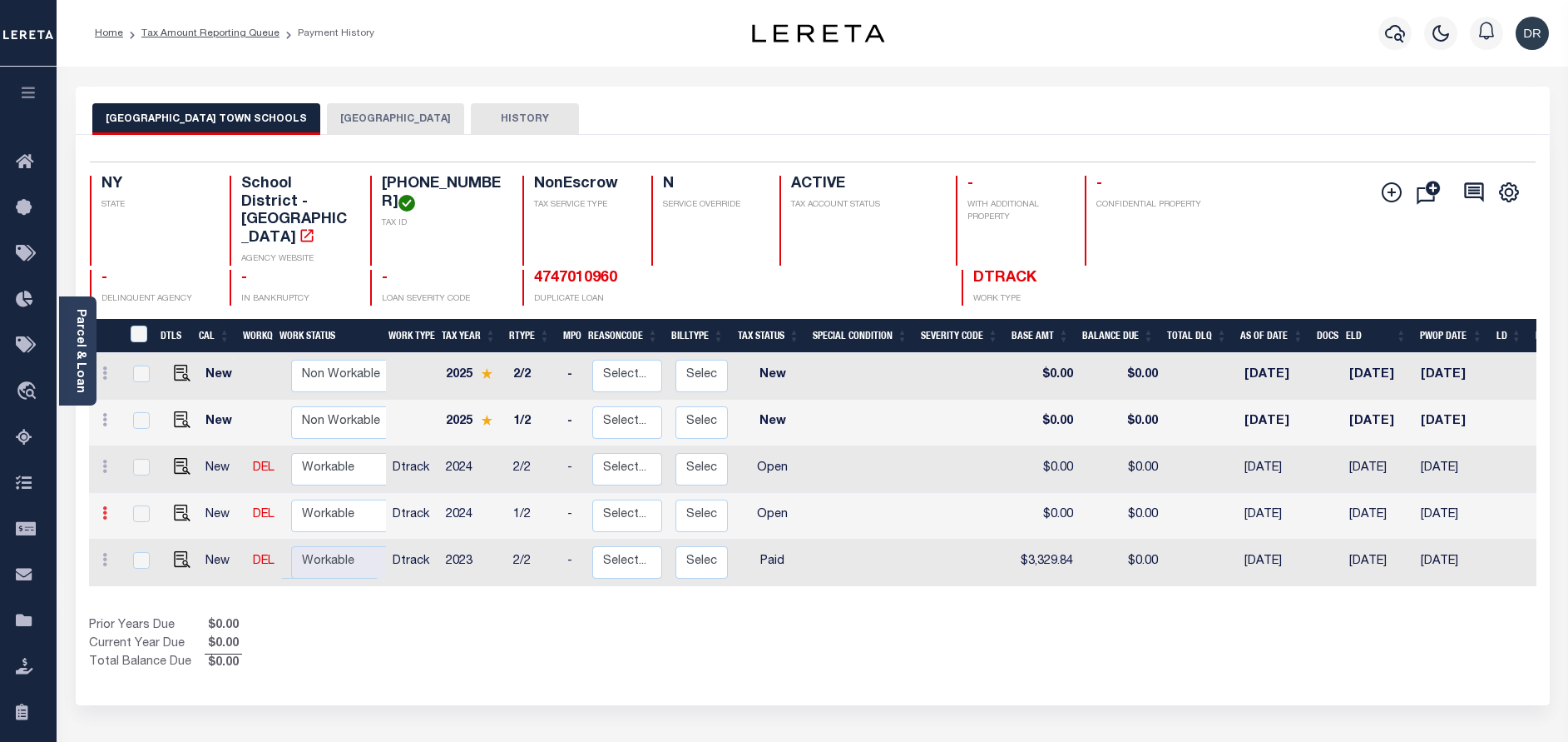
click at [104, 506] on icon at bounding box center [105, 513] width 5 height 13
click at [142, 438] on link at bounding box center [145, 451] width 57 height 28
checkbox input "true"
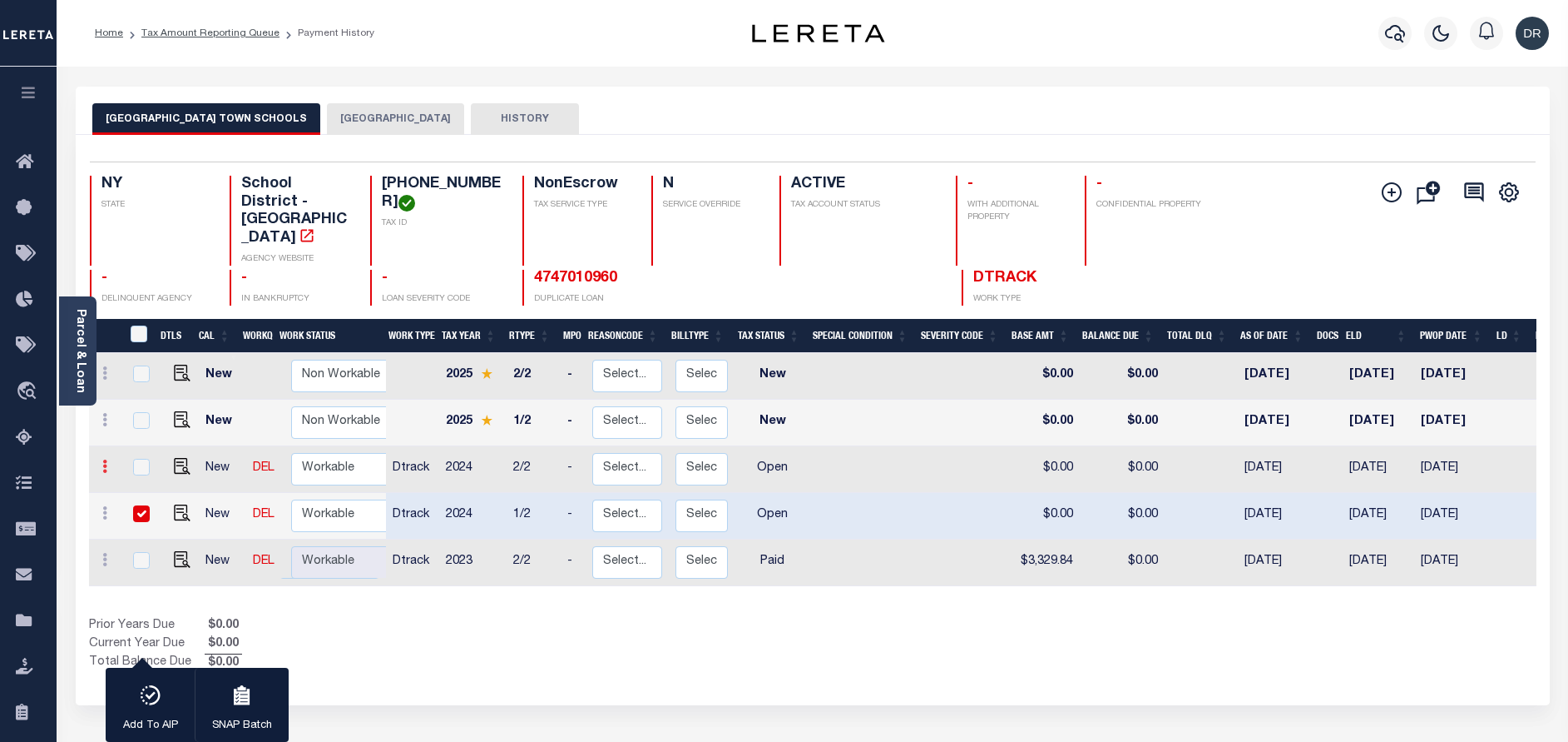
click at [107, 462] on link at bounding box center [105, 469] width 18 height 13
click at [138, 488] on img at bounding box center [145, 496] width 17 height 17
checkbox input "true"
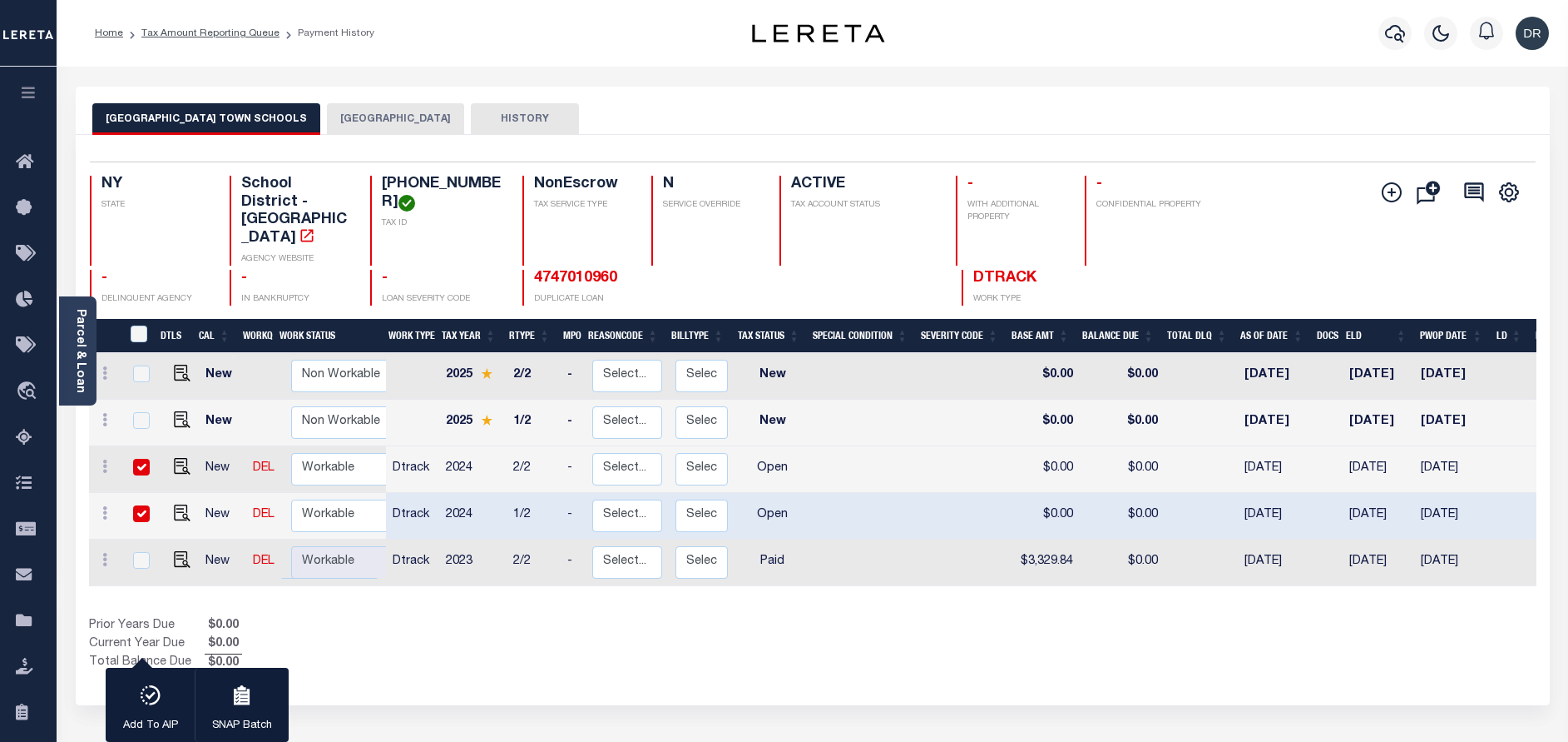
click at [327, 113] on button "[GEOGRAPHIC_DATA]" at bounding box center [395, 119] width 137 height 32
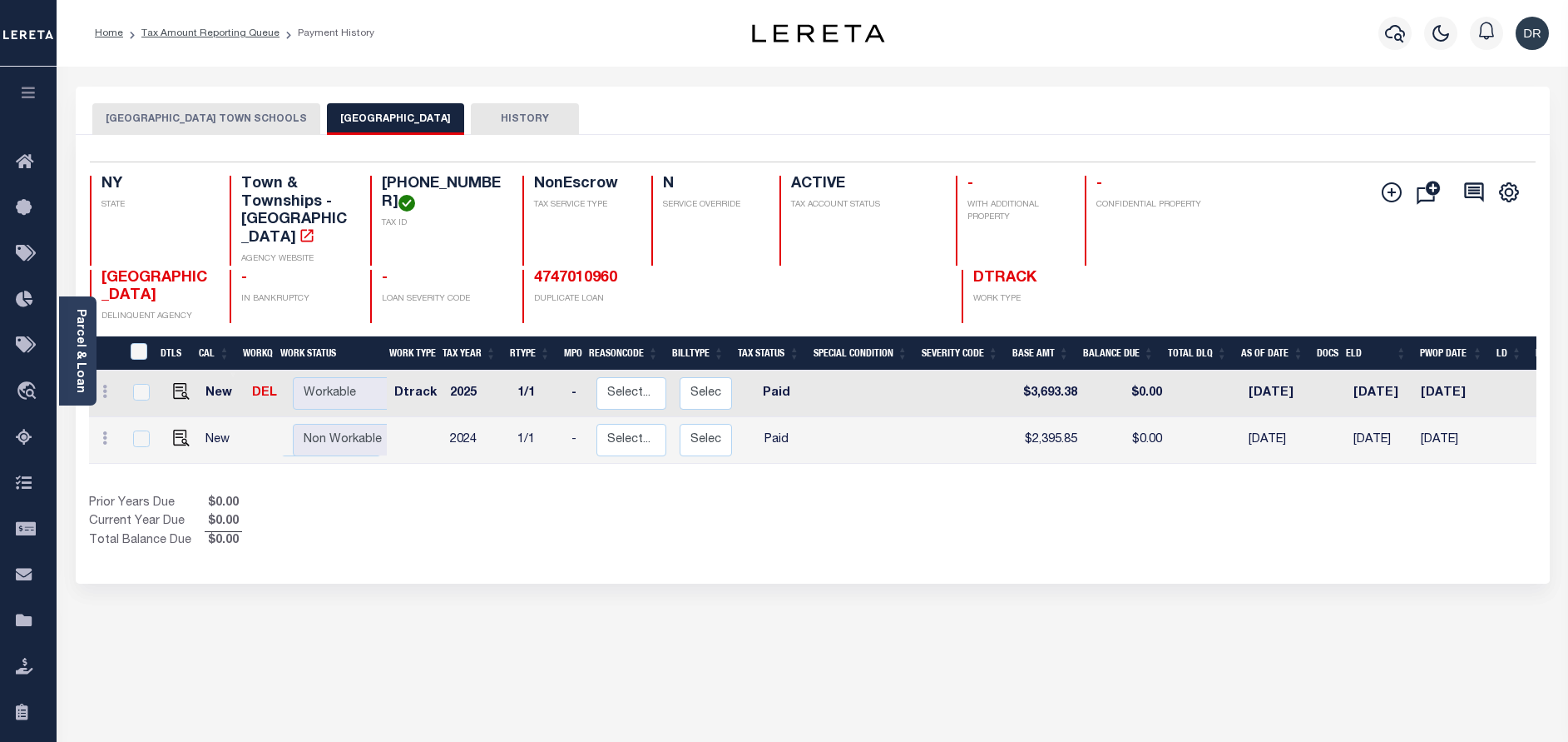
click at [225, 118] on button "[GEOGRAPHIC_DATA] TOWN SCHOOLS" at bounding box center [207, 119] width 228 height 32
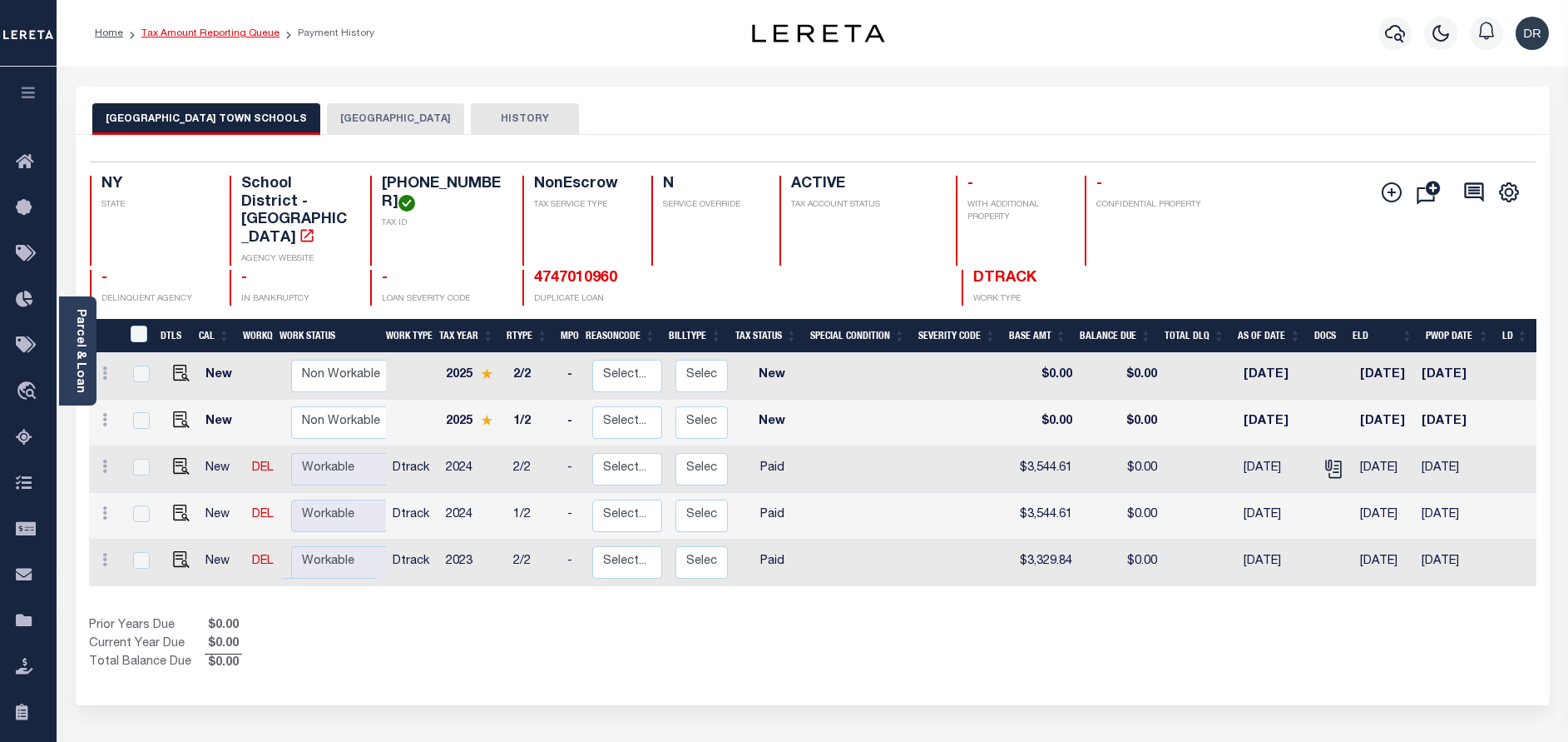
click at [207, 34] on link "Tax Amount Reporting Queue" at bounding box center [211, 33] width 138 height 10
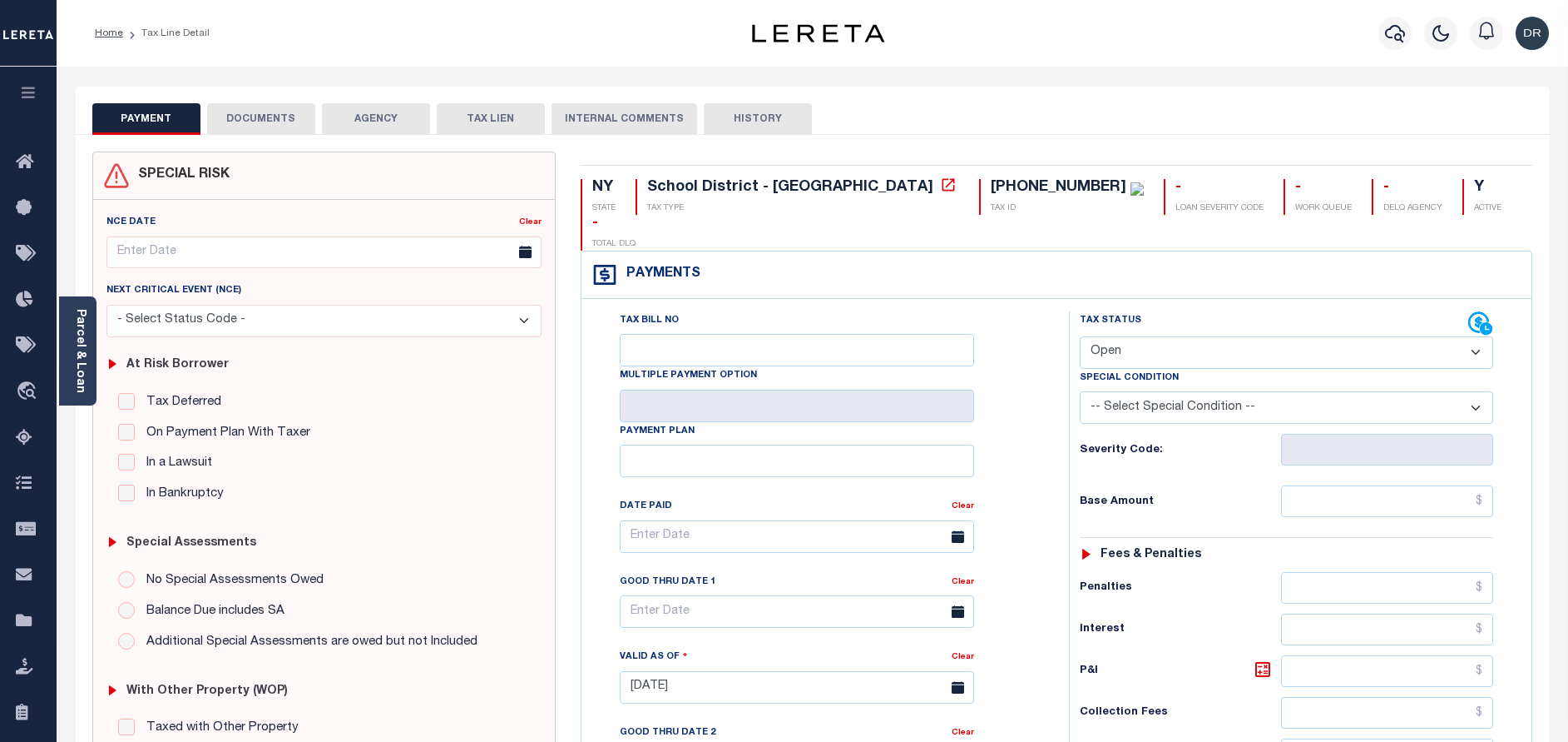
click at [1161, 336] on select "- Select Status Code - Open Due/Unpaid Paid Incomplete No Tax Due Internal Refu…" at bounding box center [1286, 352] width 413 height 33
select select "PYD"
click at [1080, 336] on select "- Select Status Code - Open Due/Unpaid Paid Incomplete No Tax Due Internal Refu…" at bounding box center [1286, 352] width 413 height 33
type input "[DATE]"
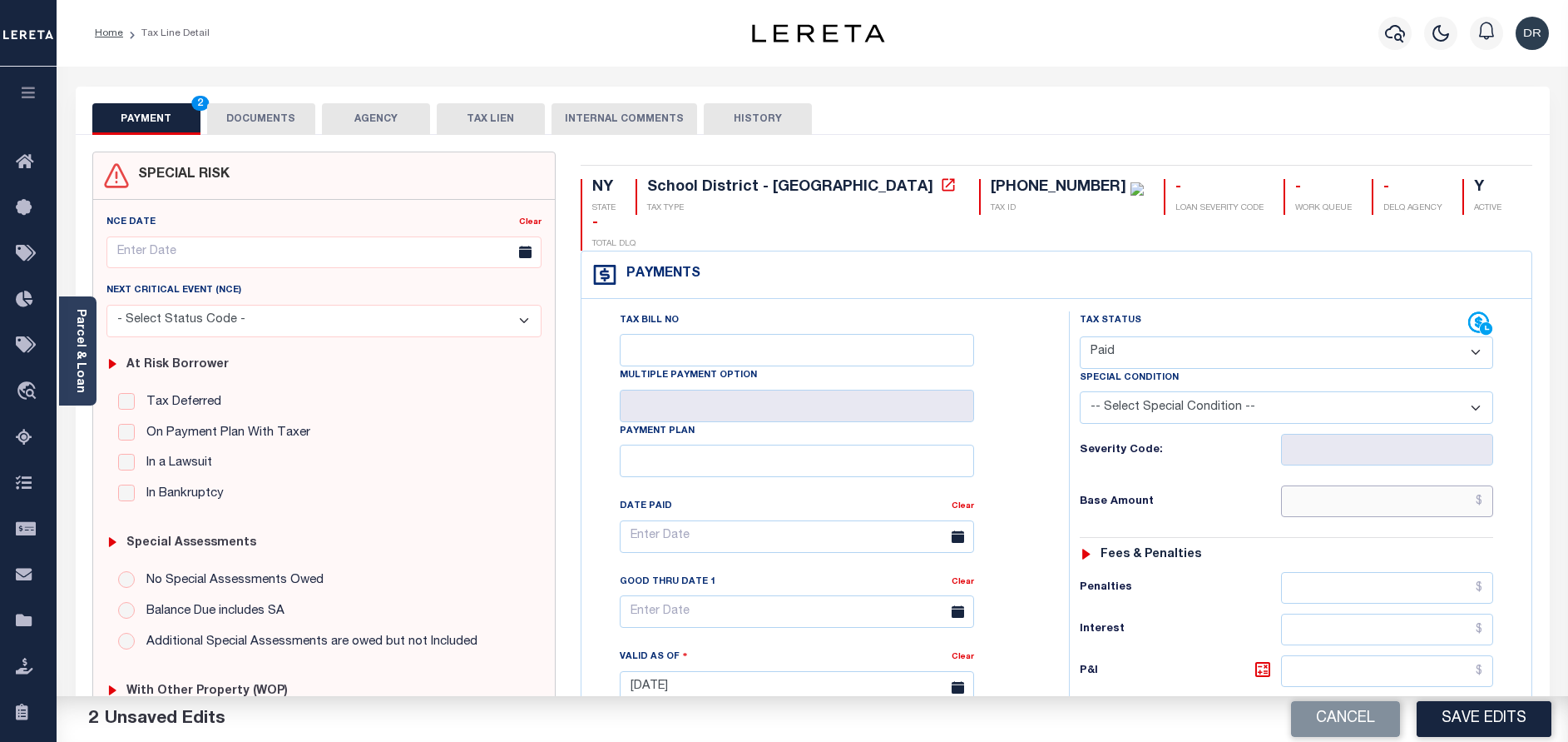
click at [1382, 485] on input "text" at bounding box center [1387, 501] width 212 height 32
paste input "3,329.84"
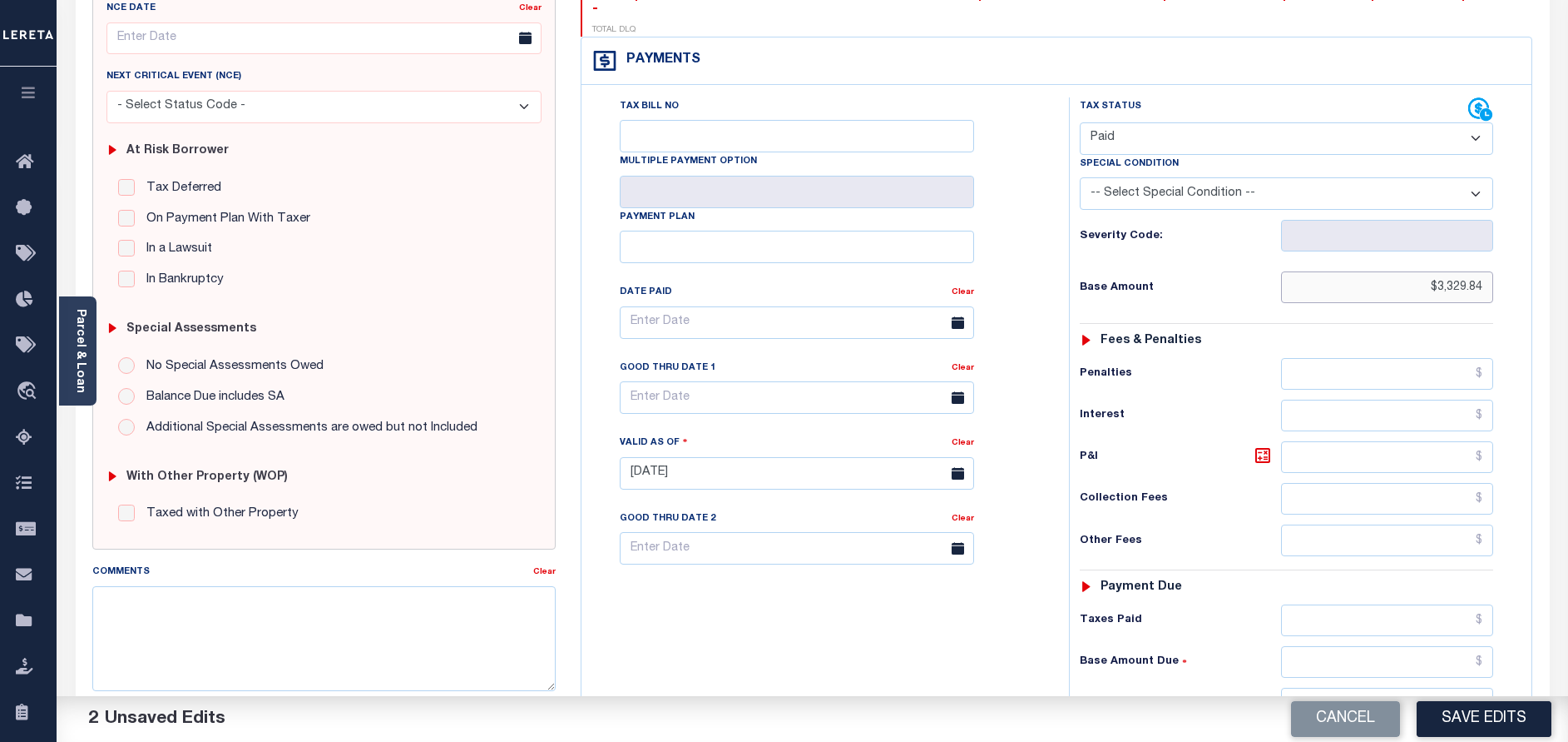
scroll to position [374, 0]
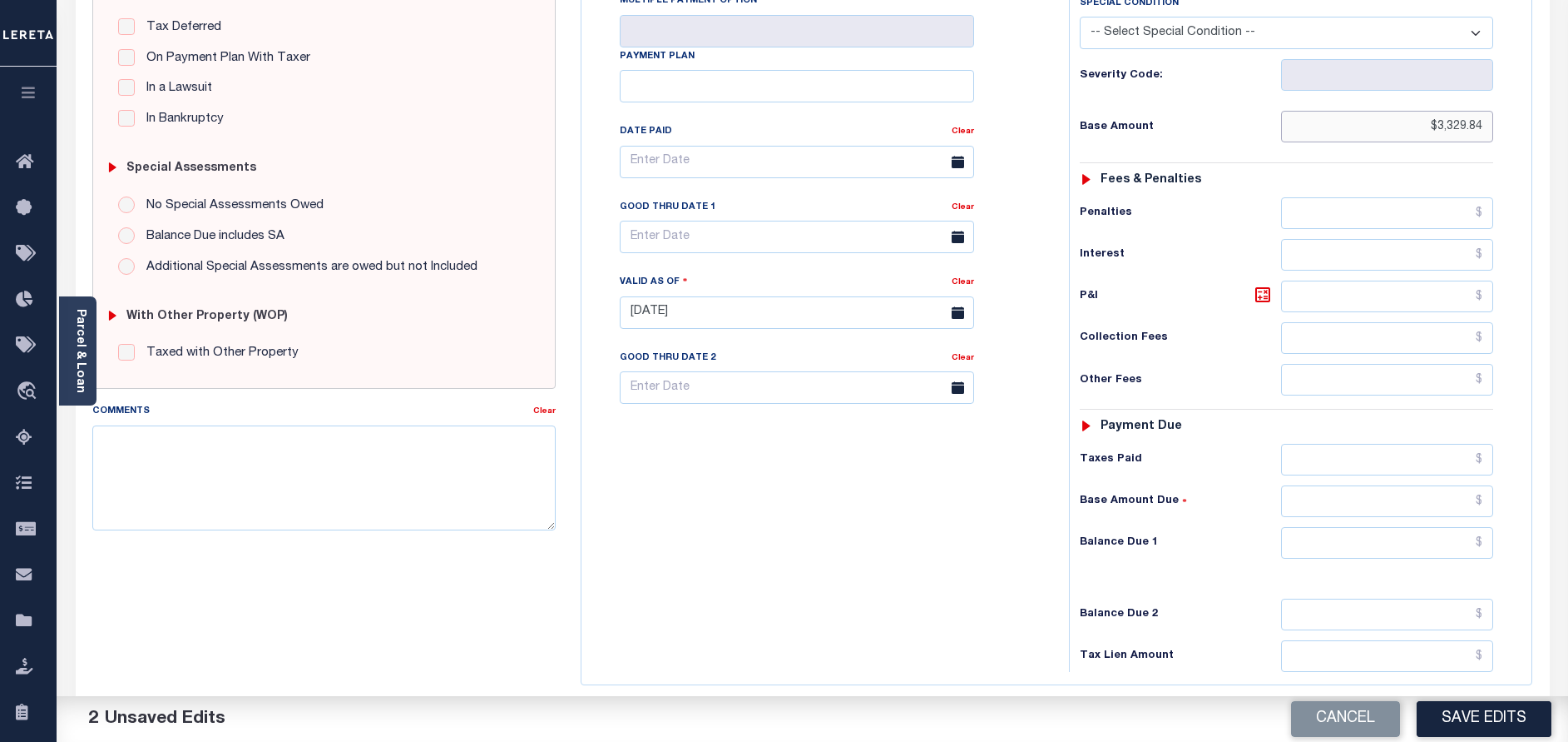
type input "$3,329.84"
click at [1366, 527] on input "text" at bounding box center [1387, 543] width 212 height 32
type input "$0.00"
click at [1468, 728] on button "Save Edits" at bounding box center [1484, 719] width 135 height 36
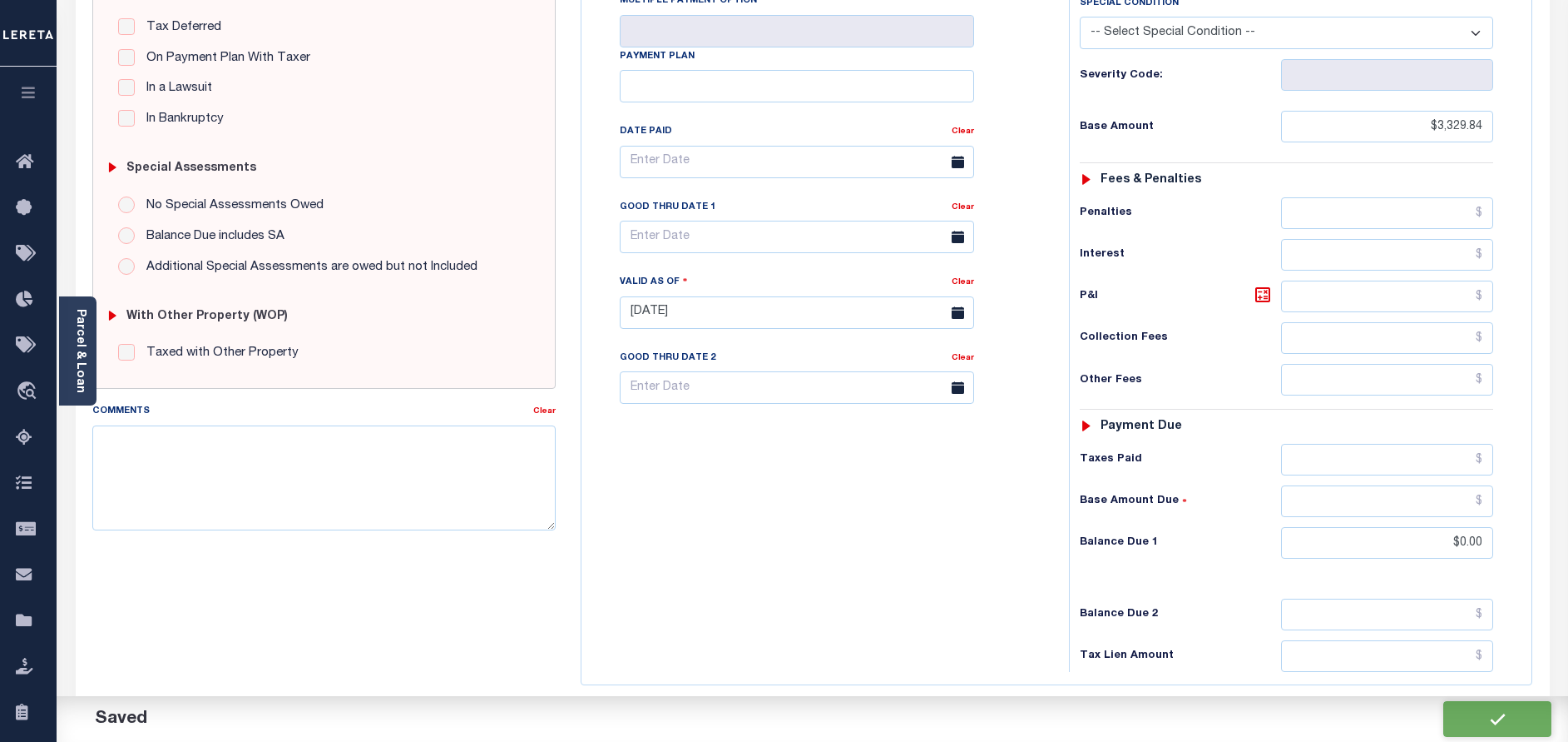
checkbox input "false"
type input "$3,329.84"
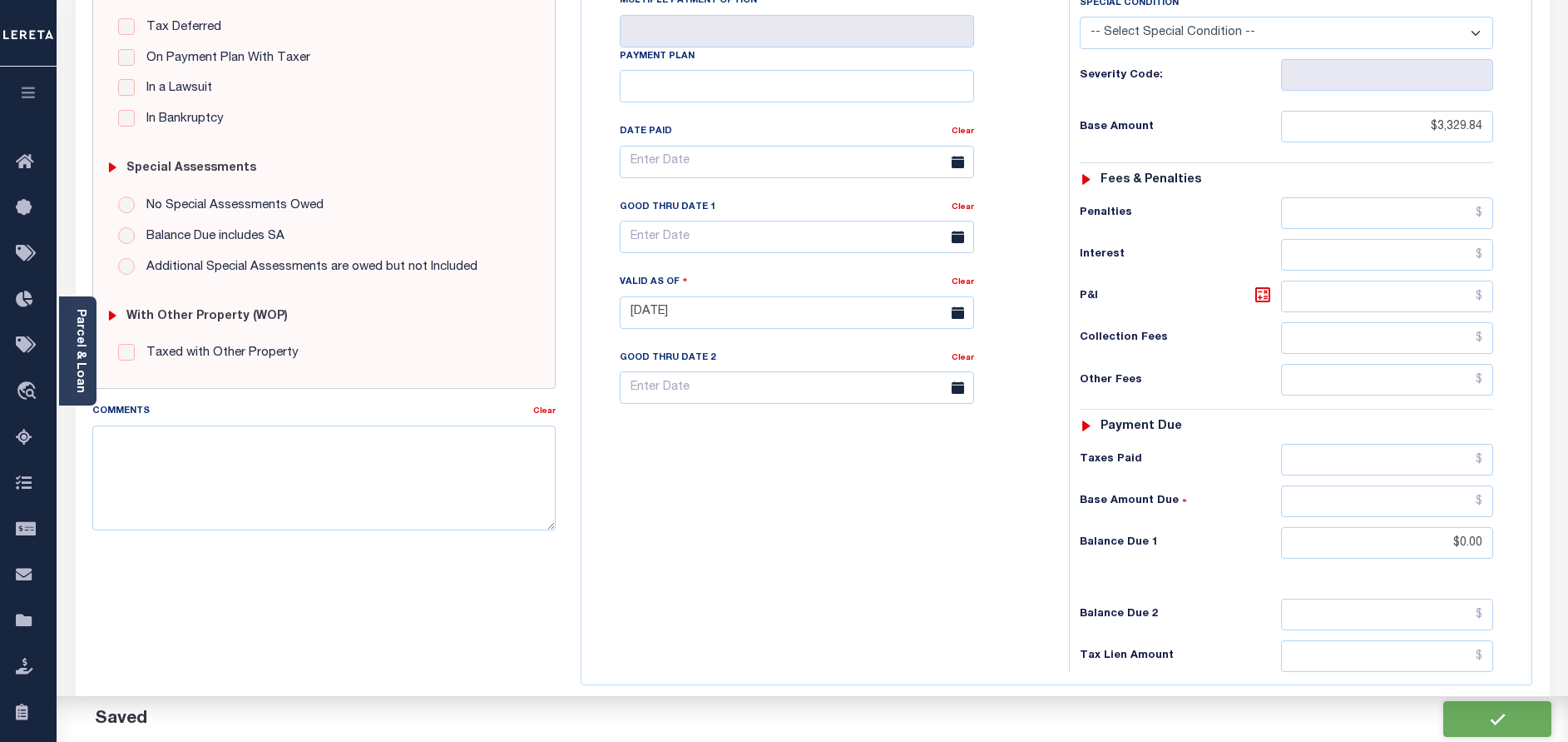
type input "$0"
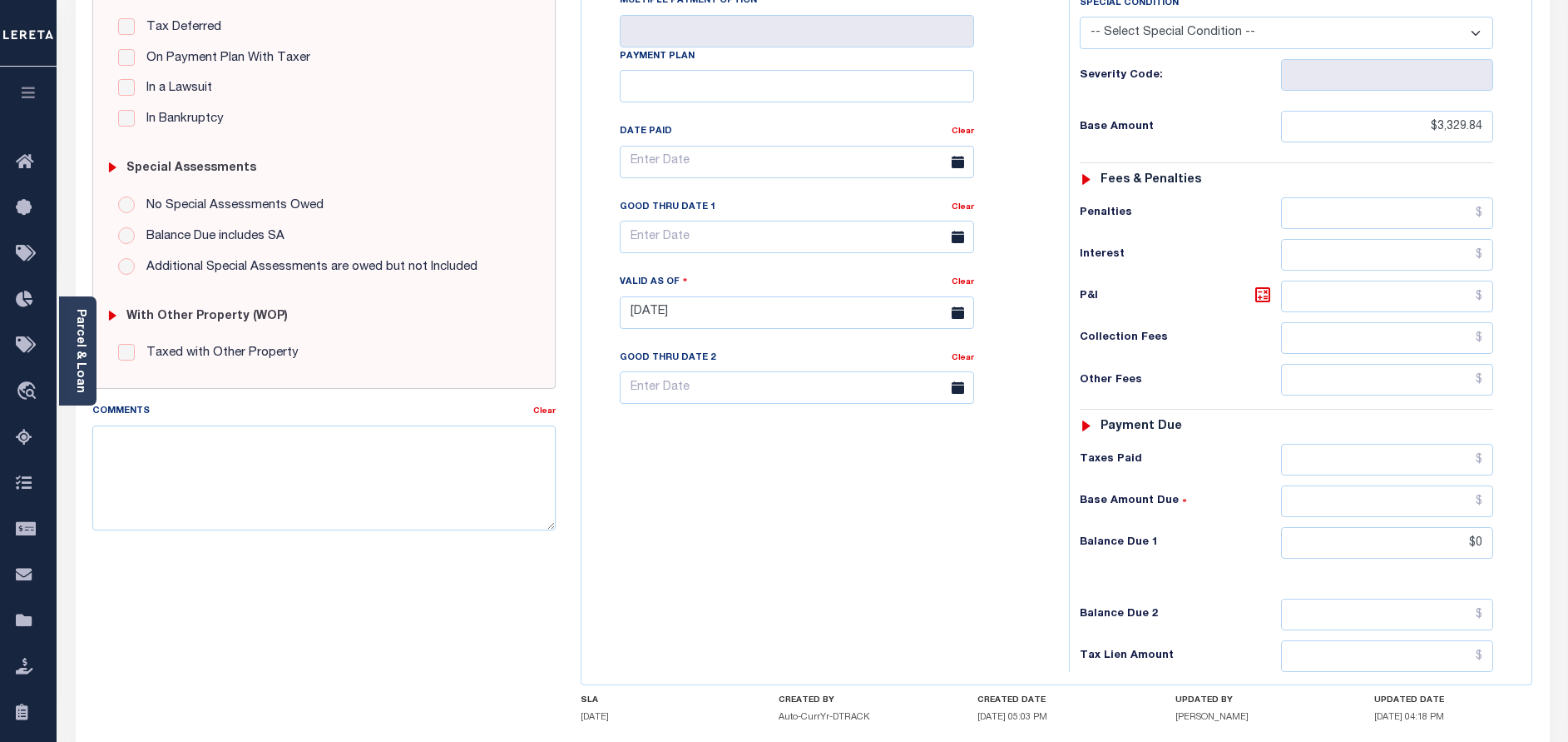
scroll to position [0, 0]
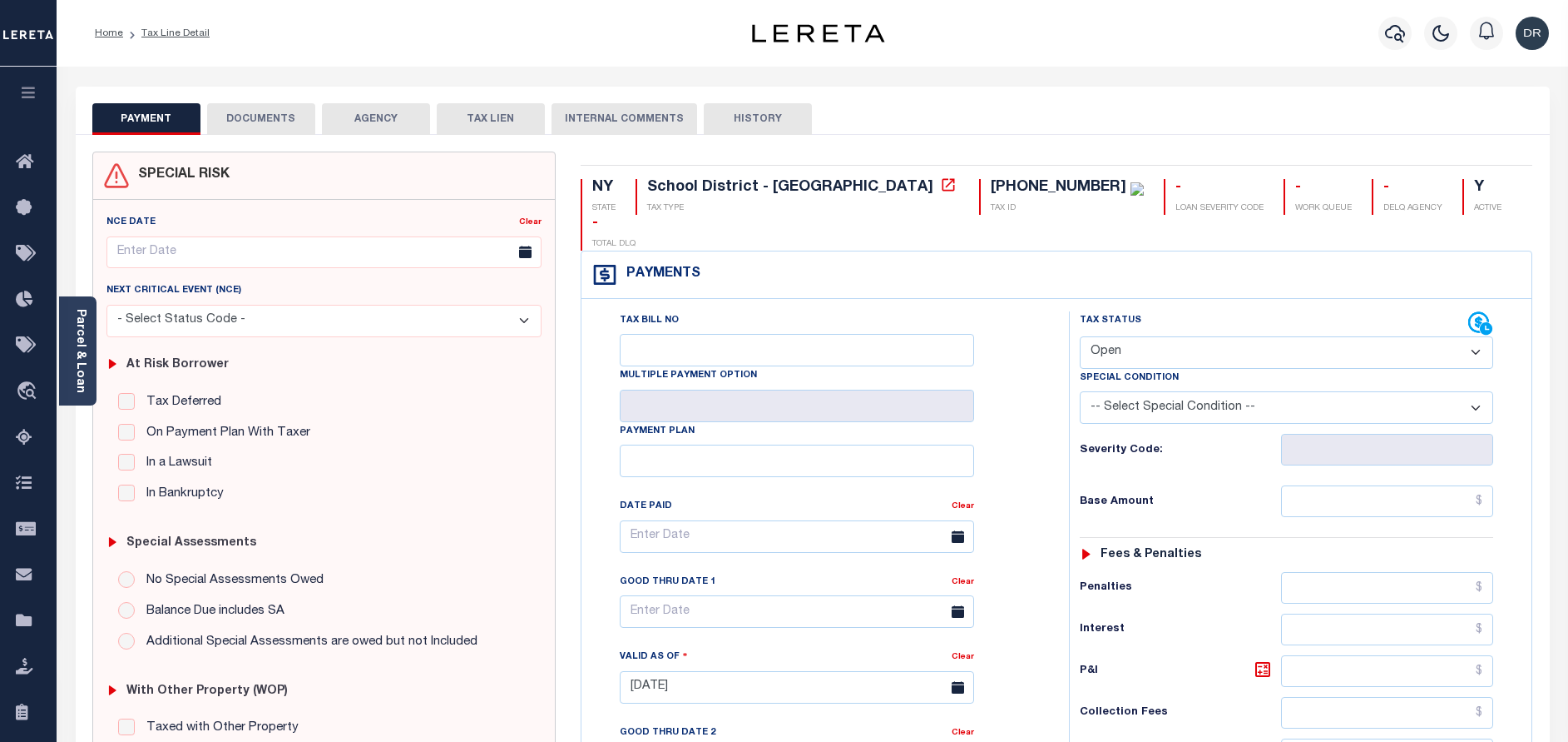
click at [1208, 336] on select "- Select Status Code - Open Due/Unpaid Paid Incomplete No Tax Due Internal Refu…" at bounding box center [1286, 352] width 413 height 33
select select "PYD"
click at [1080, 336] on select "- Select Status Code - Open Due/Unpaid Paid Incomplete No Tax Due Internal Refu…" at bounding box center [1286, 352] width 413 height 33
type input "[DATE]"
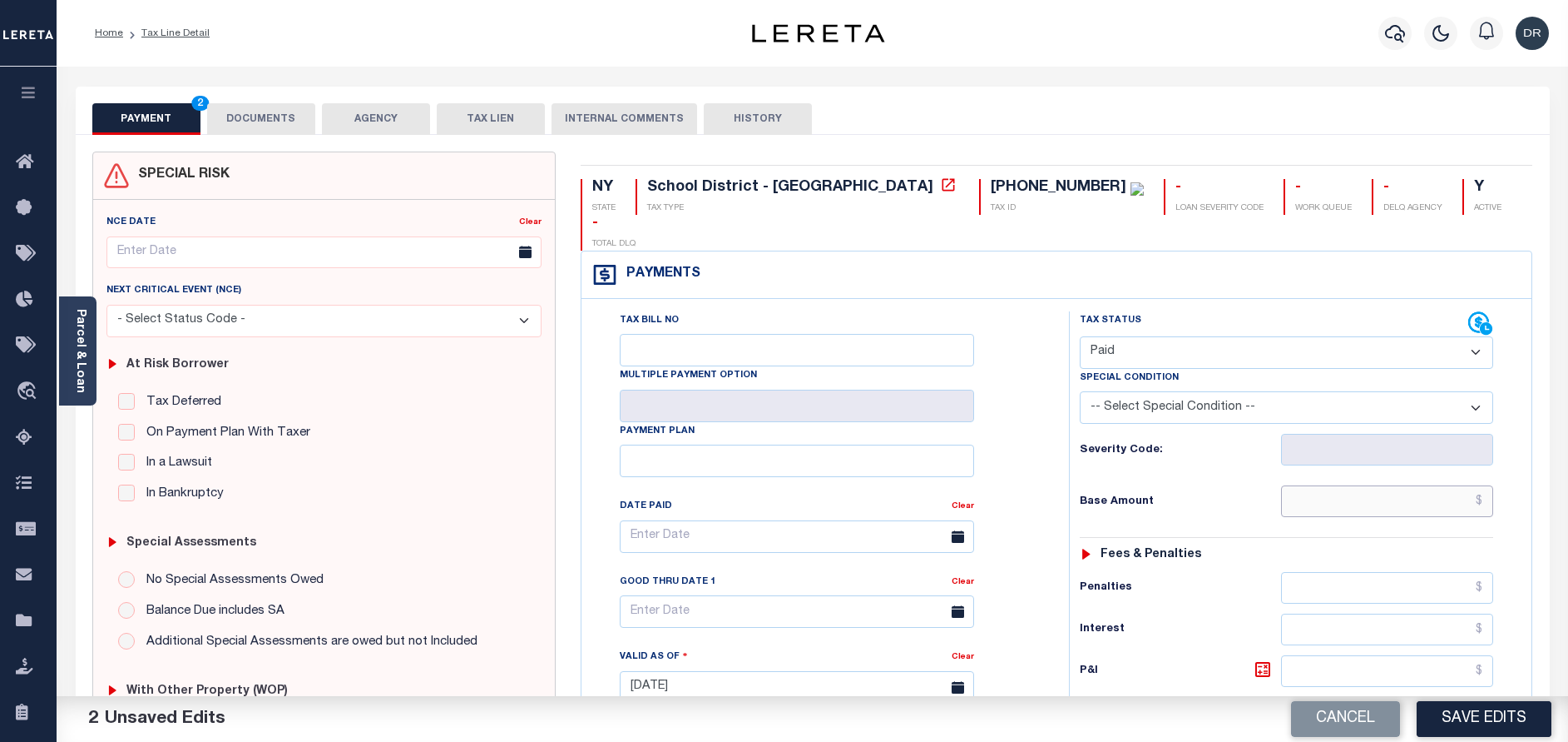
click at [1340, 485] on input "text" at bounding box center [1387, 501] width 212 height 32
paste input "3,544.61"
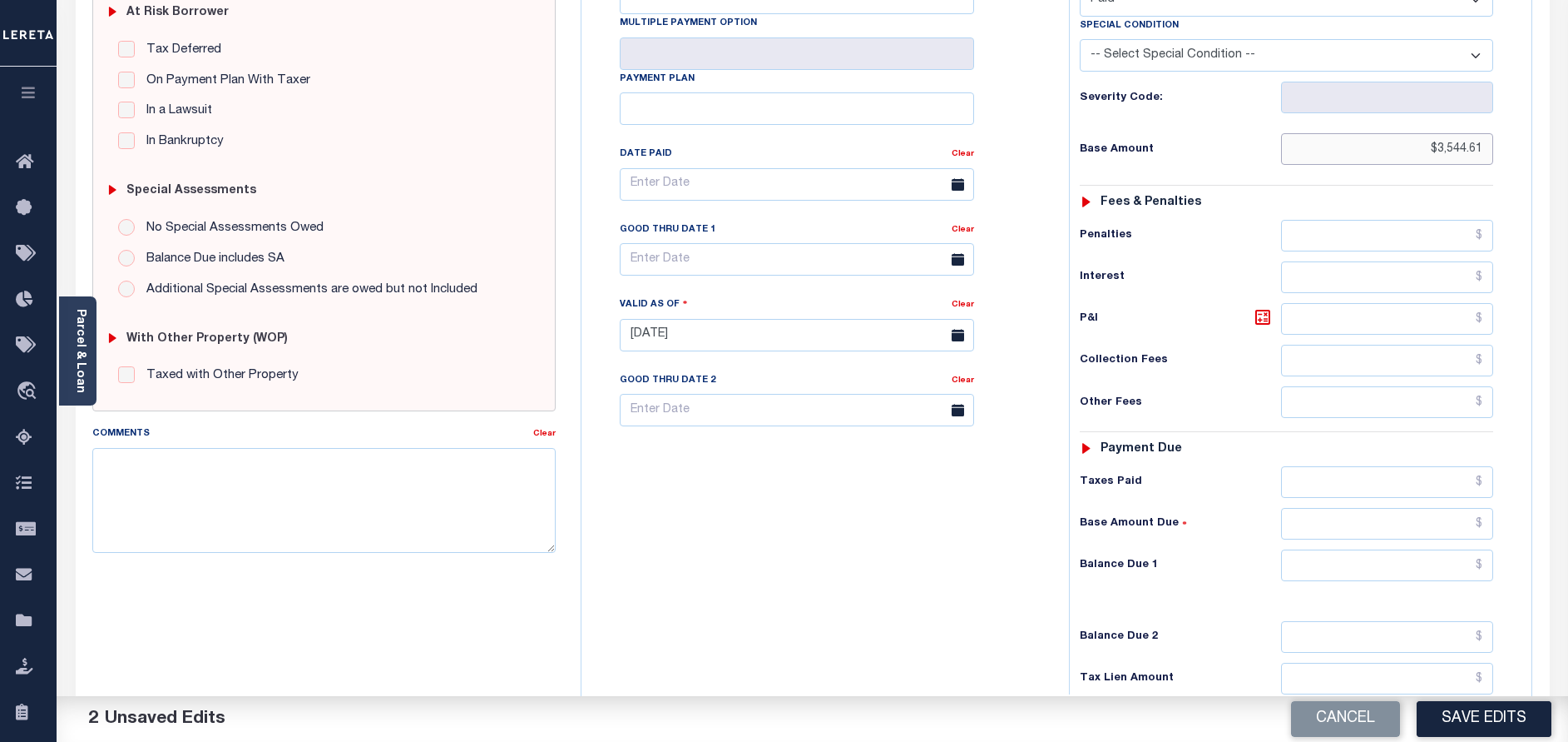
scroll to position [374, 0]
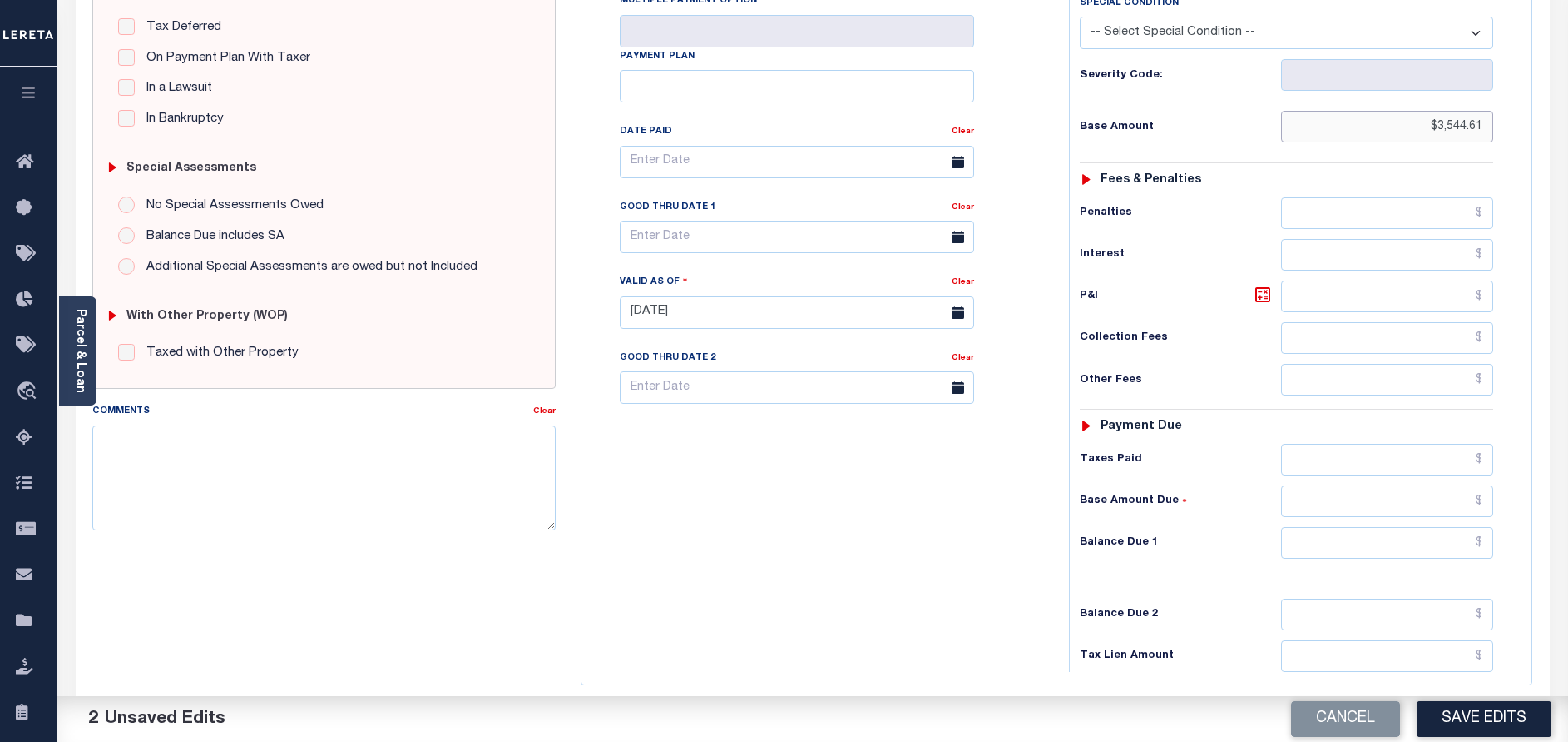
type input "$3,544.61"
click at [1374, 527] on input "text" at bounding box center [1387, 543] width 212 height 32
type input "$0.00"
click at [1512, 724] on button "Save Edits" at bounding box center [1484, 719] width 135 height 36
checkbox input "false"
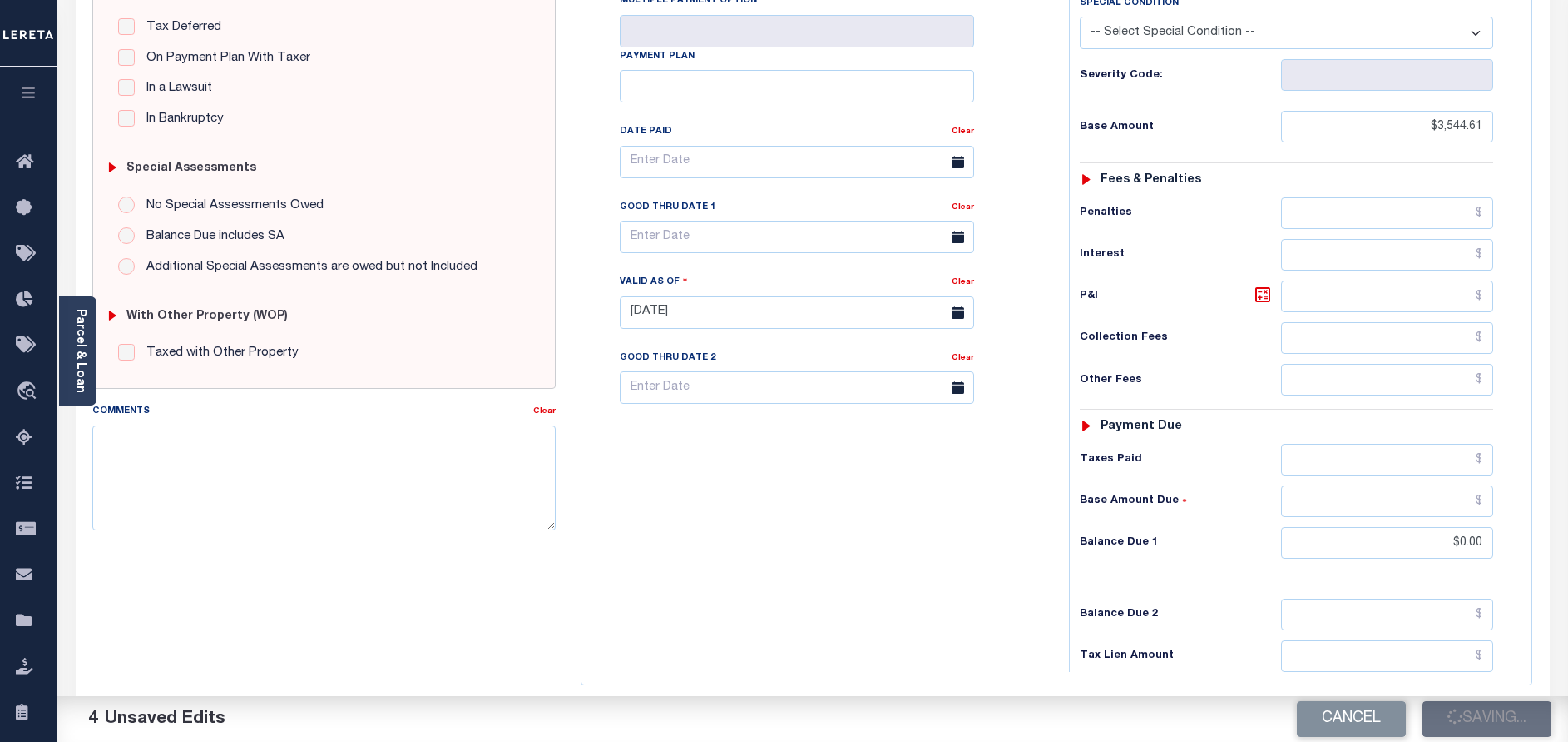
checkbox input "false"
type input "$3,544.61"
type input "$0"
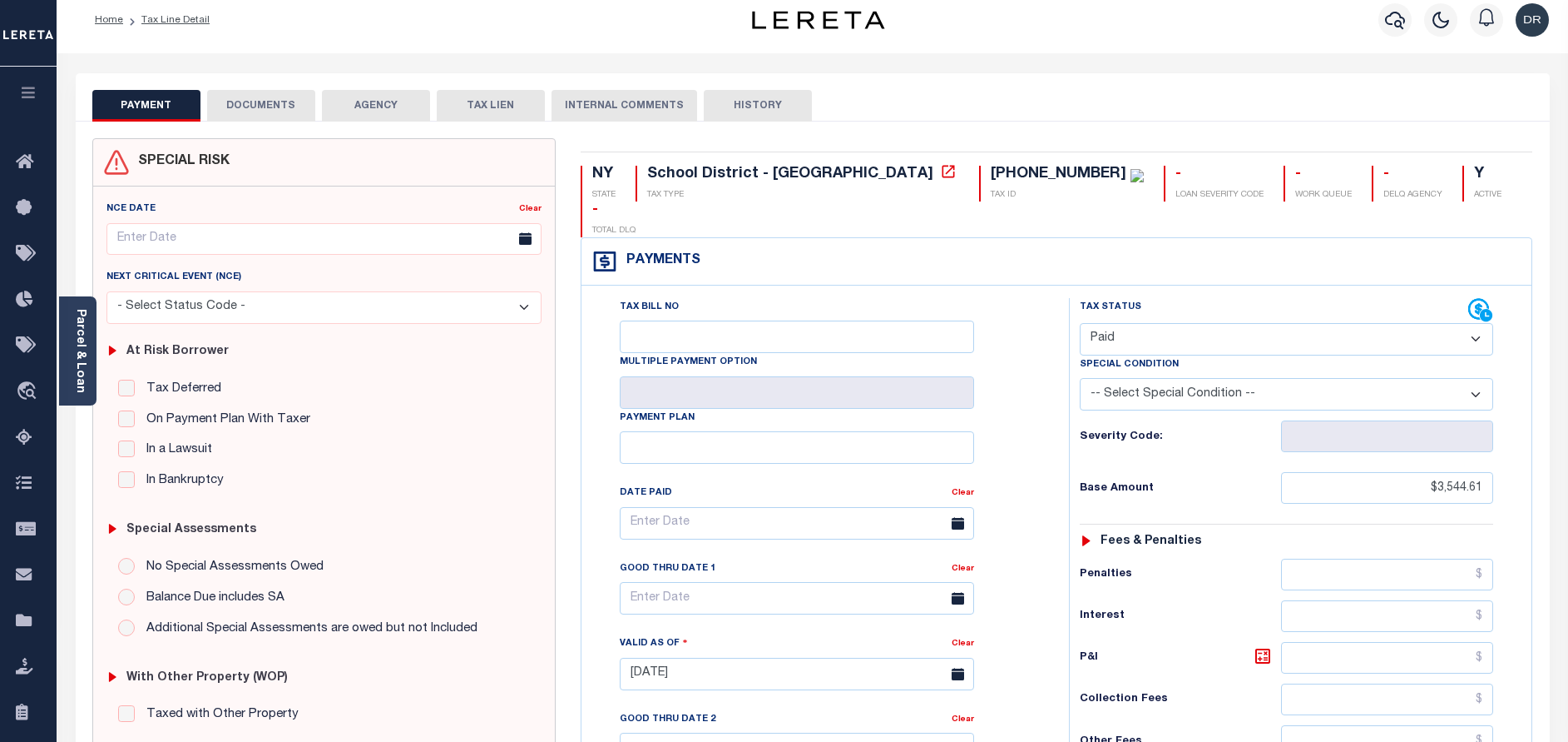
scroll to position [0, 0]
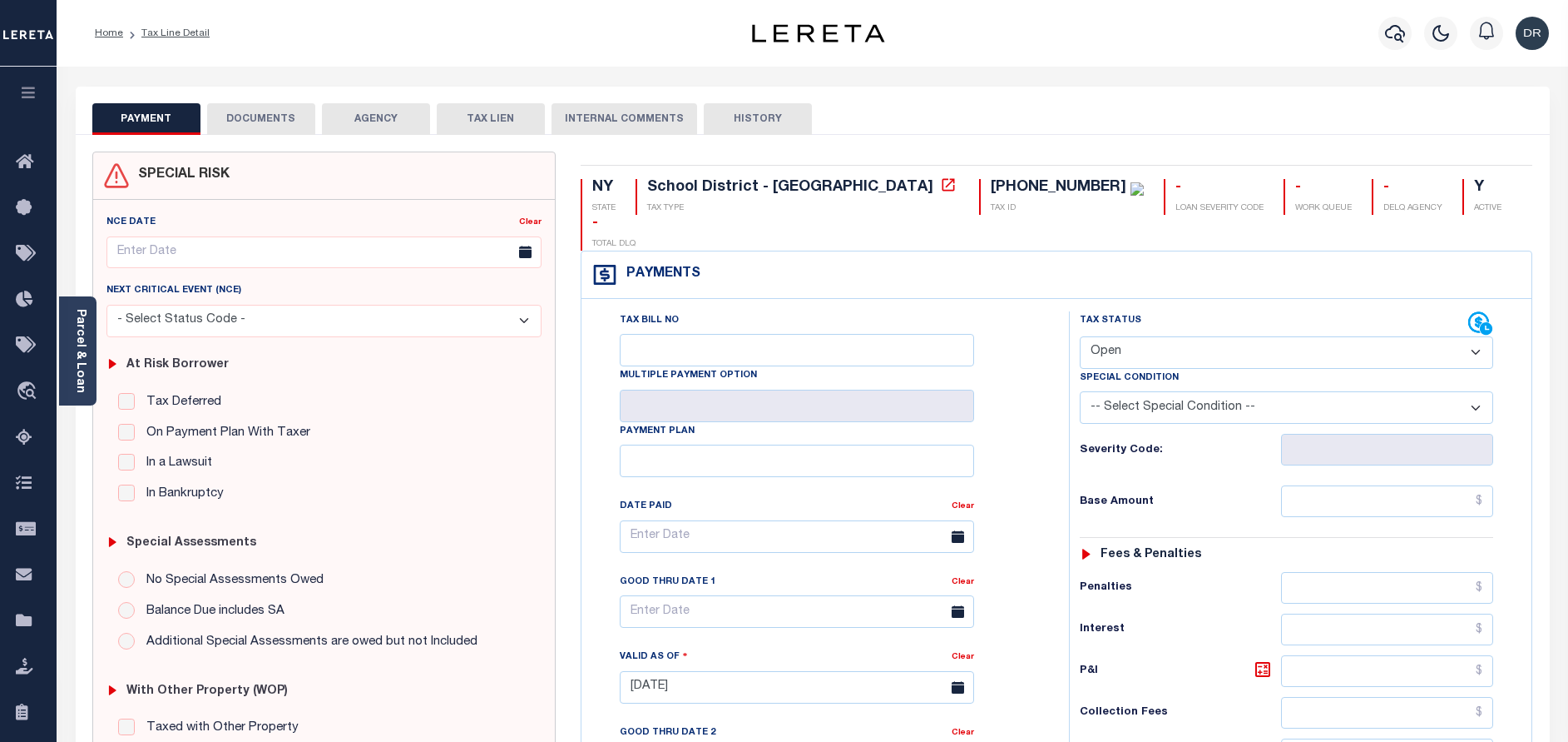
click at [1186, 336] on select "- Select Status Code - Open Due/Unpaid Paid Incomplete No Tax Due Internal Refu…" at bounding box center [1286, 352] width 413 height 33
select select "PYD"
click at [1080, 336] on select "- Select Status Code - Open Due/Unpaid Paid Incomplete No Tax Due Internal Refu…" at bounding box center [1286, 352] width 413 height 33
type input "[DATE]"
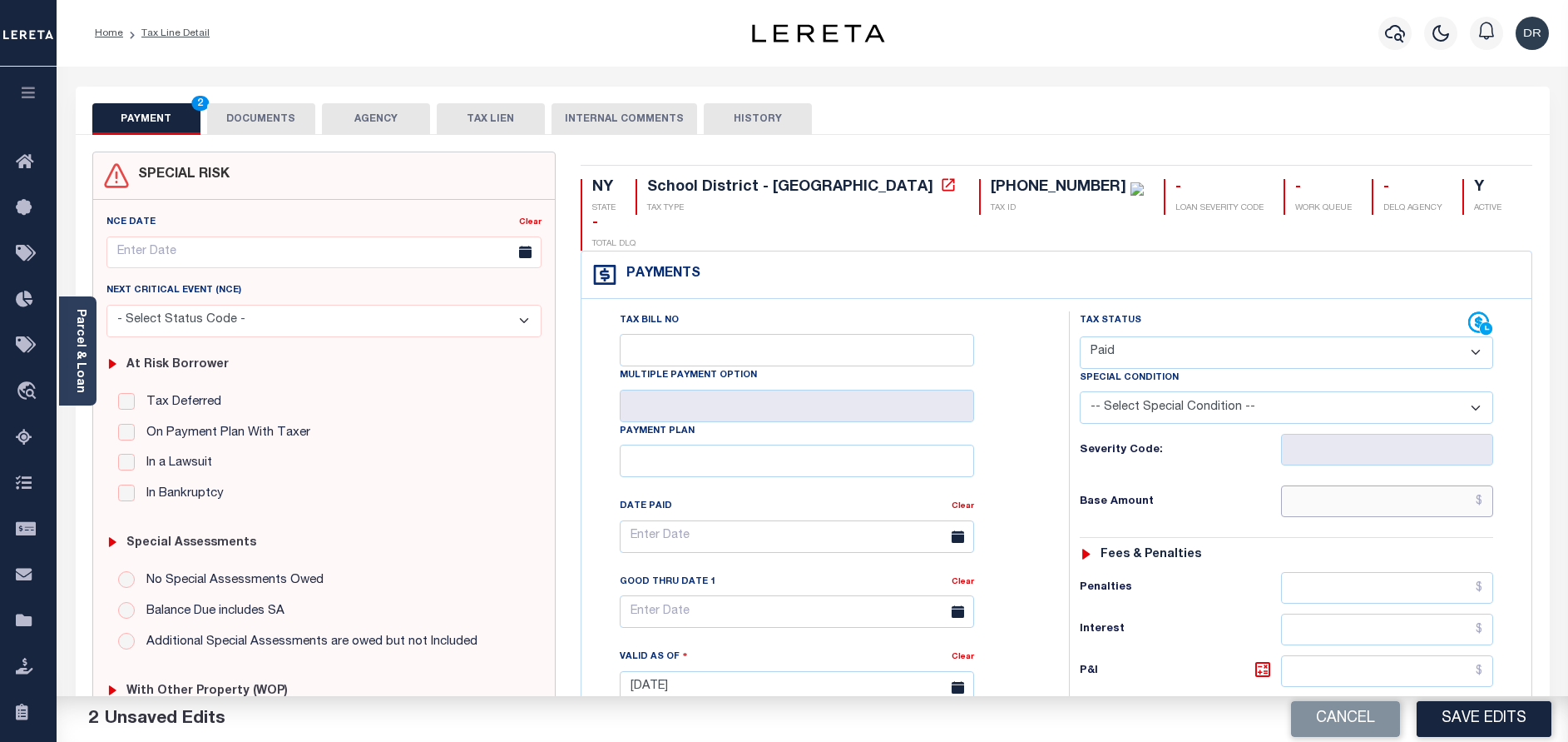
click at [1373, 485] on input "text" at bounding box center [1387, 501] width 212 height 32
paste input "3,544.61"
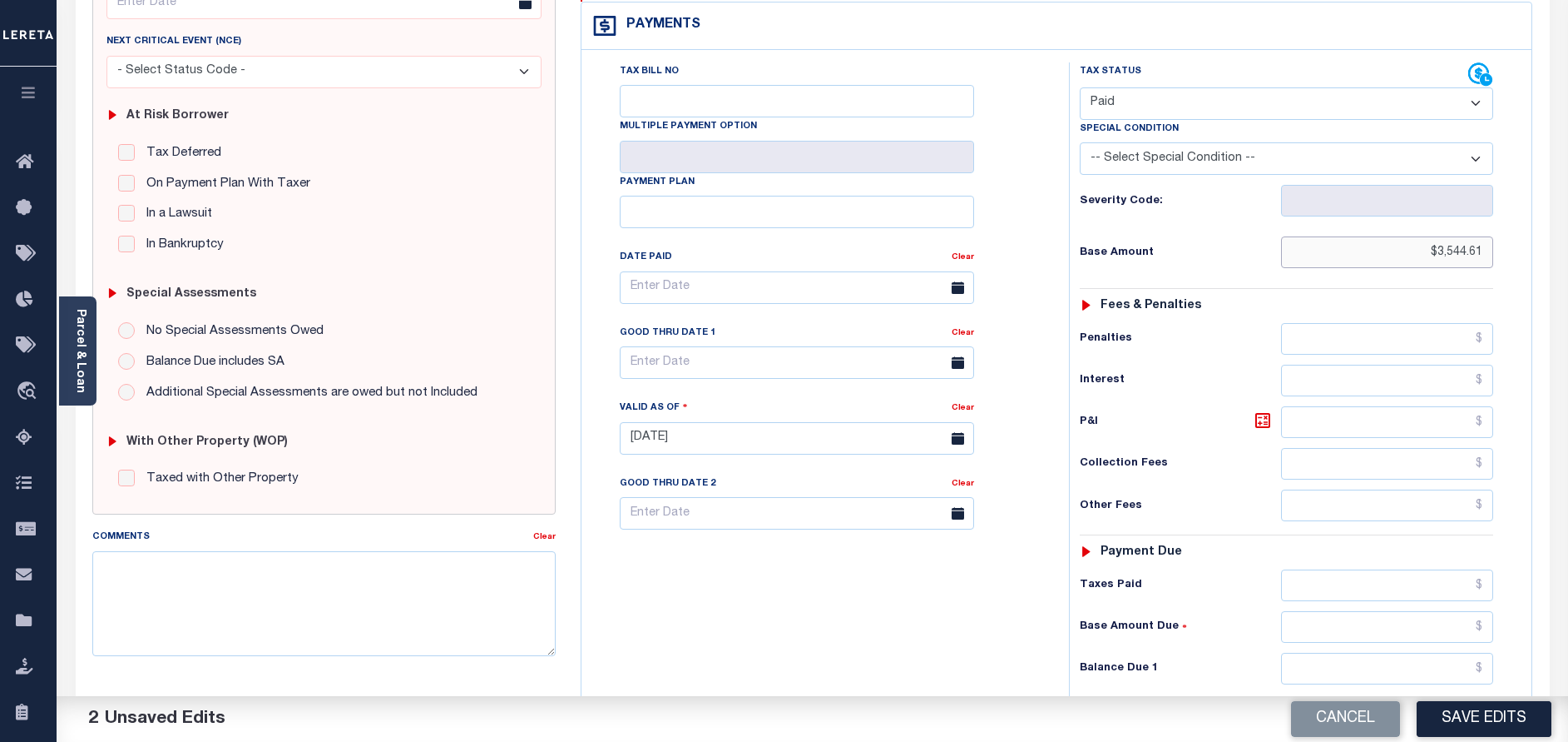
scroll to position [250, 0]
type input "$3,544.61"
click at [1371, 652] on input "text" at bounding box center [1387, 668] width 212 height 32
type input "$0.00"
click at [1473, 722] on button "Save Edits" at bounding box center [1484, 719] width 135 height 36
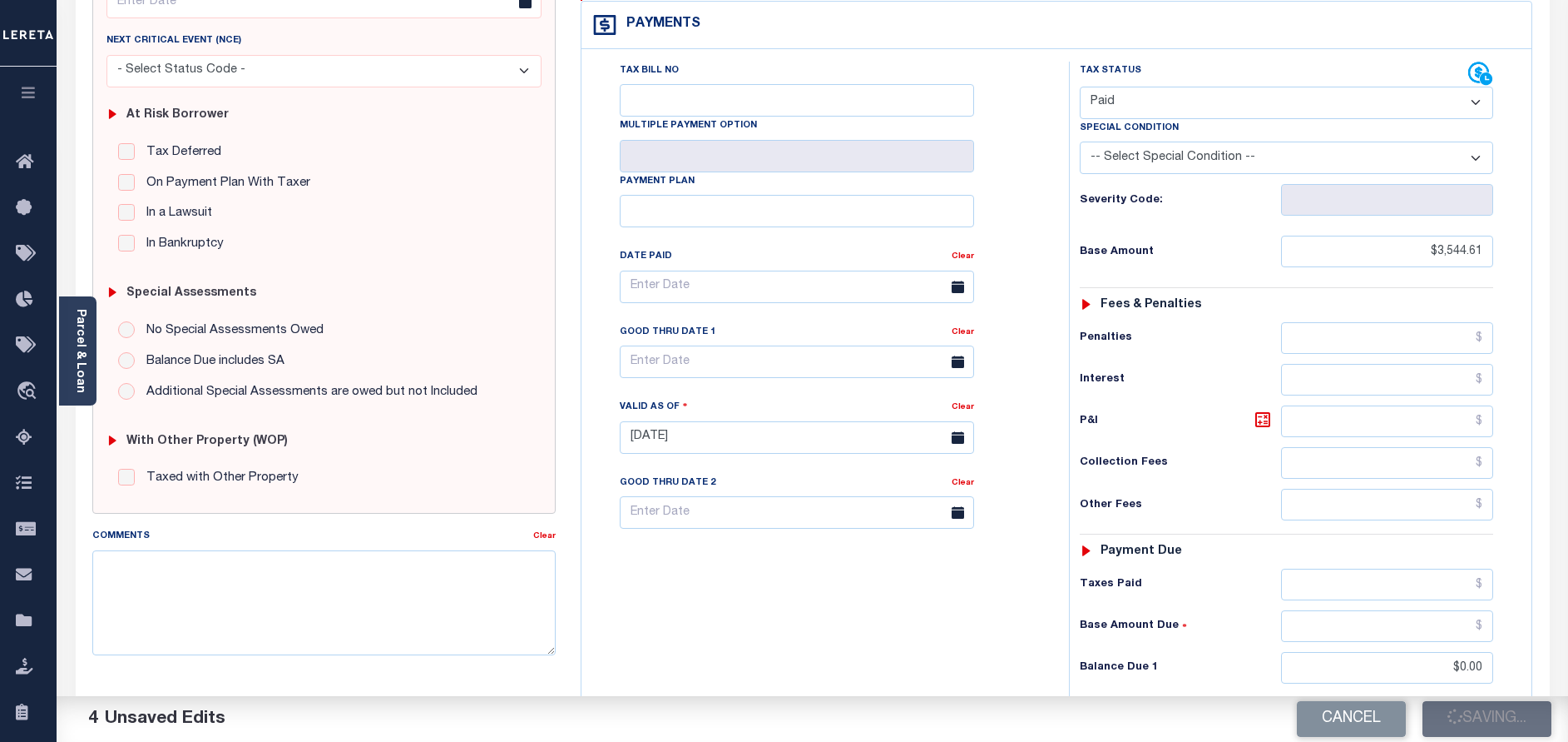
checkbox input "false"
type input "$3,544.61"
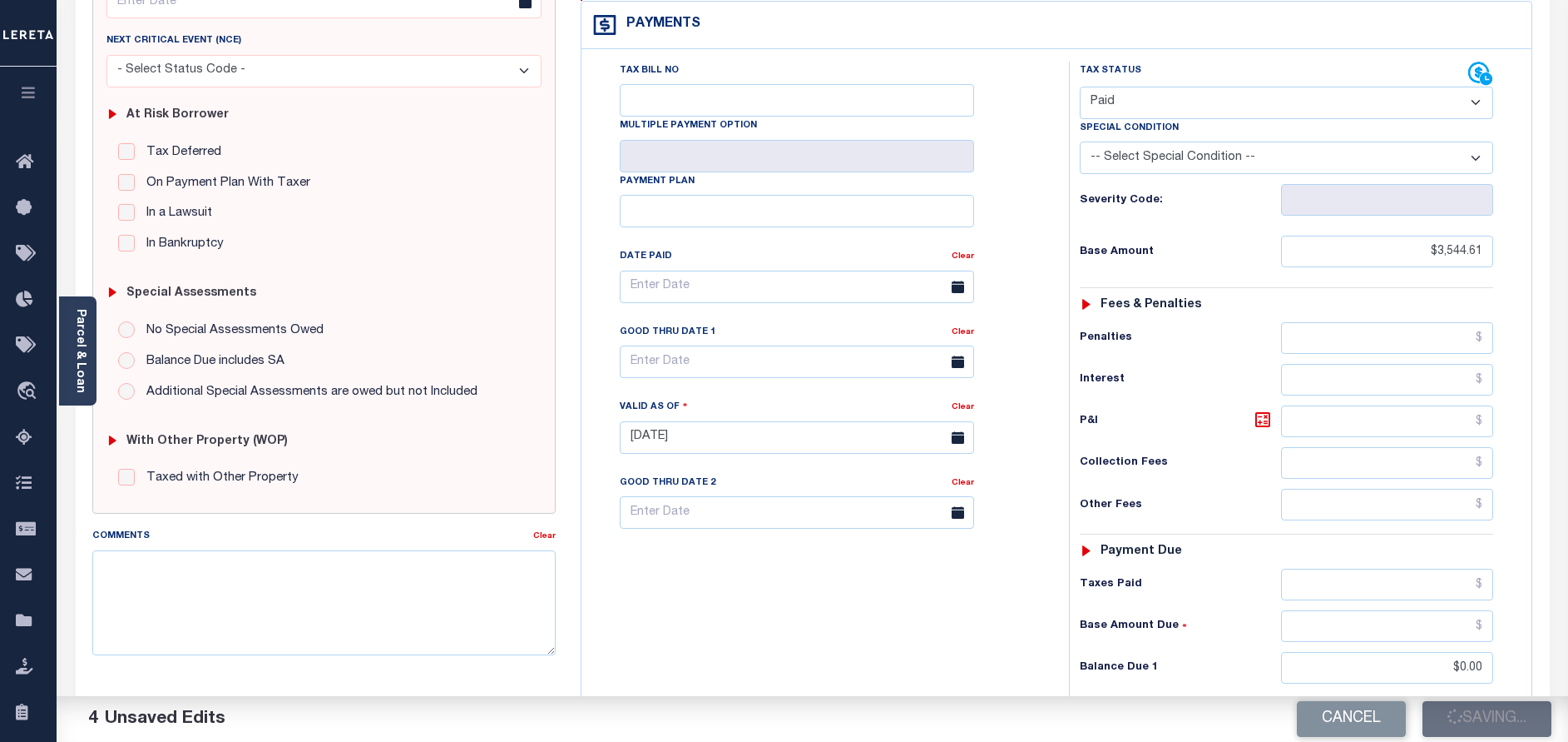
type input "$0"
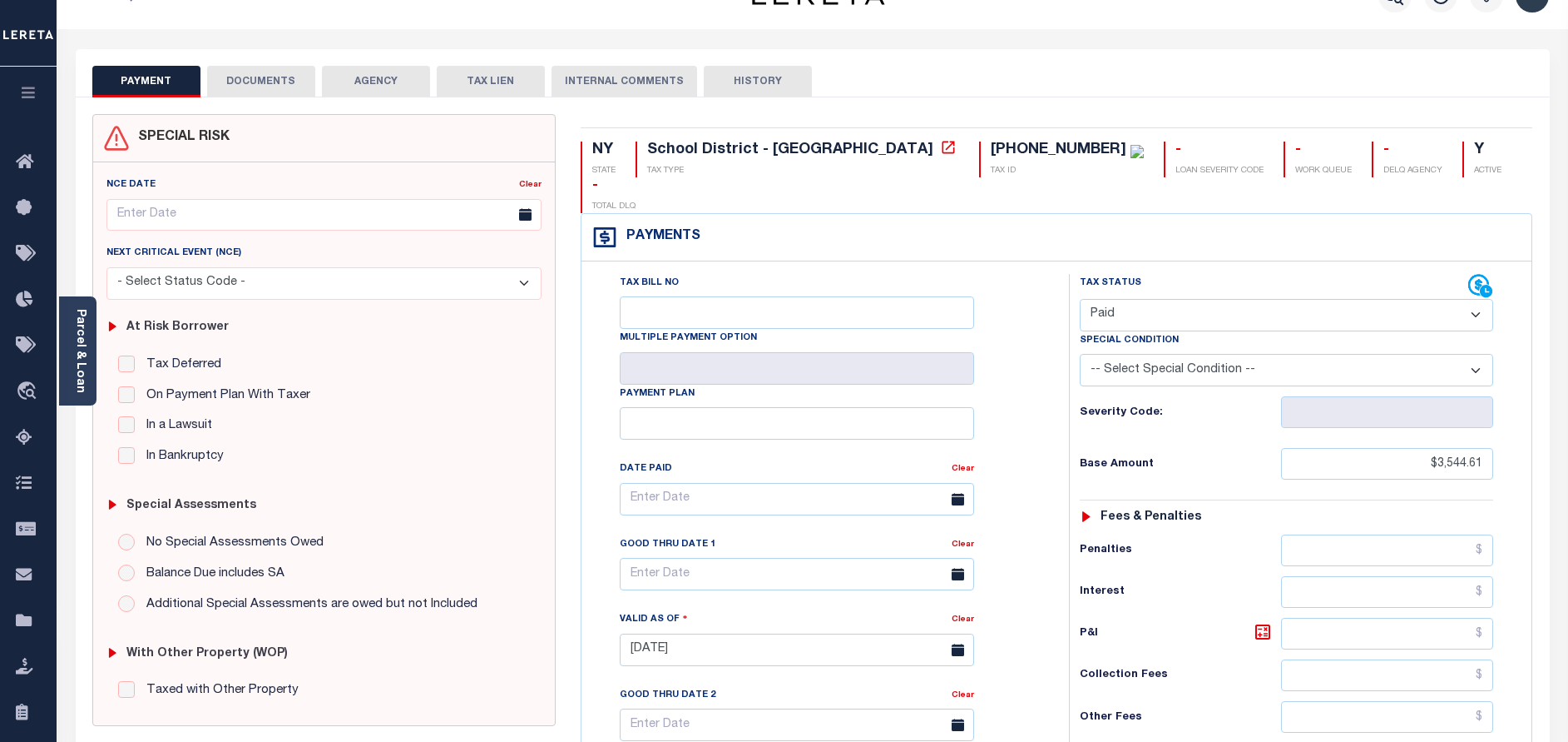
scroll to position [0, 0]
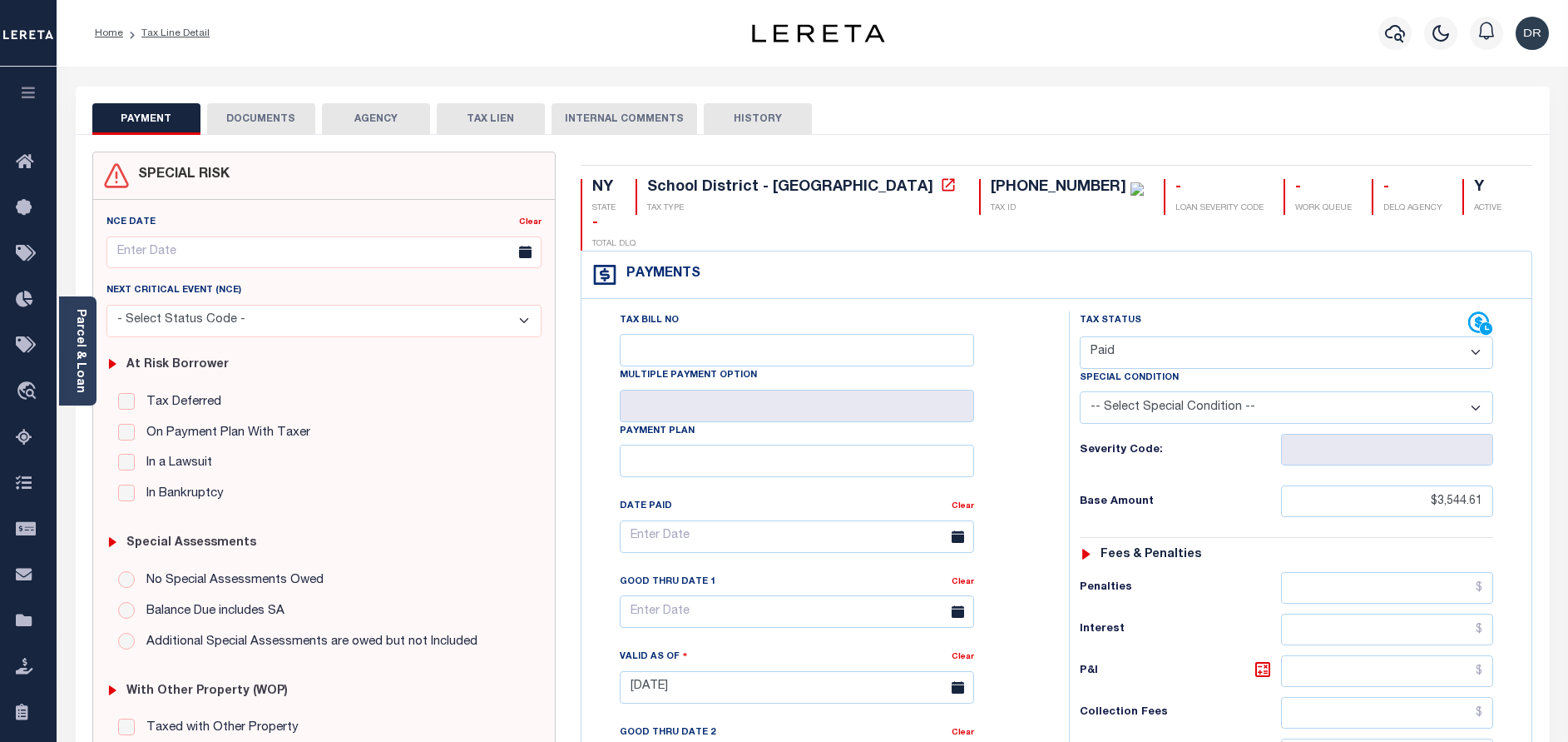
click at [289, 126] on button "DOCUMENTS" at bounding box center [262, 119] width 108 height 32
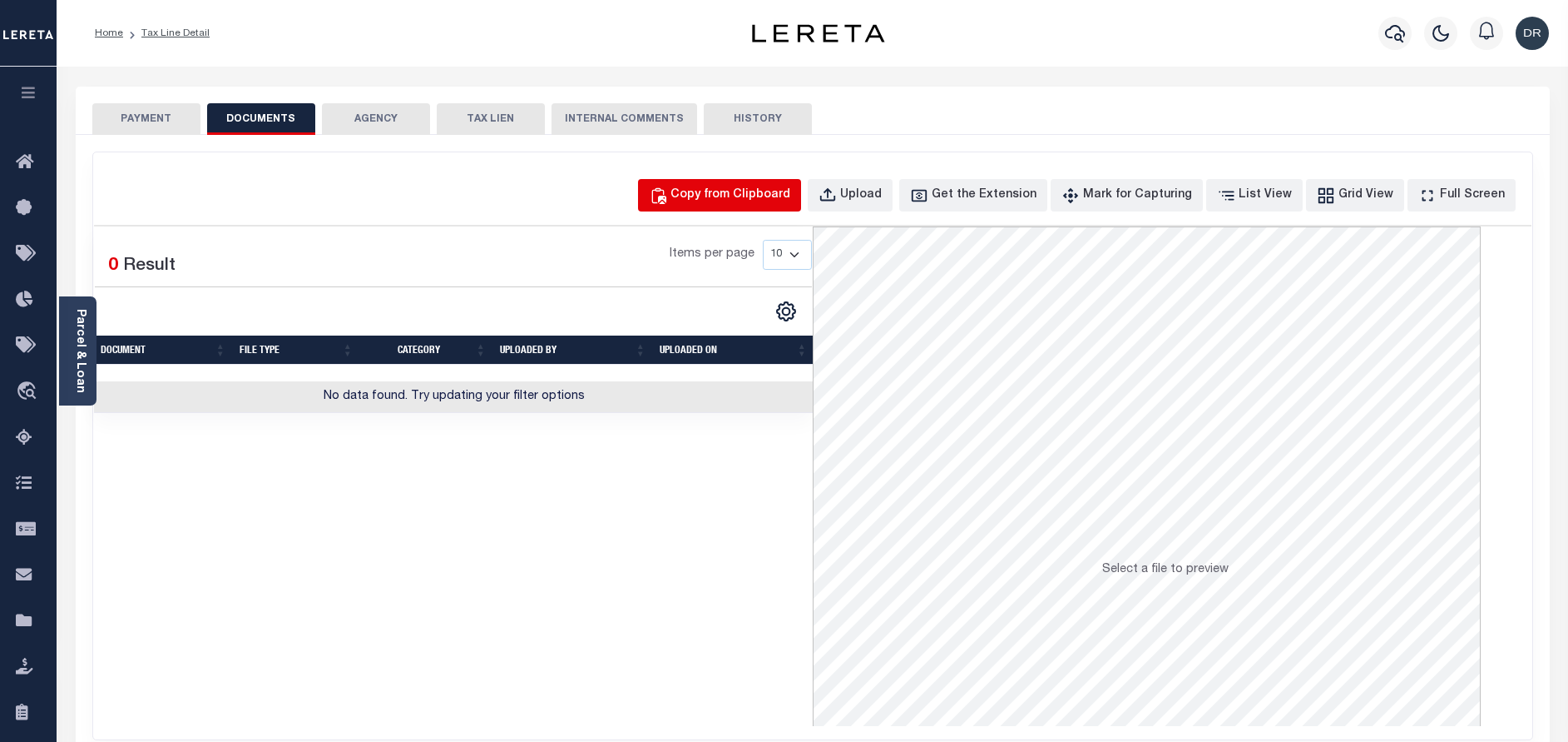
click at [748, 208] on button "Copy from Clipboard" at bounding box center [720, 195] width 163 height 33
select select "POP"
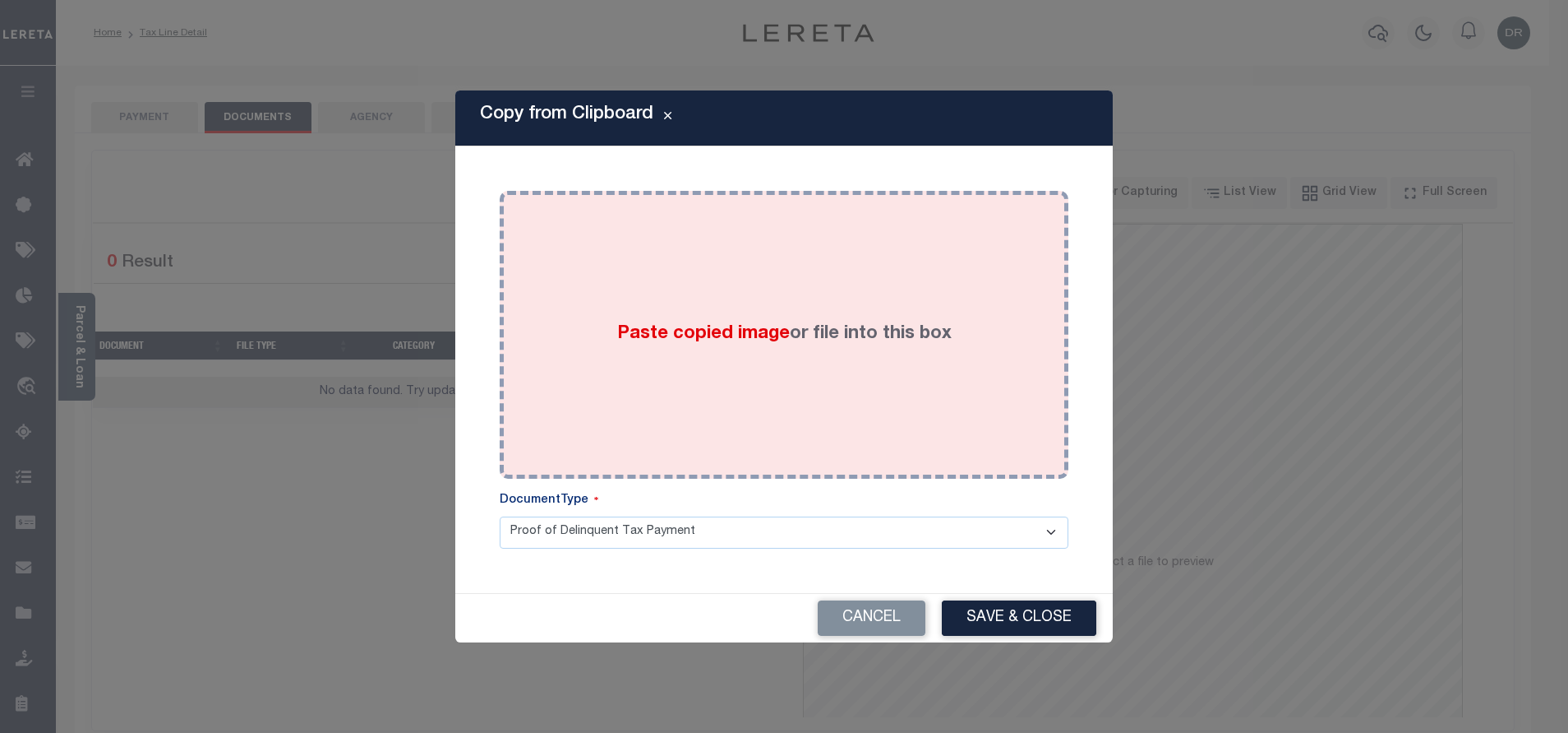
click at [766, 293] on div "Paste copied image or file into this box" at bounding box center [784, 335] width 544 height 264
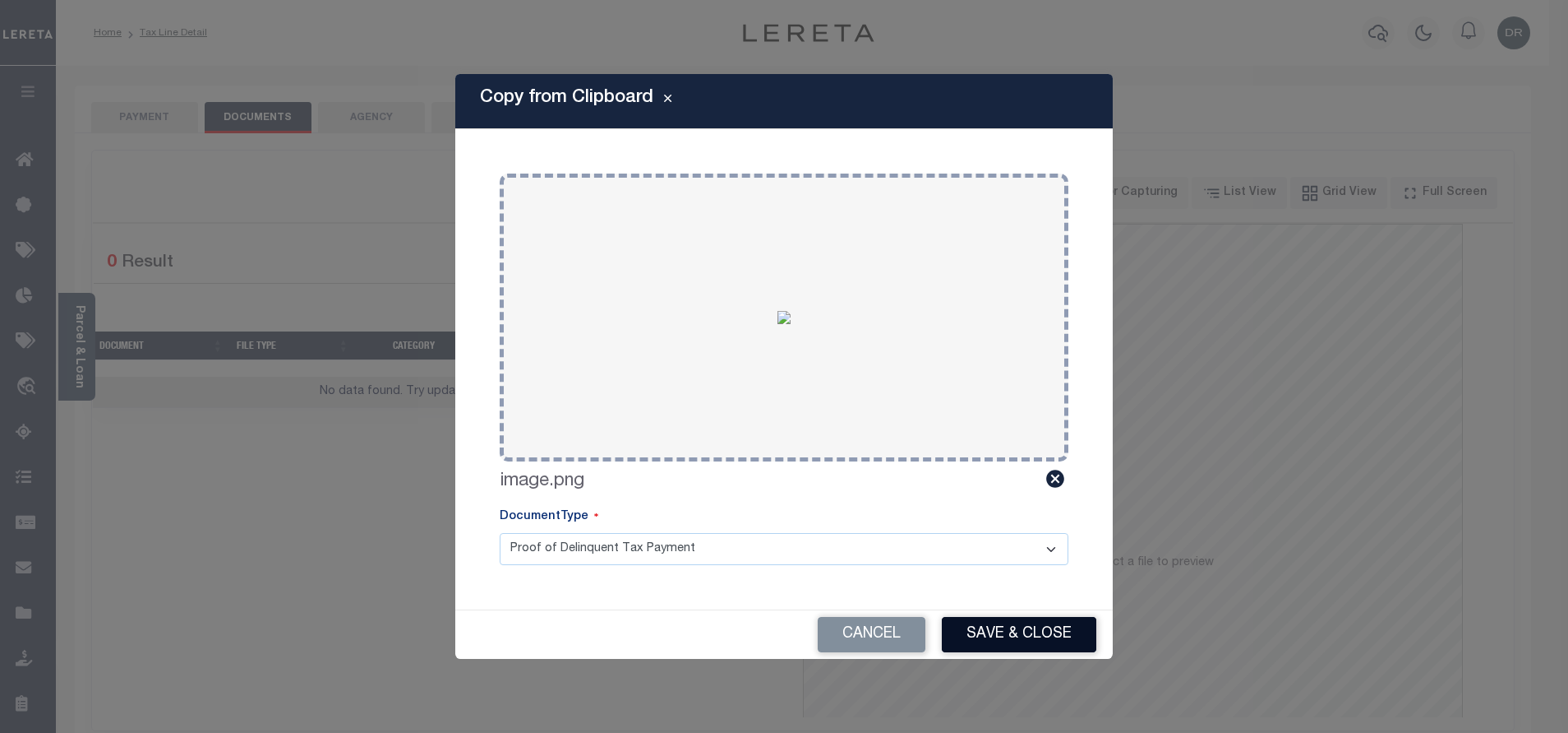
click at [1017, 636] on button "Save & Close" at bounding box center [1019, 634] width 155 height 35
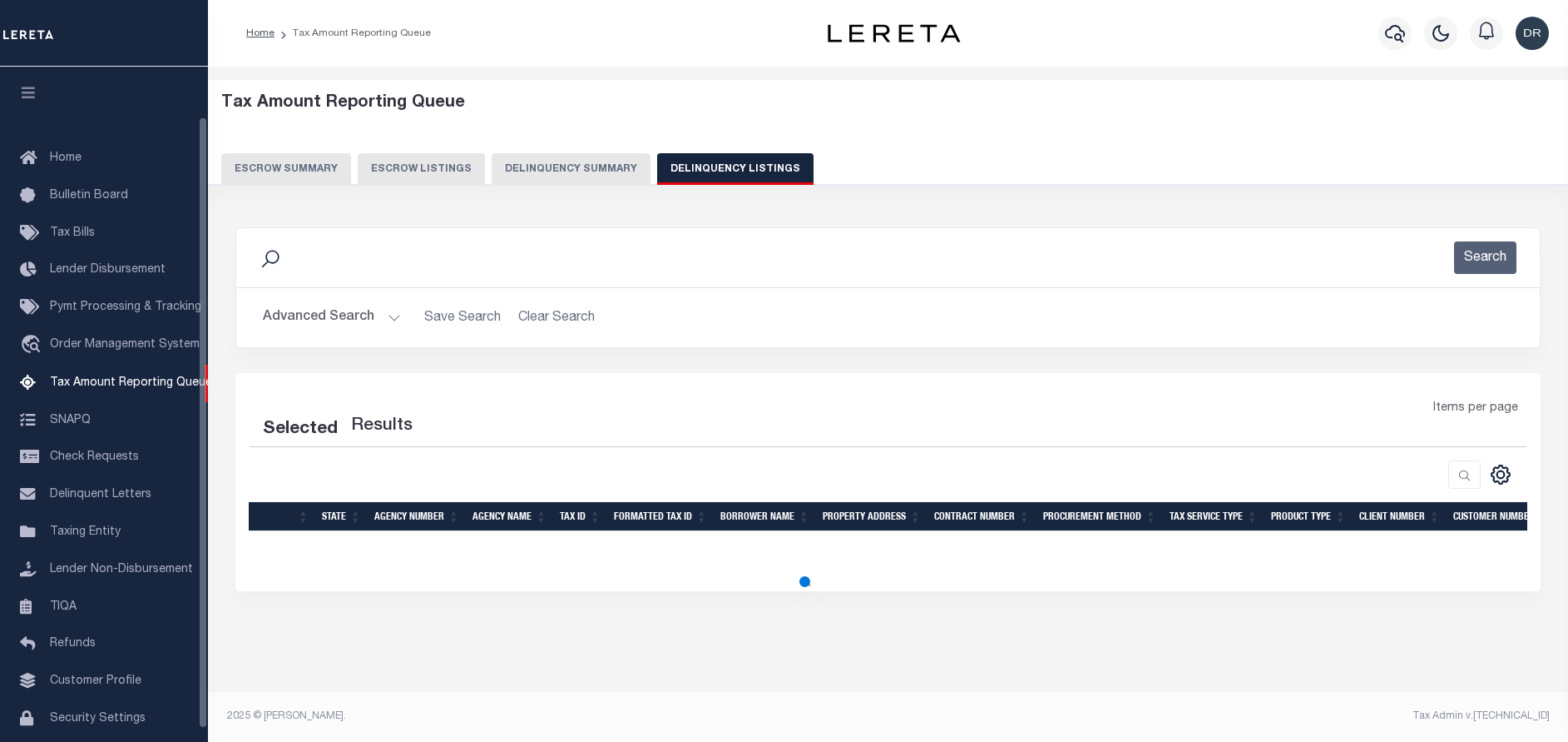
select select "100"
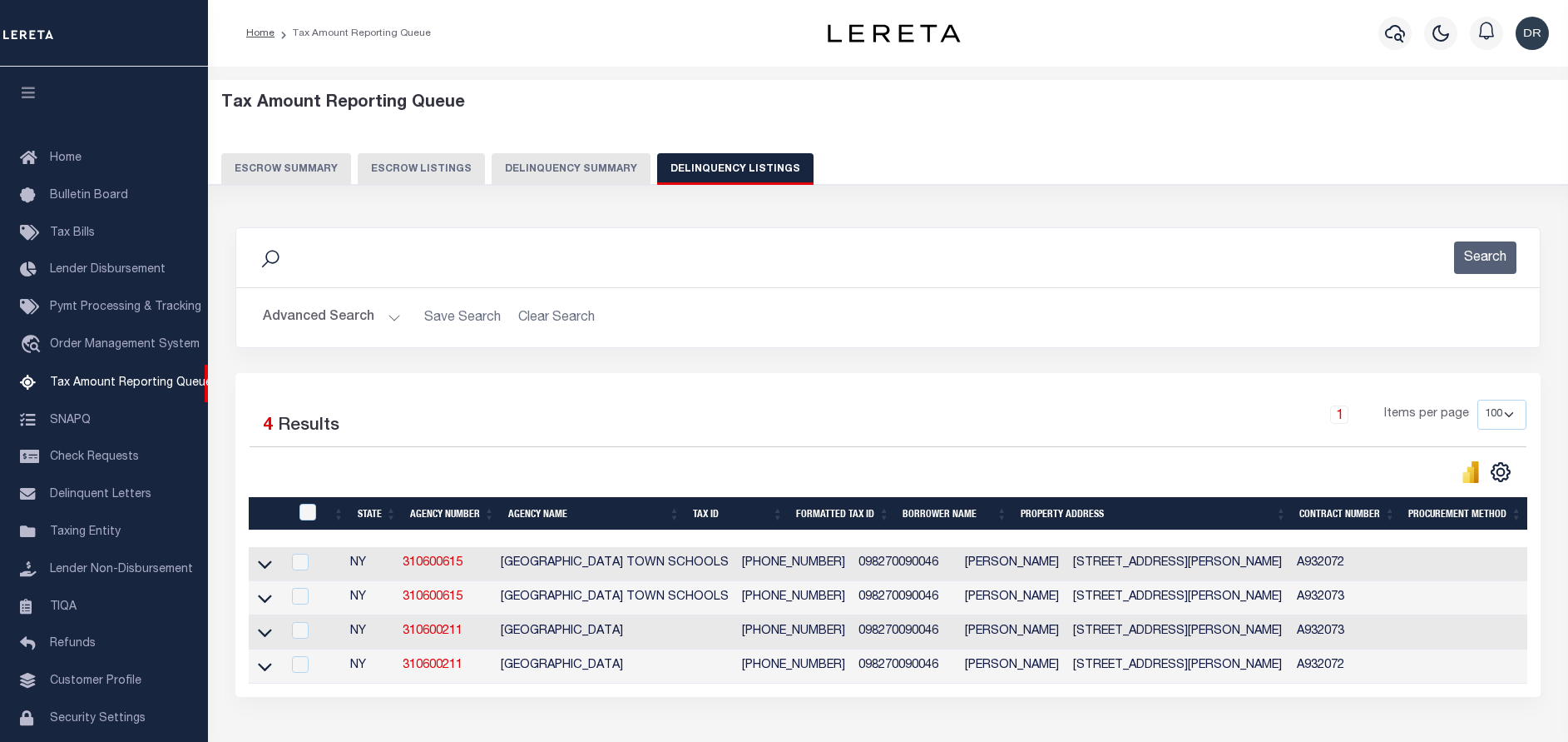
scroll to position [55, 0]
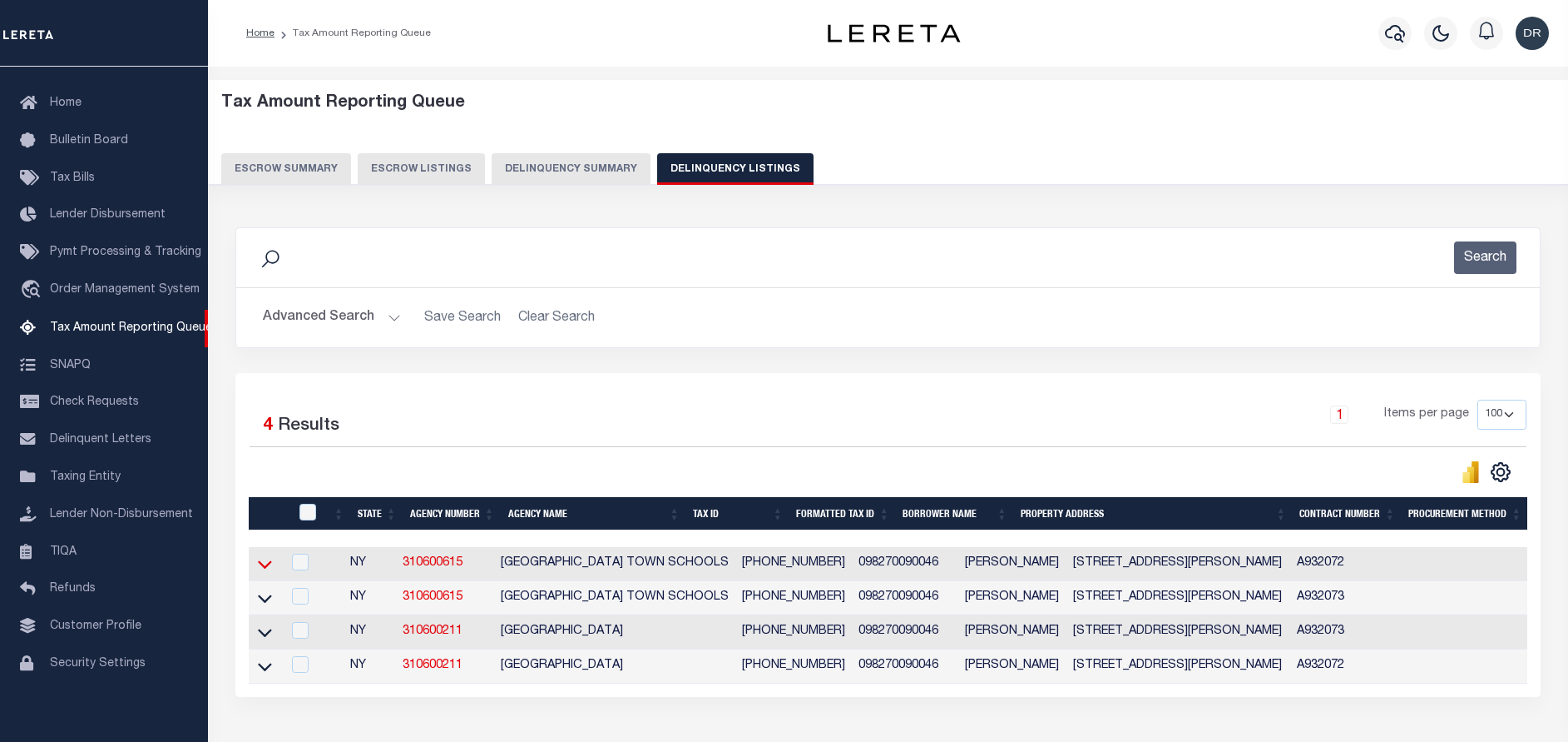
click at [264, 564] on icon at bounding box center [265, 564] width 14 height 18
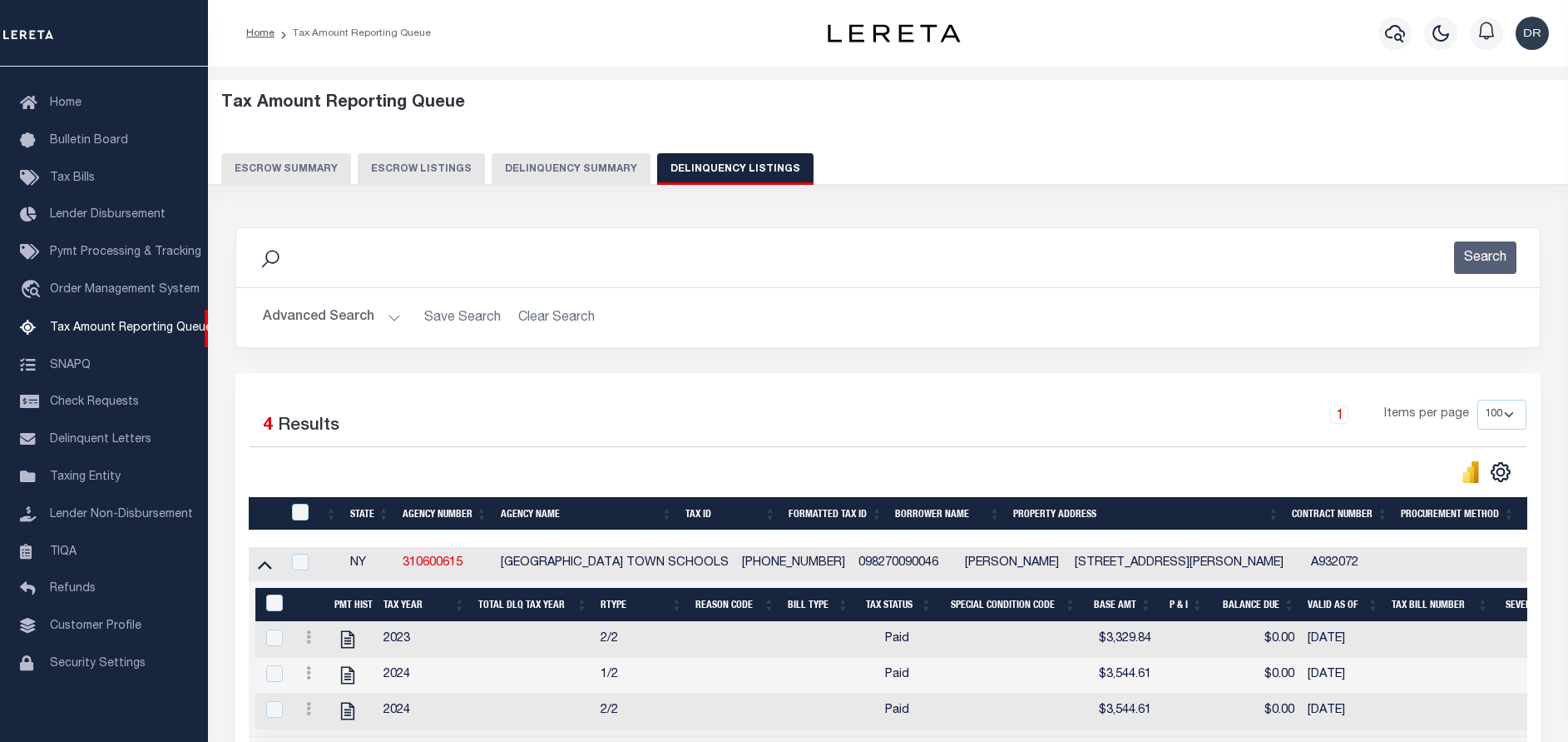
scroll to position [122, 0]
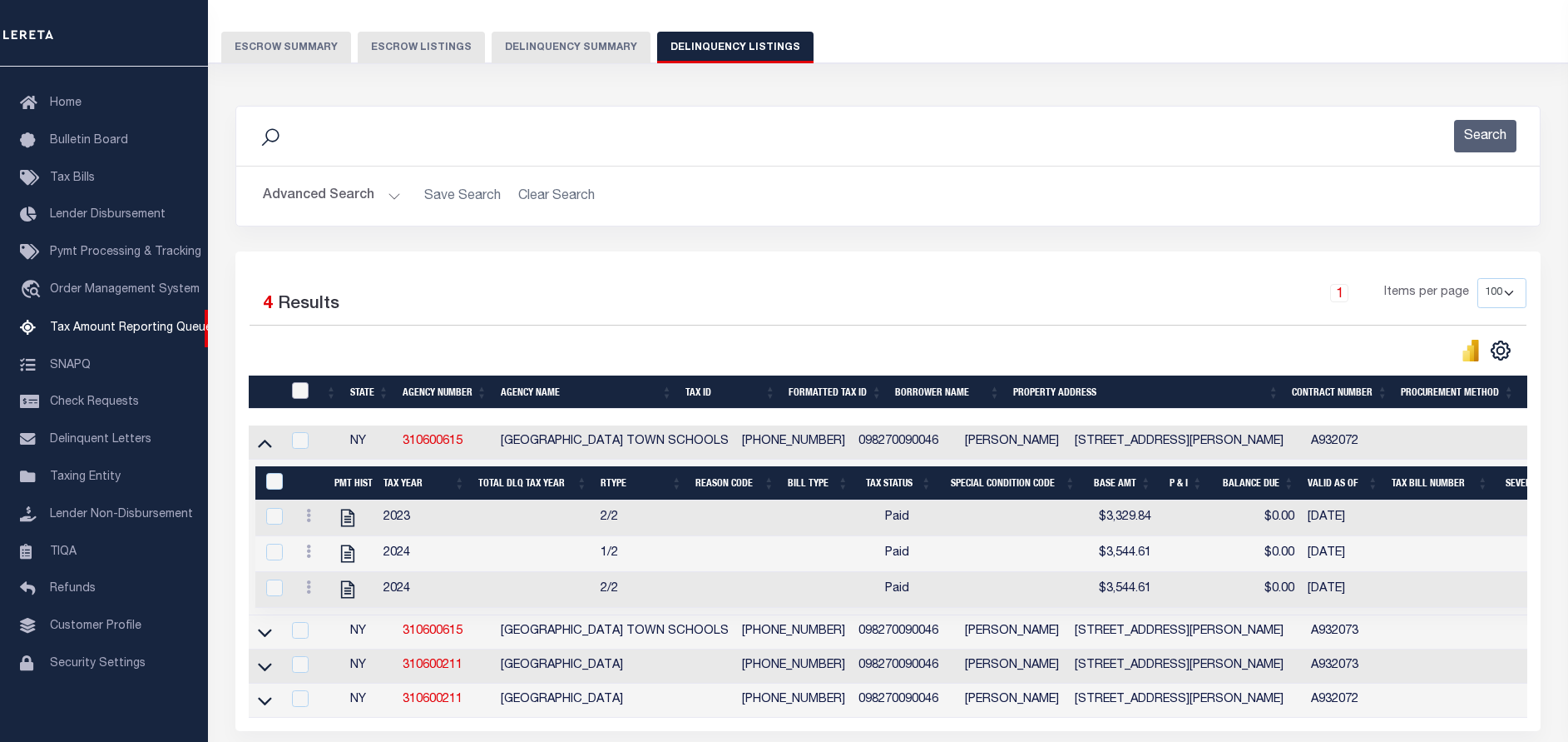
click at [302, 391] on input "checkbox" at bounding box center [300, 390] width 17 height 17
checkbox input "true"
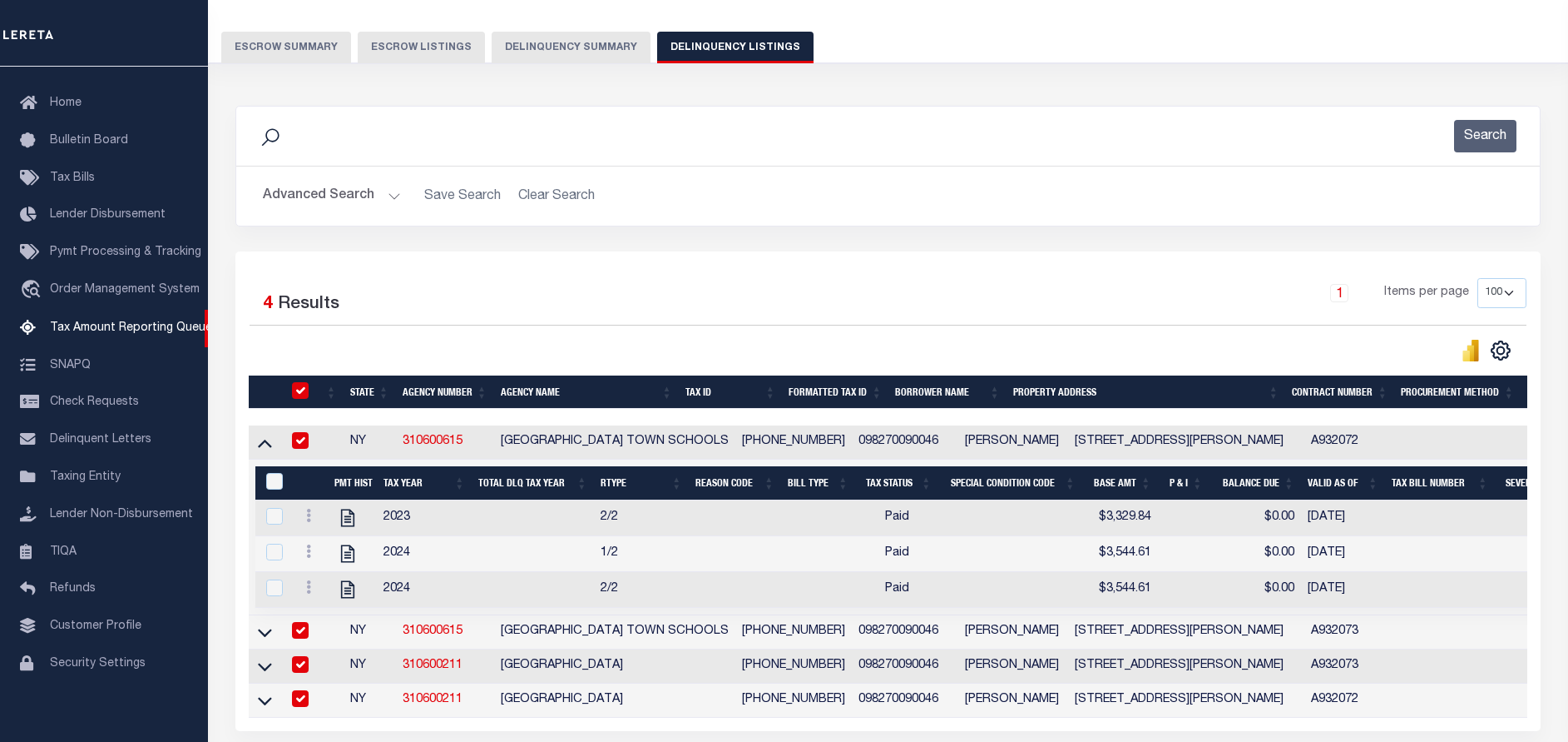
checkbox input "true"
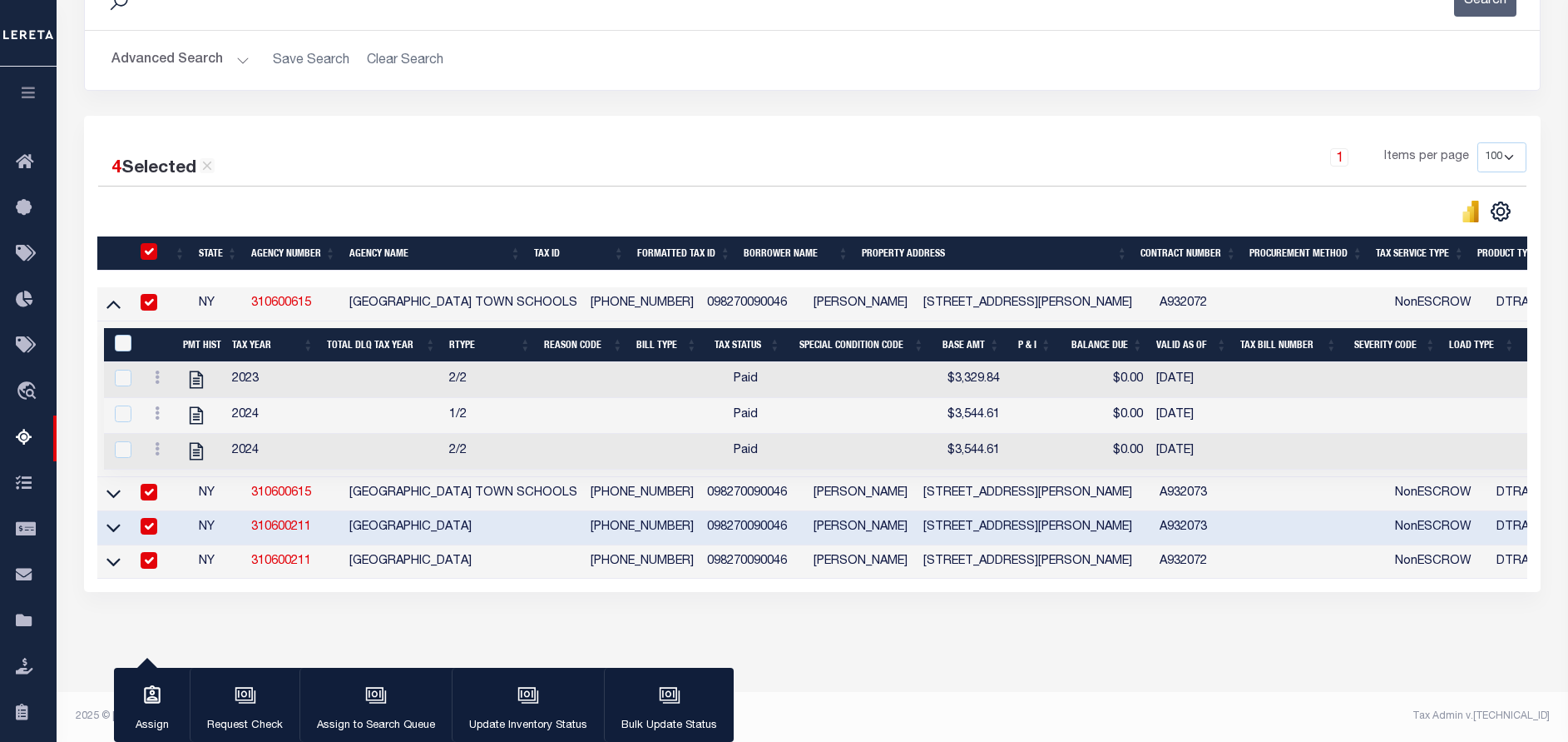
scroll to position [277, 0]
click at [125, 334] on input "&nbsp;" at bounding box center [123, 343] width 17 height 17
checkbox input "true"
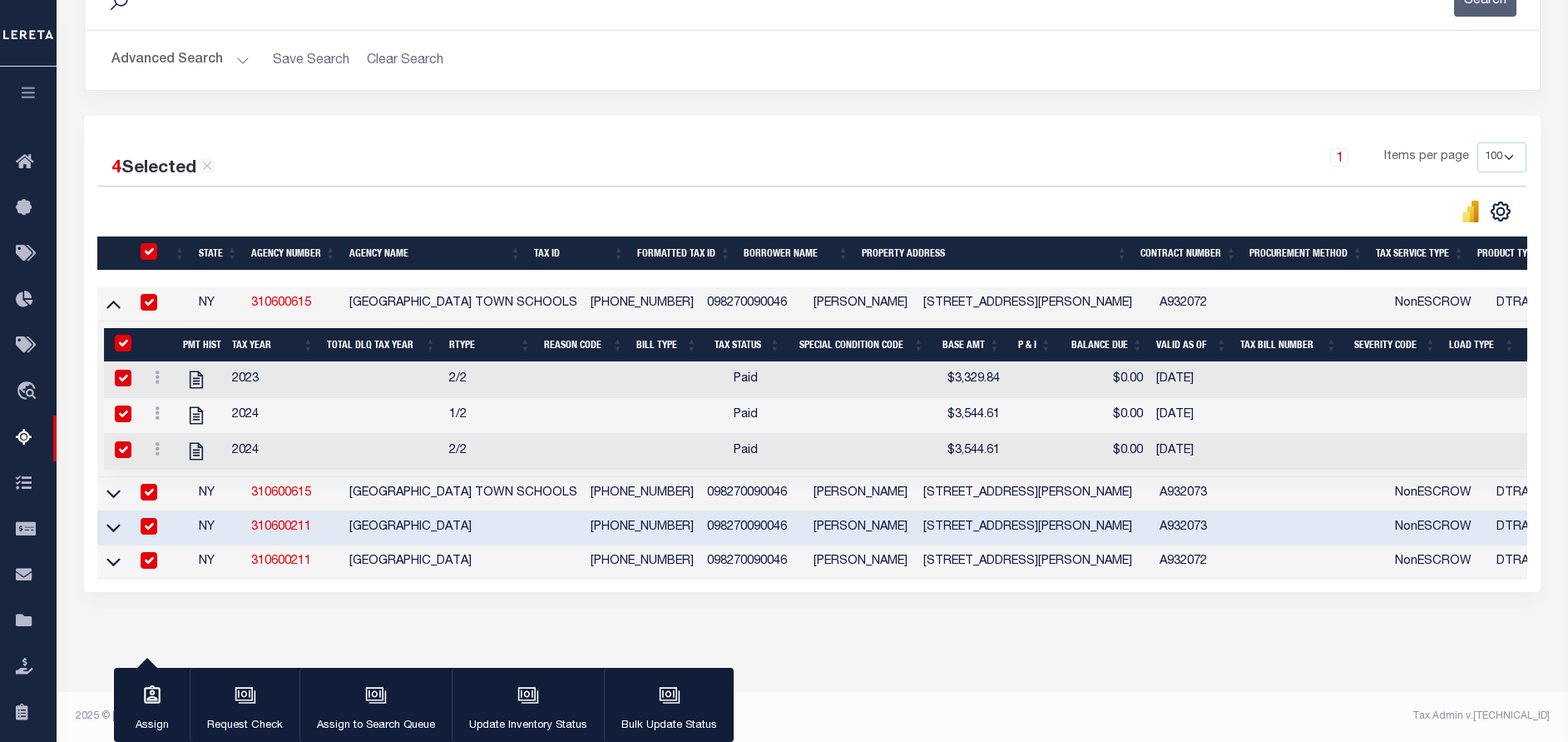
checkbox input "true"
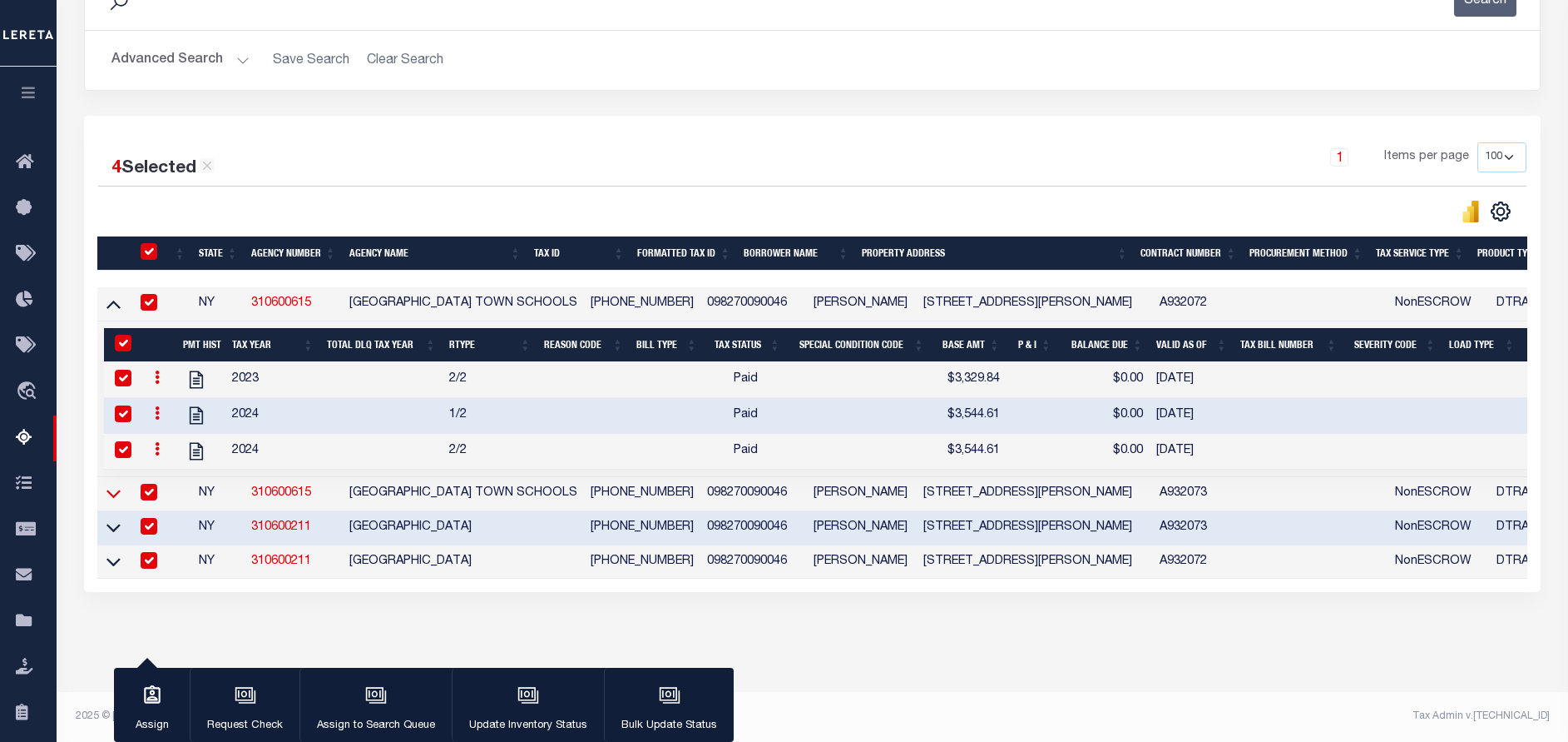
click at [111, 484] on icon at bounding box center [113, 493] width 14 height 18
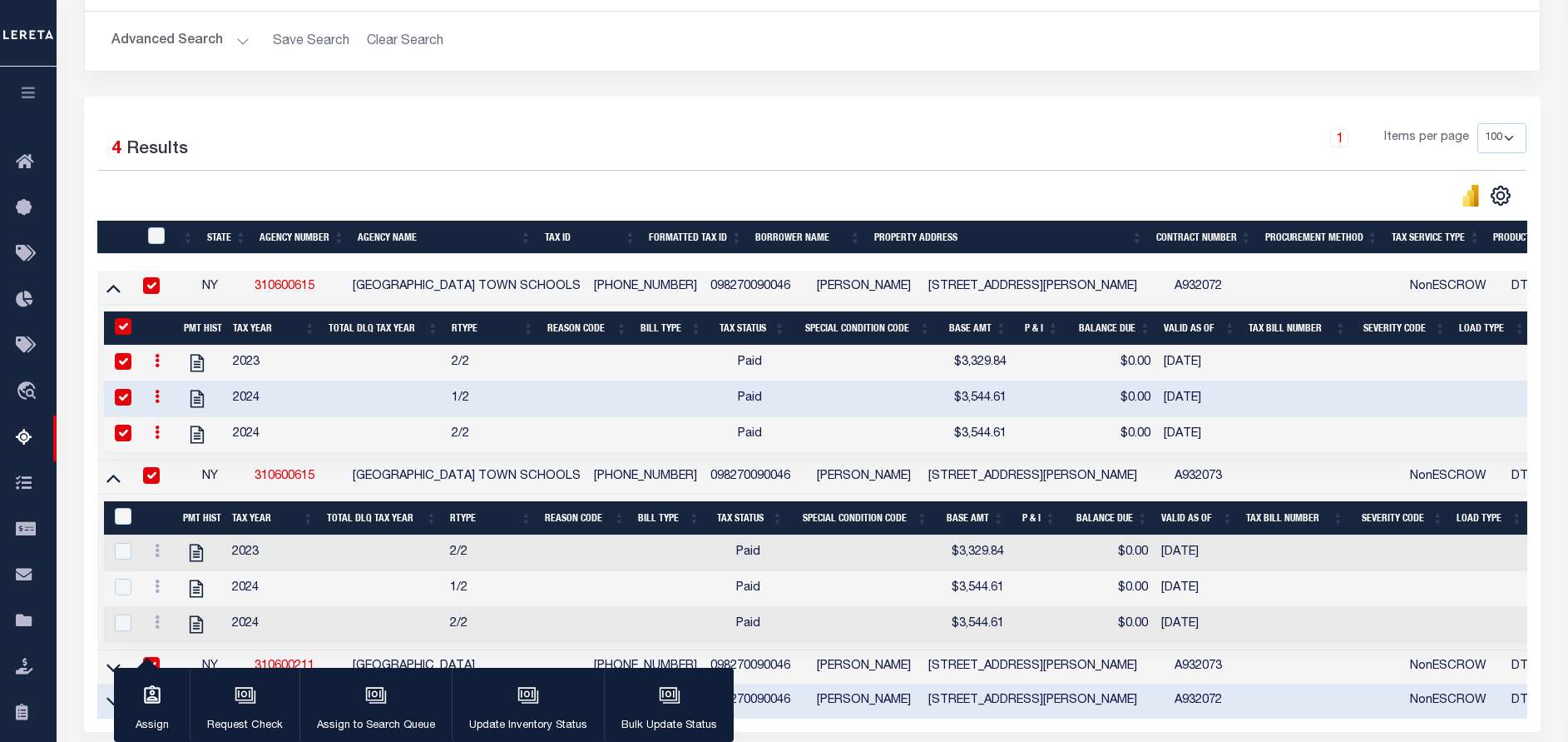
scroll to position [391, 0]
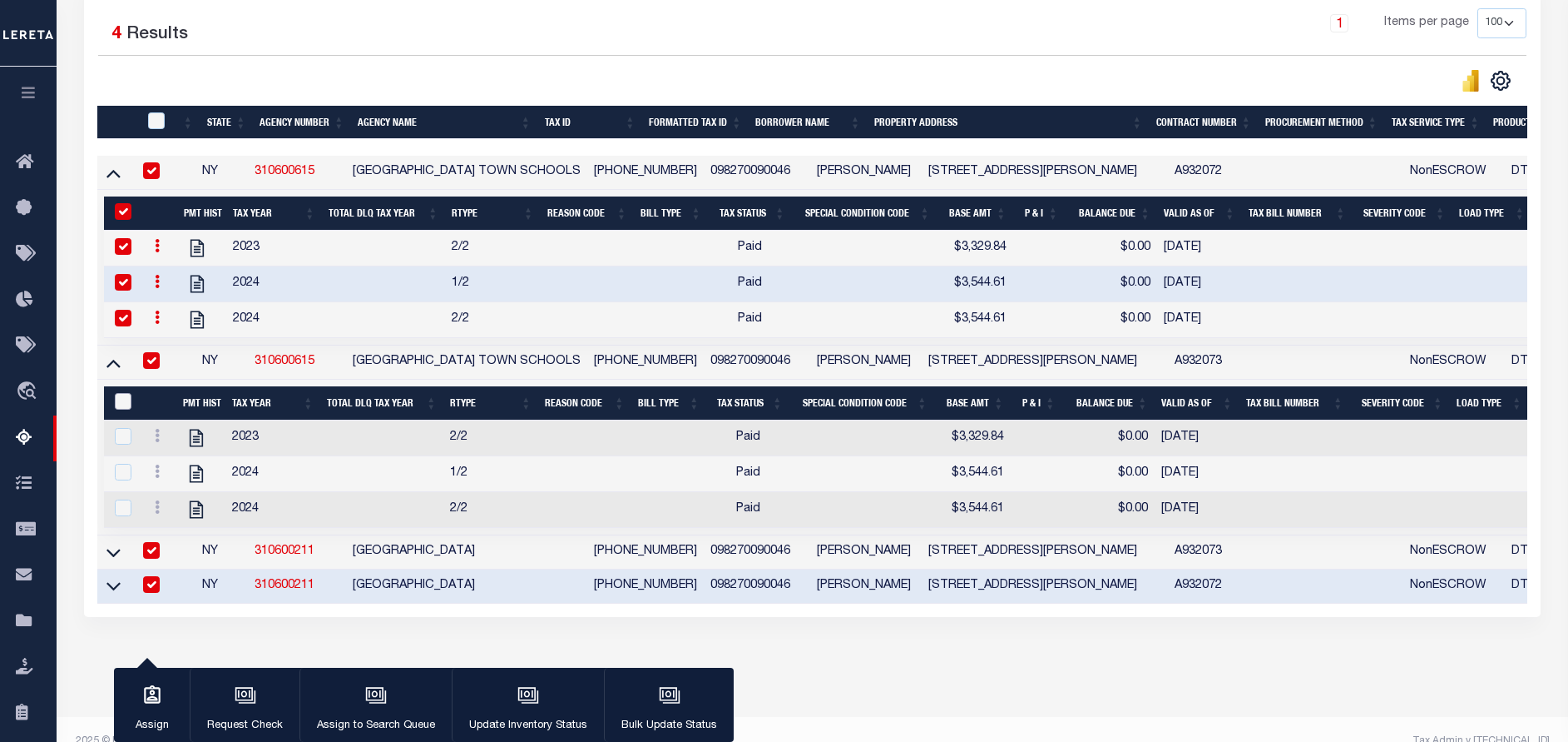
click at [127, 402] on input "&nbsp;" at bounding box center [123, 401] width 17 height 17
checkbox input "true"
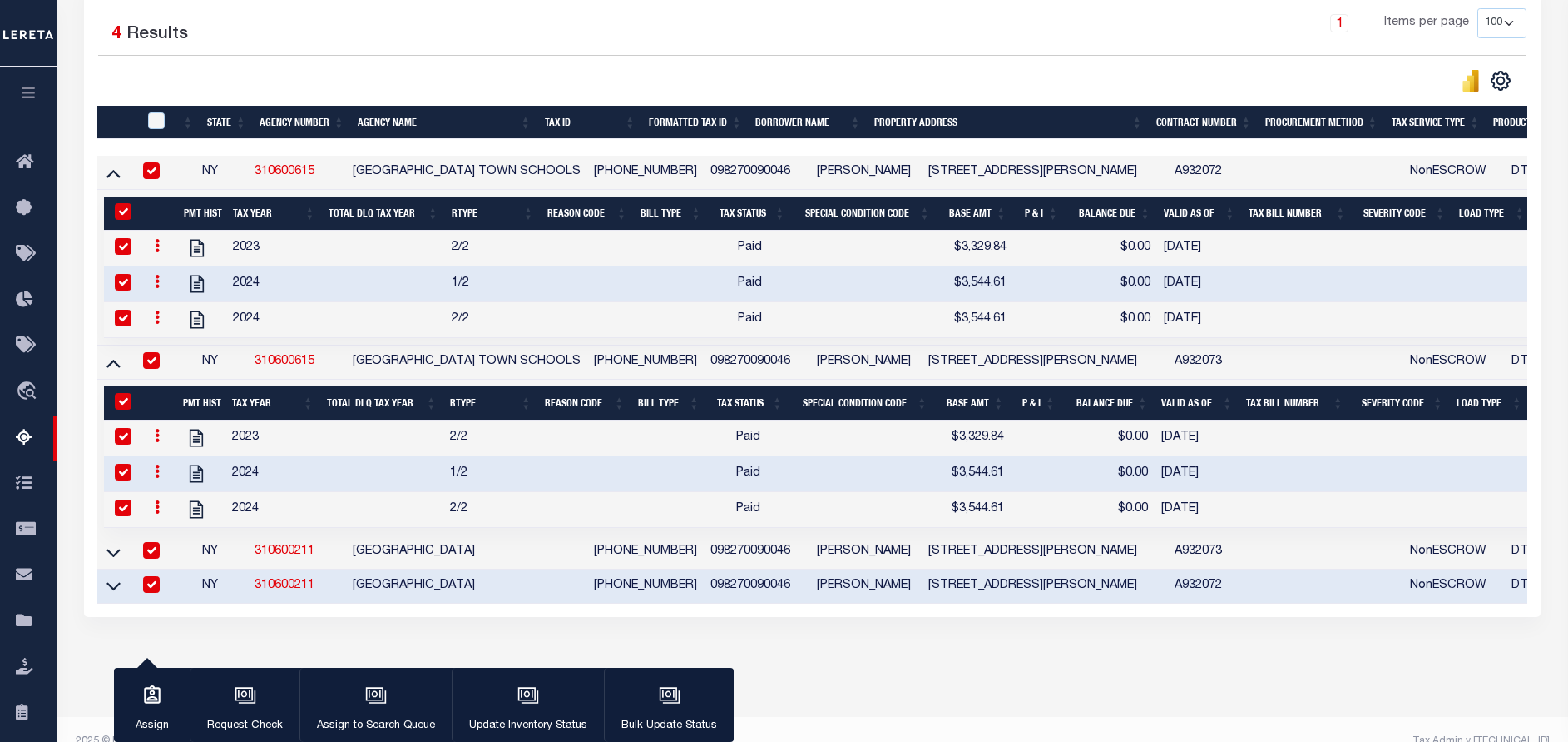
checkbox input "true"
click at [152, 123] on input "checkbox" at bounding box center [157, 121] width 17 height 17
checkbox input "true"
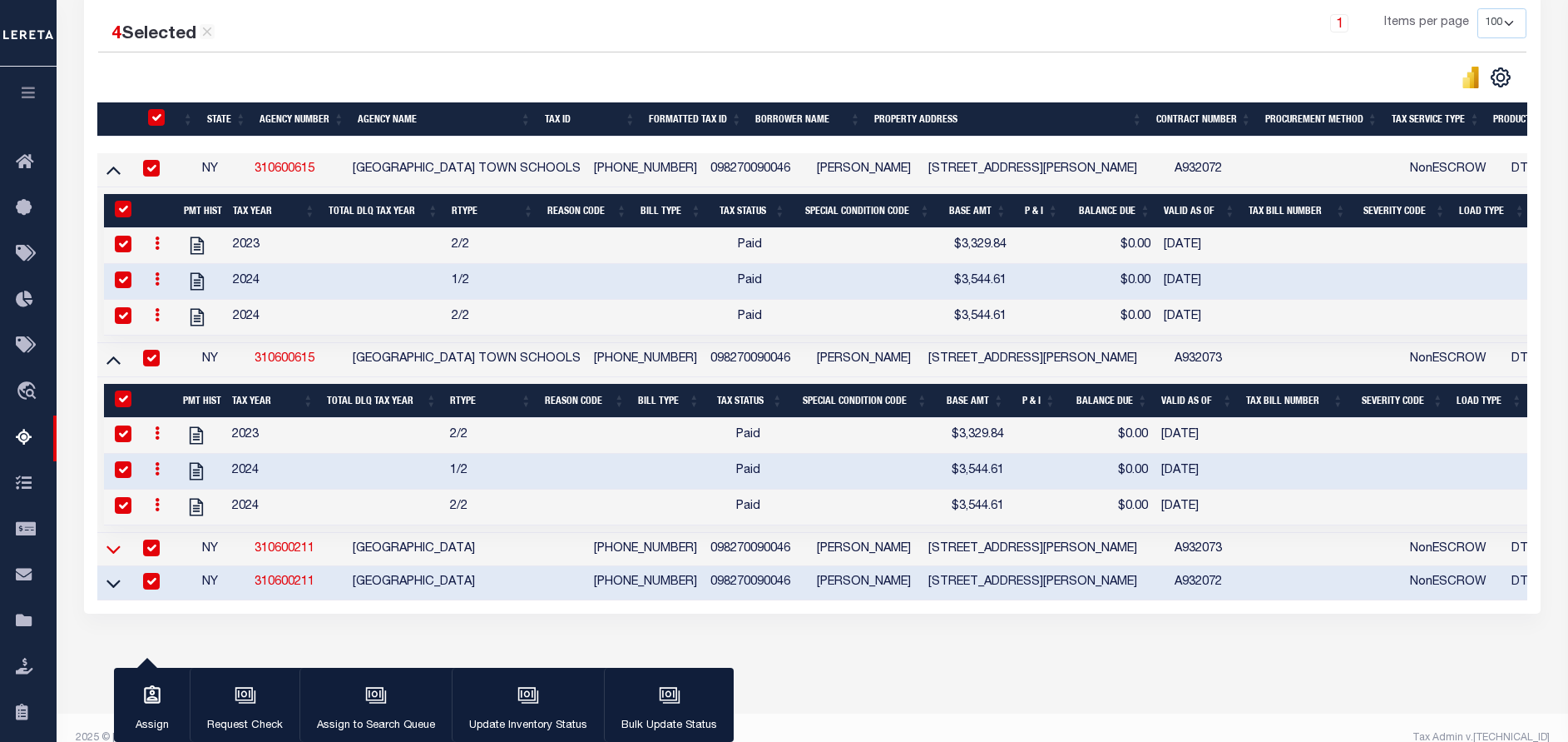
click at [116, 555] on icon at bounding box center [113, 549] width 14 height 18
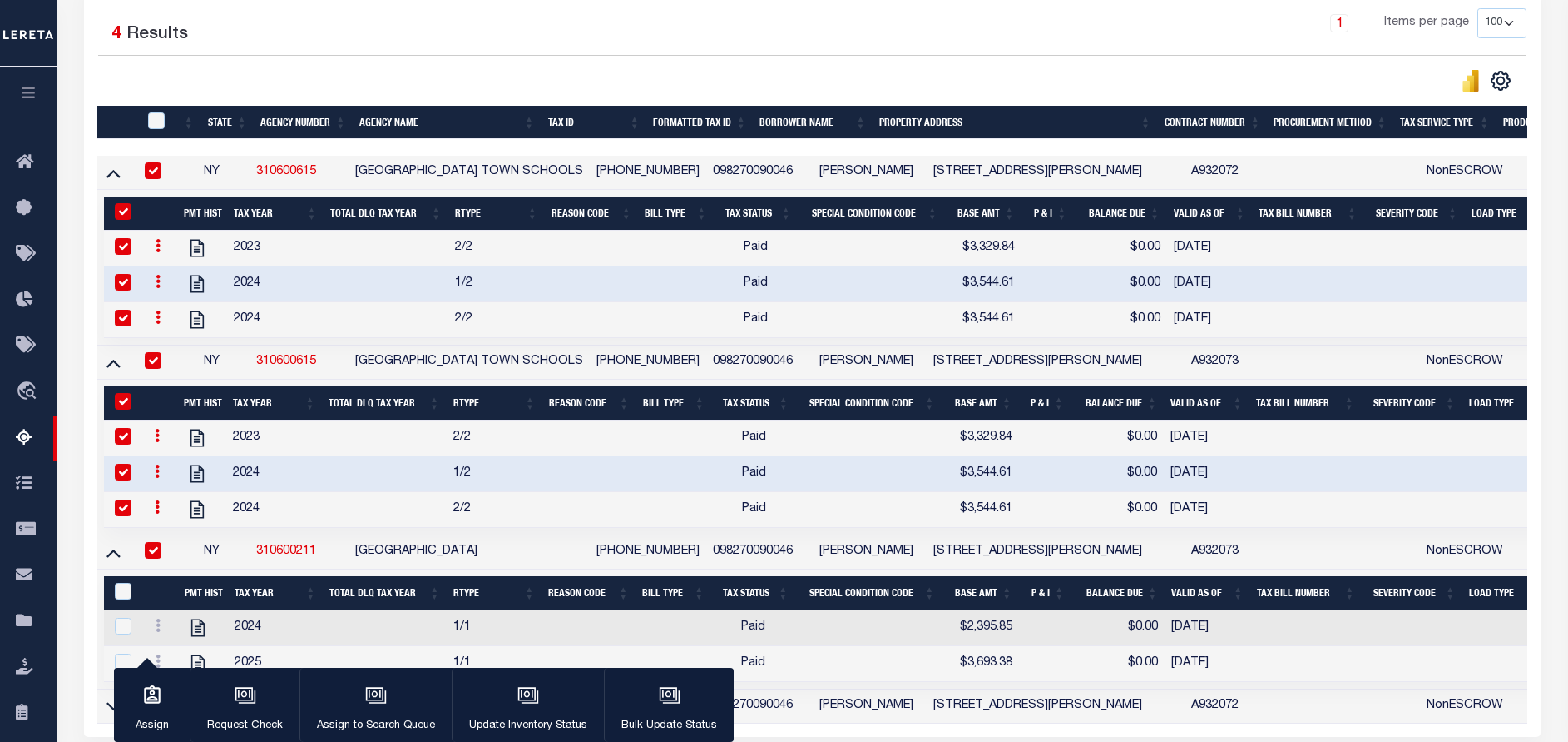
scroll to position [435, 0]
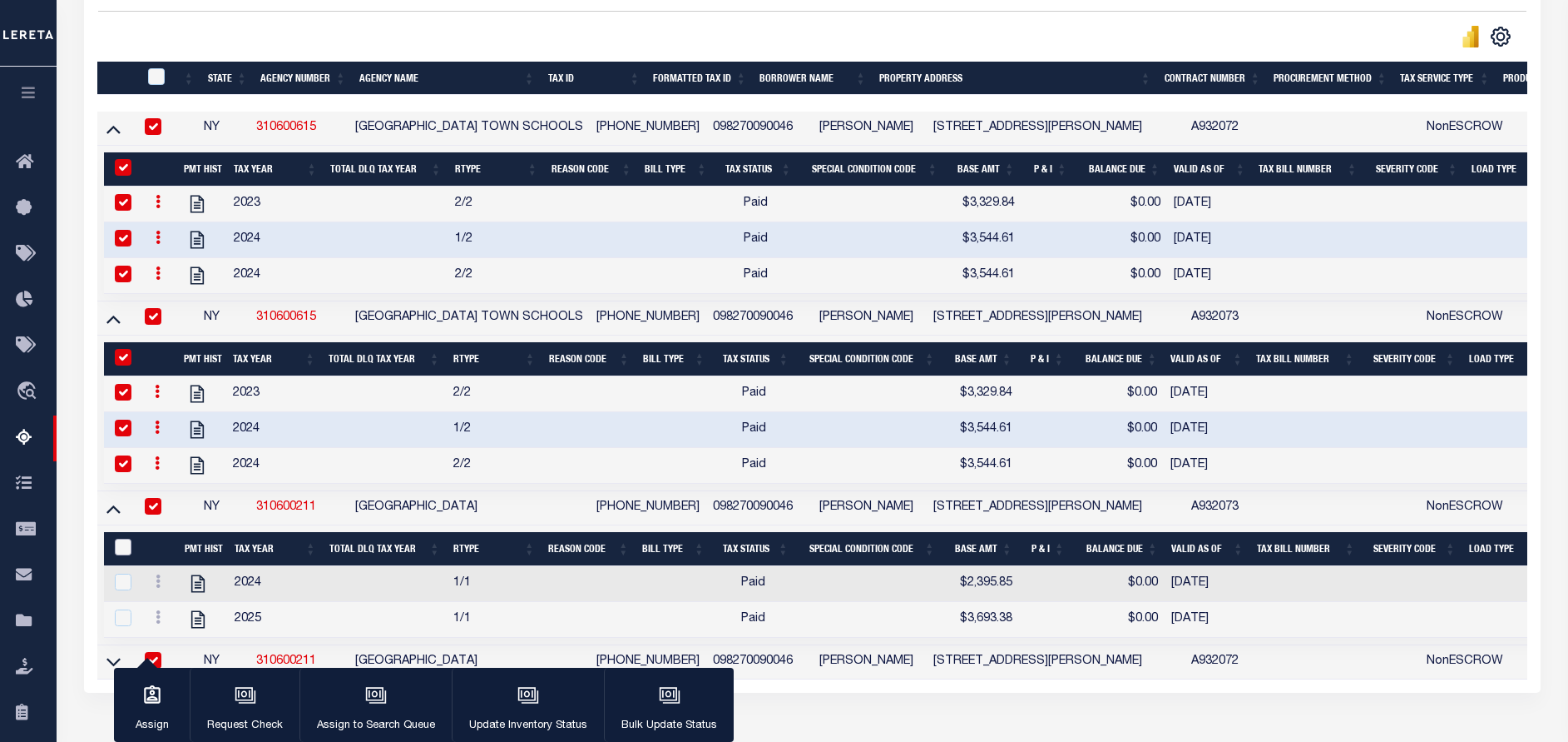
click at [121, 554] on input "&nbsp;" at bounding box center [123, 547] width 17 height 17
checkbox input "true"
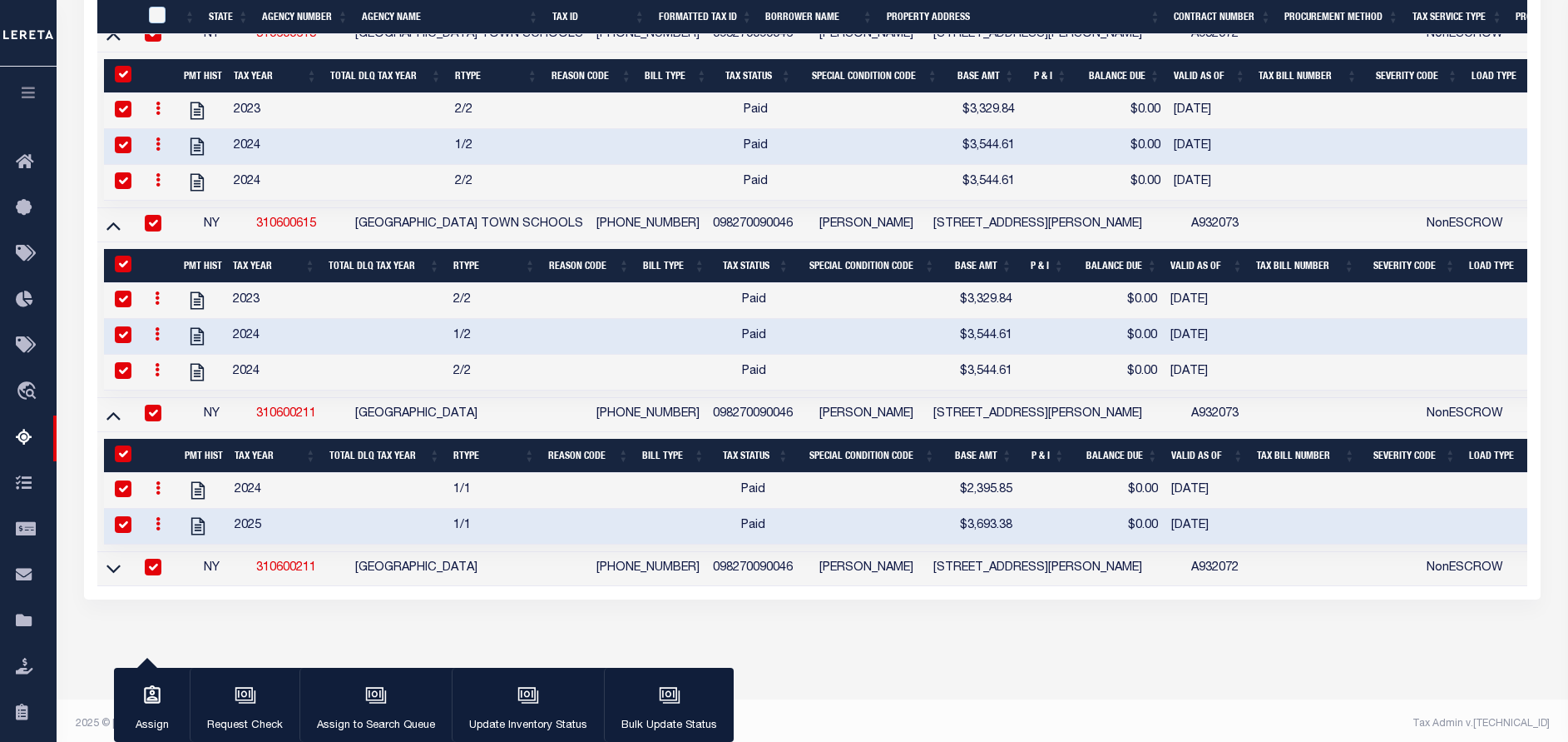
scroll to position [543, 0]
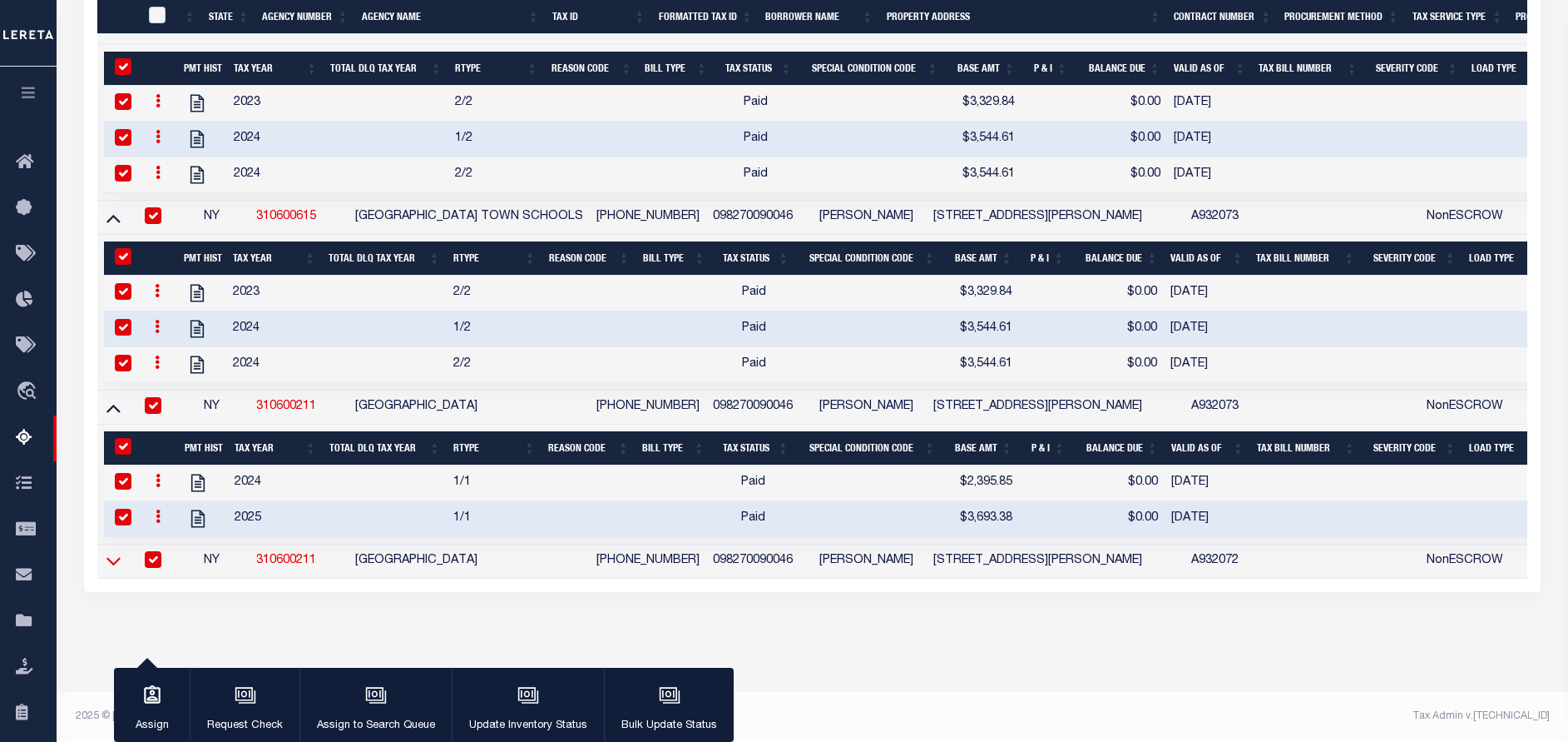
click at [112, 558] on icon at bounding box center [113, 562] width 14 height 8
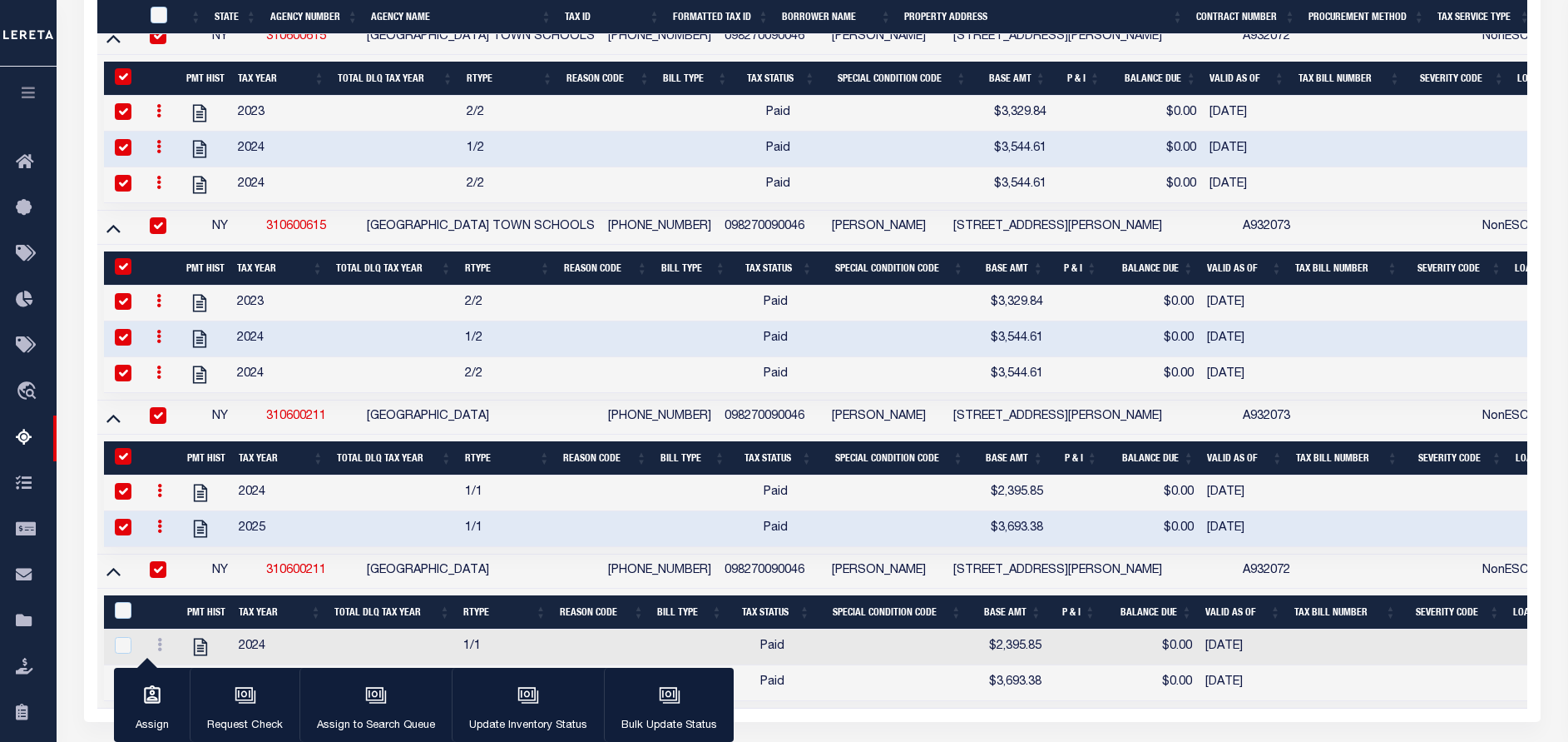
scroll to position [634, 0]
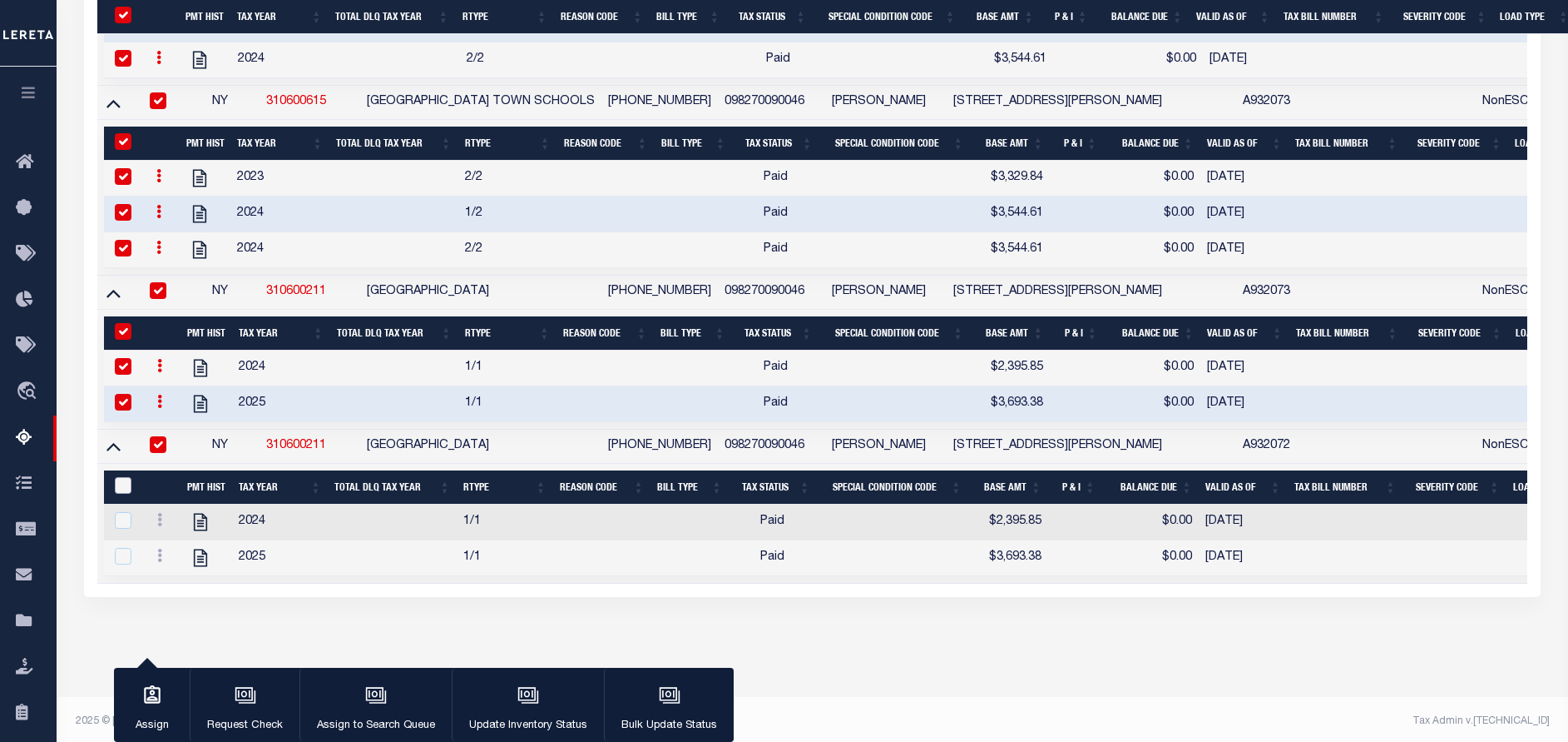
click at [128, 494] on input "&nbsp;" at bounding box center [123, 485] width 17 height 17
checkbox input "true"
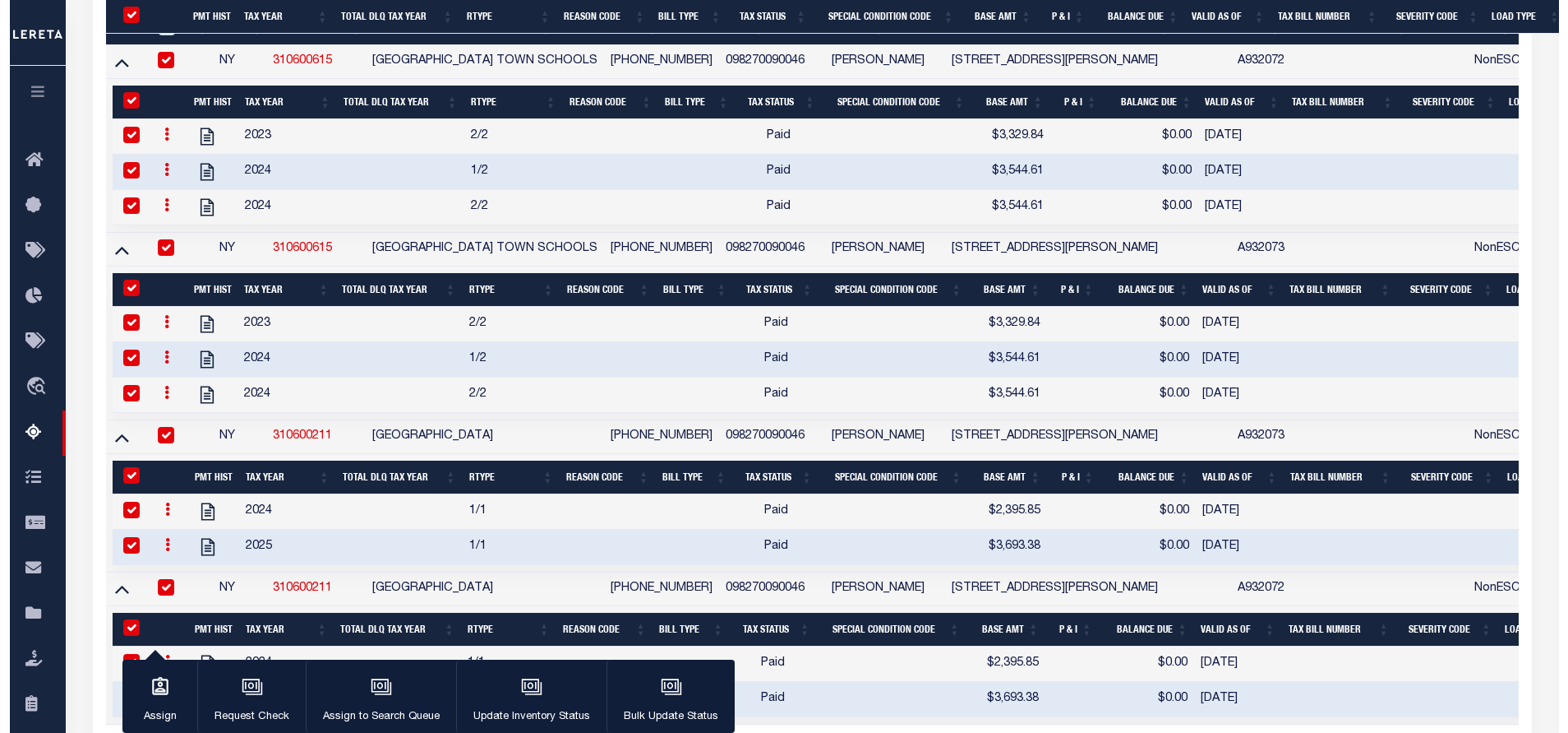
scroll to position [623, 0]
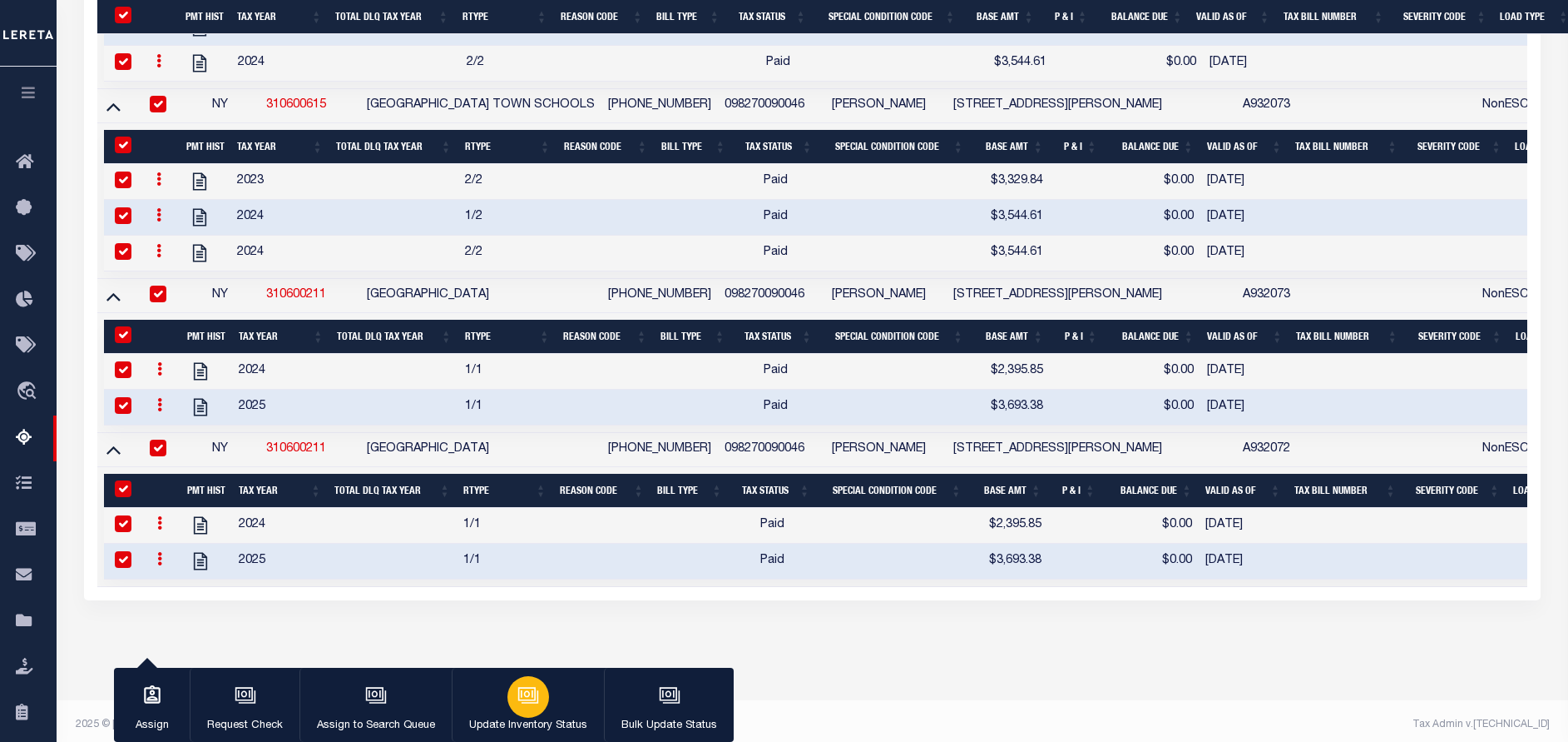
click at [543, 711] on button "Update Inventory Status" at bounding box center [527, 705] width 152 height 75
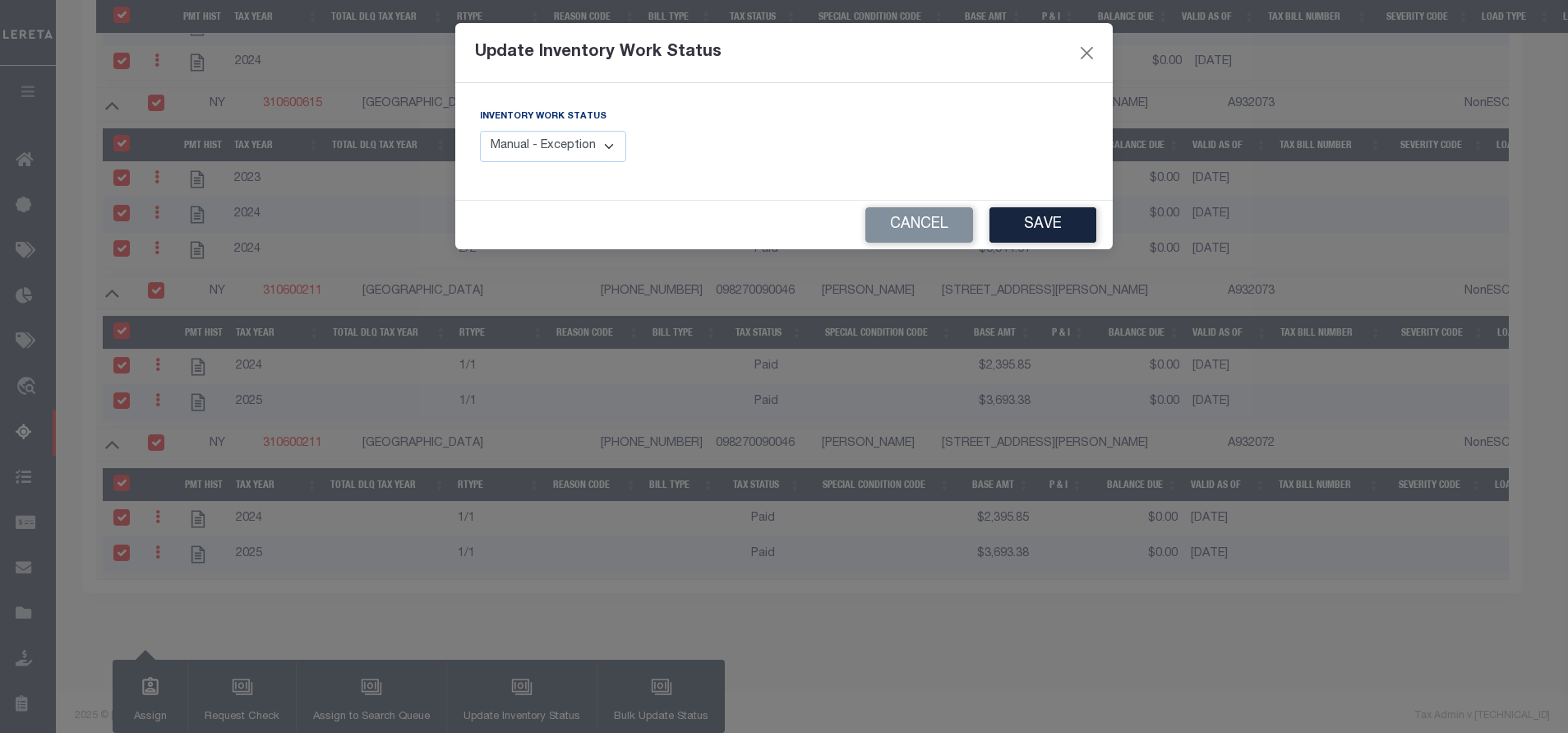
click at [574, 147] on select "Manual - Exception Pended - Awaiting Search Late Add Exception Completed" at bounding box center [553, 147] width 147 height 32
select select "4"
click at [480, 131] on select "Manual - Exception Pended - Awaiting Search Late Add Exception Completed" at bounding box center [553, 147] width 147 height 32
click at [1040, 212] on button "Save" at bounding box center [1043, 225] width 107 height 35
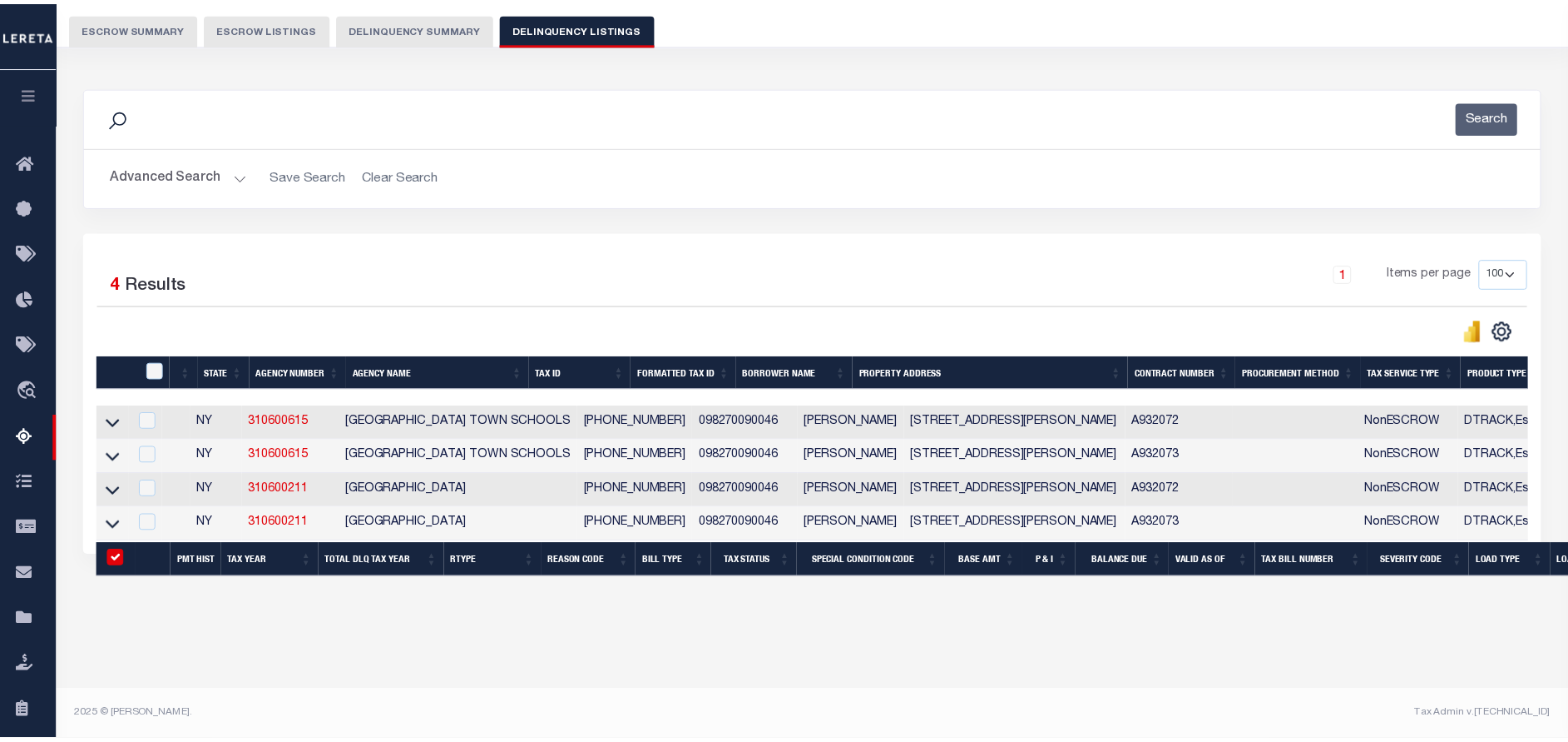
scroll to position [141, 0]
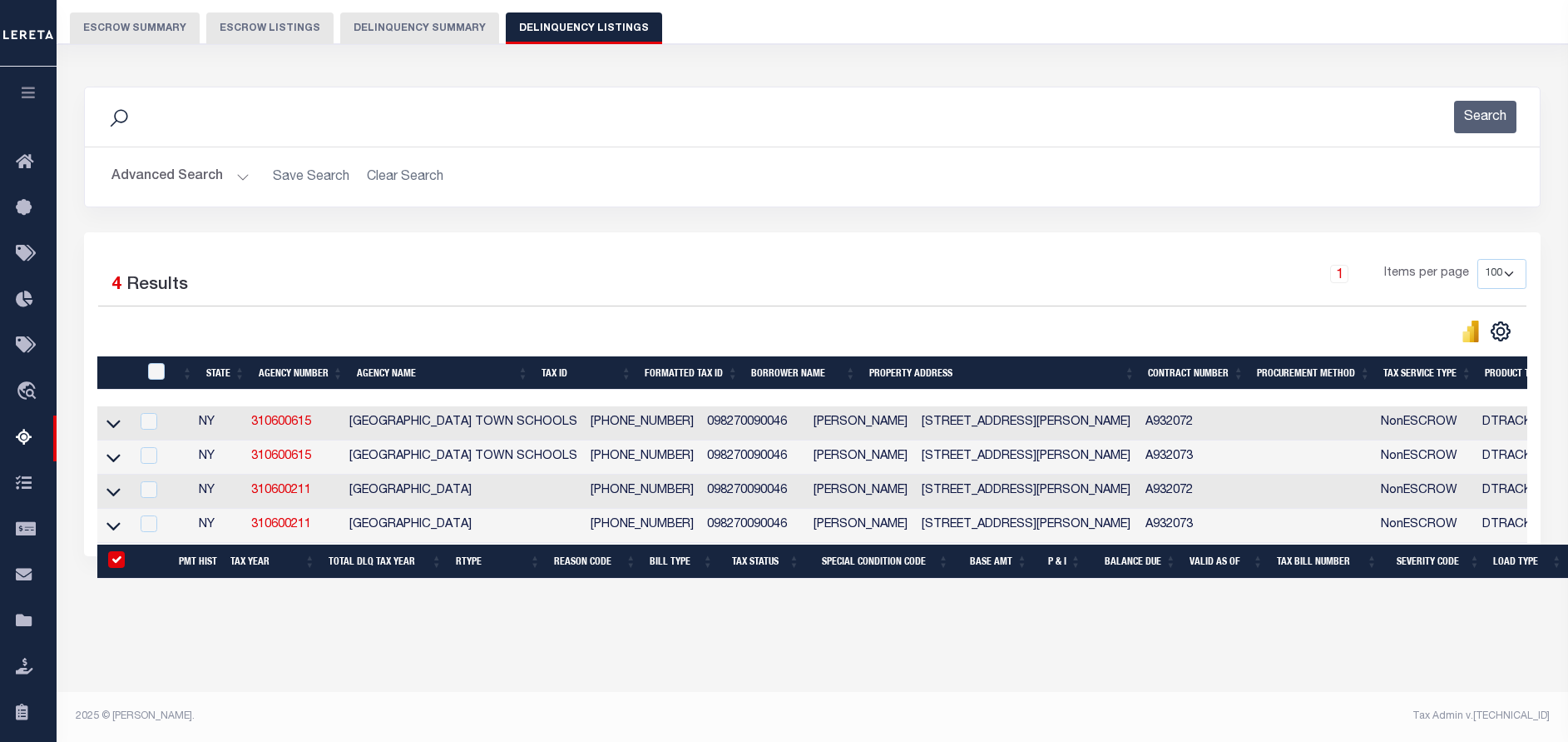
click at [191, 169] on button "Advanced Search" at bounding box center [181, 177] width 138 height 33
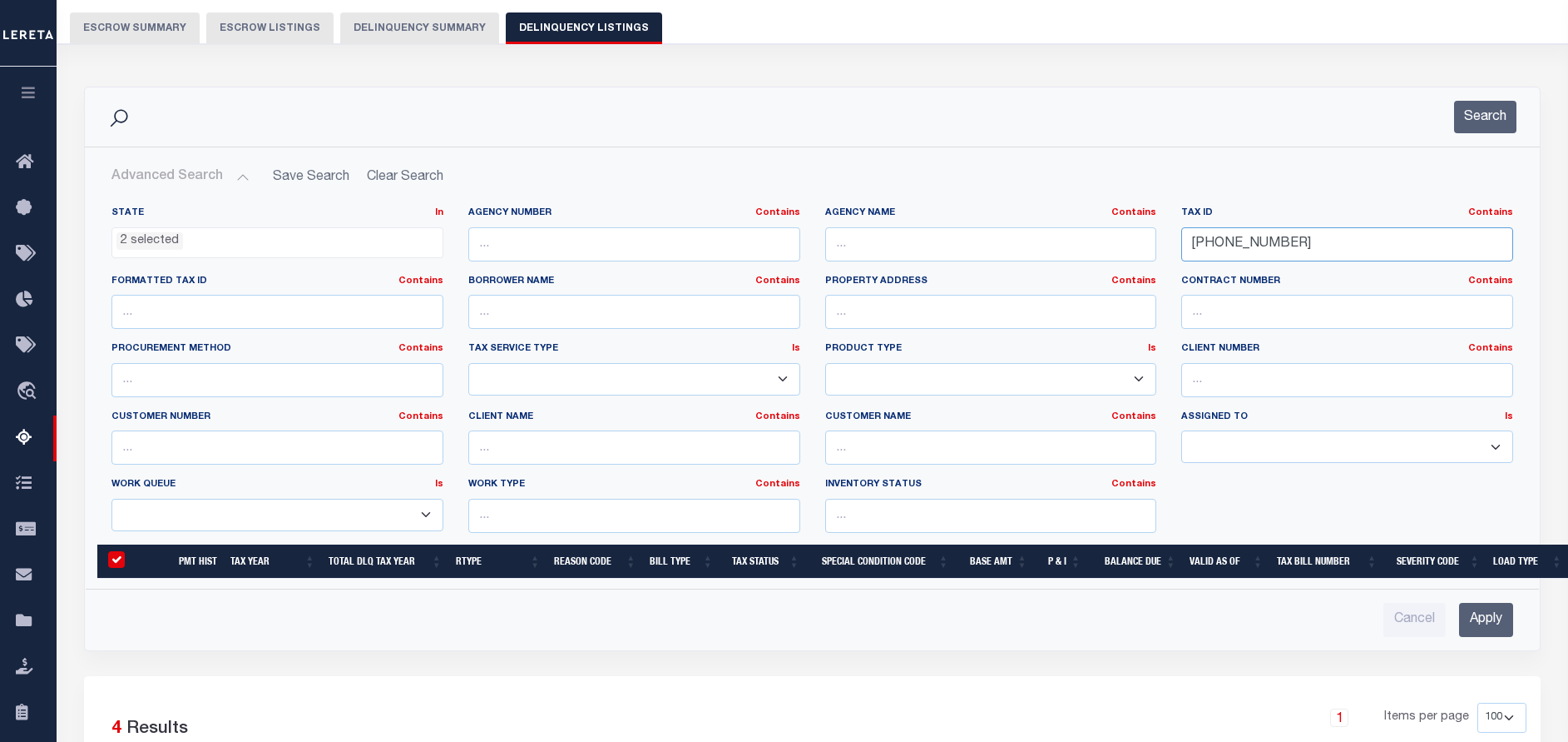
click at [1295, 251] on input "09827-009-0046" at bounding box center [1347, 244] width 332 height 34
paste input "11115-005-004C"
type input "11115-005-004C"
click at [1482, 122] on button "Search" at bounding box center [1485, 117] width 62 height 33
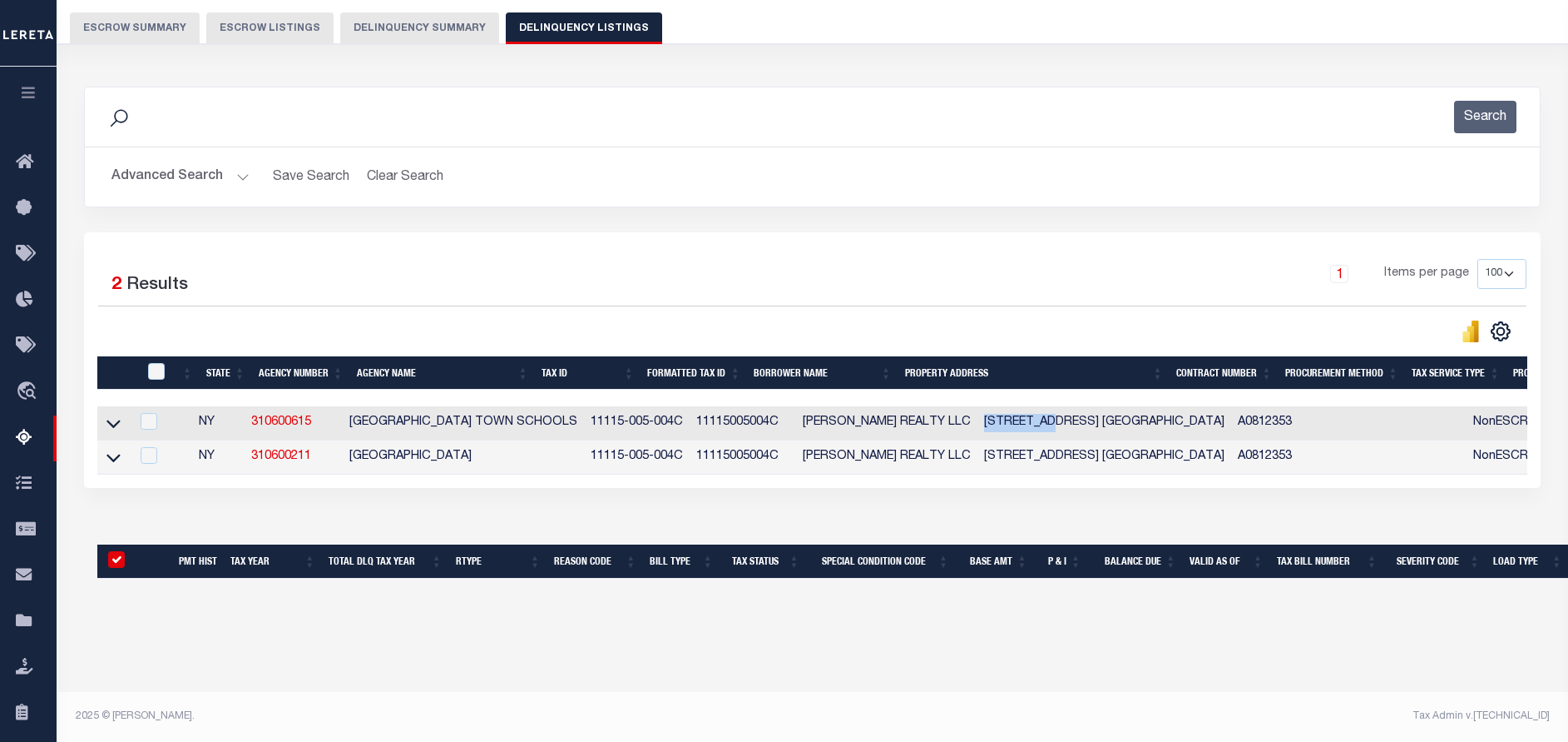
drag, startPoint x: 903, startPoint y: 424, endPoint x: 984, endPoint y: 434, distance: 81.6
click at [984, 434] on td "[STREET_ADDRESS] [GEOGRAPHIC_DATA]" at bounding box center [1104, 423] width 254 height 34
checkbox input "true"
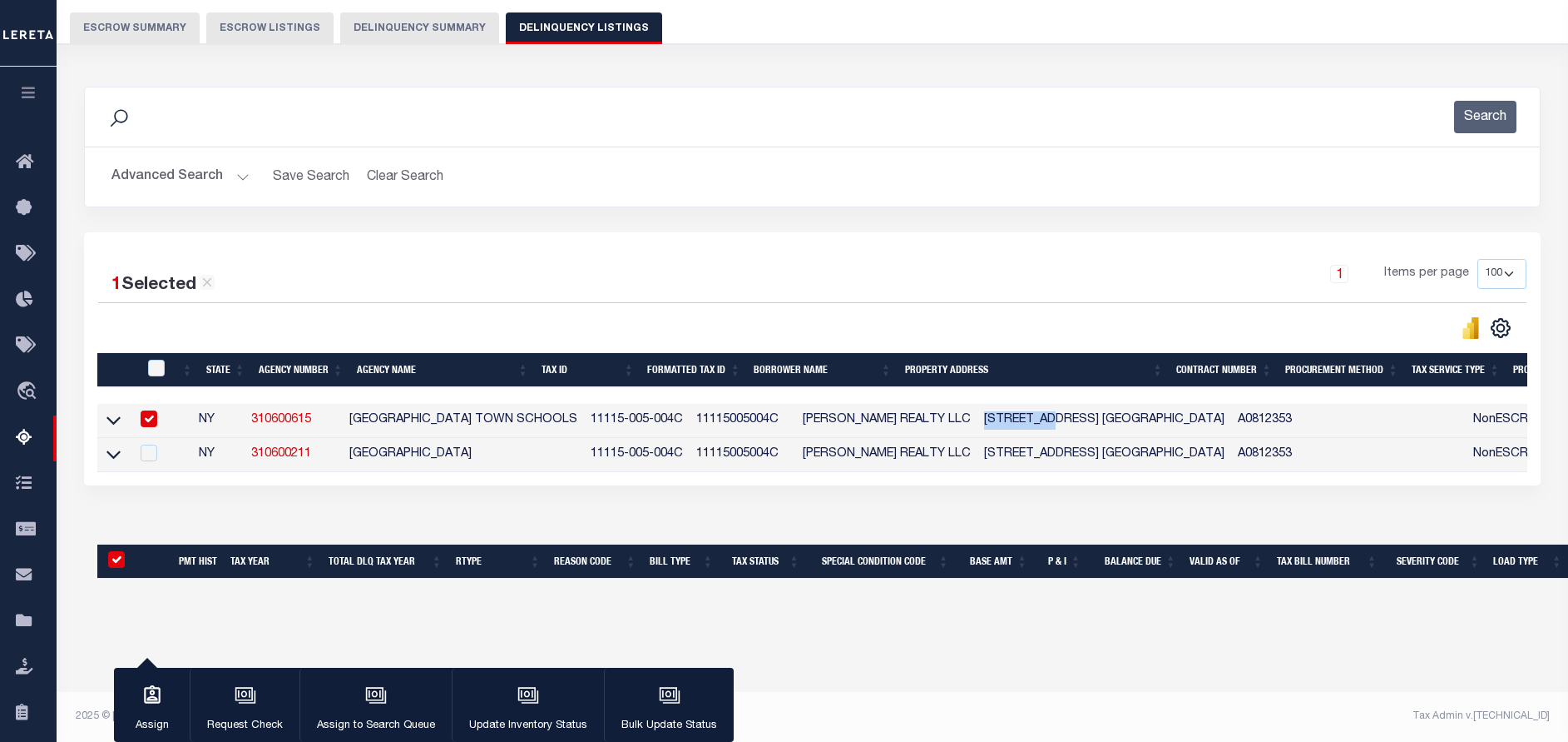
copy td "13 MEADOW"
click at [113, 415] on icon at bounding box center [113, 419] width 14 height 18
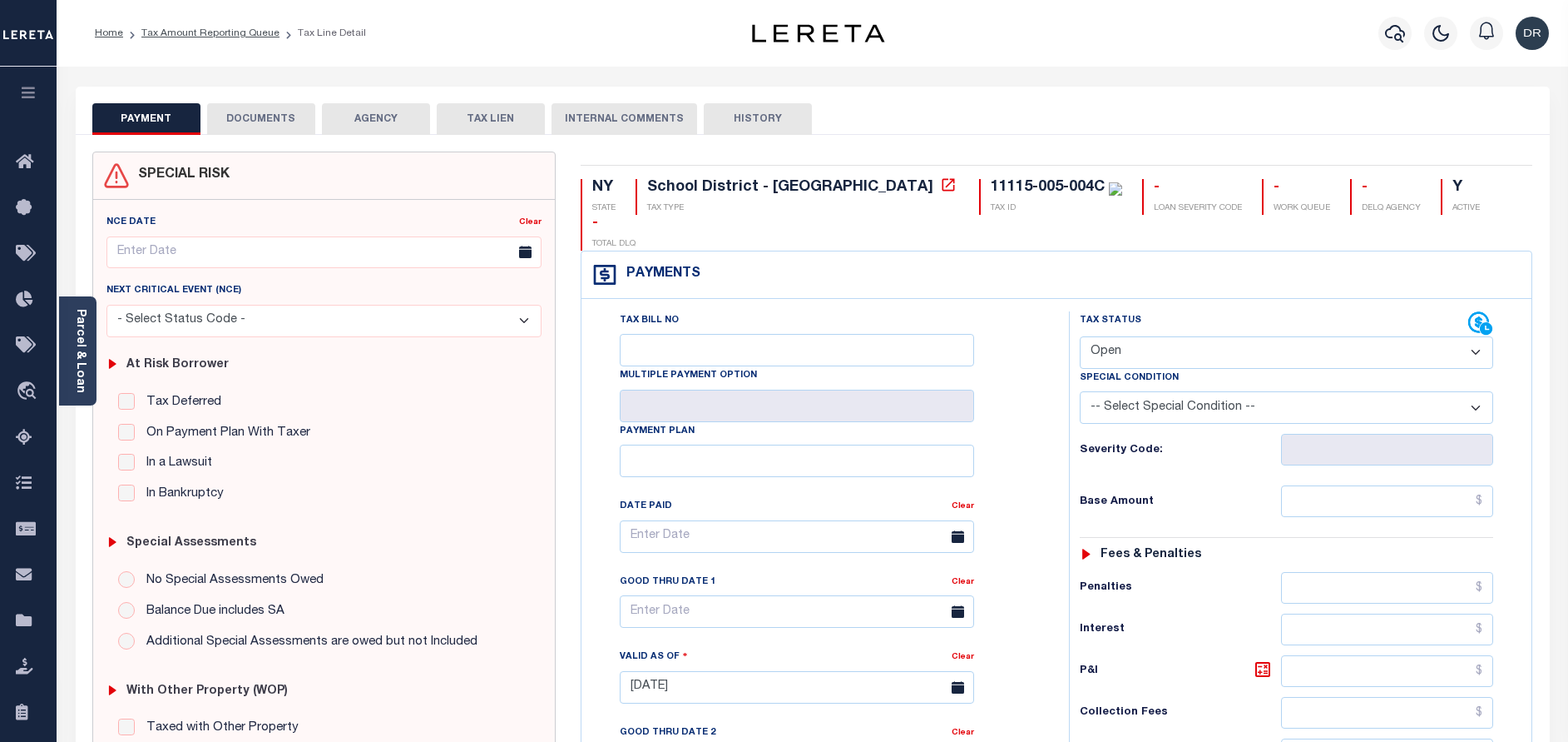
click at [1209, 336] on select "- Select Status Code - Open Due/Unpaid Paid Incomplete No Tax Due Internal Refu…" at bounding box center [1286, 352] width 413 height 33
select select "PYD"
click at [1080, 336] on select "- Select Status Code - Open Due/Unpaid Paid Incomplete No Tax Due Internal Refu…" at bounding box center [1286, 352] width 413 height 33
type input "[DATE]"
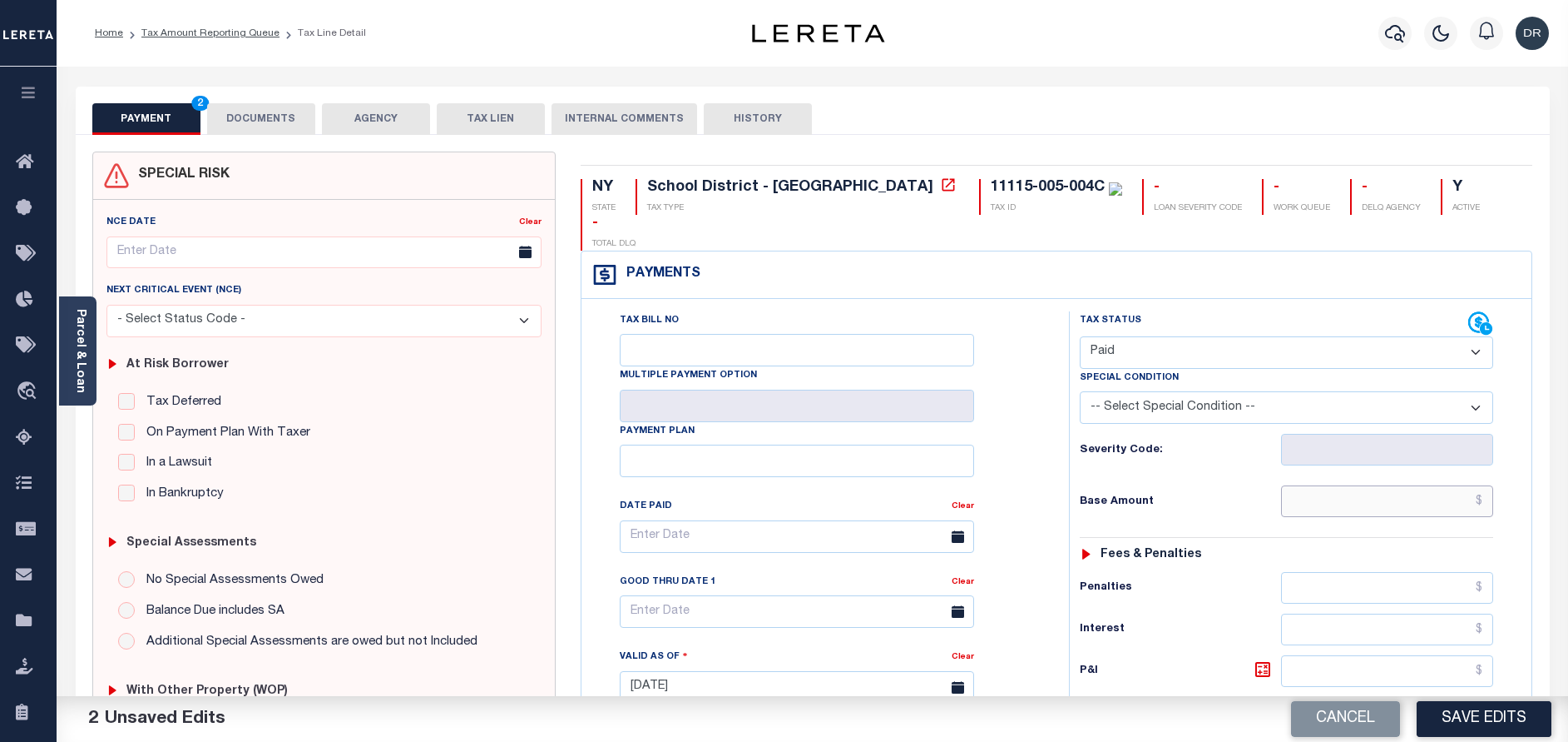
click at [1371, 485] on input "text" at bounding box center [1387, 501] width 212 height 32
paste input "3,544.61"
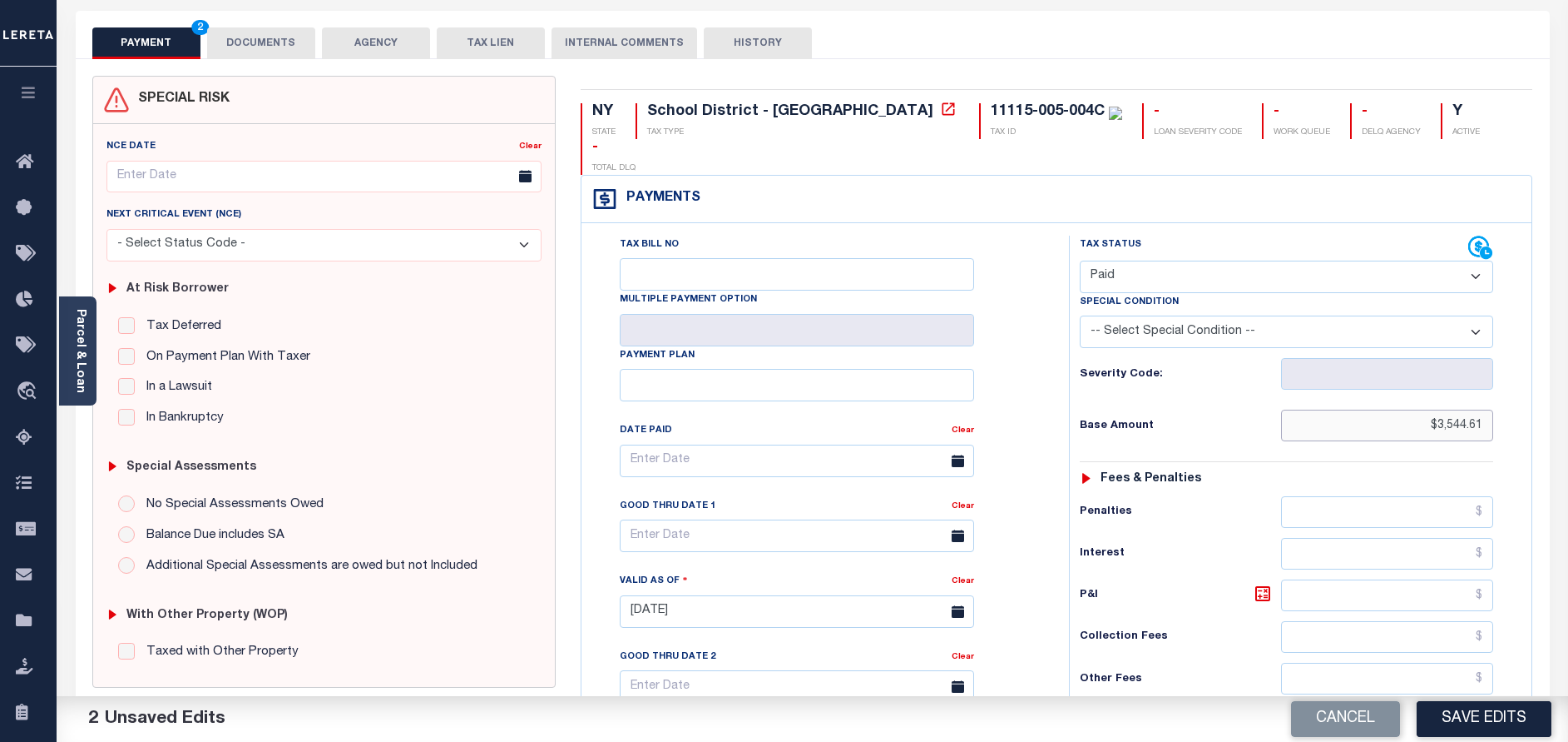
scroll to position [484, 0]
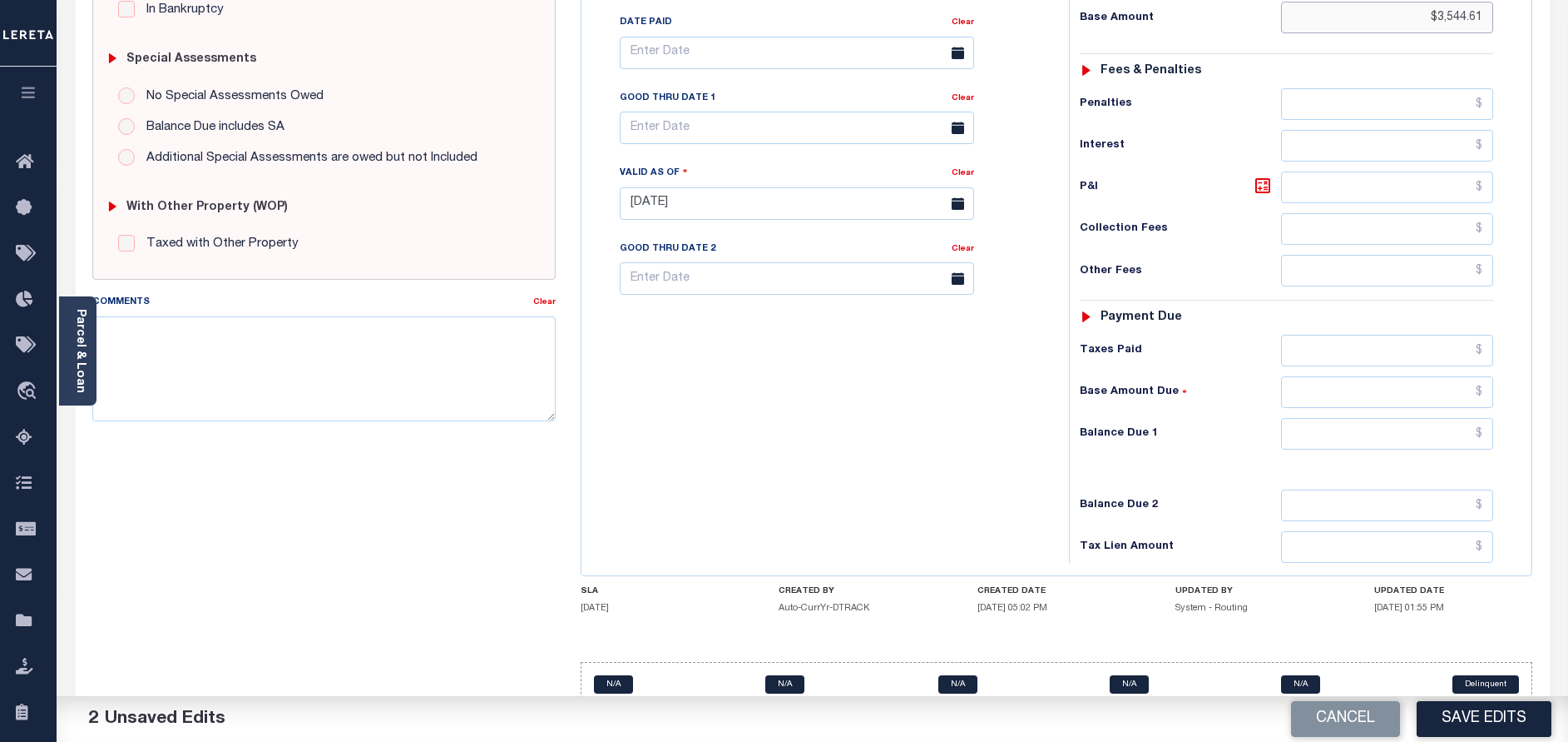
type input "$3,544.61"
click at [1336, 418] on input "text" at bounding box center [1387, 434] width 212 height 32
type input "$0.00"
click at [1450, 720] on button "Save Edits" at bounding box center [1484, 719] width 135 height 36
checkbox input "false"
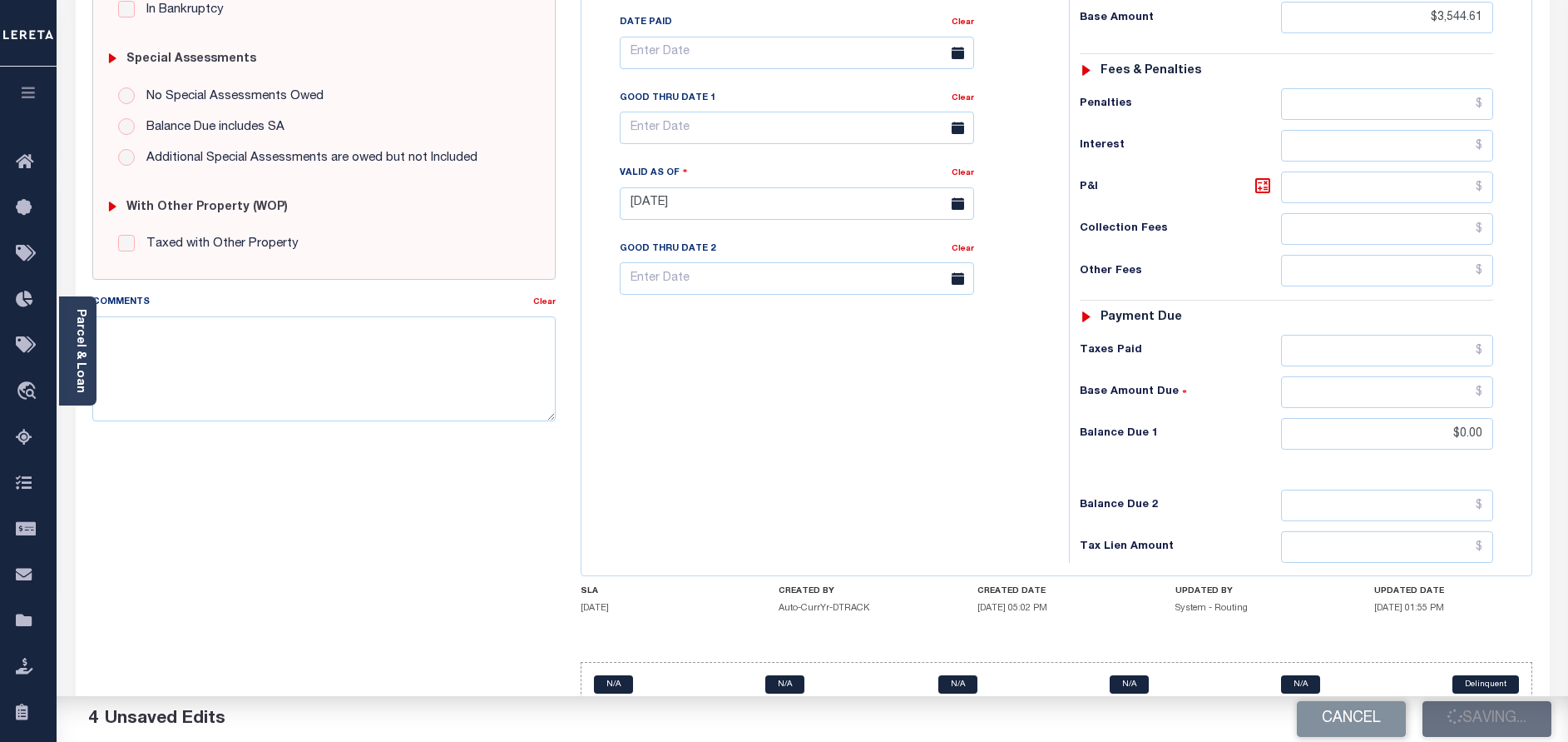
checkbox input "false"
type input "$3,544.61"
type input "$0"
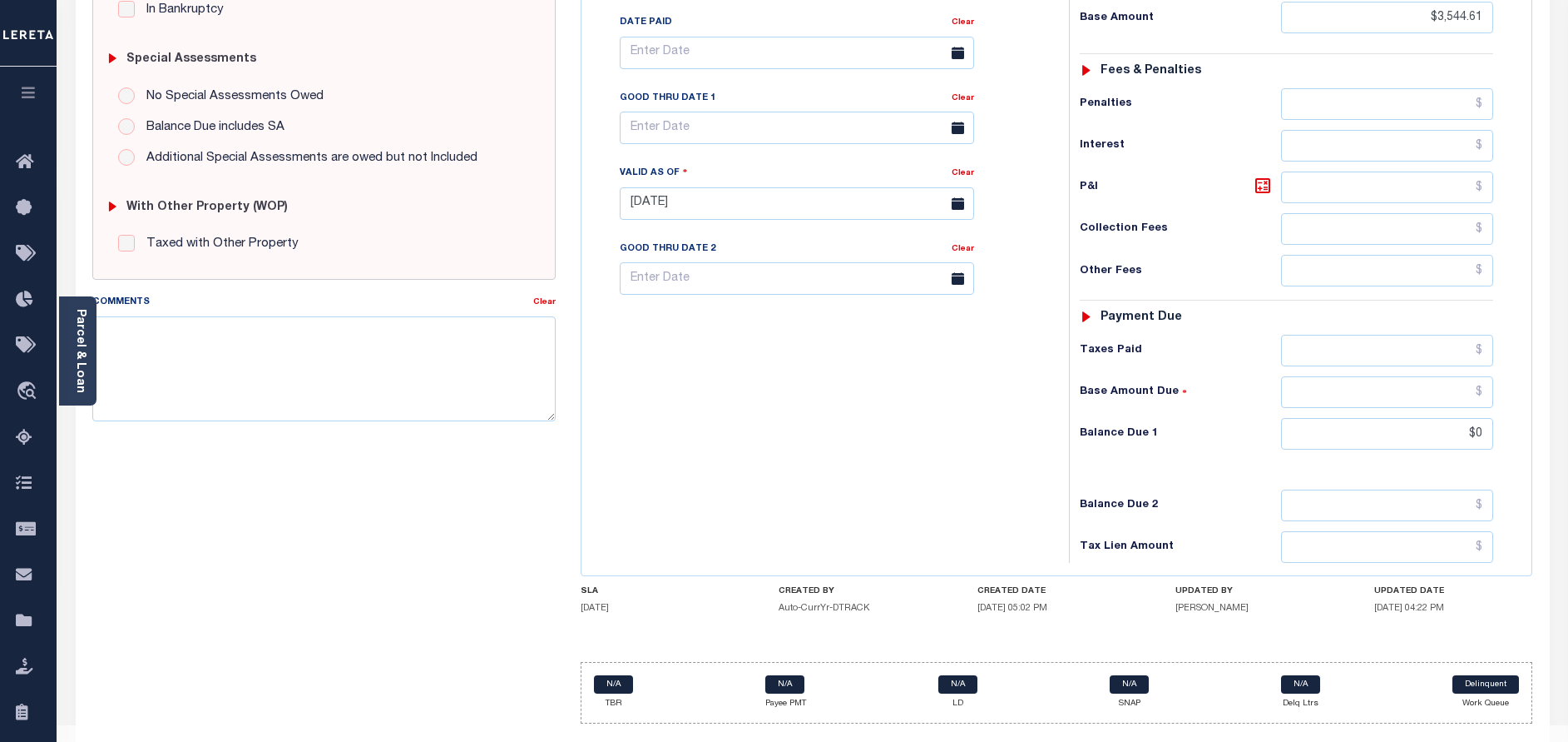
scroll to position [0, 0]
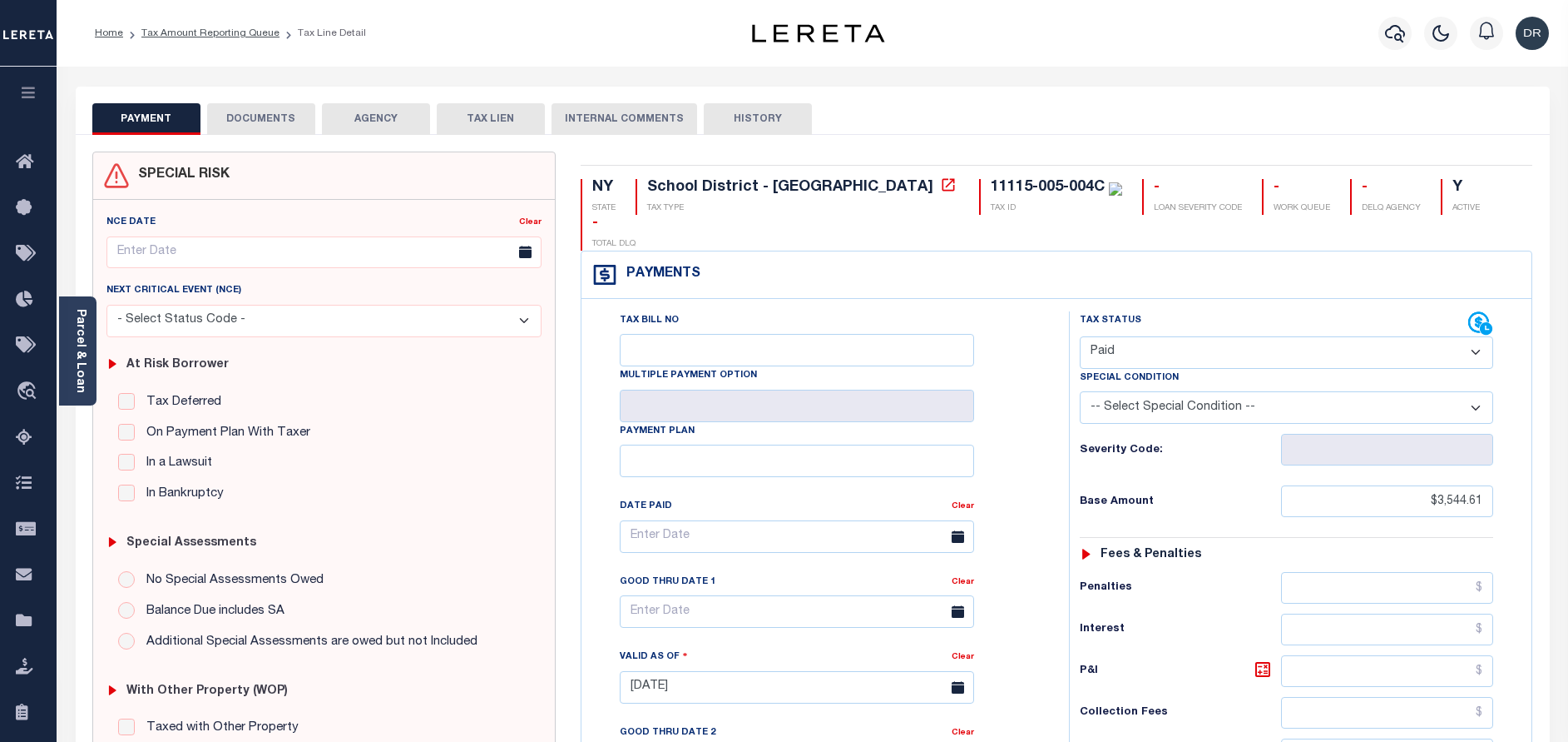
click at [273, 121] on button "DOCUMENTS" at bounding box center [262, 119] width 108 height 32
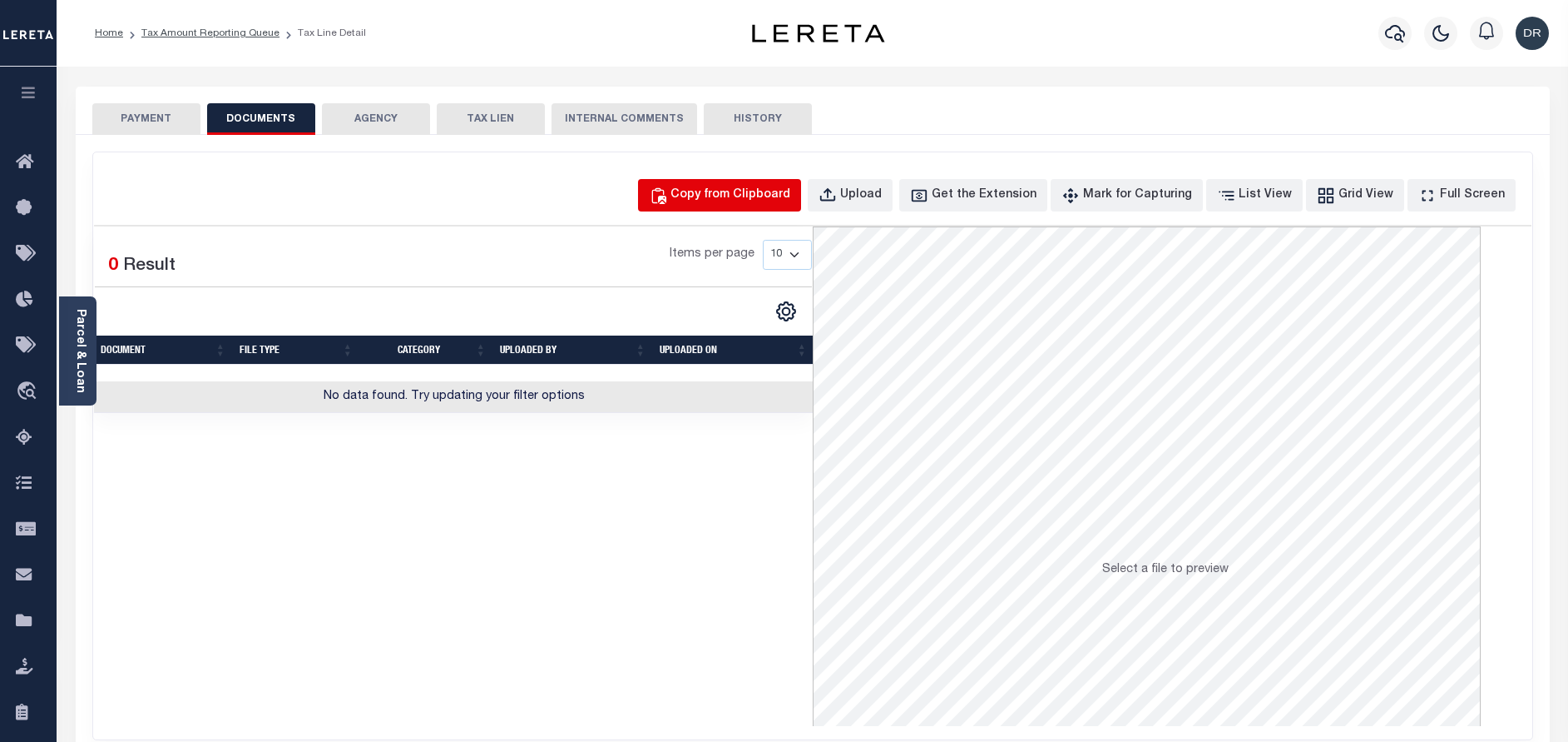
click at [709, 195] on button "Copy from Clipboard" at bounding box center [720, 195] width 163 height 33
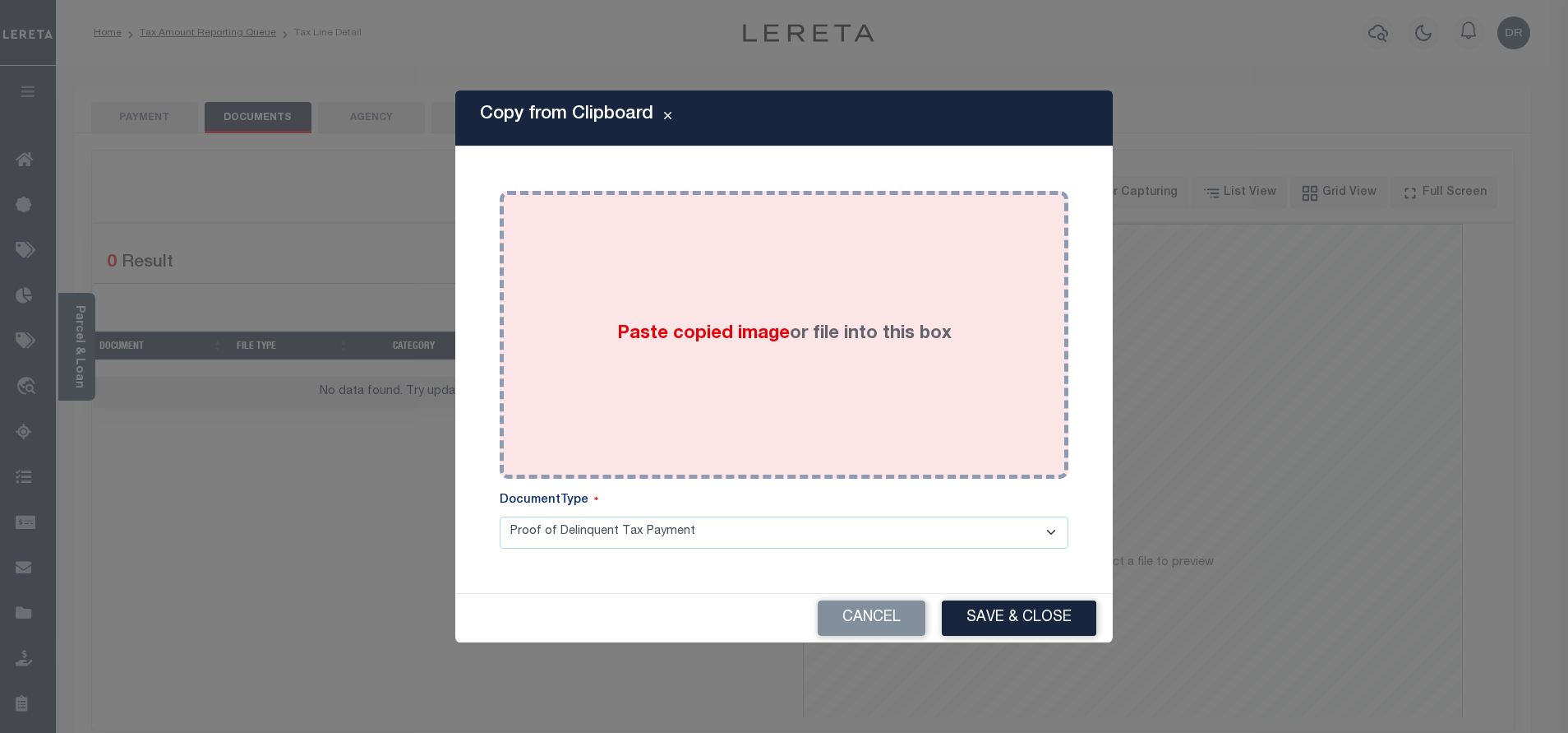
click at [756, 301] on div "Paste copied image or file into this box" at bounding box center [784, 335] width 544 height 264
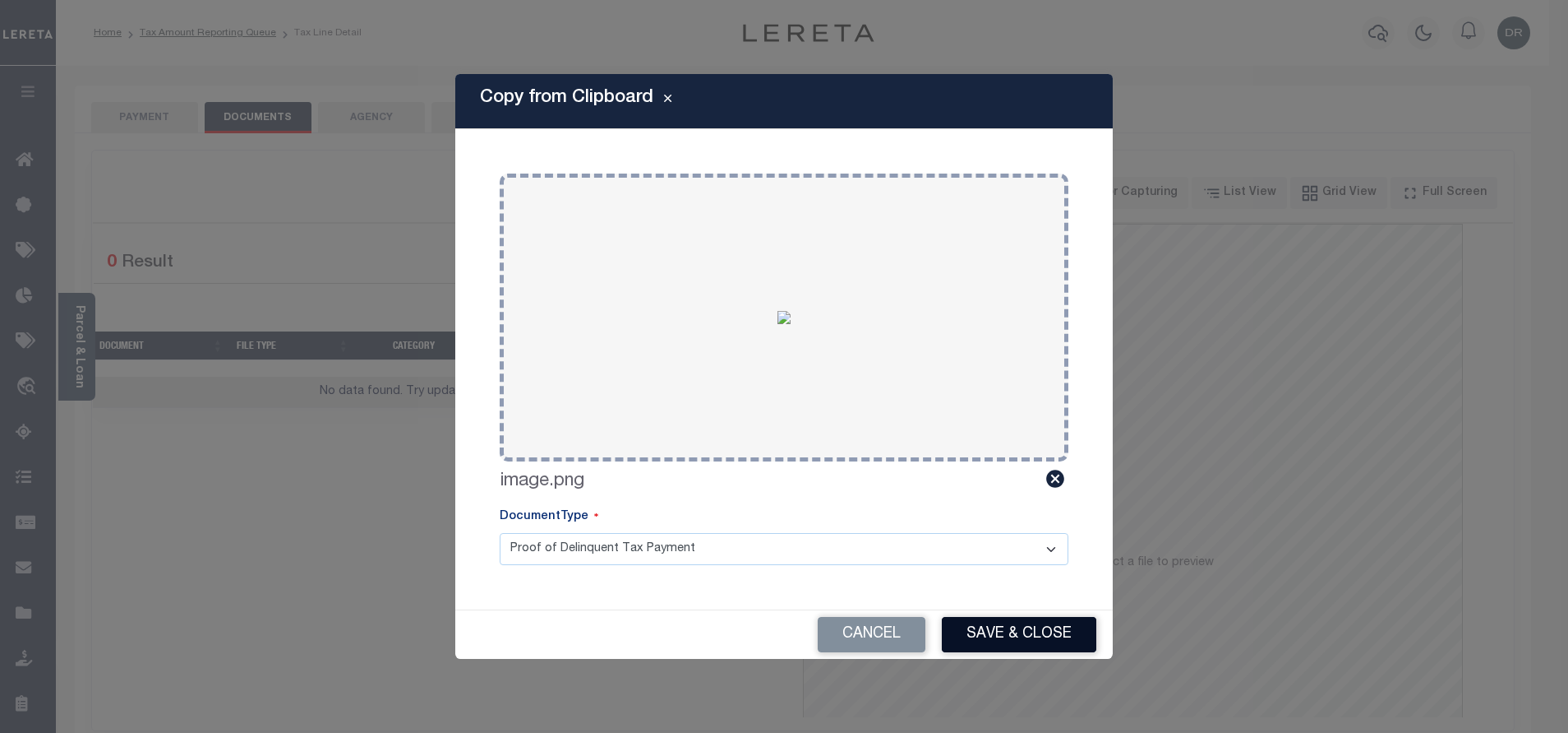
click at [999, 632] on button "Save & Close" at bounding box center [1019, 634] width 155 height 35
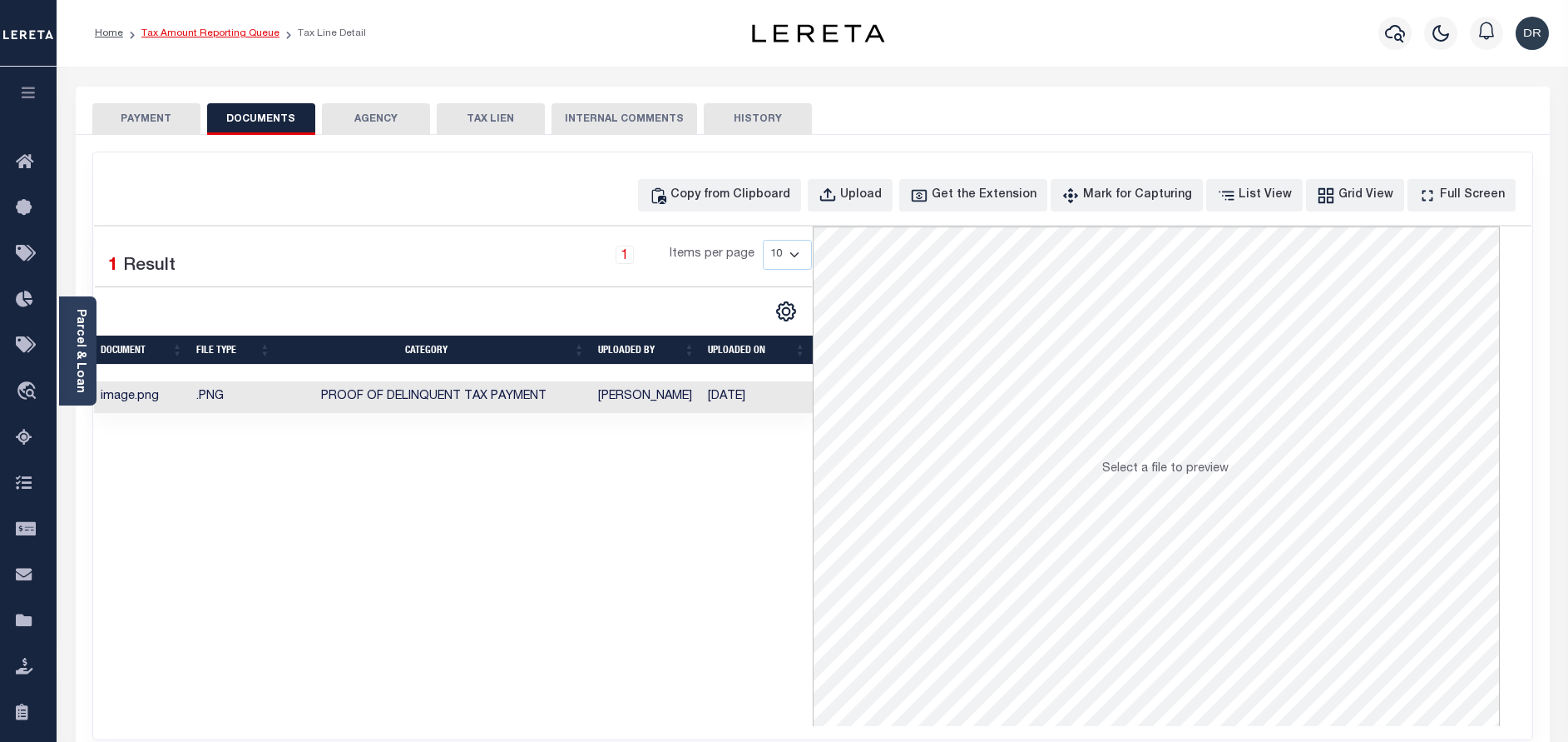
click at [199, 33] on link "Tax Amount Reporting Queue" at bounding box center [211, 33] width 138 height 10
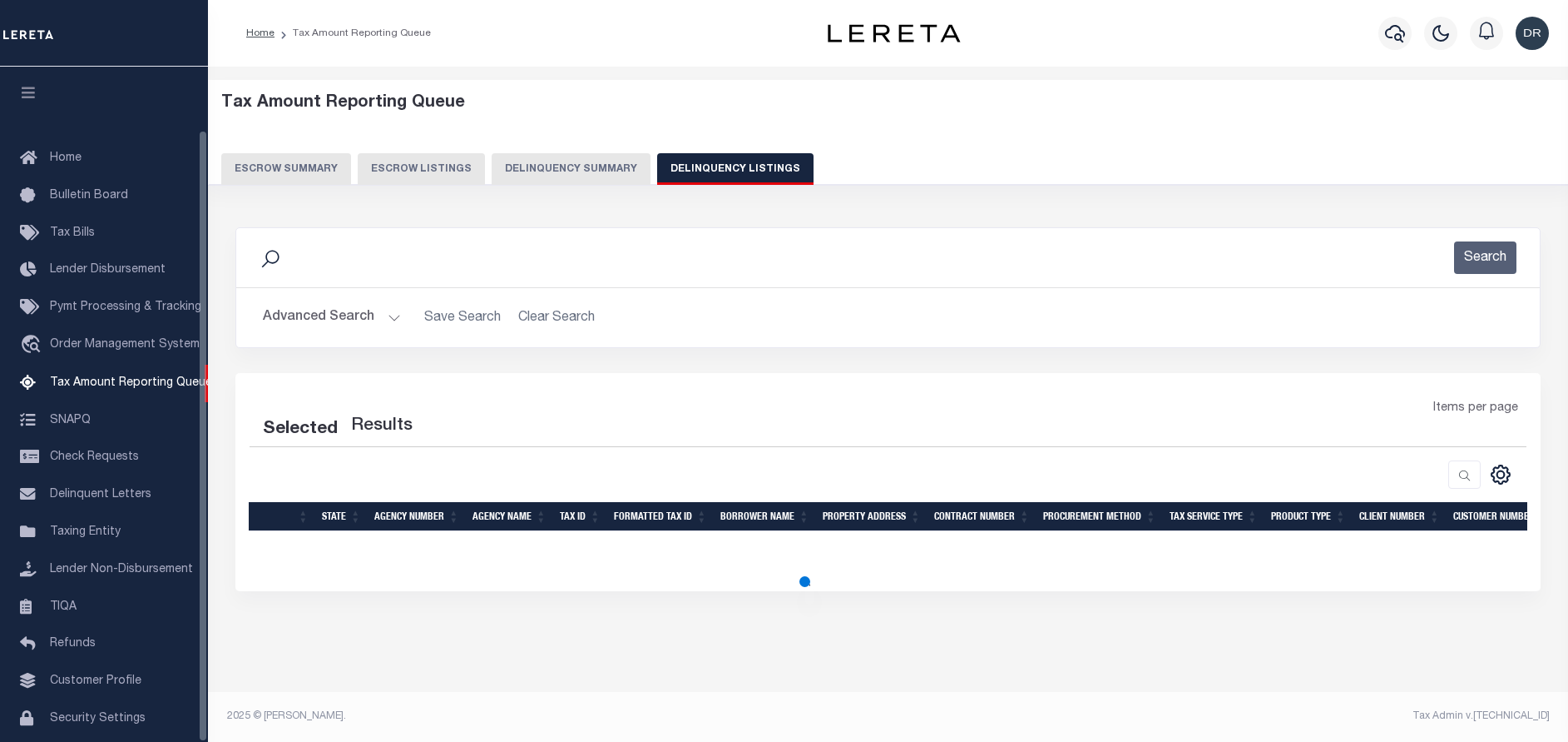
select select "100"
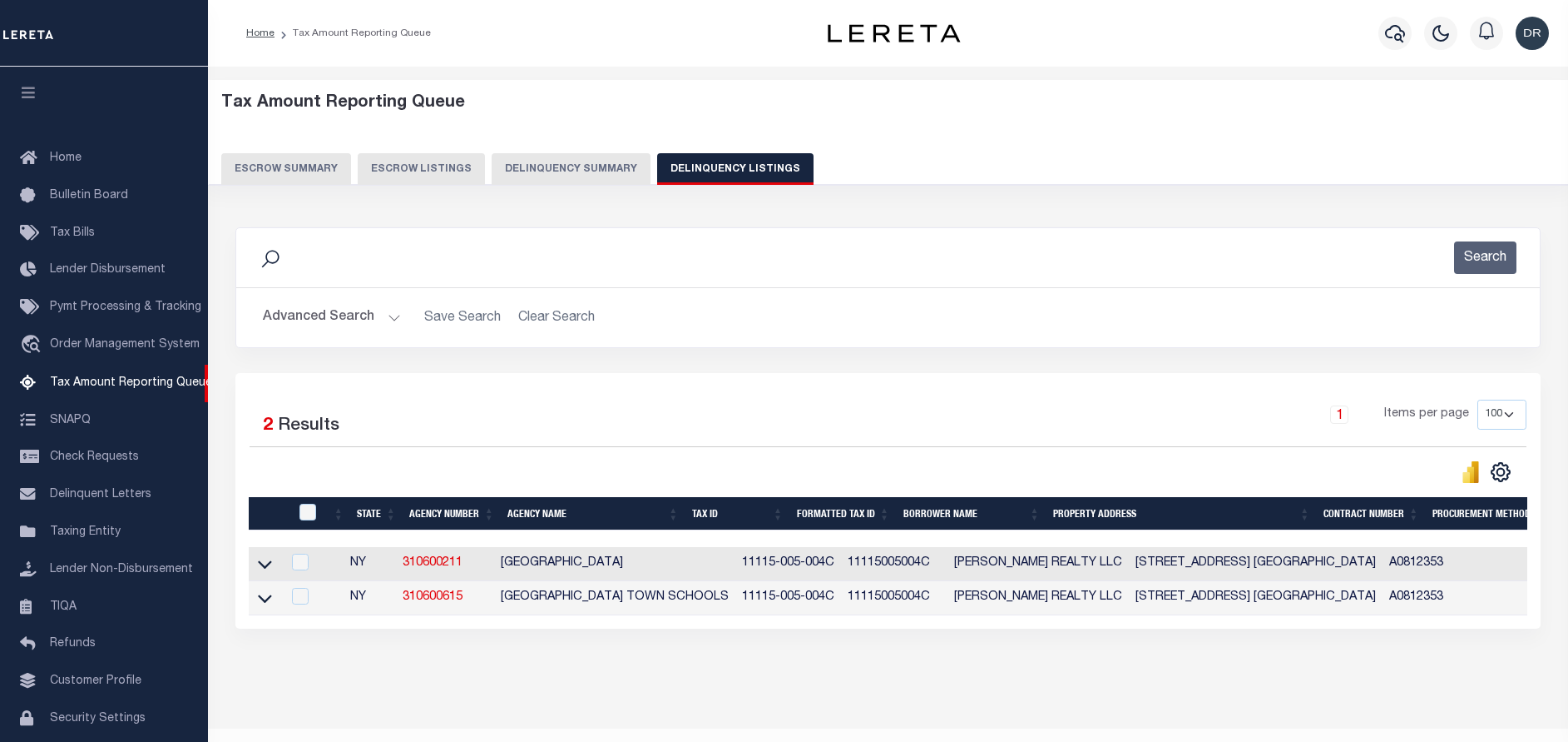
scroll to position [69, 0]
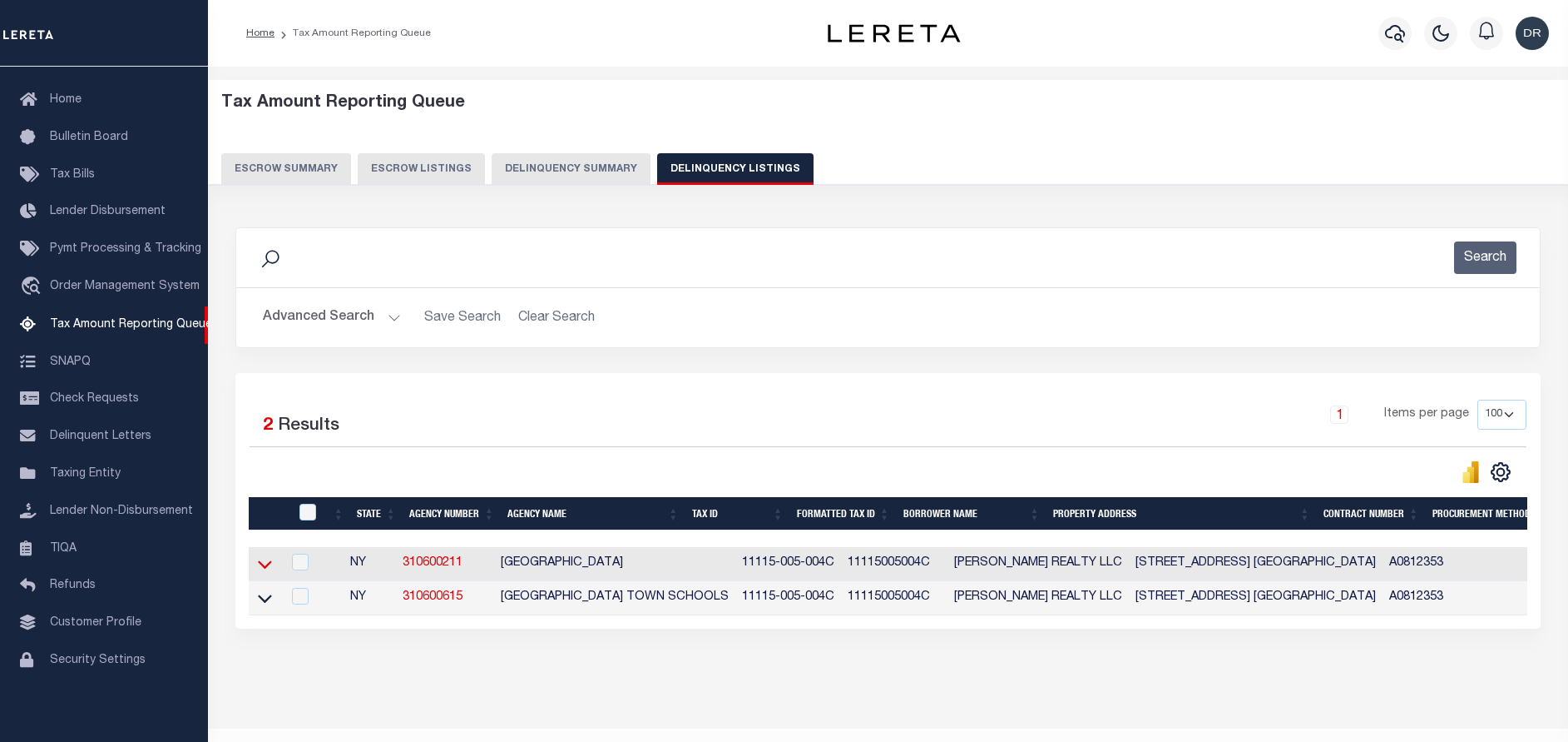
click at [262, 569] on icon at bounding box center [265, 565] width 14 height 8
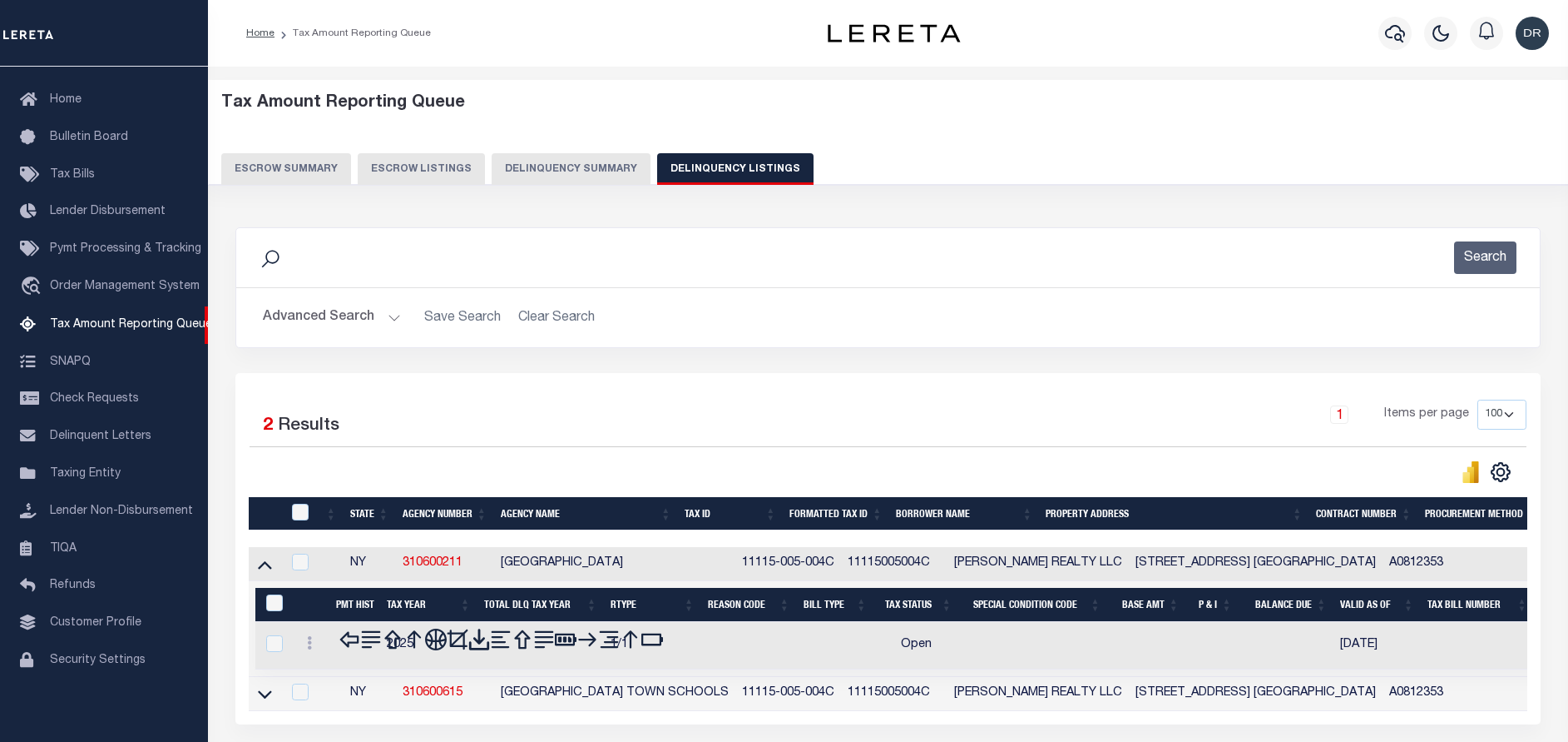
scroll to position [125, 0]
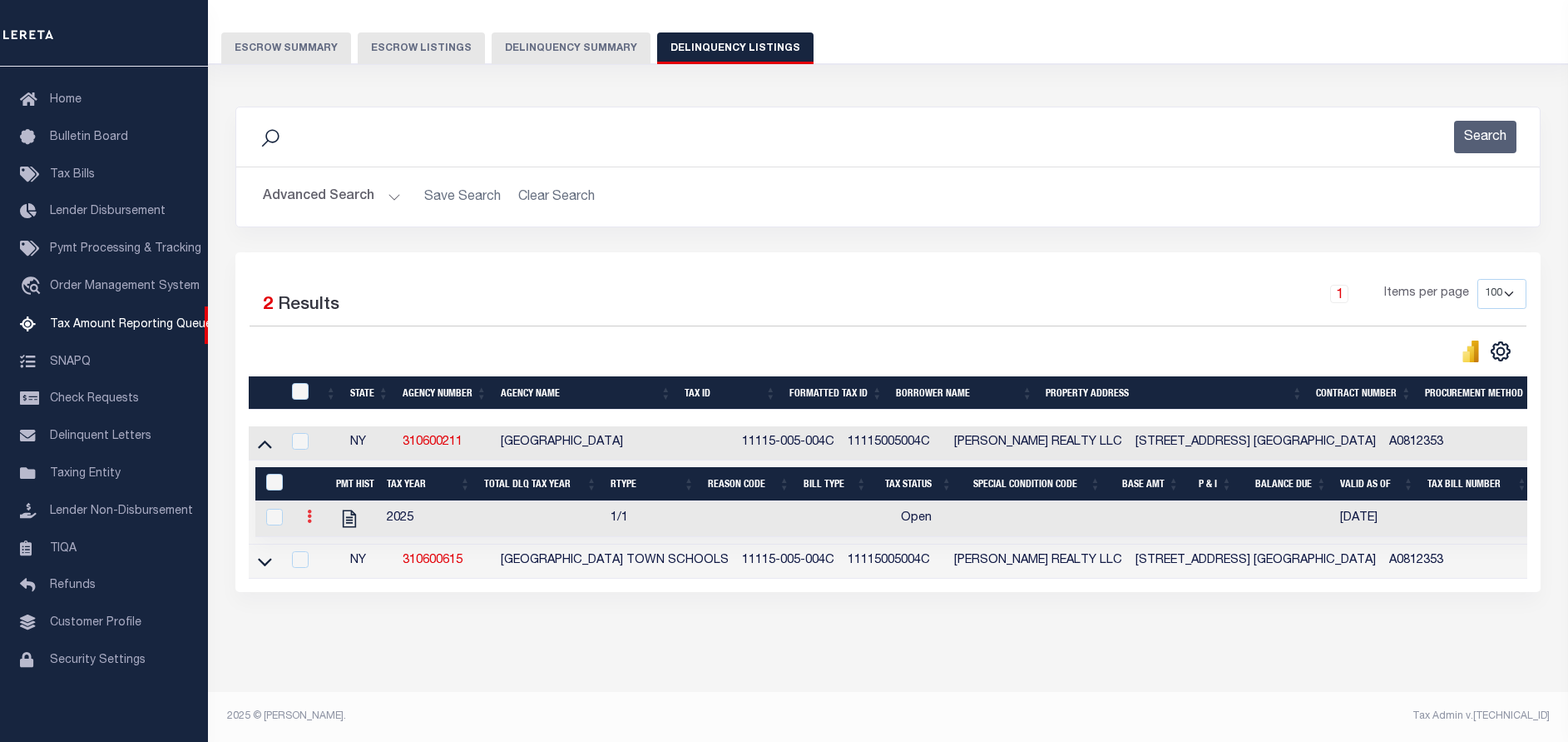
click at [310, 523] on icon at bounding box center [309, 516] width 5 height 13
click at [332, 545] on img "" at bounding box center [329, 544] width 17 height 17
checkbox input "true"
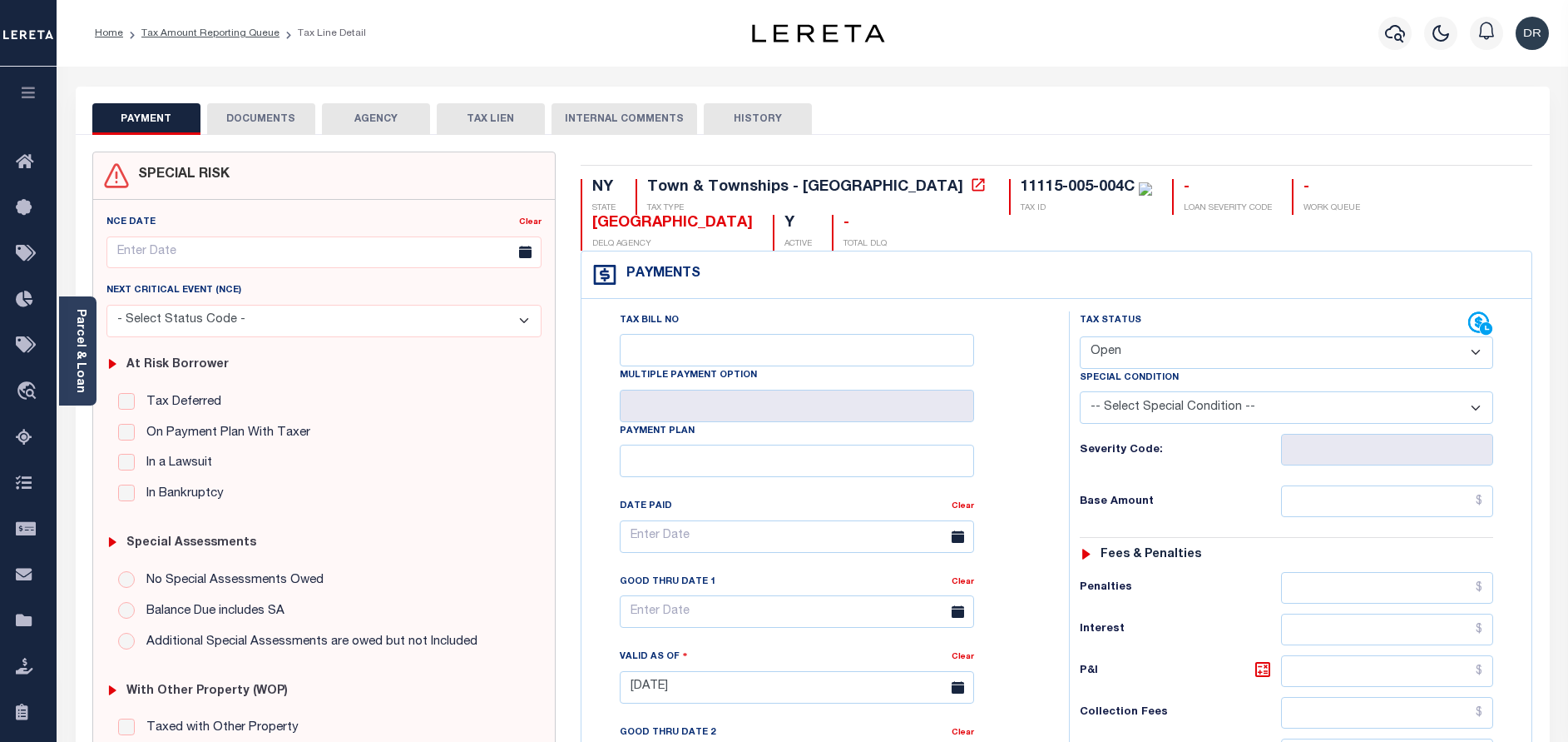
click at [1166, 368] on select "- Select Status Code - Open Due/Unpaid Paid Incomplete No Tax Due Internal Refu…" at bounding box center [1286, 352] width 413 height 33
select select "PYD"
click at [1080, 337] on select "- Select Status Code - Open Due/Unpaid Paid Incomplete No Tax Due Internal Refu…" at bounding box center [1286, 352] width 413 height 33
type input "[DATE]"
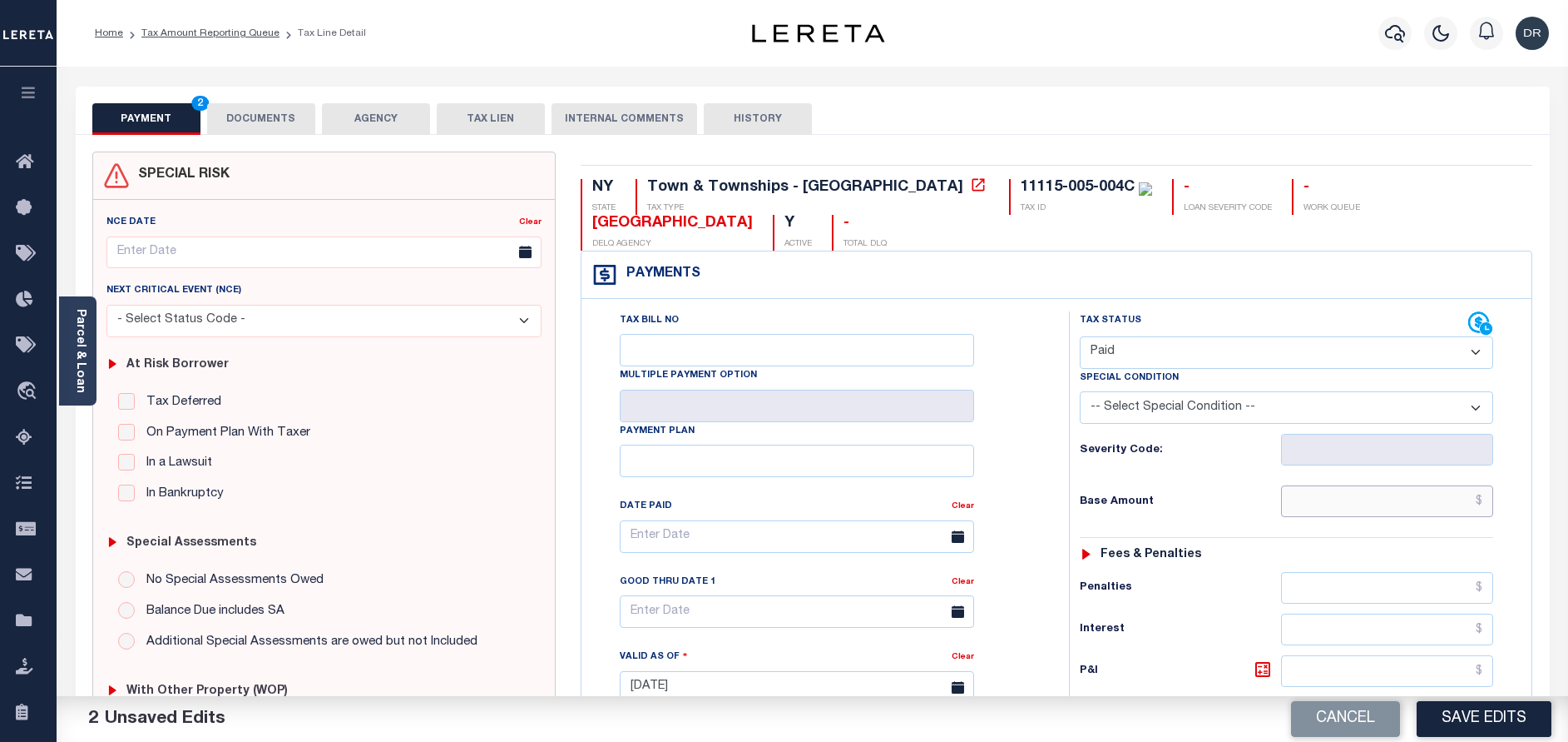
click at [1422, 496] on input "text" at bounding box center [1387, 501] width 212 height 32
paste input "2,484.47"
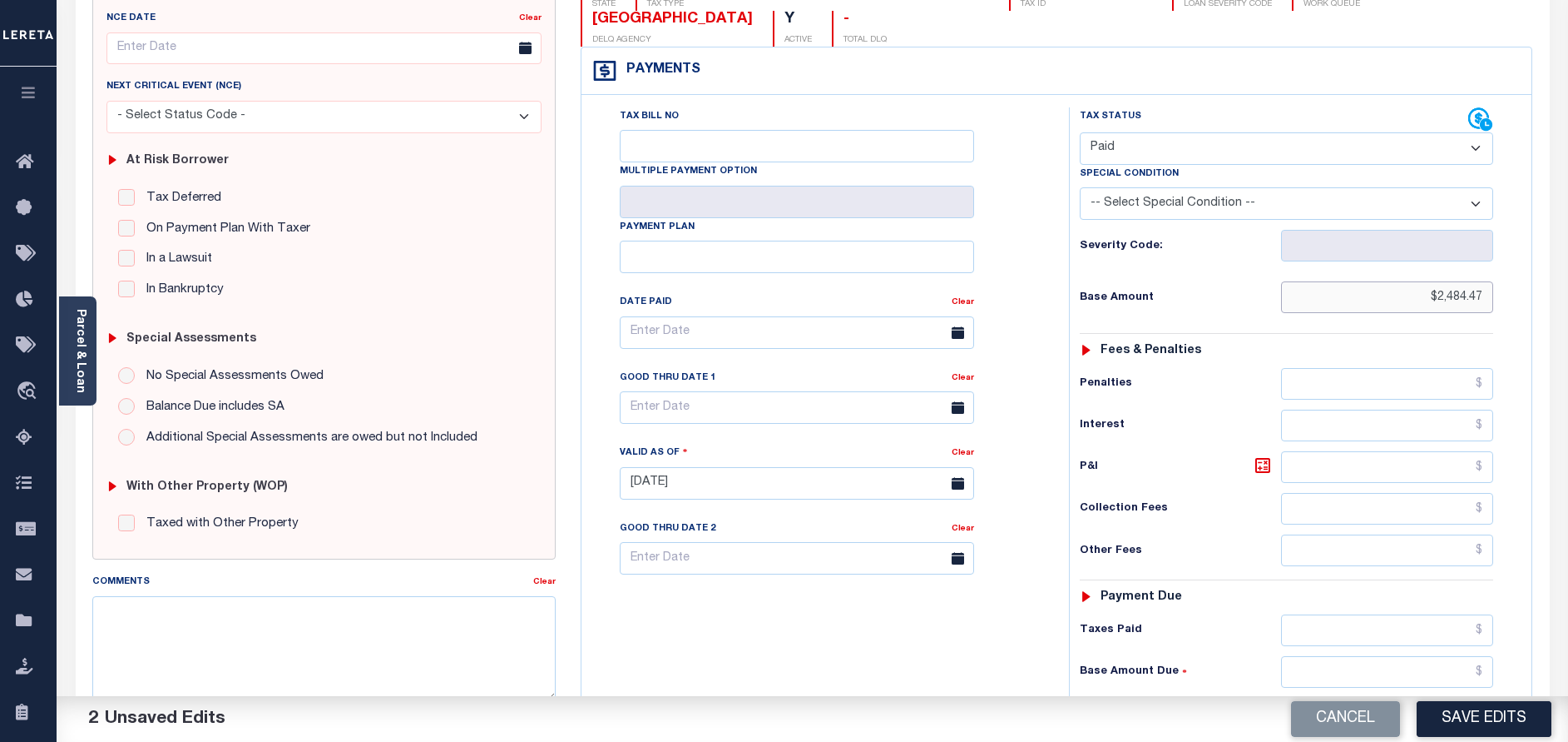
scroll to position [250, 0]
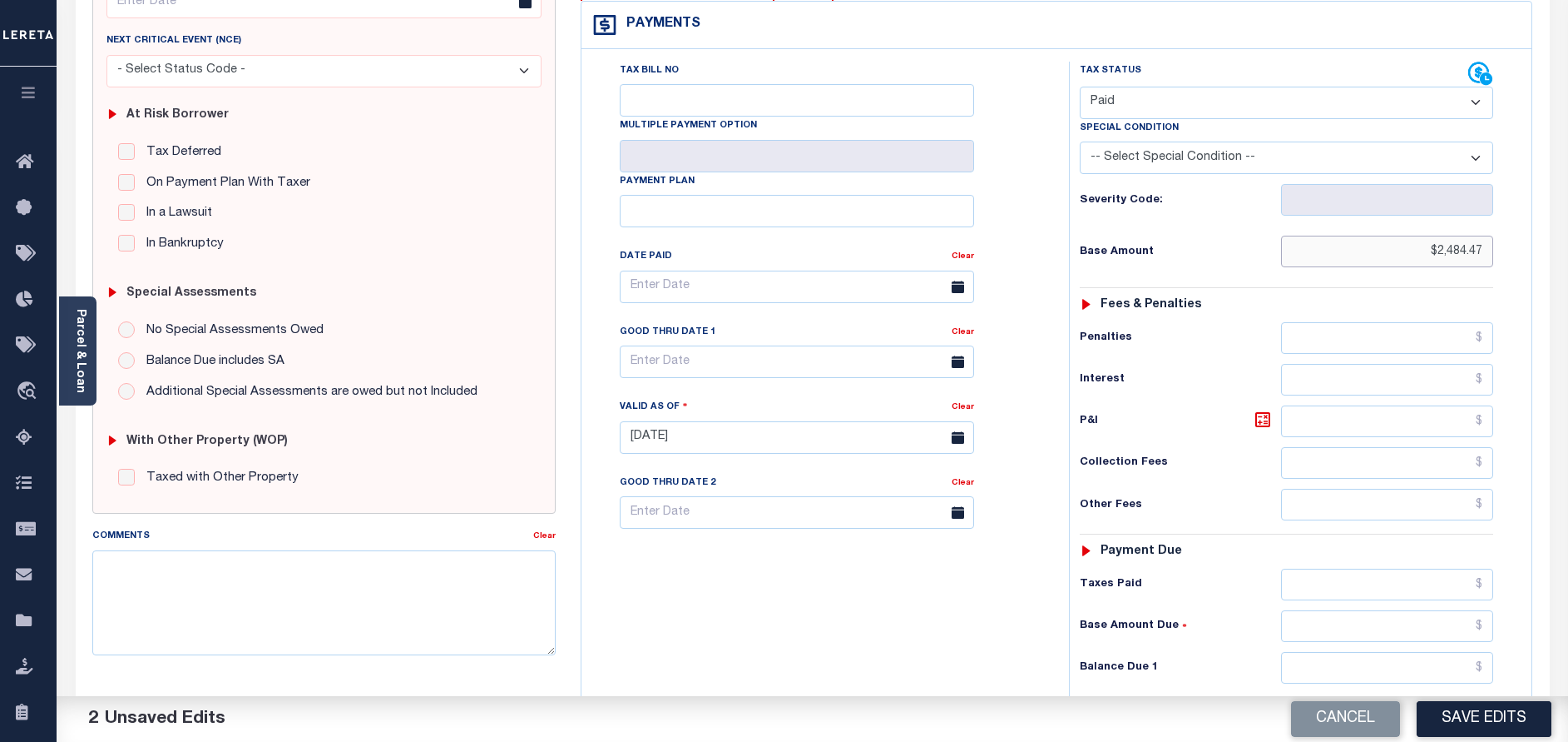
type input "$2,484.47"
click at [1339, 668] on input "text" at bounding box center [1387, 668] width 212 height 32
type input "$0.00"
click at [1515, 712] on button "Save Edits" at bounding box center [1484, 719] width 135 height 36
checkbox input "false"
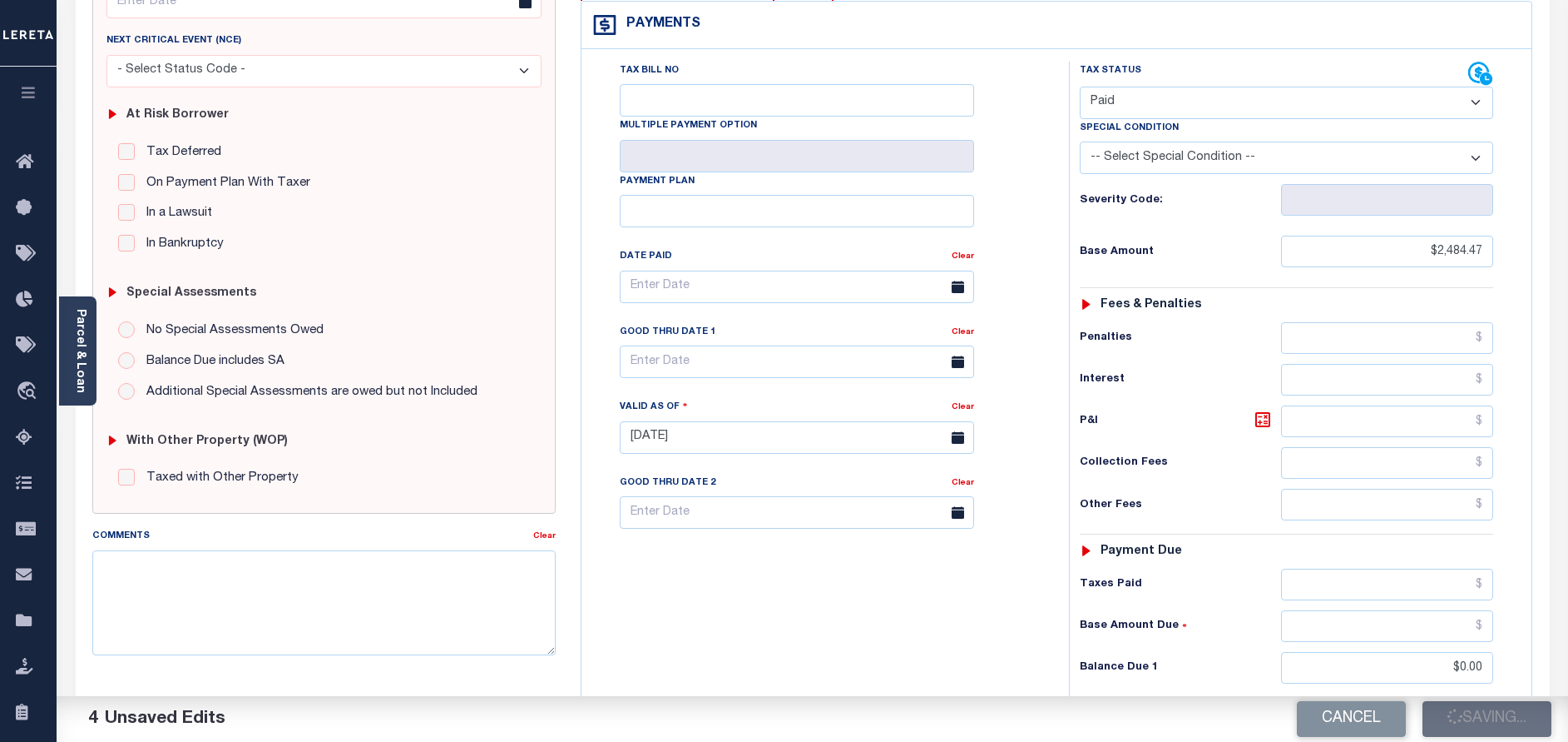
checkbox input "false"
type input "$2,484.47"
type input "$0"
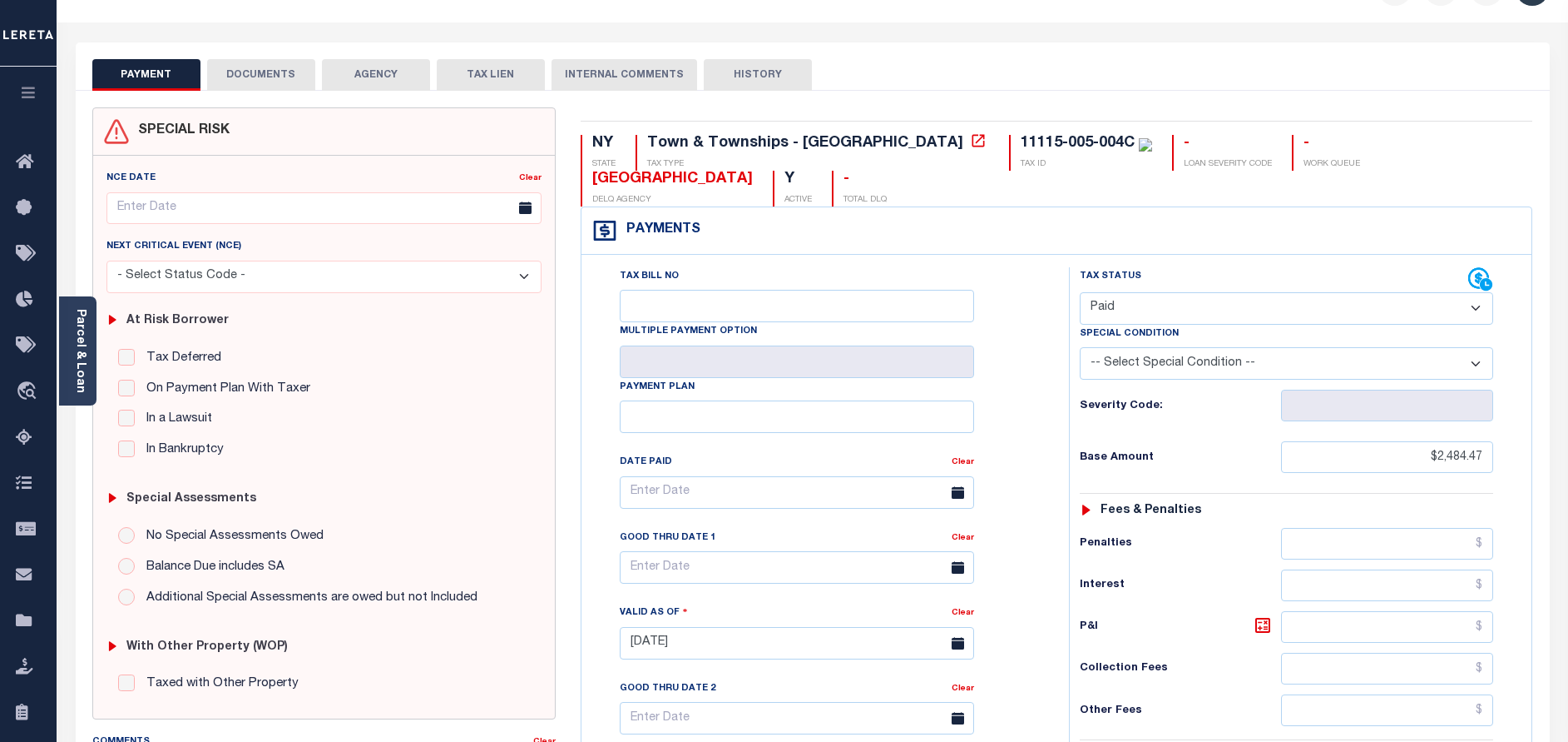
scroll to position [0, 0]
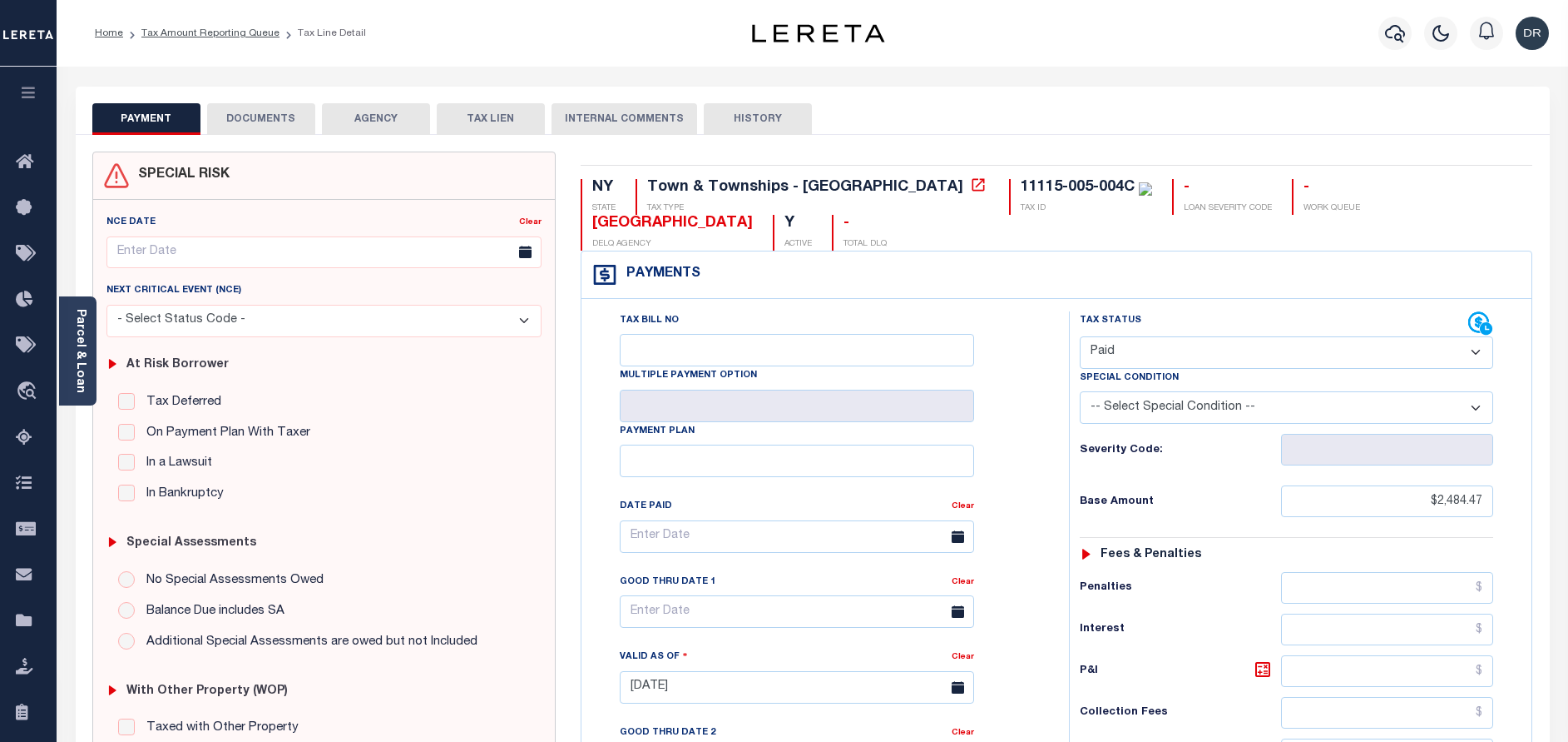
click at [278, 123] on button "DOCUMENTS" at bounding box center [262, 119] width 108 height 32
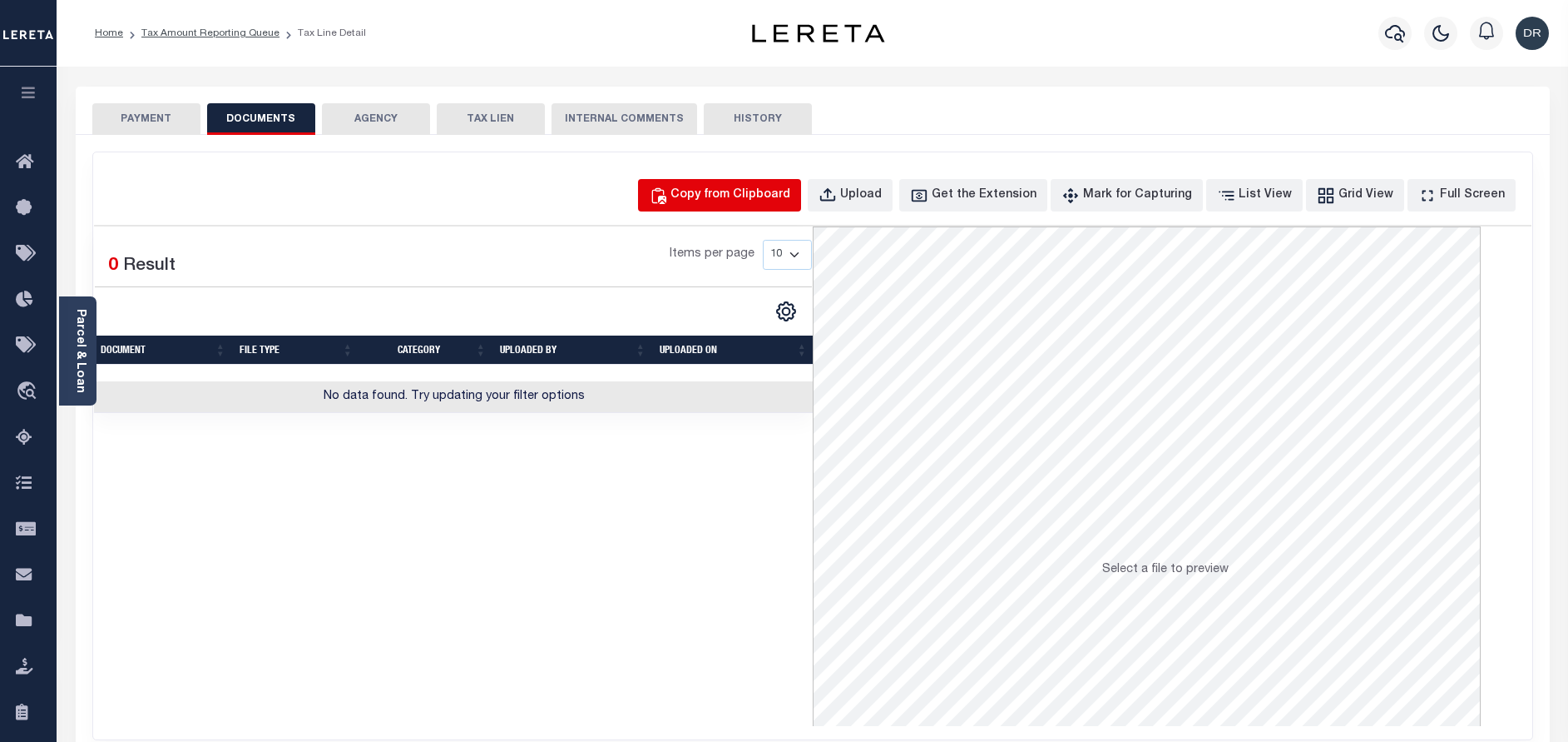
click at [747, 202] on div "Copy from Clipboard" at bounding box center [731, 196] width 120 height 18
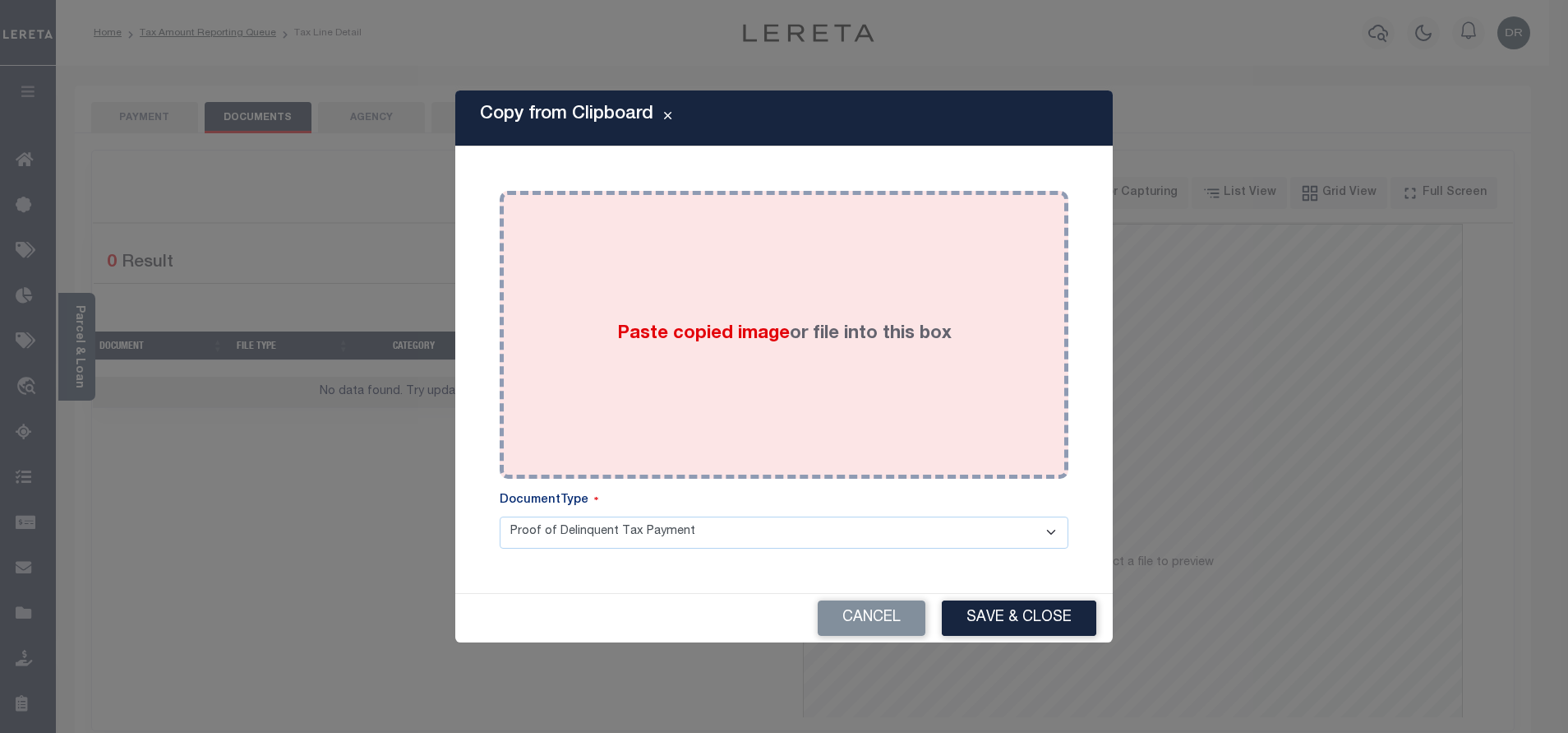
click at [803, 316] on div "Paste copied image or file into this box" at bounding box center [784, 335] width 544 height 264
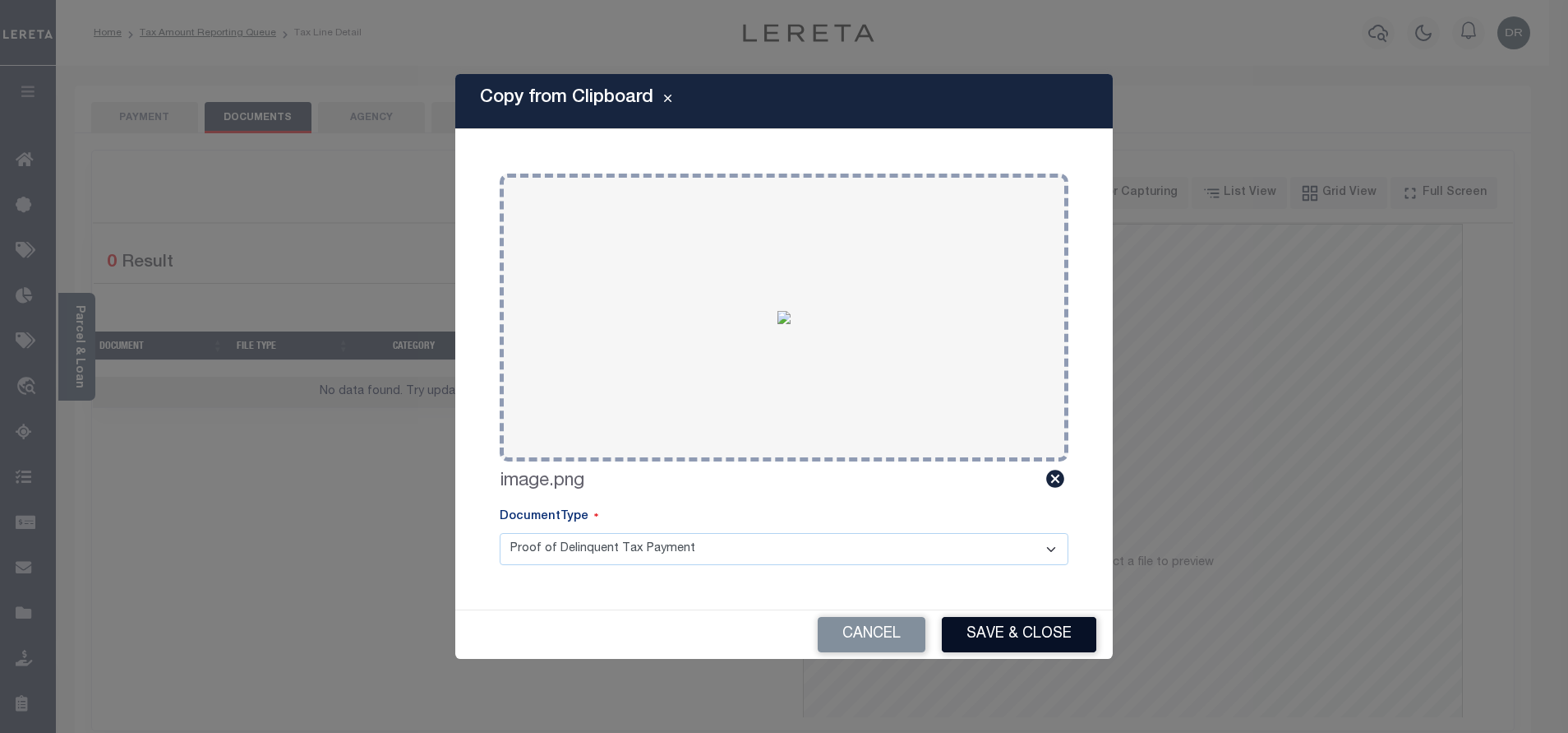
click at [1031, 629] on button "Save & Close" at bounding box center [1019, 634] width 155 height 35
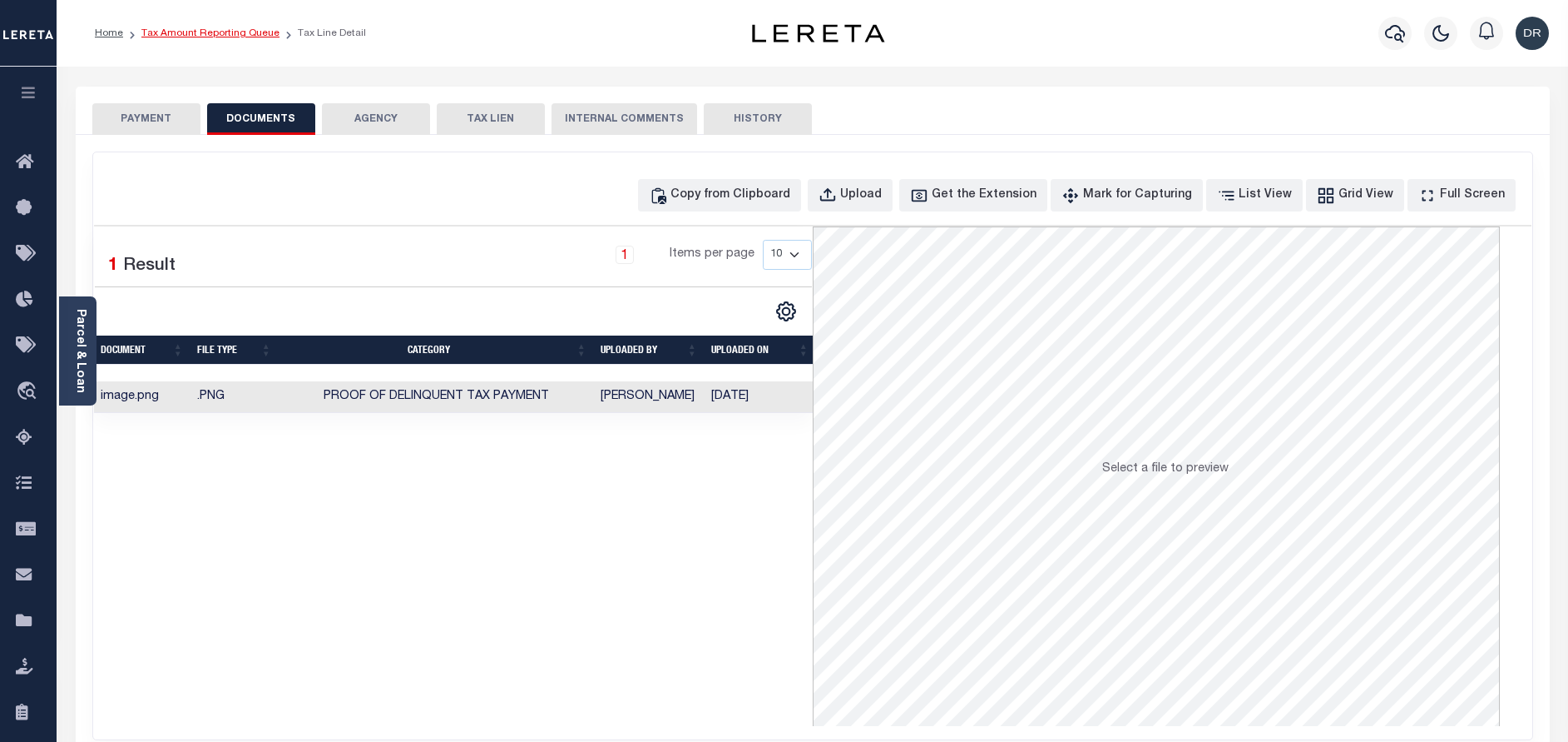
click at [207, 38] on link "Tax Amount Reporting Queue" at bounding box center [211, 33] width 138 height 10
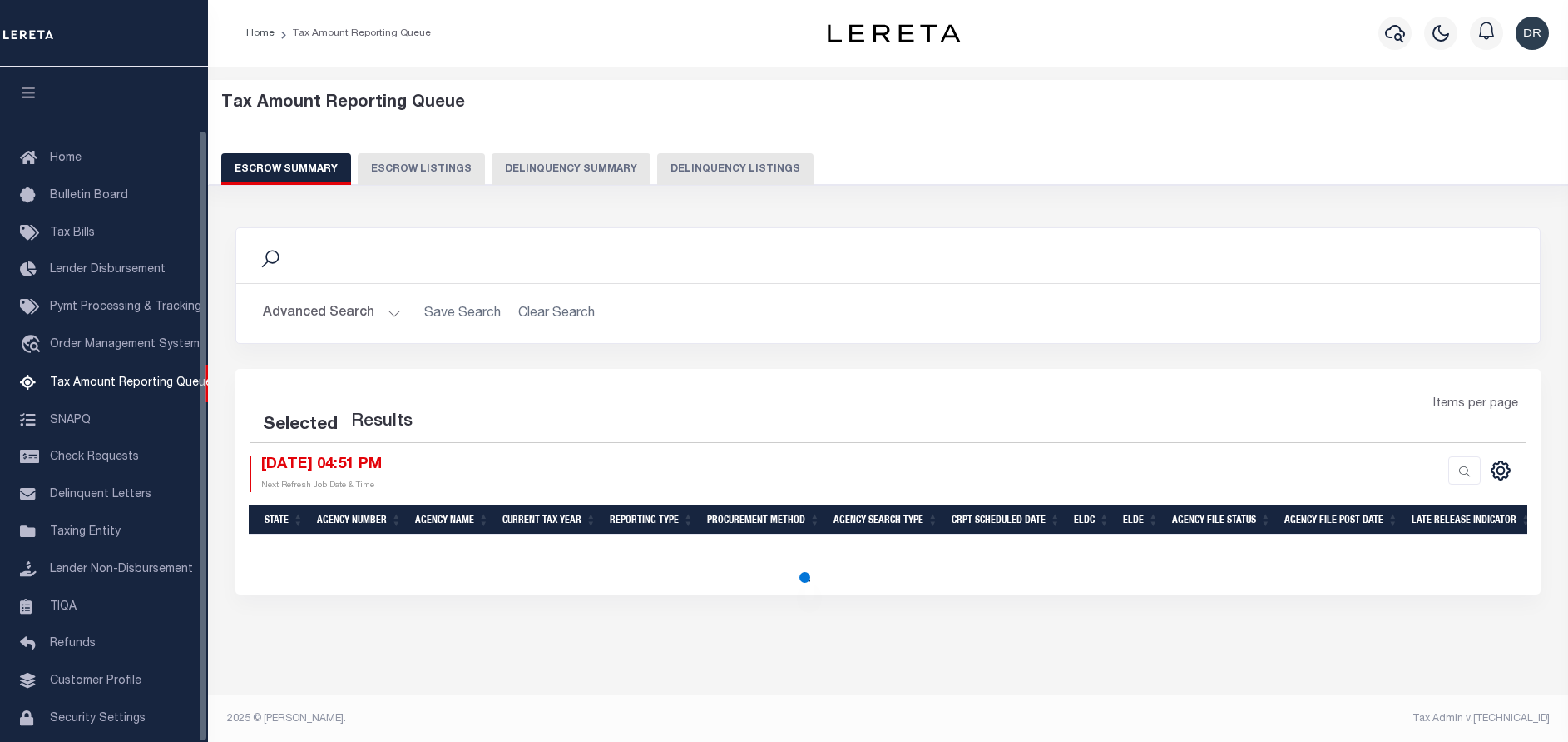
click at [705, 165] on button "Delinquency Listings" at bounding box center [736, 169] width 157 height 32
select select "100"
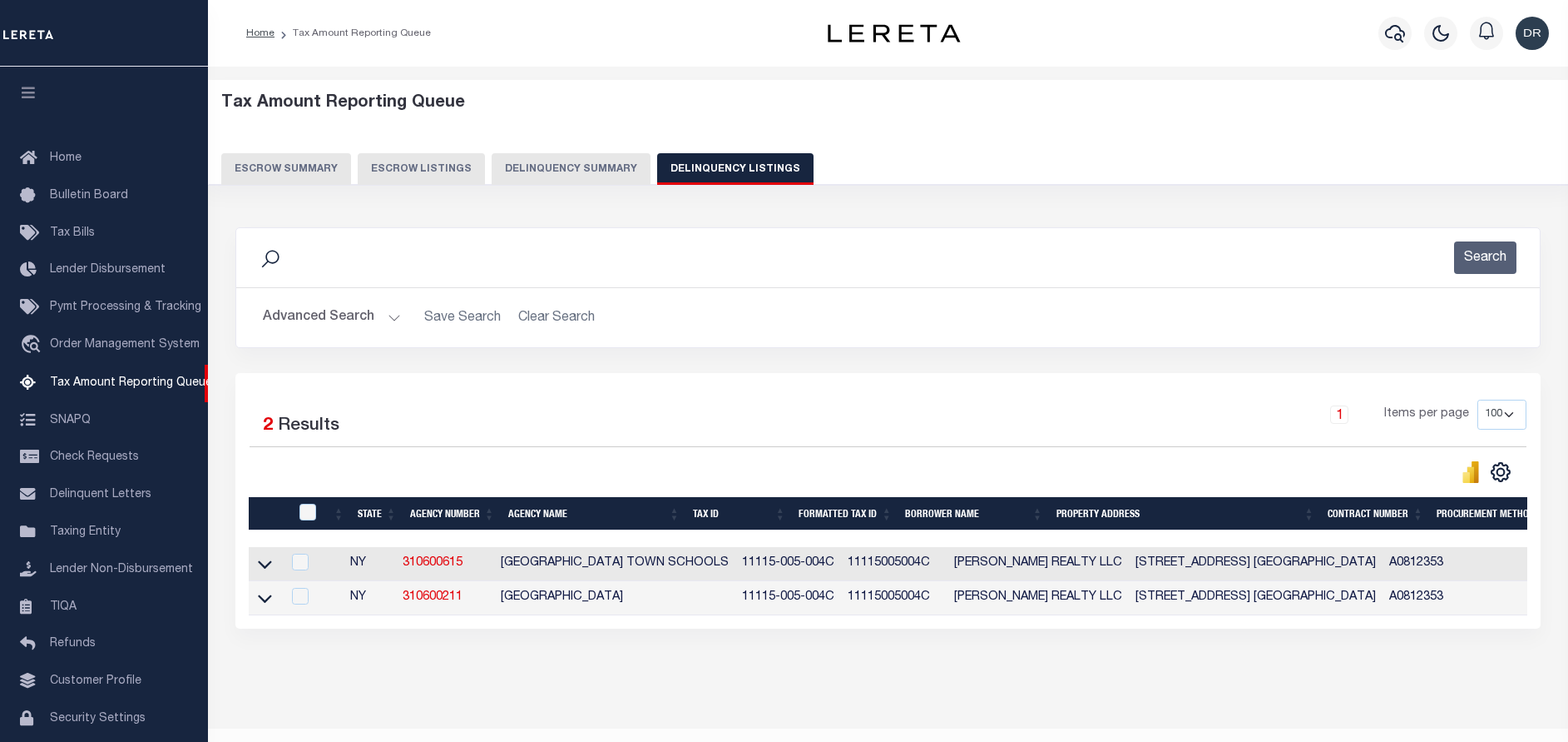
scroll to position [69, 0]
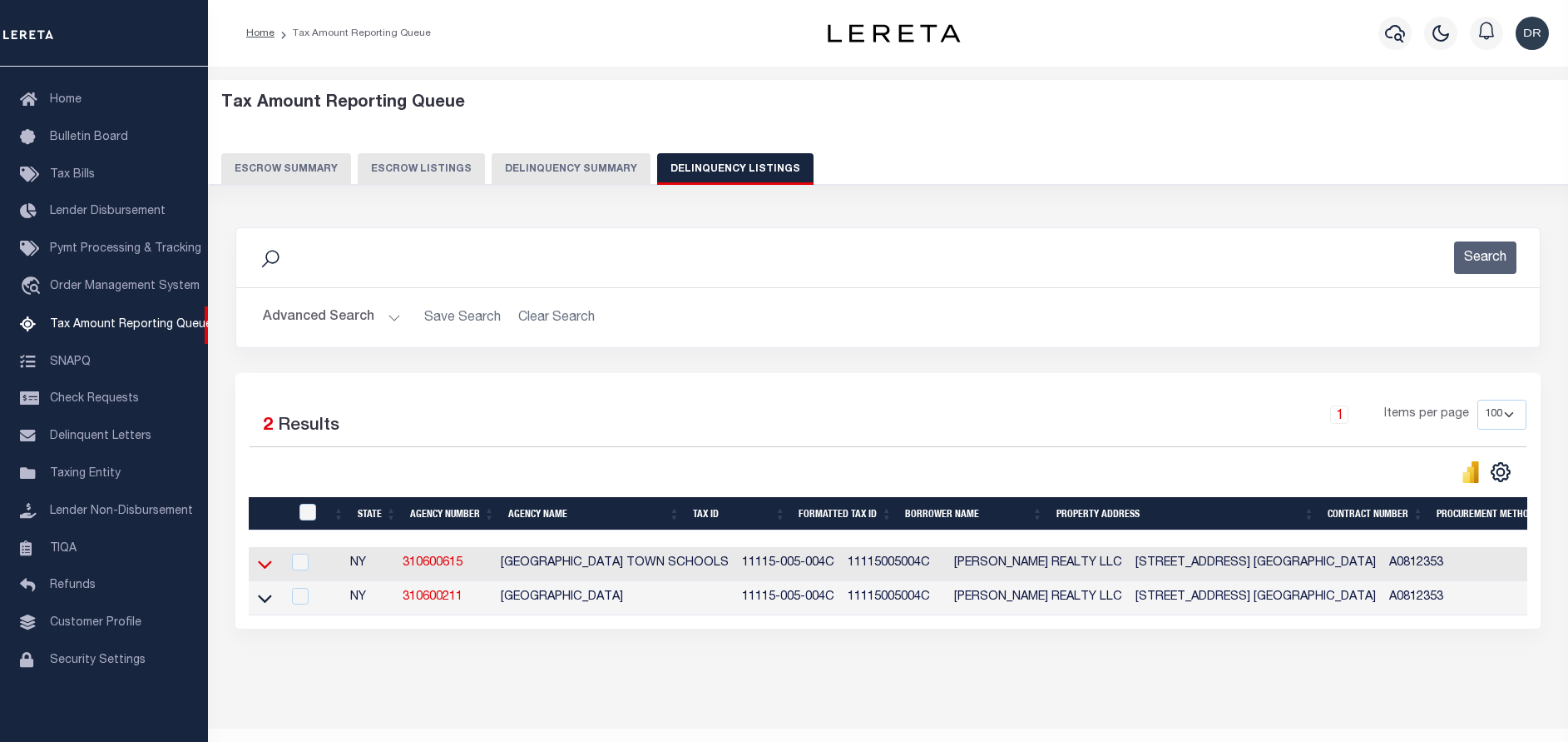
click at [262, 573] on icon at bounding box center [265, 564] width 14 height 18
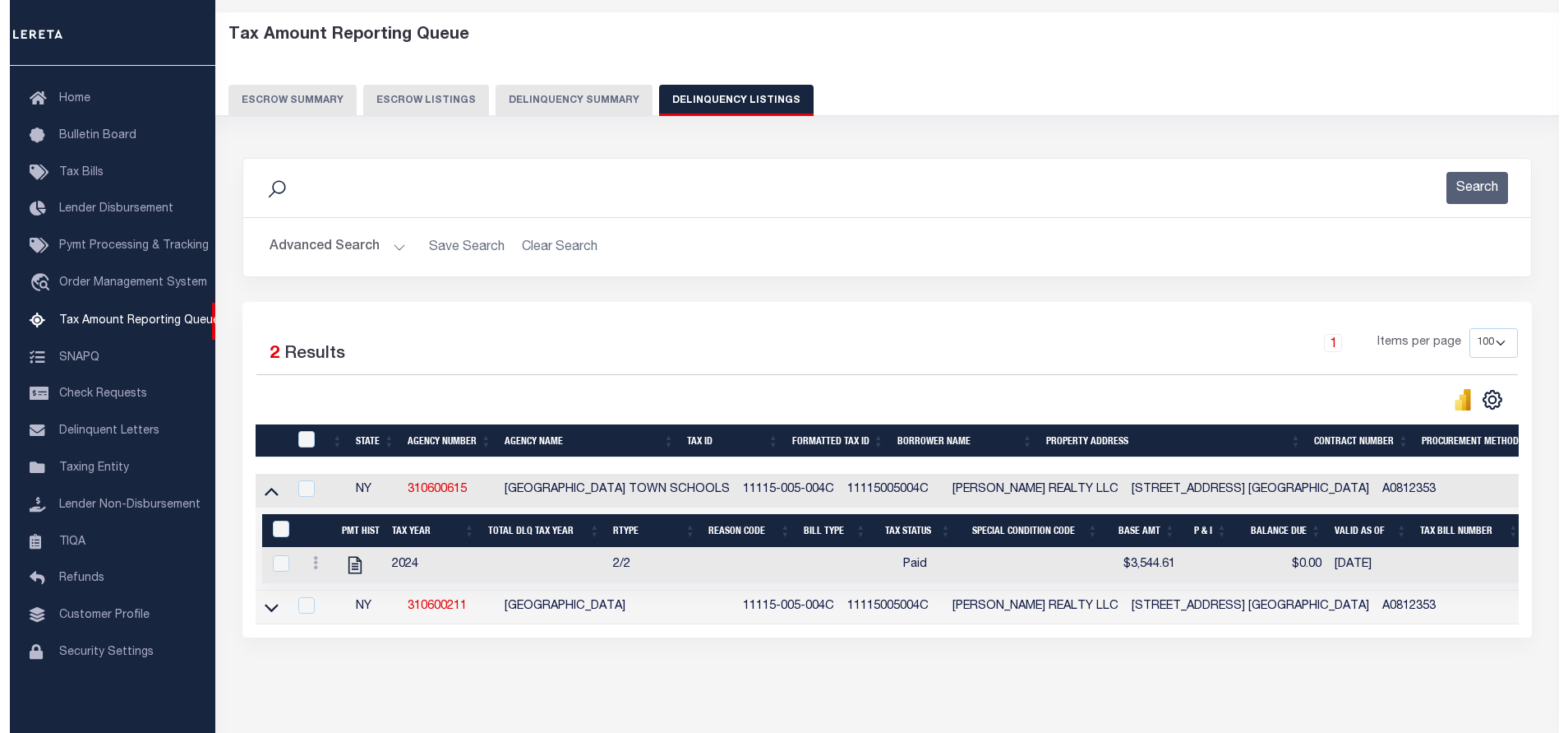
scroll to position [124, 0]
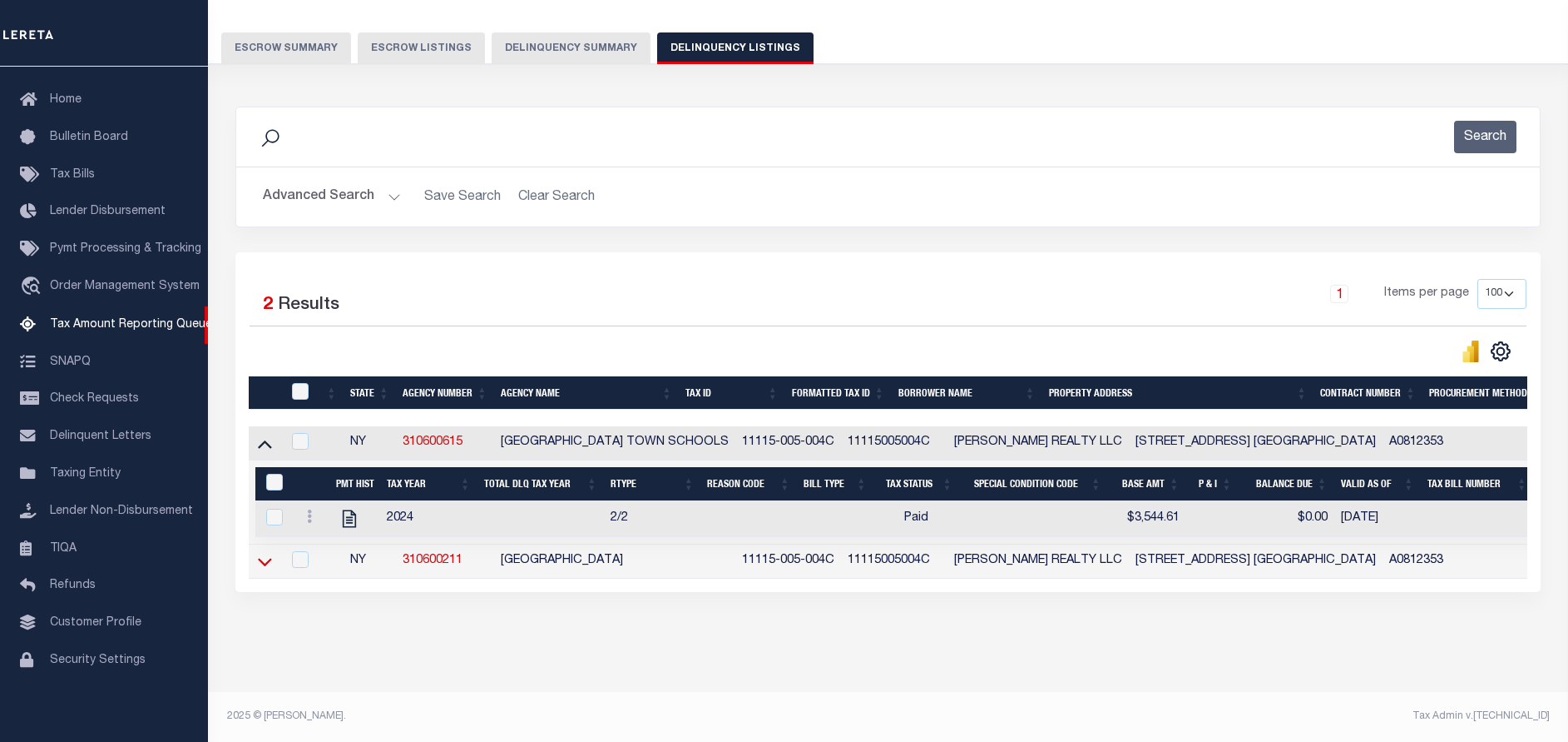
click at [267, 564] on icon at bounding box center [265, 562] width 14 height 8
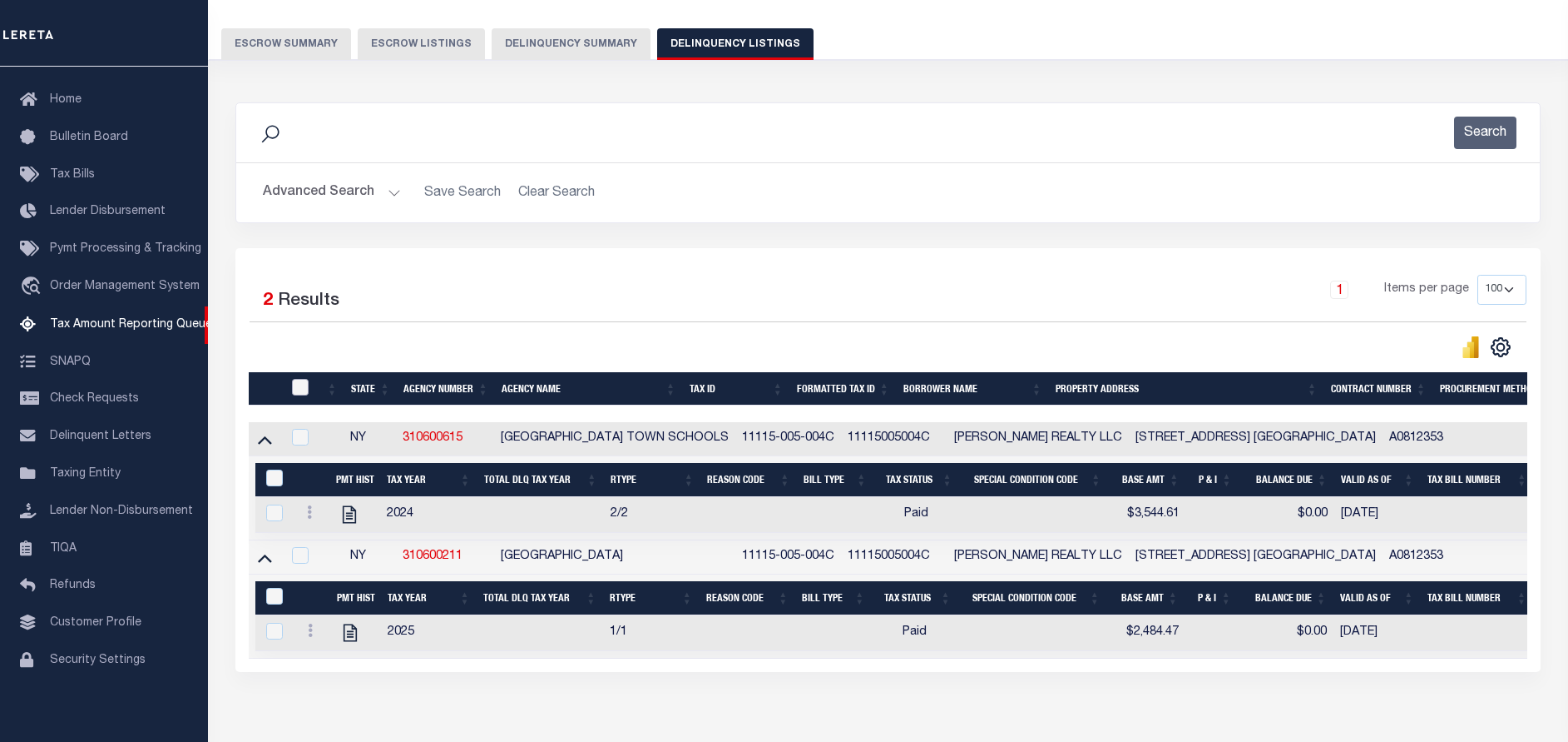
click at [298, 395] on input "checkbox" at bounding box center [300, 387] width 17 height 17
checkbox input "true"
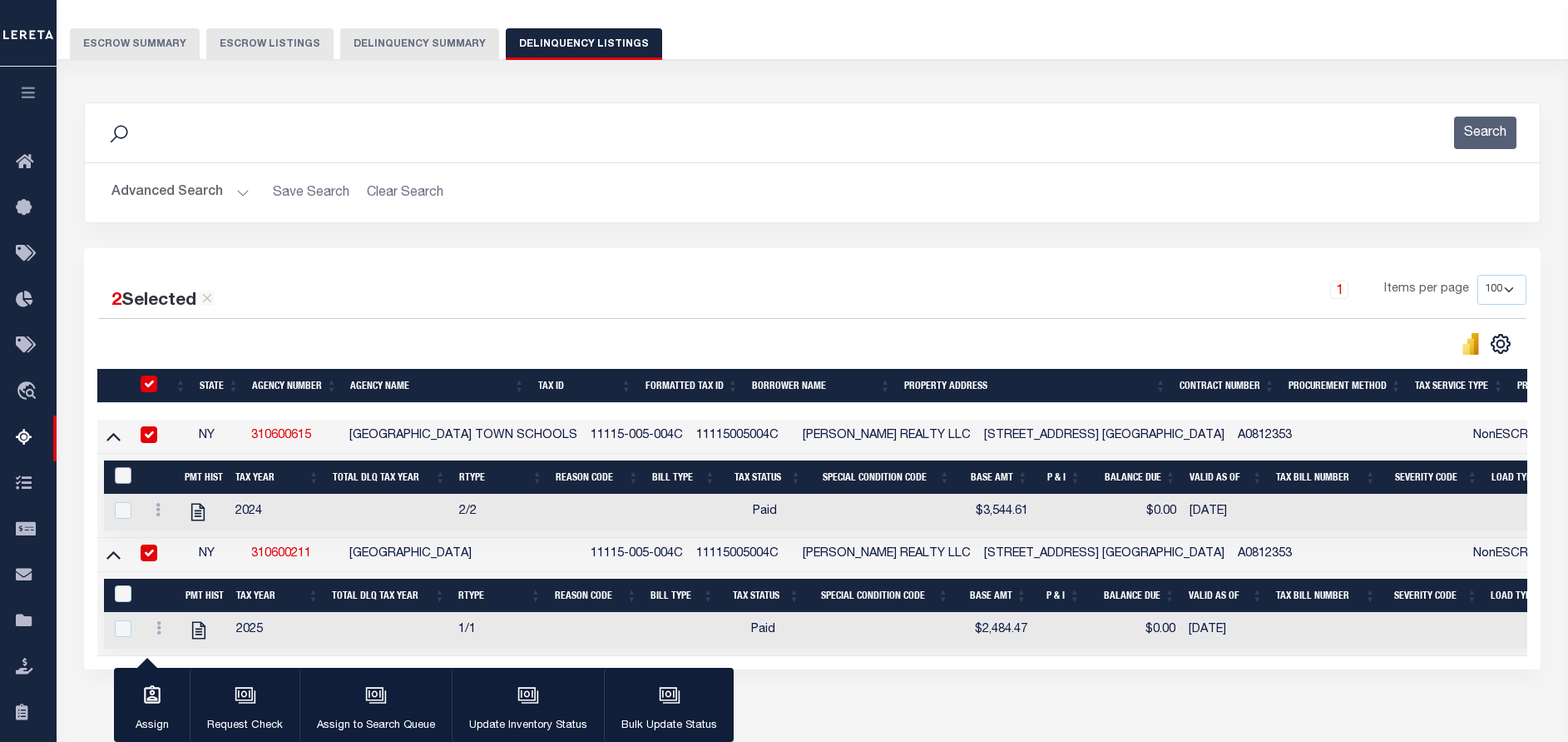
click at [125, 484] on input "&nbsp;" at bounding box center [123, 475] width 17 height 17
checkbox input "true"
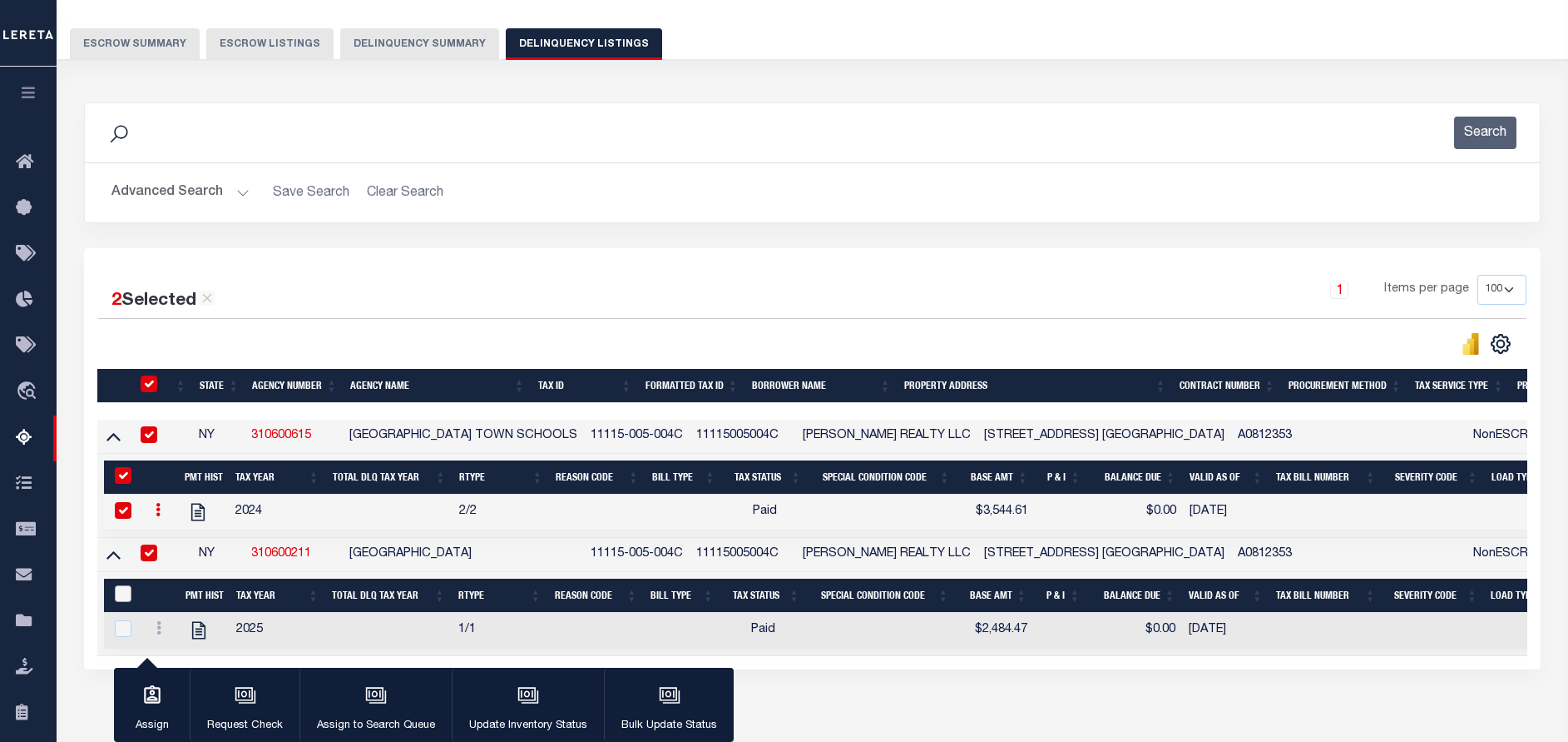
click at [125, 602] on input "&nbsp;" at bounding box center [123, 594] width 17 height 17
checkbox input "true"
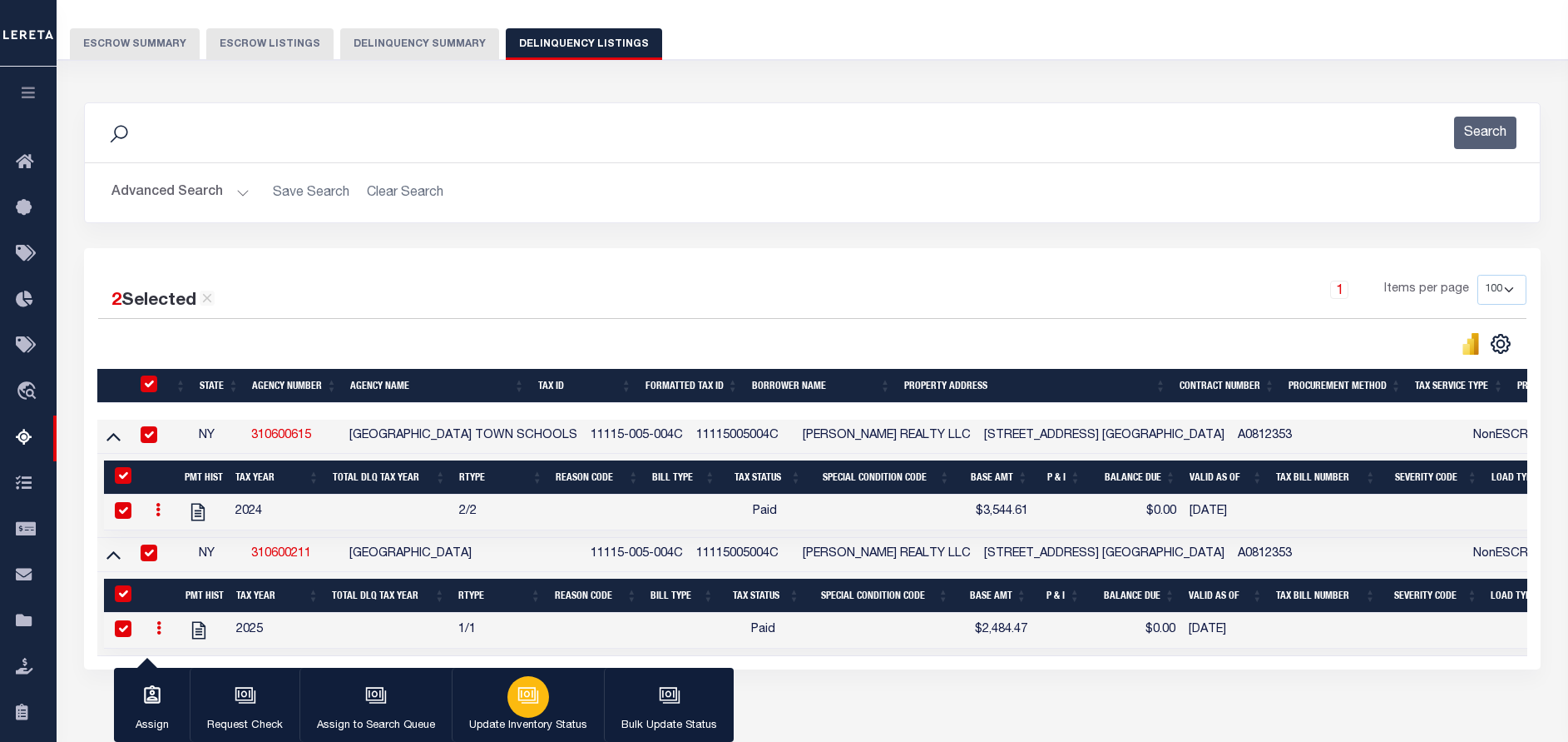
click at [526, 703] on icon "button" at bounding box center [530, 696] width 17 height 13
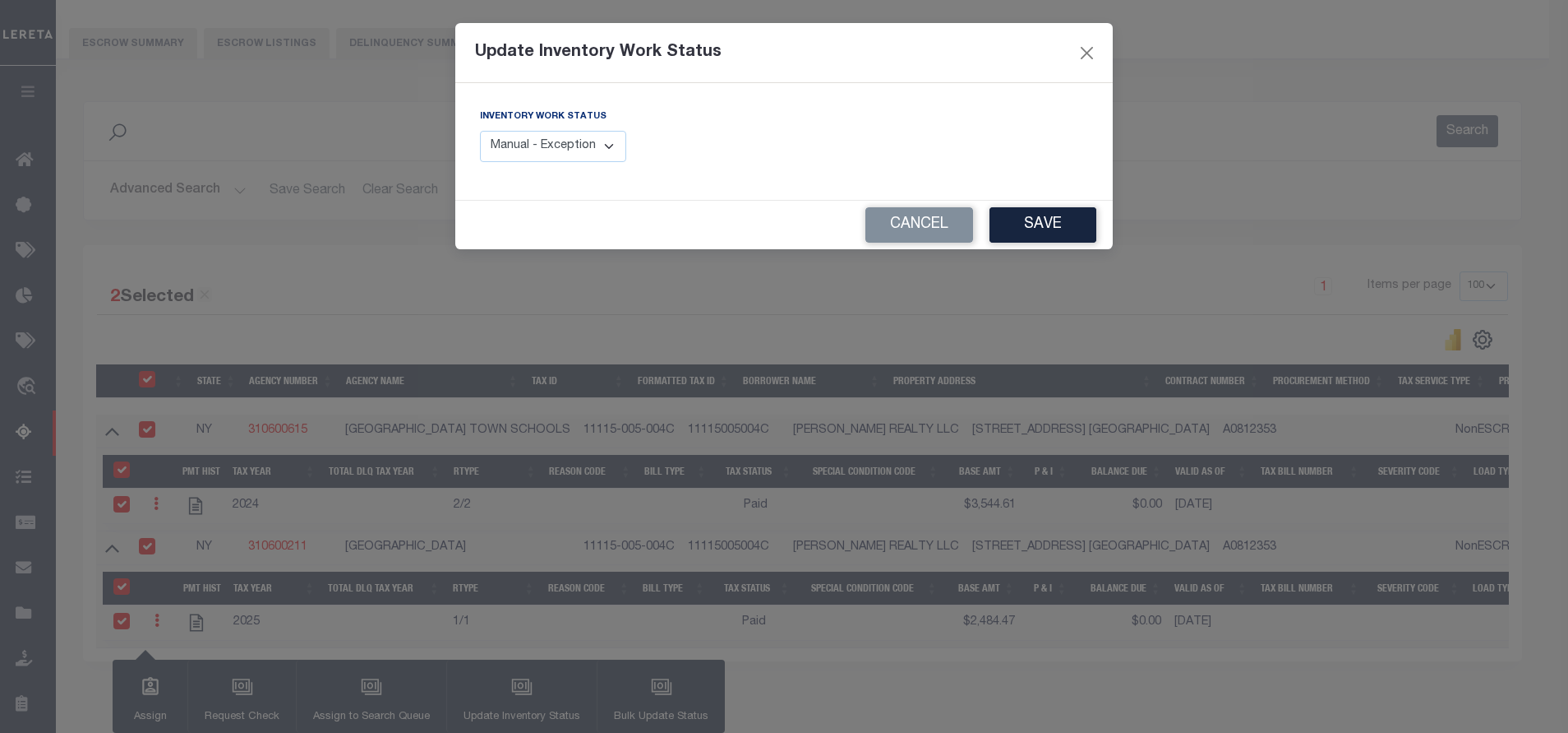
click at [615, 131] on select "Manual - Exception Pended - Awaiting Search Late Add Exception Completed" at bounding box center [553, 147] width 147 height 32
select select "4"
click at [480, 131] on select "Manual - Exception Pended - Awaiting Search Late Add Exception Completed" at bounding box center [553, 147] width 147 height 32
click at [1072, 231] on button "Save" at bounding box center [1043, 225] width 107 height 35
